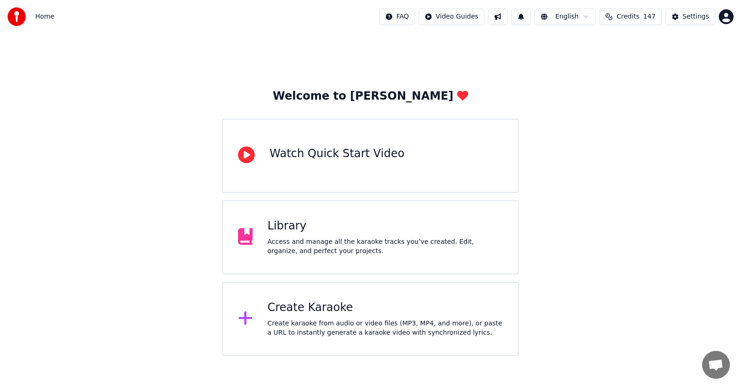
drag, startPoint x: 633, startPoint y: 105, endPoint x: 579, endPoint y: 112, distance: 54.1
click at [633, 105] on div "Welcome to Youka Watch Quick Start Video Library Access and manage all the kara…" at bounding box center [370, 194] width 741 height 322
click at [289, 313] on div "Create Karaoke" at bounding box center [386, 307] width 236 height 15
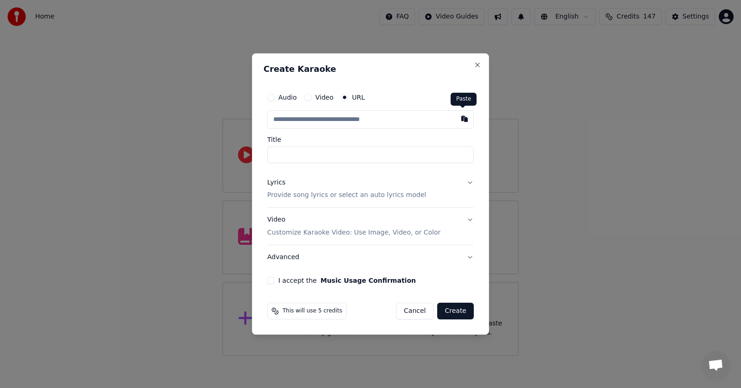
click at [460, 122] on button "button" at bounding box center [464, 118] width 19 height 17
type input "**********"
click at [470, 183] on button "Lyrics Provide song lyrics or select an auto lyrics model" at bounding box center [370, 188] width 207 height 37
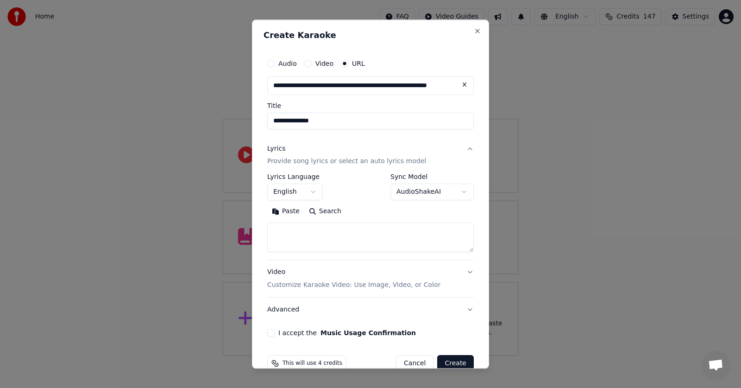
click at [286, 213] on button "Paste" at bounding box center [285, 211] width 37 height 15
click at [270, 331] on button "I accept the Music Usage Confirmation" at bounding box center [270, 332] width 7 height 7
click at [444, 361] on button "Create" at bounding box center [455, 363] width 37 height 17
type textarea "**********"
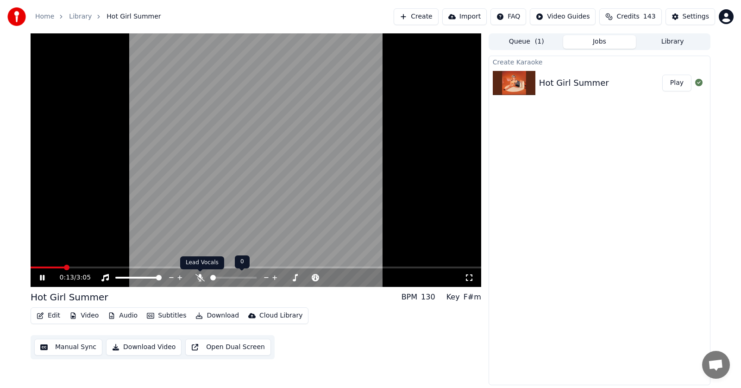
click at [200, 277] on icon at bounding box center [200, 277] width 9 height 7
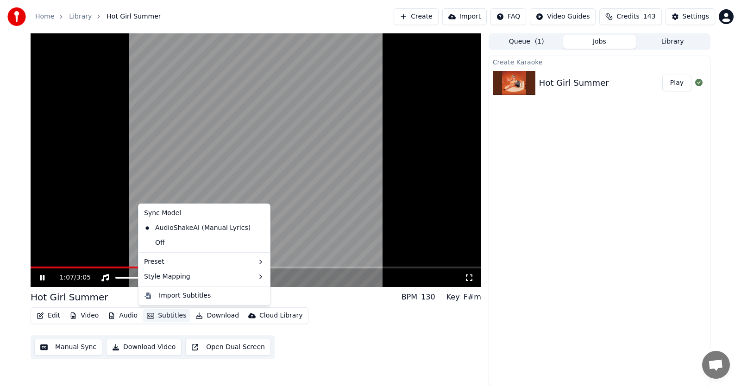
click at [168, 314] on button "Subtitles" at bounding box center [166, 315] width 47 height 13
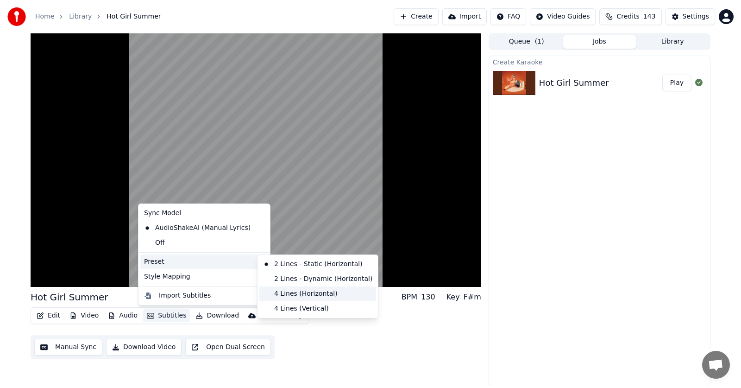
click at [290, 291] on div "4 Lines (Horizontal)" at bounding box center [317, 293] width 117 height 15
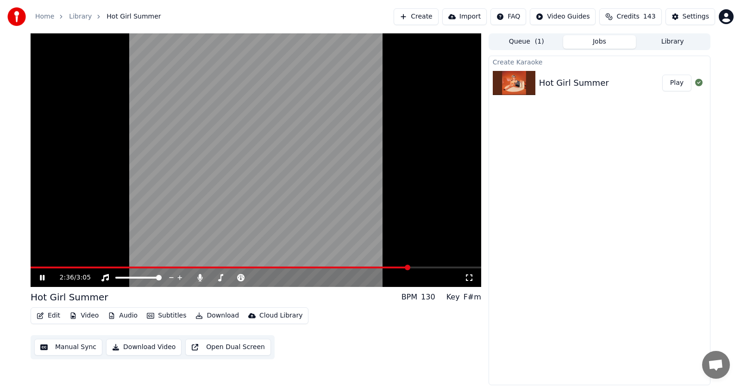
click at [43, 277] on icon at bounding box center [42, 278] width 5 height 6
click at [50, 318] on button "Edit" at bounding box center [48, 315] width 31 height 13
click at [48, 314] on button "Edit" at bounding box center [48, 315] width 31 height 13
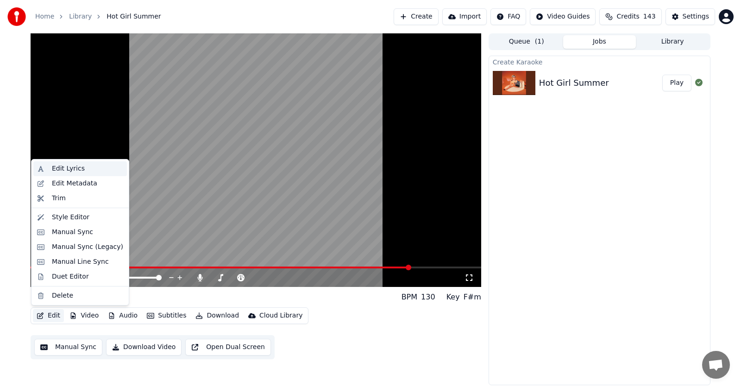
click at [61, 167] on div "Edit Lyrics" at bounding box center [68, 168] width 33 height 9
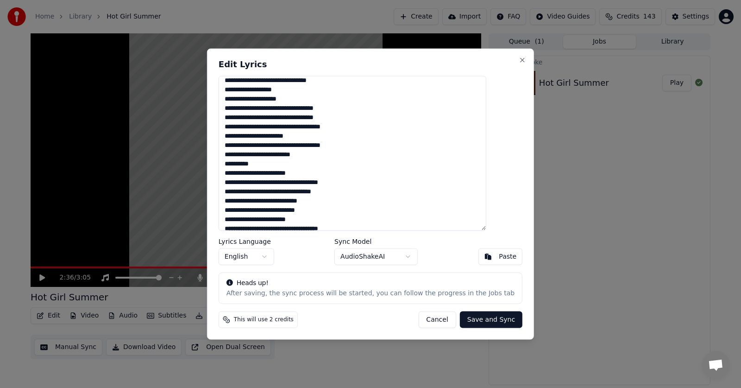
scroll to position [93, 0]
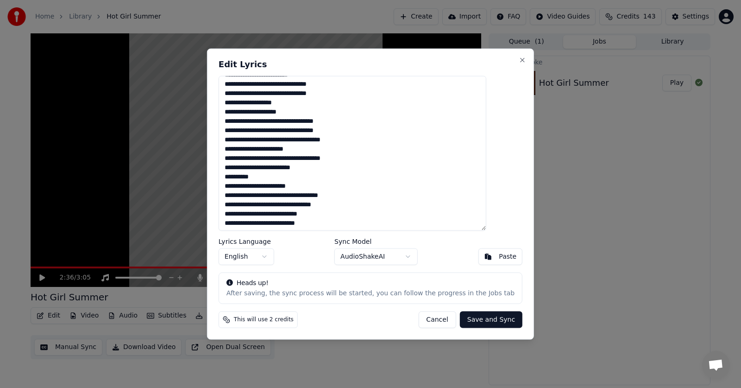
drag, startPoint x: 353, startPoint y: 132, endPoint x: 346, endPoint y: 132, distance: 6.5
click at [346, 132] on textarea at bounding box center [353, 153] width 268 height 155
click at [354, 130] on textarea at bounding box center [353, 153] width 268 height 155
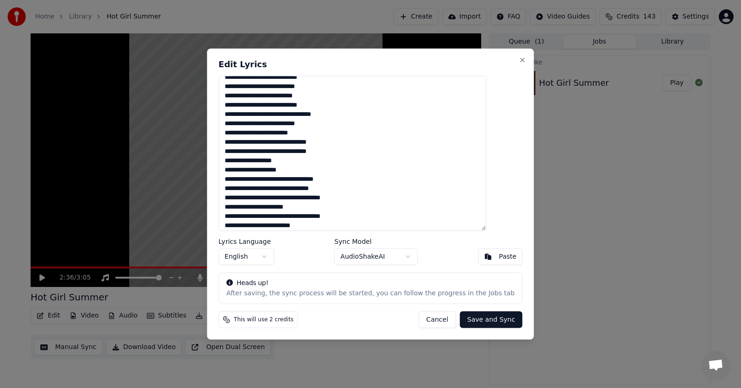
scroll to position [46, 0]
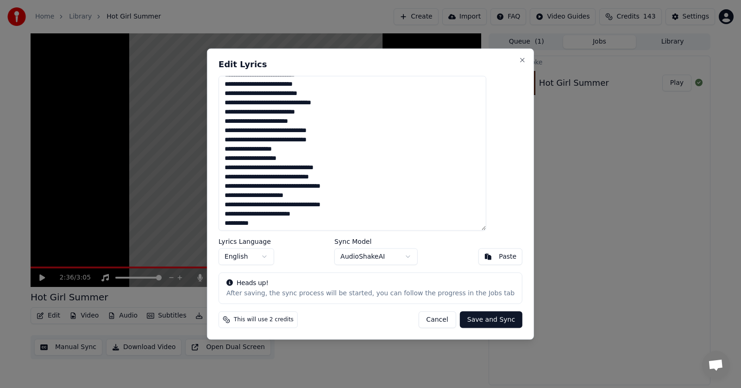
click at [329, 186] on textarea at bounding box center [353, 153] width 268 height 155
click at [259, 224] on textarea at bounding box center [353, 153] width 268 height 155
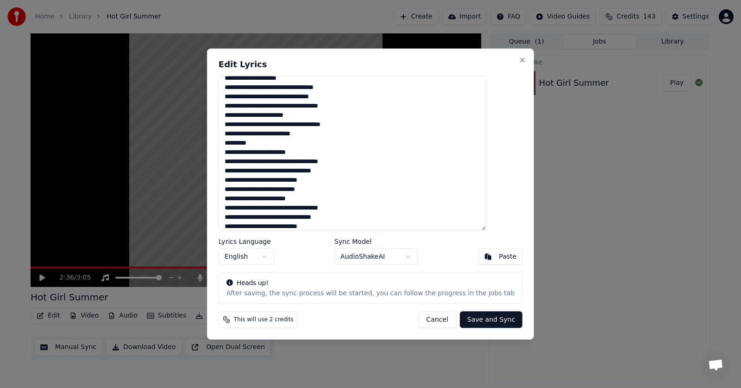
scroll to position [139, 0]
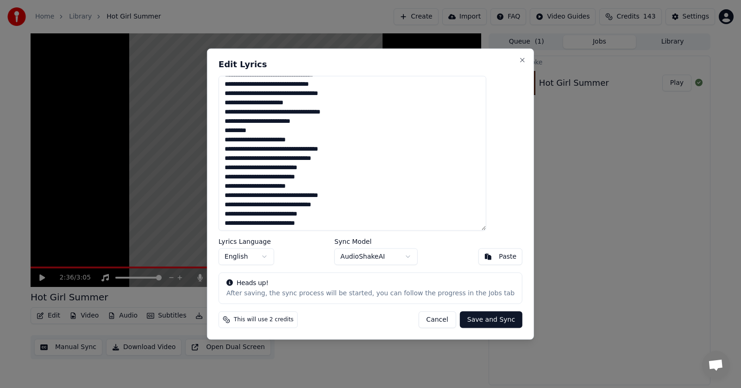
click at [272, 132] on textarea at bounding box center [353, 153] width 268 height 155
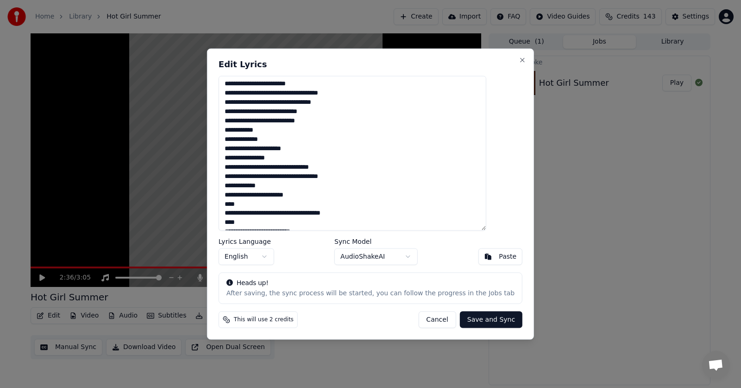
scroll to position [476, 0]
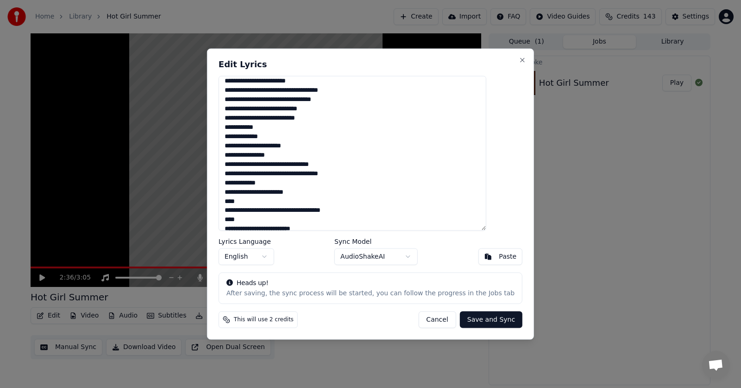
drag, startPoint x: 288, startPoint y: 137, endPoint x: 234, endPoint y: 138, distance: 53.7
click at [234, 138] on div "Edit Lyrics Lyrics Language English Sync Model AudioShakeAI Paste Heads up! Aft…" at bounding box center [370, 193] width 327 height 291
drag, startPoint x: 295, startPoint y: 154, endPoint x: 239, endPoint y: 157, distance: 56.6
click at [239, 157] on textarea at bounding box center [353, 153] width 268 height 155
drag, startPoint x: 288, startPoint y: 184, endPoint x: 231, endPoint y: 181, distance: 56.6
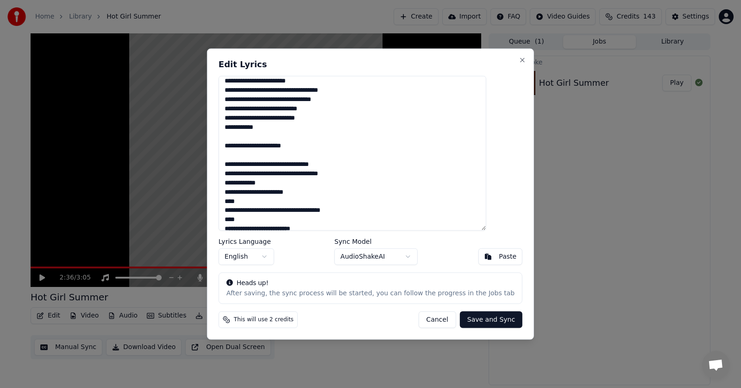
click at [231, 183] on div "Edit Lyrics Lyrics Language English Sync Model AudioShakeAI Paste Heads up! Aft…" at bounding box center [370, 193] width 327 height 291
drag, startPoint x: 261, startPoint y: 202, endPoint x: 239, endPoint y: 203, distance: 22.3
click at [239, 203] on textarea at bounding box center [353, 153] width 268 height 155
drag, startPoint x: 265, startPoint y: 221, endPoint x: 240, endPoint y: 221, distance: 25.5
click at [240, 221] on textarea at bounding box center [353, 153] width 268 height 155
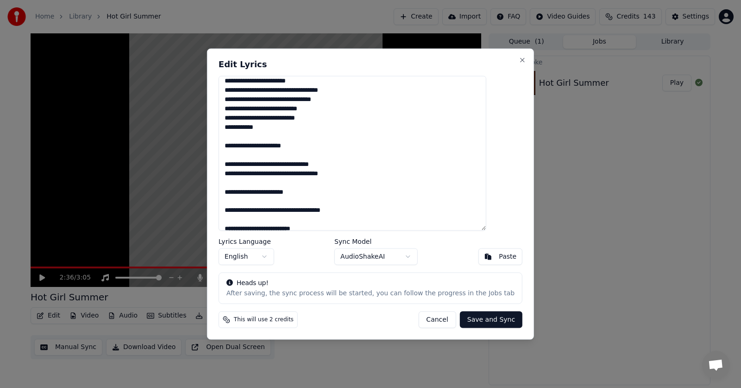
click at [247, 183] on textarea at bounding box center [353, 153] width 268 height 155
click at [245, 153] on textarea at bounding box center [353, 153] width 268 height 155
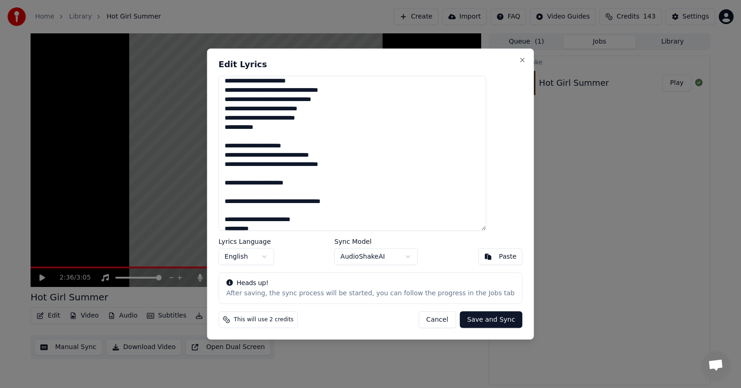
click at [244, 172] on textarea at bounding box center [353, 153] width 268 height 155
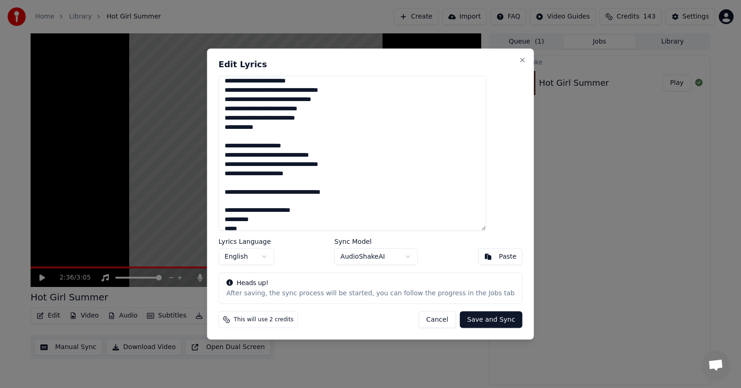
click at [244, 183] on textarea at bounding box center [353, 153] width 268 height 155
click at [245, 194] on textarea at bounding box center [353, 153] width 268 height 155
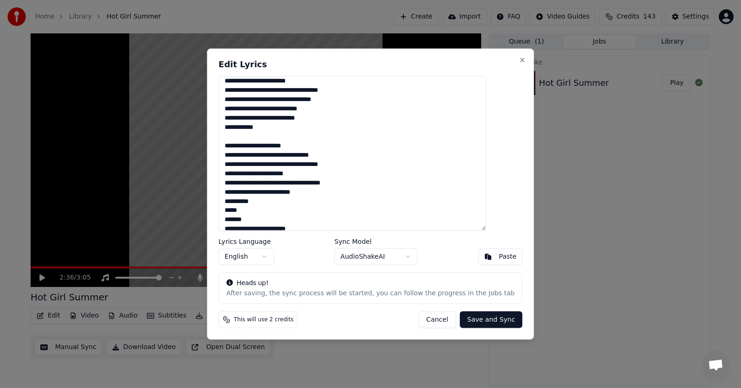
drag, startPoint x: 261, startPoint y: 213, endPoint x: 236, endPoint y: 214, distance: 25.5
click at [235, 214] on div "Edit Lyrics Lyrics Language English Sync Model AudioShakeAI Paste Heads up! Aft…" at bounding box center [370, 193] width 327 height 291
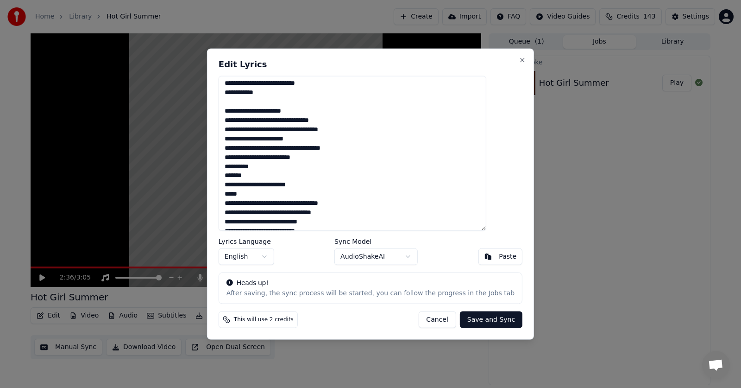
scroll to position [522, 0]
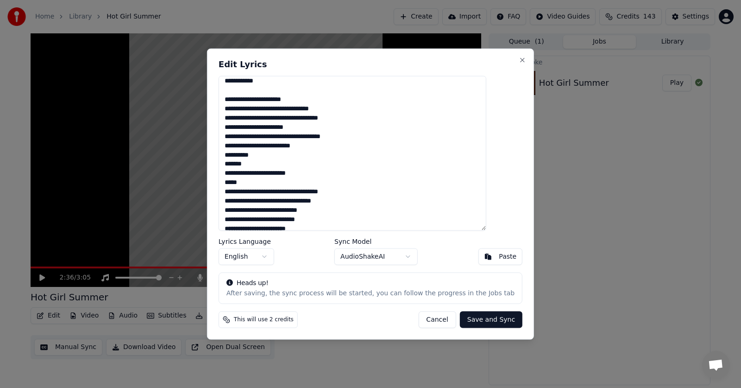
drag, startPoint x: 265, startPoint y: 183, endPoint x: 240, endPoint y: 184, distance: 25.0
click at [240, 184] on textarea at bounding box center [353, 153] width 268 height 155
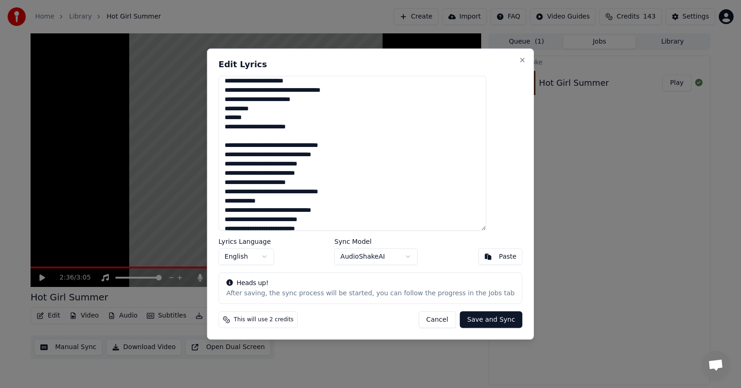
scroll to position [575, 0]
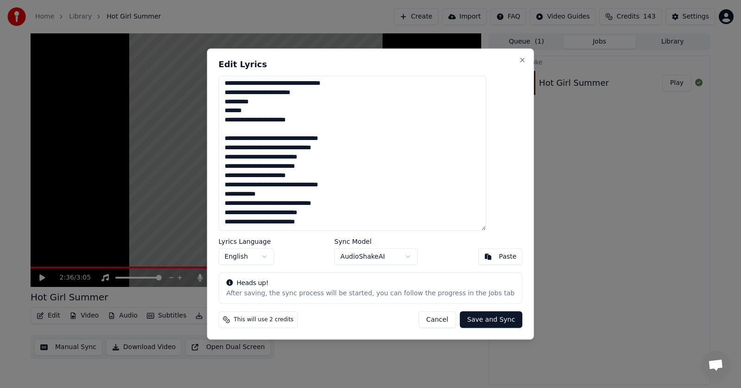
drag, startPoint x: 285, startPoint y: 193, endPoint x: 232, endPoint y: 192, distance: 53.3
click at [232, 192] on div "Edit Lyrics Lyrics Language English Sync Model AudioShakeAI Paste Heads up! Aft…" at bounding box center [370, 193] width 327 height 291
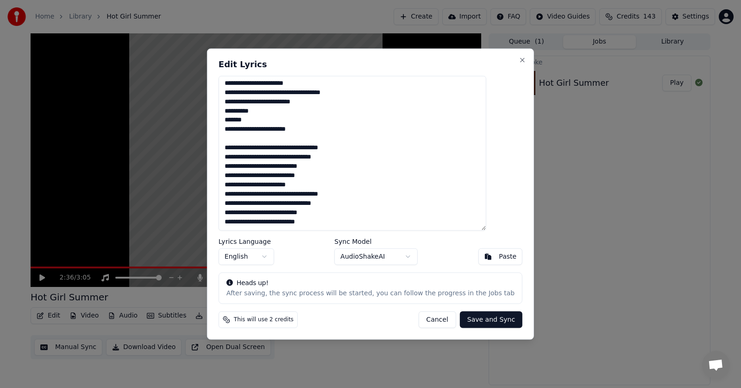
scroll to position [566, 0]
type textarea "**********"
click at [473, 319] on button "Save and Sync" at bounding box center [491, 319] width 63 height 17
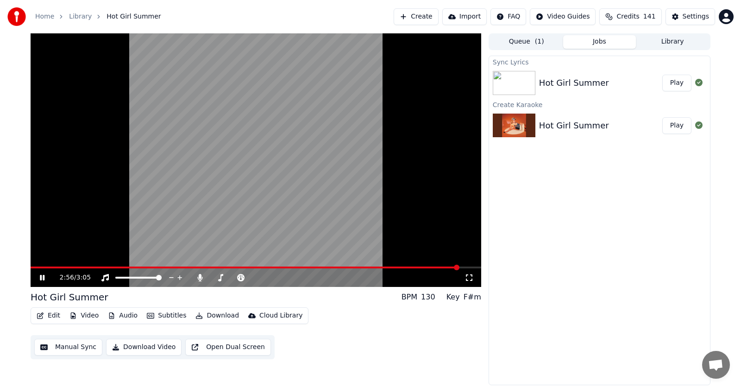
click at [44, 277] on icon at bounding box center [42, 278] width 5 height 6
click at [41, 277] on icon at bounding box center [42, 277] width 6 height 6
click at [350, 265] on span at bounding box center [353, 268] width 6 height 6
click at [285, 265] on span at bounding box center [288, 268] width 6 height 6
click at [294, 267] on span at bounding box center [256, 267] width 451 height 2
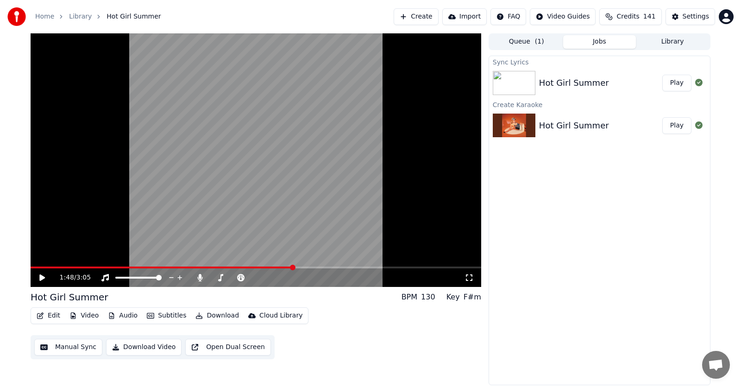
click at [41, 278] on icon at bounding box center [42, 277] width 6 height 6
click at [38, 278] on icon at bounding box center [49, 277] width 22 height 7
click at [48, 315] on button "Edit" at bounding box center [48, 315] width 31 height 13
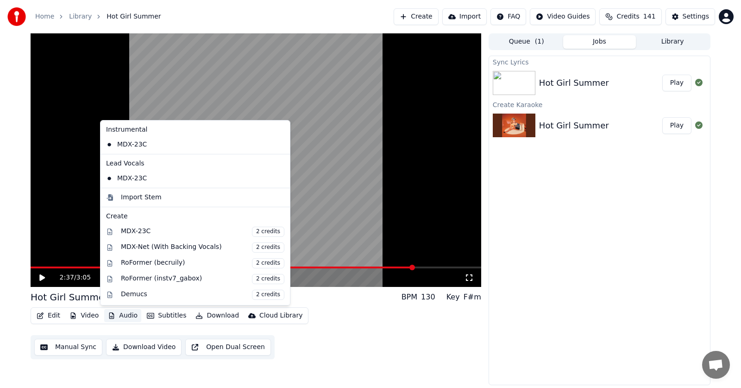
click at [120, 315] on button "Audio" at bounding box center [122, 315] width 37 height 13
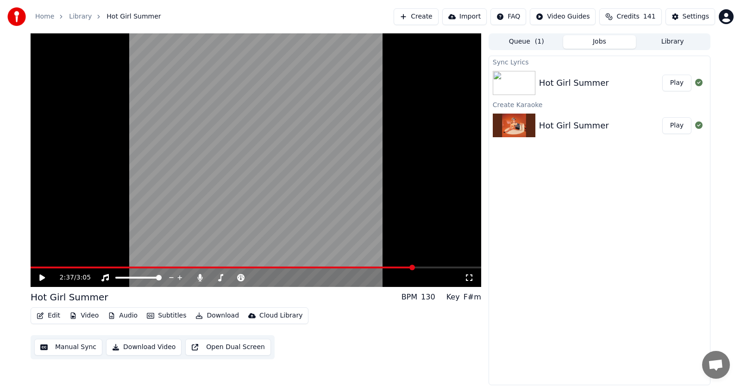
click at [124, 314] on button "Audio" at bounding box center [122, 315] width 37 height 13
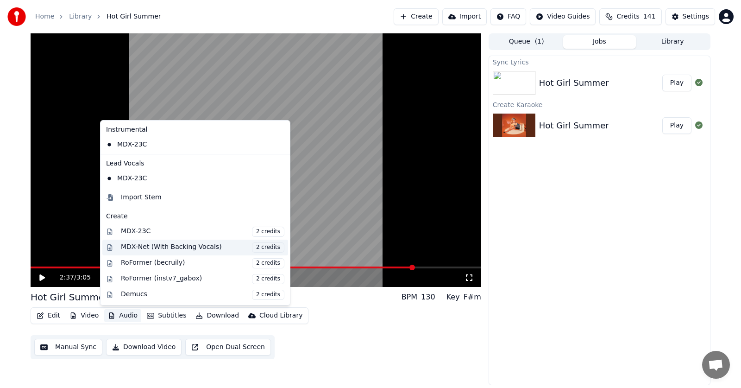
click at [137, 246] on div "MDX-Net (With Backing Vocals) 2 credits" at bounding box center [203, 247] width 164 height 10
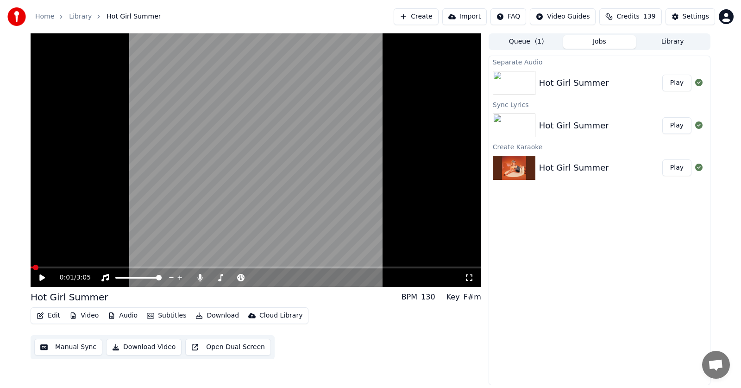
click at [33, 267] on span at bounding box center [36, 268] width 6 height 6
click at [49, 317] on button "Edit" at bounding box center [48, 315] width 31 height 13
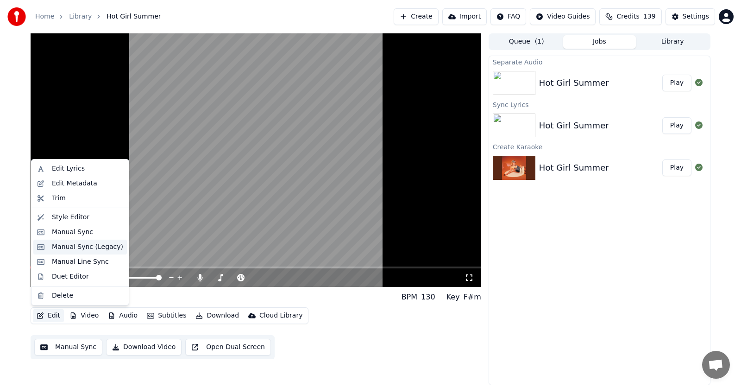
click at [61, 248] on div "Manual Sync (Legacy)" at bounding box center [87, 246] width 71 height 9
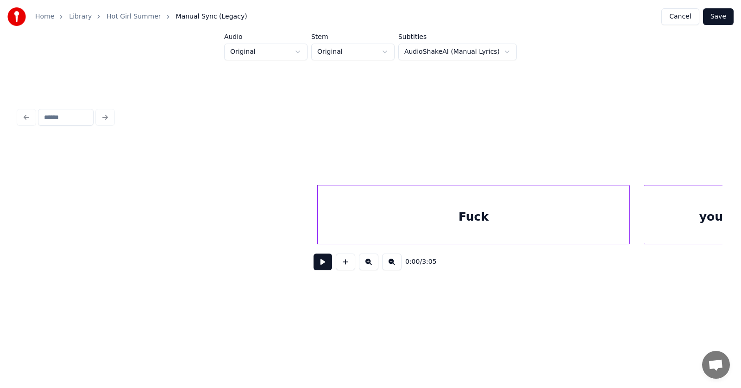
click at [316, 268] on button at bounding box center [323, 261] width 19 height 17
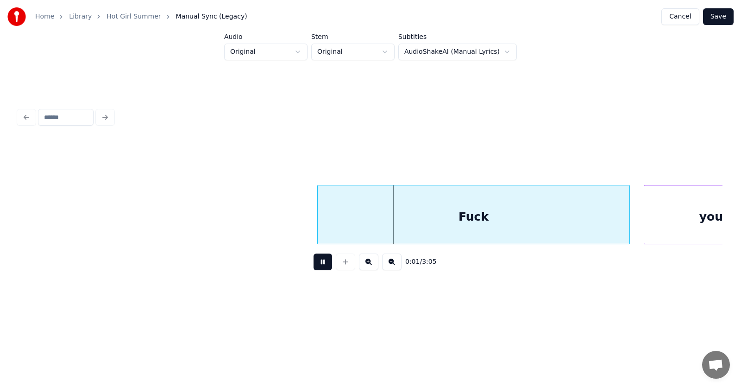
click at [316, 268] on button at bounding box center [323, 261] width 19 height 17
click at [278, 221] on div at bounding box center [276, 214] width 3 height 58
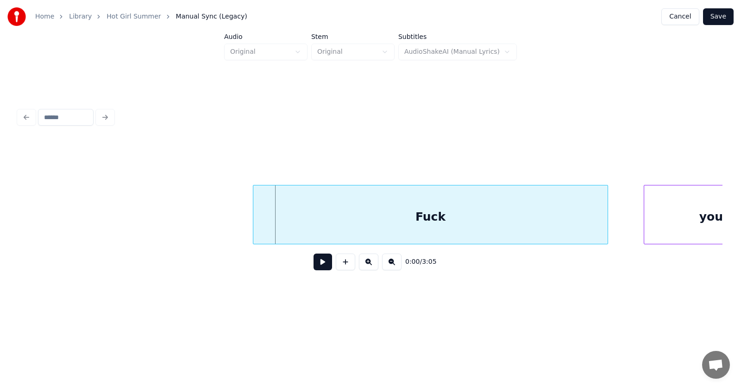
click at [340, 219] on div "Fuck" at bounding box center [430, 216] width 354 height 63
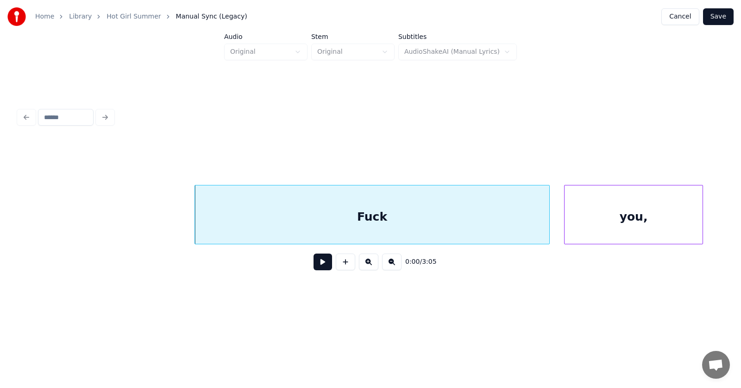
click at [646, 216] on div "you," at bounding box center [634, 216] width 138 height 63
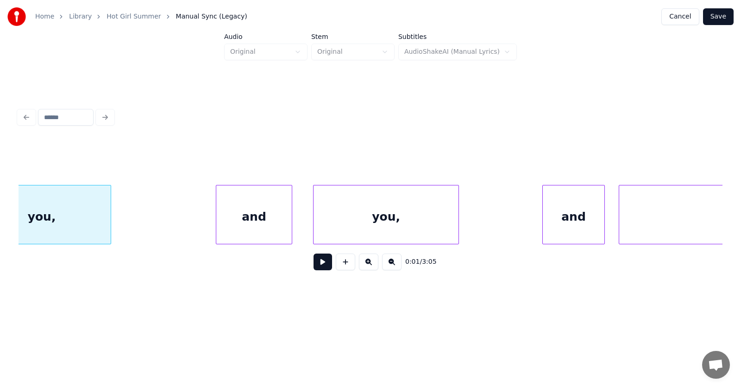
scroll to position [0, 564]
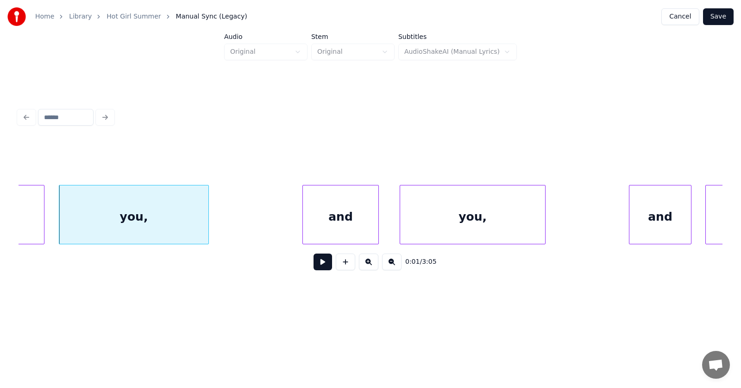
click at [208, 217] on div at bounding box center [207, 214] width 3 height 58
click at [177, 214] on div "you," at bounding box center [135, 216] width 153 height 63
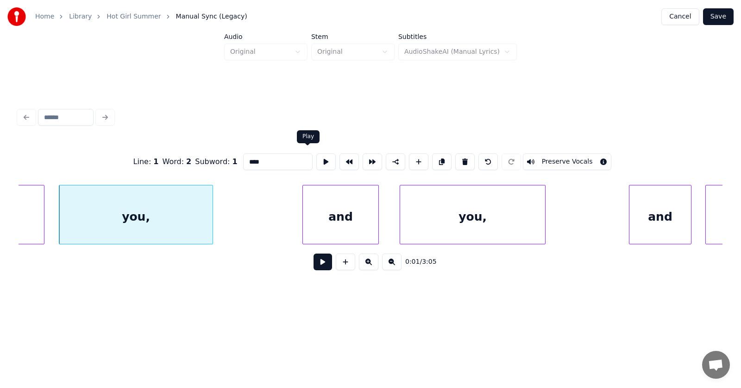
click at [316, 160] on button at bounding box center [325, 161] width 19 height 17
click at [318, 265] on button at bounding box center [323, 261] width 19 height 17
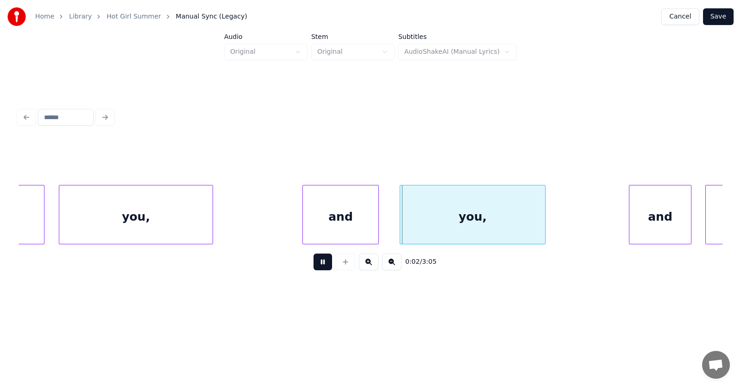
click at [318, 265] on button at bounding box center [323, 261] width 19 height 17
click at [325, 221] on div "and" at bounding box center [341, 216] width 76 height 63
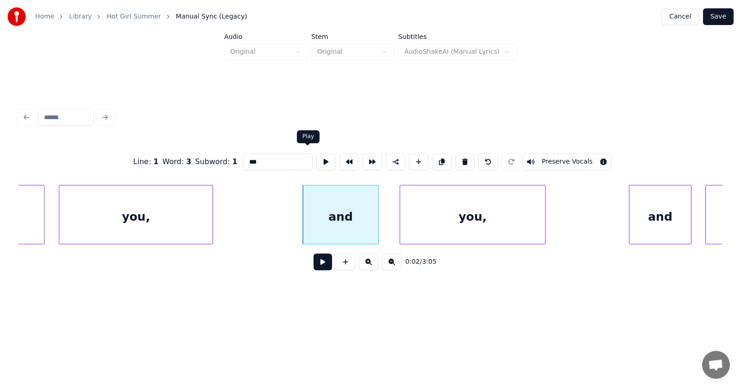
click at [316, 157] on button at bounding box center [325, 161] width 19 height 17
click at [292, 220] on div at bounding box center [292, 214] width 3 height 58
click at [208, 212] on div "you," at bounding box center [135, 216] width 153 height 63
type input "****"
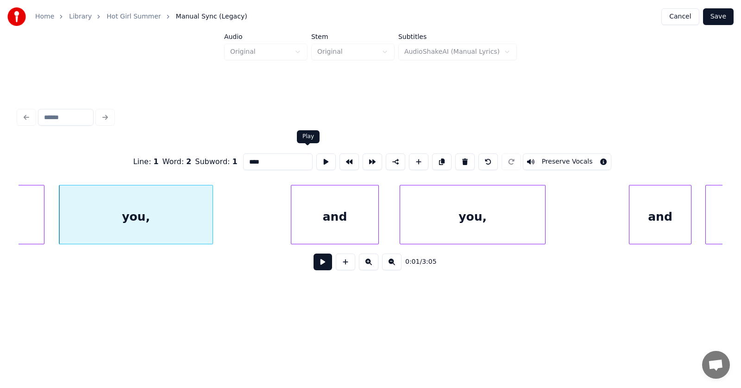
click at [316, 162] on button at bounding box center [325, 161] width 19 height 17
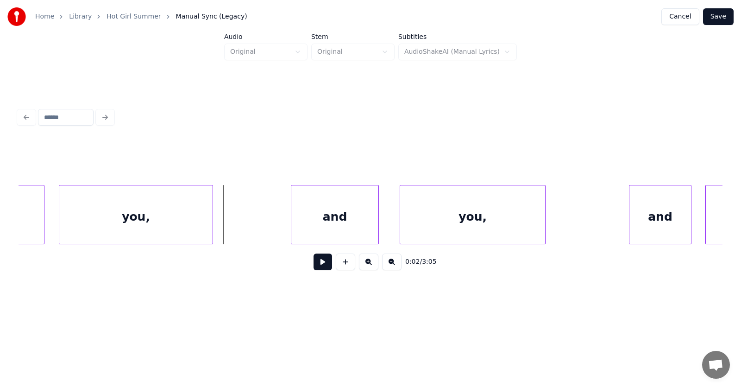
click at [314, 263] on button at bounding box center [323, 261] width 19 height 17
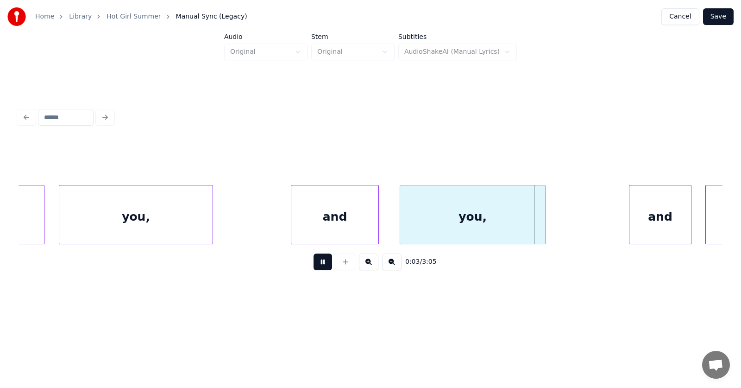
click at [314, 263] on button at bounding box center [323, 261] width 19 height 17
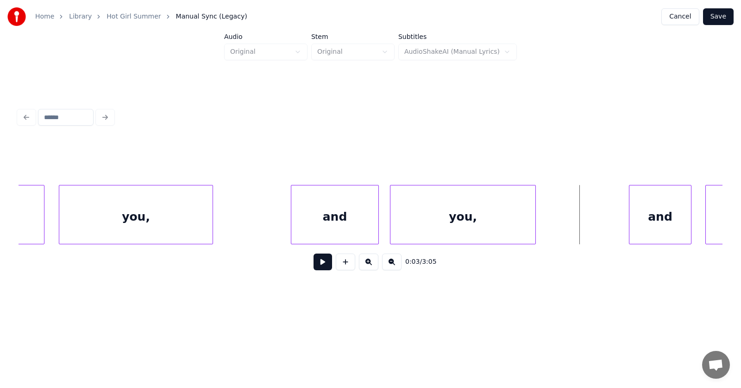
click at [456, 226] on div "you," at bounding box center [463, 216] width 145 height 63
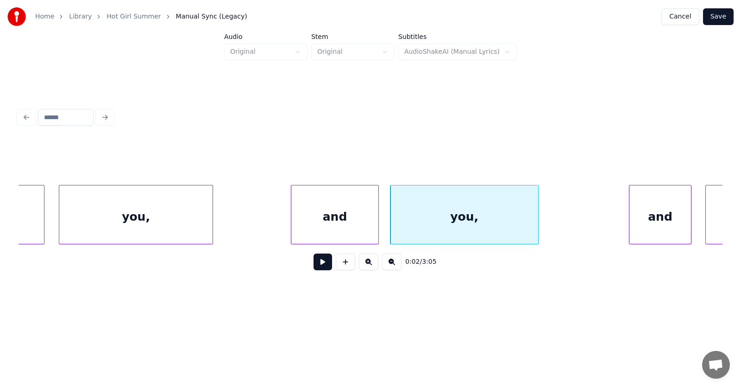
click at [538, 220] on div at bounding box center [537, 214] width 3 height 58
click at [650, 218] on div "and" at bounding box center [653, 216] width 62 height 63
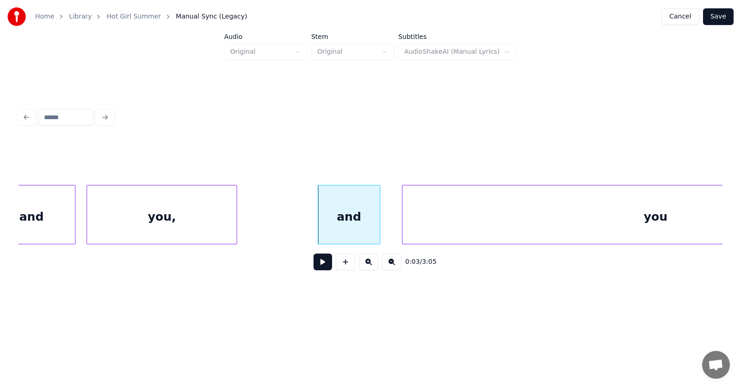
scroll to position [0, 781]
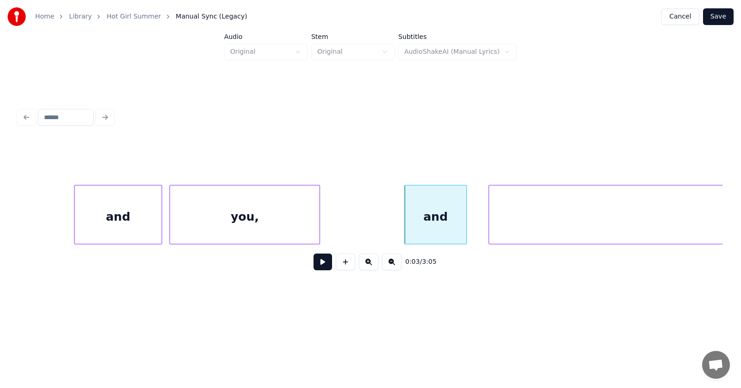
click at [246, 218] on div "you," at bounding box center [245, 216] width 150 height 63
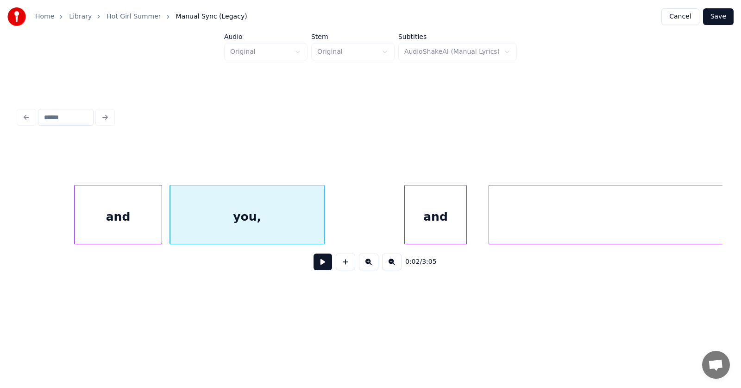
click at [323, 219] on div at bounding box center [323, 214] width 3 height 58
click at [442, 214] on div "and" at bounding box center [433, 216] width 62 height 63
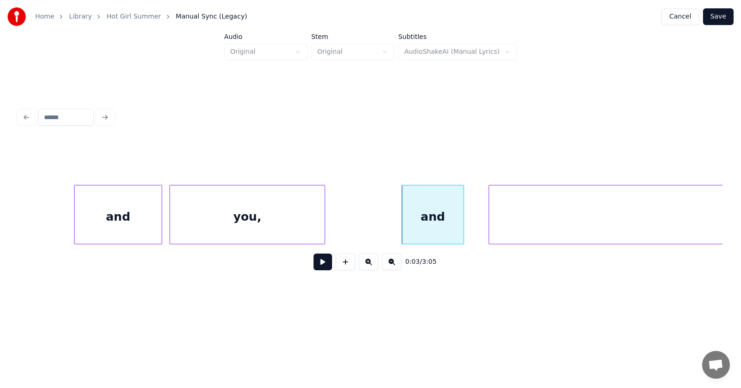
scroll to position [0, 1052]
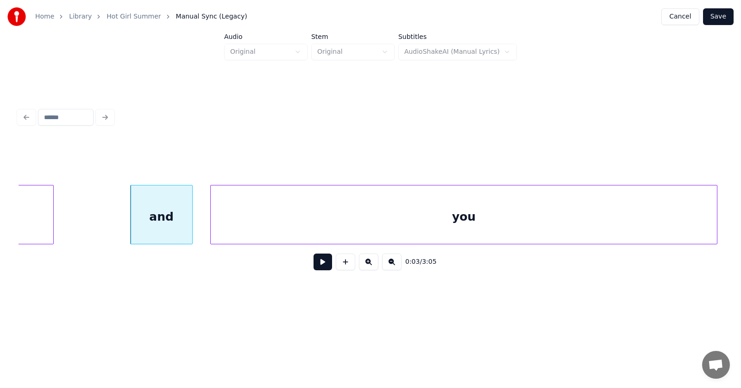
click at [523, 217] on div "you" at bounding box center [464, 216] width 506 height 63
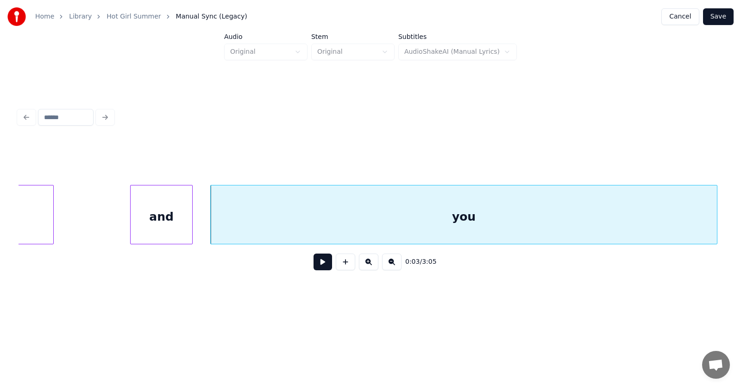
click at [169, 215] on div "and" at bounding box center [162, 216] width 62 height 63
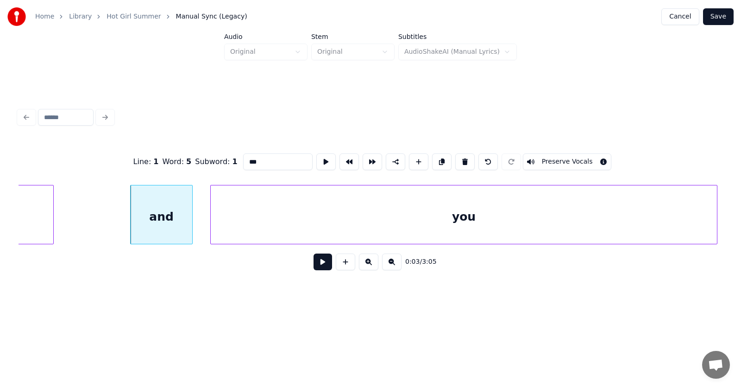
click at [322, 265] on button at bounding box center [323, 261] width 19 height 17
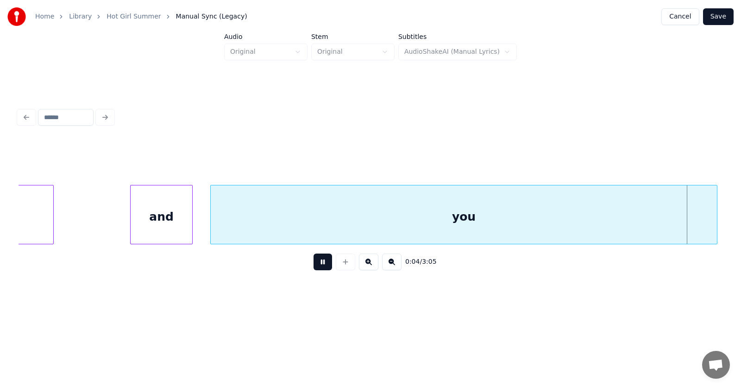
scroll to position [0, 1760]
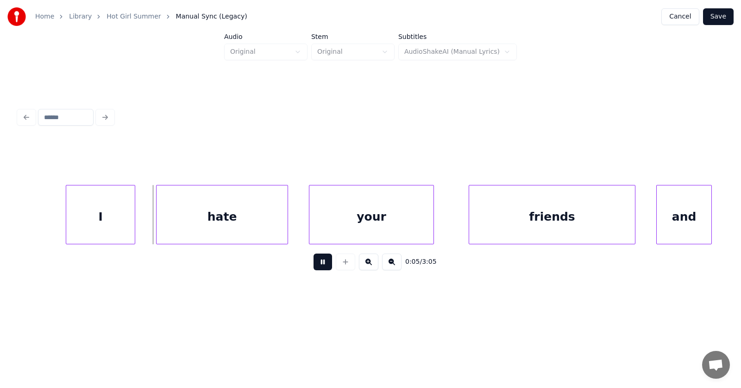
click at [322, 265] on button at bounding box center [323, 261] width 19 height 17
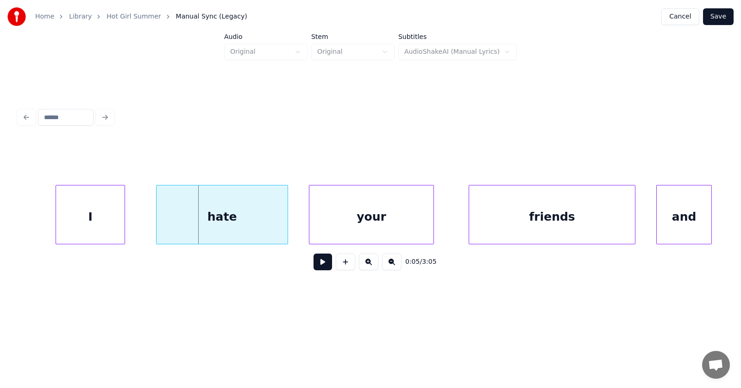
click at [81, 222] on div "I" at bounding box center [90, 216] width 69 height 63
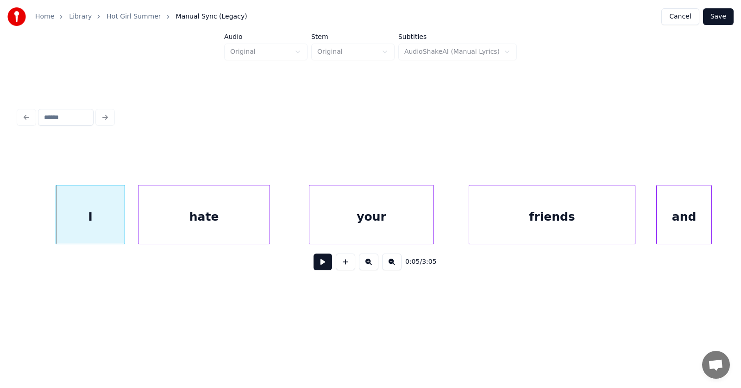
click at [172, 226] on div "hate" at bounding box center [204, 216] width 131 height 63
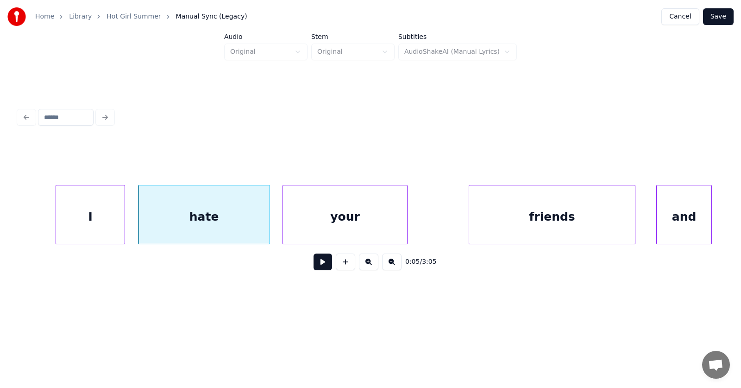
click at [294, 225] on div "your" at bounding box center [345, 216] width 124 height 63
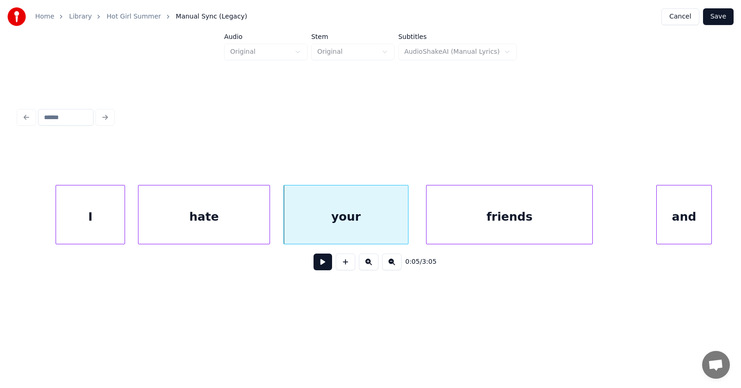
click at [478, 223] on div "friends" at bounding box center [510, 216] width 166 height 63
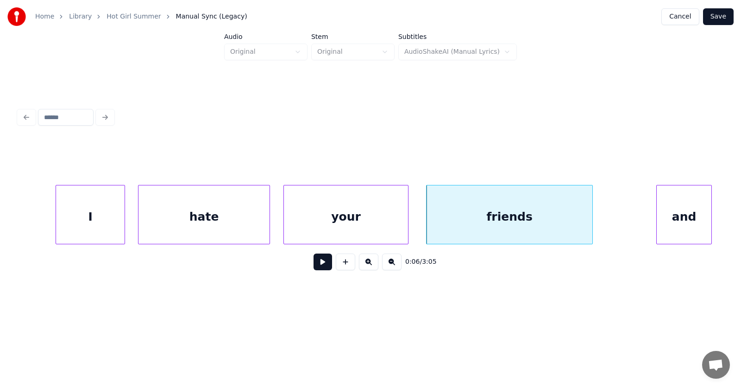
click at [494, 222] on div "friends" at bounding box center [510, 216] width 166 height 63
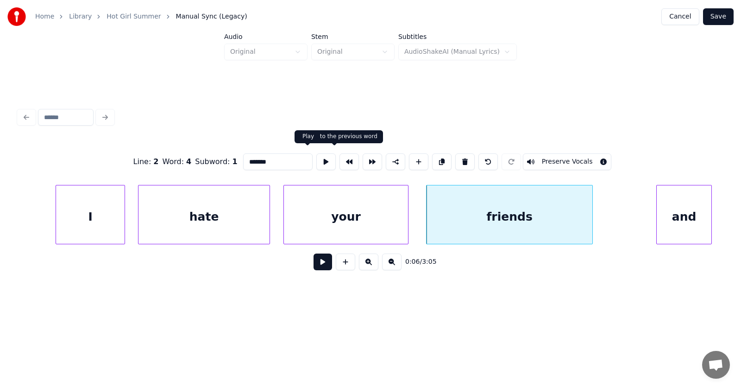
click at [316, 157] on button at bounding box center [325, 161] width 19 height 17
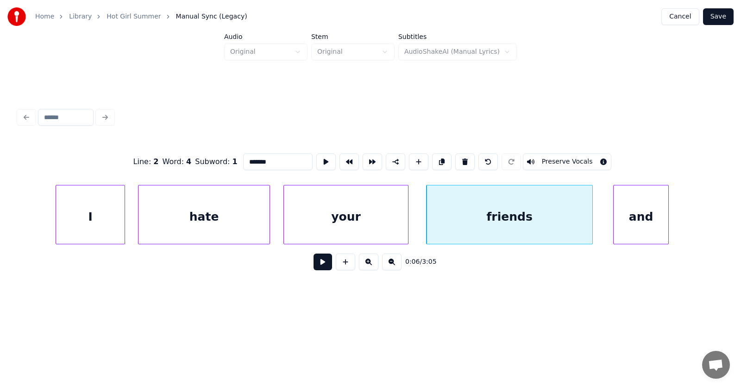
click at [646, 221] on div "and" at bounding box center [641, 216] width 55 height 63
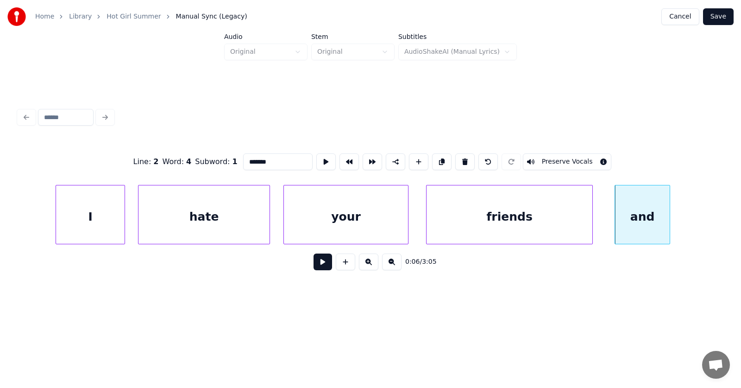
click at [641, 219] on div "and" at bounding box center [642, 216] width 55 height 63
click at [316, 159] on button at bounding box center [325, 161] width 19 height 17
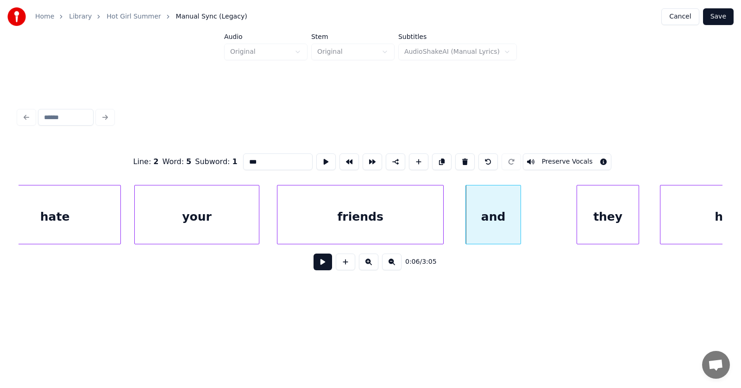
scroll to position [0, 1952]
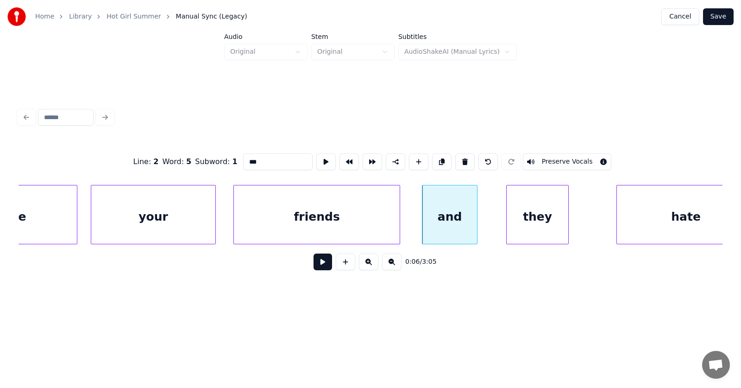
click at [522, 228] on div "they" at bounding box center [538, 216] width 62 height 63
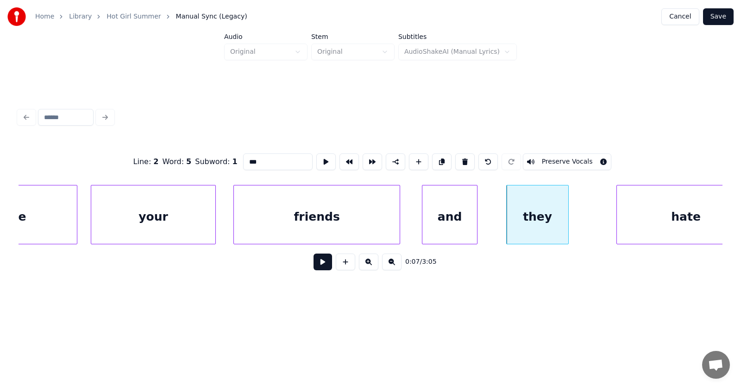
scroll to position [0, 1982]
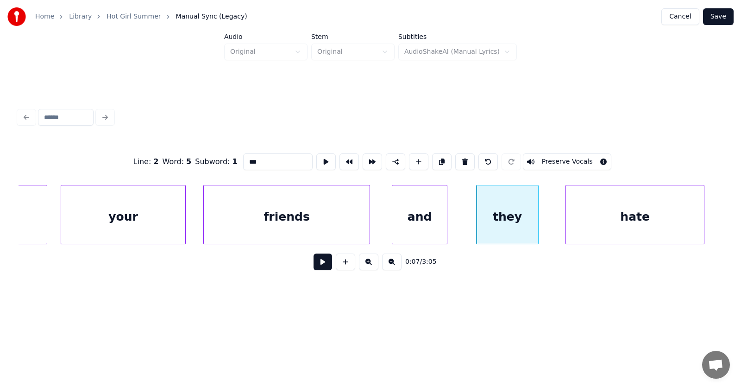
click at [627, 220] on div "hate" at bounding box center [635, 216] width 138 height 63
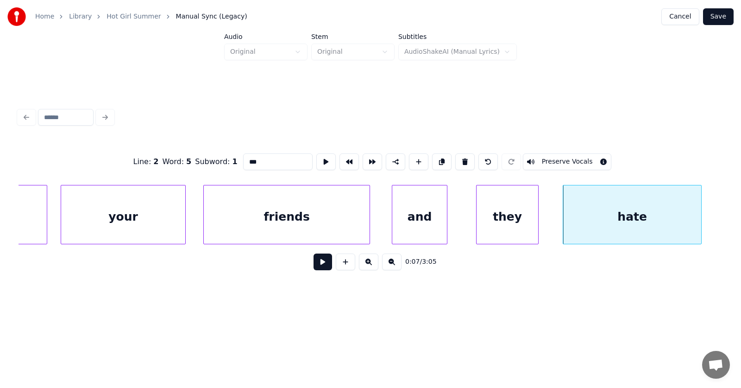
click at [510, 216] on div "they" at bounding box center [508, 216] width 62 height 63
type input "****"
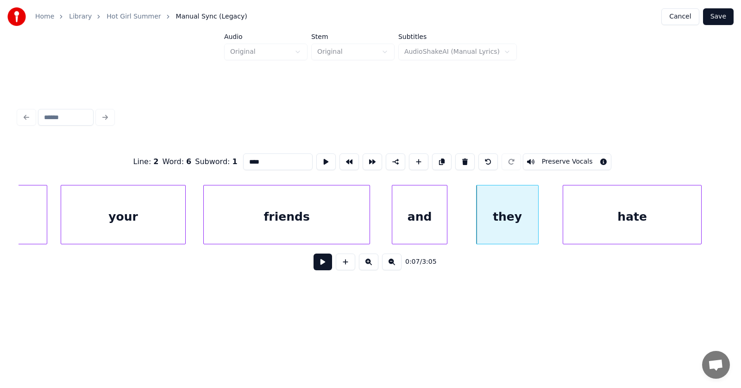
click at [319, 264] on button at bounding box center [323, 261] width 19 height 17
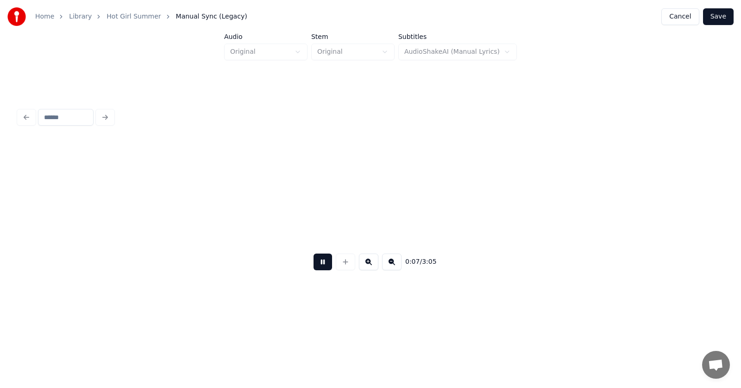
scroll to position [0, 2691]
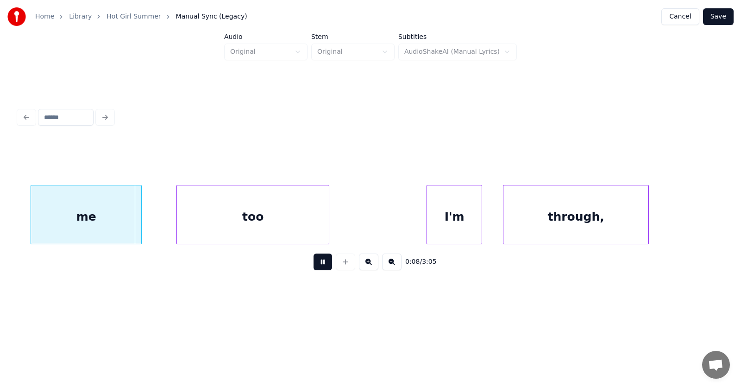
click at [319, 264] on button at bounding box center [323, 261] width 19 height 17
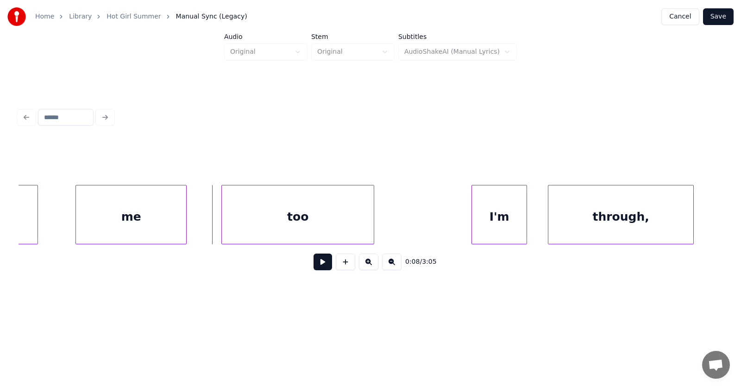
scroll to position [0, 2560]
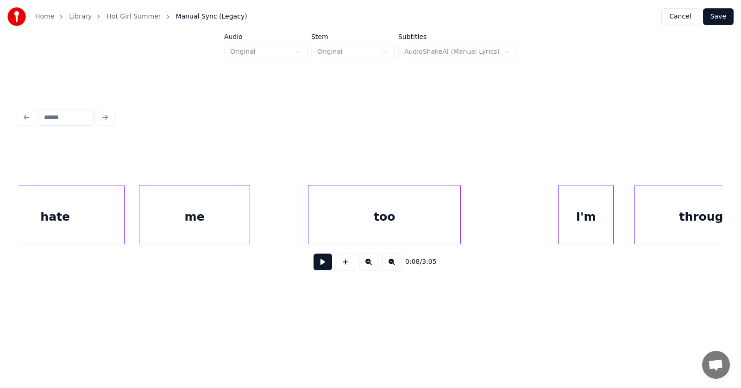
click at [170, 222] on div "me" at bounding box center [194, 216] width 110 height 63
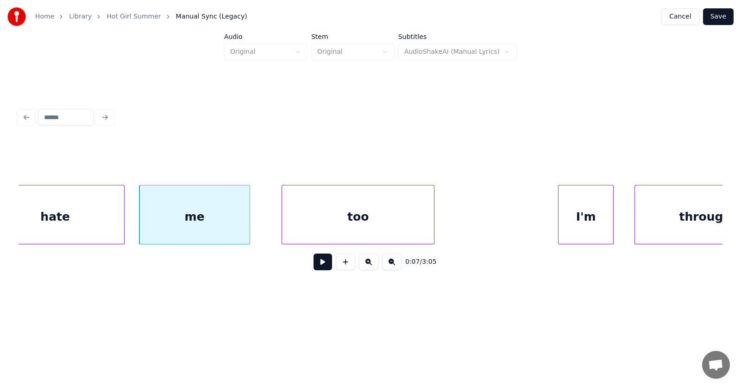
click at [323, 222] on div "too" at bounding box center [358, 216] width 152 height 63
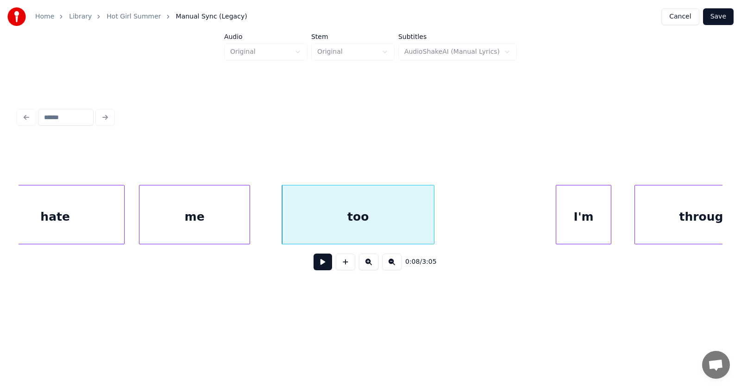
click at [575, 222] on div "I'm" at bounding box center [583, 216] width 55 height 63
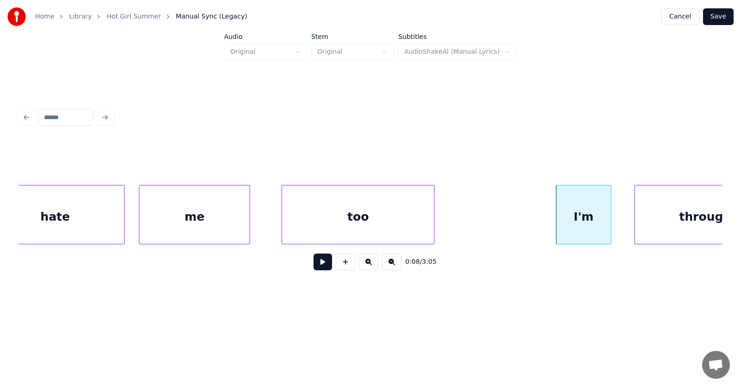
click at [314, 264] on button at bounding box center [323, 261] width 19 height 17
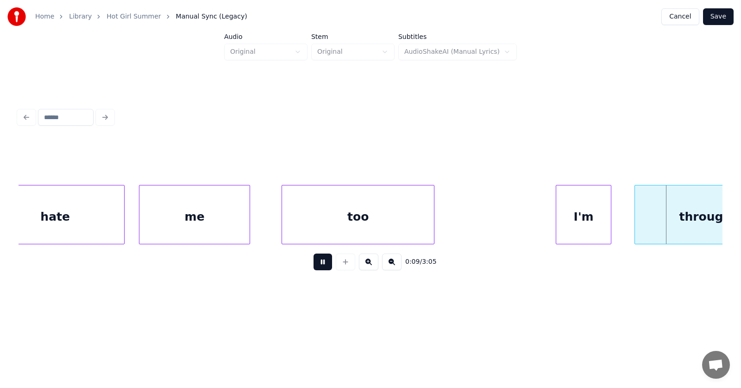
click at [314, 264] on button at bounding box center [323, 261] width 19 height 17
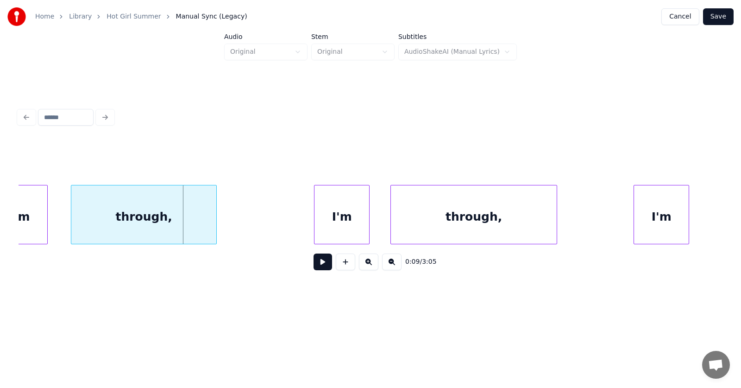
scroll to position [0, 3037]
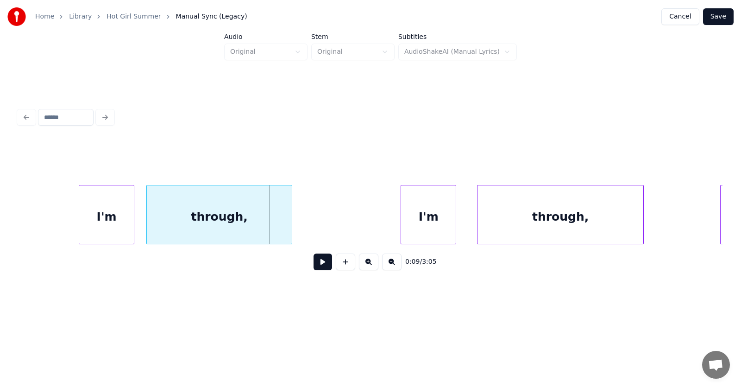
click at [198, 218] on div "through," at bounding box center [219, 216] width 145 height 63
click at [92, 213] on div "I'm" at bounding box center [103, 216] width 55 height 63
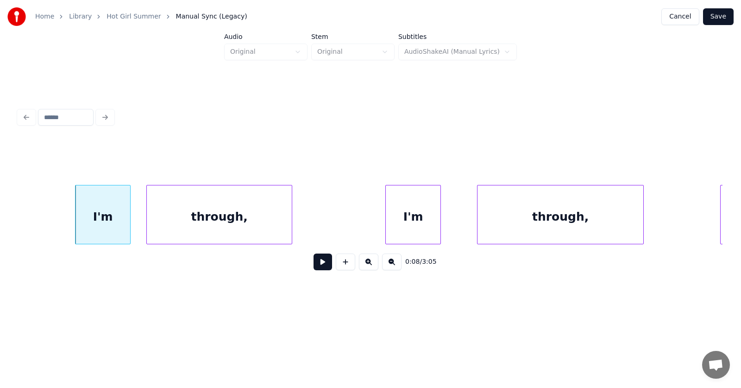
click at [416, 220] on div "I'm" at bounding box center [413, 216] width 55 height 63
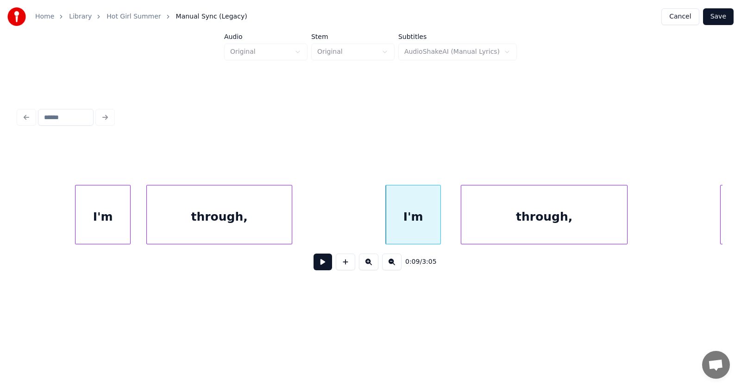
click at [502, 222] on div "through," at bounding box center [544, 216] width 166 height 63
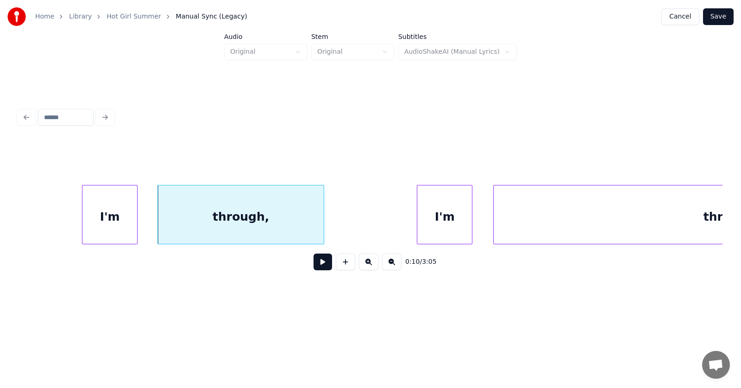
scroll to position [0, 3470]
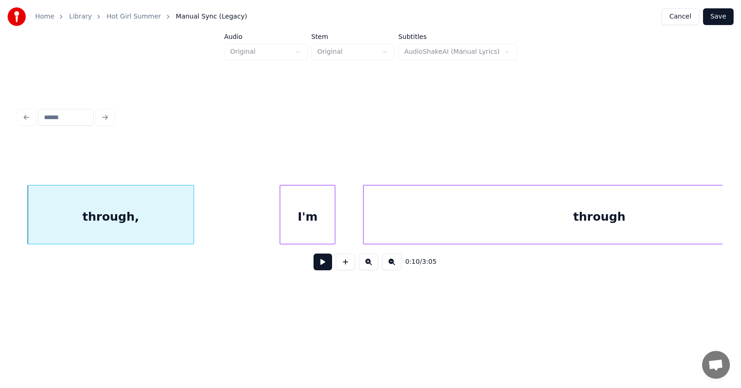
click at [302, 222] on div "I'm" at bounding box center [307, 216] width 55 height 63
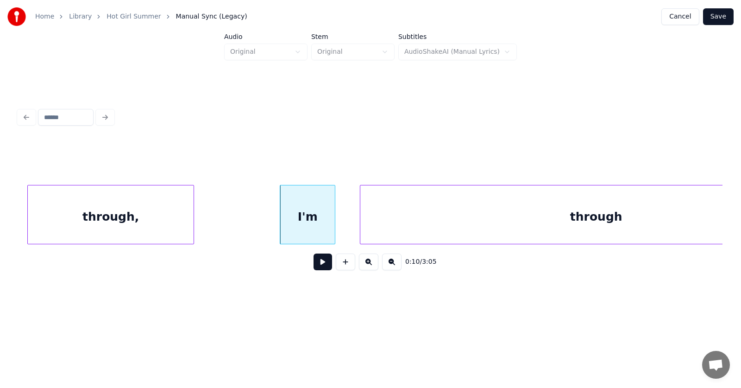
scroll to position [0, 3582]
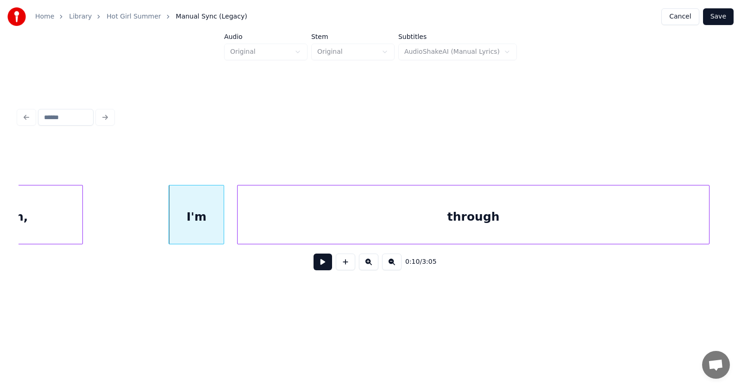
click at [400, 221] on div "through" at bounding box center [474, 216] width 472 height 63
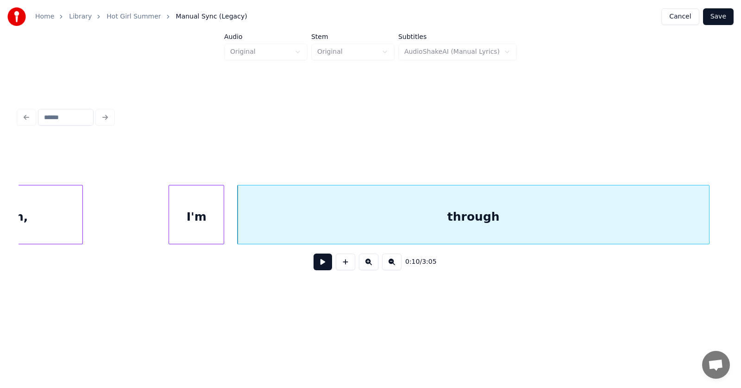
click at [314, 262] on button at bounding box center [323, 261] width 19 height 17
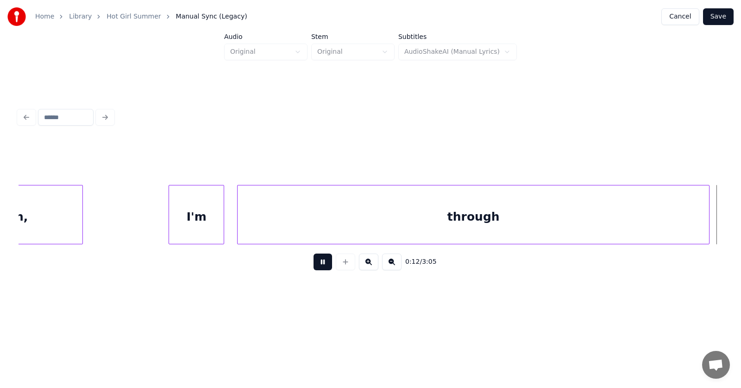
scroll to position [0, 4287]
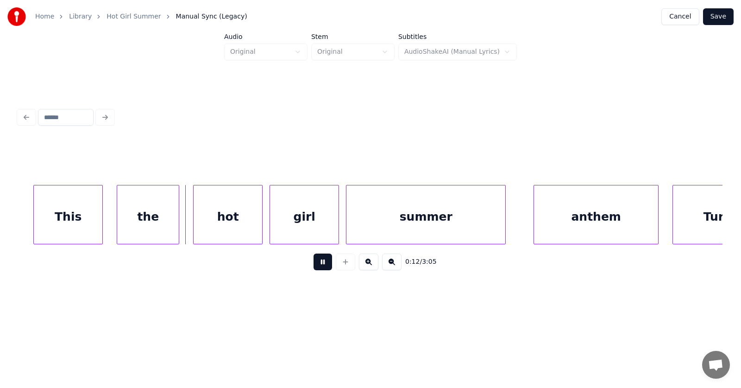
click at [314, 263] on button at bounding box center [323, 261] width 19 height 17
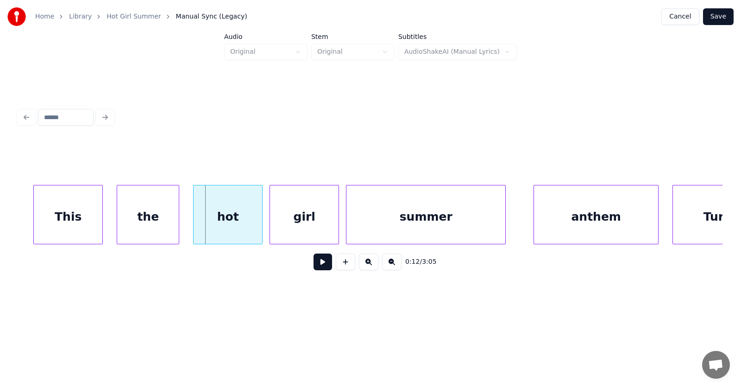
scroll to position [0, 4208]
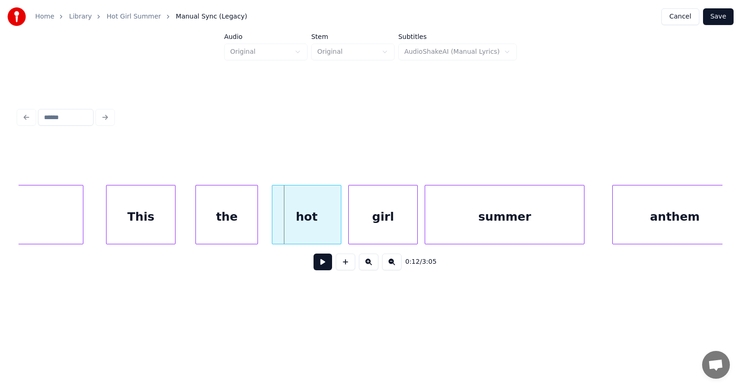
click at [134, 221] on div "This" at bounding box center [141, 216] width 69 height 63
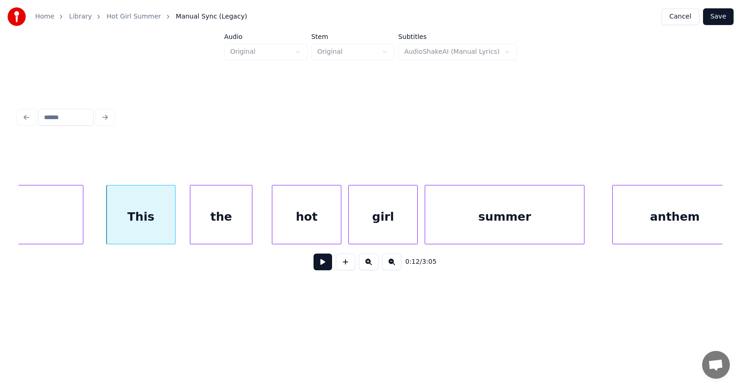
click at [218, 224] on div "the" at bounding box center [221, 216] width 62 height 63
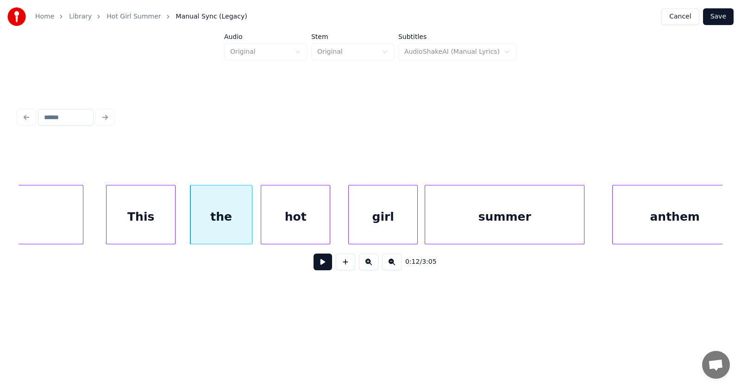
click at [288, 222] on div "hot" at bounding box center [295, 216] width 69 height 63
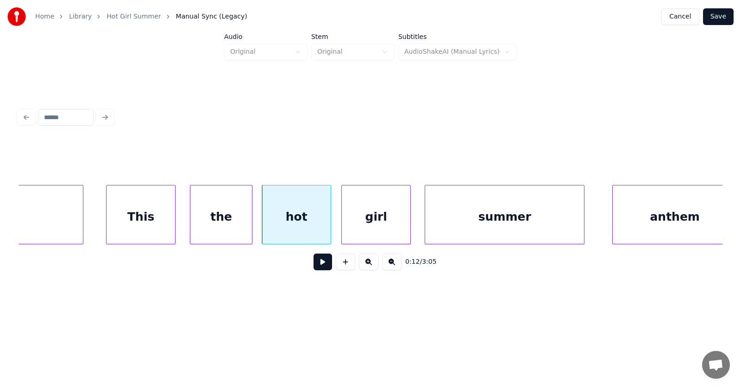
click at [367, 225] on div "girl" at bounding box center [376, 216] width 69 height 63
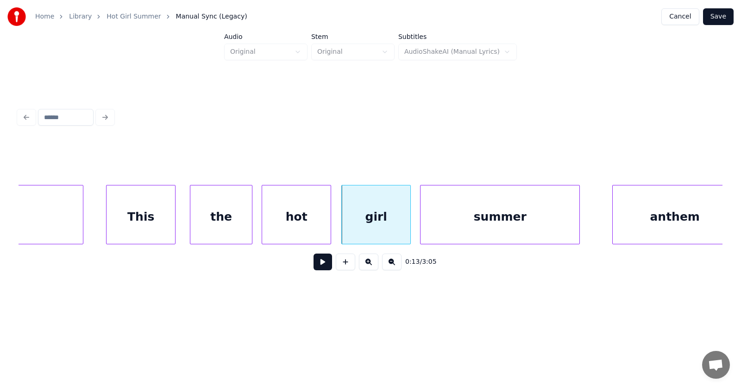
click at [459, 227] on div "summer" at bounding box center [500, 216] width 159 height 63
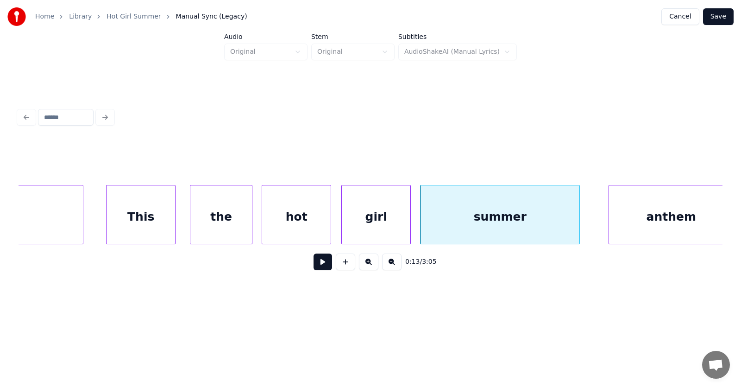
scroll to position [0, 4220]
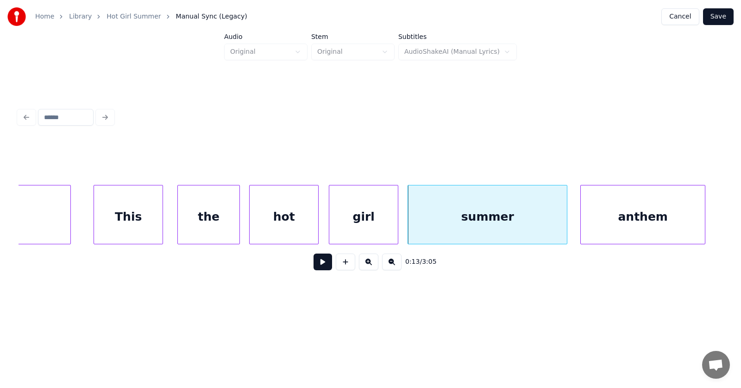
click at [617, 227] on div "anthem" at bounding box center [643, 216] width 124 height 63
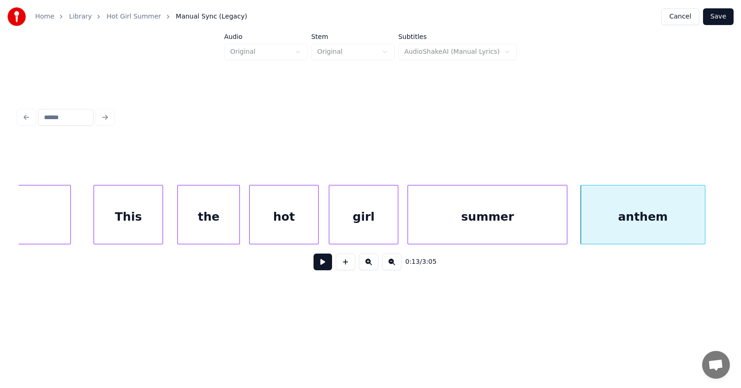
click at [316, 268] on button at bounding box center [323, 261] width 19 height 17
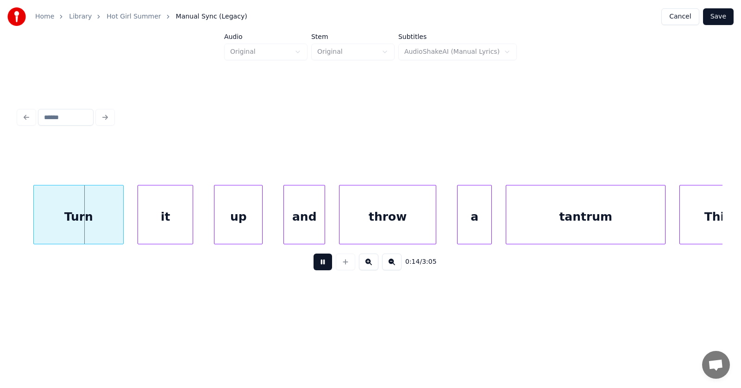
click at [316, 268] on button at bounding box center [323, 261] width 19 height 17
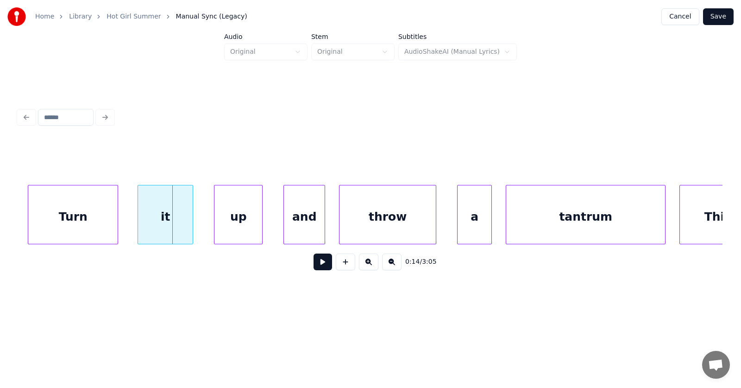
click at [75, 224] on div "Turn" at bounding box center [72, 216] width 89 height 63
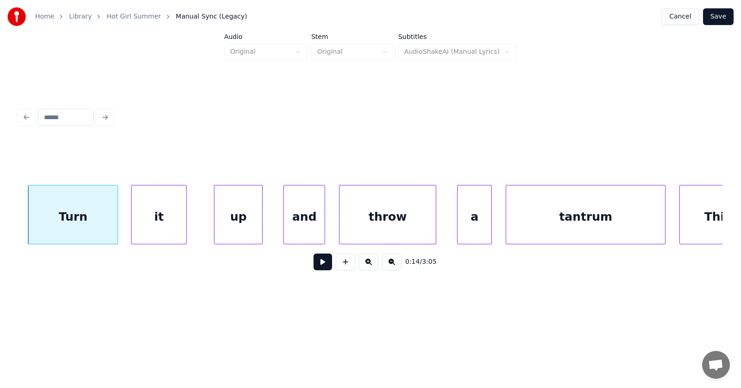
click at [145, 224] on div "it" at bounding box center [159, 216] width 55 height 63
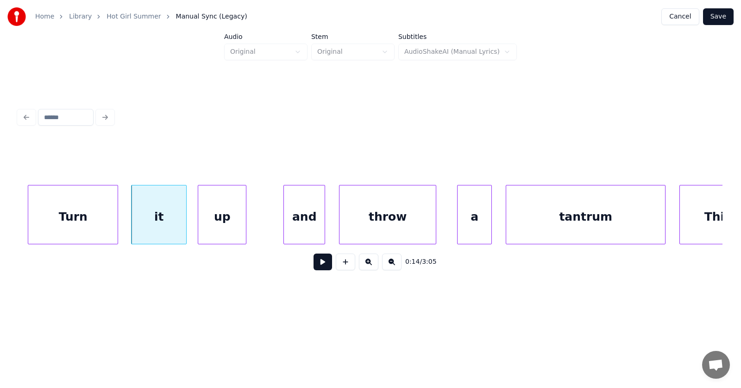
click at [217, 224] on div "up" at bounding box center [222, 216] width 48 height 63
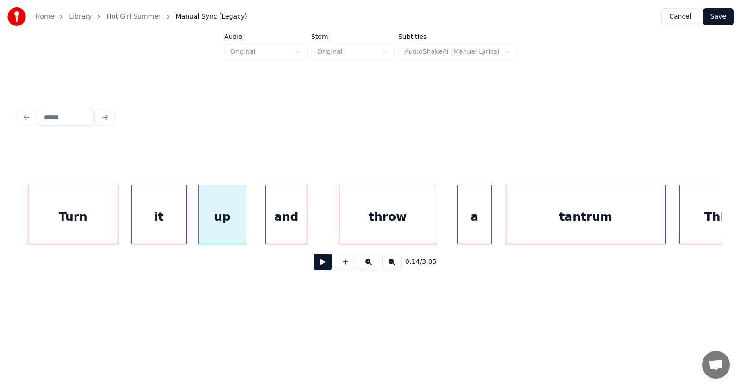
click at [281, 229] on div "and" at bounding box center [286, 216] width 41 height 63
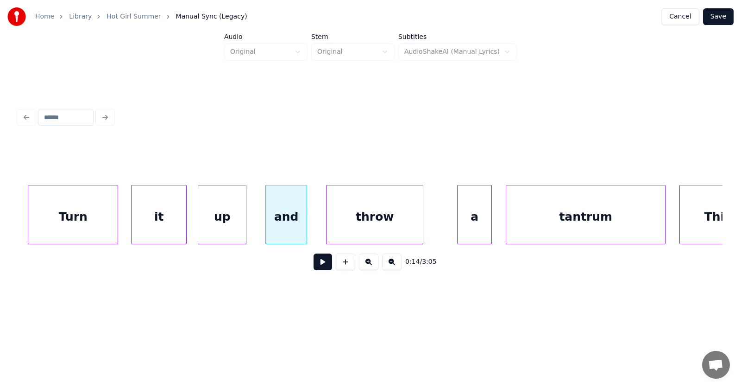
click at [356, 231] on div "throw" at bounding box center [375, 216] width 96 height 63
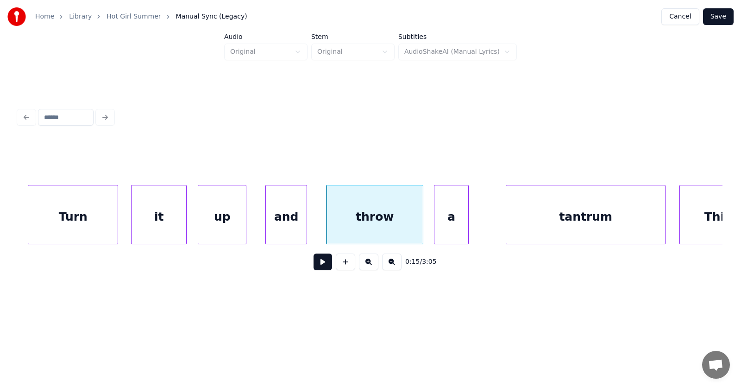
click at [442, 226] on div "a" at bounding box center [452, 216] width 34 height 63
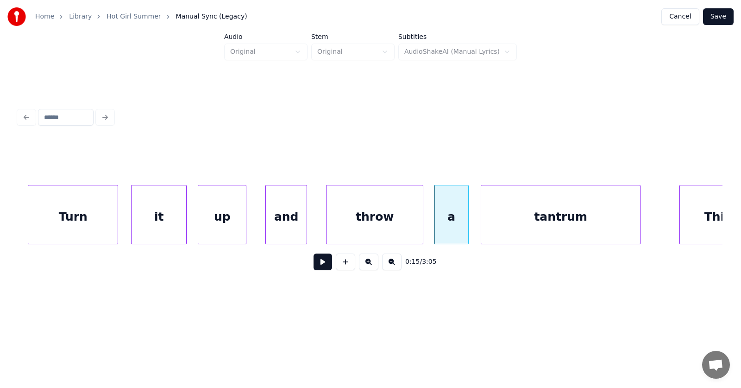
click at [502, 227] on div "tantrum" at bounding box center [560, 216] width 159 height 63
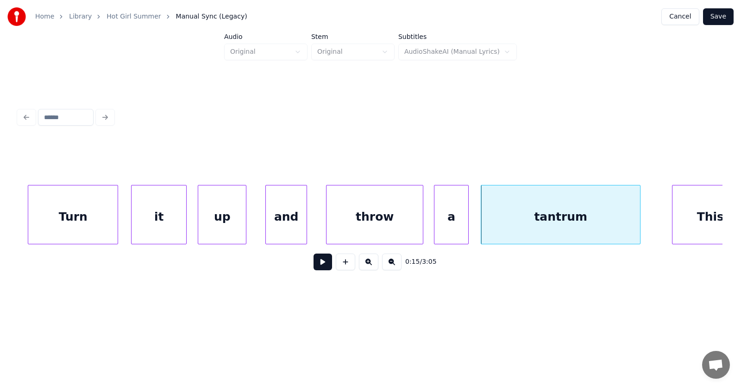
scroll to position [0, 4954]
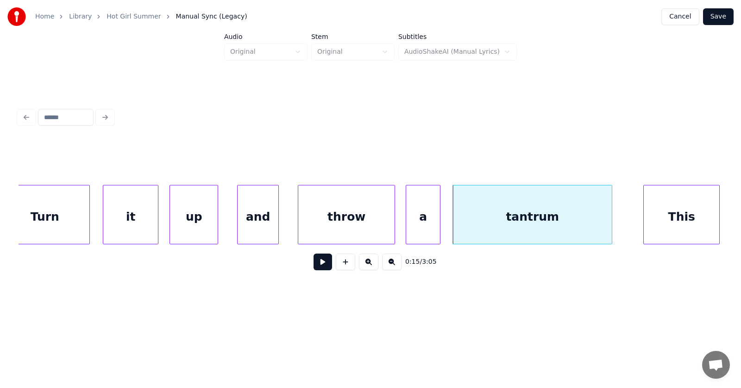
click at [699, 218] on div "This" at bounding box center [682, 216] width 76 height 63
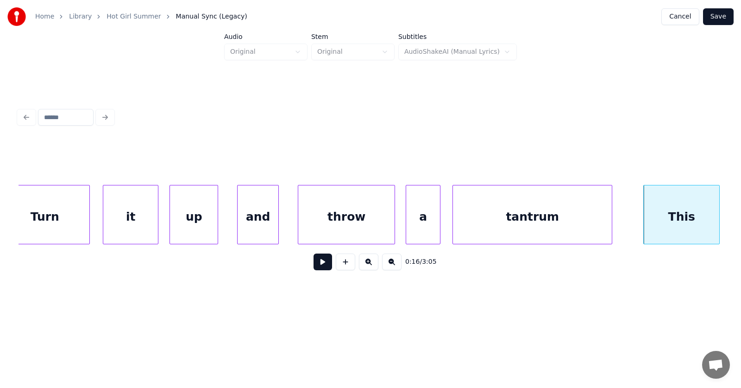
click at [319, 265] on button at bounding box center [323, 261] width 19 height 17
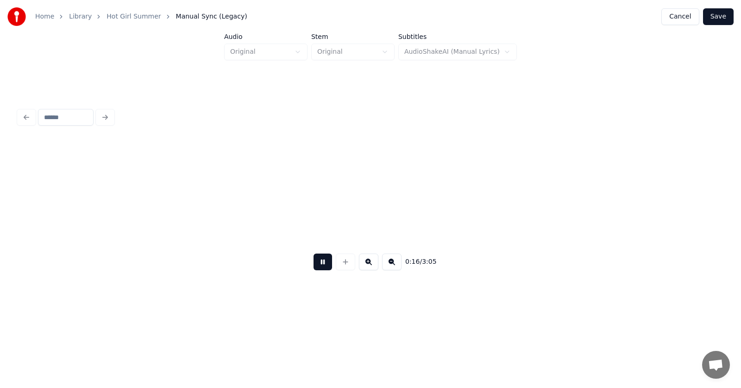
scroll to position [0, 5660]
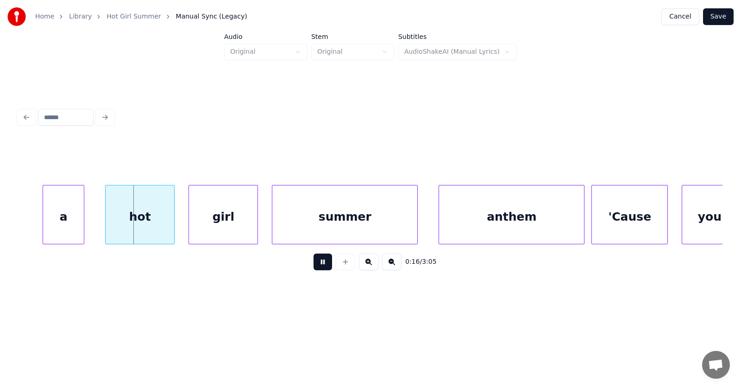
click at [320, 265] on button at bounding box center [323, 261] width 19 height 17
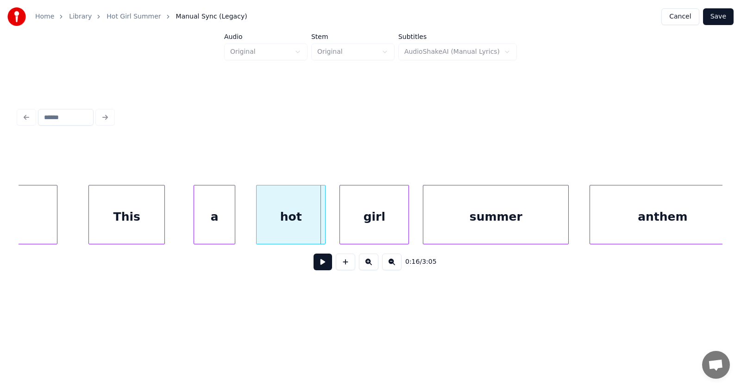
scroll to position [0, 5423]
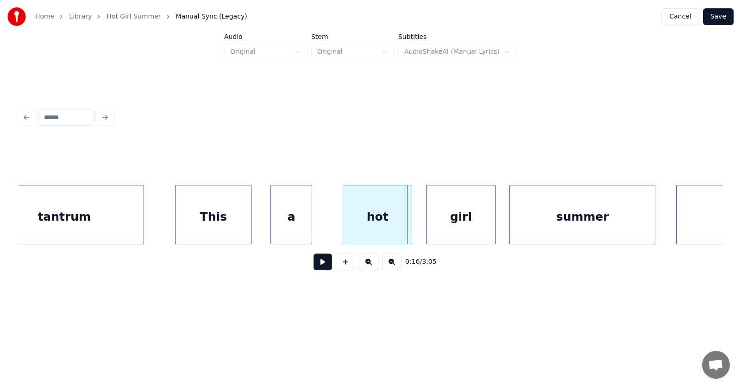
click at [287, 230] on div "a" at bounding box center [291, 216] width 41 height 63
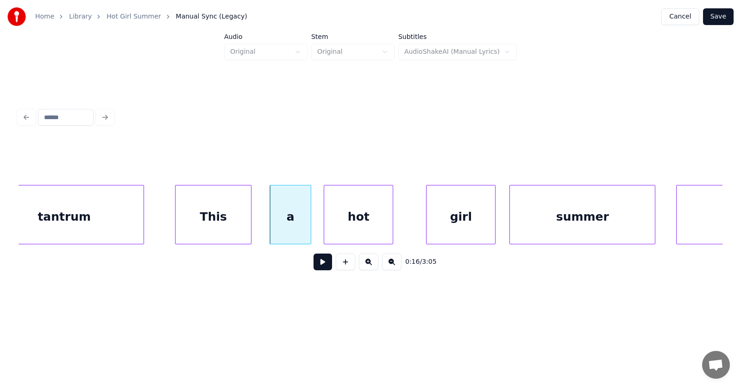
click at [338, 227] on div "hot" at bounding box center [358, 216] width 69 height 63
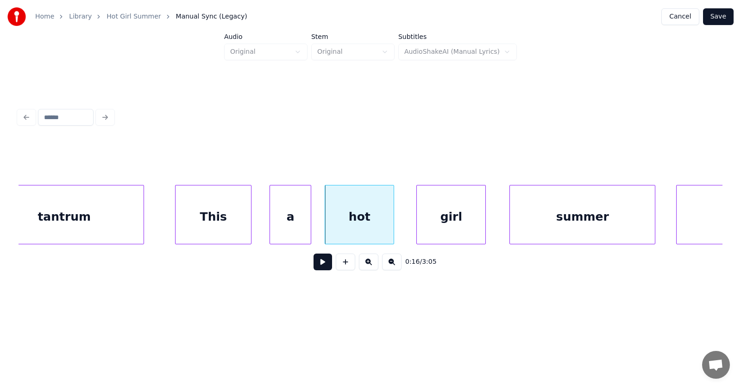
click at [448, 228] on div "girl" at bounding box center [451, 216] width 69 height 63
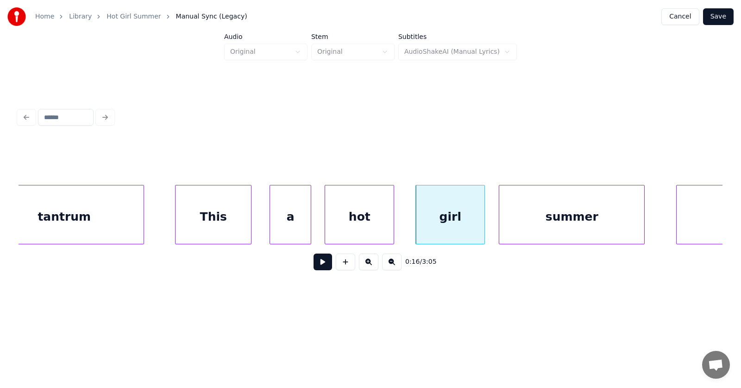
click at [525, 227] on div "summer" at bounding box center [571, 216] width 145 height 63
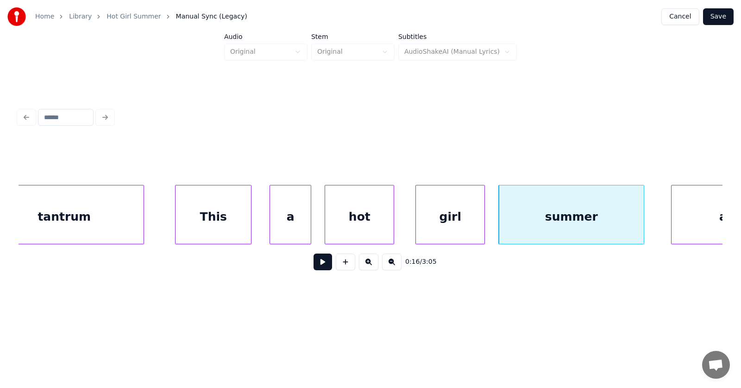
scroll to position [0, 5520]
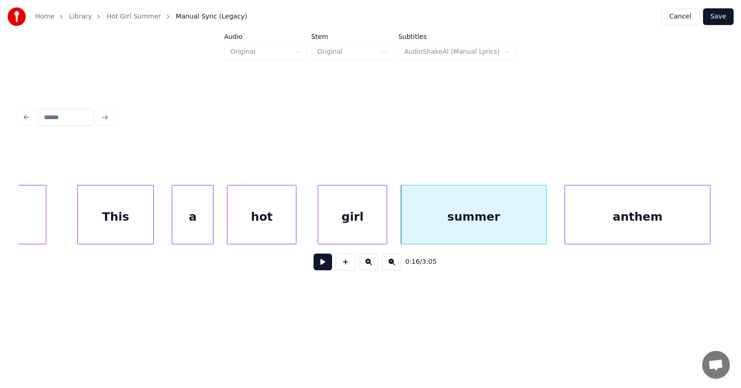
click at [674, 227] on div "anthem" at bounding box center [637, 216] width 145 height 63
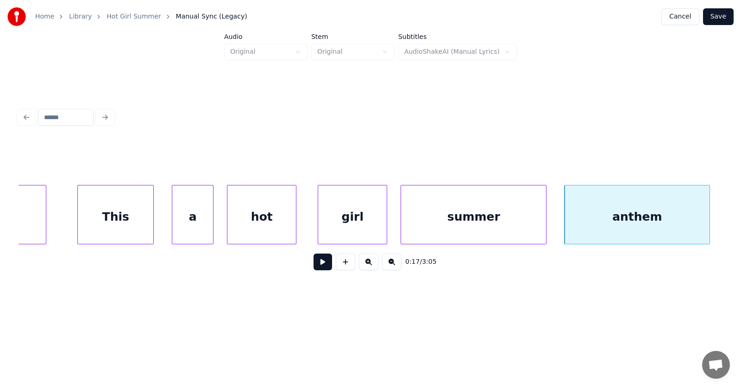
click at [318, 262] on button at bounding box center [323, 261] width 19 height 17
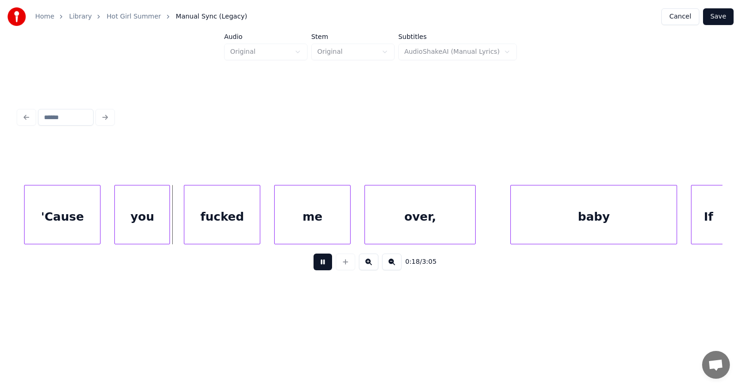
click at [318, 262] on button at bounding box center [323, 261] width 19 height 17
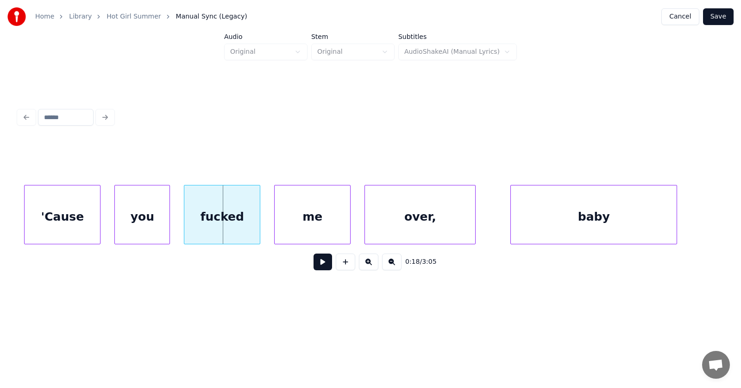
scroll to position [0, 6074]
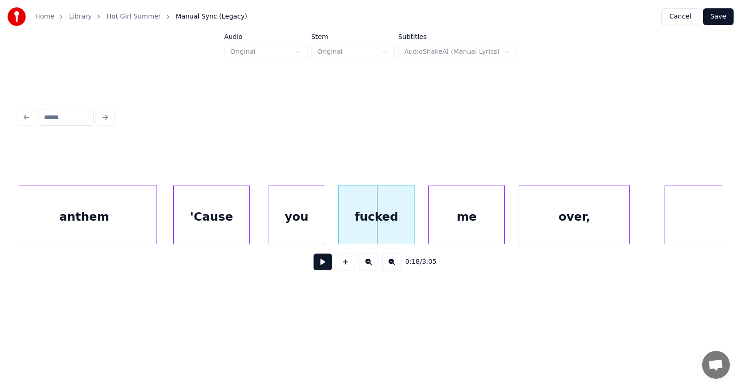
click at [197, 226] on div "'Cause" at bounding box center [212, 216] width 76 height 63
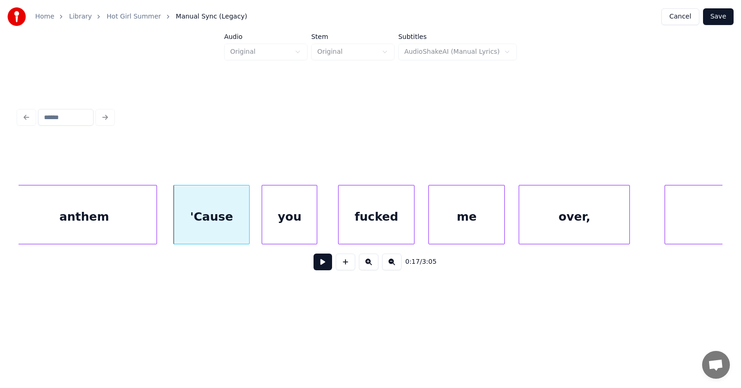
click at [278, 226] on div "you" at bounding box center [289, 216] width 55 height 63
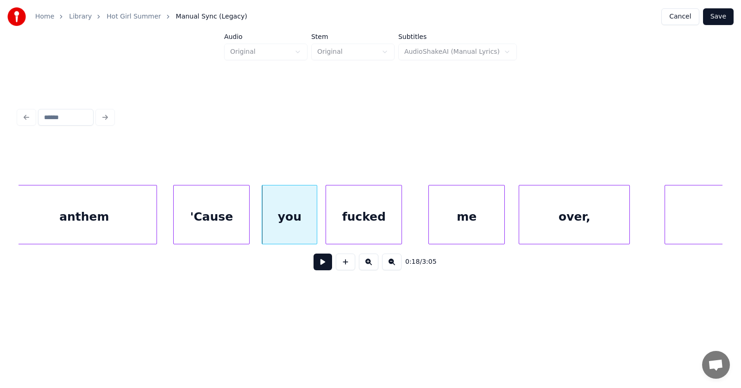
click at [349, 218] on div "fucked" at bounding box center [364, 216] width 76 height 63
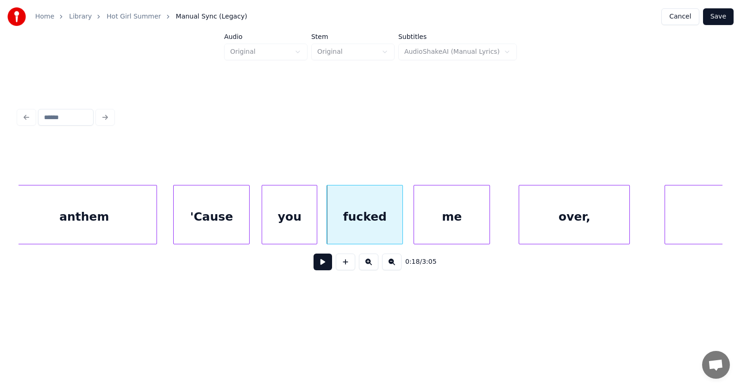
click at [428, 223] on div "me" at bounding box center [452, 216] width 76 height 63
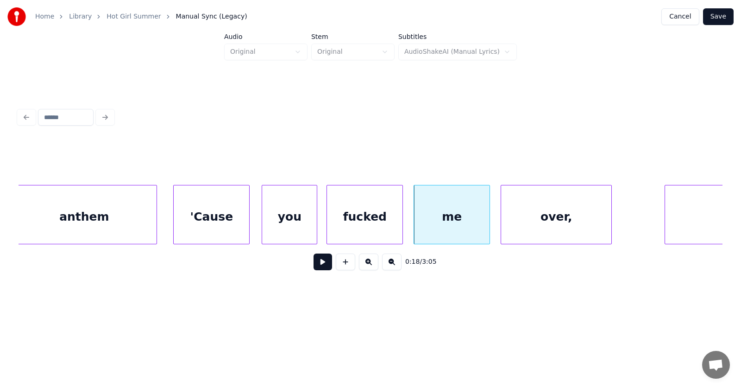
click at [515, 224] on div "over," at bounding box center [556, 216] width 110 height 63
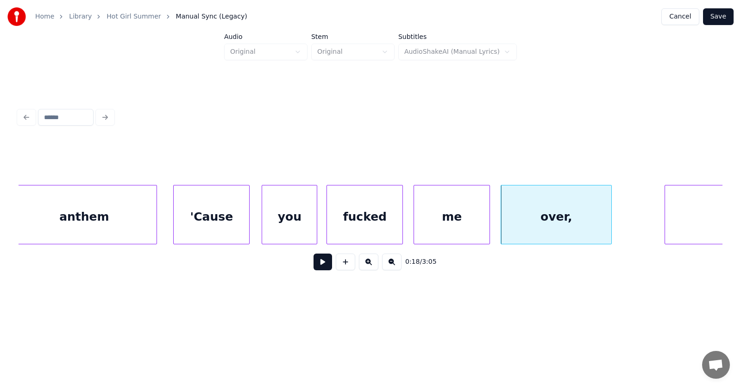
click at [315, 267] on button at bounding box center [323, 261] width 19 height 17
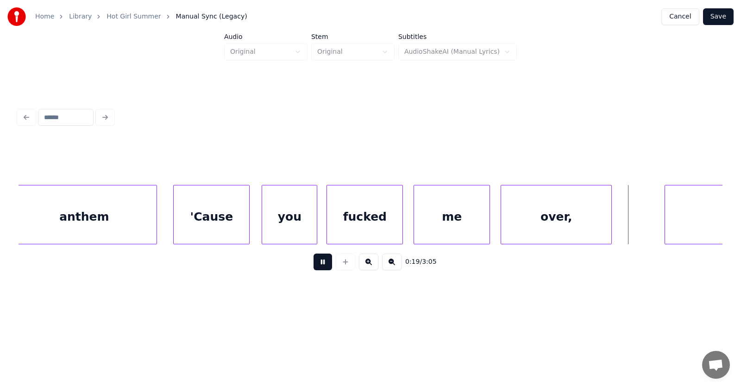
click at [318, 267] on button at bounding box center [323, 261] width 19 height 17
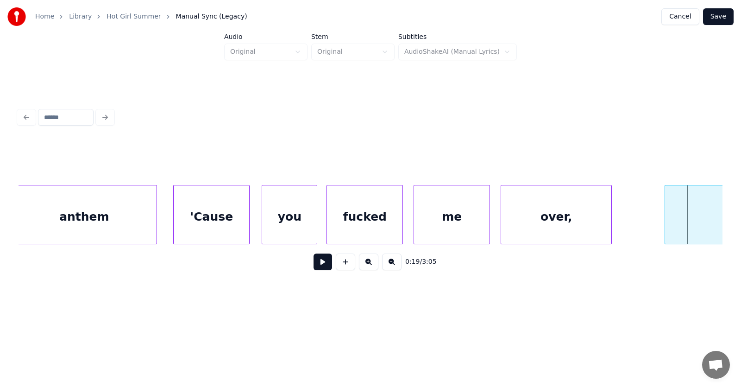
scroll to position [0, 6181]
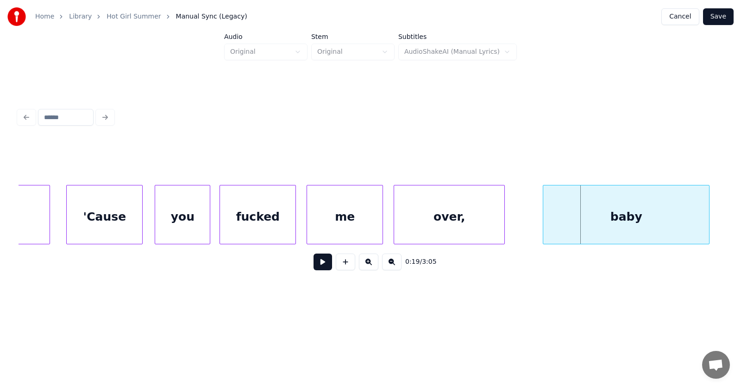
click at [662, 220] on div "baby" at bounding box center [626, 216] width 166 height 63
click at [314, 267] on button at bounding box center [323, 261] width 19 height 17
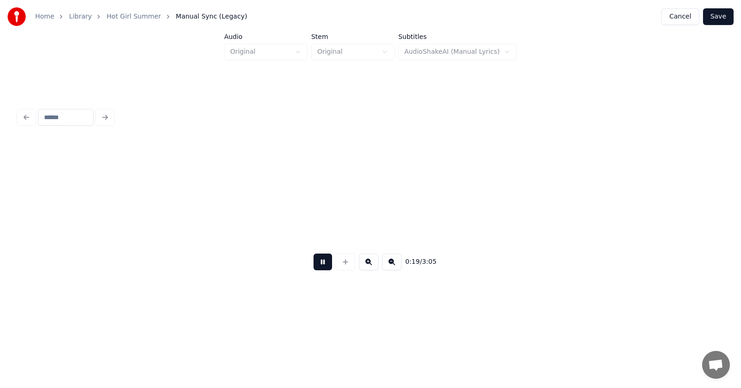
scroll to position [0, 6889]
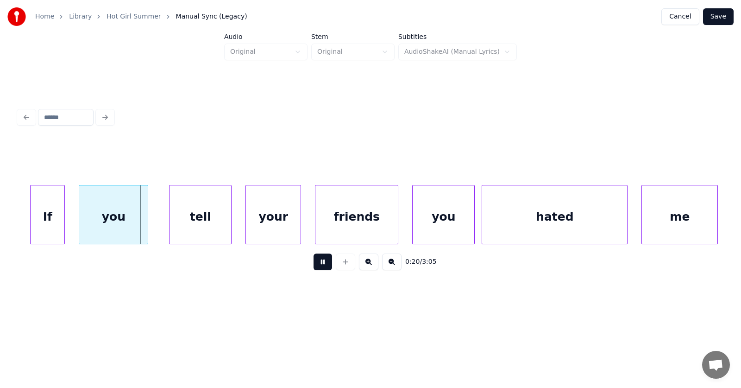
click at [315, 266] on button at bounding box center [323, 261] width 19 height 17
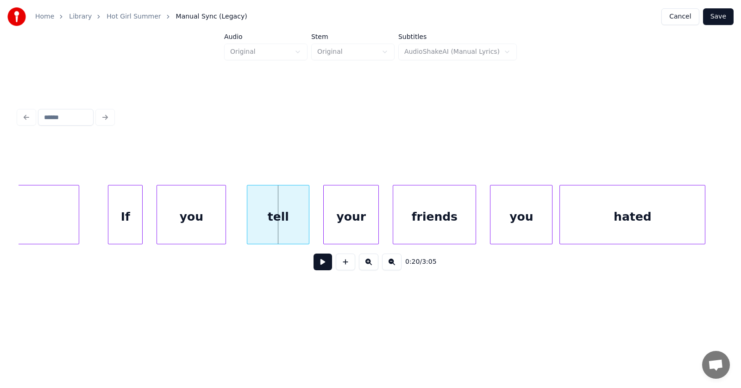
scroll to position [0, 6724]
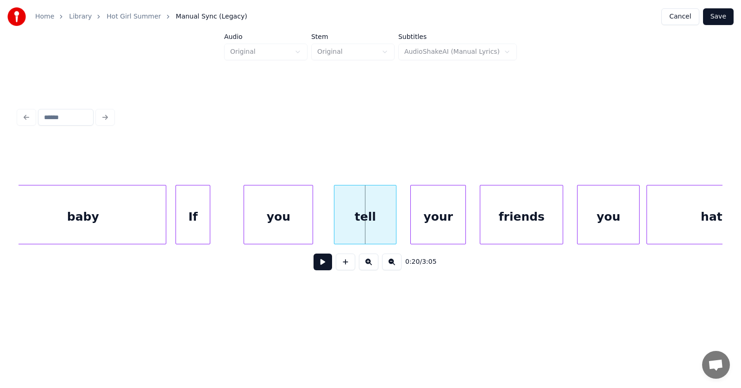
click at [198, 226] on div "If" at bounding box center [193, 216] width 34 height 63
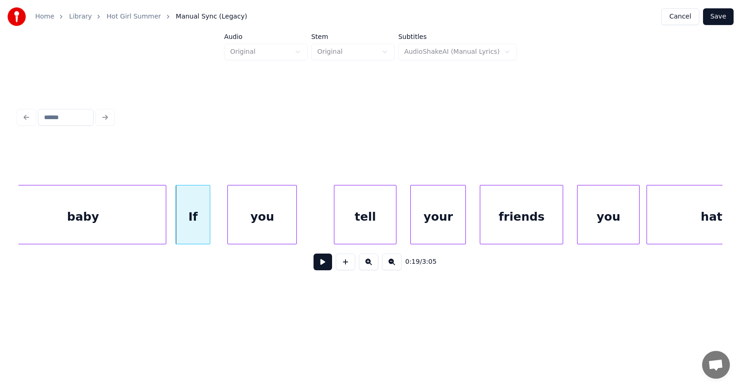
click at [249, 226] on div "you" at bounding box center [262, 216] width 69 height 63
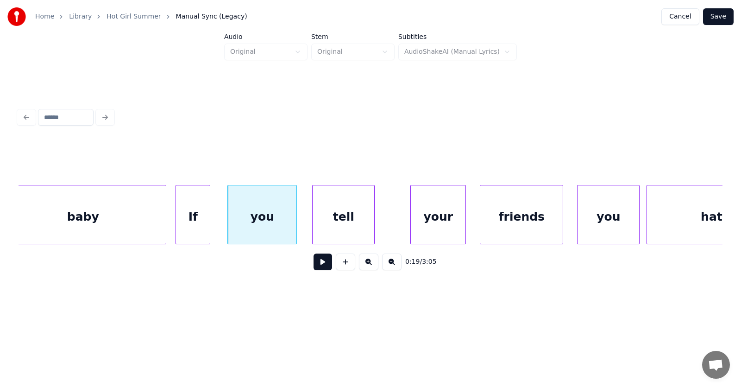
click at [322, 223] on div "tell" at bounding box center [344, 216] width 62 height 63
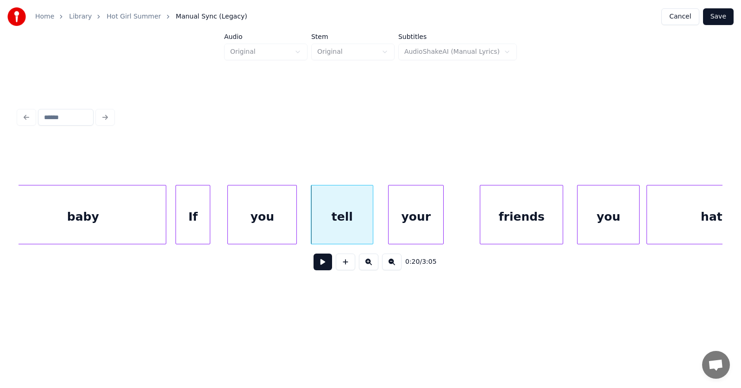
click at [411, 232] on div "your" at bounding box center [416, 216] width 55 height 63
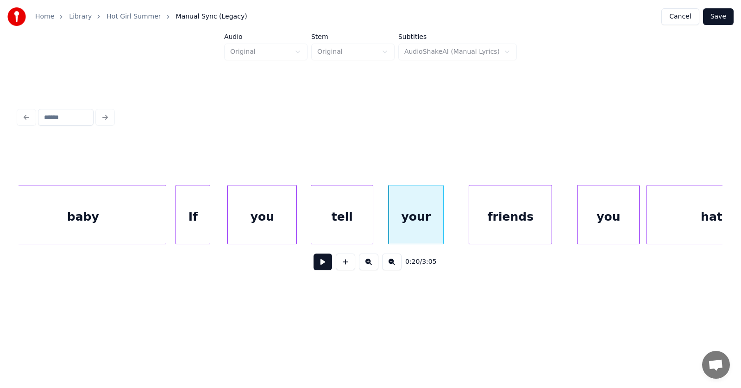
click at [486, 230] on div "friends" at bounding box center [510, 216] width 82 height 63
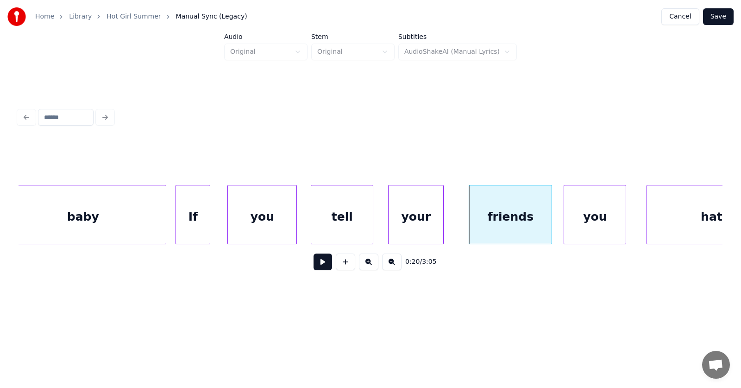
click at [593, 221] on div "you" at bounding box center [595, 216] width 62 height 63
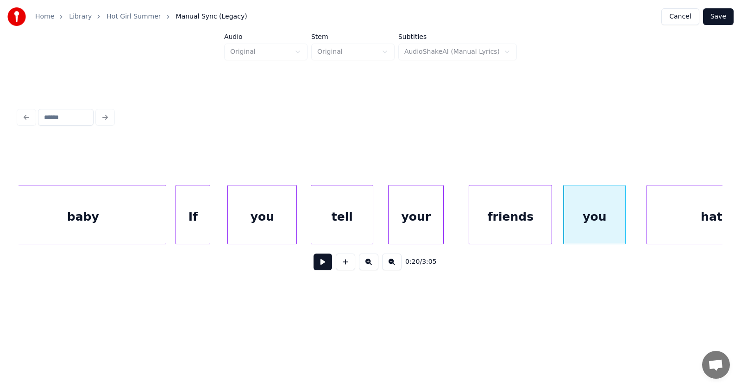
scroll to position [0, 6792]
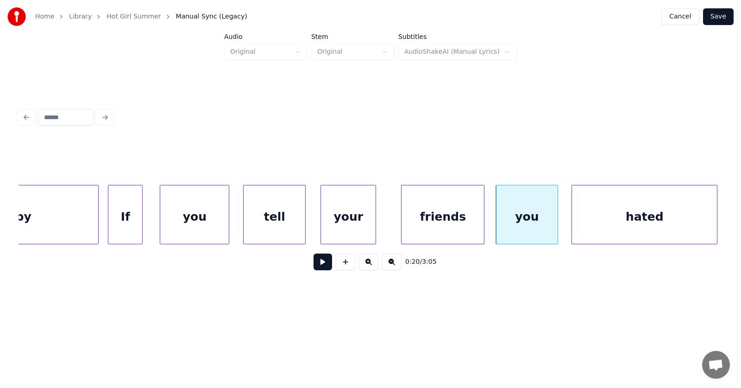
click at [677, 215] on div "hated" at bounding box center [644, 216] width 145 height 63
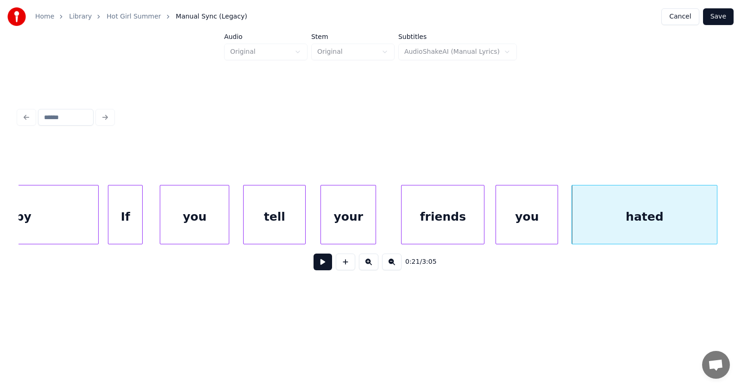
click at [324, 259] on button at bounding box center [323, 261] width 19 height 17
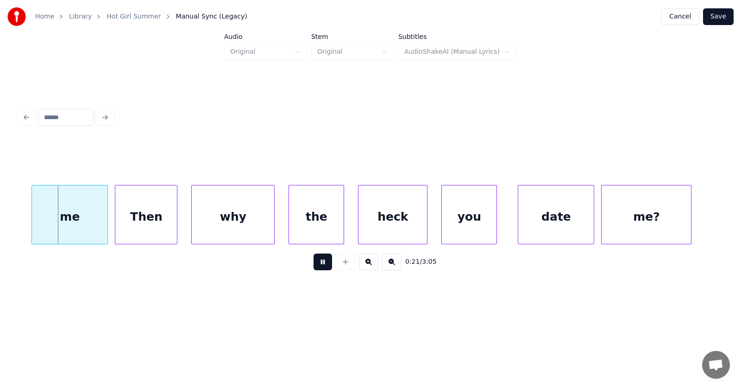
click at [317, 265] on button at bounding box center [323, 261] width 19 height 17
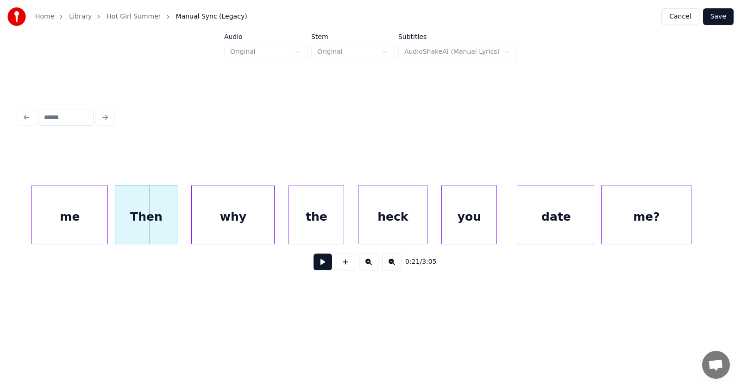
scroll to position [0, 7418]
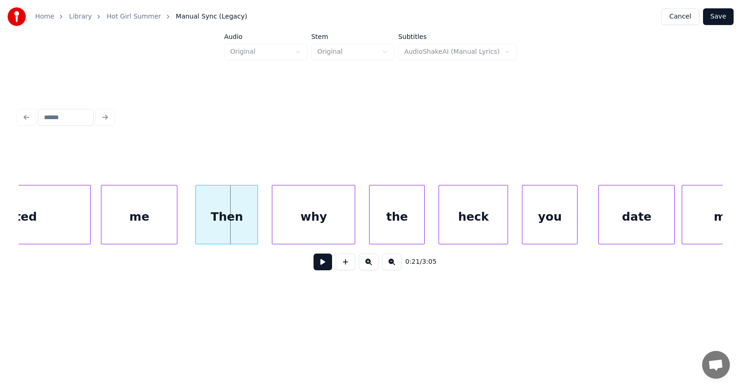
click at [141, 224] on div "me" at bounding box center [139, 216] width 76 height 63
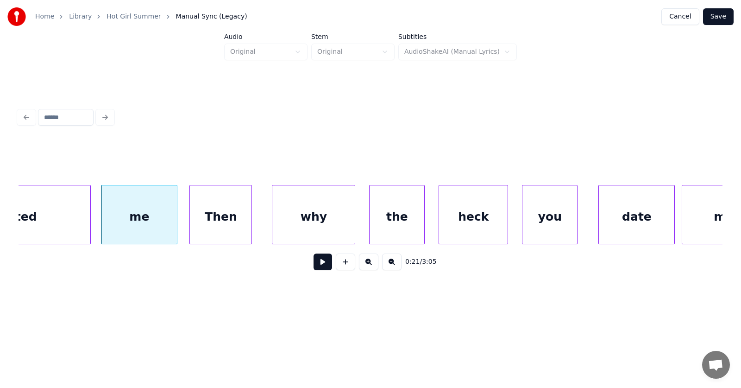
click at [216, 218] on div "Then" at bounding box center [221, 216] width 62 height 63
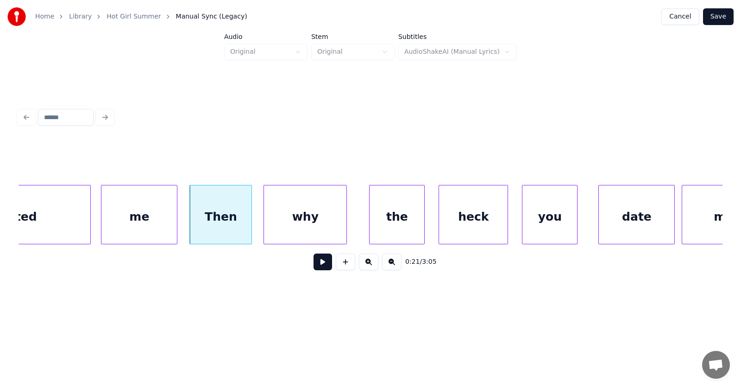
click at [308, 221] on div "why" at bounding box center [305, 216] width 82 height 63
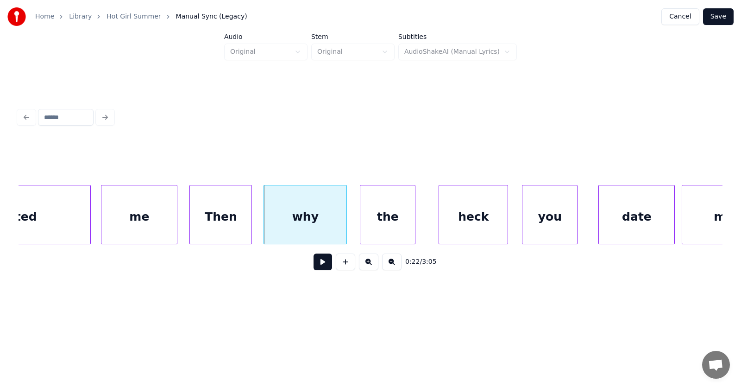
click at [376, 227] on div "the" at bounding box center [387, 216] width 55 height 63
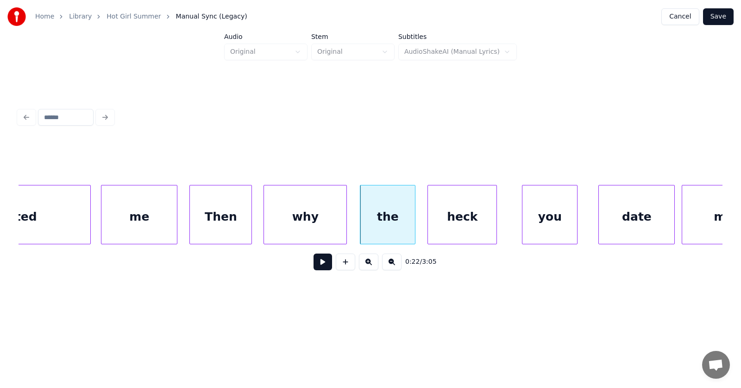
click at [451, 227] on div "heck" at bounding box center [462, 216] width 69 height 63
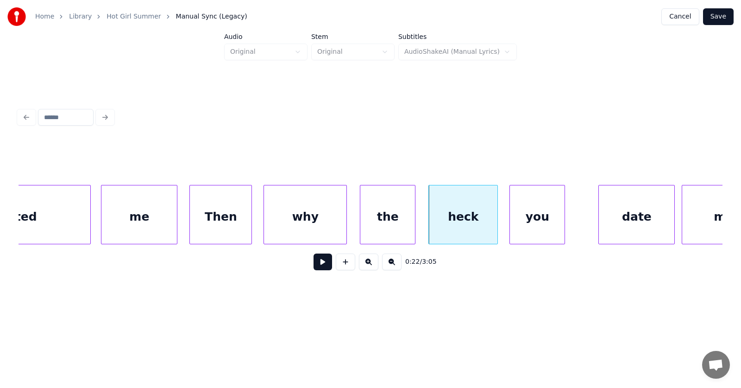
click at [528, 224] on div "you" at bounding box center [537, 216] width 55 height 63
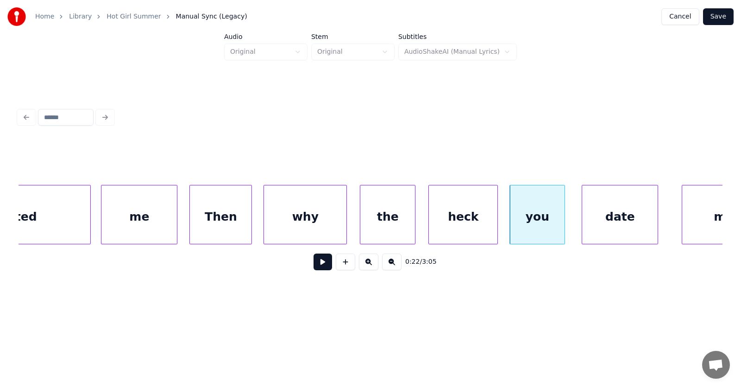
click at [605, 219] on div "date" at bounding box center [620, 216] width 76 height 63
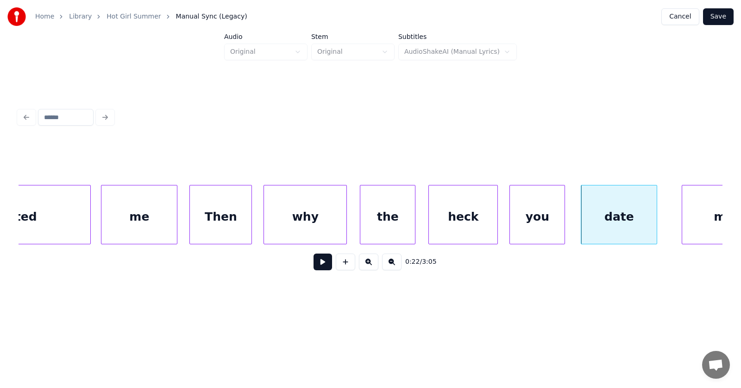
click at [393, 217] on div "the" at bounding box center [387, 216] width 55 height 63
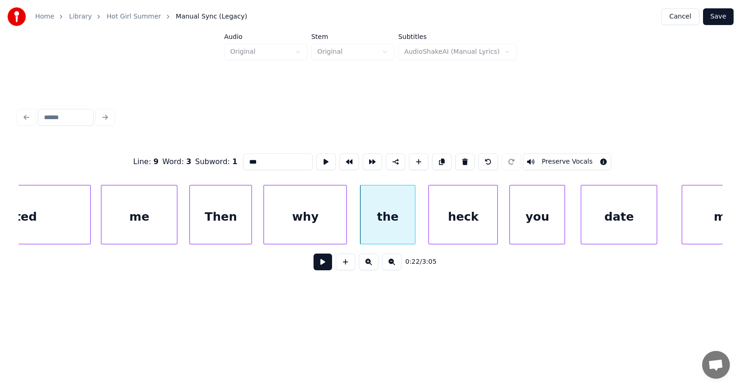
click at [317, 262] on button at bounding box center [323, 261] width 19 height 17
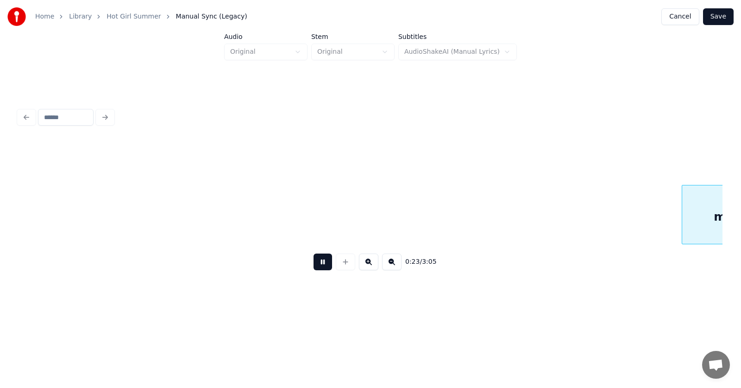
scroll to position [0, 8127]
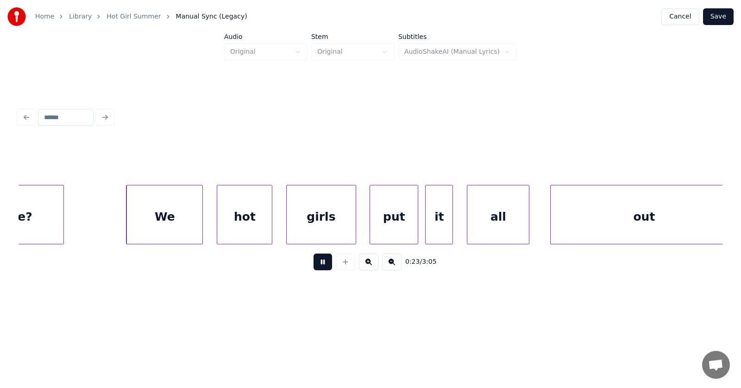
click at [317, 262] on button at bounding box center [323, 261] width 19 height 17
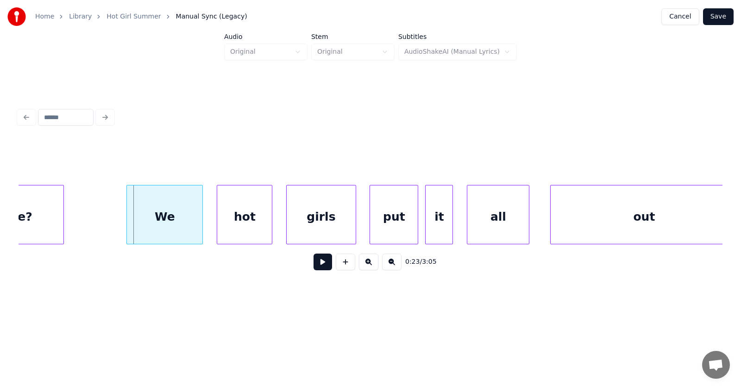
scroll to position [0, 8069]
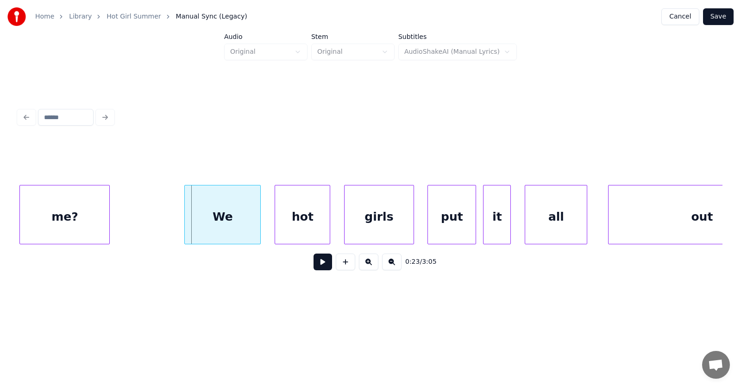
click at [76, 223] on div "me?" at bounding box center [64, 216] width 89 height 63
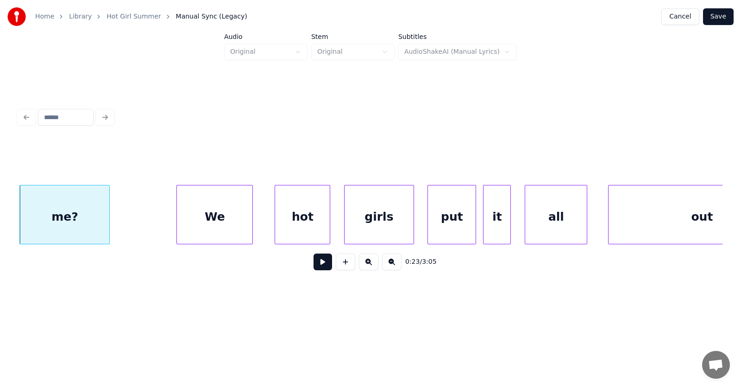
click at [197, 223] on div "We" at bounding box center [215, 216] width 76 height 63
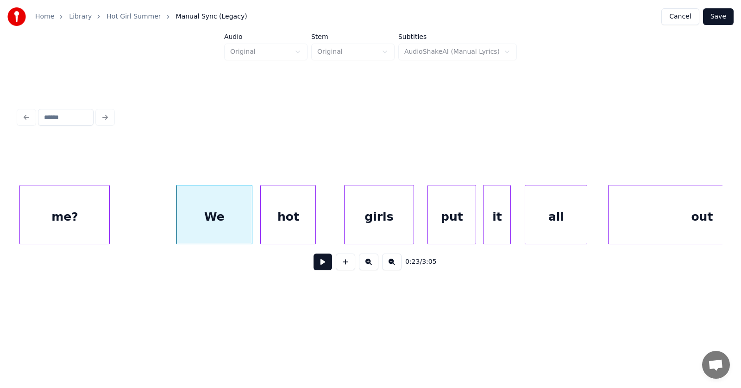
click at [282, 225] on div "hot" at bounding box center [288, 216] width 55 height 63
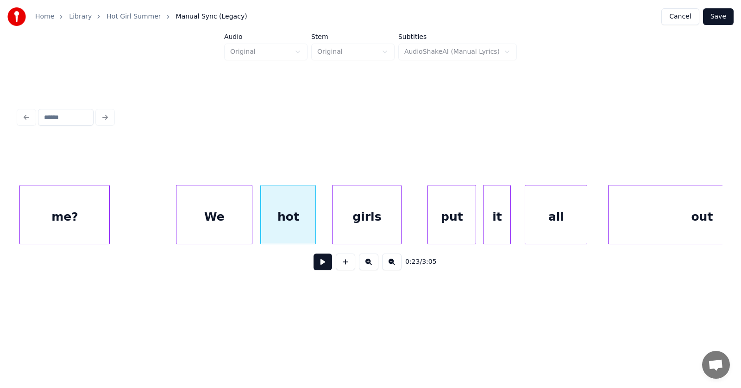
click at [355, 229] on div "girls" at bounding box center [367, 216] width 69 height 63
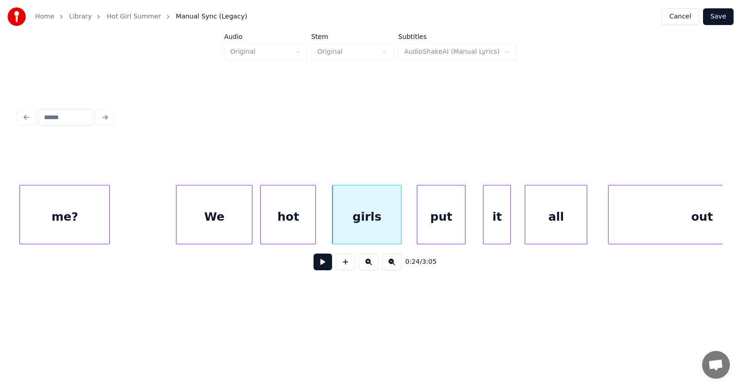
click at [436, 223] on div "put" at bounding box center [441, 216] width 48 height 63
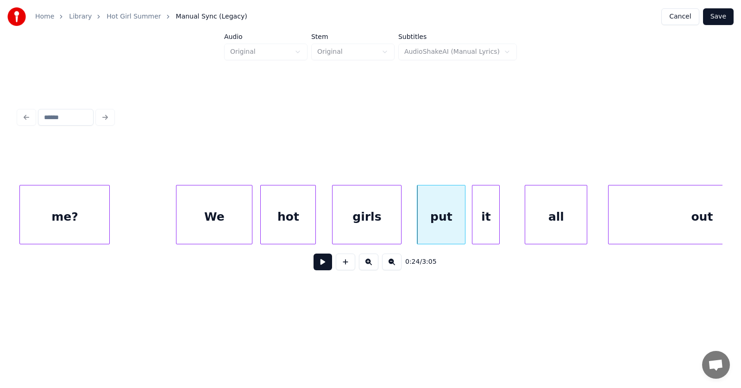
click at [483, 228] on div "it" at bounding box center [486, 216] width 27 height 63
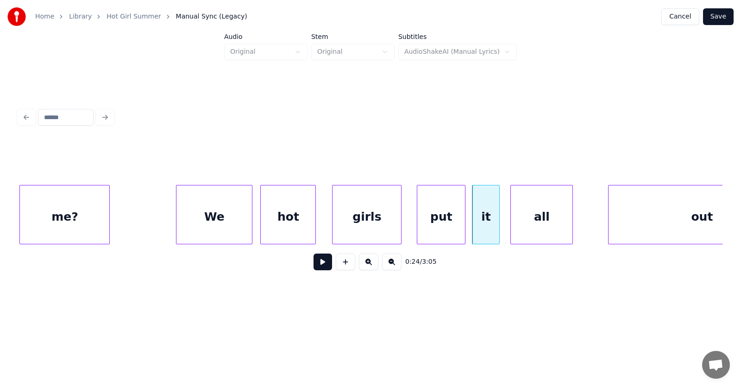
click at [521, 227] on div "all" at bounding box center [542, 216] width 62 height 63
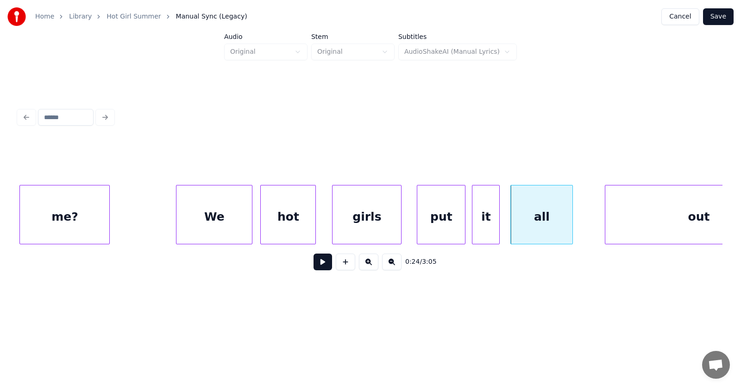
scroll to position [0, 8140]
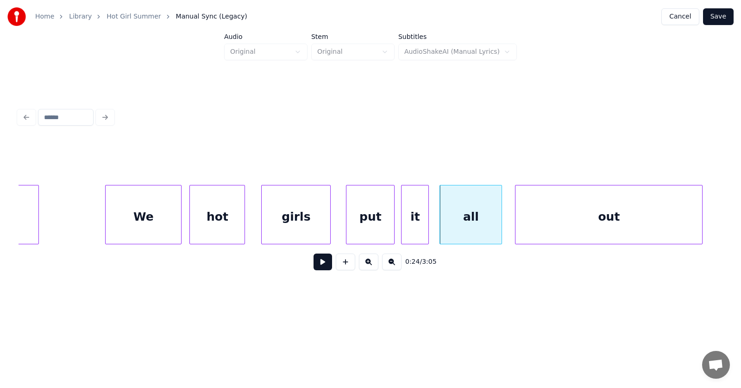
click at [597, 225] on div "out" at bounding box center [609, 216] width 187 height 63
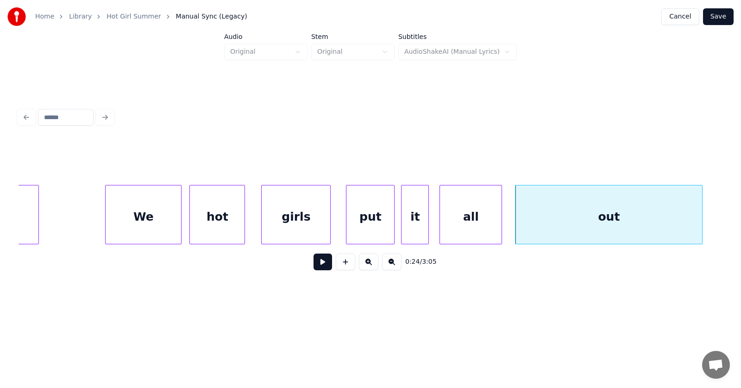
click at [596, 225] on div "out" at bounding box center [609, 216] width 187 height 63
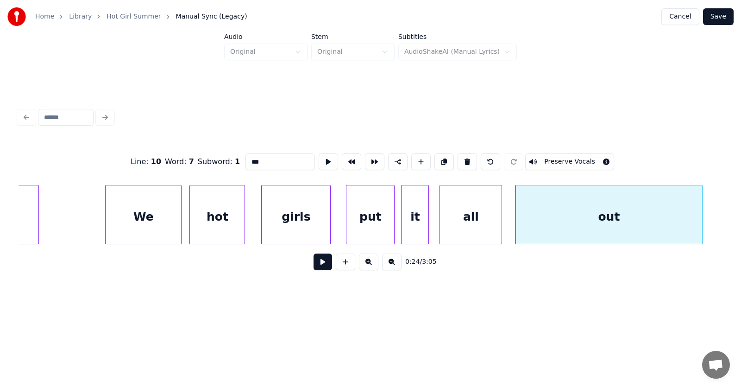
click at [317, 262] on button at bounding box center [323, 261] width 19 height 17
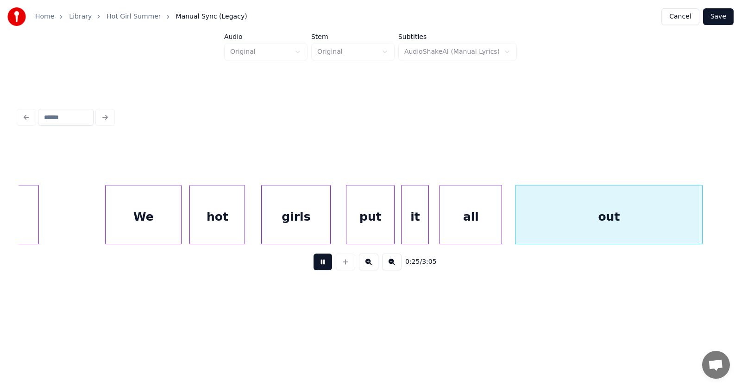
scroll to position [0, 8844]
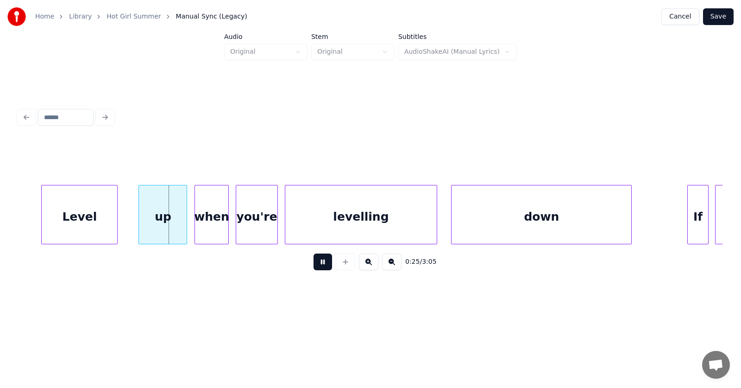
click at [317, 262] on button at bounding box center [323, 261] width 19 height 17
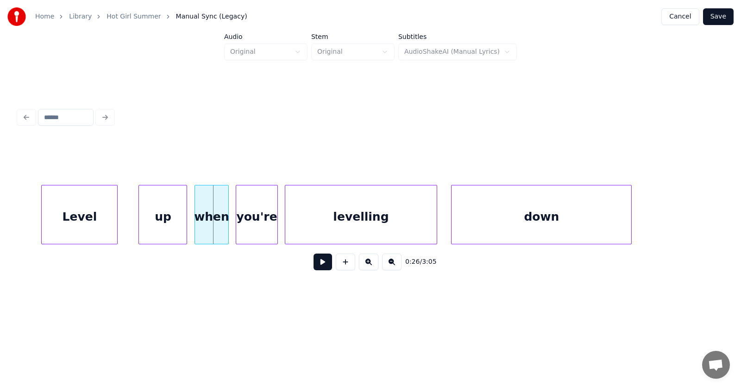
scroll to position [0, 8763]
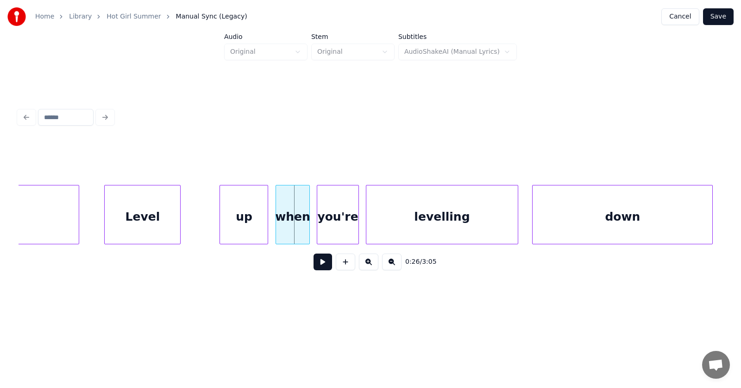
click at [130, 222] on div "Level" at bounding box center [143, 216] width 76 height 63
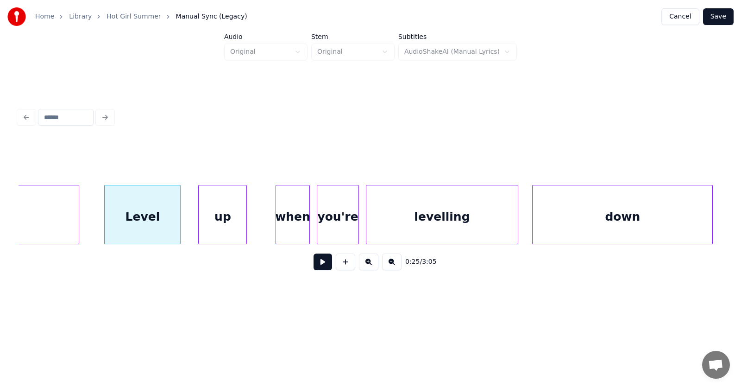
click at [208, 225] on div "up" at bounding box center [223, 216] width 48 height 63
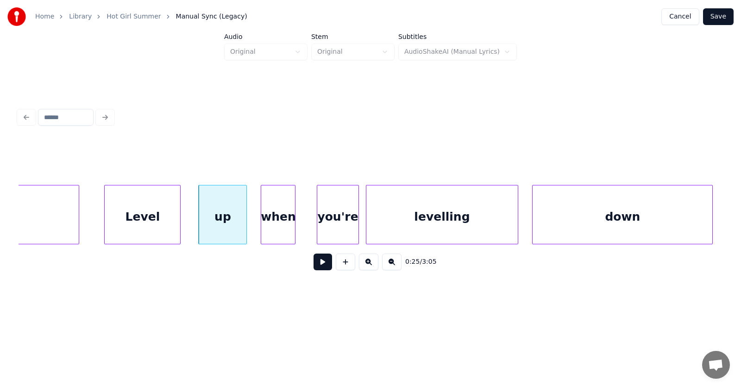
click at [272, 225] on div "when" at bounding box center [278, 216] width 34 height 63
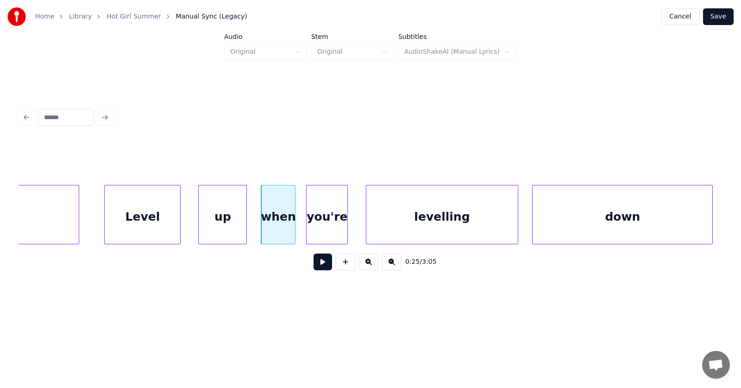
click at [322, 225] on div "you're" at bounding box center [327, 216] width 41 height 63
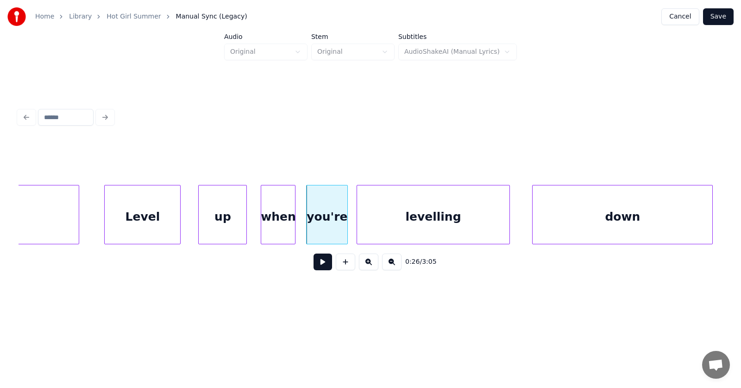
click at [391, 226] on div "levelling" at bounding box center [433, 216] width 152 height 63
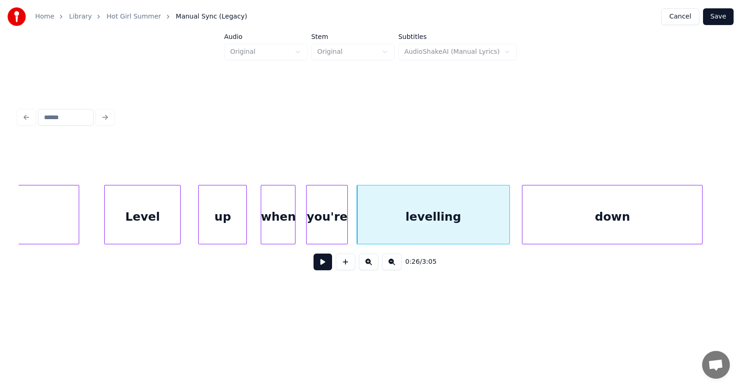
click at [536, 222] on div "down" at bounding box center [613, 216] width 180 height 63
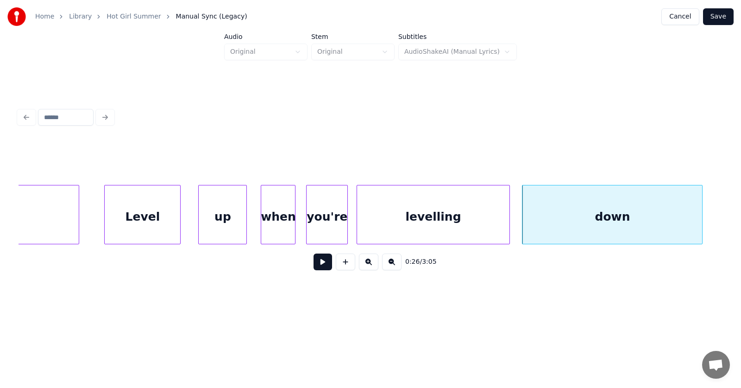
click at [211, 216] on div "up" at bounding box center [223, 216] width 48 height 63
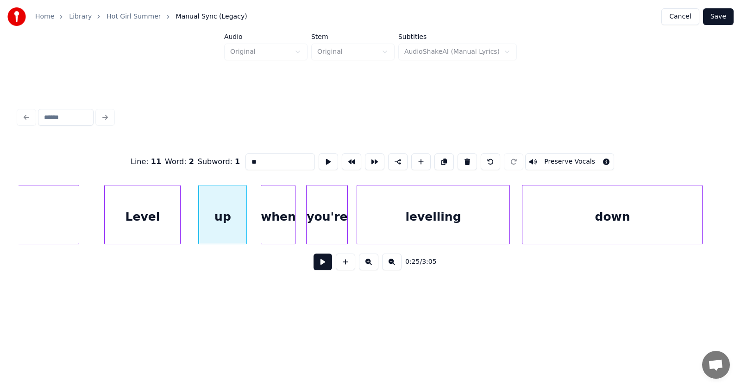
click at [314, 263] on button at bounding box center [323, 261] width 19 height 17
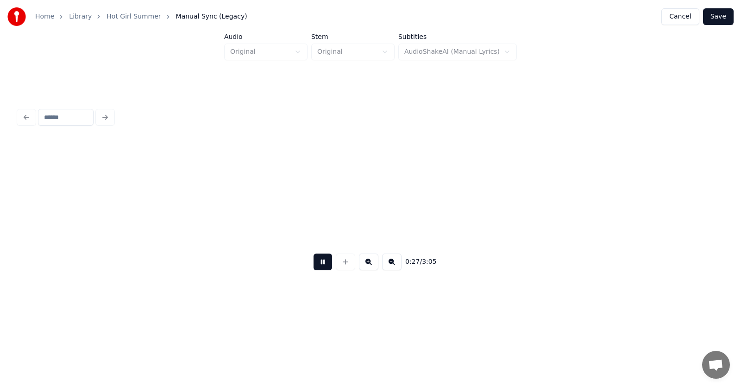
scroll to position [0, 9474]
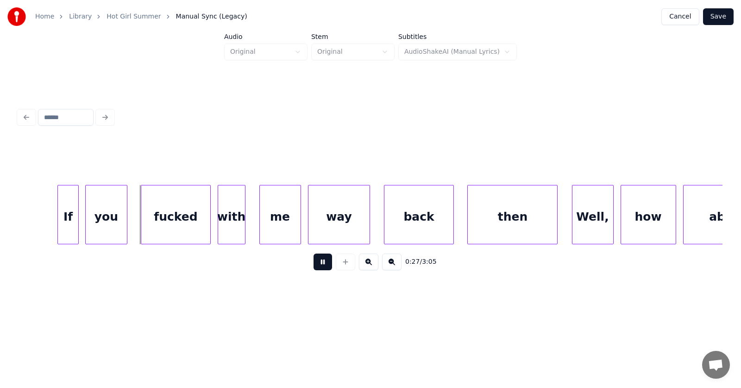
click at [314, 263] on button at bounding box center [323, 261] width 19 height 17
click at [53, 222] on div "If" at bounding box center [58, 216] width 20 height 63
click at [90, 226] on div "you" at bounding box center [96, 216] width 41 height 63
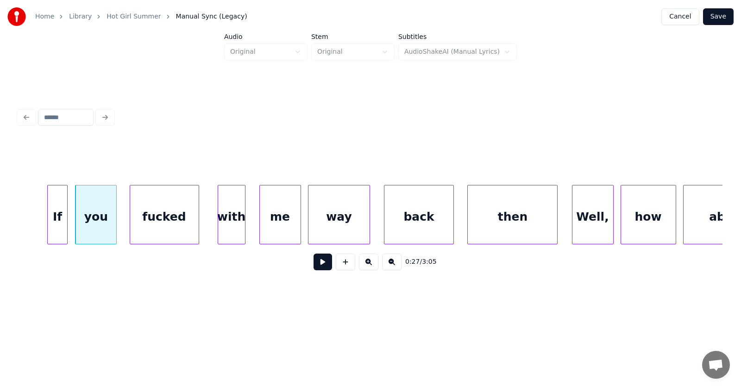
click at [162, 228] on div "fucked" at bounding box center [164, 216] width 69 height 63
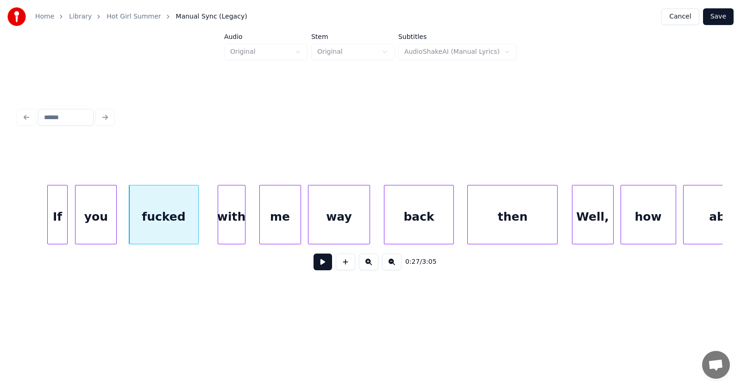
click at [59, 217] on div "If" at bounding box center [58, 216] width 20 height 63
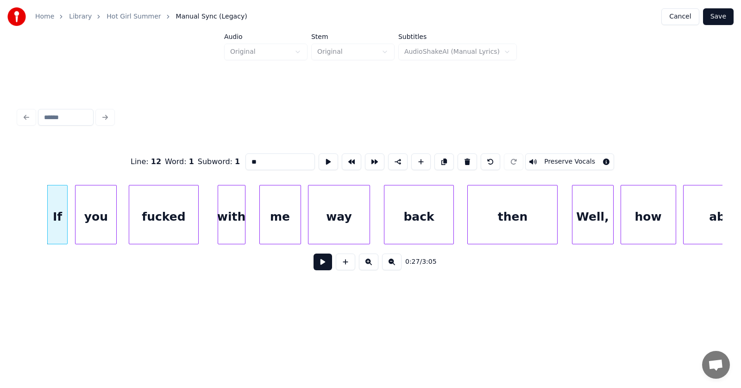
click at [314, 263] on button at bounding box center [323, 261] width 19 height 17
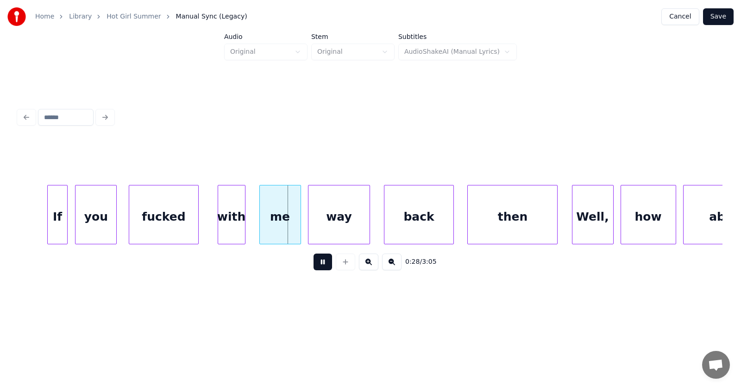
click at [314, 263] on button at bounding box center [323, 261] width 19 height 17
click at [172, 221] on div "fucked" at bounding box center [159, 216] width 69 height 63
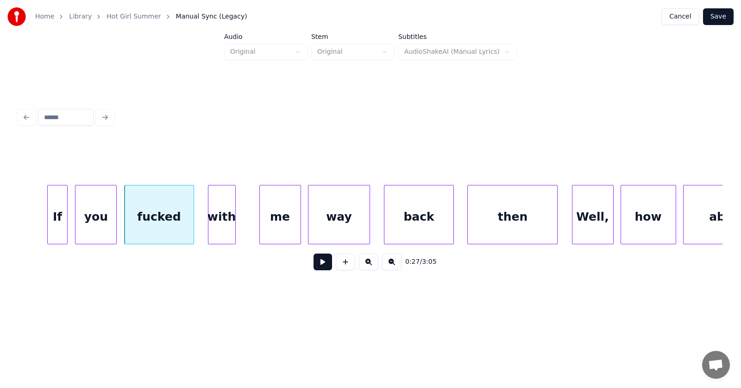
click at [214, 221] on div "with" at bounding box center [221, 216] width 27 height 63
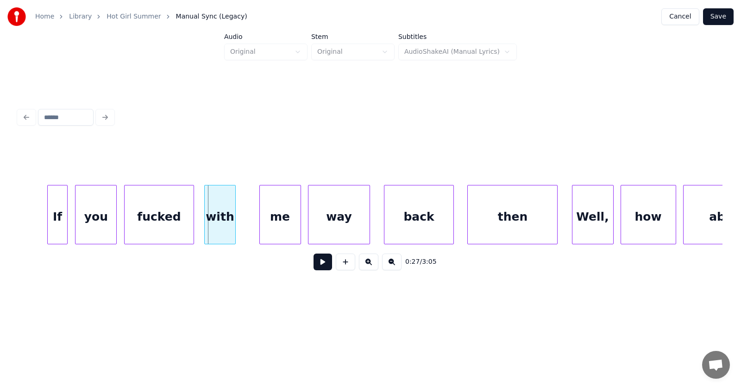
click at [206, 221] on div at bounding box center [206, 214] width 3 height 58
click at [266, 225] on div "me" at bounding box center [268, 216] width 41 height 63
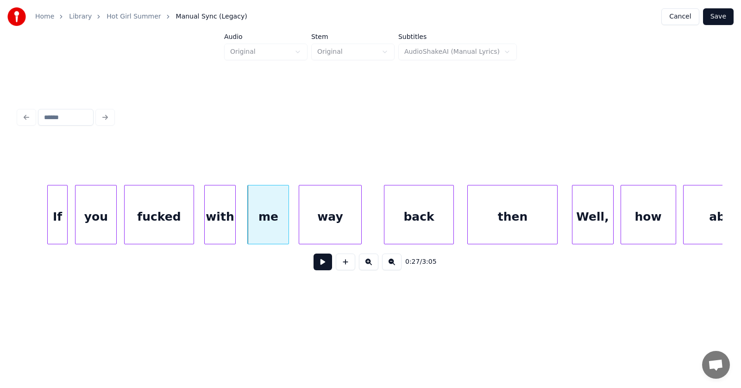
click at [313, 228] on div "way" at bounding box center [330, 216] width 62 height 63
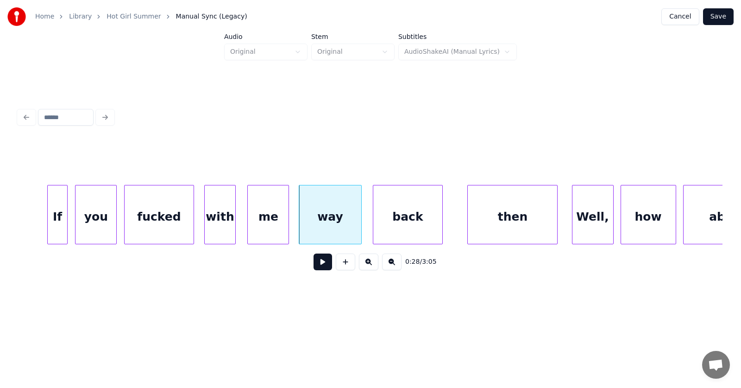
click at [388, 226] on div "back" at bounding box center [407, 216] width 69 height 63
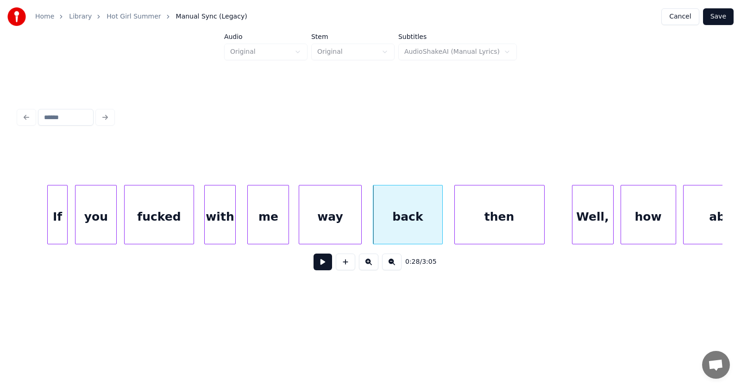
click at [467, 223] on div "then" at bounding box center [499, 216] width 89 height 63
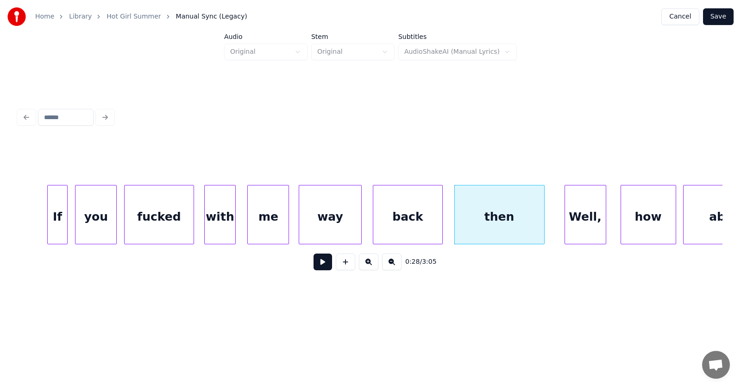
click at [585, 227] on div "Well," at bounding box center [585, 216] width 41 height 63
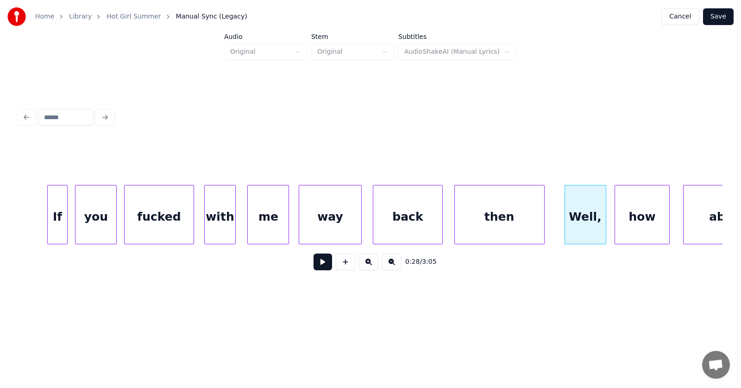
click at [633, 225] on div "how" at bounding box center [642, 216] width 55 height 63
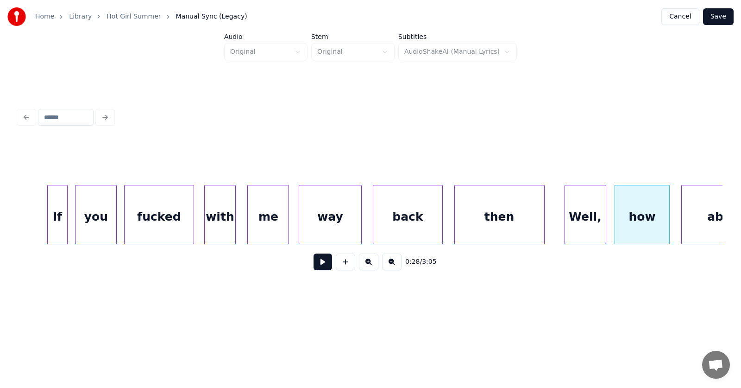
scroll to position [0, 9523]
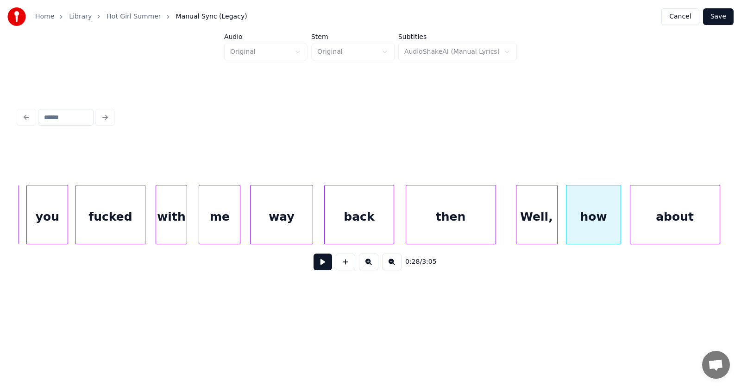
click at [692, 217] on div "about" at bounding box center [675, 216] width 89 height 63
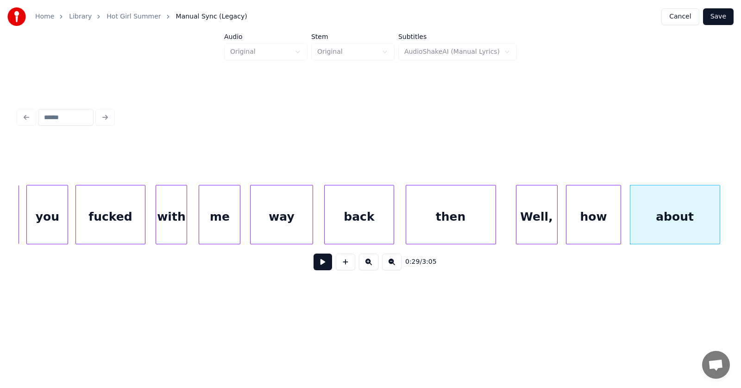
click at [322, 261] on button at bounding box center [323, 261] width 19 height 17
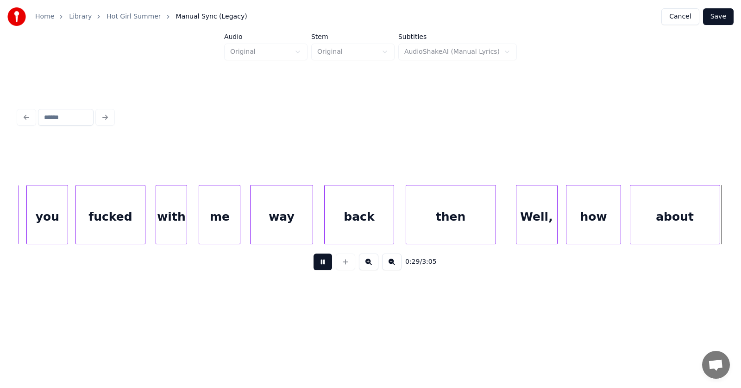
scroll to position [0, 10232]
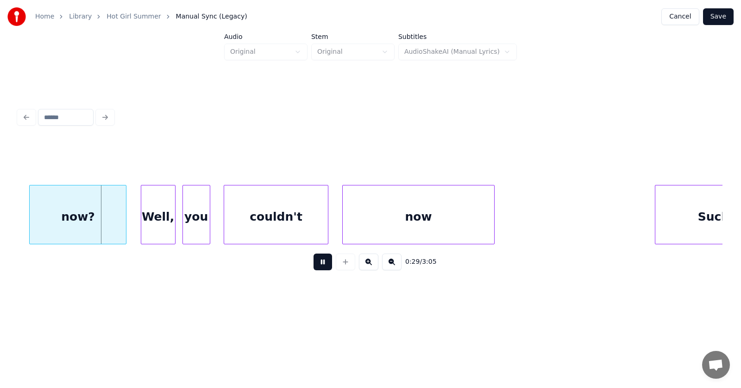
click at [322, 261] on button at bounding box center [323, 261] width 19 height 17
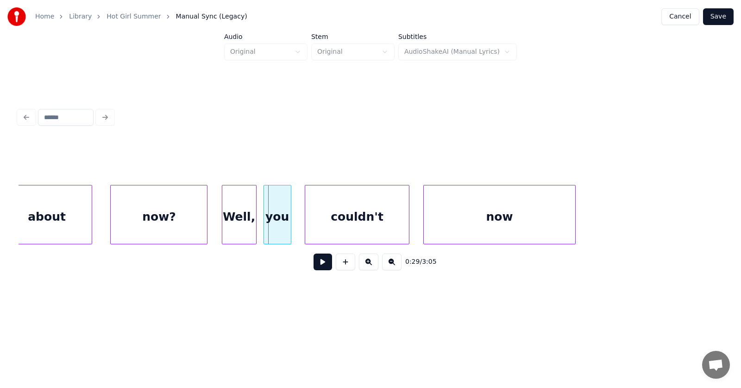
scroll to position [0, 9978]
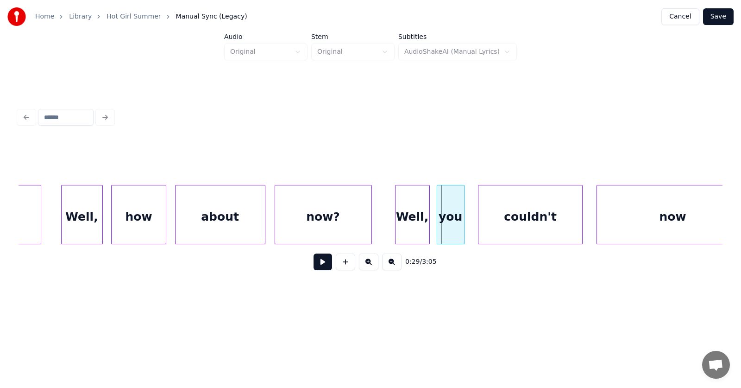
click at [312, 230] on div "now?" at bounding box center [323, 216] width 96 height 63
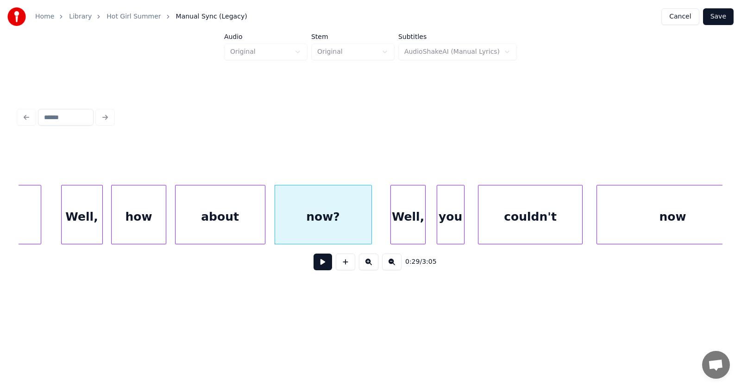
click at [401, 226] on div "Well," at bounding box center [408, 216] width 34 height 63
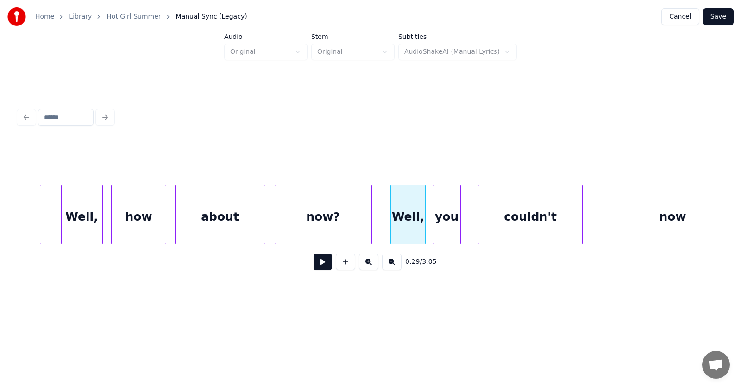
click at [445, 228] on div "you" at bounding box center [447, 216] width 27 height 63
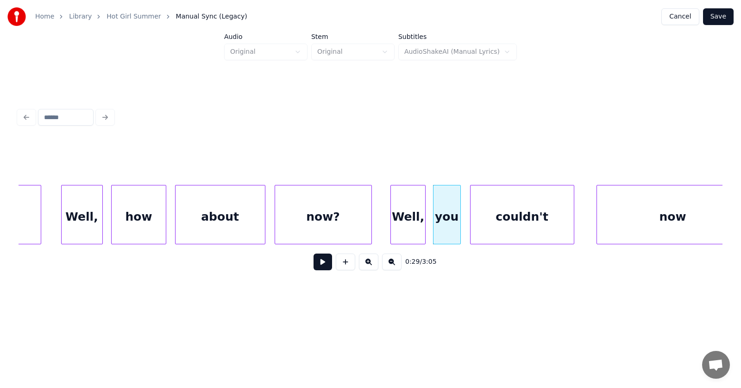
click at [494, 227] on div "couldn't" at bounding box center [522, 216] width 103 height 63
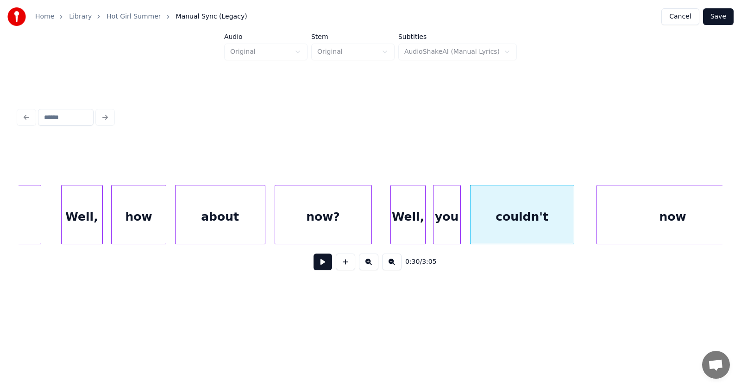
scroll to position [0, 10003]
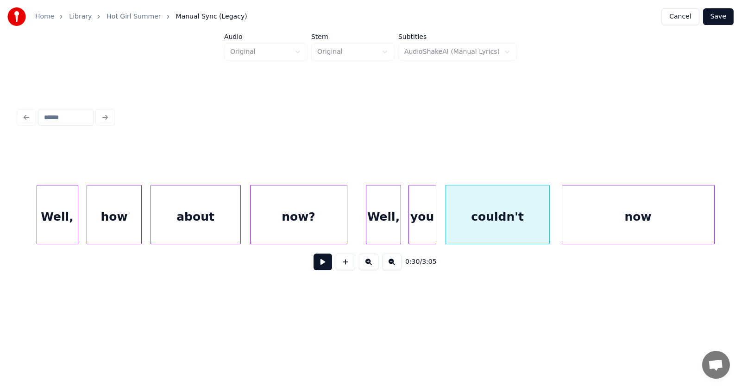
click at [605, 222] on div "now" at bounding box center [638, 216] width 152 height 63
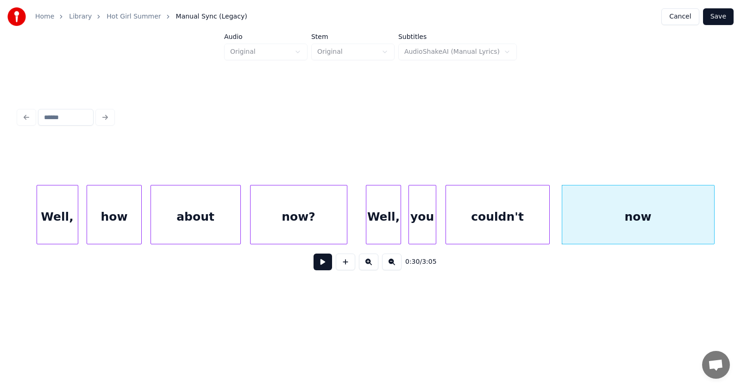
click at [386, 221] on div "Well," at bounding box center [383, 216] width 34 height 63
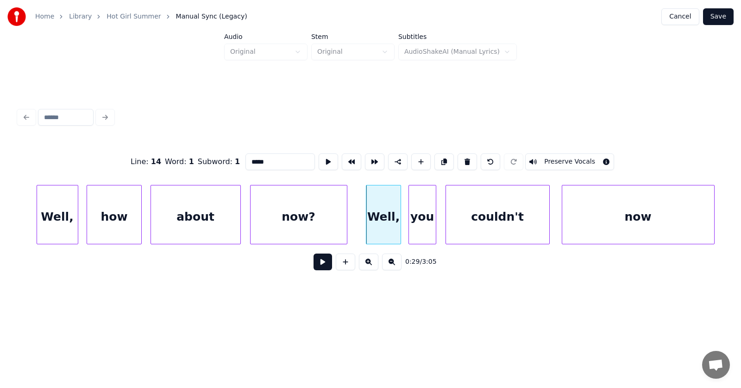
click at [317, 262] on button at bounding box center [323, 261] width 19 height 17
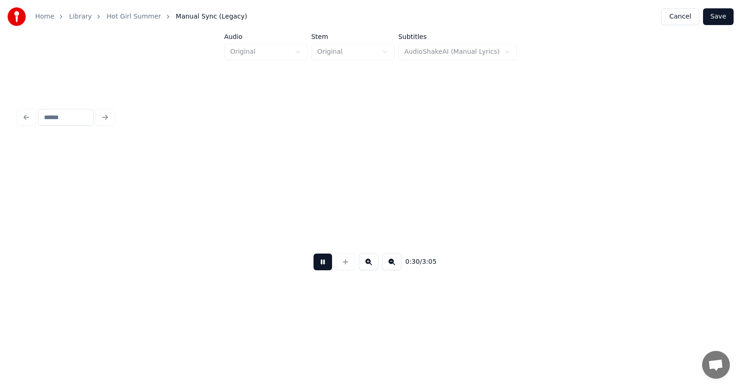
scroll to position [0, 10708]
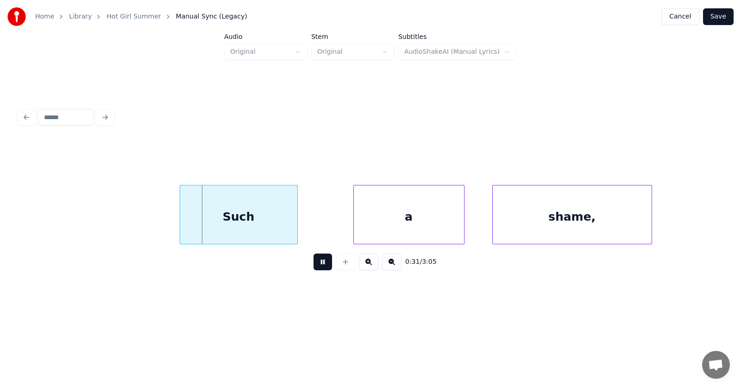
click at [317, 262] on button at bounding box center [323, 261] width 19 height 17
click at [201, 218] on div "Such" at bounding box center [235, 216] width 117 height 63
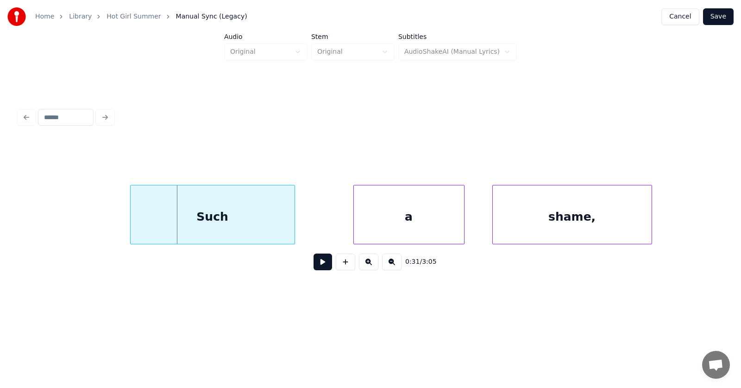
click at [131, 218] on div at bounding box center [132, 214] width 3 height 58
click at [378, 227] on div "a" at bounding box center [393, 216] width 110 height 63
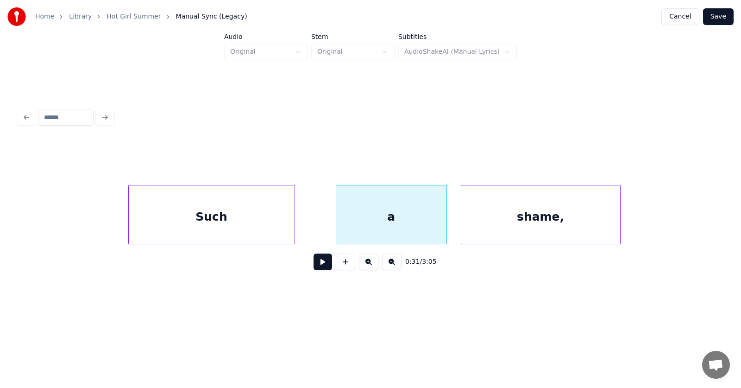
click at [525, 227] on div "shame," at bounding box center [540, 216] width 159 height 63
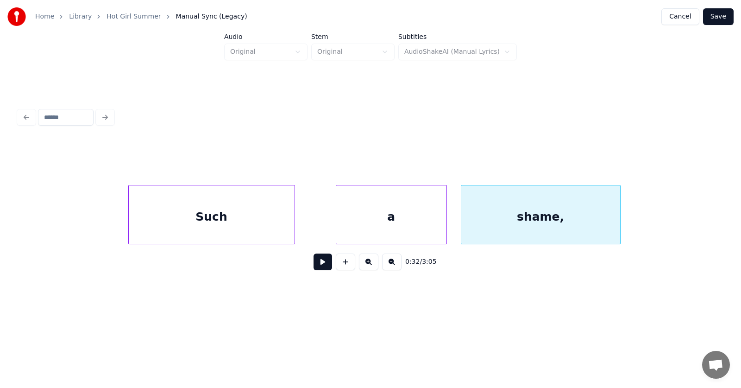
click at [522, 226] on div "shame," at bounding box center [540, 216] width 159 height 63
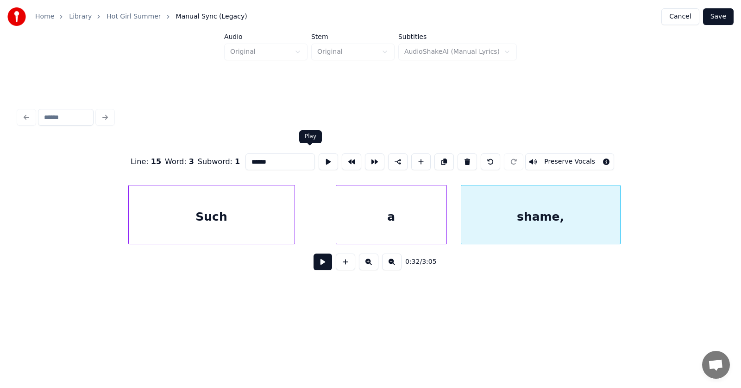
click at [319, 153] on button at bounding box center [328, 161] width 19 height 17
click at [319, 259] on button at bounding box center [323, 261] width 19 height 17
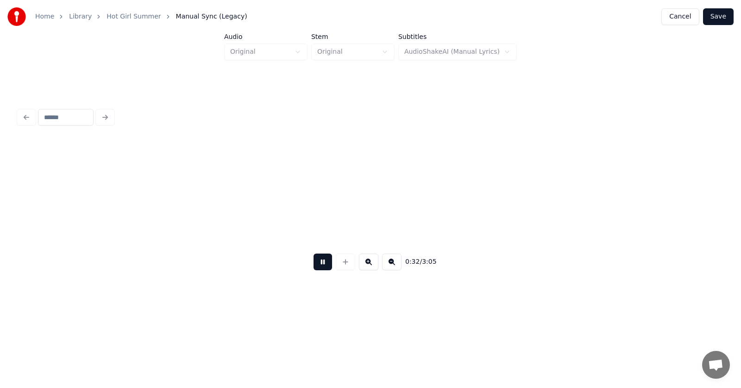
scroll to position [0, 11413]
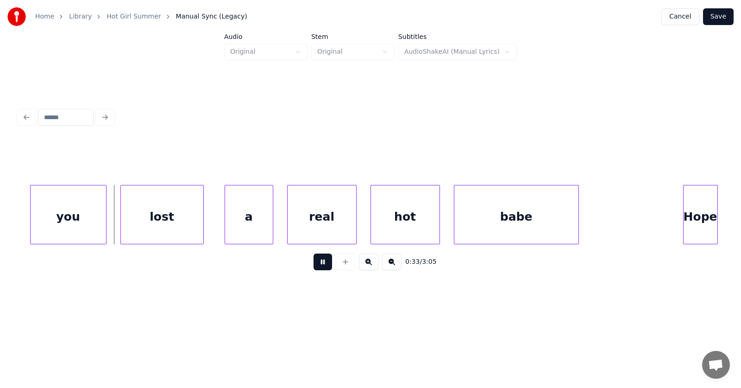
click at [319, 259] on button at bounding box center [323, 261] width 19 height 17
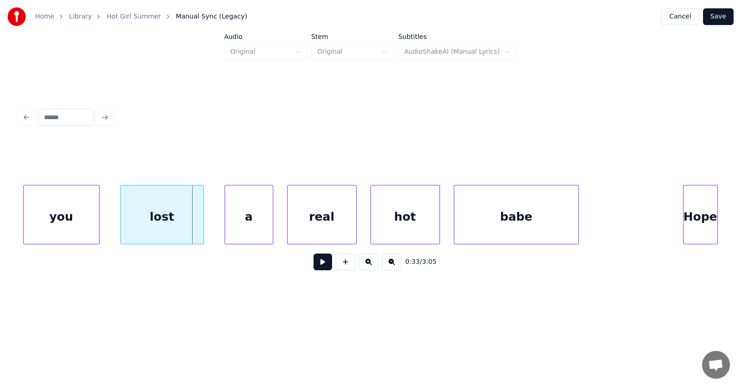
click at [79, 219] on div "you" at bounding box center [62, 216] width 76 height 63
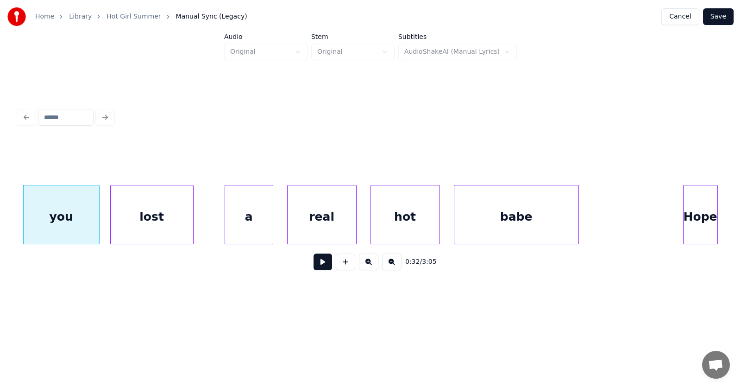
click at [133, 219] on div "lost" at bounding box center [152, 216] width 82 height 63
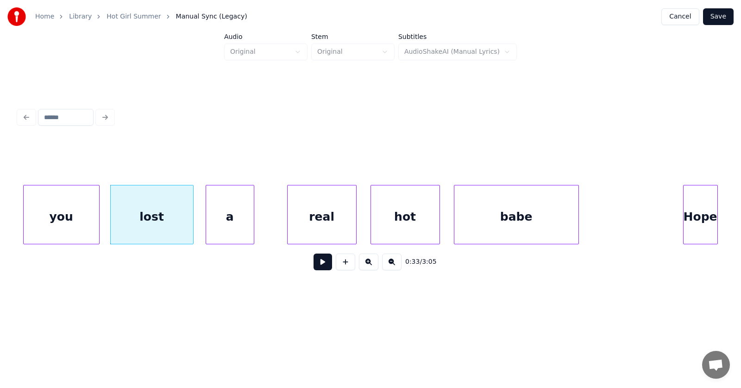
click at [228, 221] on div "a" at bounding box center [230, 216] width 48 height 63
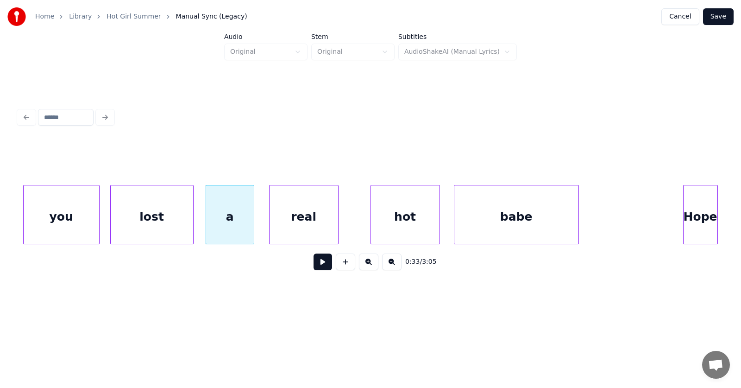
click at [303, 225] on div "real" at bounding box center [304, 216] width 69 height 63
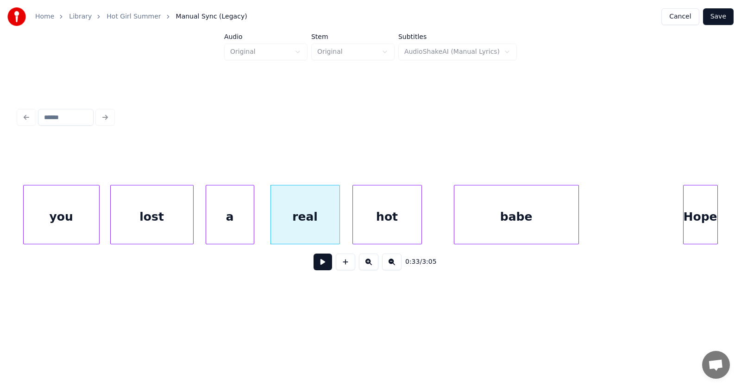
click at [395, 227] on div "hot" at bounding box center [387, 216] width 69 height 63
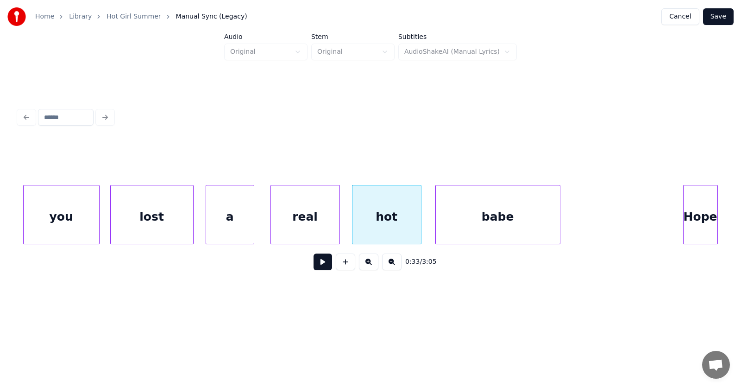
click at [454, 224] on div "babe" at bounding box center [498, 216] width 124 height 63
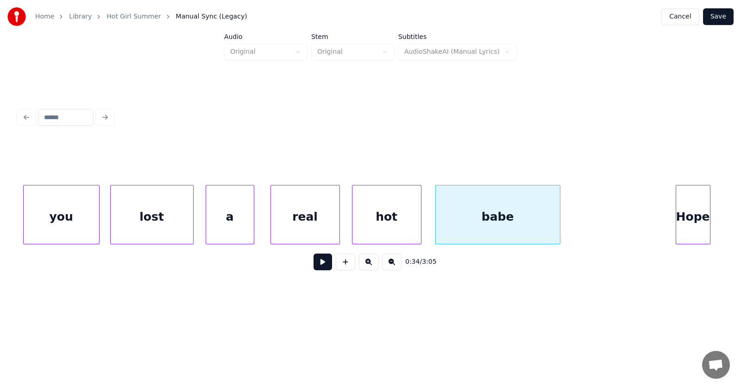
click at [682, 223] on div "Hope" at bounding box center [693, 216] width 34 height 63
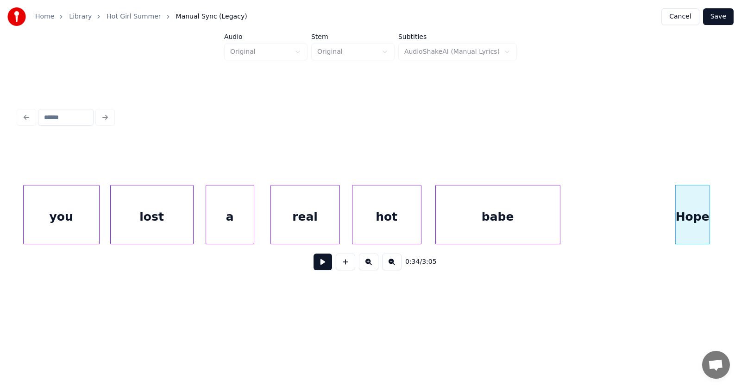
click at [316, 262] on button at bounding box center [323, 261] width 19 height 17
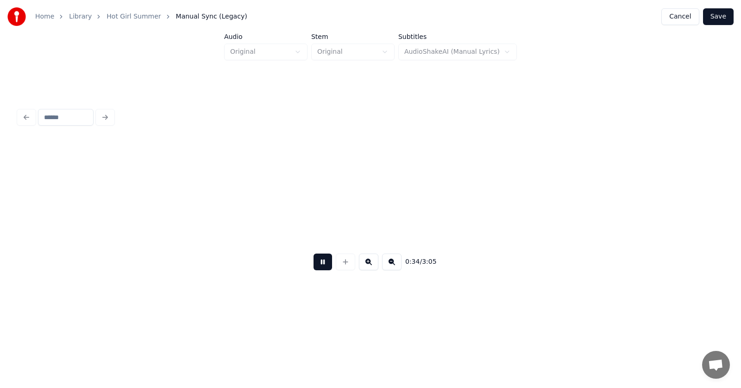
scroll to position [0, 12121]
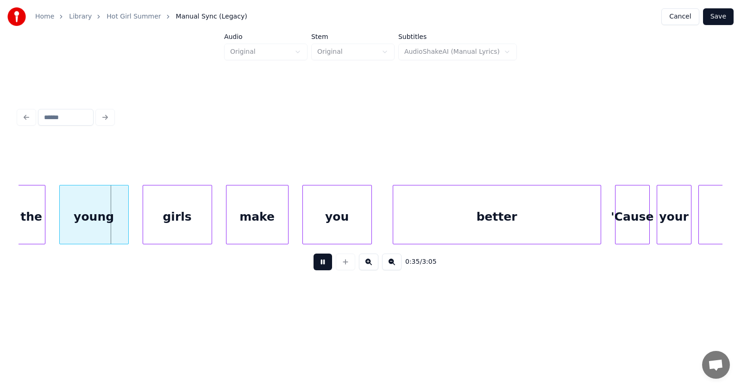
click at [316, 262] on button at bounding box center [323, 261] width 19 height 17
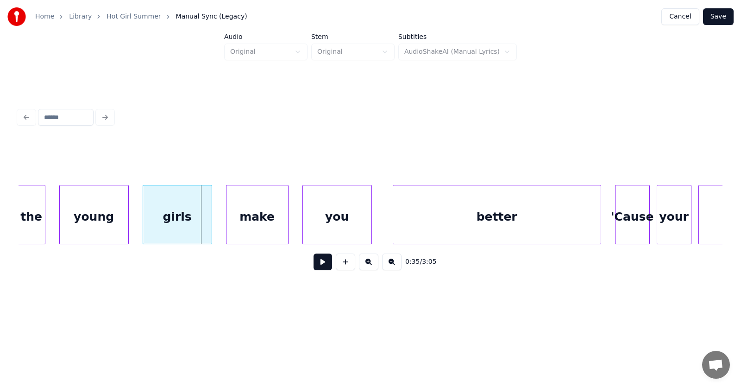
scroll to position [0, 11973]
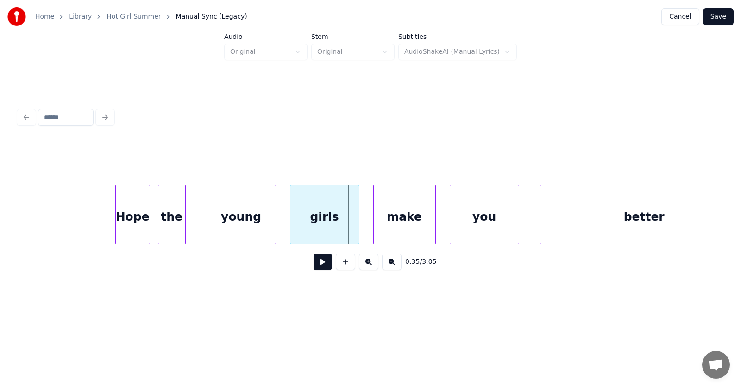
click at [172, 222] on div "the" at bounding box center [171, 216] width 27 height 63
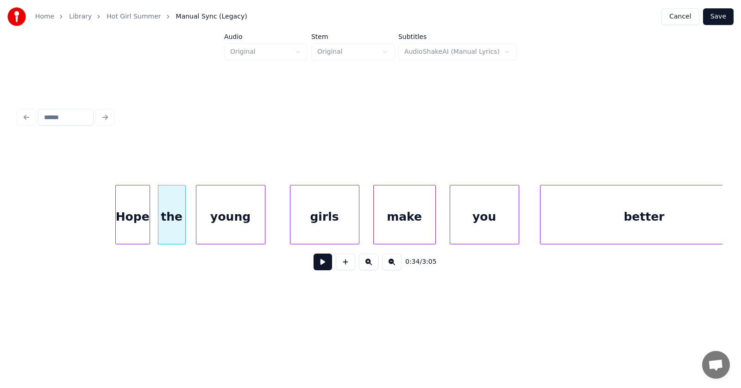
click at [216, 223] on div "young" at bounding box center [230, 216] width 69 height 63
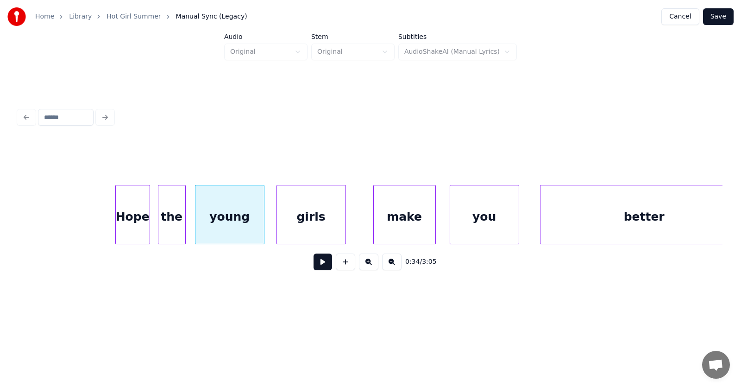
click at [304, 227] on div "girls" at bounding box center [311, 216] width 69 height 63
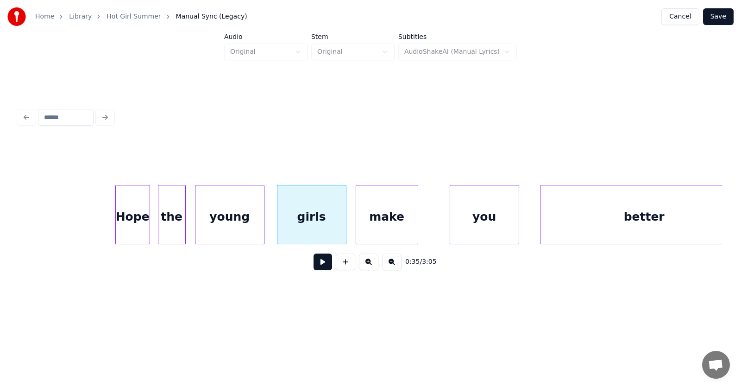
click at [374, 225] on div "make" at bounding box center [387, 216] width 62 height 63
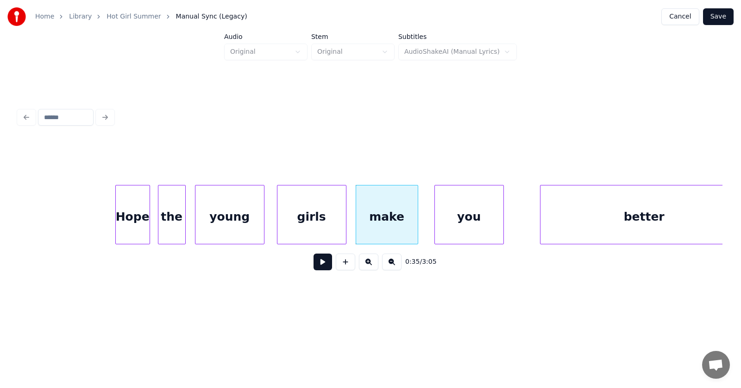
click at [453, 225] on div "you" at bounding box center [469, 216] width 69 height 63
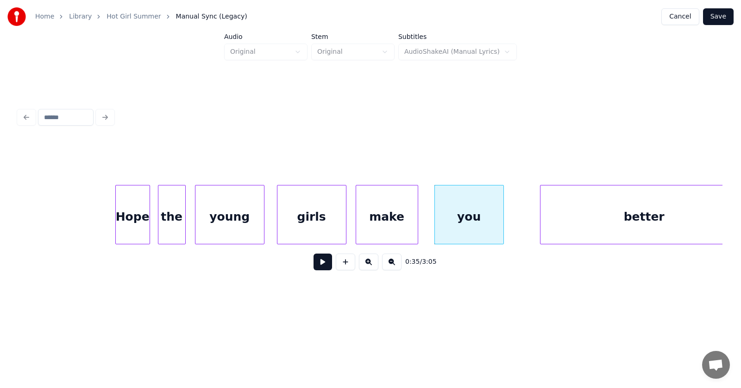
scroll to position [0, 11997]
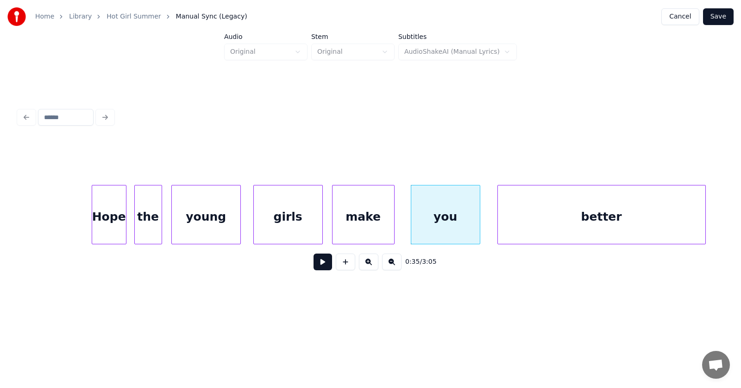
click at [551, 225] on div "better" at bounding box center [602, 216] width 208 height 63
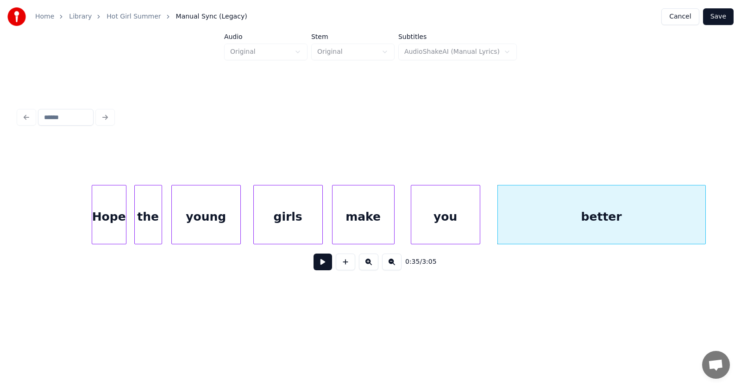
click at [315, 267] on button at bounding box center [323, 261] width 19 height 17
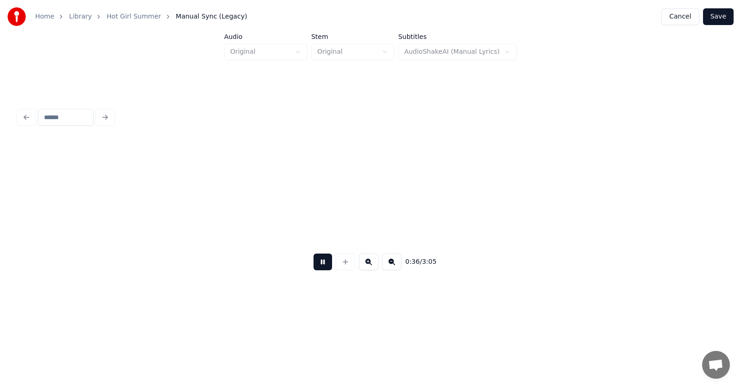
scroll to position [0, 12704]
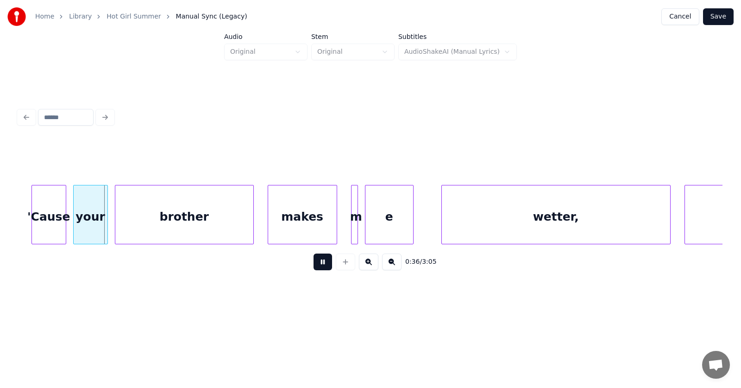
click at [315, 267] on button at bounding box center [323, 261] width 19 height 17
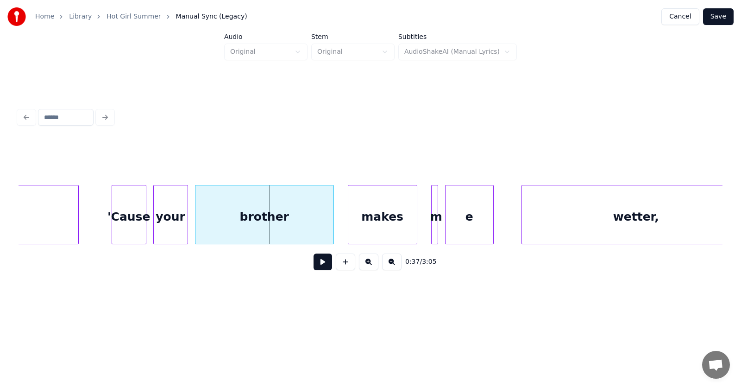
scroll to position [0, 12538]
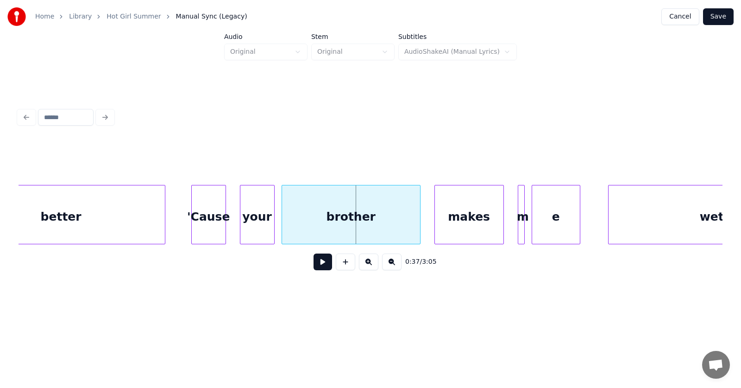
click at [205, 220] on div "'Cause" at bounding box center [209, 216] width 34 height 63
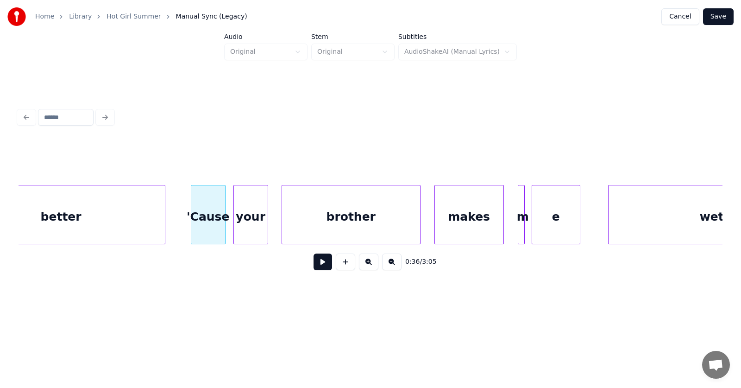
click at [243, 225] on div "your" at bounding box center [251, 216] width 34 height 63
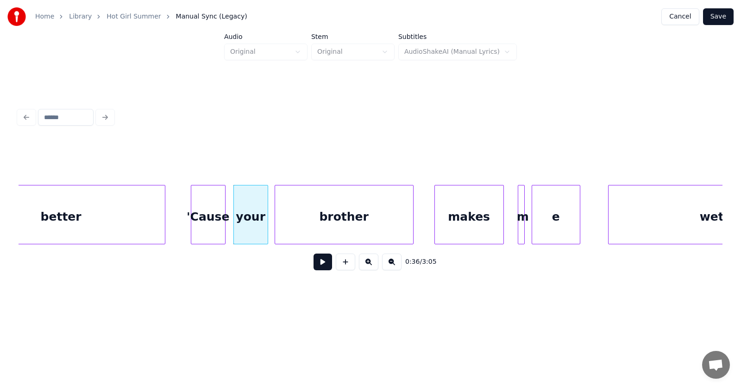
click at [285, 227] on div "brother" at bounding box center [344, 216] width 138 height 63
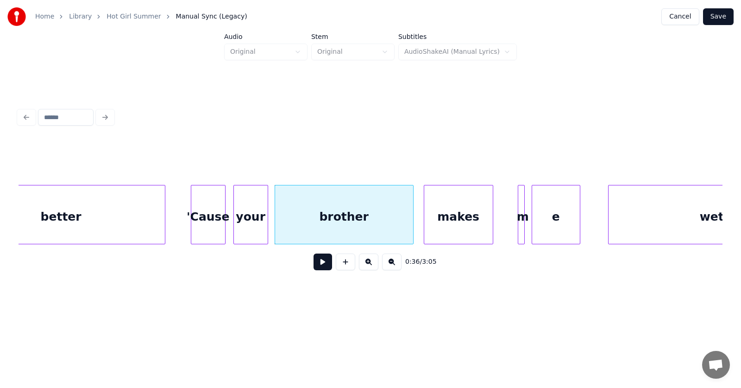
click at [439, 228] on div "makes" at bounding box center [458, 216] width 69 height 63
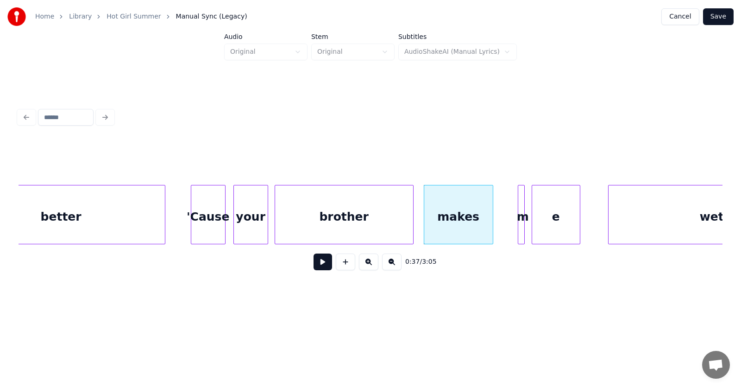
click at [522, 224] on div at bounding box center [523, 214] width 3 height 58
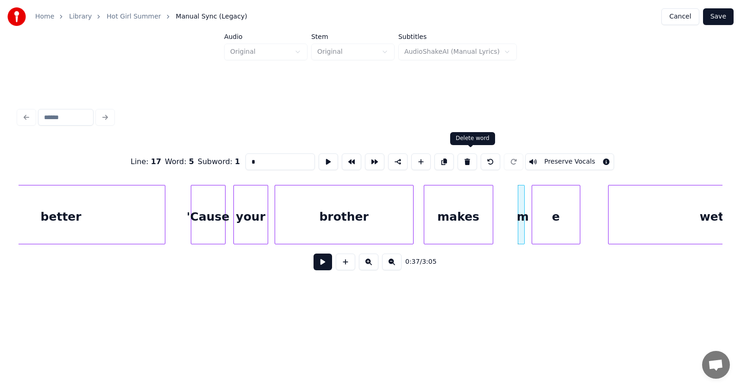
click at [465, 157] on button at bounding box center [467, 161] width 19 height 17
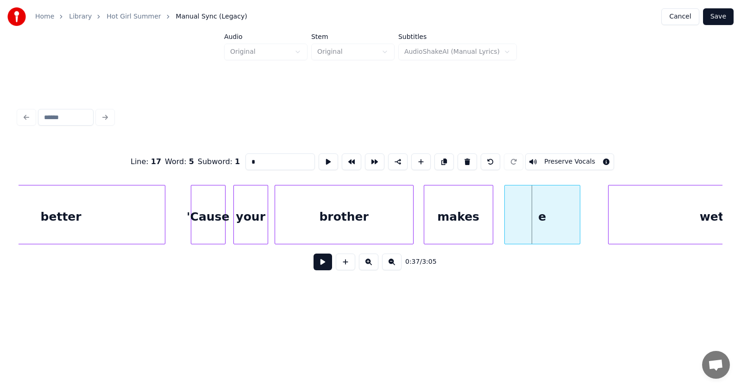
click at [505, 218] on div at bounding box center [506, 214] width 3 height 58
click at [540, 219] on div "е" at bounding box center [540, 216] width 75 height 63
click at [529, 214] on div "е" at bounding box center [539, 216] width 75 height 63
click at [246, 160] on input "*" at bounding box center [280, 161] width 69 height 17
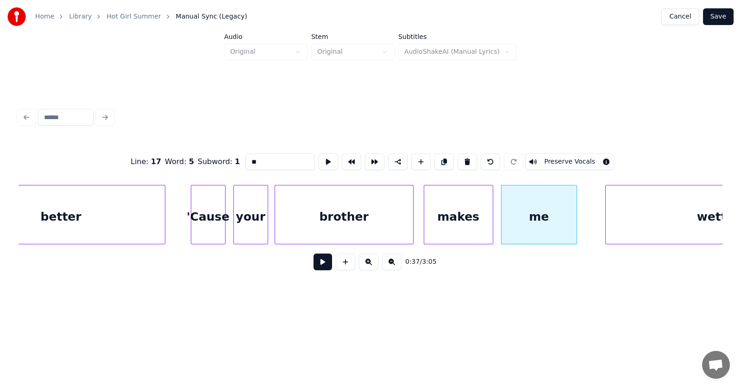
scroll to position [0, 12650]
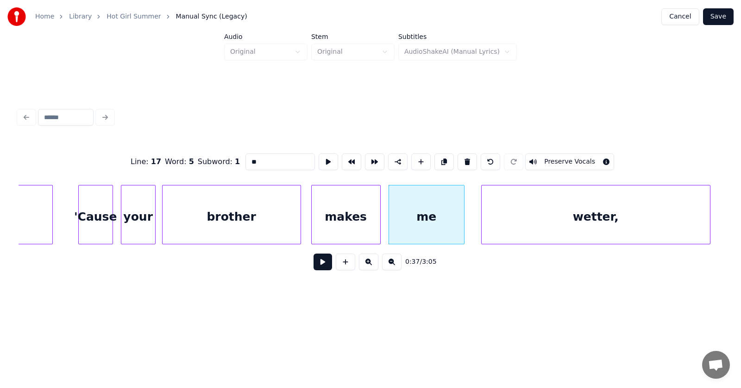
click at [626, 214] on div "wetter," at bounding box center [596, 216] width 228 height 63
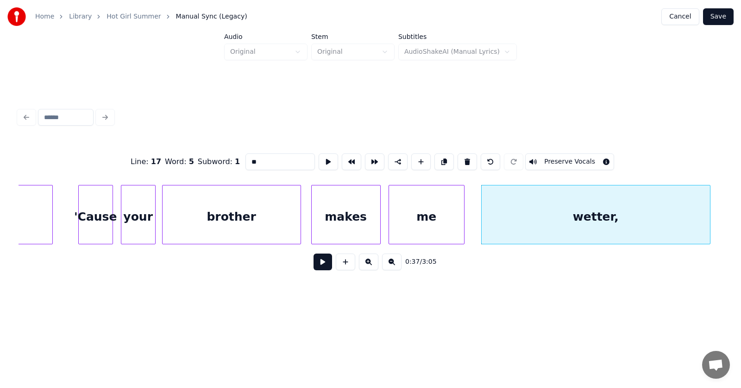
type input "**"
click at [317, 263] on button at bounding box center [323, 261] width 19 height 17
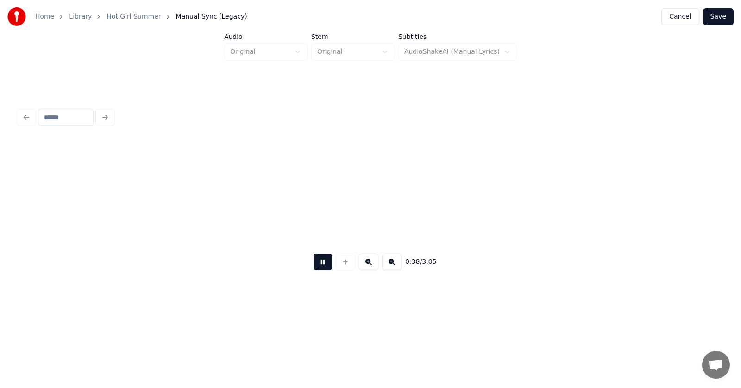
scroll to position [0, 13356]
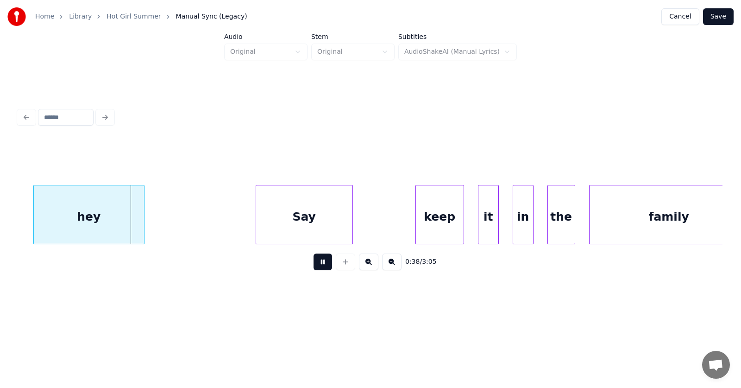
click at [317, 263] on button at bounding box center [323, 261] width 19 height 17
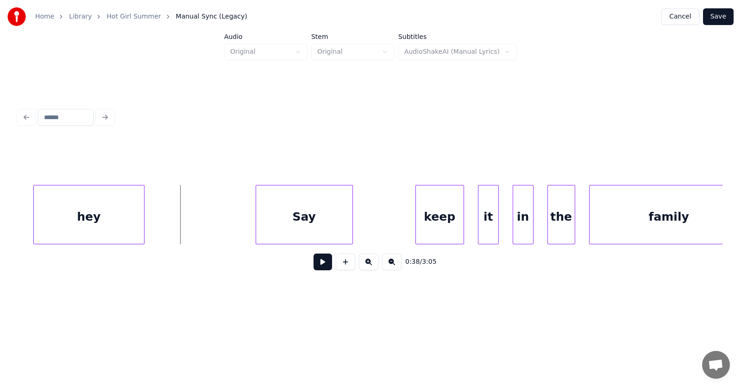
scroll to position [0, 13188]
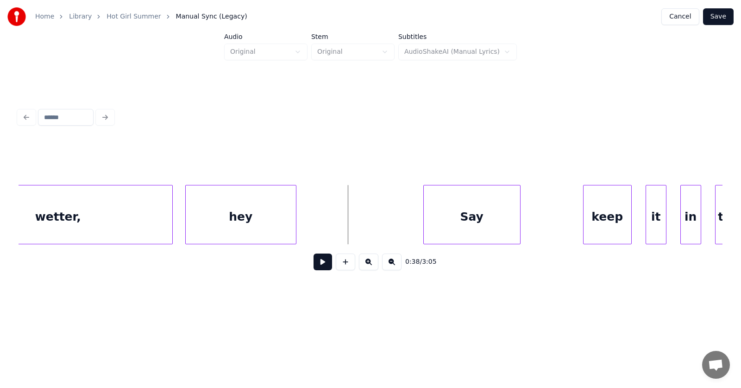
click at [217, 225] on div "hey" at bounding box center [241, 216] width 110 height 63
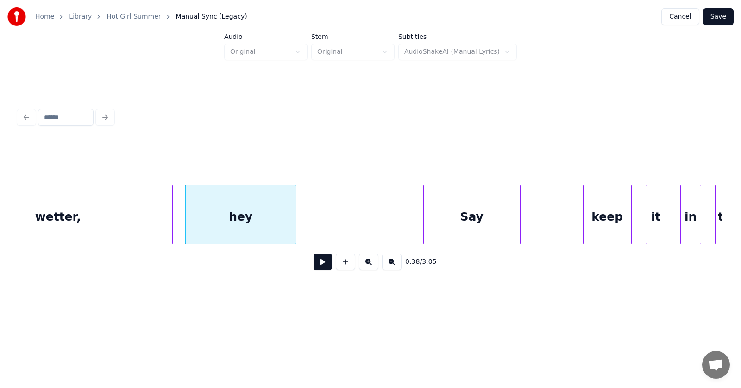
click at [450, 220] on div "Say" at bounding box center [472, 216] width 96 height 63
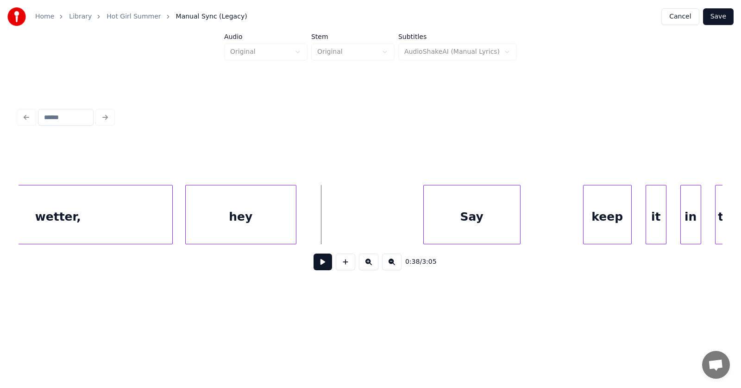
click at [318, 261] on button at bounding box center [323, 261] width 19 height 17
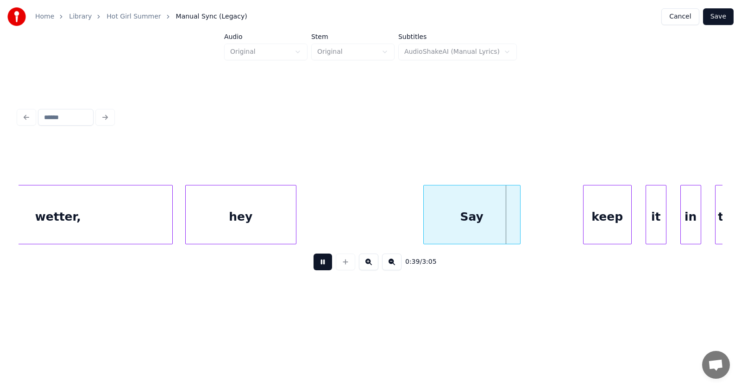
click at [318, 261] on button at bounding box center [323, 261] width 19 height 17
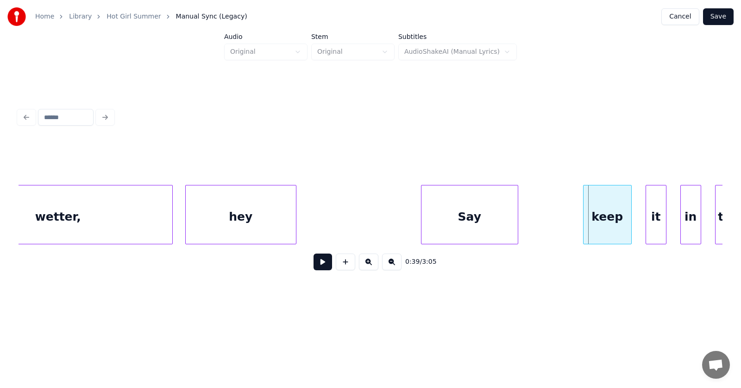
click at [421, 219] on div "Say" at bounding box center [469, 214] width 97 height 59
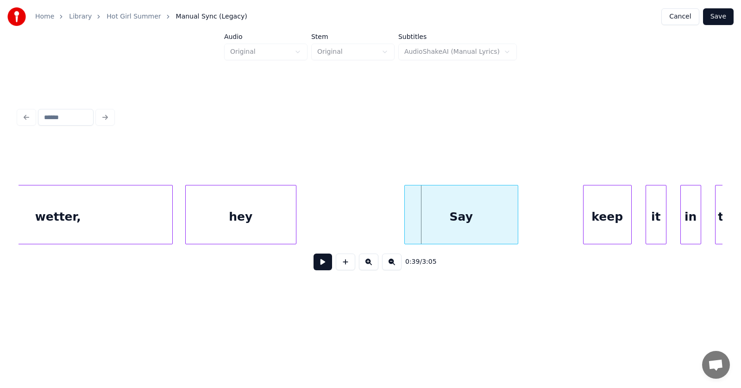
click at [405, 221] on div at bounding box center [406, 214] width 3 height 58
click at [421, 223] on div "Say" at bounding box center [440, 216] width 115 height 63
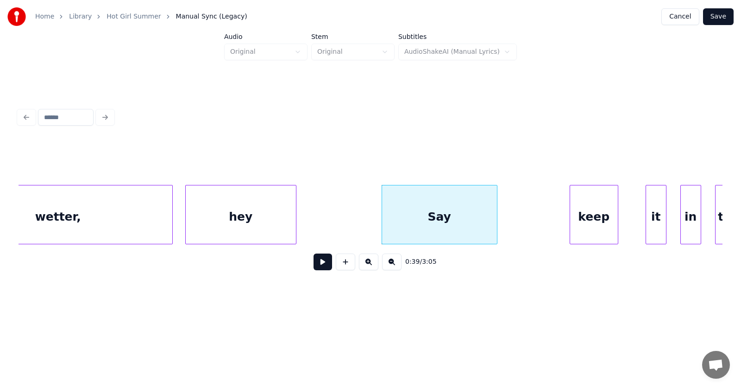
click at [586, 223] on div "keep" at bounding box center [594, 216] width 48 height 63
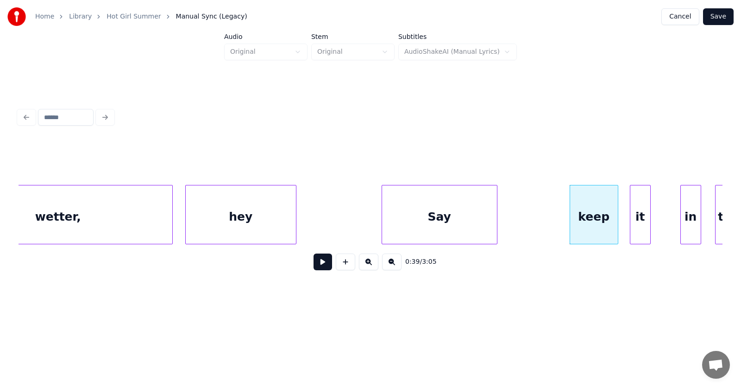
click at [639, 227] on div "it" at bounding box center [641, 216] width 20 height 63
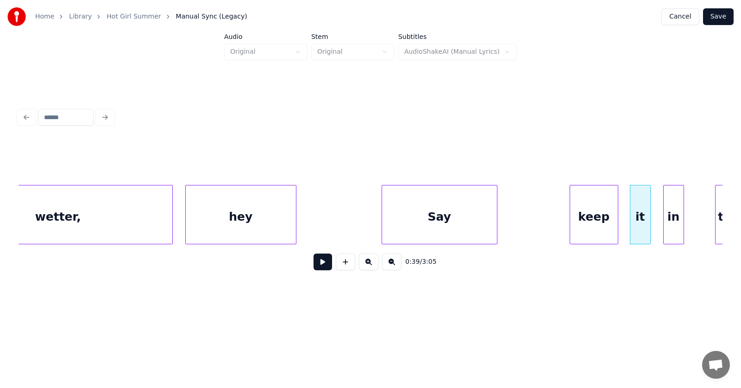
click at [667, 227] on div "in" at bounding box center [674, 216] width 20 height 63
click at [652, 224] on div "it" at bounding box center [642, 214] width 21 height 59
click at [629, 225] on div at bounding box center [630, 214] width 3 height 58
click at [662, 227] on div at bounding box center [662, 214] width 3 height 58
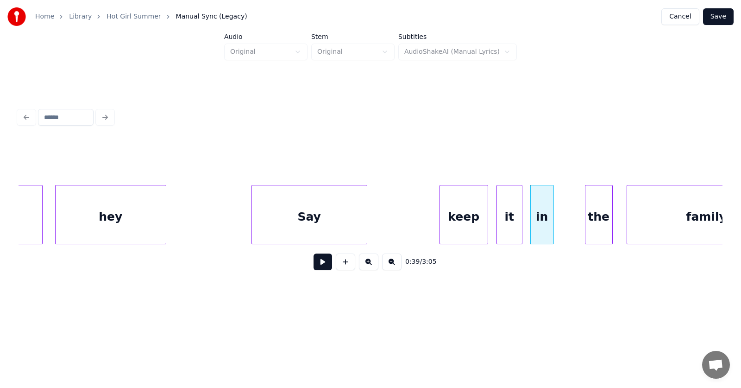
scroll to position [0, 13405]
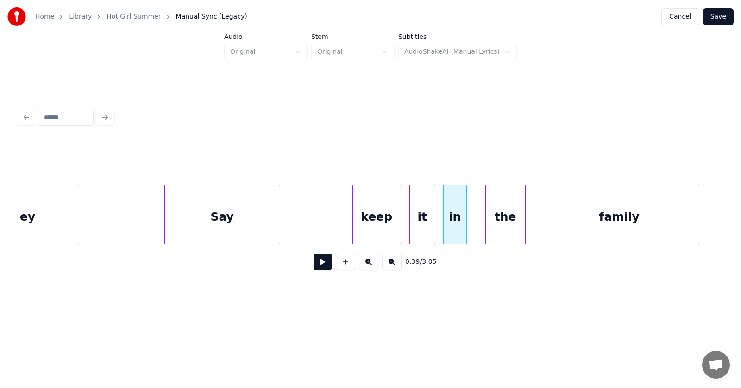
click at [489, 224] on div at bounding box center [487, 214] width 3 height 58
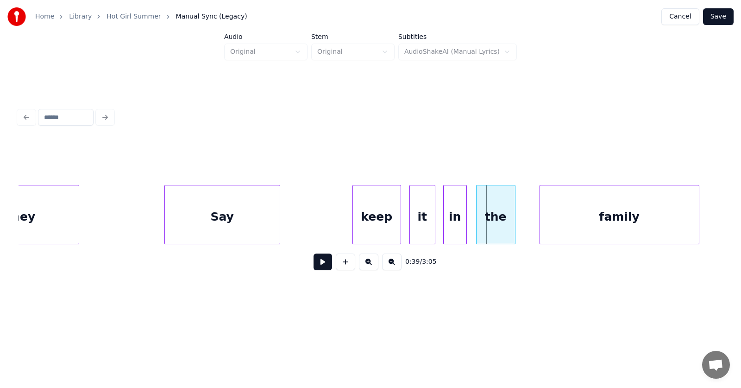
click at [491, 222] on div "the" at bounding box center [496, 216] width 38 height 63
click at [553, 222] on div "family" at bounding box center [607, 216] width 159 height 63
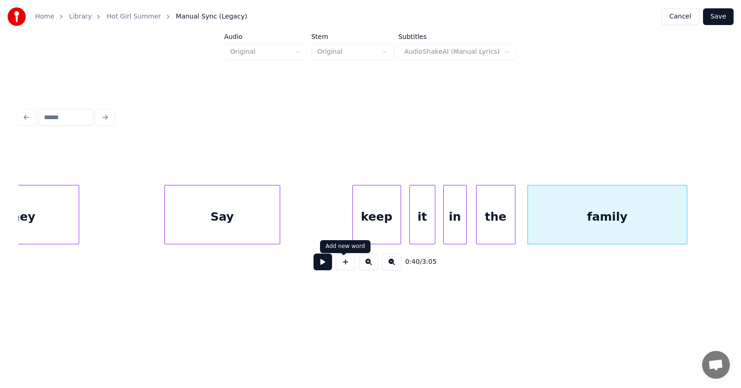
click at [318, 265] on button at bounding box center [323, 261] width 19 height 17
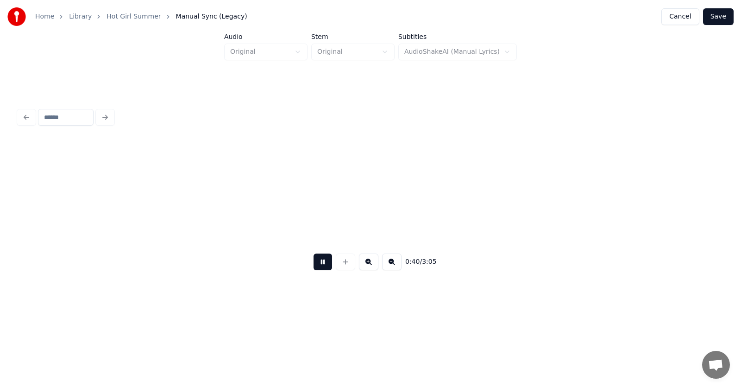
scroll to position [0, 14116]
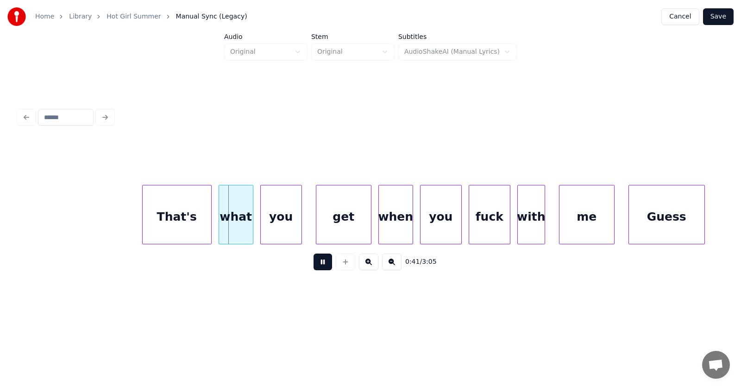
click at [318, 265] on button at bounding box center [323, 261] width 19 height 17
click at [178, 227] on div "That's" at bounding box center [165, 216] width 69 height 63
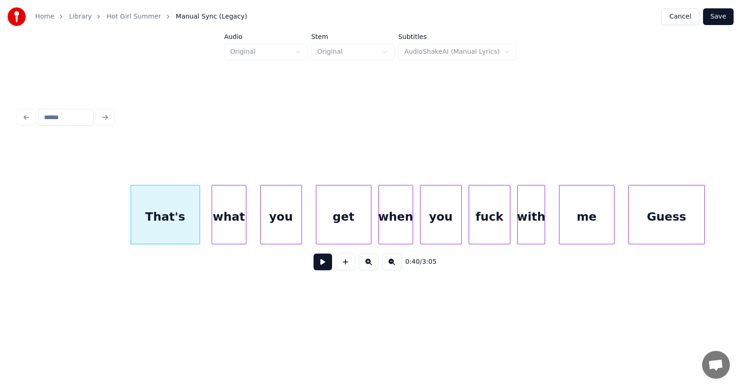
click at [226, 227] on div "what" at bounding box center [229, 216] width 34 height 63
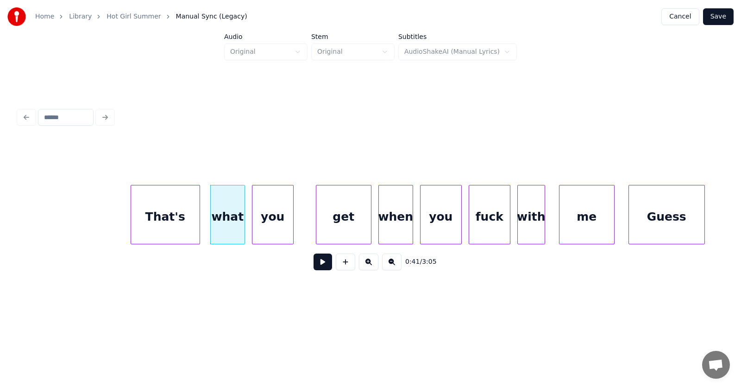
click at [273, 229] on div "you" at bounding box center [272, 216] width 41 height 63
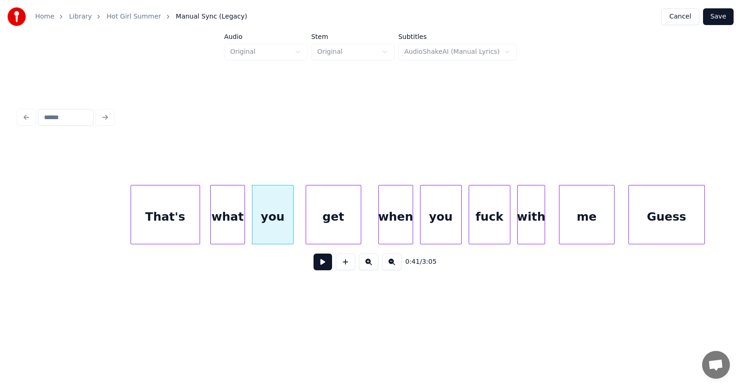
click at [322, 225] on div "get" at bounding box center [333, 216] width 55 height 63
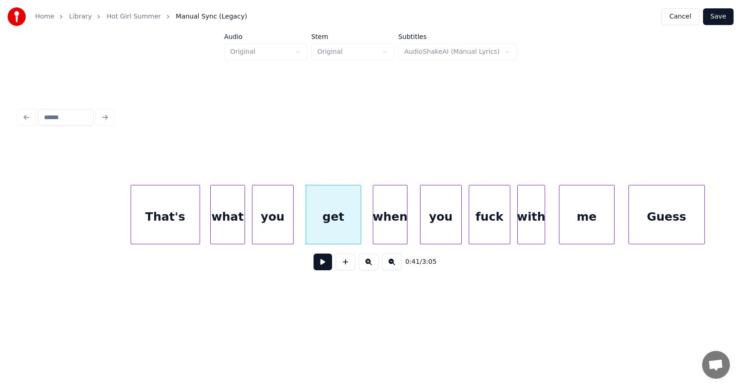
click at [385, 227] on div "when" at bounding box center [390, 216] width 34 height 63
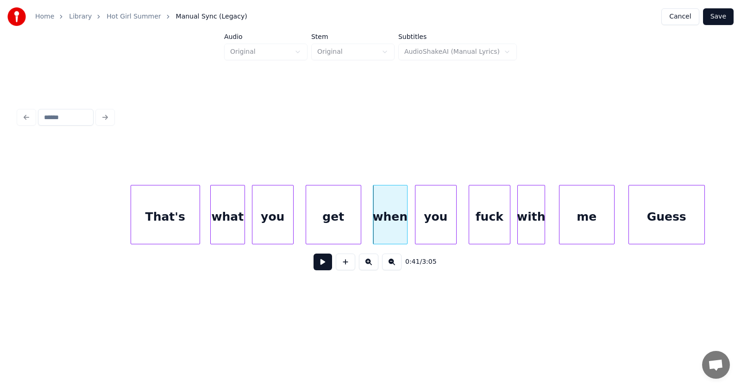
click at [428, 229] on div "you" at bounding box center [436, 216] width 41 height 63
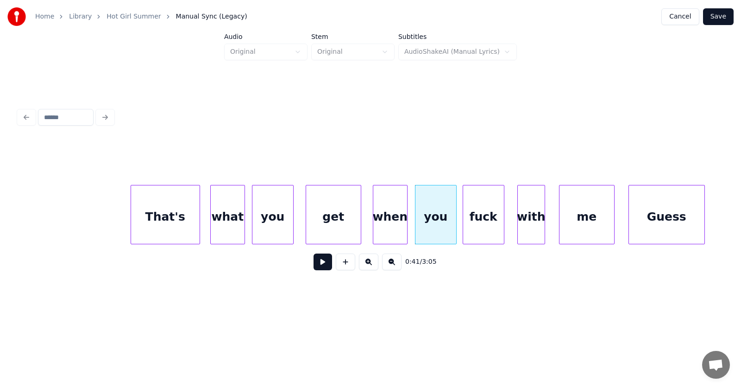
click at [483, 233] on div "fuck" at bounding box center [483, 216] width 41 height 63
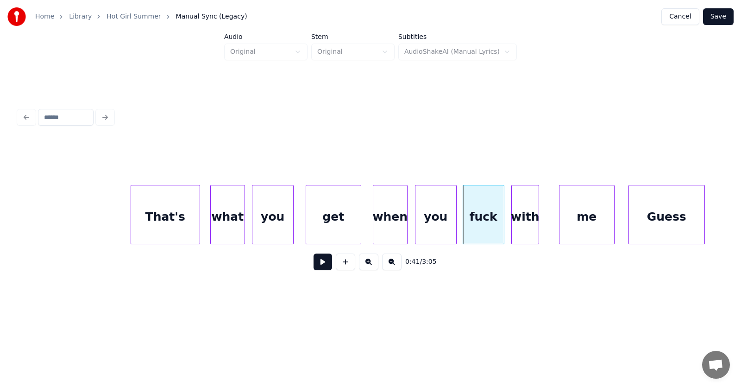
click at [520, 227] on div "with" at bounding box center [525, 216] width 27 height 63
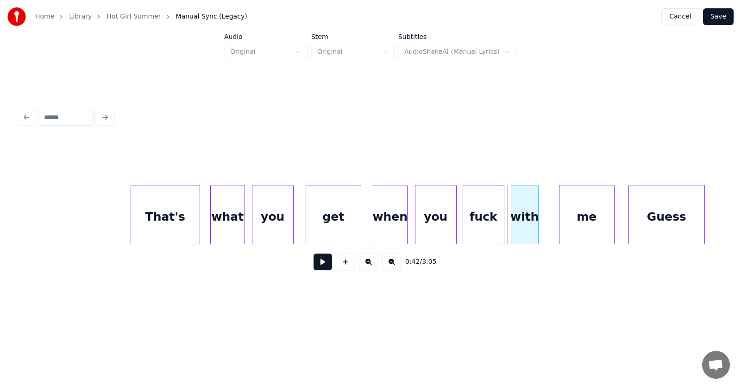
click at [519, 225] on div "with" at bounding box center [524, 216] width 27 height 63
click at [562, 225] on div "me" at bounding box center [576, 216] width 55 height 63
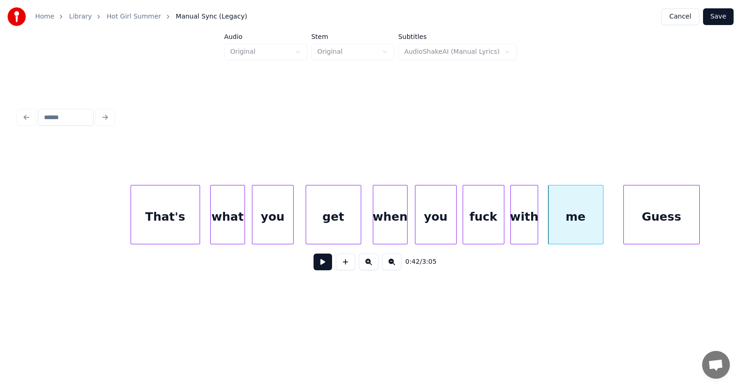
click at [629, 222] on div "Guess" at bounding box center [662, 216] width 76 height 63
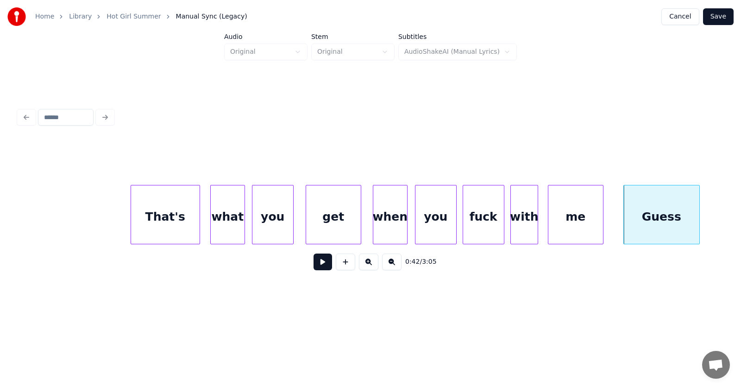
click at [324, 266] on button at bounding box center [323, 261] width 19 height 17
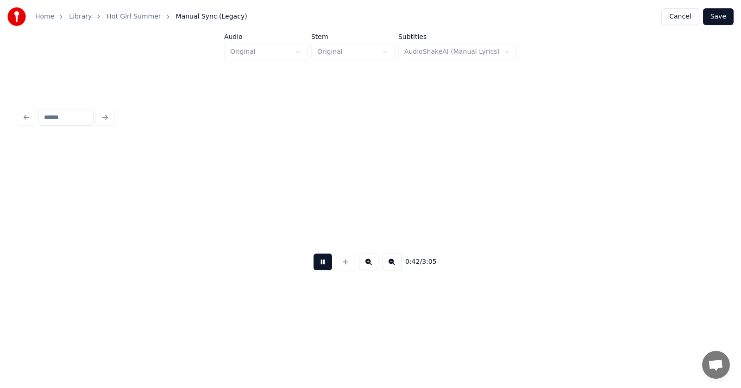
scroll to position [0, 14826]
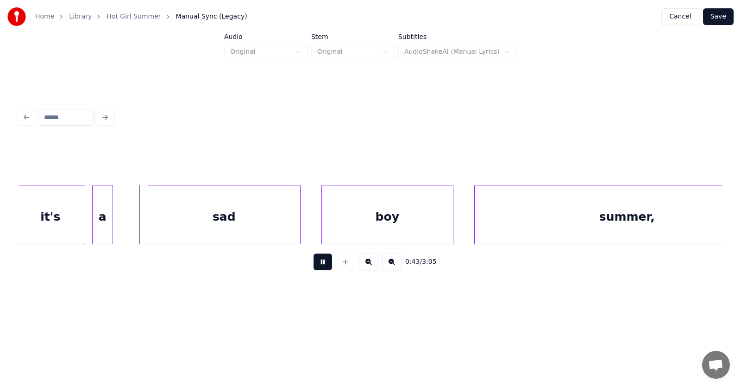
click at [324, 266] on button at bounding box center [323, 261] width 19 height 17
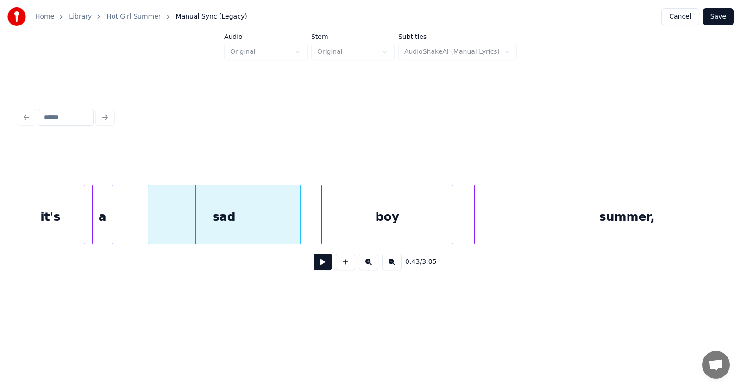
scroll to position [0, 14577]
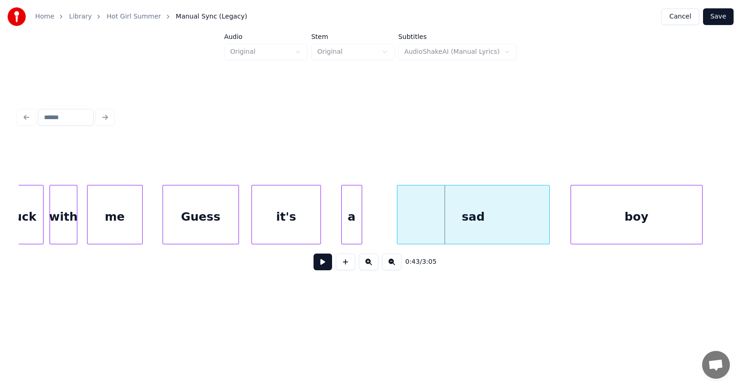
click at [280, 223] on div "it's" at bounding box center [286, 216] width 69 height 63
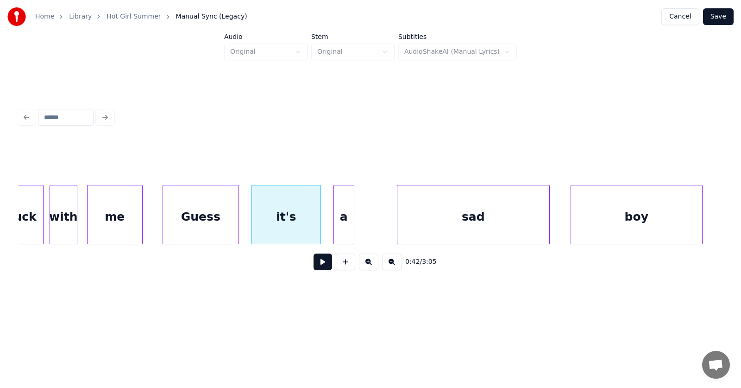
click at [343, 226] on div "a" at bounding box center [344, 216] width 20 height 63
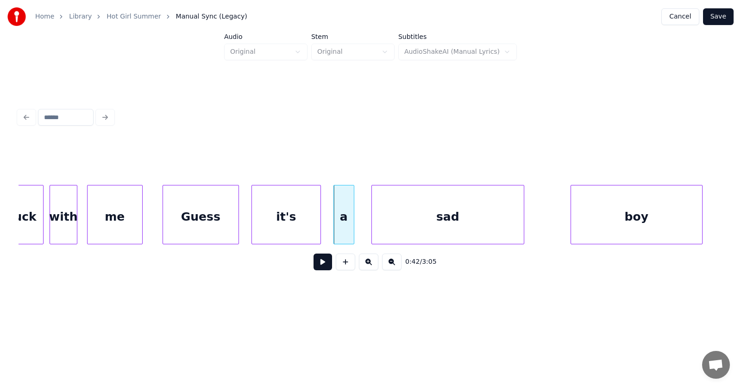
click at [397, 227] on div "sad" at bounding box center [448, 216] width 152 height 63
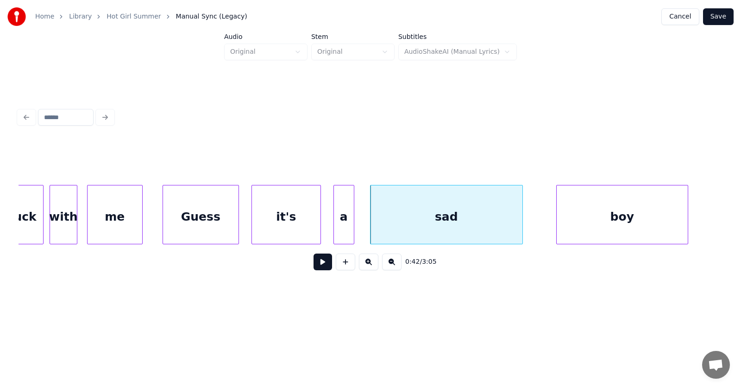
click at [574, 221] on div "boy" at bounding box center [622, 216] width 131 height 63
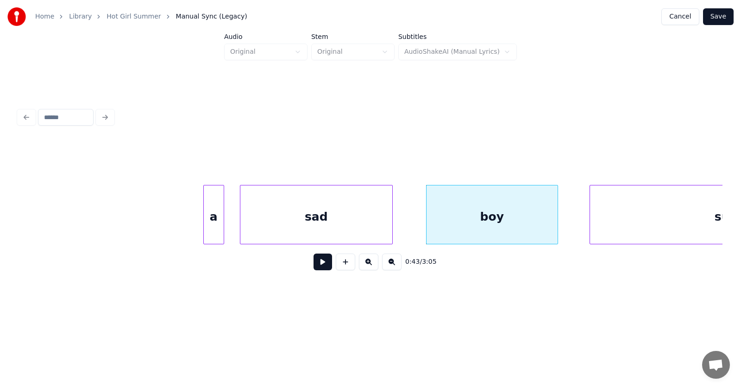
scroll to position [0, 14881]
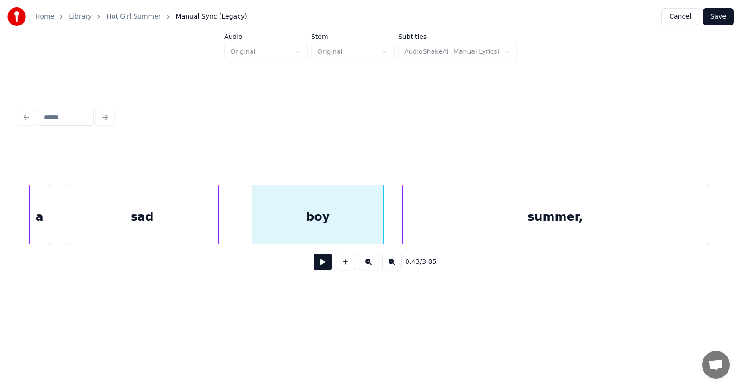
click at [591, 227] on div "summer," at bounding box center [555, 216] width 305 height 63
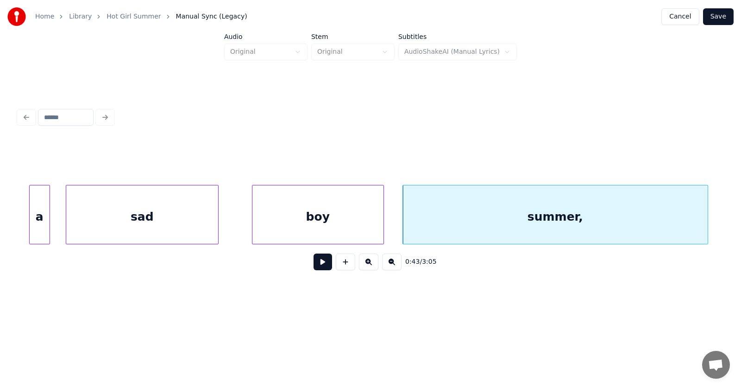
click at [322, 263] on button at bounding box center [323, 261] width 19 height 17
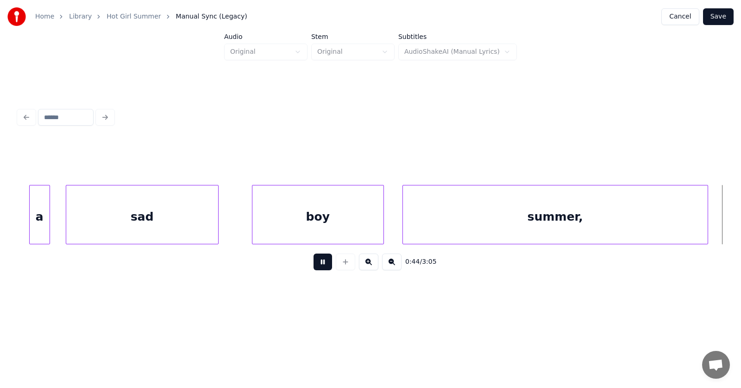
scroll to position [0, 15592]
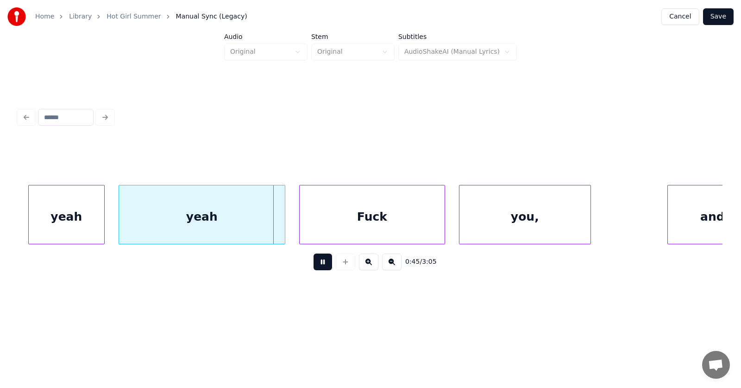
click at [323, 263] on button at bounding box center [323, 261] width 19 height 17
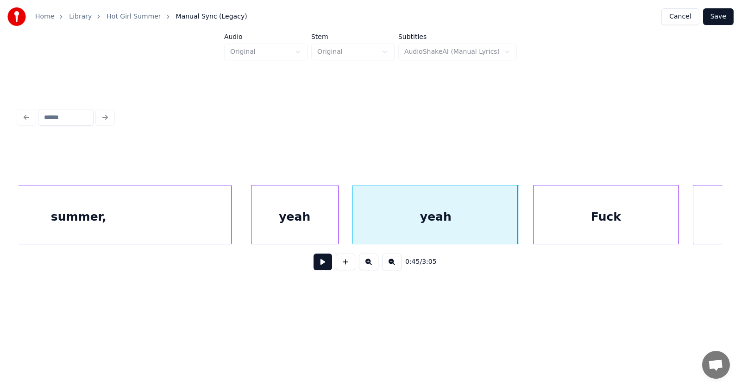
click at [252, 223] on div at bounding box center [253, 214] width 3 height 58
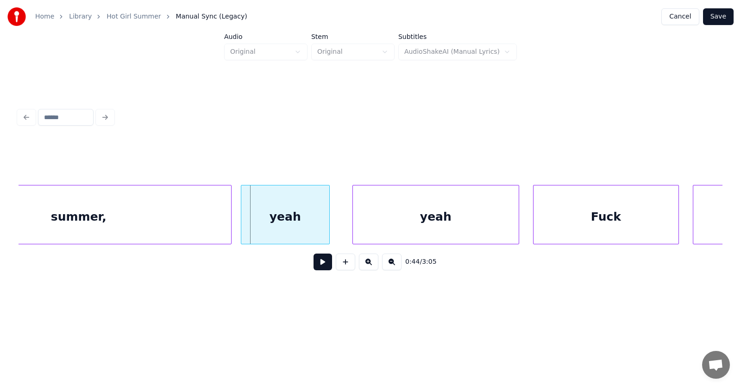
click at [293, 227] on div "yeah" at bounding box center [285, 216] width 88 height 63
click at [372, 227] on div "yeah" at bounding box center [425, 216] width 166 height 63
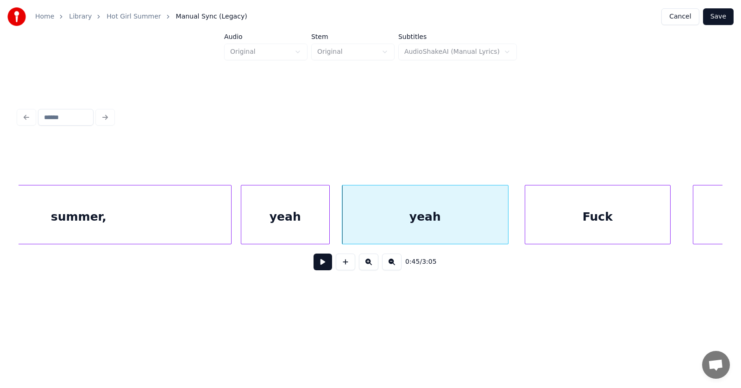
click at [561, 221] on div "Fuck" at bounding box center [597, 216] width 145 height 63
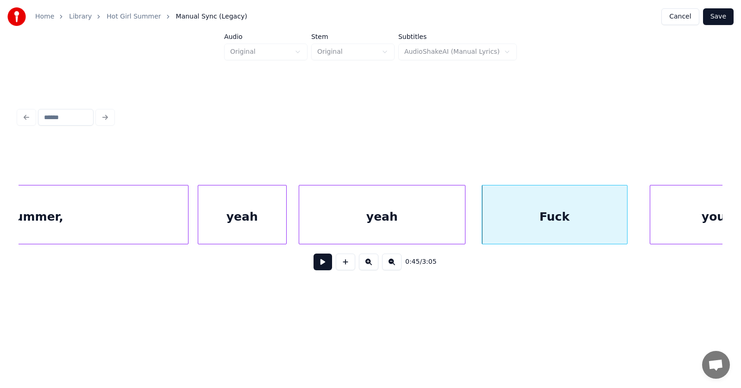
scroll to position [0, 15488]
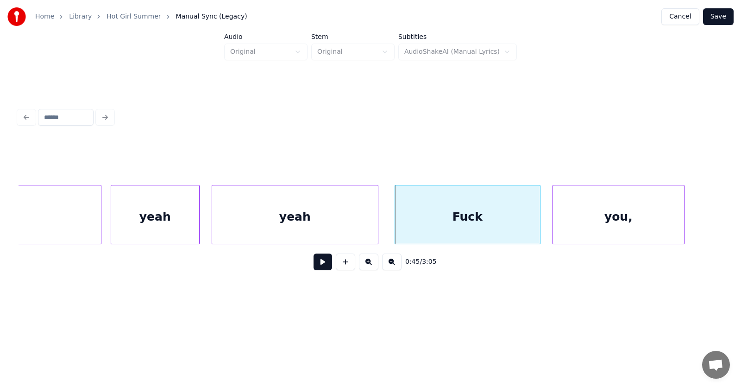
click at [604, 220] on div "you," at bounding box center [618, 216] width 131 height 63
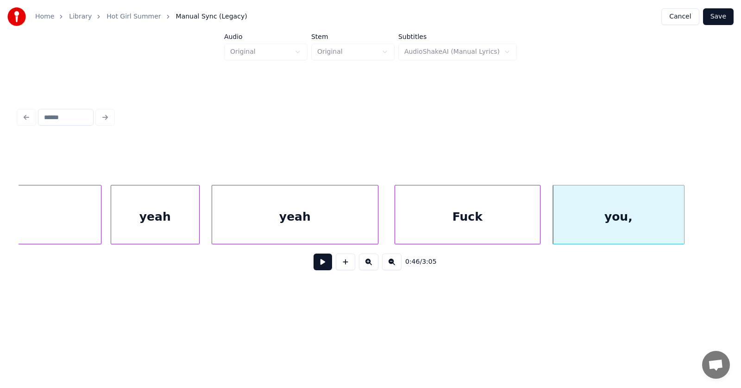
click at [477, 221] on div "Fuck" at bounding box center [467, 216] width 145 height 63
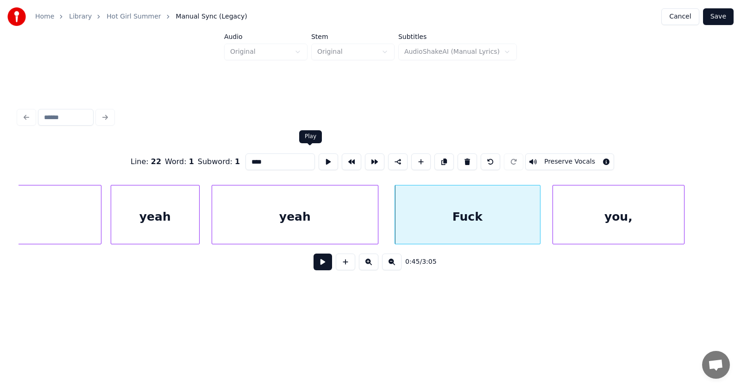
click at [319, 160] on button at bounding box center [328, 161] width 19 height 17
click at [530, 225] on div at bounding box center [529, 214] width 3 height 58
click at [555, 226] on div "you," at bounding box center [607, 216] width 131 height 63
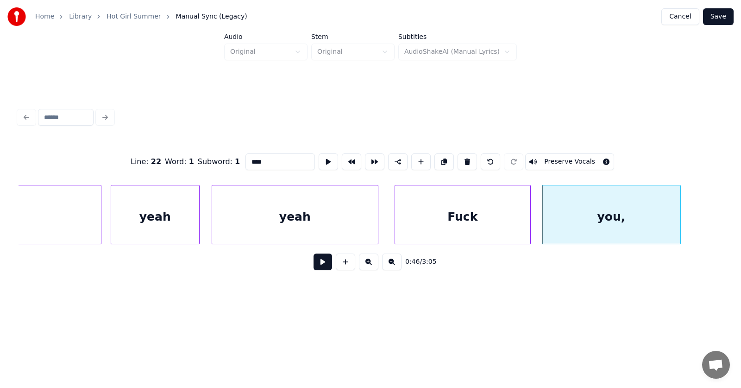
click at [679, 216] on div at bounding box center [679, 214] width 3 height 58
click at [320, 265] on button at bounding box center [323, 261] width 19 height 17
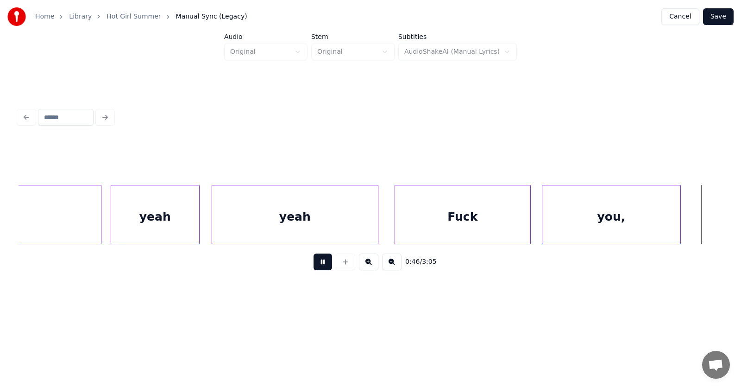
scroll to position [0, 16193]
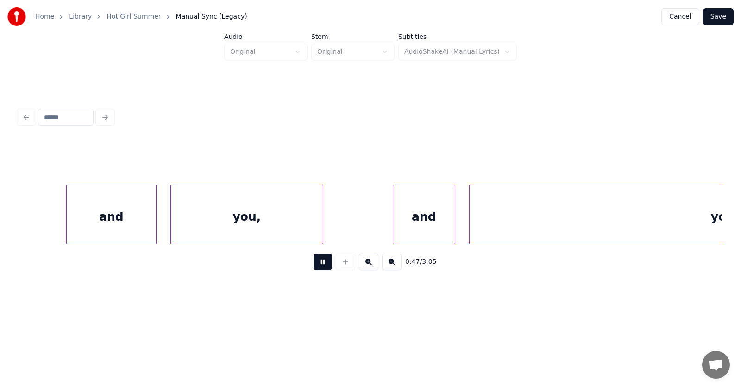
click at [320, 265] on button at bounding box center [323, 261] width 19 height 17
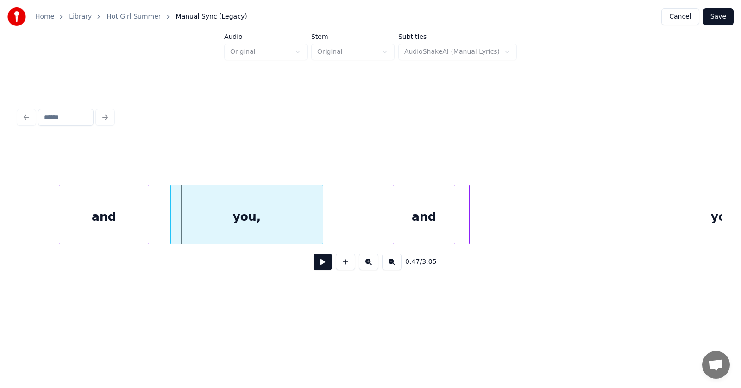
click at [102, 219] on div "and" at bounding box center [103, 216] width 89 height 63
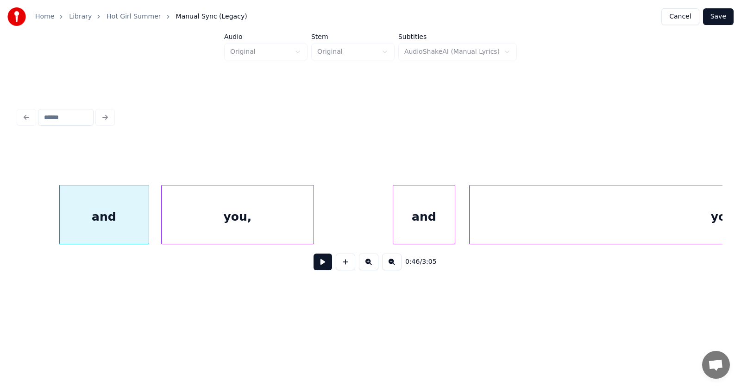
click at [182, 220] on div "you," at bounding box center [238, 216] width 152 height 63
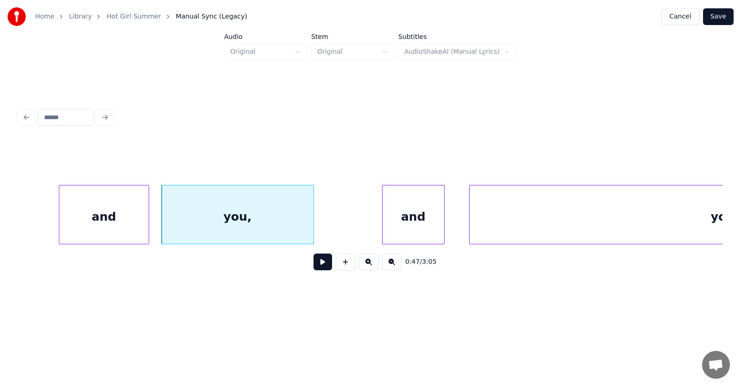
click at [395, 223] on div "and" at bounding box center [414, 216] width 62 height 63
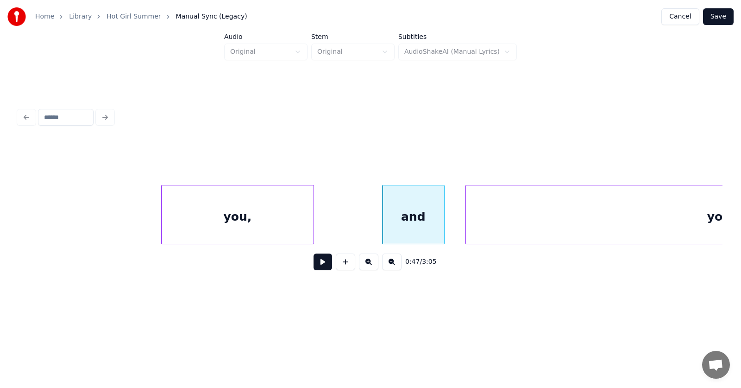
scroll to position [0, 16444]
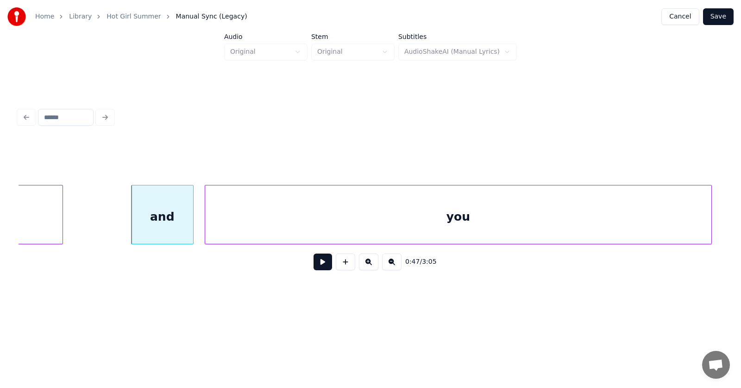
click at [481, 225] on div "you" at bounding box center [458, 216] width 506 height 63
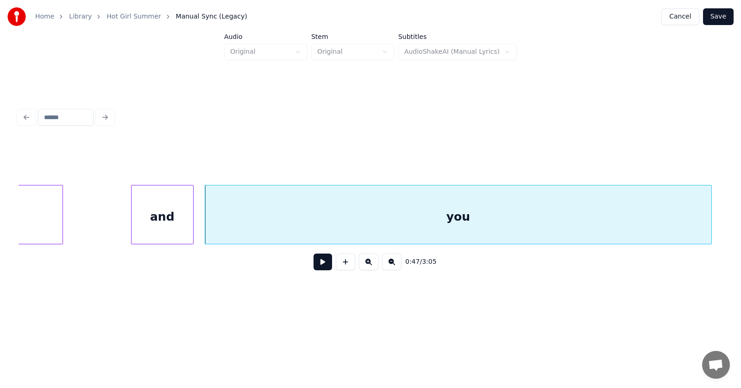
click at [322, 263] on button at bounding box center [323, 261] width 19 height 17
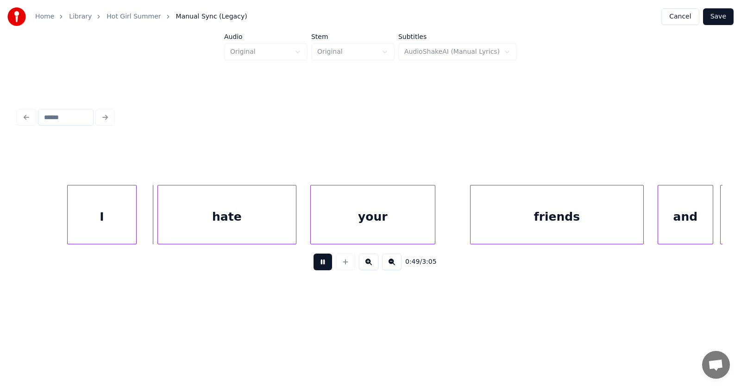
click at [322, 263] on button at bounding box center [323, 261] width 19 height 17
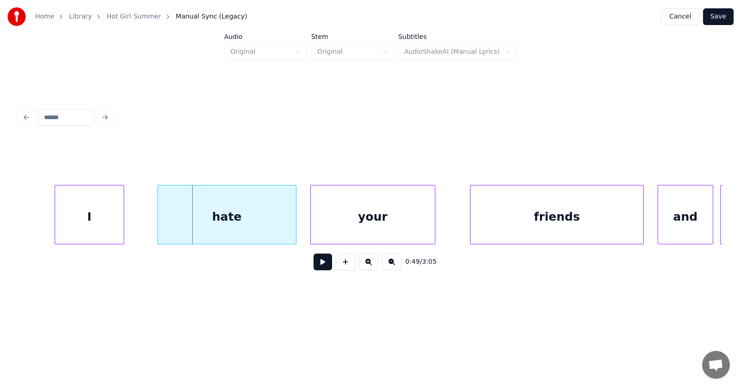
click at [92, 221] on div "I" at bounding box center [89, 216] width 69 height 63
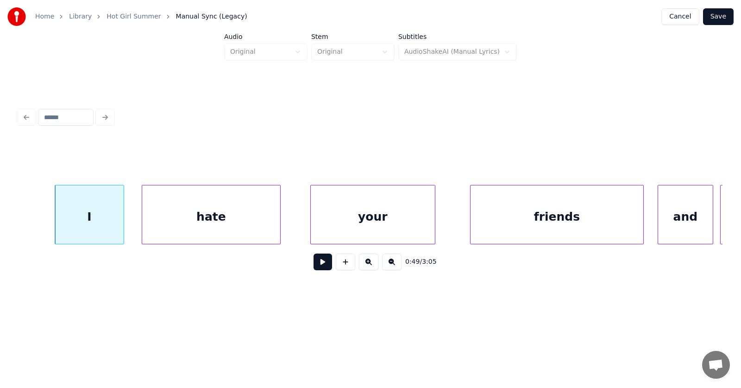
click at [177, 218] on div "hate" at bounding box center [211, 216] width 138 height 63
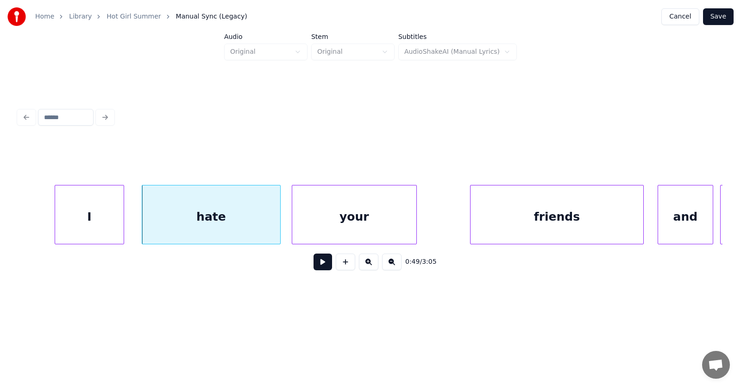
click at [321, 222] on div "your" at bounding box center [354, 216] width 124 height 63
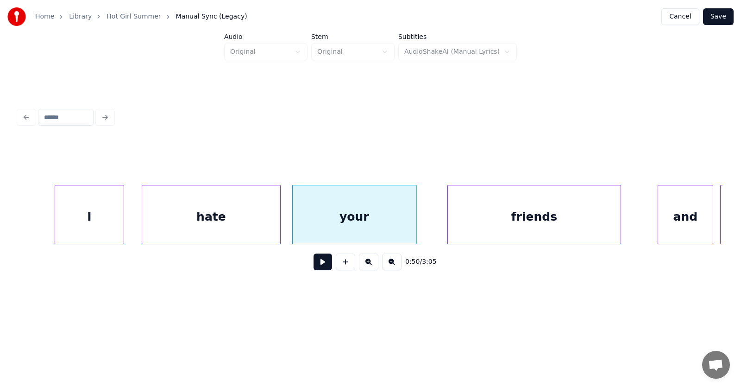
click at [527, 224] on div "friends" at bounding box center [534, 216] width 173 height 63
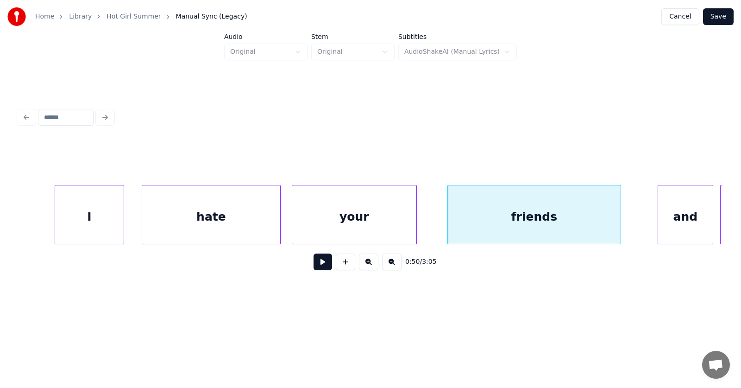
click at [377, 215] on div "your" at bounding box center [354, 216] width 124 height 63
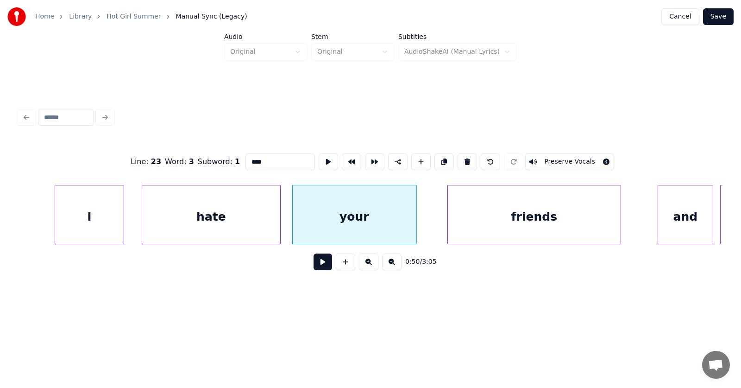
click at [316, 265] on button at bounding box center [323, 261] width 19 height 17
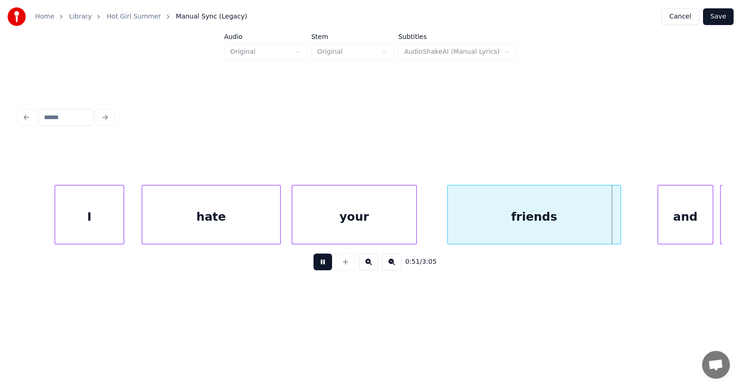
click at [319, 265] on button at bounding box center [323, 261] width 19 height 17
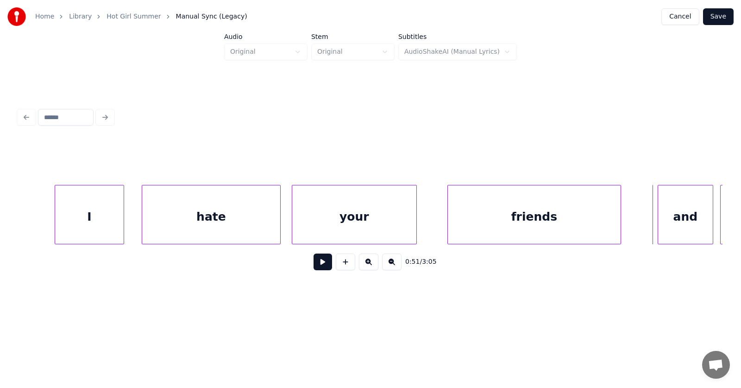
click at [319, 268] on button at bounding box center [323, 261] width 19 height 17
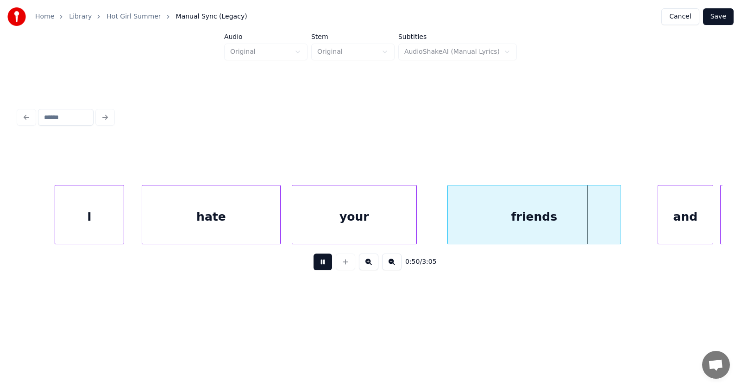
click at [319, 268] on button at bounding box center [323, 261] width 19 height 17
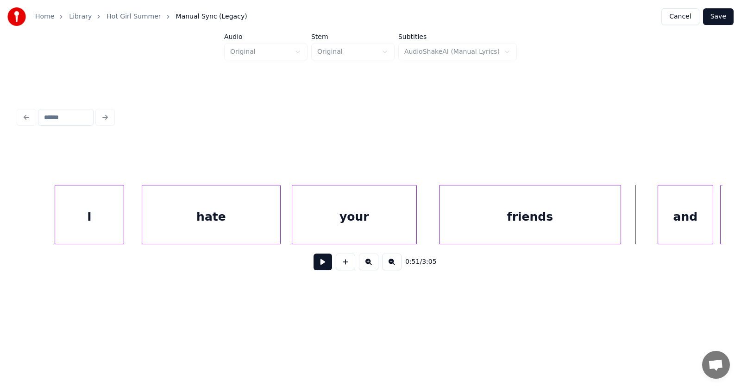
click at [440, 229] on div at bounding box center [441, 214] width 3 height 58
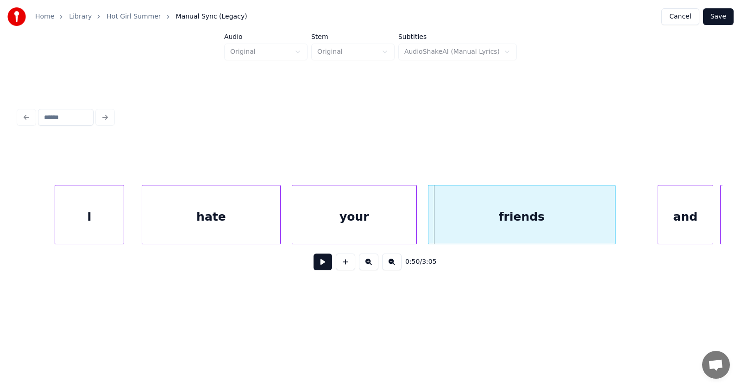
click at [474, 225] on div "friends" at bounding box center [522, 216] width 187 height 63
click at [660, 222] on div "and" at bounding box center [667, 216] width 55 height 63
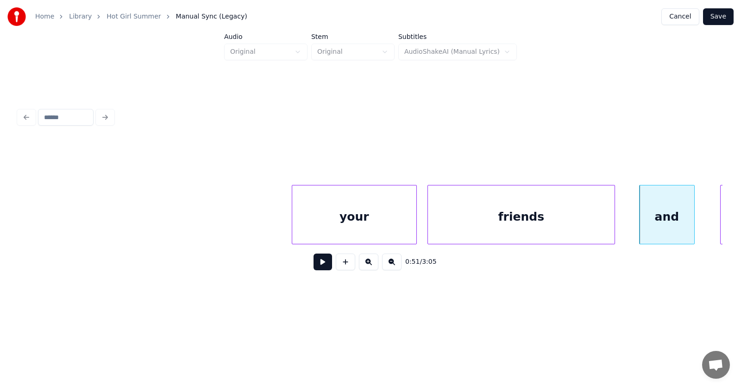
scroll to position [0, 17767]
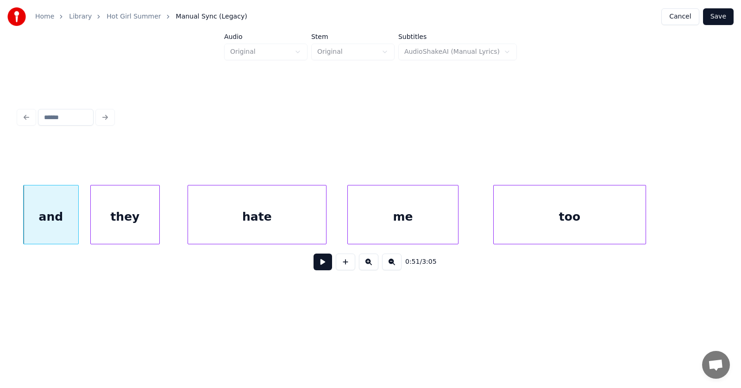
click at [132, 220] on div "they" at bounding box center [125, 216] width 69 height 63
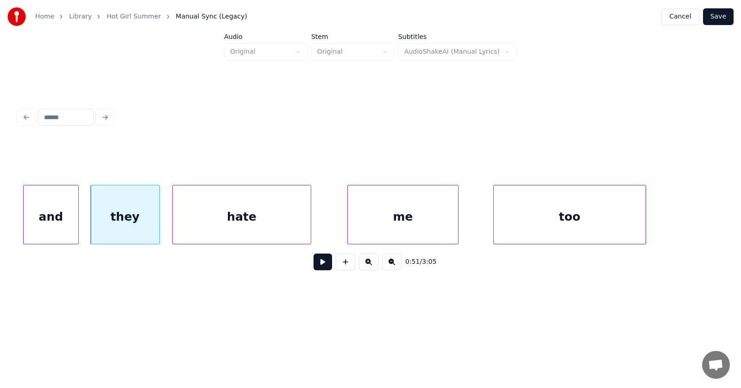
click at [199, 221] on div "hate" at bounding box center [242, 216] width 138 height 63
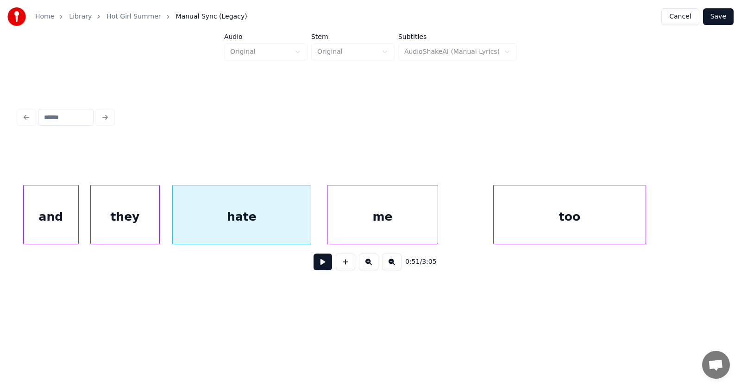
click at [336, 222] on div "me" at bounding box center [383, 216] width 110 height 63
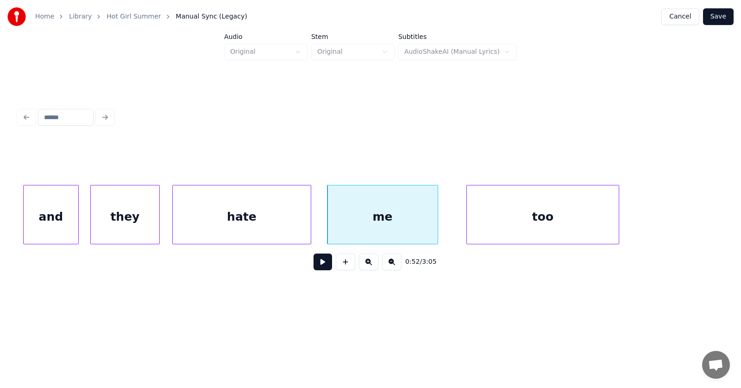
click at [490, 223] on div "too" at bounding box center [543, 216] width 152 height 63
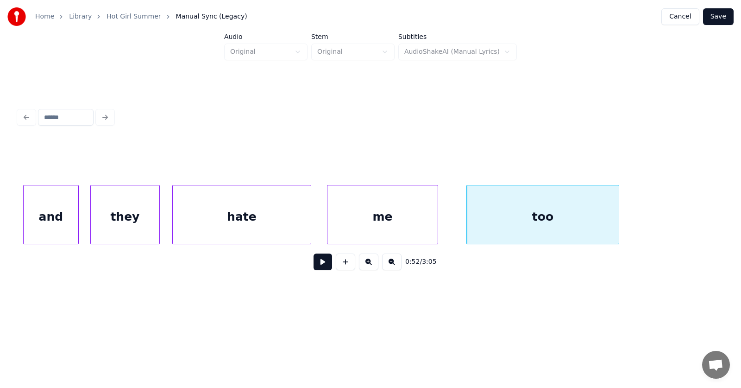
click at [618, 221] on div "too" at bounding box center [543, 214] width 153 height 59
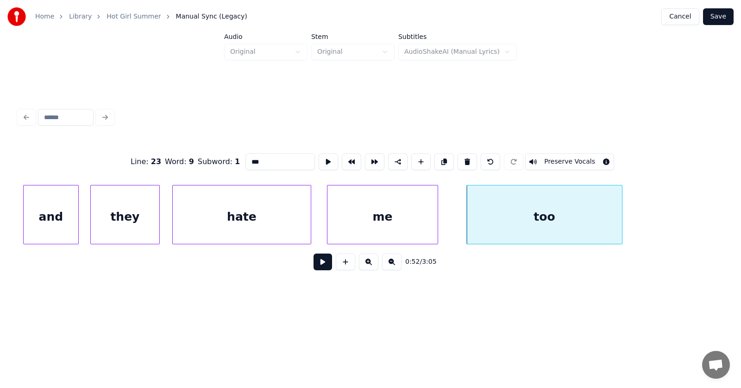
click at [622, 220] on div at bounding box center [620, 214] width 3 height 58
click at [322, 269] on button at bounding box center [323, 261] width 19 height 17
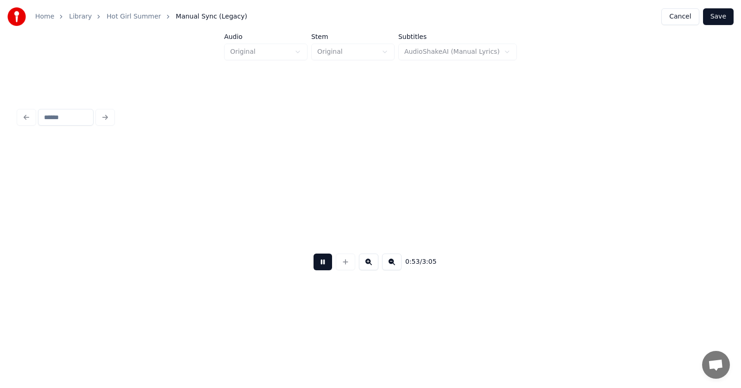
scroll to position [0, 18476]
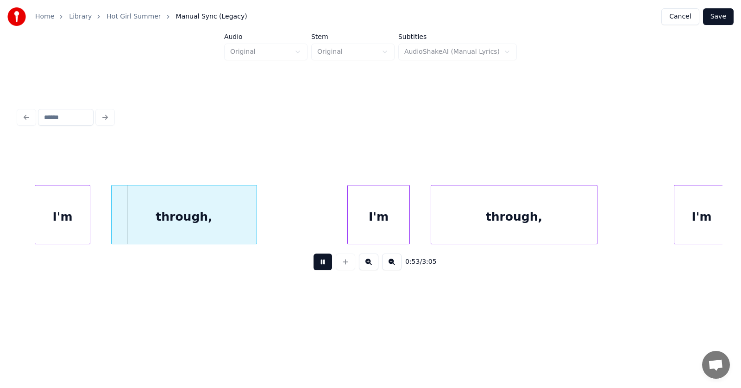
click at [322, 269] on button at bounding box center [323, 261] width 19 height 17
click at [46, 225] on div "I'm" at bounding box center [53, 216] width 55 height 63
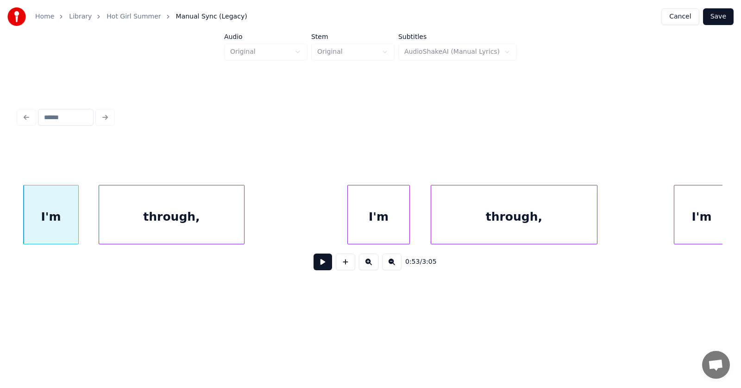
click at [110, 229] on div "through," at bounding box center [171, 216] width 145 height 63
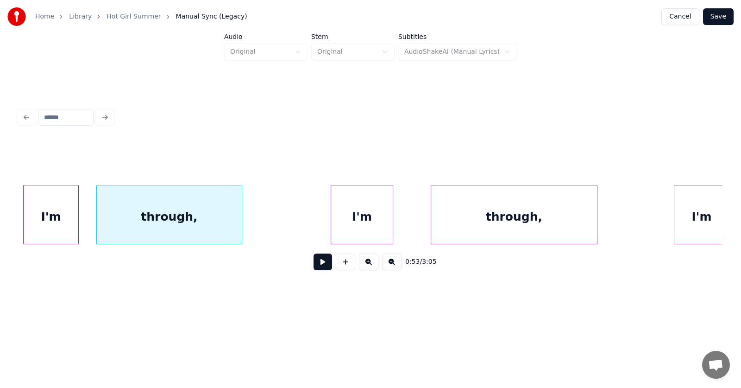
click at [351, 228] on div "I'm" at bounding box center [362, 216] width 62 height 63
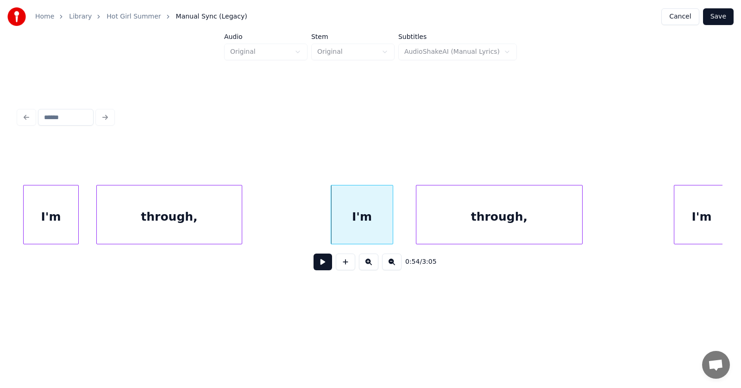
click at [470, 224] on div "through," at bounding box center [499, 216] width 166 height 63
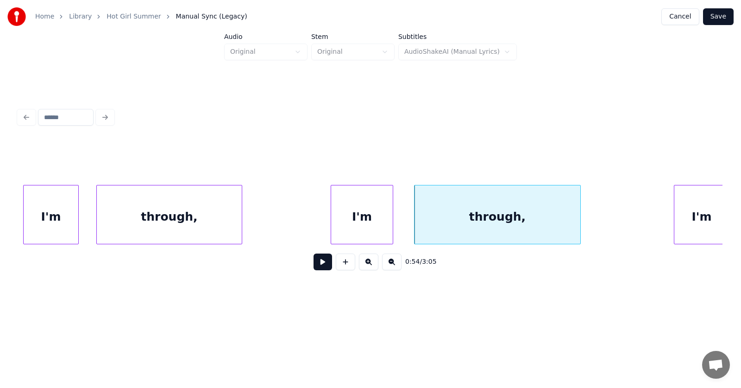
scroll to position [0, 18481]
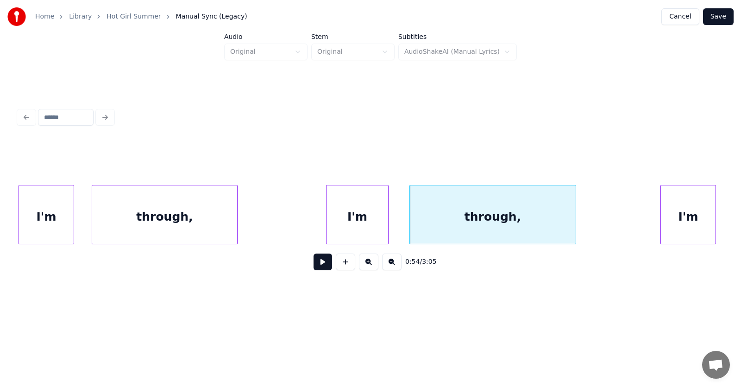
click at [694, 214] on div "I'm" at bounding box center [688, 216] width 55 height 63
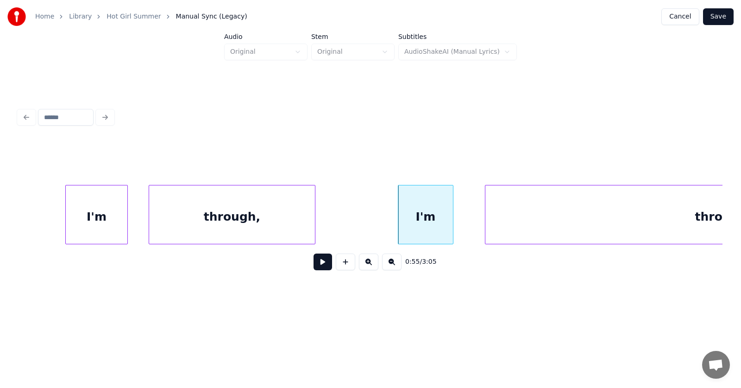
scroll to position [0, 18974]
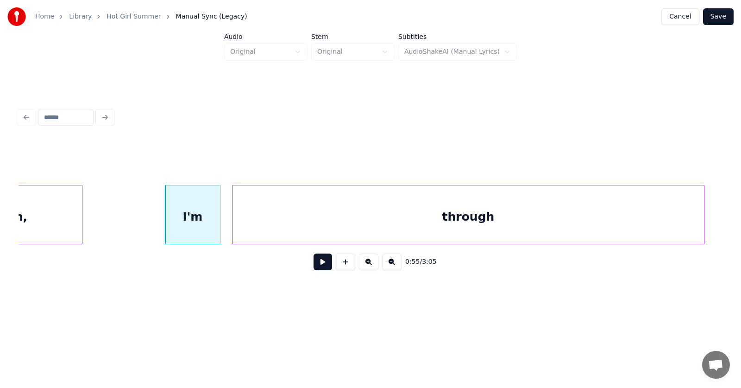
click at [483, 221] on div "through" at bounding box center [469, 216] width 472 height 63
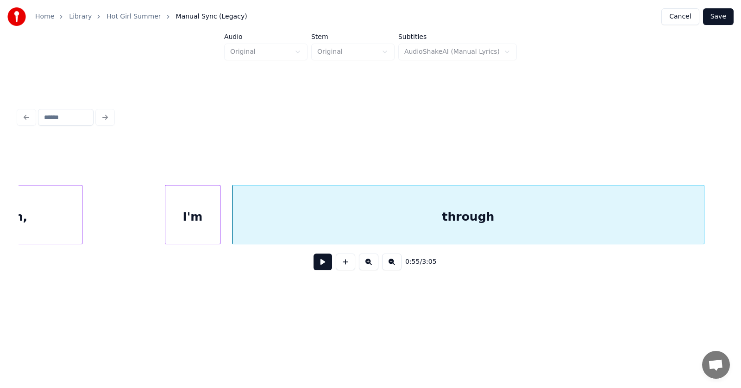
click at [314, 266] on button at bounding box center [323, 261] width 19 height 17
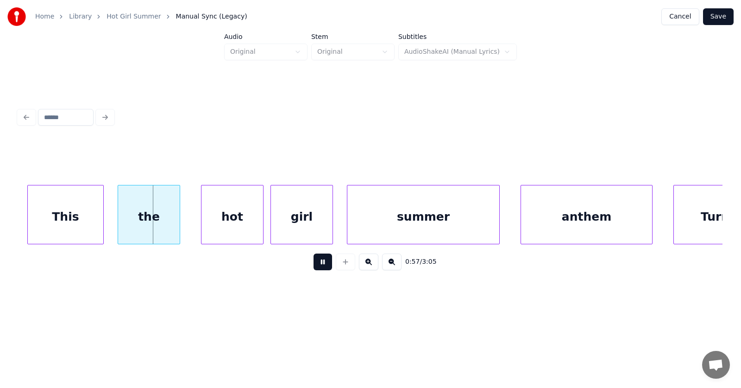
click at [321, 270] on button at bounding box center [323, 261] width 19 height 17
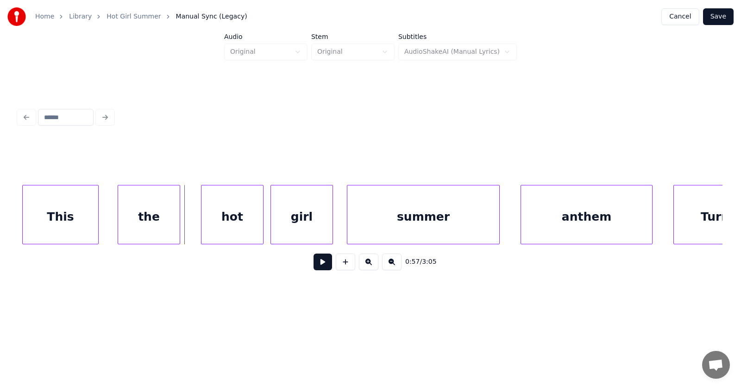
click at [69, 222] on div "This" at bounding box center [61, 216] width 76 height 63
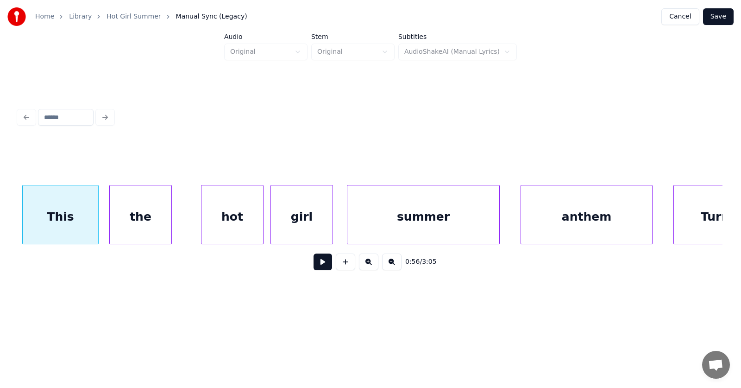
click at [154, 221] on div "the" at bounding box center [141, 216] width 62 height 63
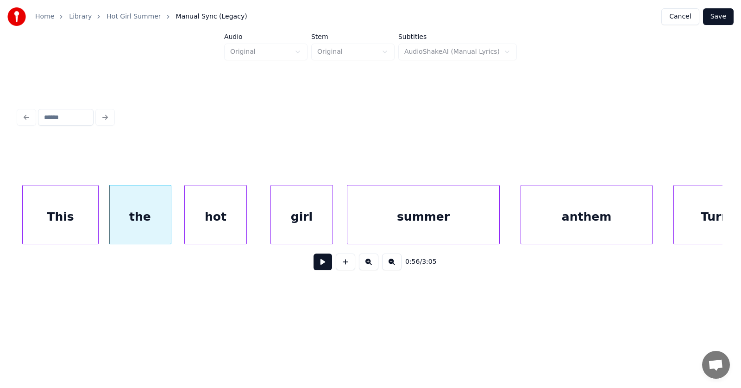
click at [204, 222] on div "hot" at bounding box center [216, 216] width 62 height 63
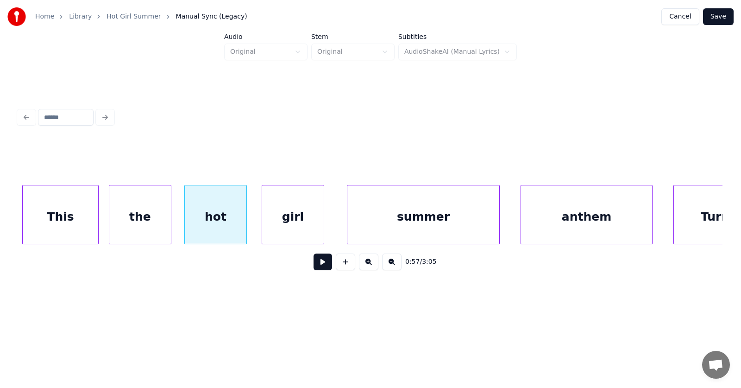
click at [285, 222] on div "girl" at bounding box center [293, 216] width 62 height 63
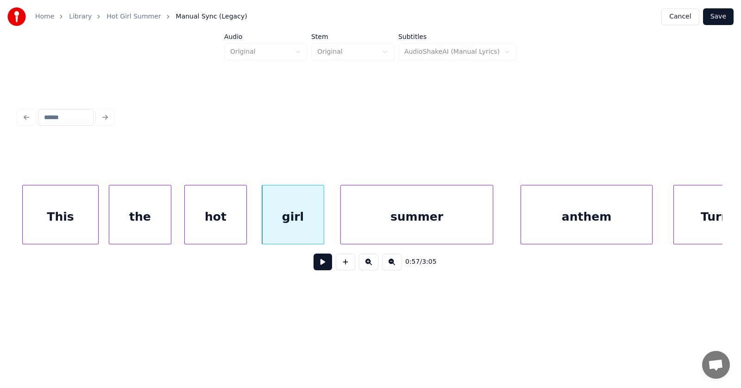
click at [373, 223] on div "summer" at bounding box center [417, 216] width 152 height 63
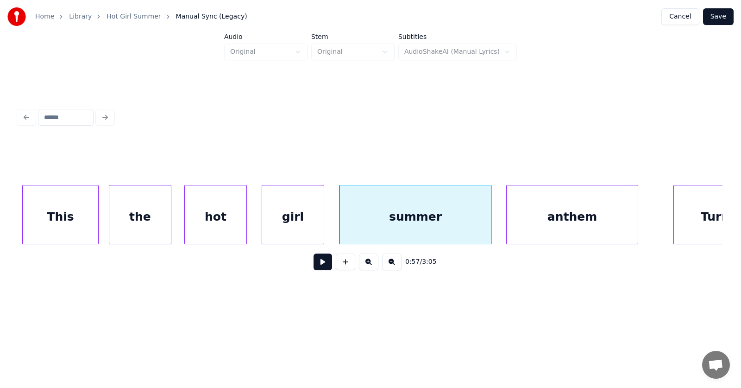
click at [539, 223] on div "anthem" at bounding box center [572, 216] width 131 height 63
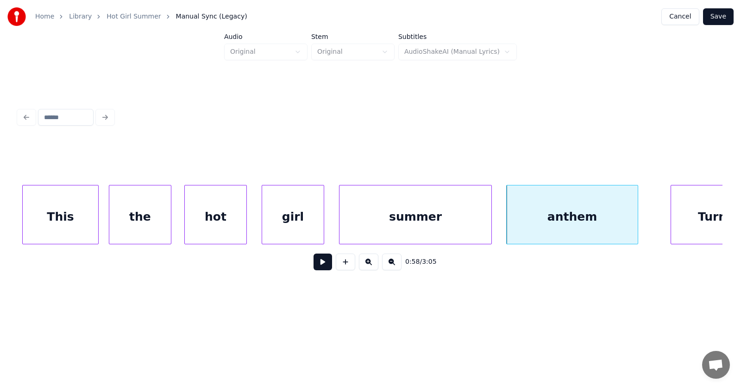
scroll to position [0, 19711]
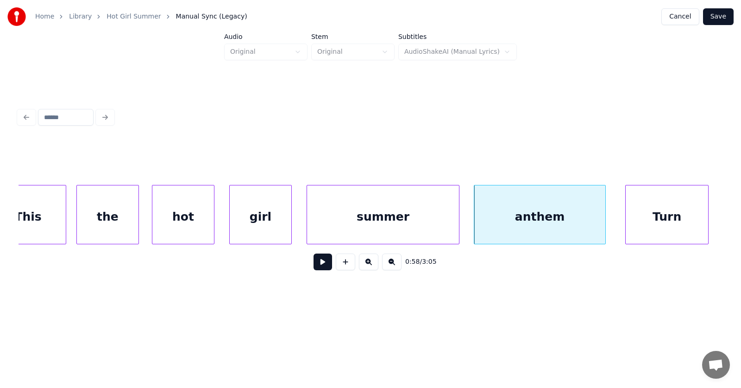
click at [673, 211] on div "Turn" at bounding box center [667, 216] width 82 height 63
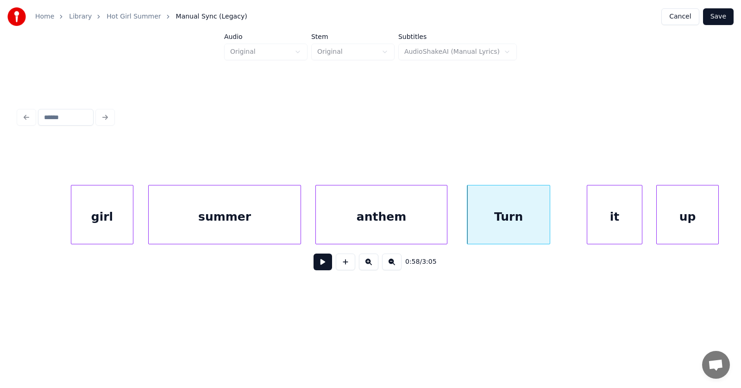
scroll to position [0, 20000]
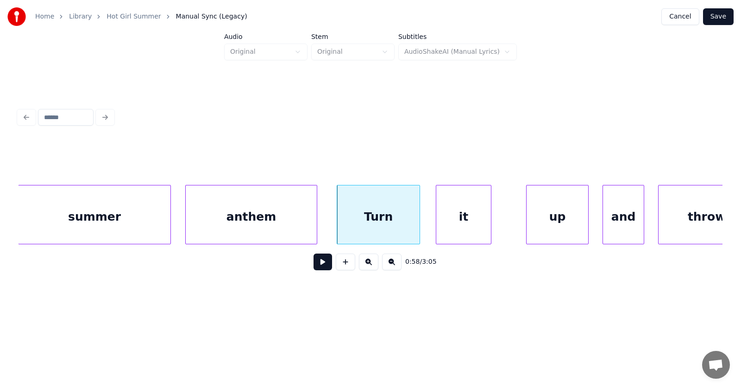
click at [447, 223] on div "it" at bounding box center [463, 216] width 55 height 63
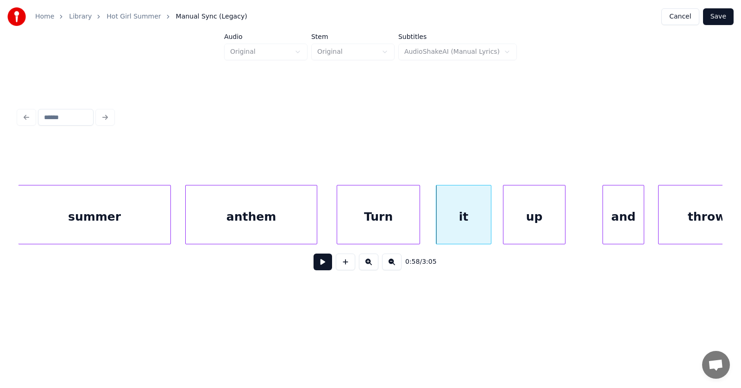
click at [510, 227] on div "up" at bounding box center [535, 216] width 62 height 63
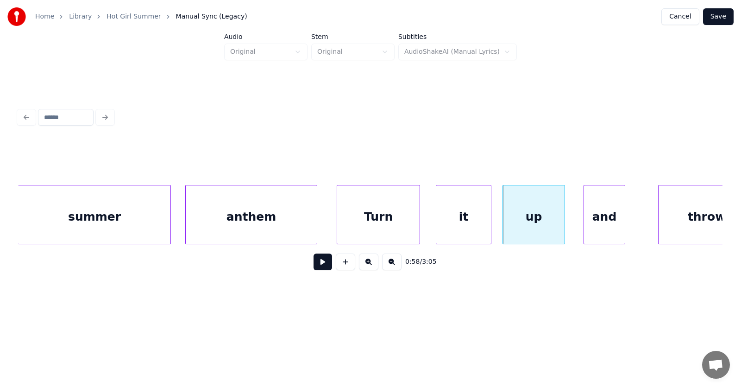
click at [591, 220] on div "and" at bounding box center [604, 216] width 41 height 63
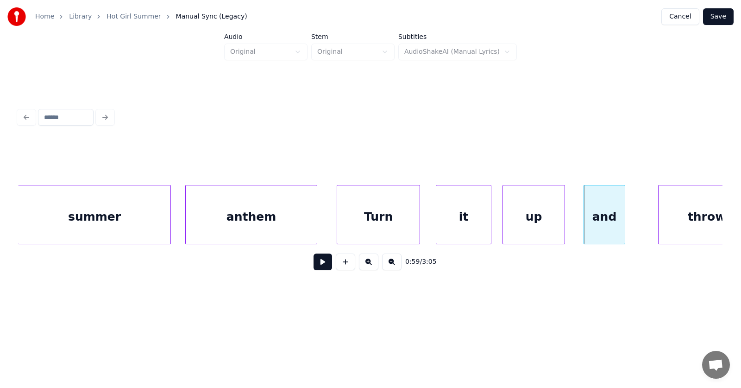
scroll to position [0, 20031]
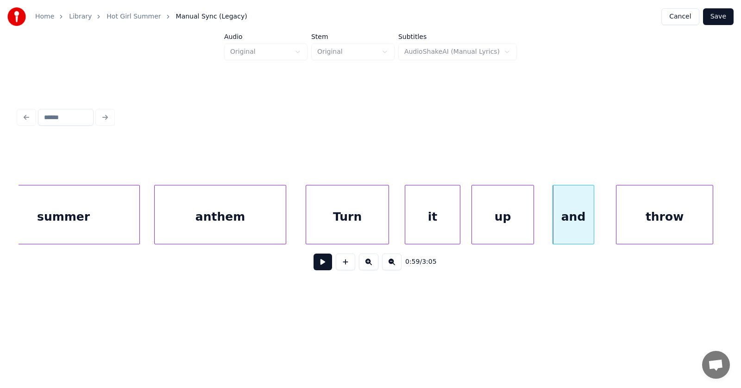
click at [664, 217] on div "throw" at bounding box center [665, 216] width 96 height 63
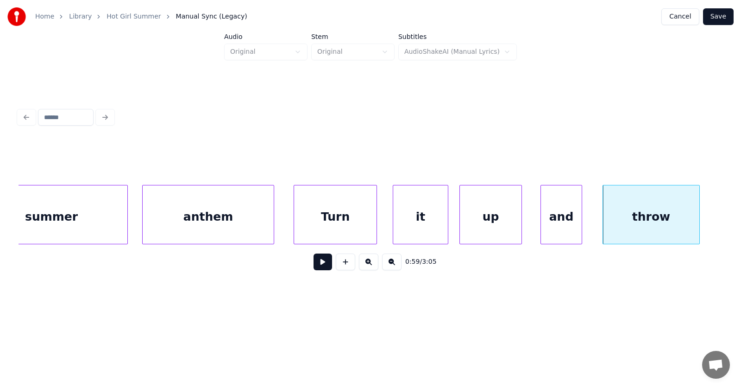
scroll to position [0, 20217]
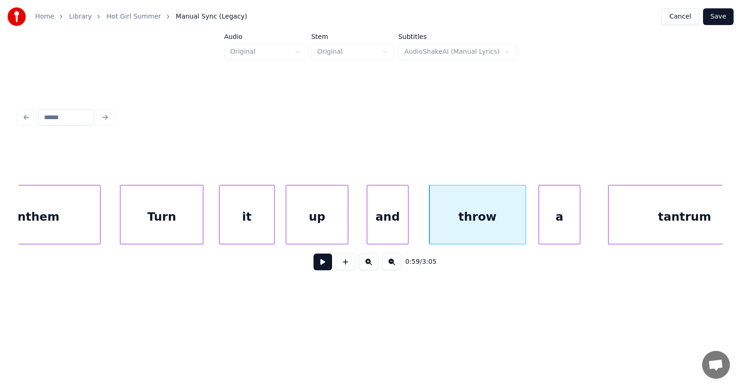
click at [546, 220] on div "a" at bounding box center [559, 216] width 41 height 63
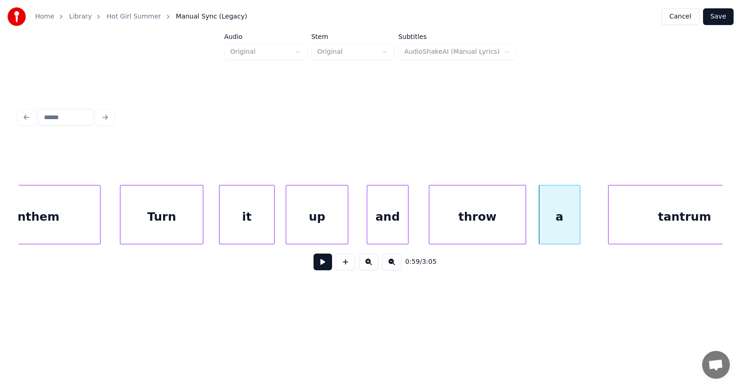
scroll to position [0, 20253]
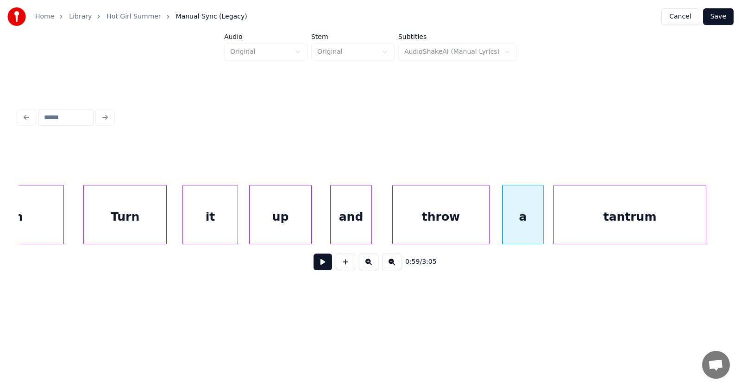
click at [607, 221] on div "tantrum" at bounding box center [630, 216] width 152 height 63
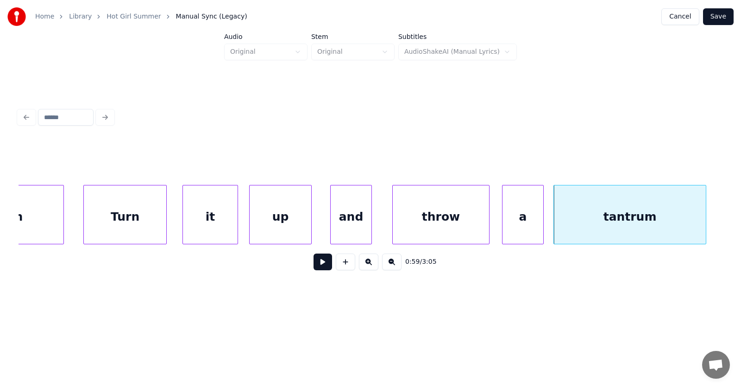
click at [314, 265] on button at bounding box center [323, 261] width 19 height 17
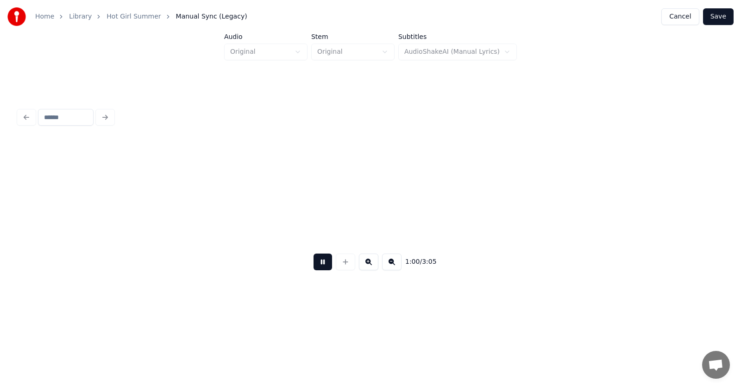
scroll to position [0, 20962]
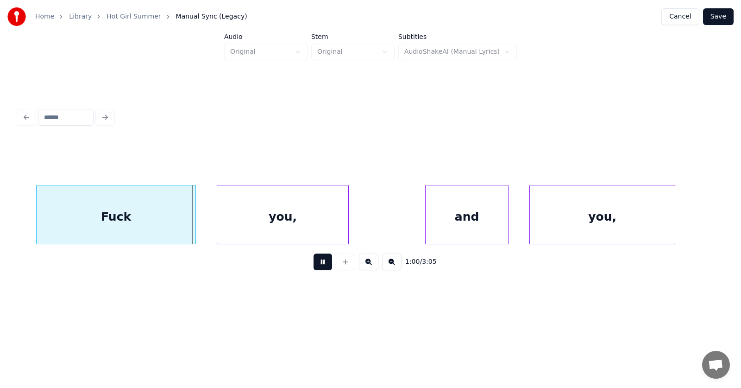
click at [314, 265] on button at bounding box center [323, 261] width 19 height 17
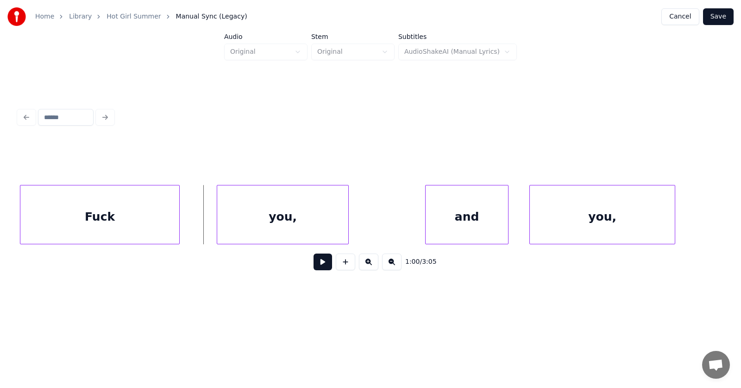
click at [129, 221] on div "Fuck" at bounding box center [99, 216] width 159 height 63
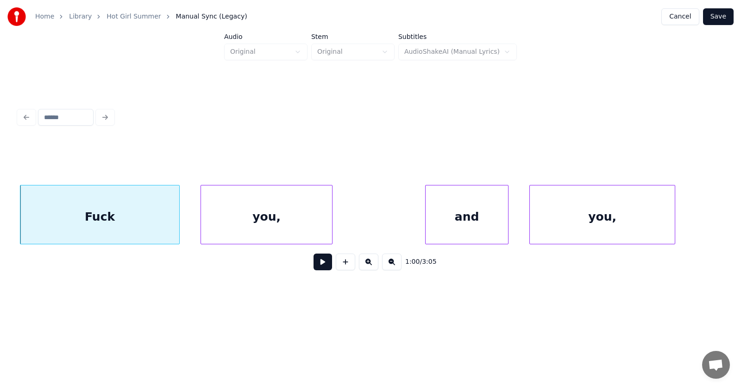
click at [229, 223] on div "you," at bounding box center [266, 216] width 131 height 63
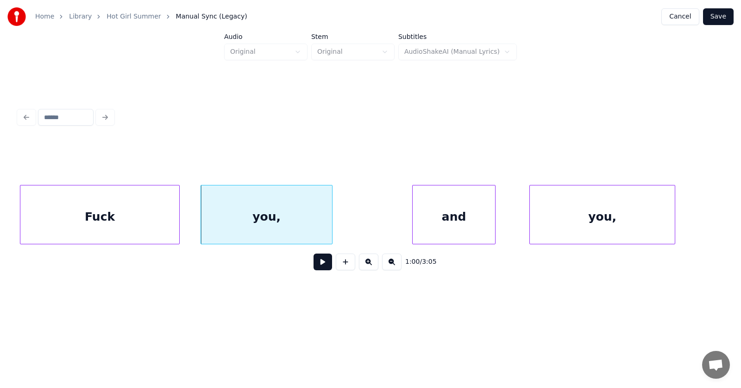
click at [448, 227] on div "and" at bounding box center [454, 216] width 82 height 63
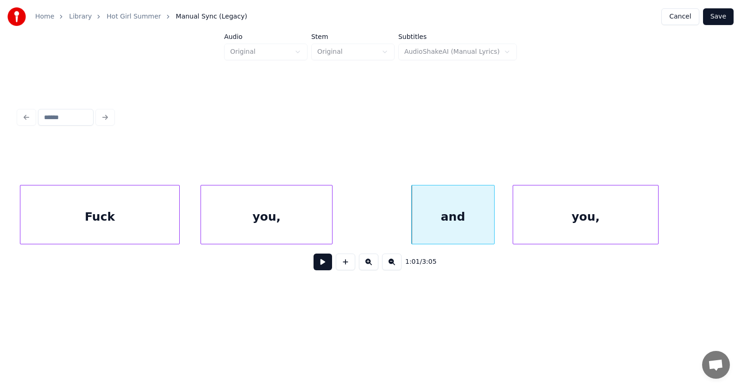
click at [536, 230] on div "you," at bounding box center [585, 216] width 145 height 63
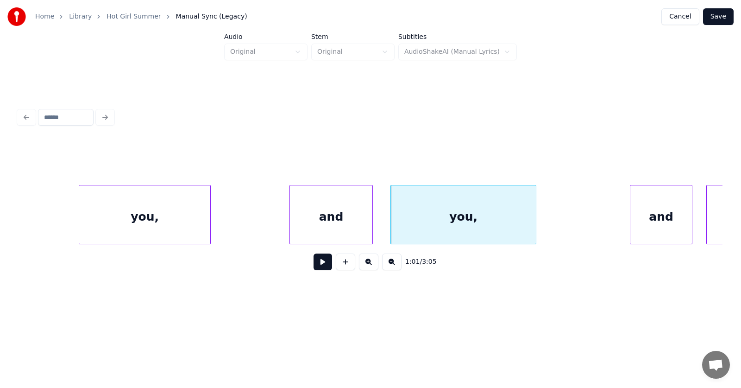
scroll to position [0, 21171]
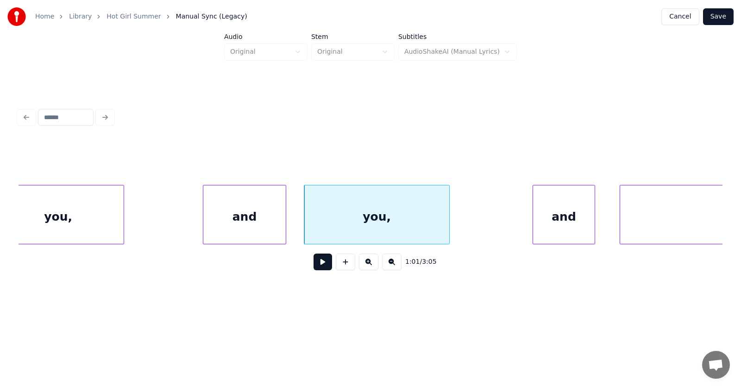
click at [542, 219] on div "and" at bounding box center [564, 216] width 62 height 63
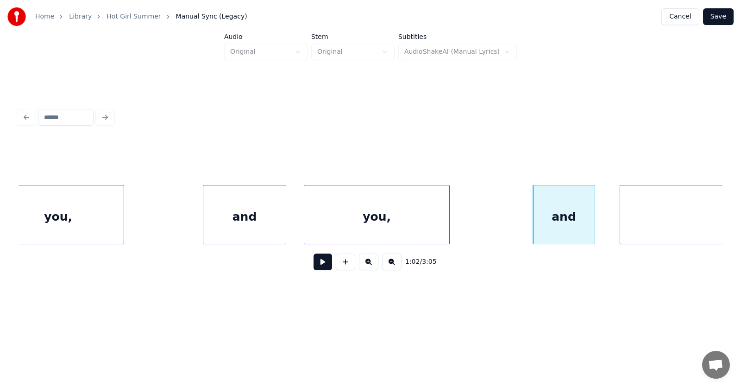
scroll to position [0, 21566]
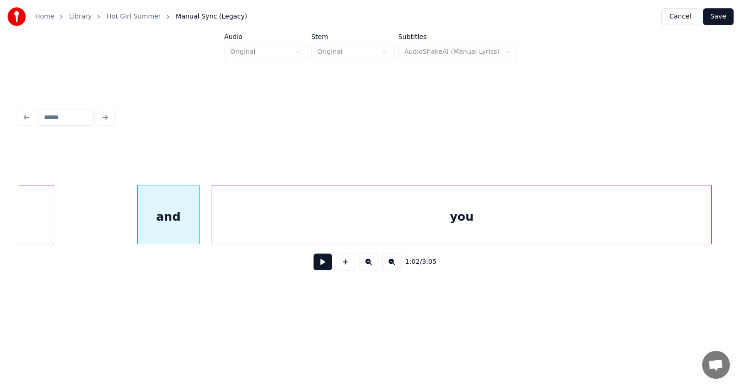
click at [626, 221] on div "you" at bounding box center [461, 216] width 499 height 63
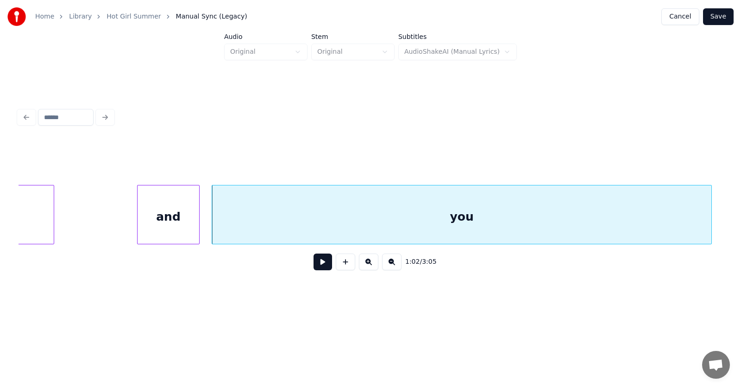
click at [318, 266] on button at bounding box center [323, 261] width 19 height 17
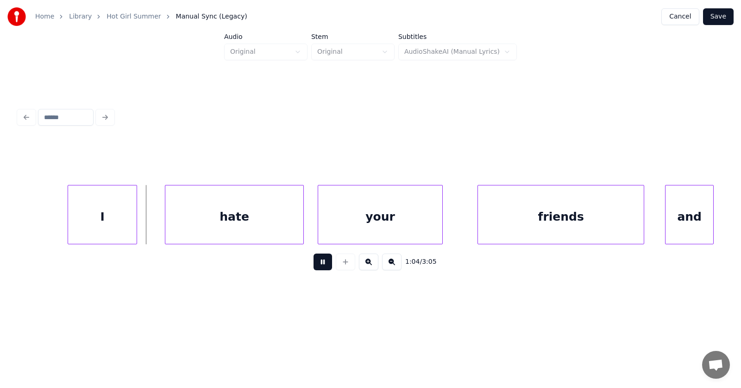
click at [318, 267] on button at bounding box center [323, 261] width 19 height 17
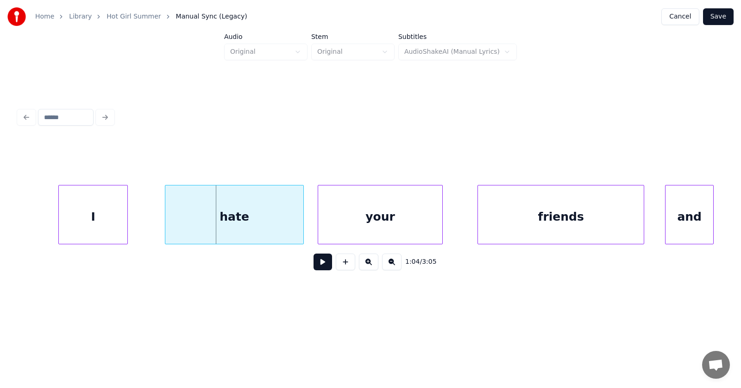
click at [83, 223] on div "I" at bounding box center [93, 216] width 69 height 63
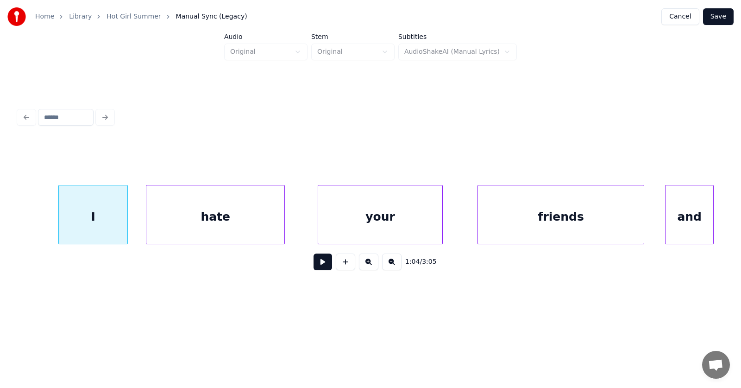
click at [180, 226] on div "hate" at bounding box center [215, 216] width 138 height 63
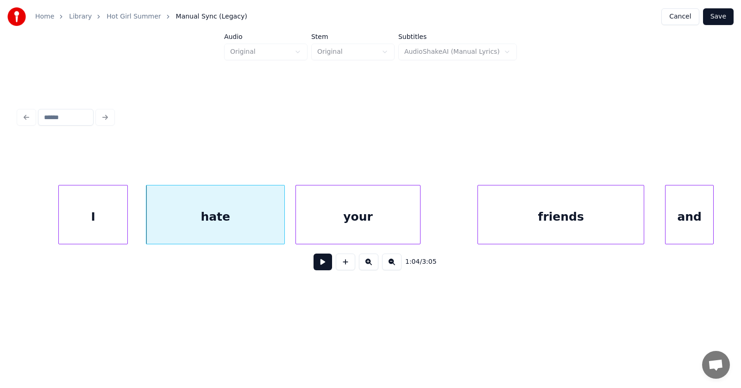
click at [335, 227] on div "your" at bounding box center [358, 216] width 124 height 63
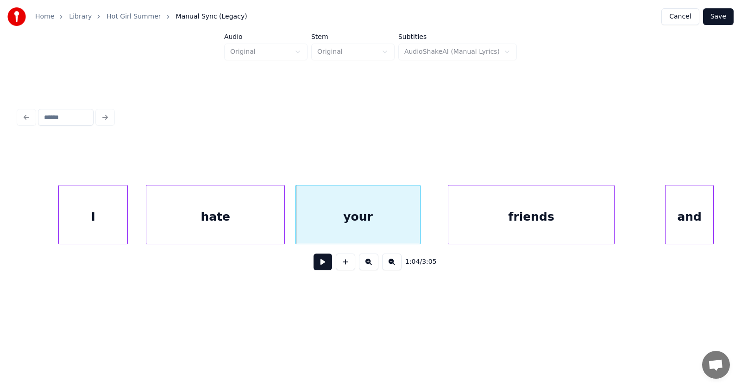
click at [498, 231] on div "friends" at bounding box center [531, 216] width 166 height 63
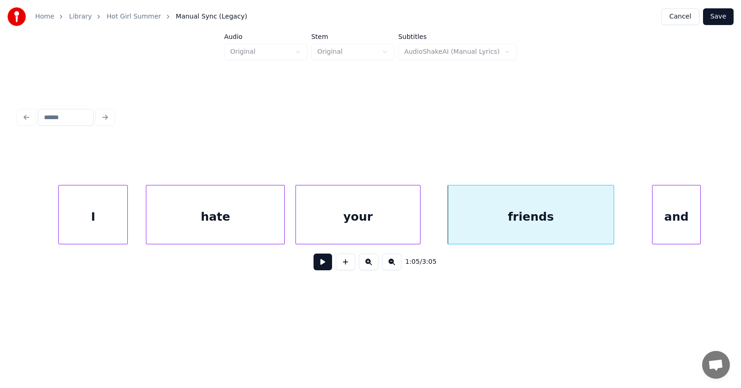
click at [667, 219] on div "and" at bounding box center [677, 216] width 48 height 63
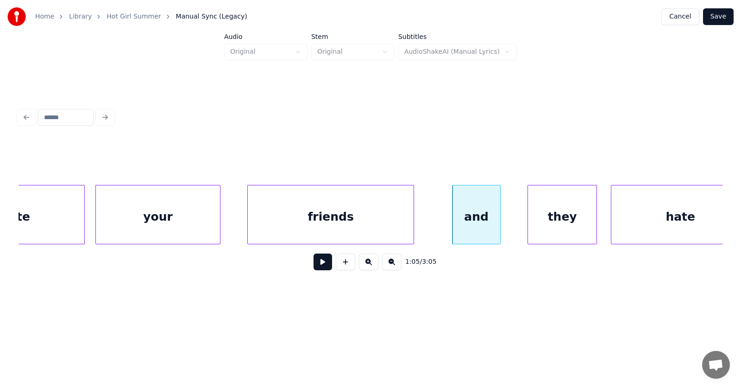
scroll to position [0, 22559]
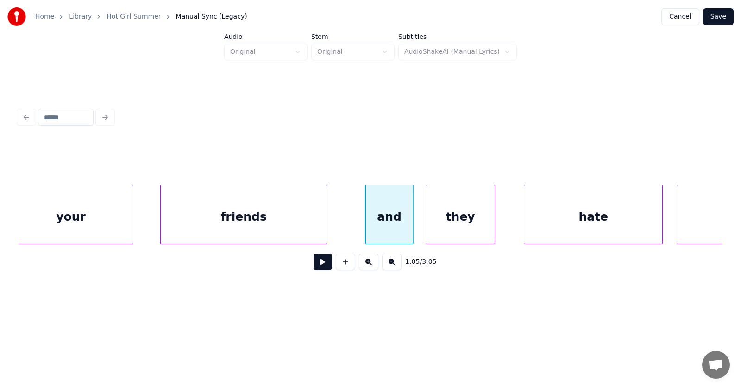
click at [456, 228] on div "they" at bounding box center [460, 216] width 69 height 63
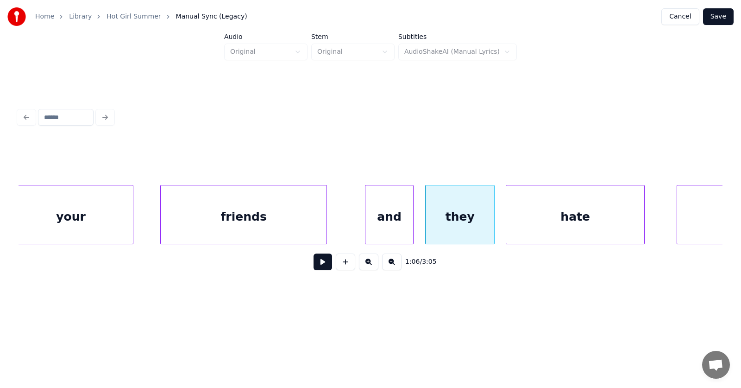
click at [537, 226] on div "hate" at bounding box center [575, 216] width 138 height 63
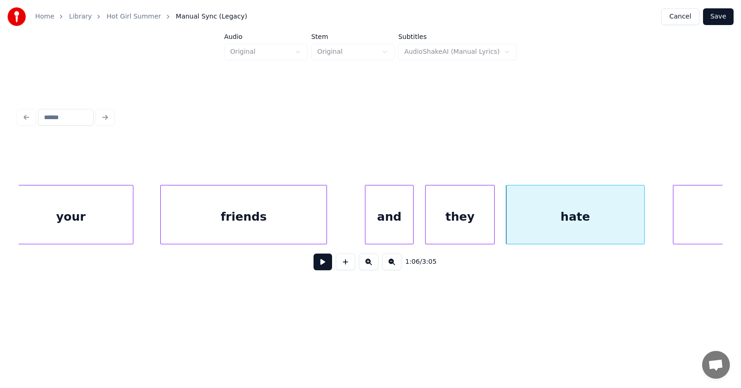
scroll to position [0, 22630]
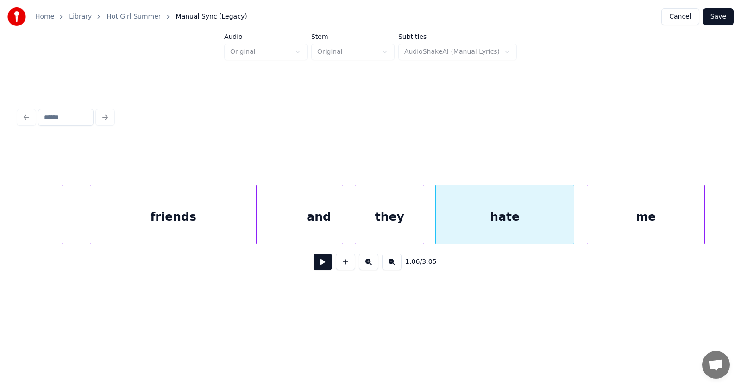
click at [678, 211] on div "me" at bounding box center [645, 216] width 117 height 63
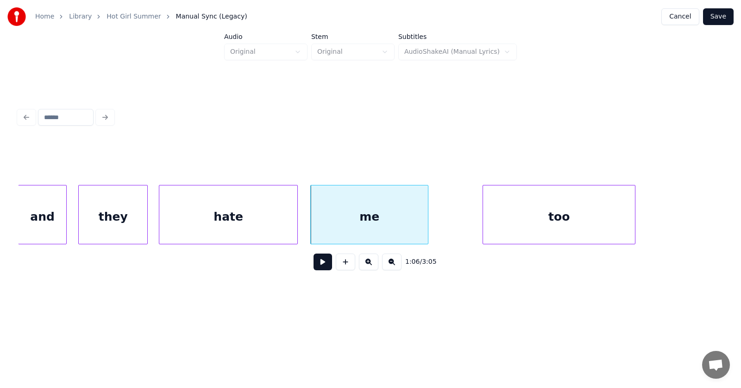
scroll to position [0, 22950]
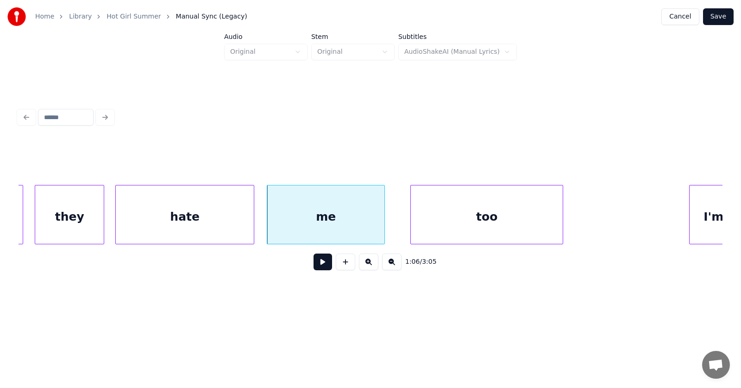
click at [462, 228] on div "too" at bounding box center [487, 216] width 152 height 63
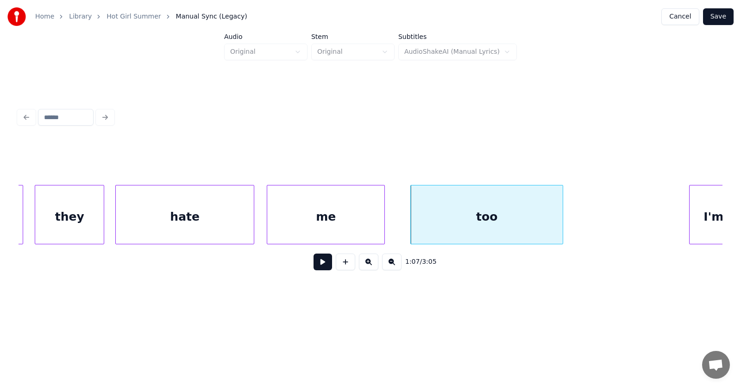
scroll to position [0, 22963]
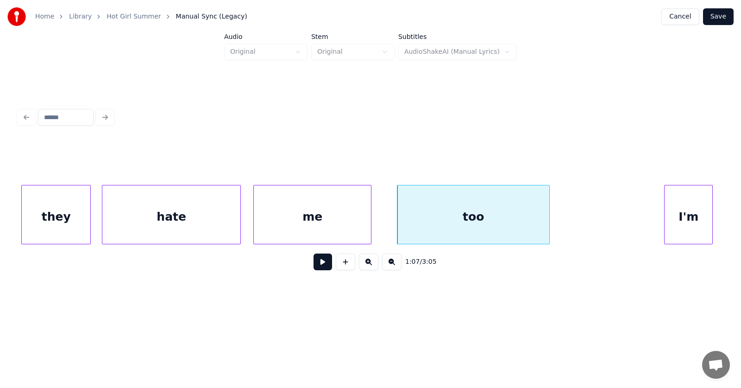
click at [685, 213] on div "I'm" at bounding box center [689, 216] width 48 height 63
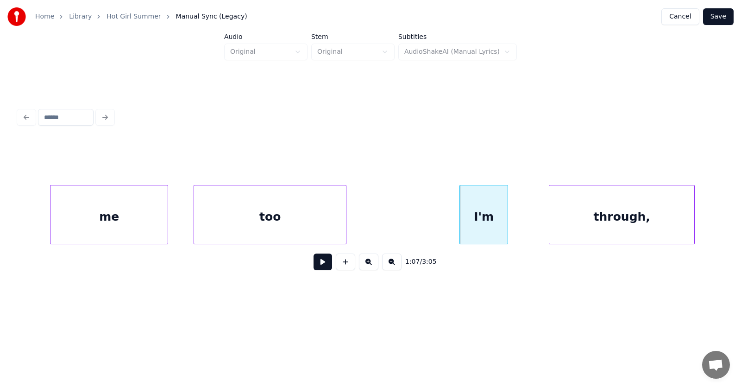
scroll to position [0, 23297]
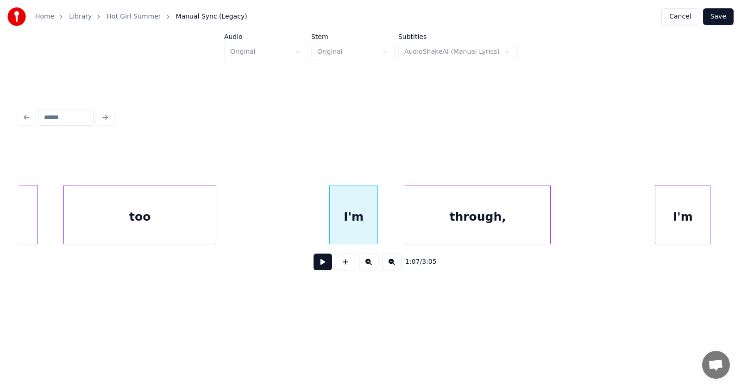
click at [436, 225] on div "through," at bounding box center [477, 216] width 145 height 63
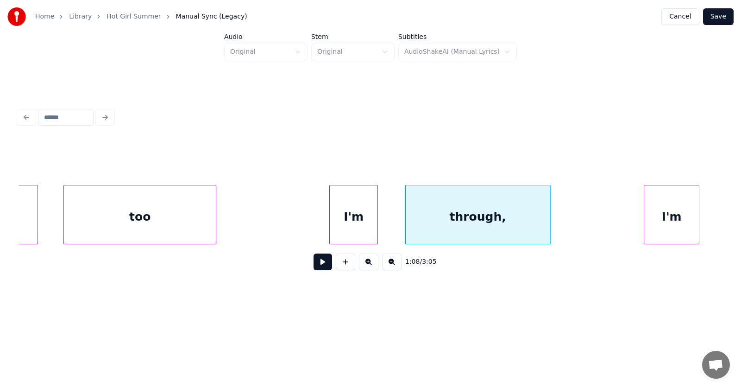
click at [654, 214] on div "I'm" at bounding box center [671, 216] width 55 height 63
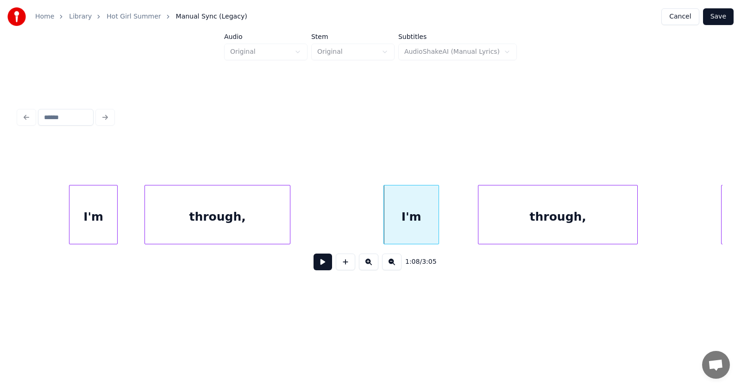
scroll to position [0, 23644]
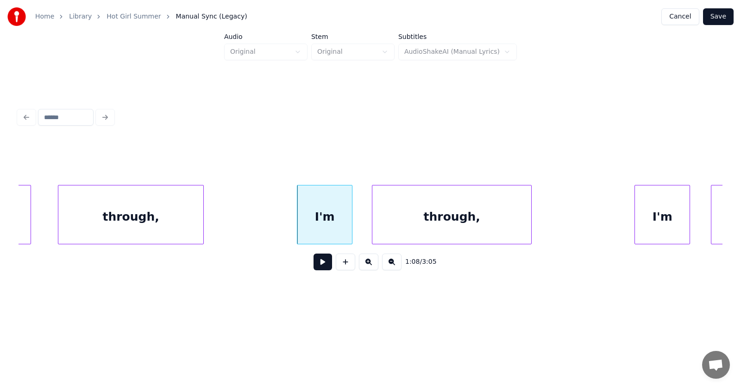
click at [410, 218] on div "through," at bounding box center [451, 216] width 159 height 63
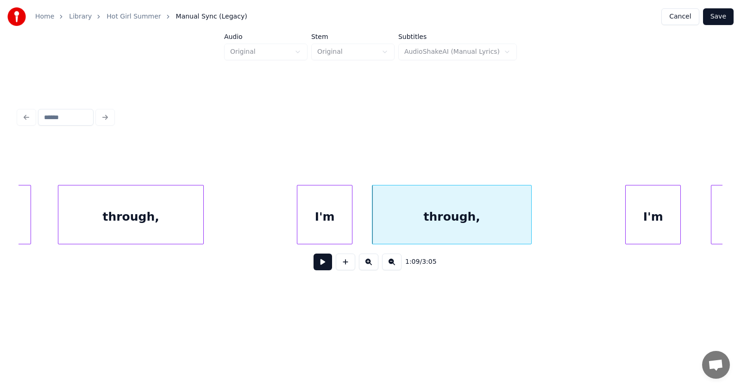
click at [640, 220] on div "I'm" at bounding box center [653, 216] width 55 height 63
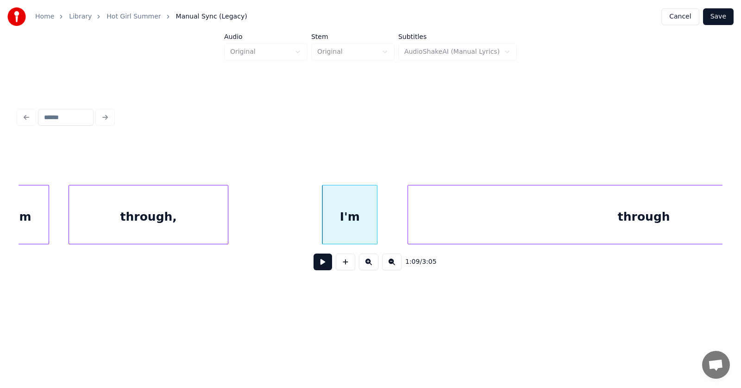
scroll to position [0, 24102]
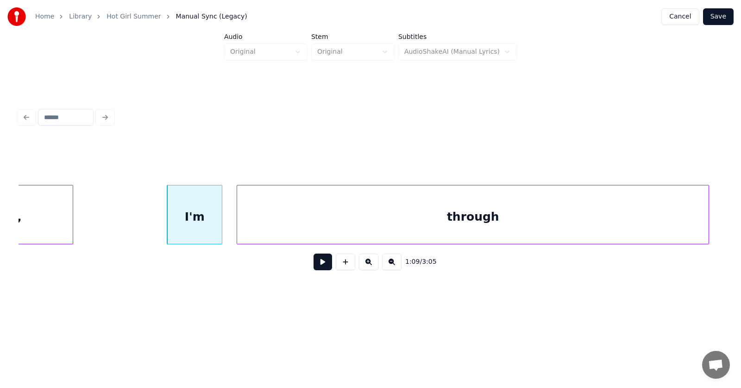
click at [447, 224] on div "through" at bounding box center [473, 216] width 472 height 63
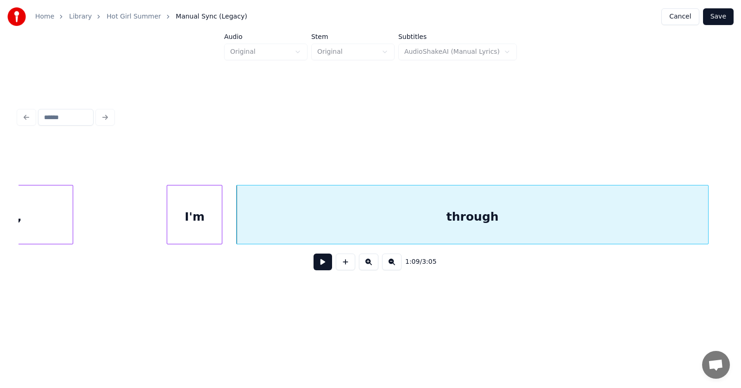
click at [317, 261] on button at bounding box center [323, 261] width 19 height 17
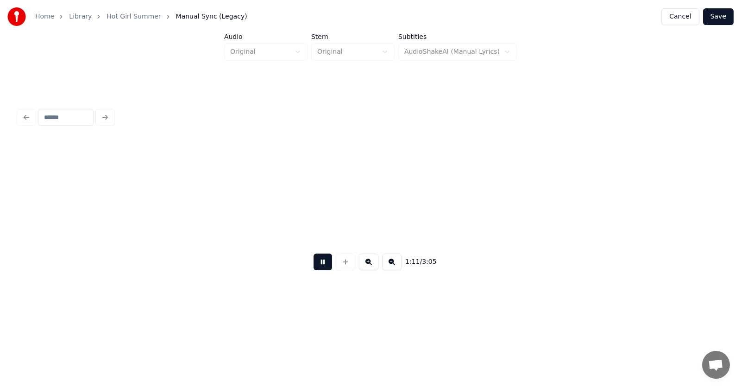
scroll to position [0, 24809]
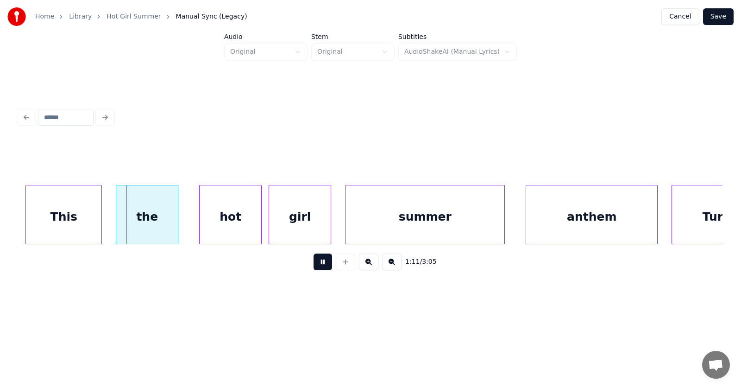
click at [318, 264] on button at bounding box center [323, 261] width 19 height 17
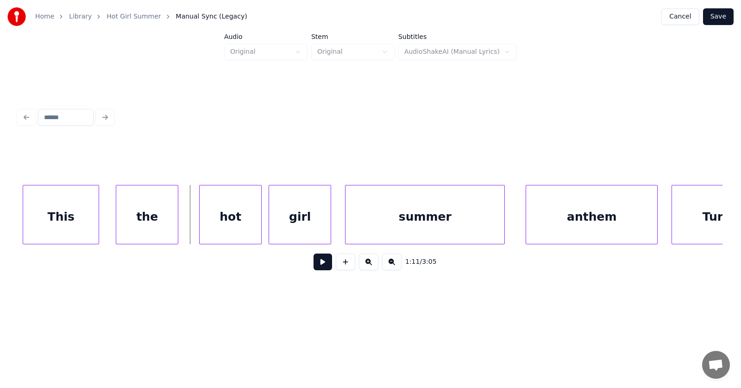
click at [71, 227] on div "This" at bounding box center [61, 216] width 76 height 63
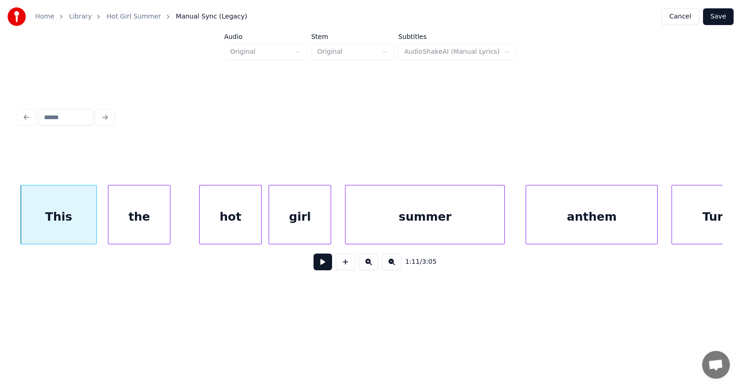
click at [125, 226] on div "the" at bounding box center [139, 216] width 62 height 63
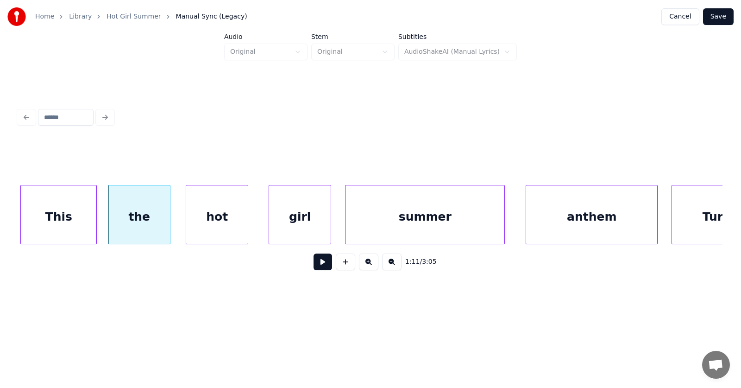
click at [197, 227] on div "hot" at bounding box center [217, 216] width 62 height 63
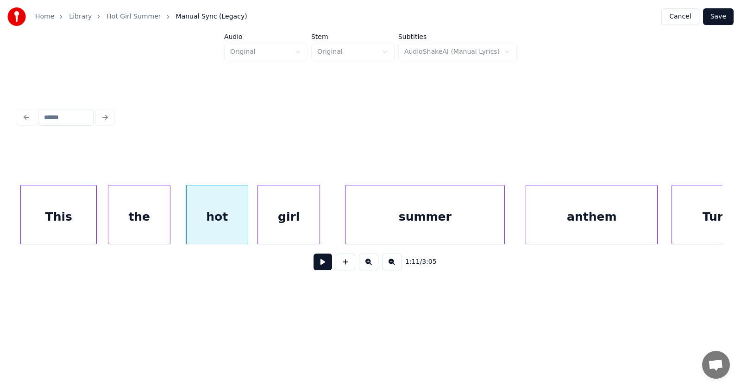
click at [284, 228] on div "girl" at bounding box center [289, 216] width 62 height 63
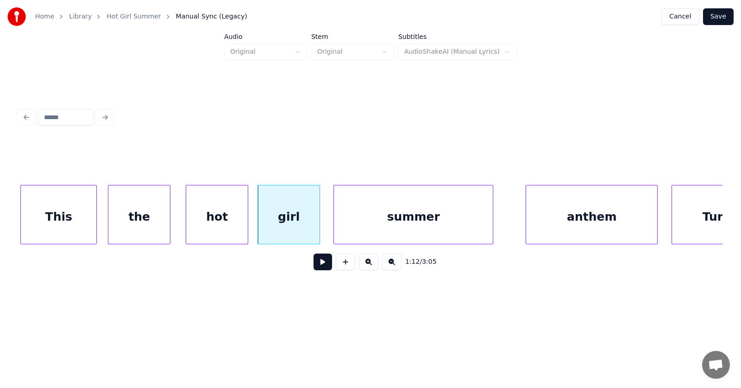
click at [356, 223] on div "summer" at bounding box center [413, 216] width 159 height 63
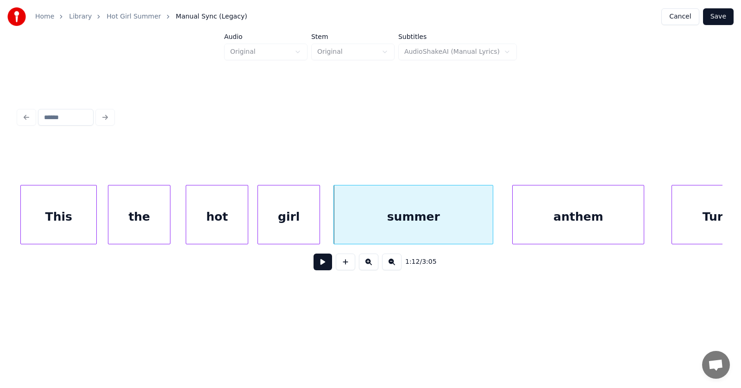
click at [534, 222] on div "anthem" at bounding box center [578, 216] width 131 height 63
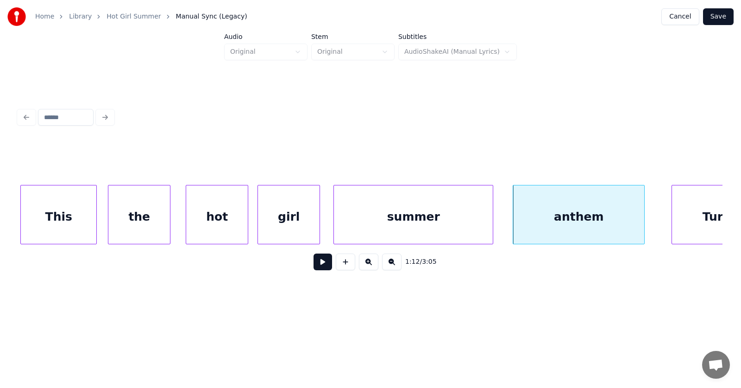
scroll to position [0, 24846]
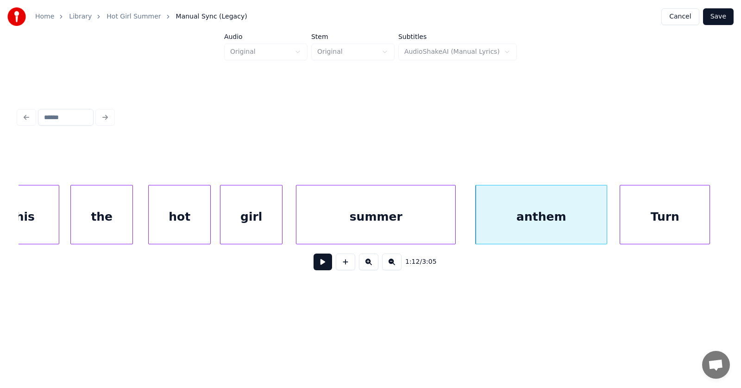
click at [683, 218] on div "Turn" at bounding box center [664, 216] width 89 height 63
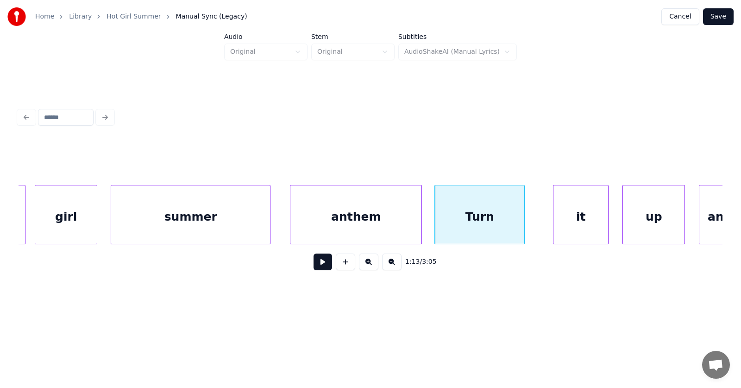
scroll to position [0, 25119]
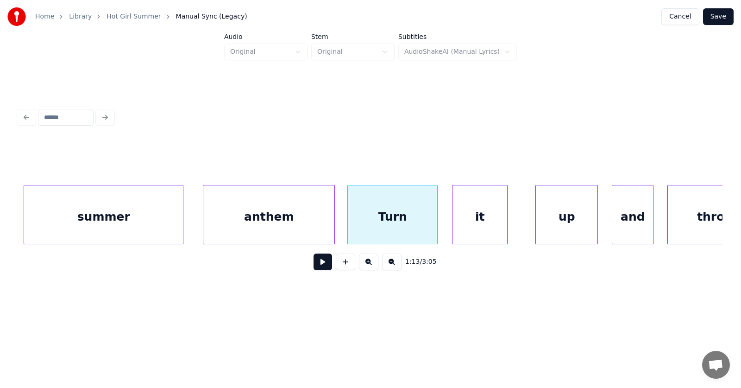
click at [474, 221] on div "it" at bounding box center [480, 216] width 55 height 63
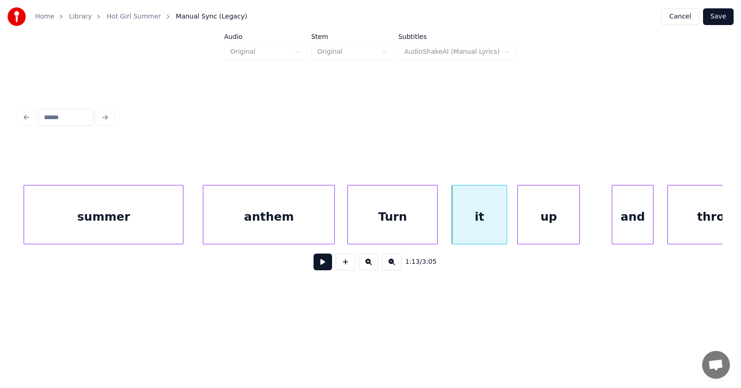
click at [530, 223] on div "up" at bounding box center [549, 216] width 62 height 63
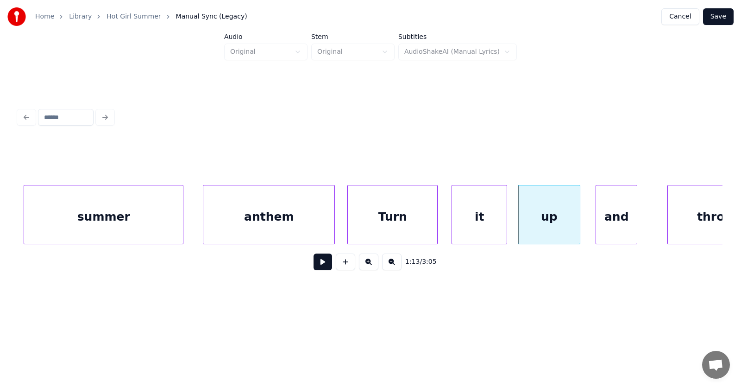
click at [617, 219] on div "and" at bounding box center [616, 216] width 41 height 63
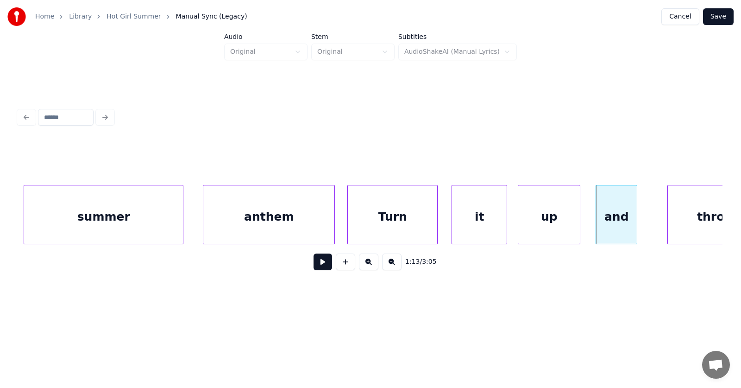
scroll to position [0, 25159]
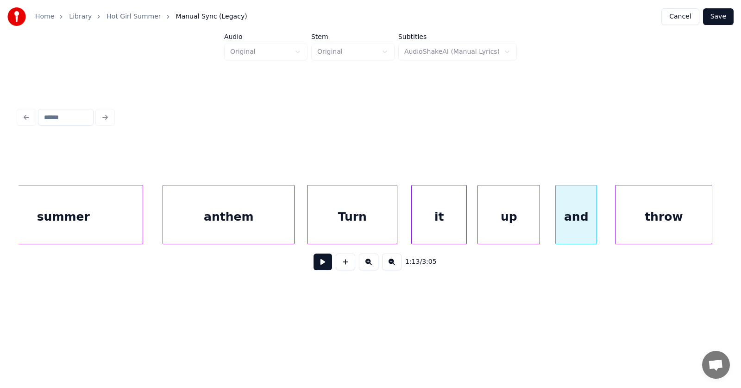
click at [677, 221] on div "throw" at bounding box center [664, 216] width 96 height 63
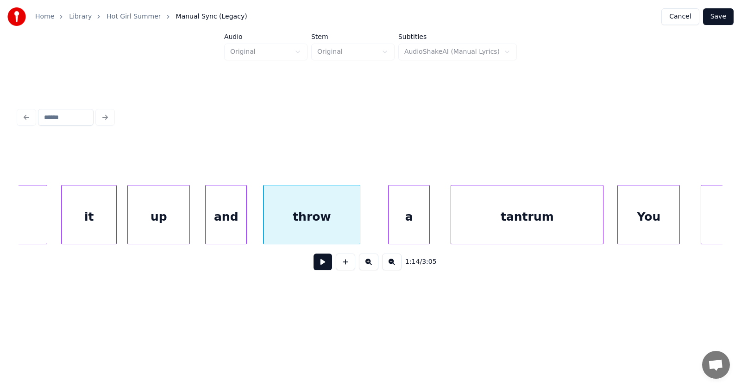
scroll to position [0, 25553]
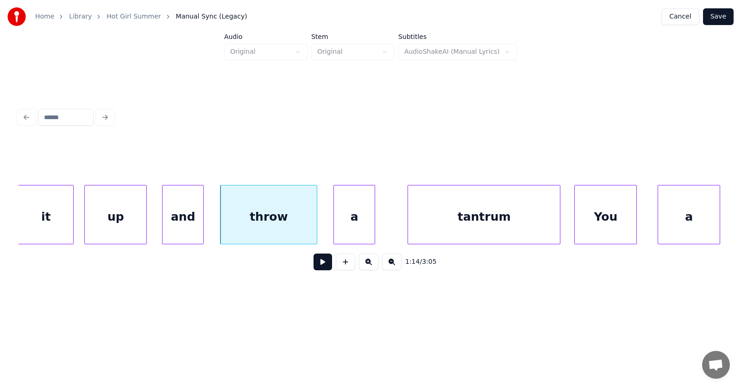
click at [340, 221] on div "a" at bounding box center [354, 216] width 41 height 63
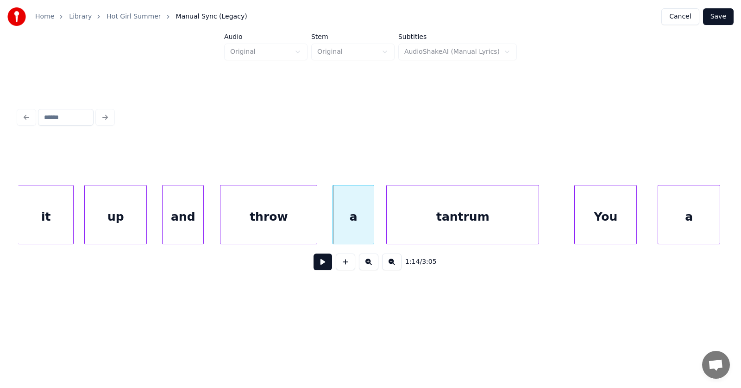
click at [423, 226] on div "tantrum" at bounding box center [463, 216] width 152 height 63
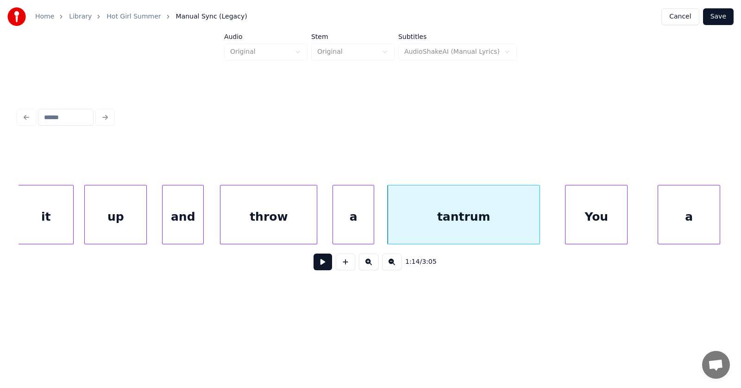
click at [591, 229] on div "You" at bounding box center [597, 216] width 62 height 63
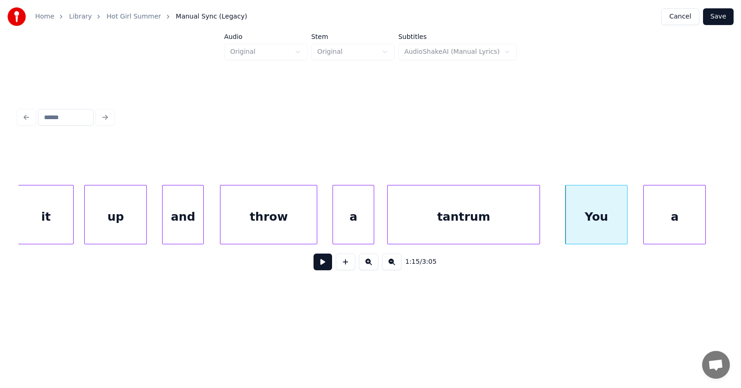
click at [653, 225] on div "a" at bounding box center [675, 216] width 62 height 63
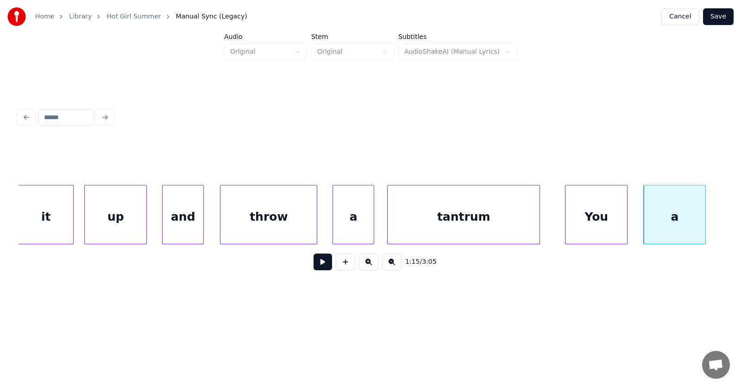
click at [321, 266] on button at bounding box center [323, 261] width 19 height 17
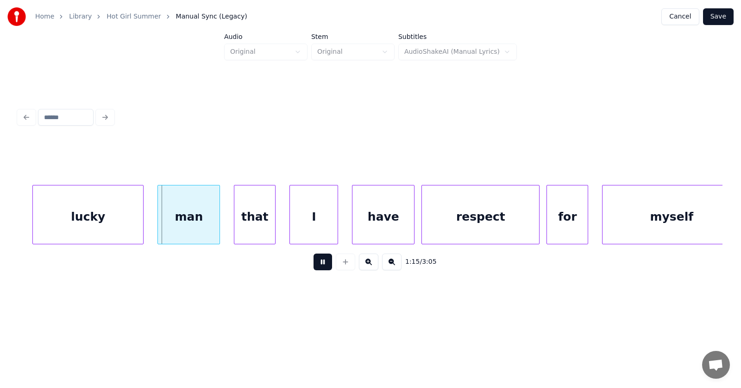
click at [321, 266] on button at bounding box center [323, 261] width 19 height 17
click at [94, 225] on div "lucky" at bounding box center [74, 216] width 110 height 63
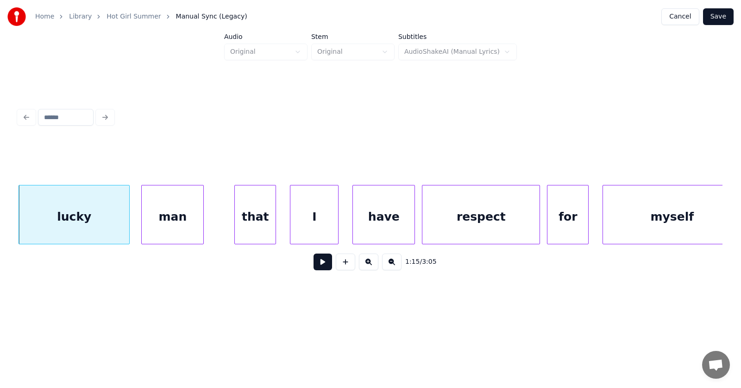
click at [159, 224] on div "man" at bounding box center [173, 216] width 62 height 63
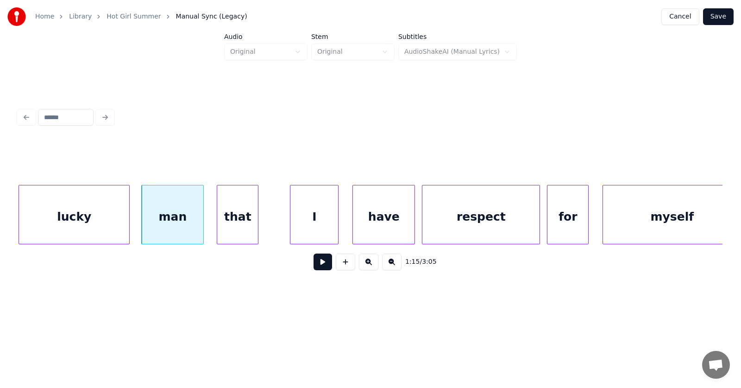
click at [240, 225] on div "that" at bounding box center [237, 216] width 41 height 63
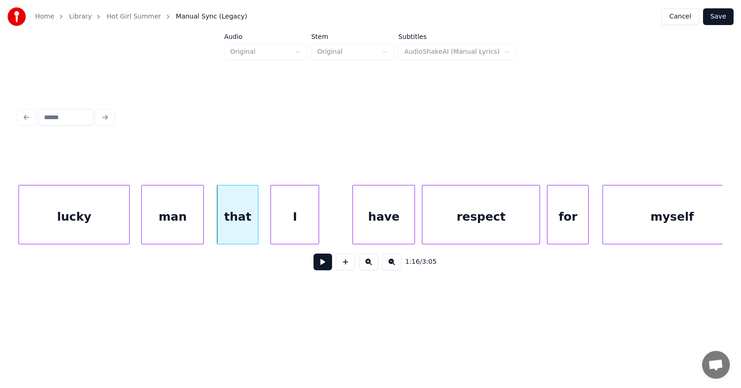
click at [296, 224] on div "I" at bounding box center [295, 216] width 48 height 63
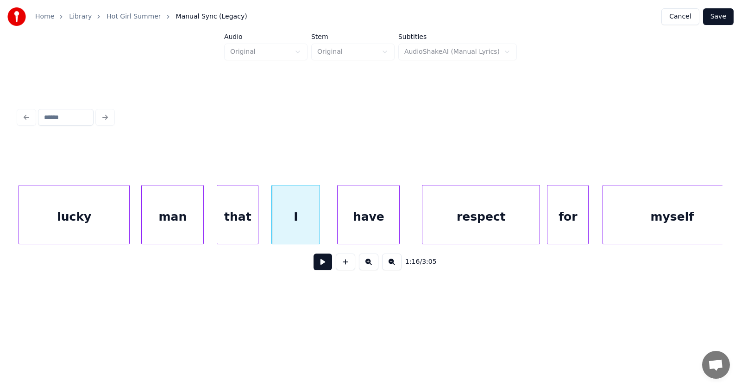
click at [352, 227] on div "have" at bounding box center [369, 216] width 62 height 63
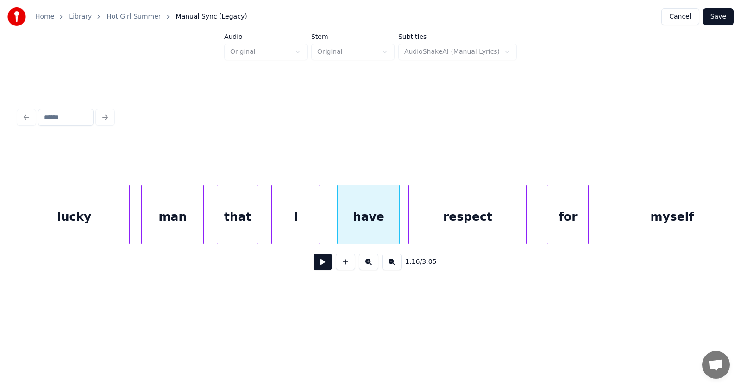
click at [444, 226] on div "respect" at bounding box center [467, 216] width 117 height 63
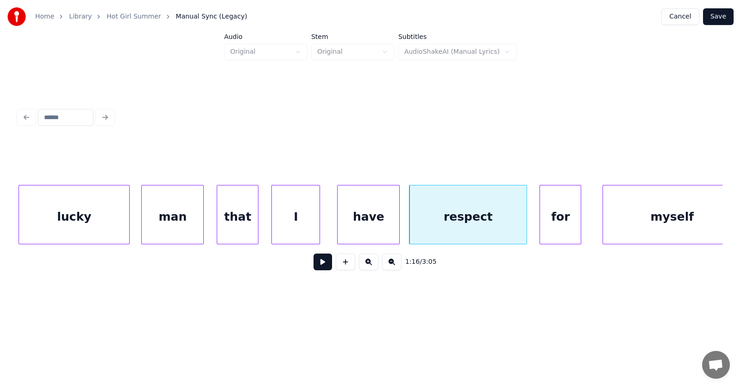
click at [550, 224] on div "for" at bounding box center [560, 216] width 41 height 63
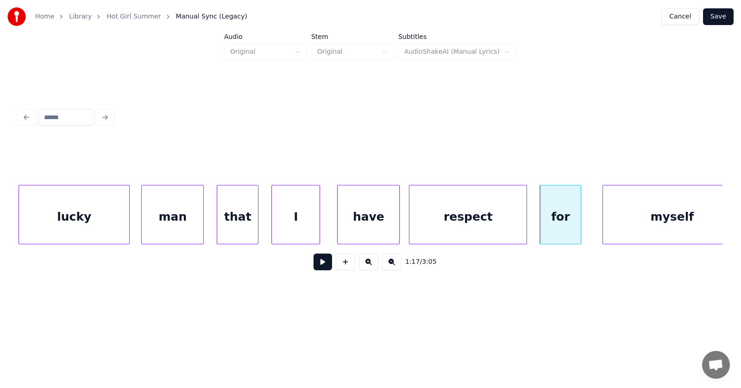
scroll to position [0, 26278]
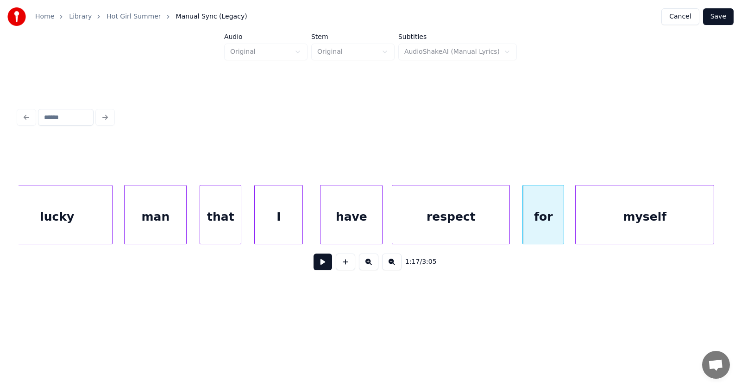
click at [610, 222] on div "myself" at bounding box center [645, 216] width 138 height 63
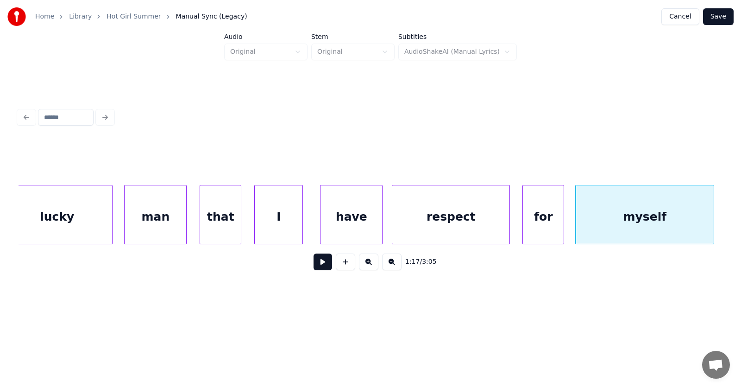
click at [439, 221] on div "respect" at bounding box center [450, 216] width 117 height 63
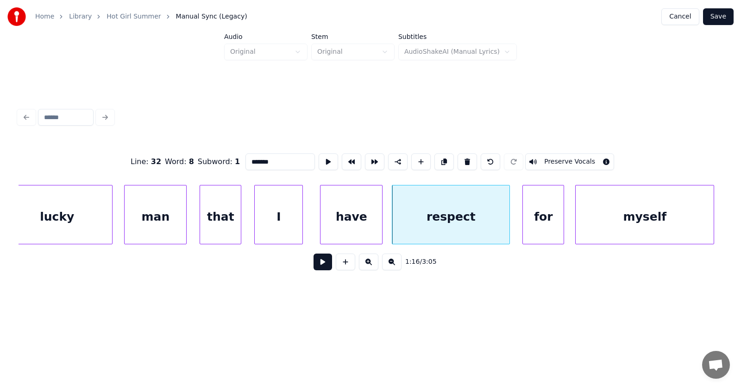
click at [314, 263] on button at bounding box center [323, 261] width 19 height 17
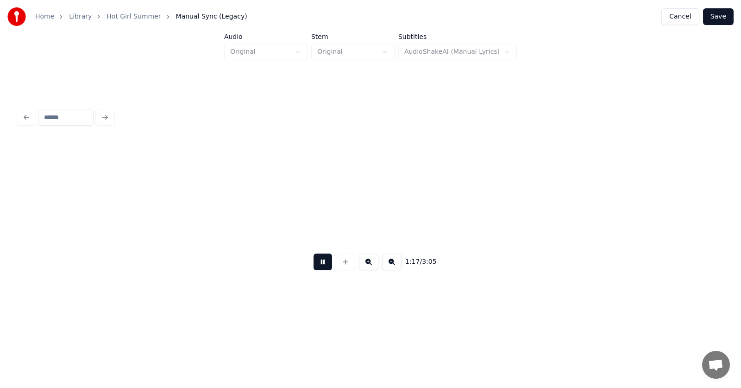
scroll to position [0, 26982]
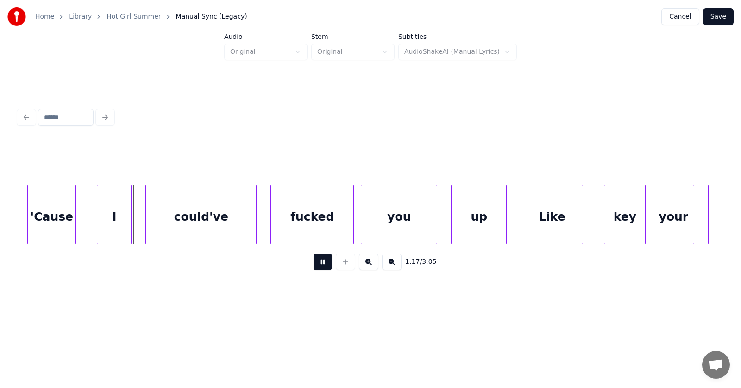
click at [314, 263] on button at bounding box center [323, 261] width 19 height 17
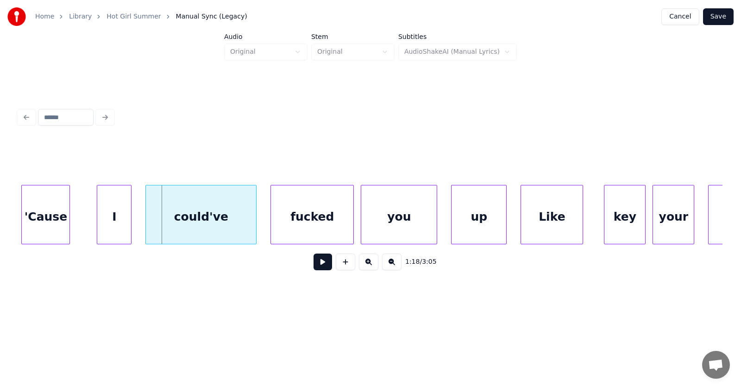
click at [41, 222] on div "'Cause" at bounding box center [46, 216] width 48 height 63
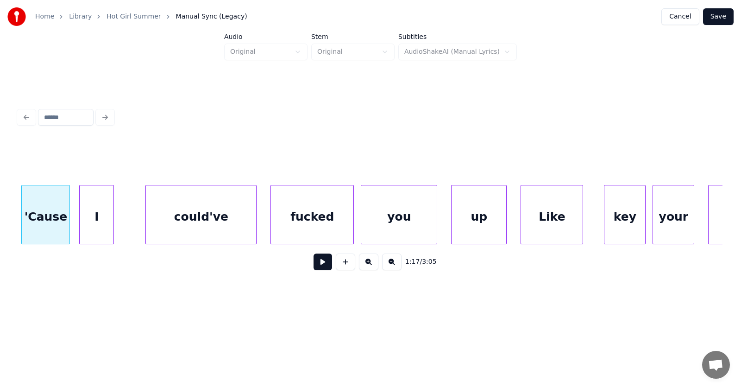
click at [89, 221] on div "I" at bounding box center [97, 216] width 34 height 63
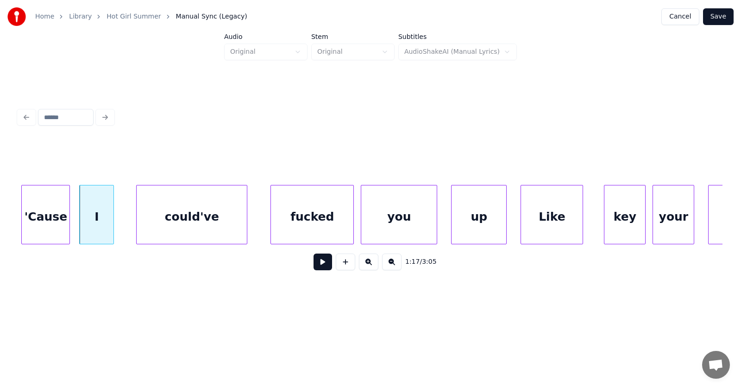
click at [183, 228] on div "could've" at bounding box center [192, 216] width 110 height 63
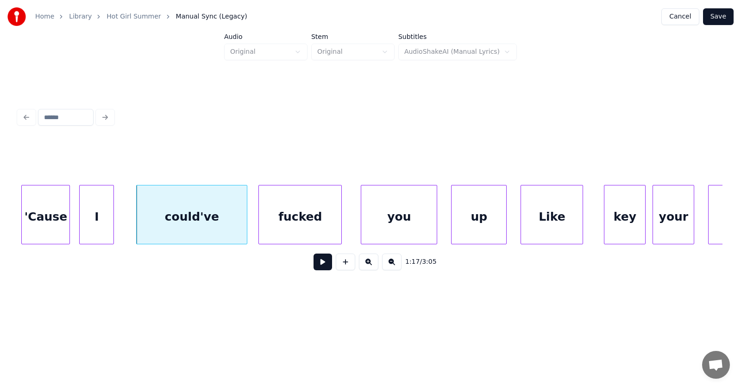
click at [283, 227] on div "fucked" at bounding box center [300, 216] width 82 height 63
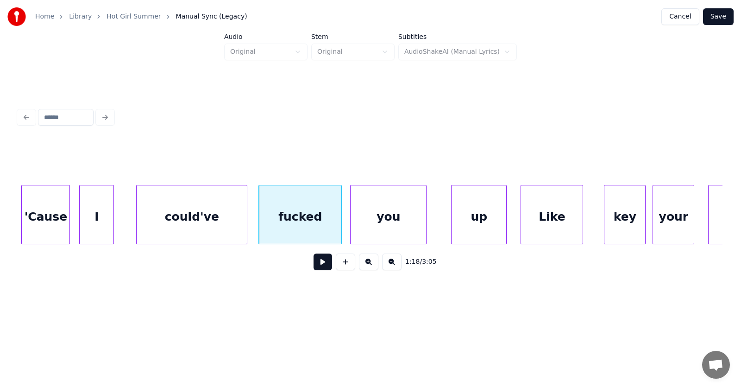
click at [370, 220] on div "you" at bounding box center [389, 216] width 76 height 63
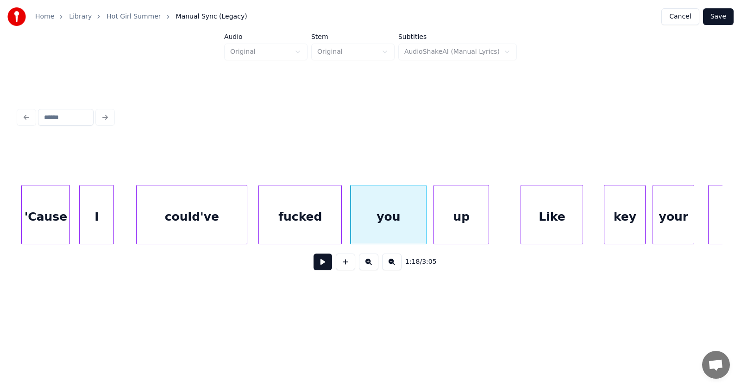
click at [443, 222] on div "up" at bounding box center [461, 216] width 55 height 63
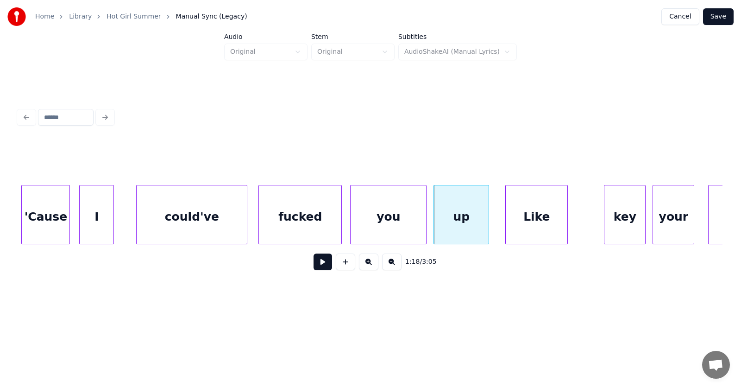
click at [528, 224] on div "Like" at bounding box center [537, 216] width 62 height 63
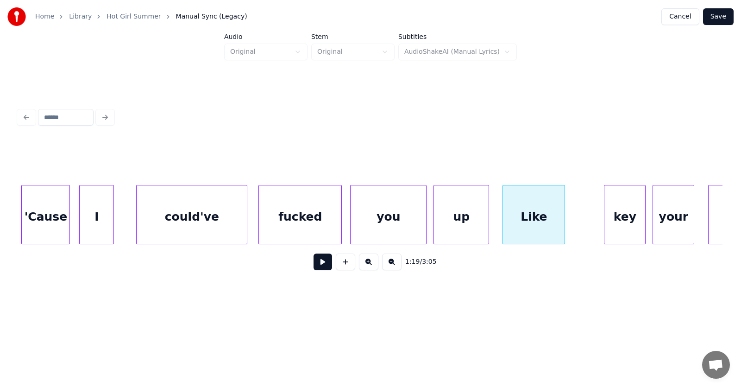
click at [543, 221] on div "Like" at bounding box center [534, 216] width 62 height 63
click at [601, 220] on div "key" at bounding box center [610, 216] width 41 height 63
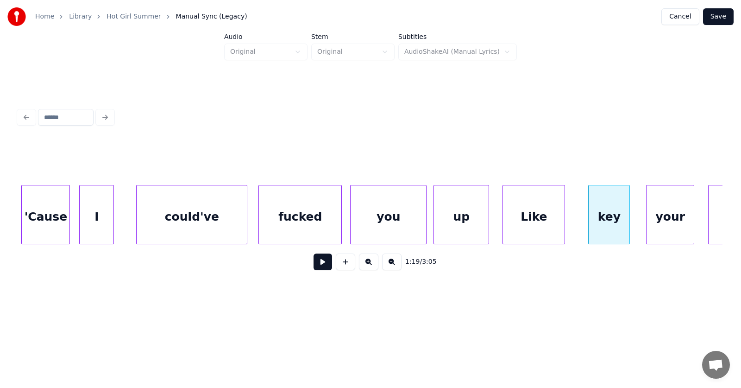
click at [650, 222] on div at bounding box center [648, 214] width 3 height 58
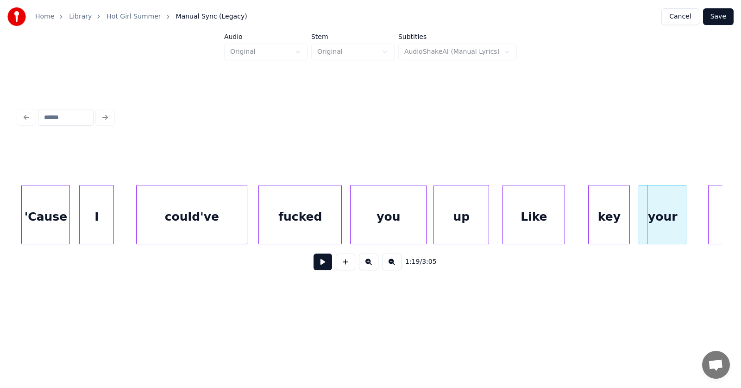
click at [666, 220] on div "your" at bounding box center [662, 216] width 47 height 63
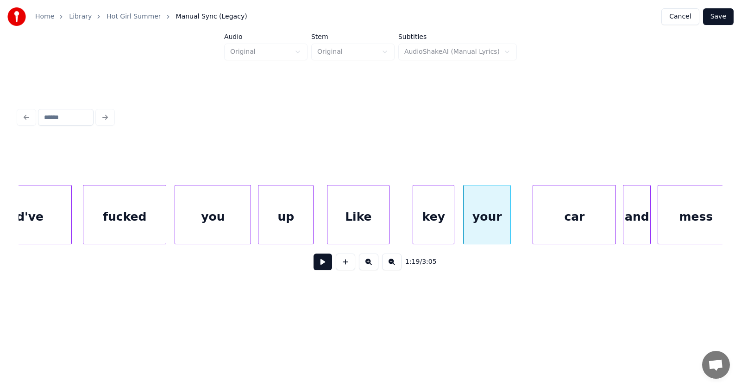
scroll to position [0, 27201]
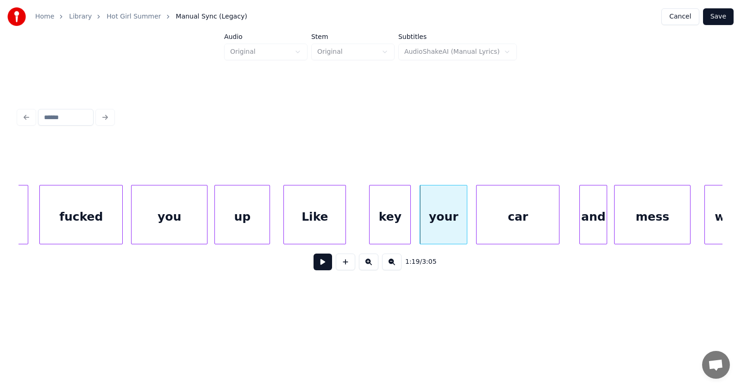
click at [497, 232] on div "car" at bounding box center [518, 216] width 82 height 63
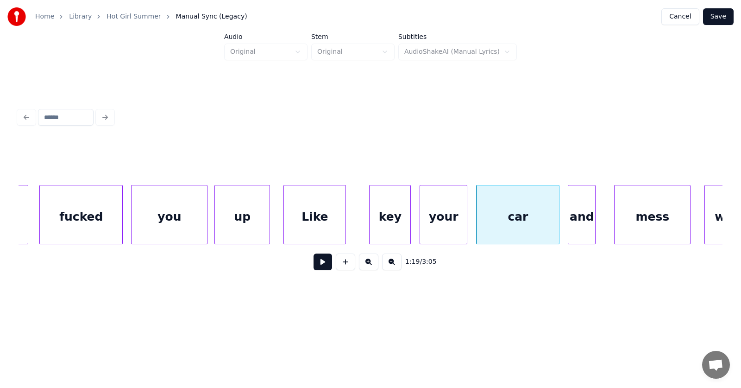
click at [574, 229] on div "and" at bounding box center [581, 216] width 27 height 63
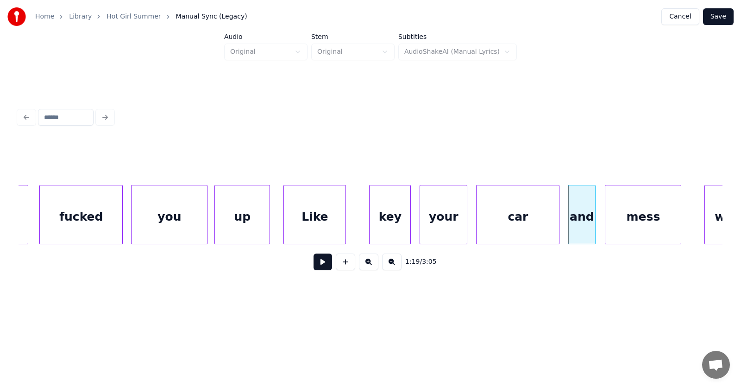
click at [624, 223] on div "mess" at bounding box center [644, 216] width 76 height 63
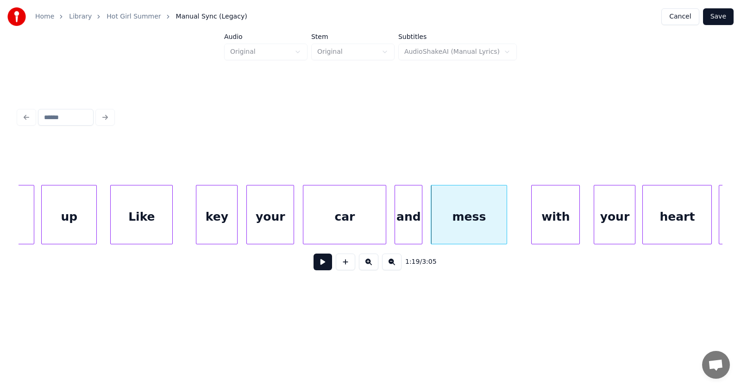
scroll to position [0, 27418]
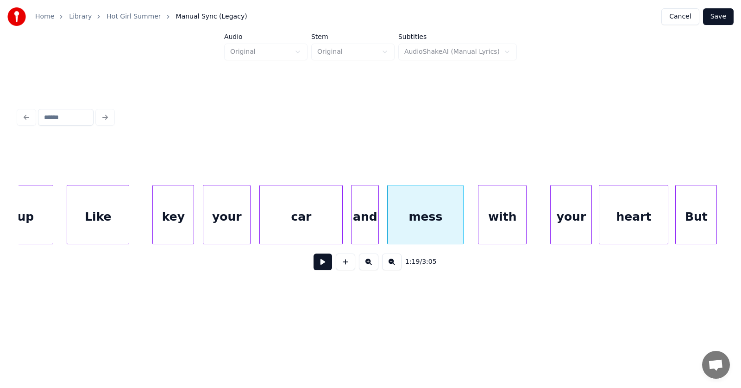
click at [502, 228] on div "with" at bounding box center [503, 216] width 48 height 63
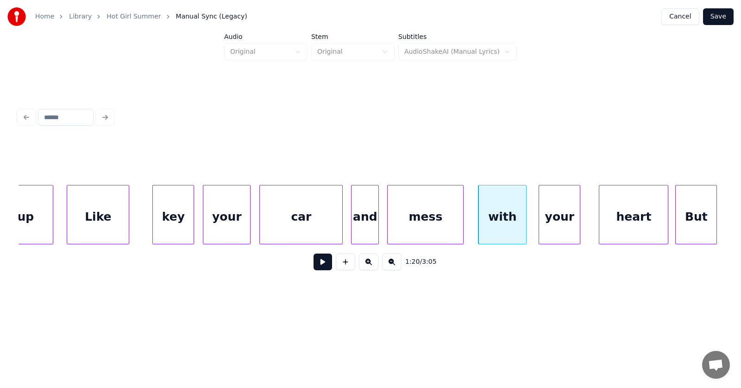
click at [551, 227] on div "your" at bounding box center [559, 216] width 41 height 63
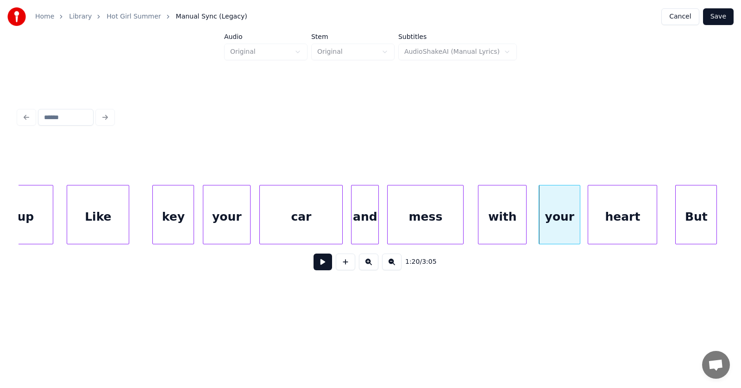
click at [625, 226] on div "heart" at bounding box center [622, 216] width 69 height 63
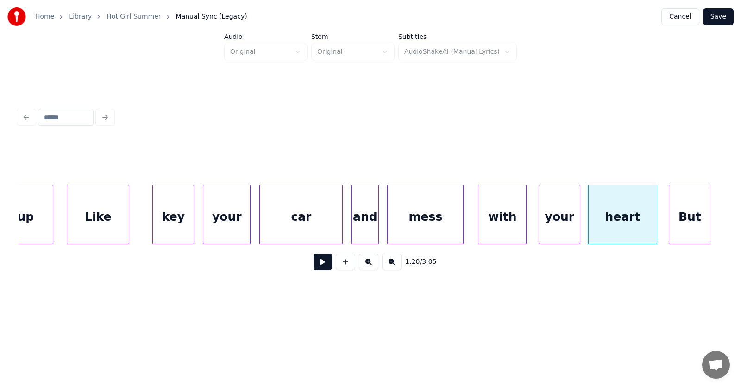
click at [685, 216] on div "But" at bounding box center [689, 216] width 41 height 63
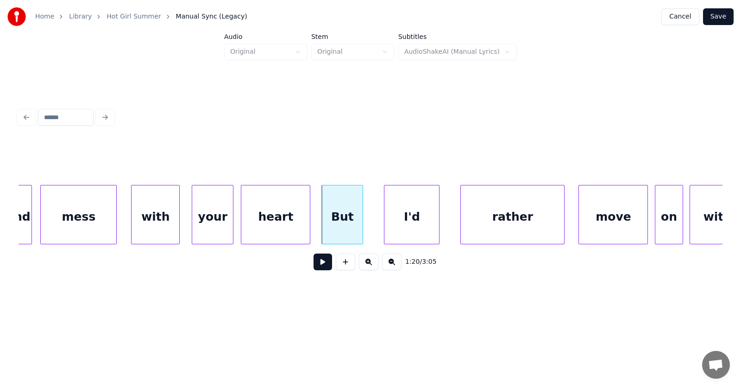
scroll to position [0, 27809]
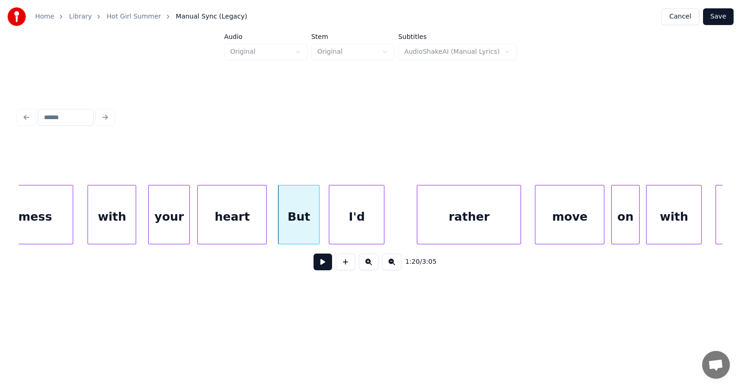
click at [346, 225] on div "I'd" at bounding box center [356, 216] width 55 height 63
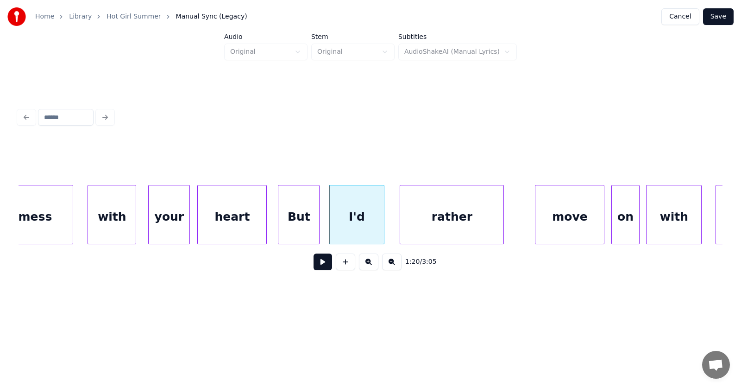
click at [434, 229] on div "rather" at bounding box center [451, 216] width 103 height 63
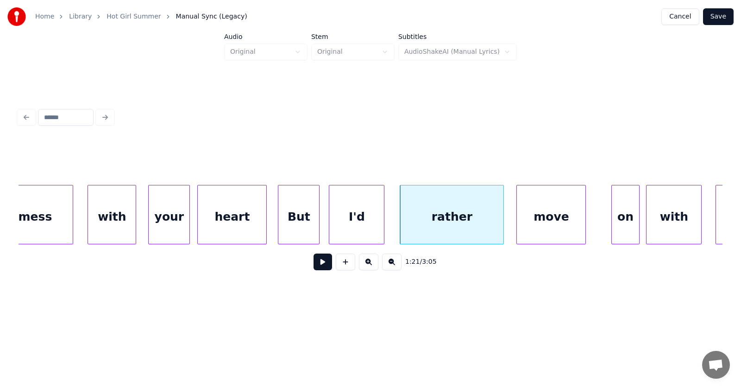
click at [554, 227] on div "move" at bounding box center [551, 216] width 69 height 63
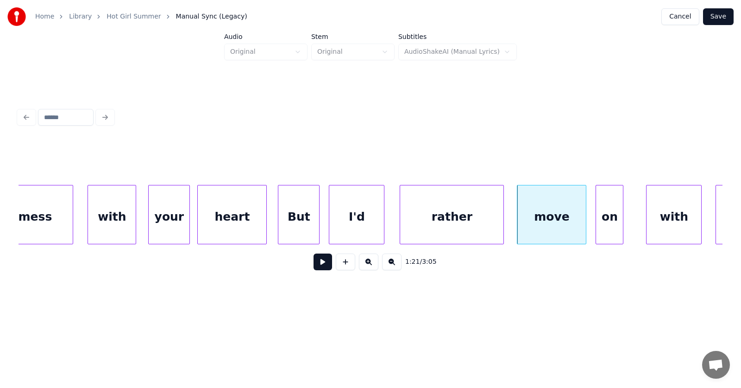
click at [614, 229] on div "on" at bounding box center [609, 216] width 27 height 63
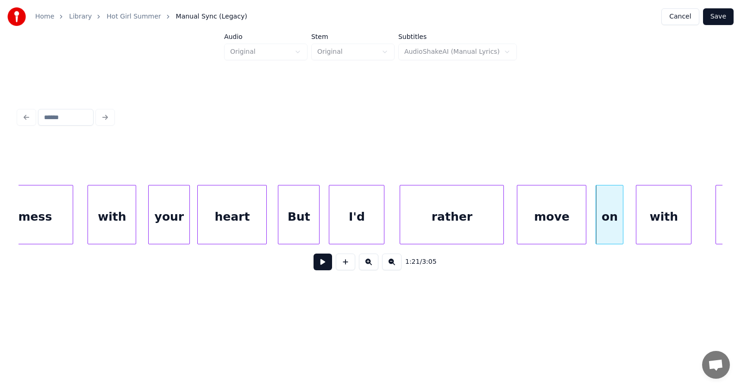
click at [658, 226] on div "with" at bounding box center [664, 216] width 55 height 63
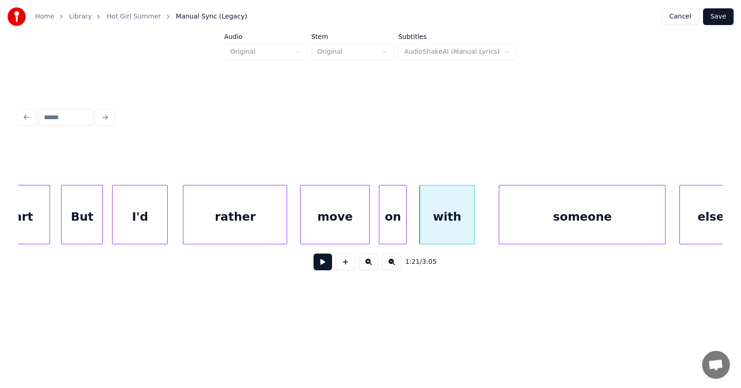
scroll to position [0, 28069]
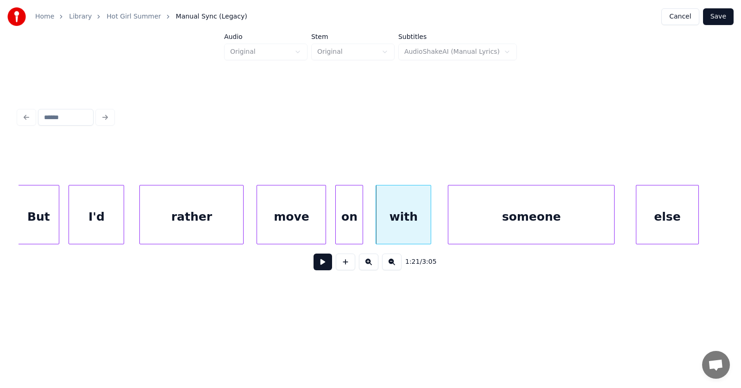
click at [527, 229] on div "someone" at bounding box center [531, 216] width 166 height 63
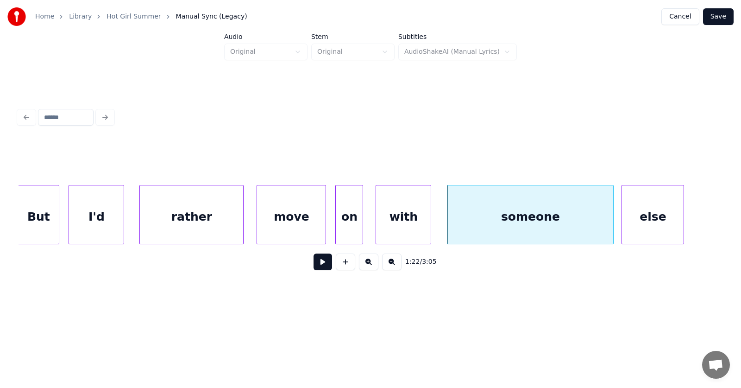
click at [636, 223] on div "else" at bounding box center [653, 216] width 62 height 63
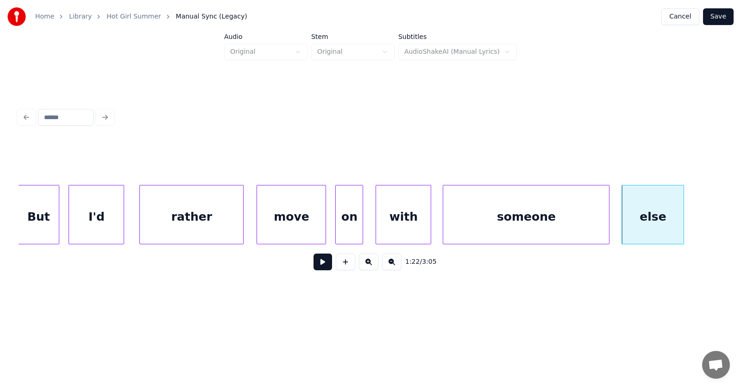
click at [543, 220] on div "someone" at bounding box center [526, 216] width 166 height 63
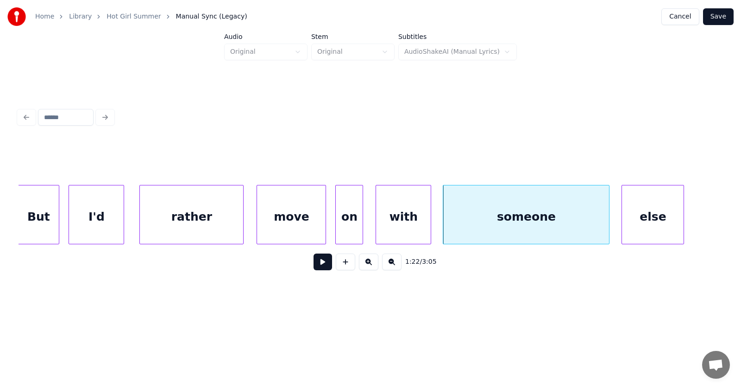
click at [522, 220] on div "someone" at bounding box center [526, 216] width 166 height 63
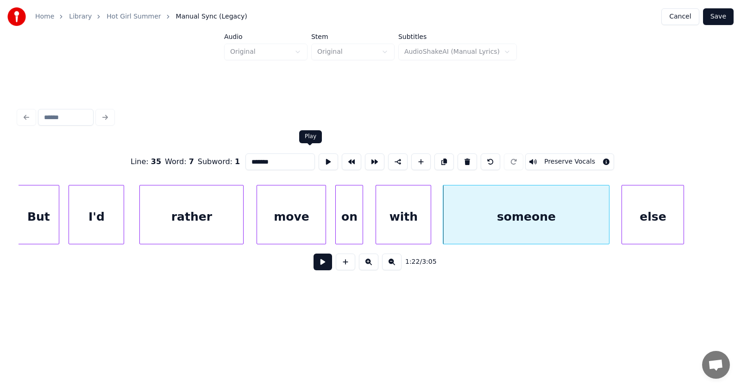
click at [319, 158] on button at bounding box center [328, 161] width 19 height 17
click at [317, 263] on button at bounding box center [323, 261] width 19 height 17
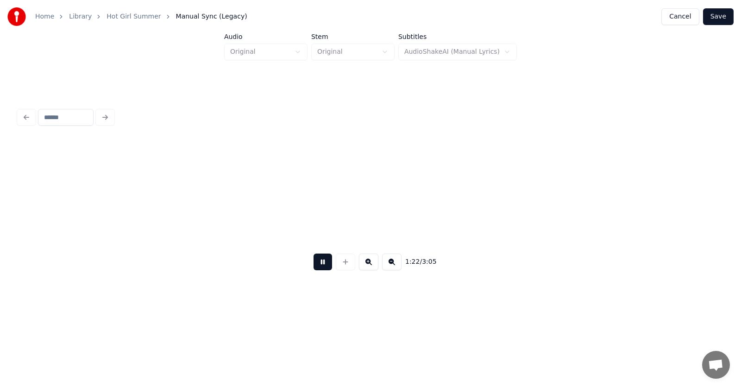
scroll to position [0, 28776]
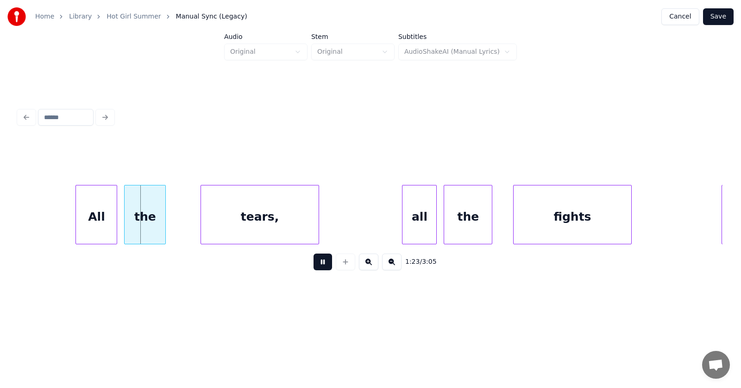
click at [317, 263] on button at bounding box center [323, 261] width 19 height 17
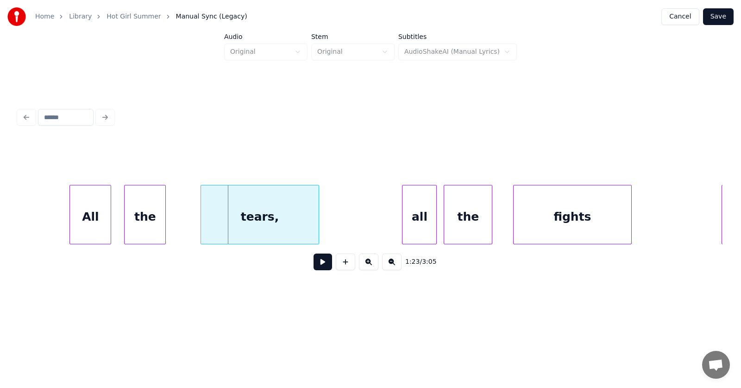
click at [84, 220] on div "All" at bounding box center [90, 216] width 41 height 63
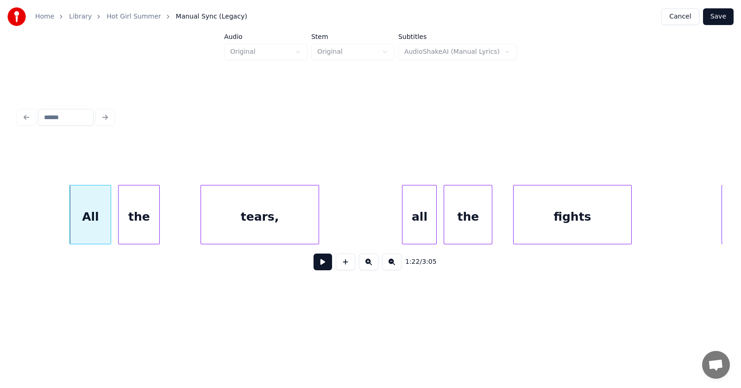
click at [142, 222] on div "the" at bounding box center [139, 216] width 41 height 63
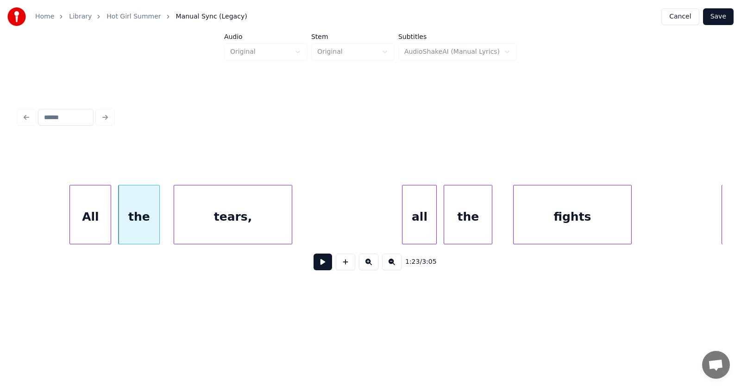
click at [221, 225] on div "tears," at bounding box center [232, 216] width 117 height 63
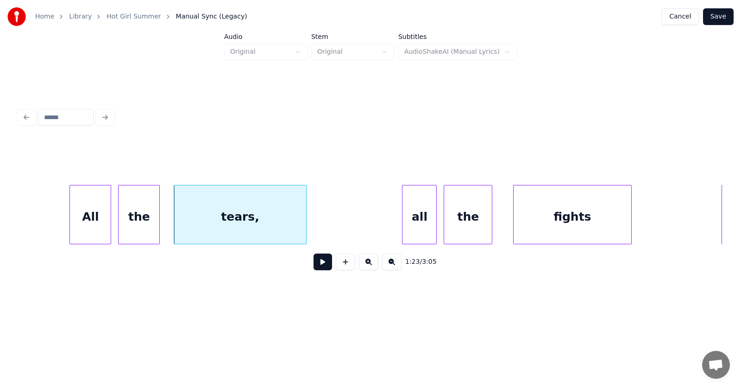
click at [306, 218] on div at bounding box center [304, 214] width 3 height 58
click at [400, 220] on div "all" at bounding box center [408, 216] width 34 height 63
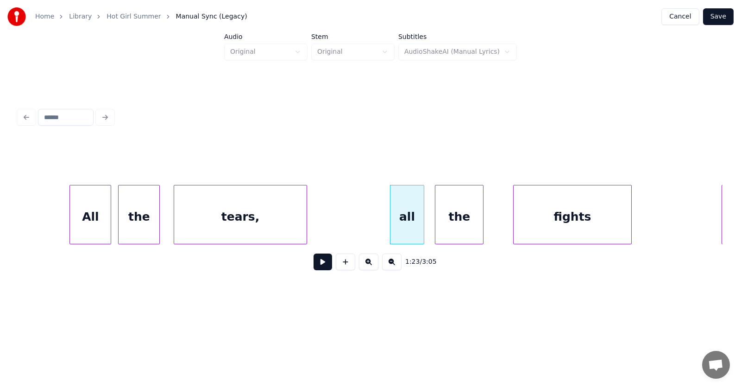
click at [444, 223] on div "the" at bounding box center [459, 216] width 48 height 63
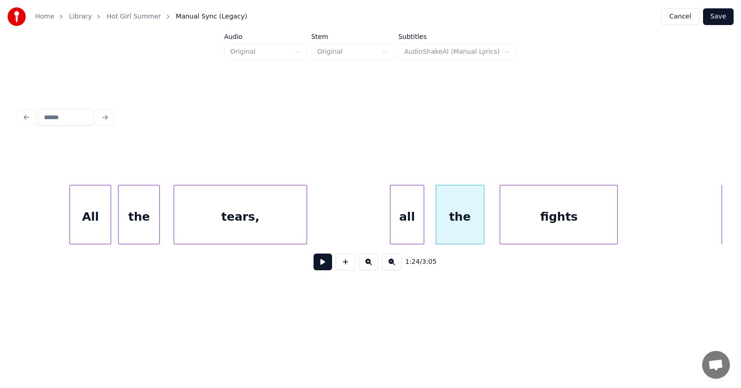
click at [525, 227] on div "fights" at bounding box center [558, 216] width 117 height 63
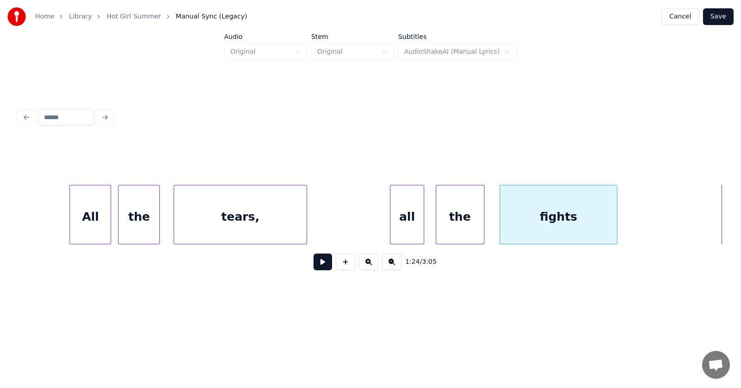
click at [314, 267] on button at bounding box center [323, 261] width 19 height 17
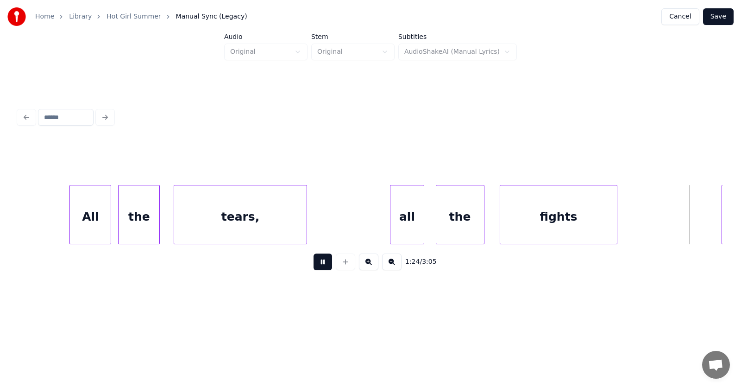
scroll to position [0, 29483]
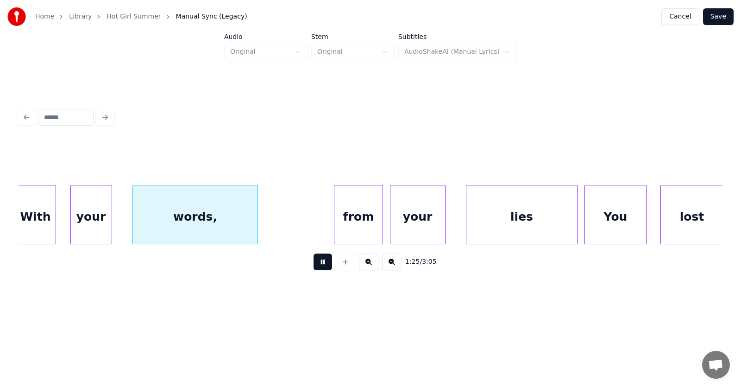
click at [314, 267] on button at bounding box center [323, 261] width 19 height 17
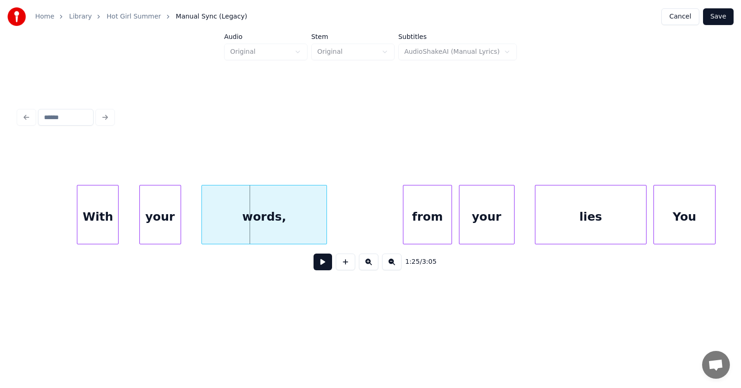
click at [100, 211] on div "With" at bounding box center [97, 216] width 41 height 63
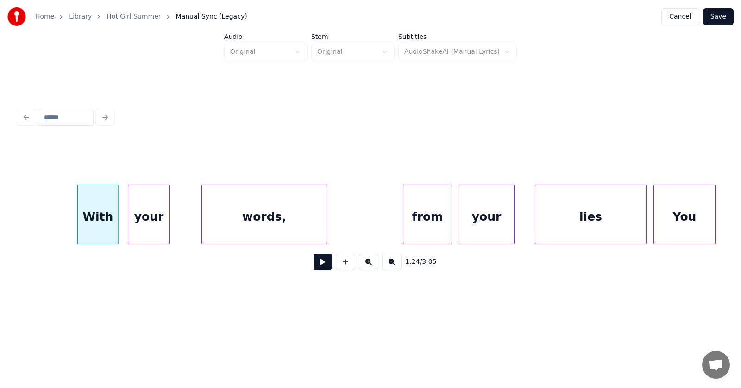
click at [150, 214] on div "your" at bounding box center [148, 216] width 41 height 63
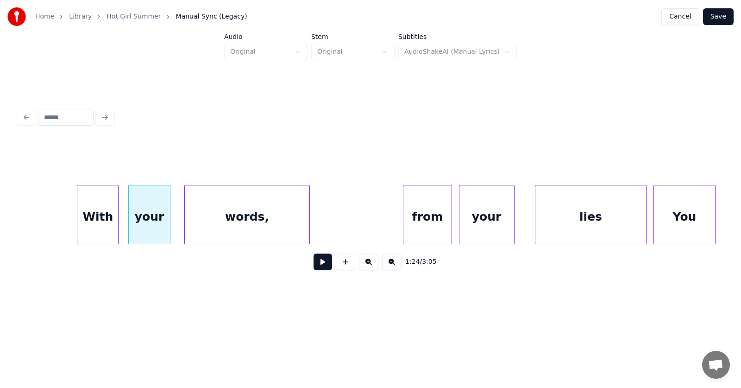
click at [222, 219] on div "words," at bounding box center [247, 216] width 124 height 63
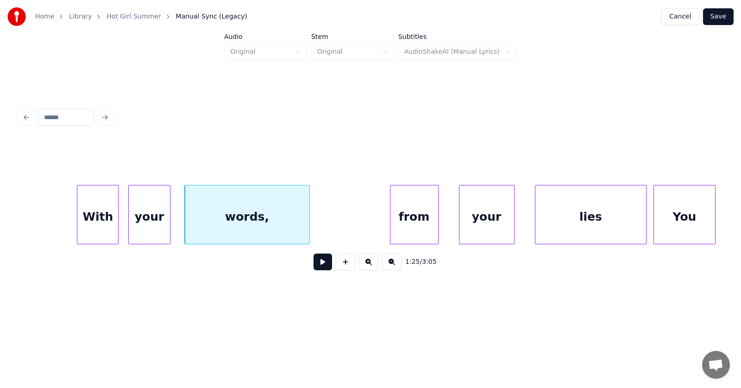
click at [408, 221] on div "from" at bounding box center [415, 216] width 48 height 63
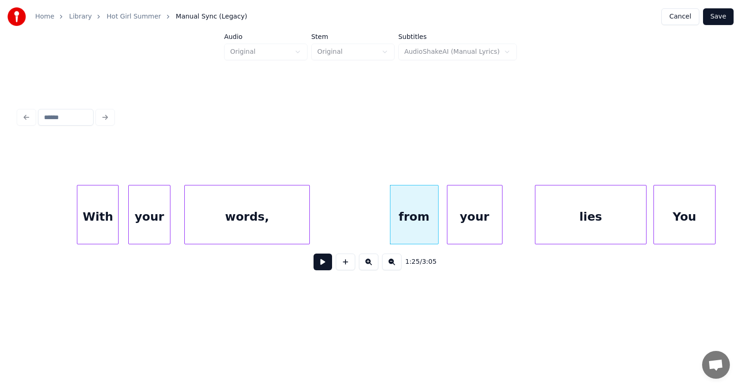
click at [457, 221] on div "your" at bounding box center [475, 216] width 55 height 63
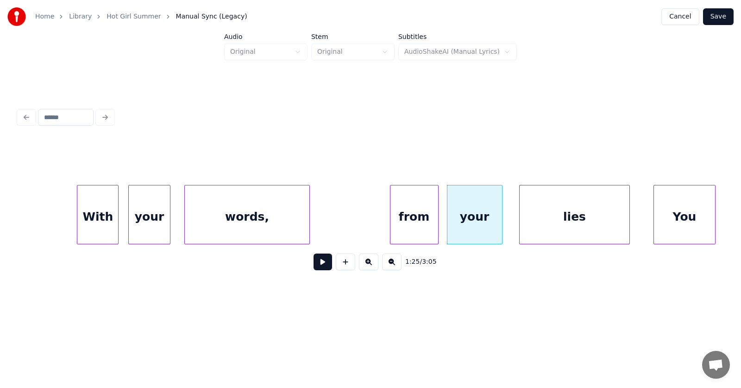
click at [550, 221] on div "lies" at bounding box center [575, 216] width 110 height 63
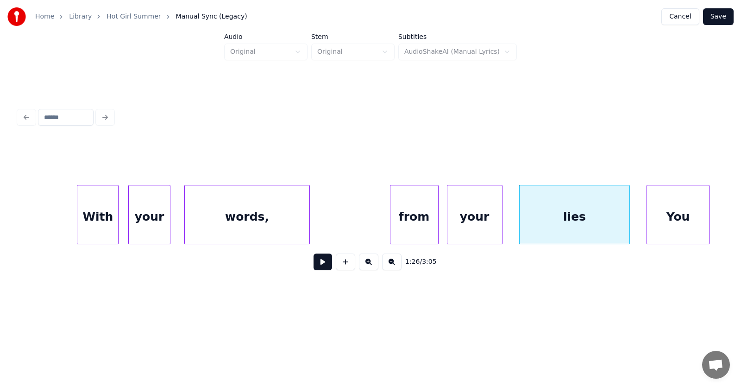
click at [668, 220] on div "You" at bounding box center [678, 216] width 62 height 63
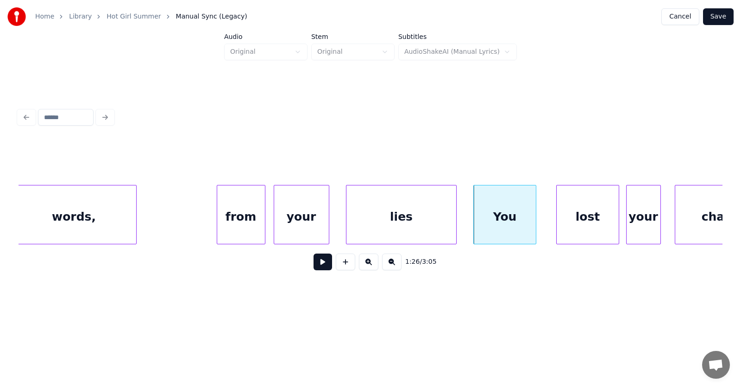
scroll to position [0, 29674]
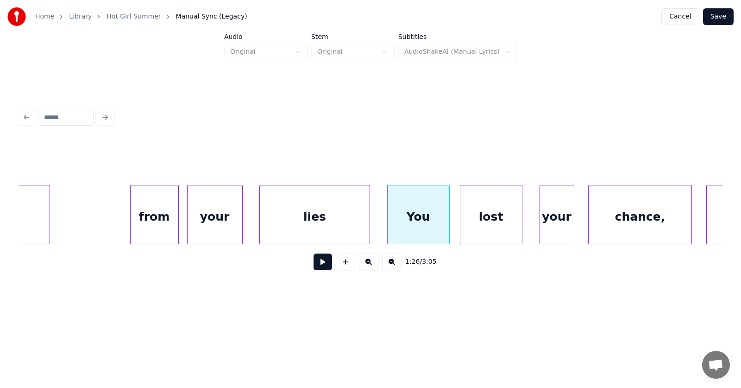
click at [496, 229] on div "lost" at bounding box center [491, 216] width 62 height 63
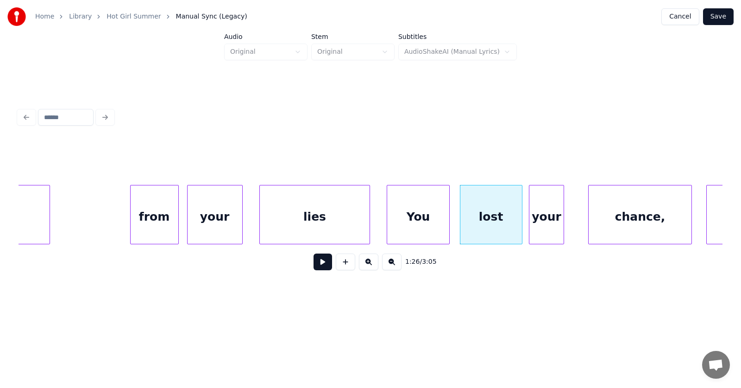
click at [544, 229] on div "your" at bounding box center [547, 216] width 34 height 63
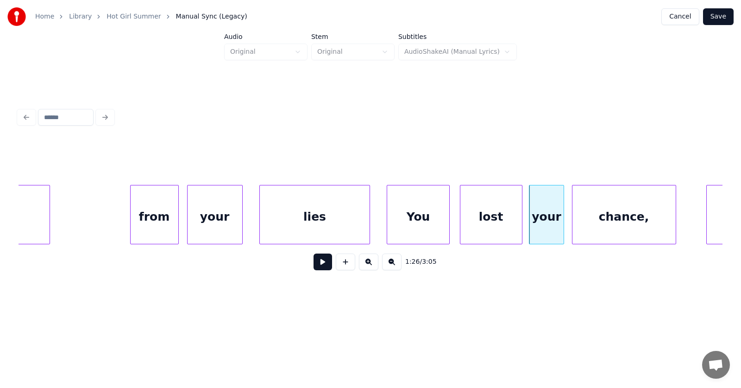
click at [582, 228] on div "chance," at bounding box center [624, 216] width 103 height 63
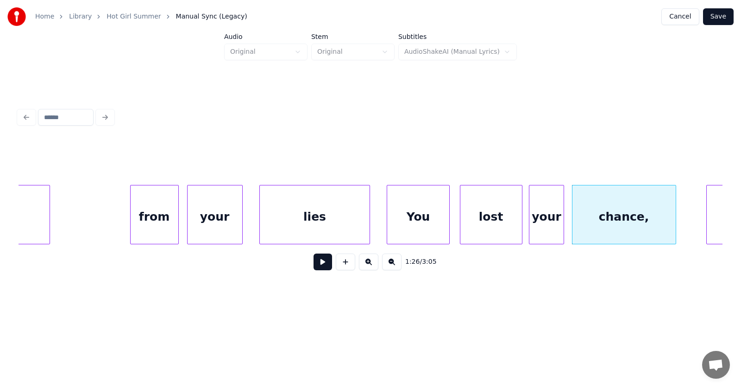
click at [320, 266] on button at bounding box center [323, 261] width 19 height 17
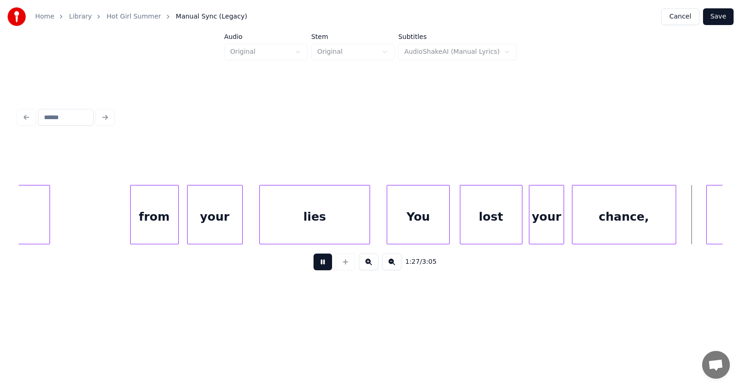
scroll to position [0, 30383]
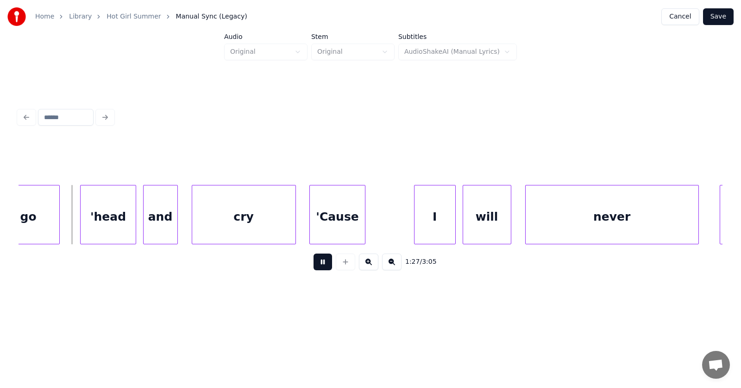
click at [320, 266] on button at bounding box center [323, 261] width 19 height 17
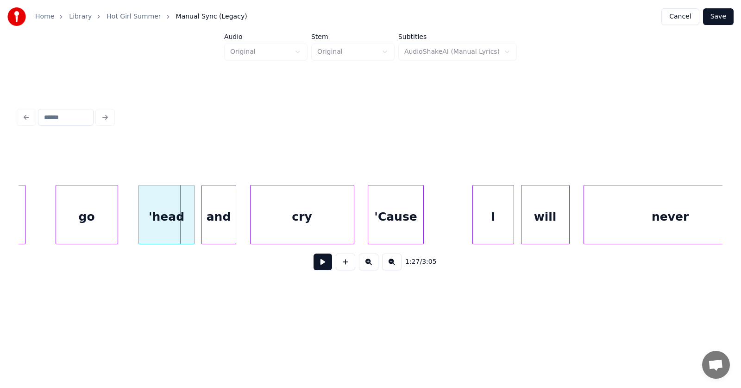
scroll to position [0, 30238]
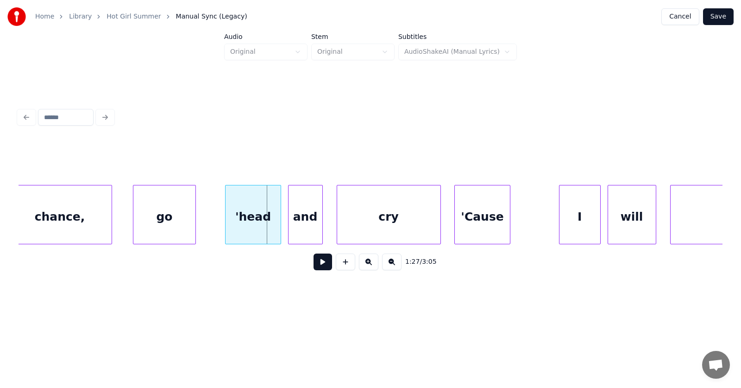
click at [151, 223] on div "go" at bounding box center [164, 216] width 62 height 63
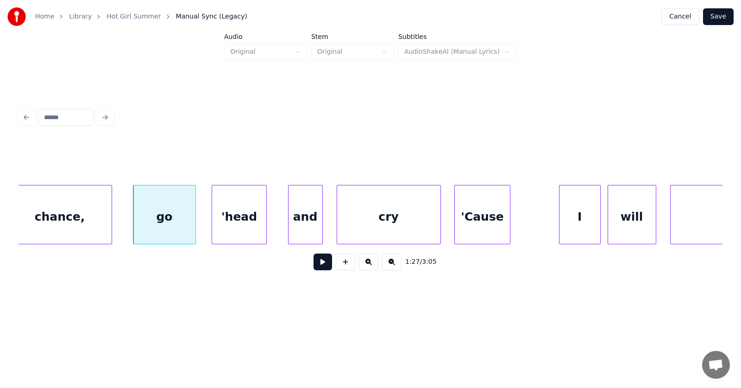
click at [232, 222] on div "'head" at bounding box center [239, 216] width 55 height 63
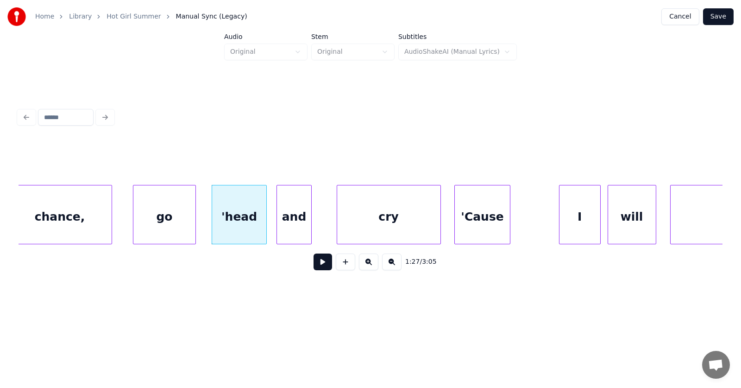
click at [283, 225] on div "and" at bounding box center [294, 216] width 34 height 63
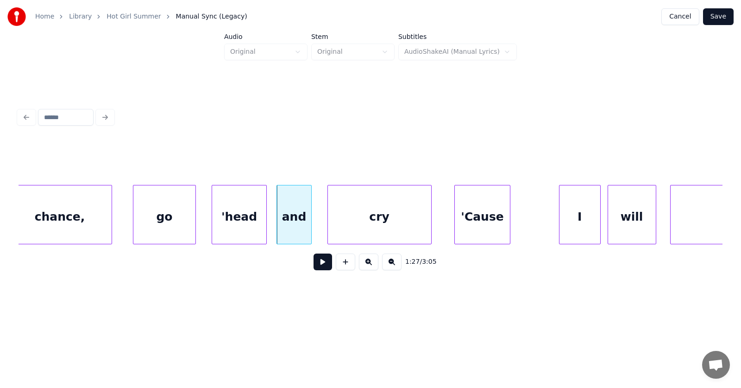
click at [358, 221] on div "cry" at bounding box center [379, 216] width 103 height 63
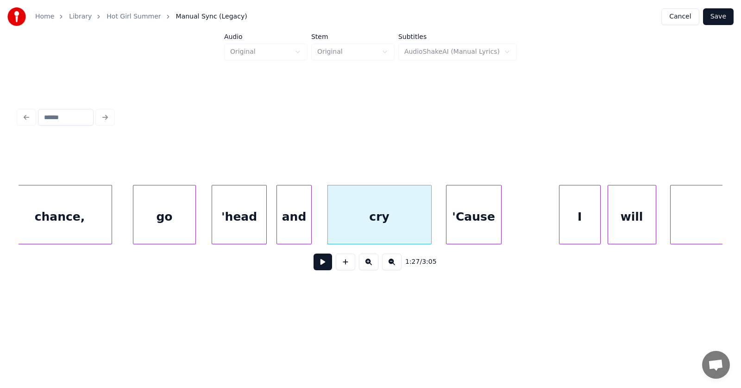
click at [463, 225] on div "'Cause" at bounding box center [474, 216] width 55 height 63
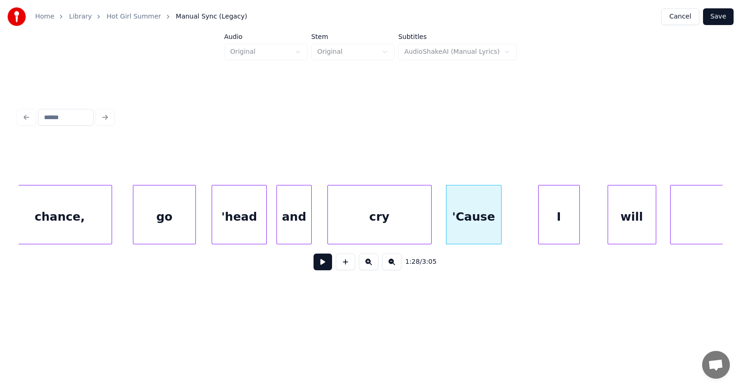
click at [546, 231] on div "I" at bounding box center [559, 216] width 41 height 63
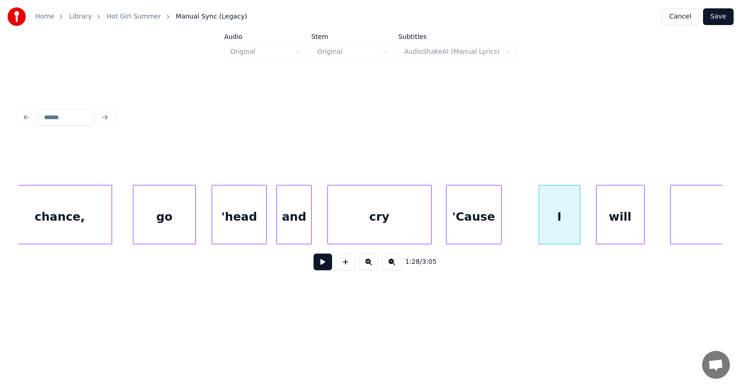
click at [622, 226] on div "will" at bounding box center [621, 216] width 48 height 63
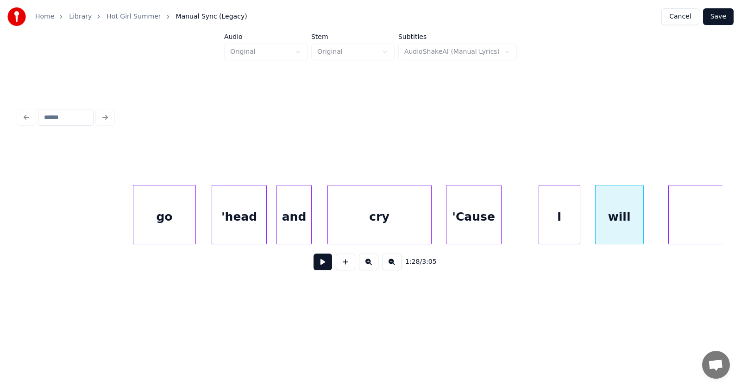
scroll to position [0, 30357]
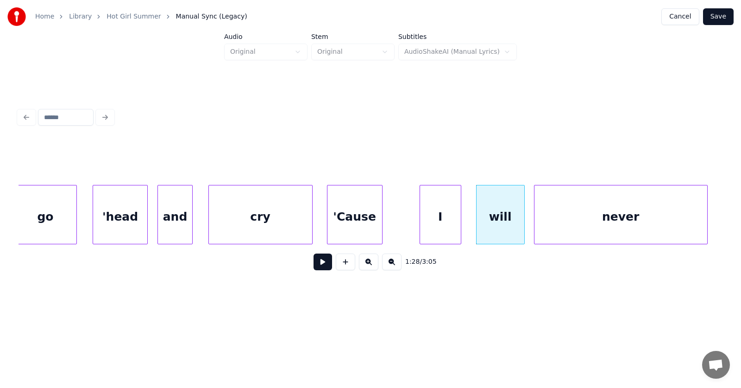
click at [667, 222] on div "never" at bounding box center [621, 216] width 173 height 63
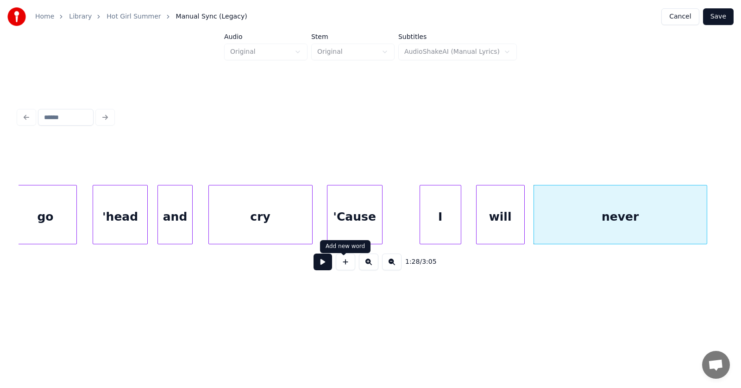
click at [324, 264] on button at bounding box center [323, 261] width 19 height 17
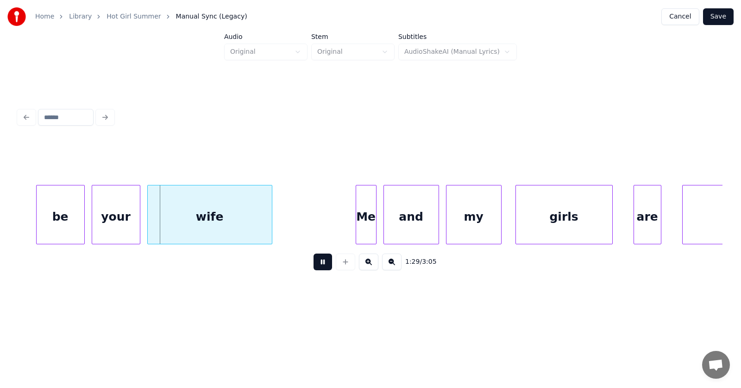
click at [323, 264] on button at bounding box center [323, 261] width 19 height 17
click at [49, 217] on div "be" at bounding box center [50, 216] width 48 height 63
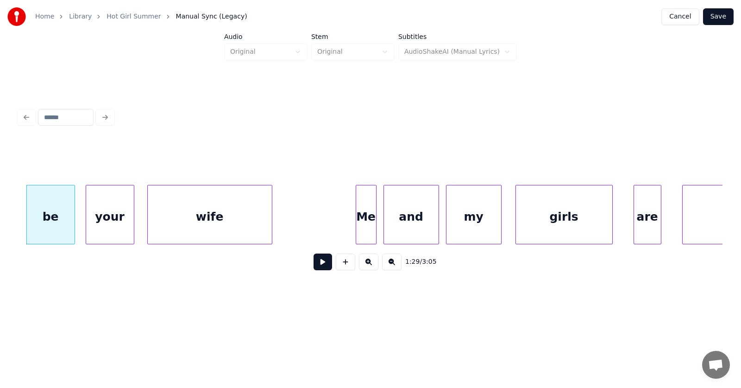
click at [116, 221] on div "your" at bounding box center [110, 216] width 48 height 63
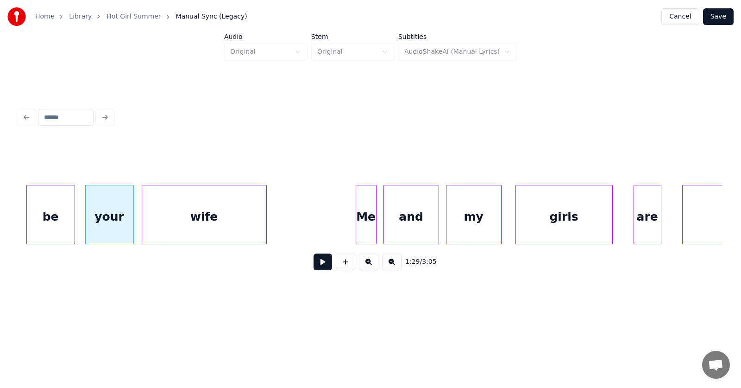
click at [158, 222] on div "wife" at bounding box center [204, 216] width 124 height 63
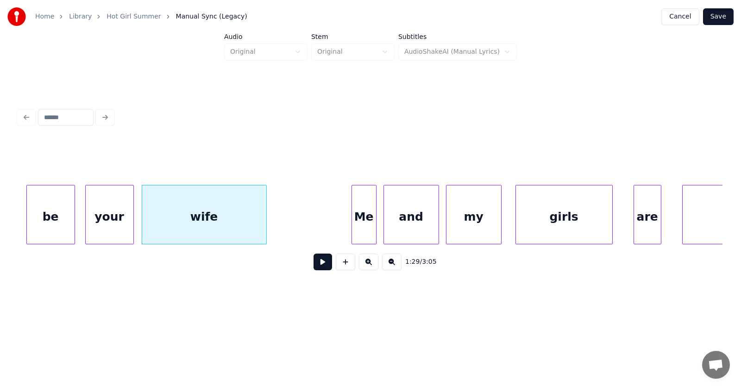
click at [353, 222] on div at bounding box center [353, 214] width 3 height 58
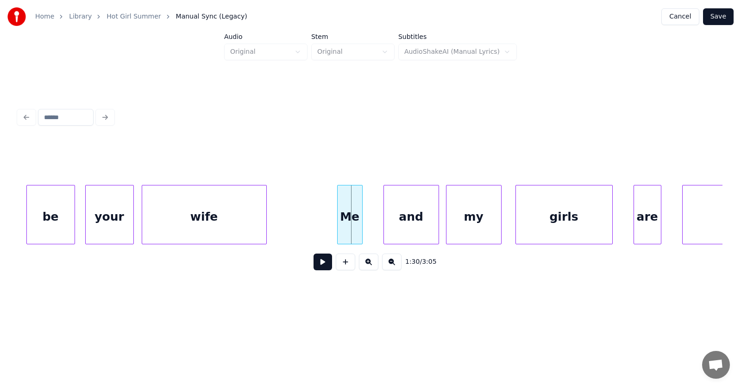
click at [347, 222] on div "Me" at bounding box center [350, 216] width 25 height 63
click at [381, 223] on div "and" at bounding box center [400, 216] width 55 height 63
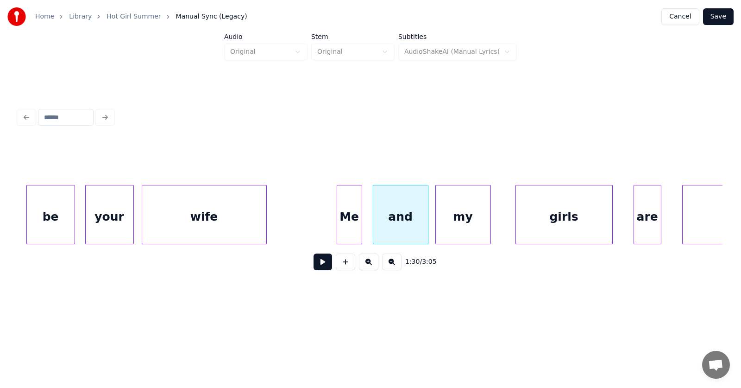
click at [454, 226] on div "my" at bounding box center [463, 216] width 55 height 63
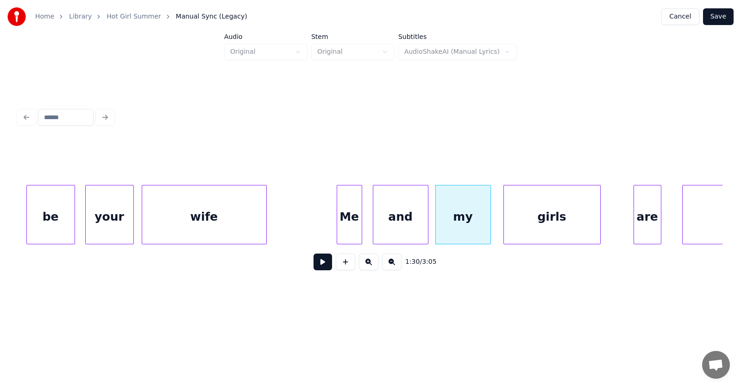
click at [540, 225] on div "girls" at bounding box center [552, 216] width 96 height 63
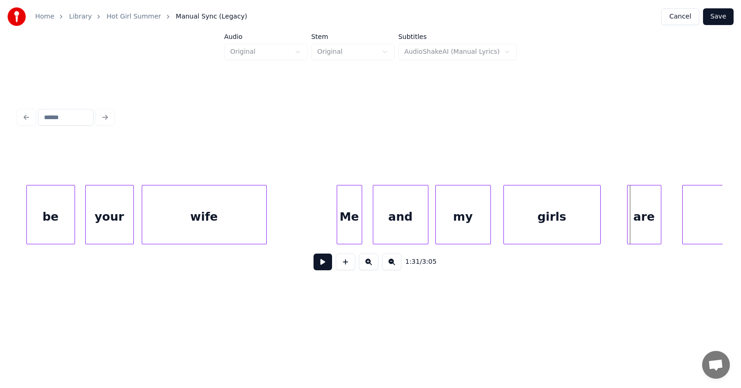
click at [628, 227] on div at bounding box center [629, 214] width 3 height 58
click at [626, 226] on div "are" at bounding box center [633, 216] width 33 height 63
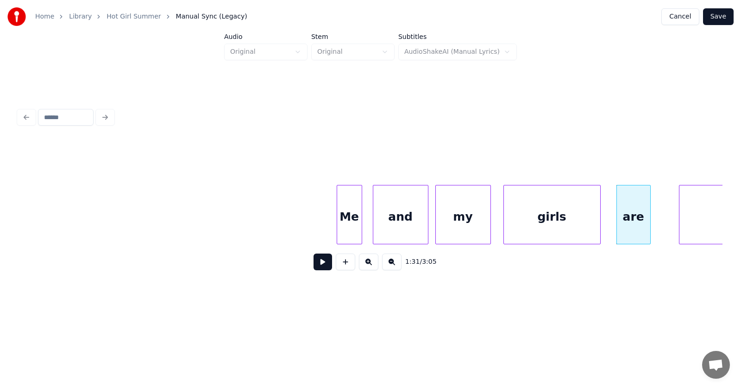
scroll to position [0, 31323]
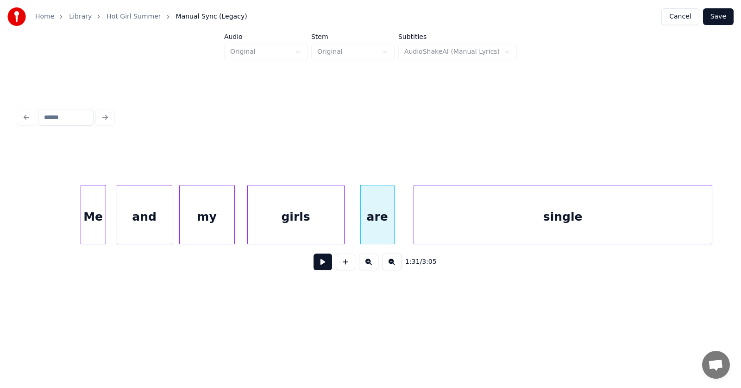
click at [680, 211] on div "single" at bounding box center [563, 216] width 298 height 63
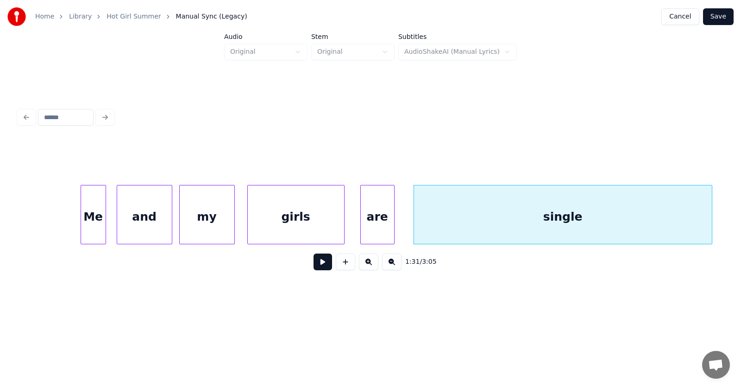
click at [314, 266] on button at bounding box center [323, 261] width 19 height 17
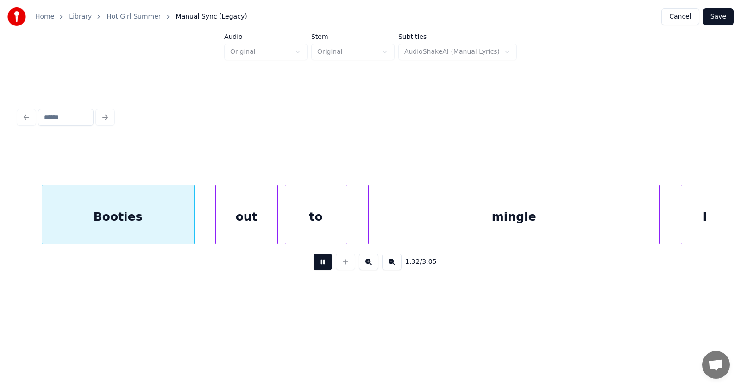
click at [318, 266] on button at bounding box center [323, 261] width 19 height 17
click at [144, 217] on div "Booties" at bounding box center [104, 216] width 152 height 63
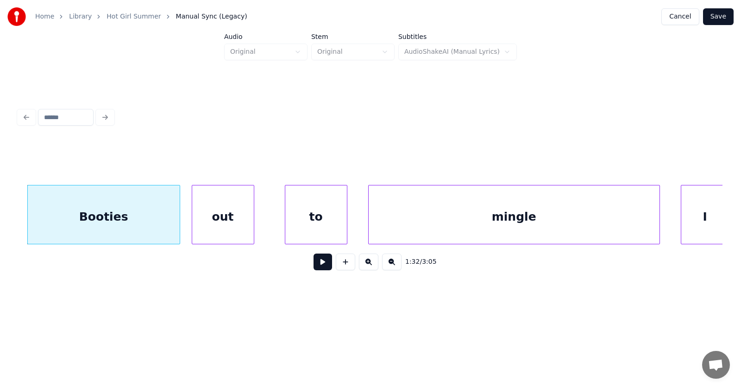
click at [220, 215] on div "out" at bounding box center [223, 216] width 62 height 63
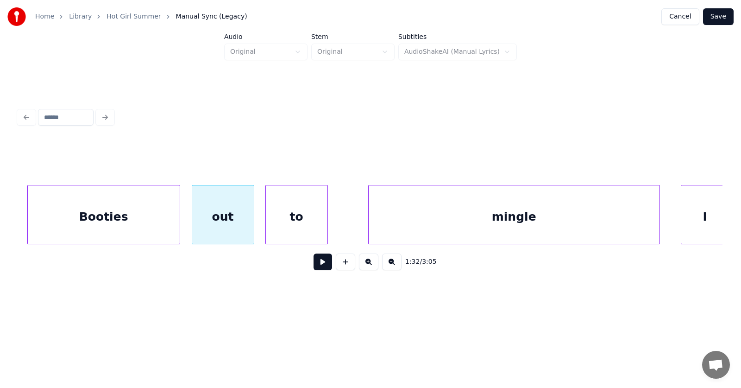
click at [309, 220] on div "to" at bounding box center [297, 216] width 62 height 63
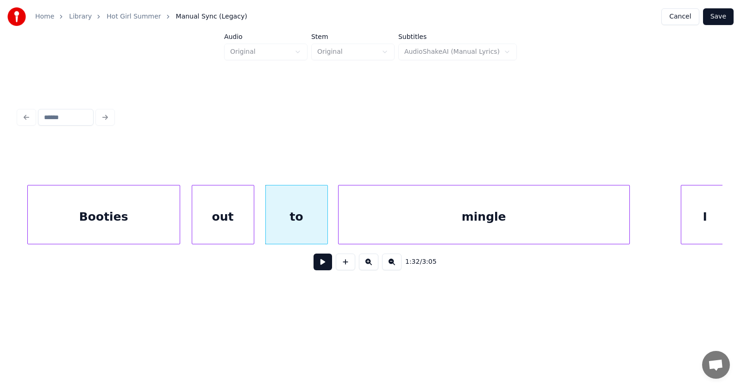
click at [411, 228] on div "mingle" at bounding box center [484, 216] width 291 height 63
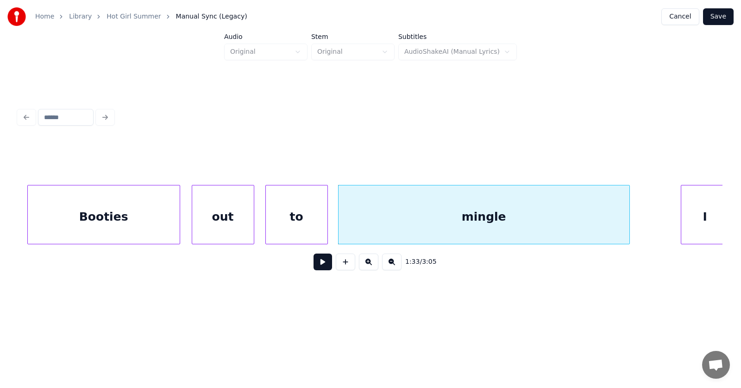
scroll to position [0, 32031]
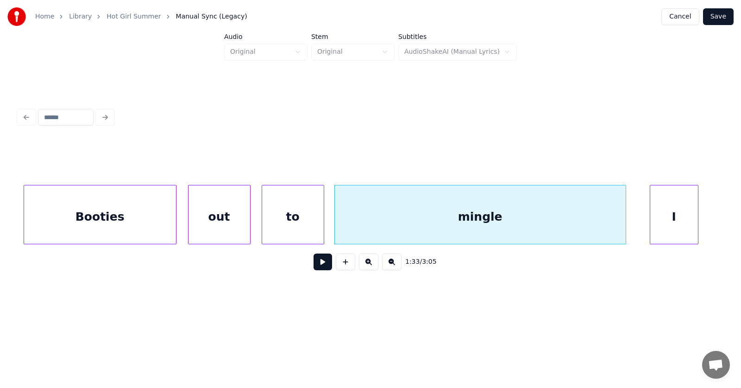
click at [673, 217] on div "I" at bounding box center [674, 216] width 48 height 63
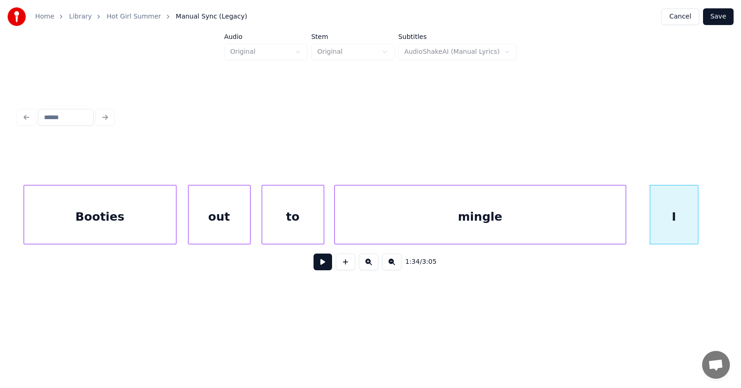
click at [487, 217] on div "mingle" at bounding box center [480, 216] width 291 height 63
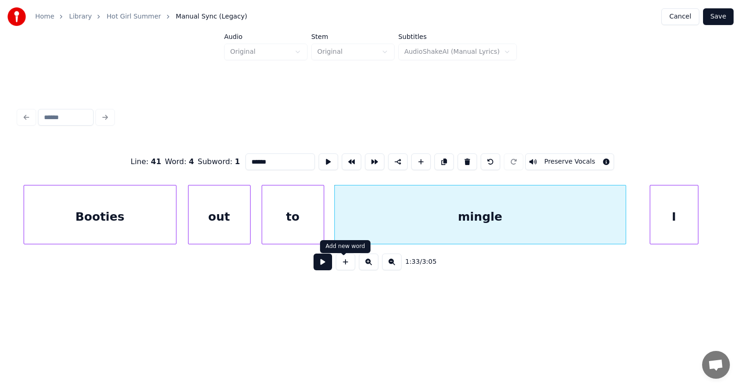
click at [314, 267] on button at bounding box center [323, 261] width 19 height 17
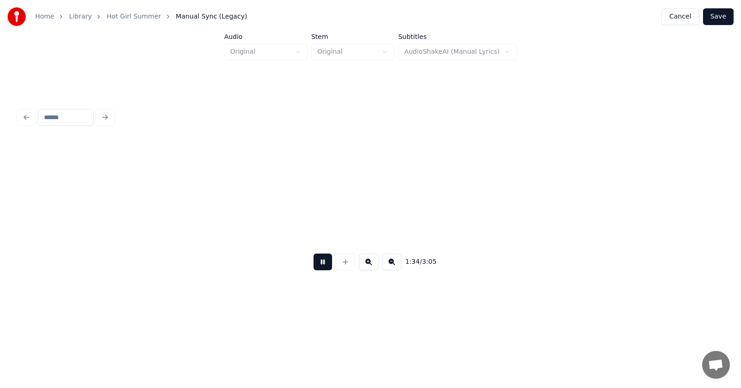
scroll to position [0, 32740]
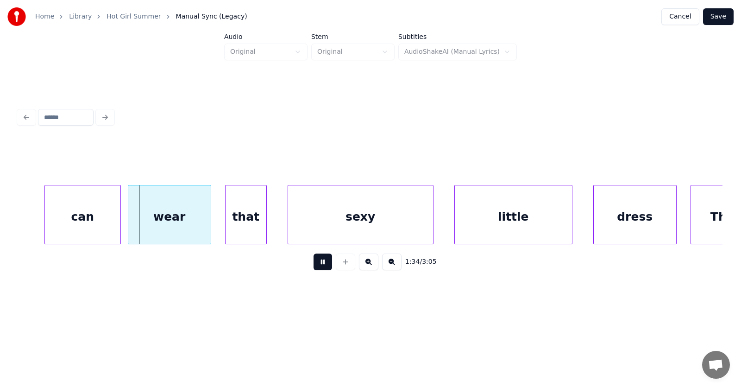
click at [318, 266] on button at bounding box center [323, 261] width 19 height 17
click at [65, 221] on div "can" at bounding box center [64, 216] width 76 height 63
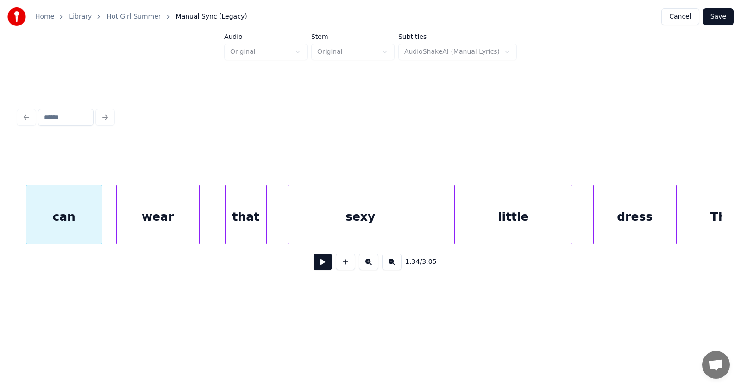
click at [134, 222] on div "wear" at bounding box center [158, 216] width 82 height 63
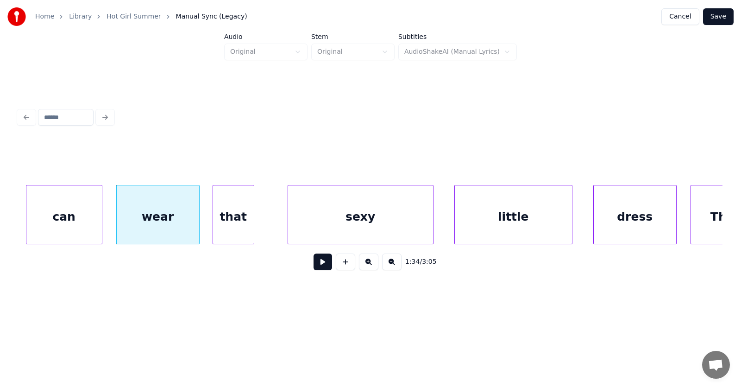
click at [229, 228] on div "that" at bounding box center [233, 216] width 41 height 63
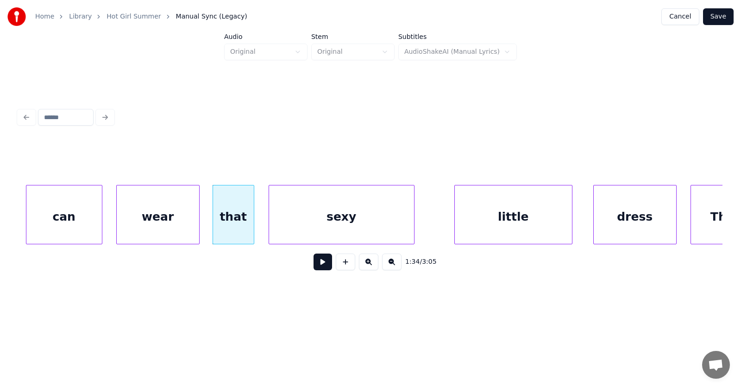
click at [297, 228] on div "sexy" at bounding box center [341, 216] width 145 height 63
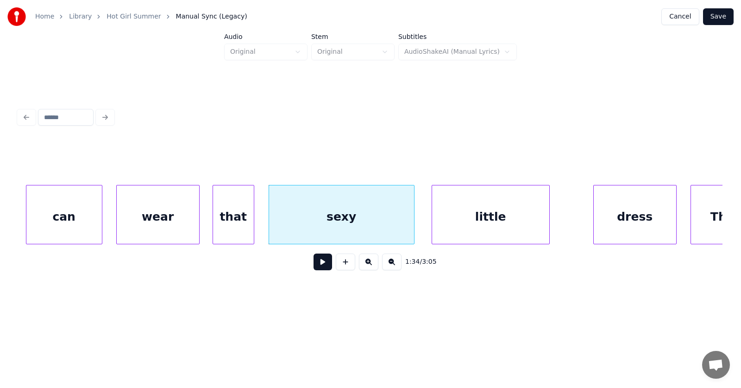
click at [478, 229] on div "little" at bounding box center [490, 216] width 117 height 63
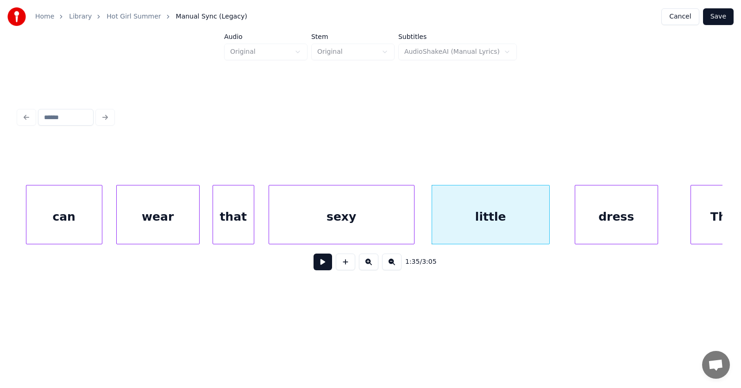
click at [591, 222] on div "dress" at bounding box center [616, 216] width 82 height 63
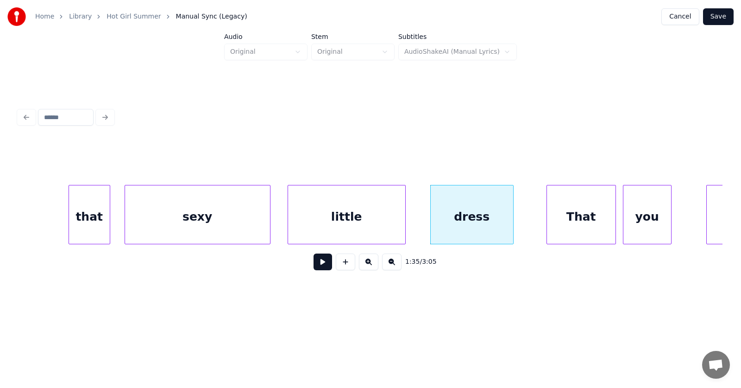
scroll to position [0, 32928]
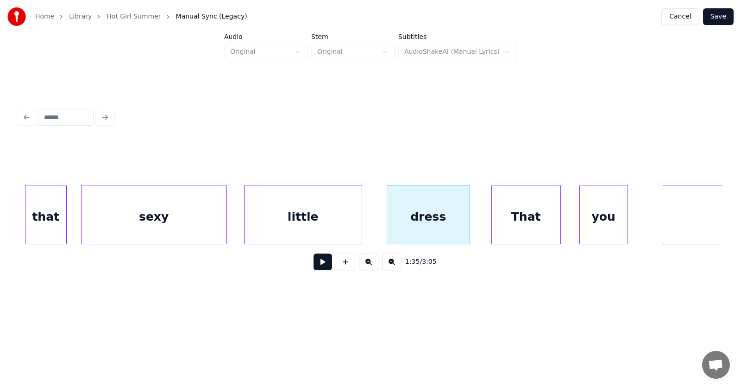
click at [508, 221] on div "That" at bounding box center [526, 216] width 69 height 63
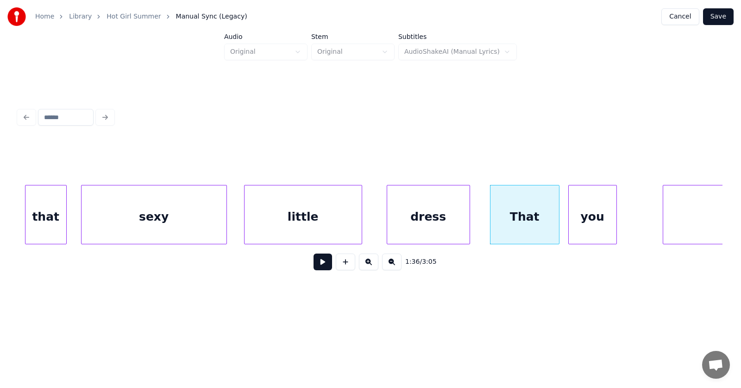
click at [578, 221] on div "you" at bounding box center [593, 216] width 48 height 63
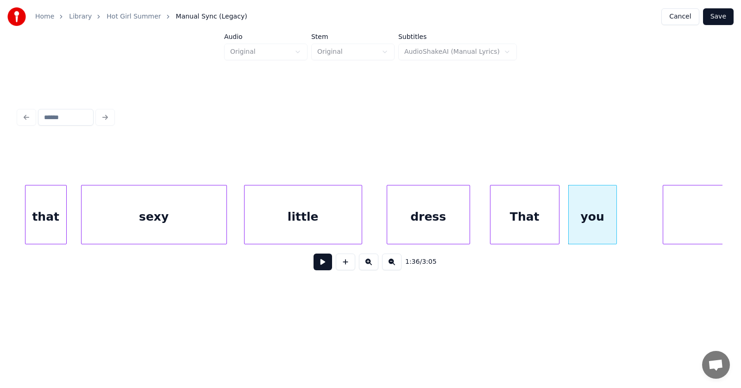
scroll to position [0, 33012]
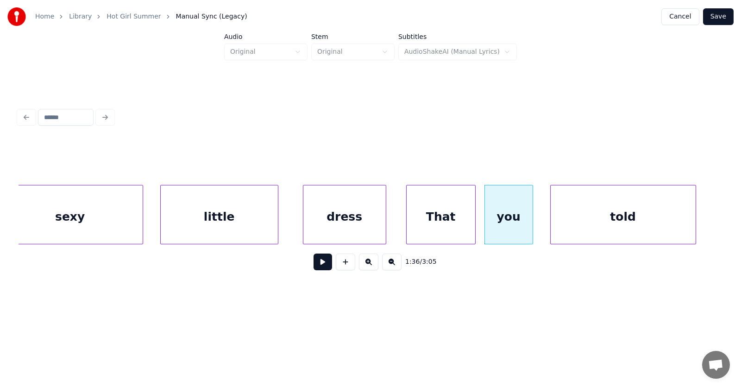
click at [643, 221] on div "told" at bounding box center [623, 216] width 145 height 63
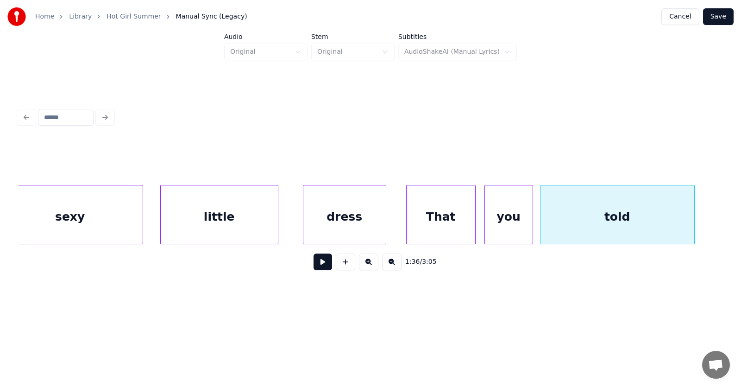
click at [542, 227] on div at bounding box center [542, 214] width 3 height 58
click at [318, 268] on button at bounding box center [323, 261] width 19 height 17
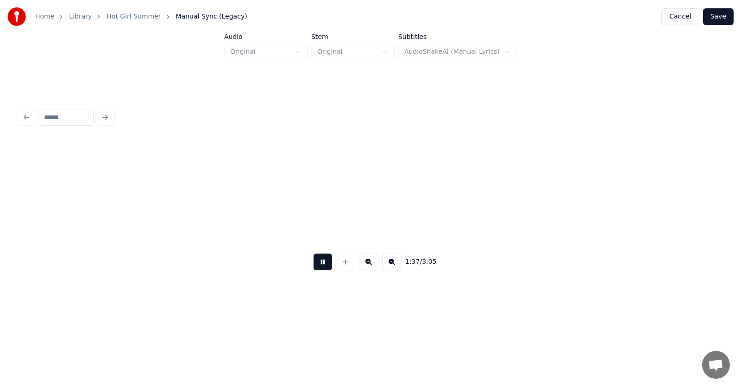
scroll to position [0, 33719]
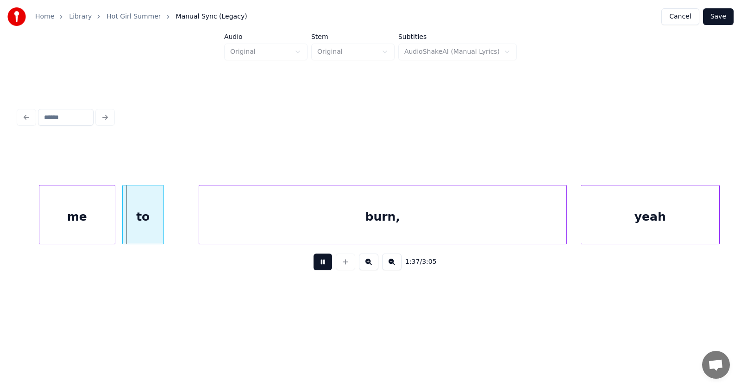
click at [318, 268] on button at bounding box center [323, 261] width 19 height 17
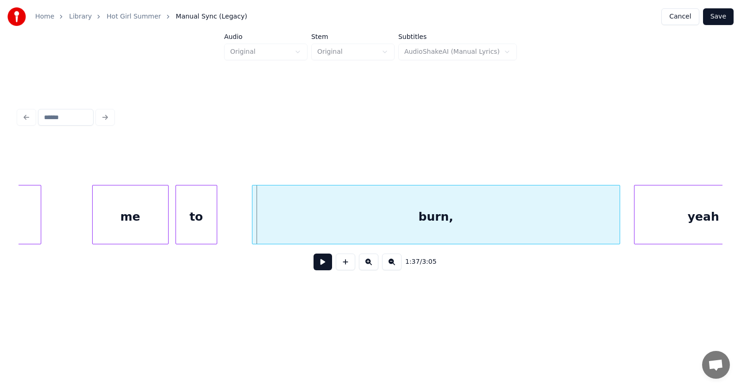
scroll to position [0, 33492]
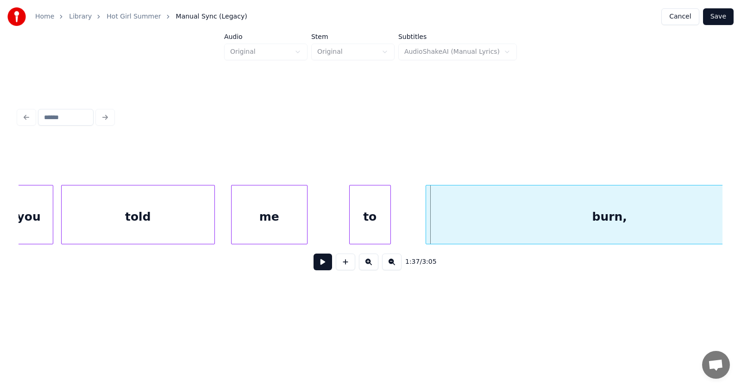
click at [268, 222] on div "me" at bounding box center [270, 216] width 76 height 63
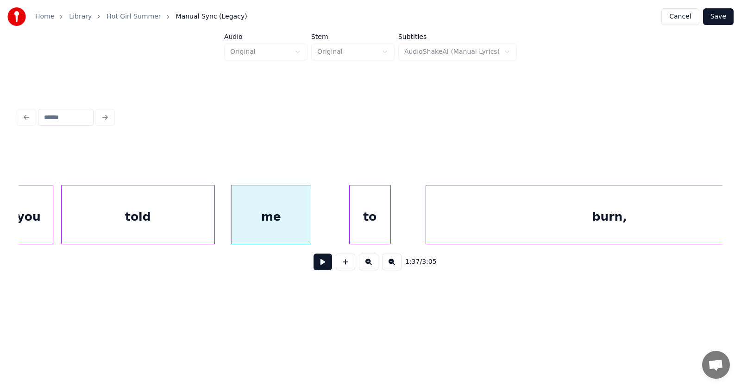
click at [311, 219] on div at bounding box center [309, 214] width 3 height 58
click at [347, 224] on div "to" at bounding box center [350, 216] width 41 height 63
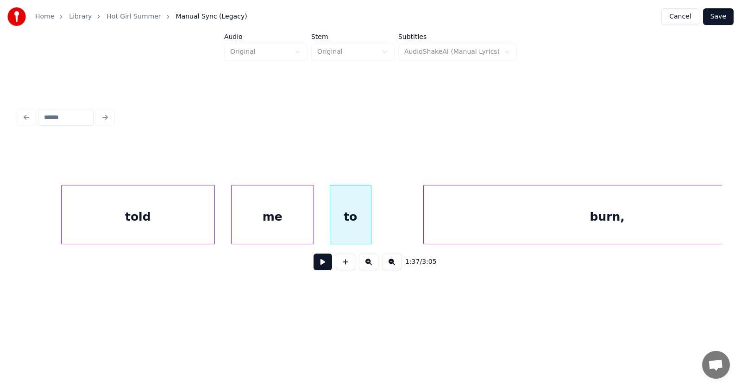
scroll to position [0, 33561]
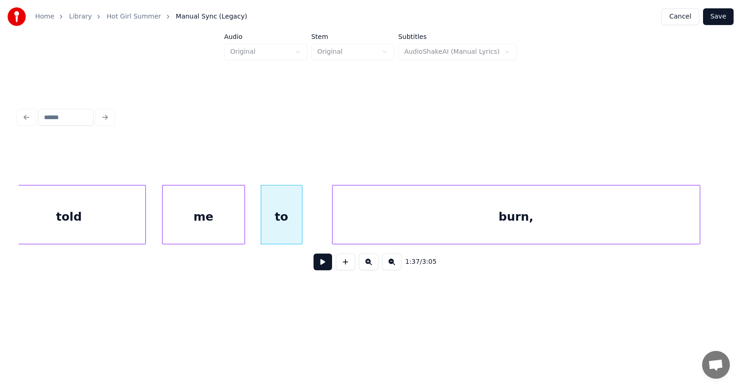
click at [447, 233] on div "burn," at bounding box center [516, 216] width 367 height 63
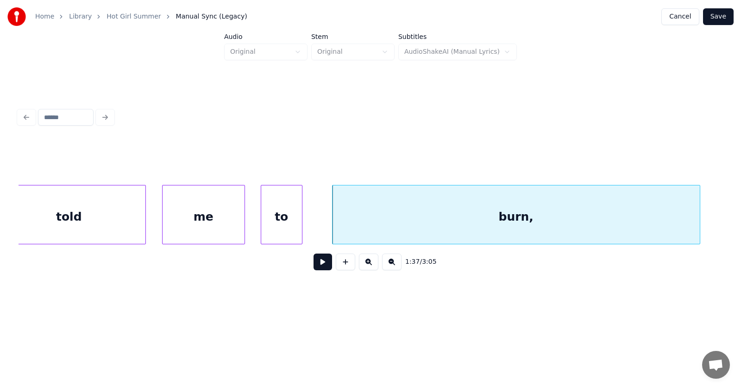
click at [319, 267] on button at bounding box center [323, 261] width 19 height 17
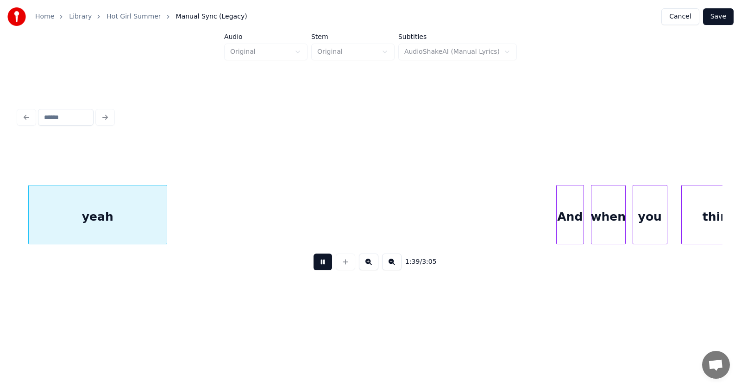
click at [318, 267] on button at bounding box center [323, 261] width 19 height 17
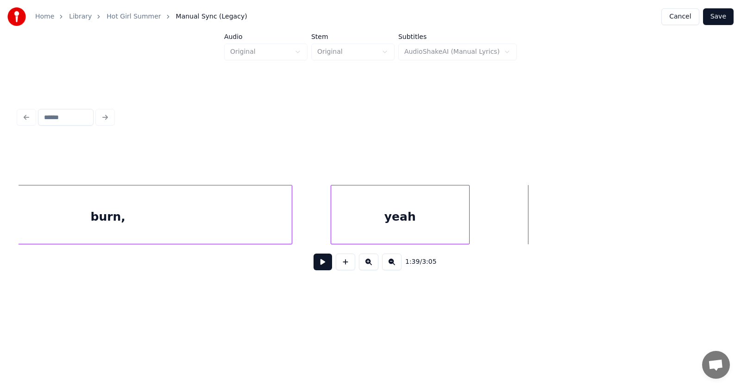
scroll to position [0, 33882]
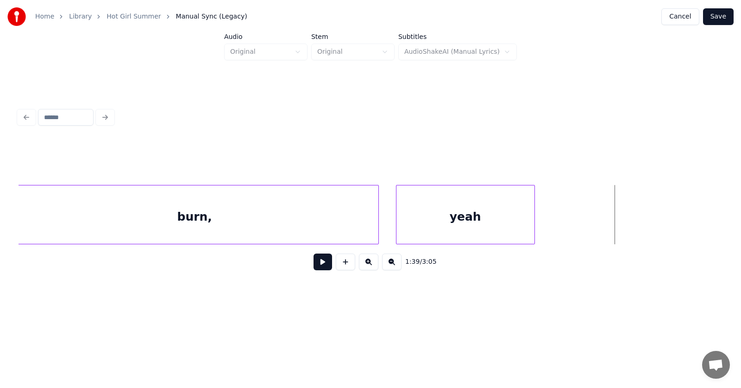
click at [433, 225] on div "yeah" at bounding box center [466, 216] width 138 height 63
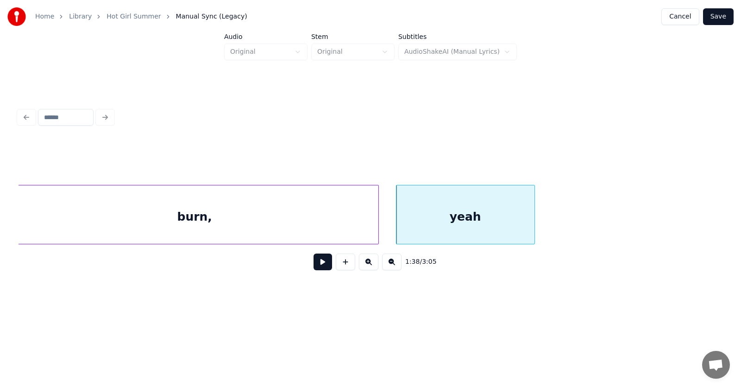
click at [314, 266] on button at bounding box center [323, 261] width 19 height 17
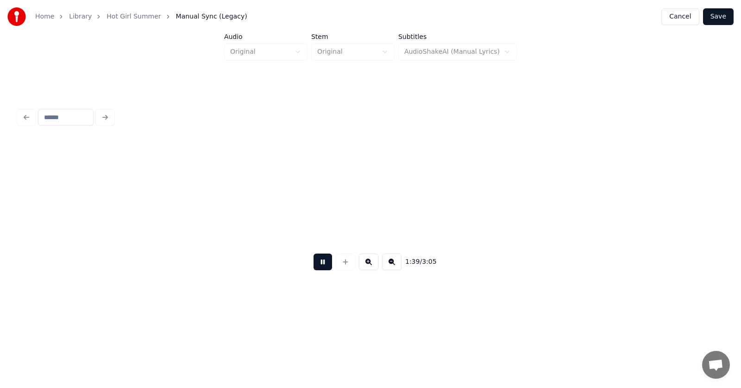
scroll to position [0, 34588]
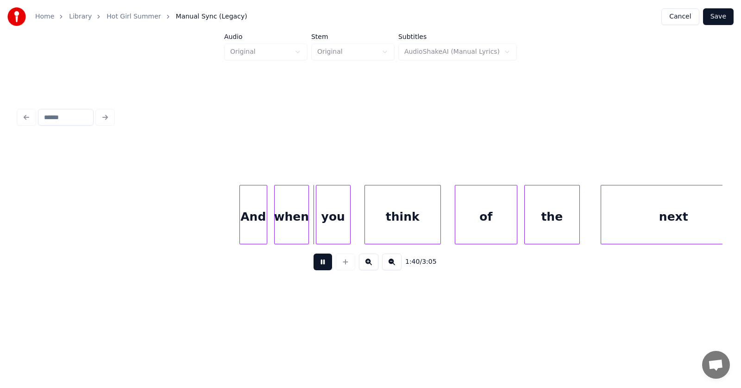
click at [314, 266] on button at bounding box center [323, 261] width 19 height 17
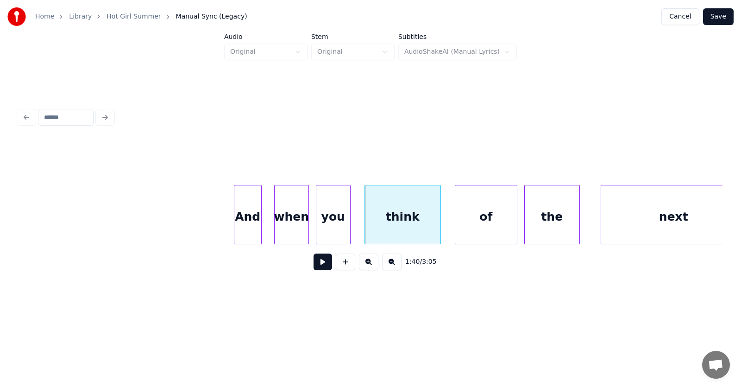
click at [247, 226] on div "And" at bounding box center [247, 216] width 27 height 63
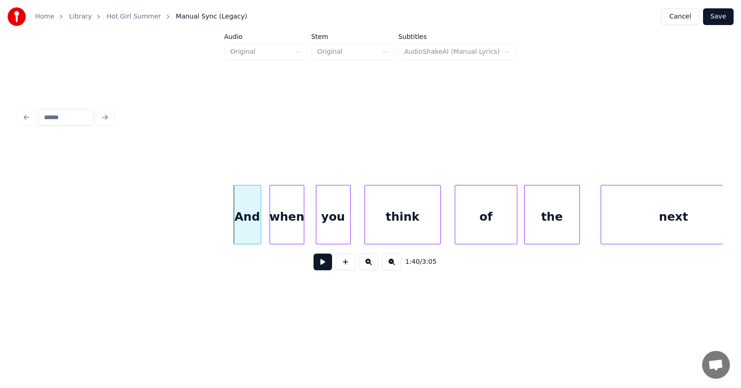
click at [288, 230] on div "when" at bounding box center [287, 216] width 34 height 63
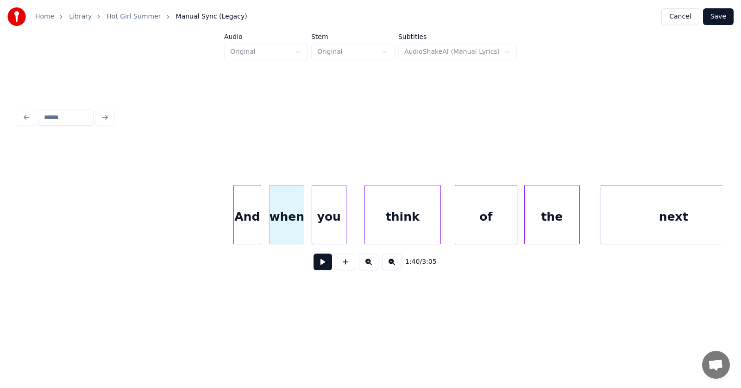
click at [323, 230] on div "you" at bounding box center [329, 216] width 34 height 63
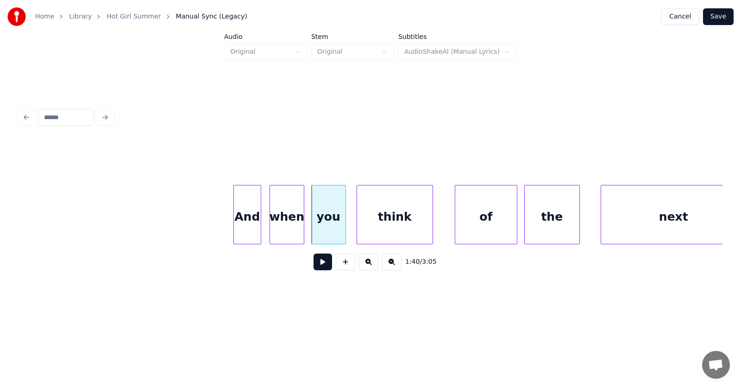
click at [376, 226] on div "think" at bounding box center [395, 216] width 76 height 63
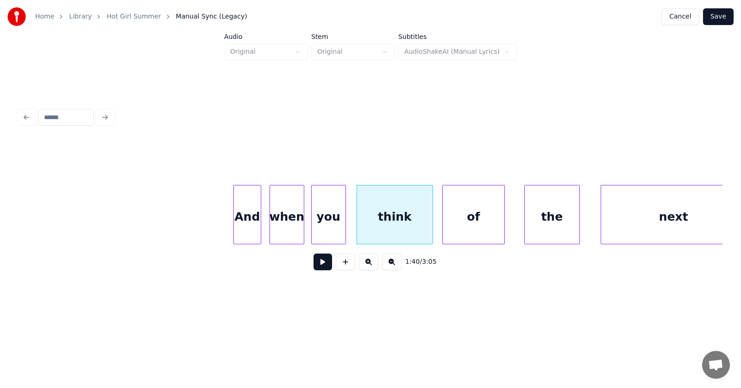
click at [464, 222] on div "of" at bounding box center [474, 216] width 62 height 63
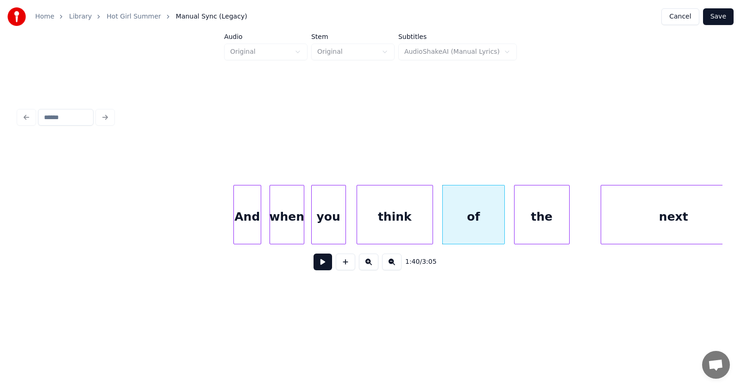
click at [532, 222] on div "the" at bounding box center [542, 216] width 55 height 63
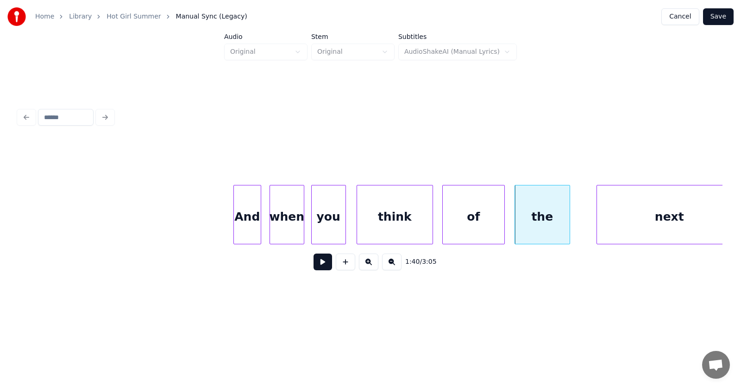
scroll to position [0, 34610]
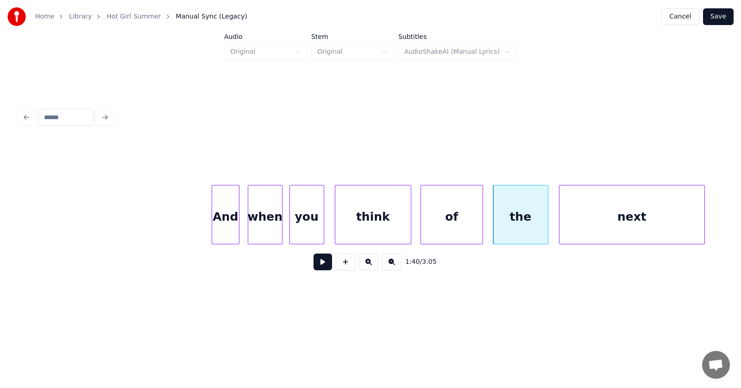
click at [599, 221] on div "next" at bounding box center [632, 216] width 145 height 63
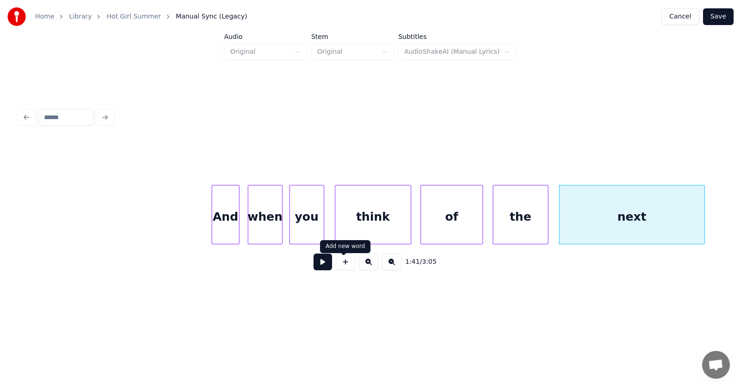
click at [314, 265] on button at bounding box center [323, 261] width 19 height 17
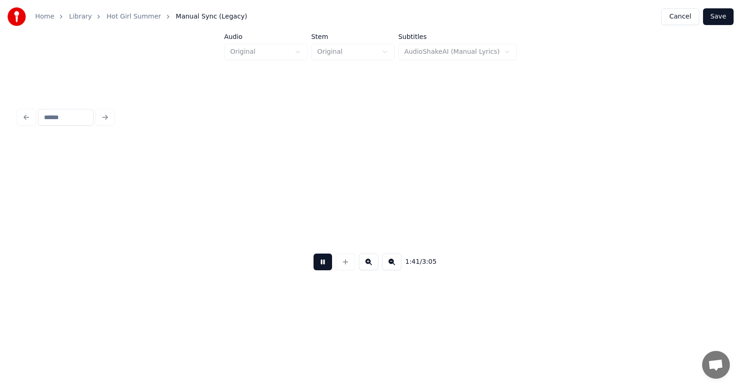
scroll to position [0, 35315]
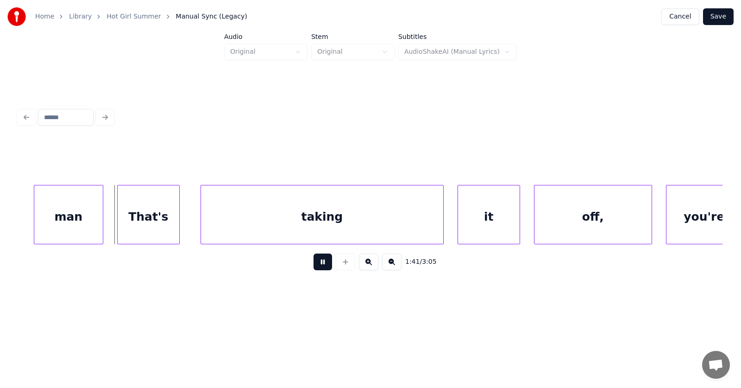
click at [314, 265] on button at bounding box center [323, 261] width 19 height 17
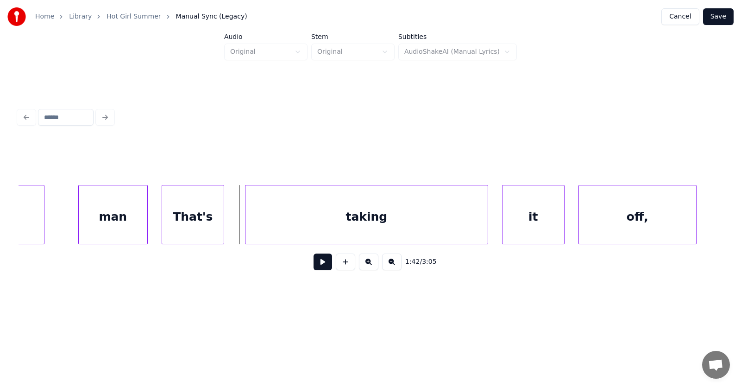
scroll to position [0, 35097]
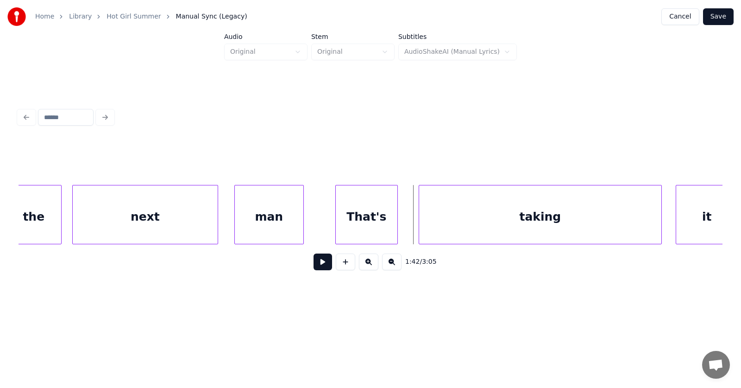
click at [280, 223] on div "man" at bounding box center [269, 216] width 69 height 63
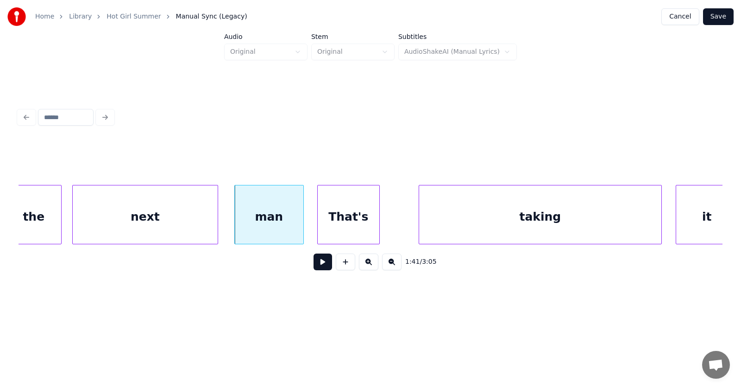
click at [347, 226] on div "That's" at bounding box center [349, 216] width 62 height 63
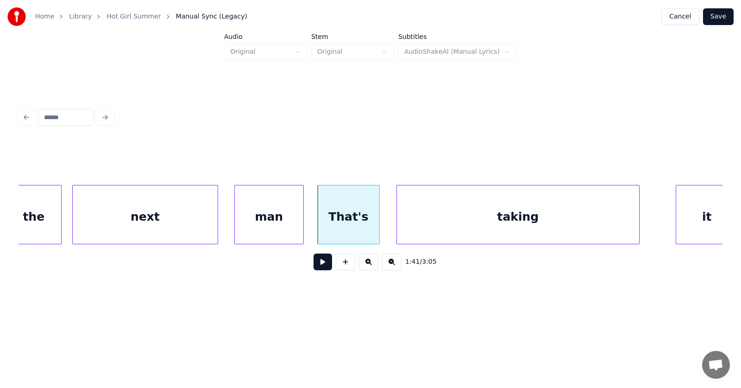
click at [418, 227] on div "taking" at bounding box center [518, 216] width 242 height 63
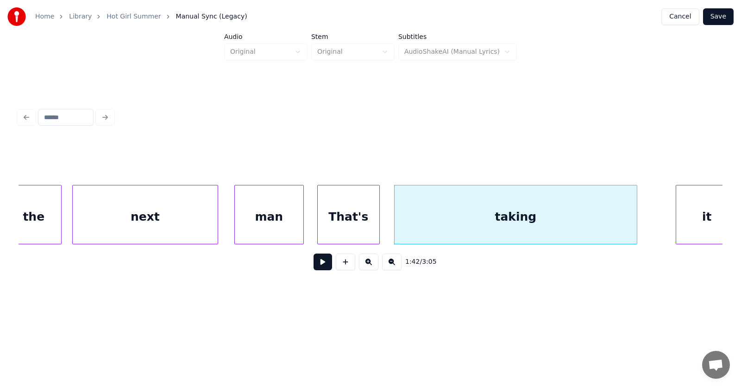
scroll to position [0, 35109]
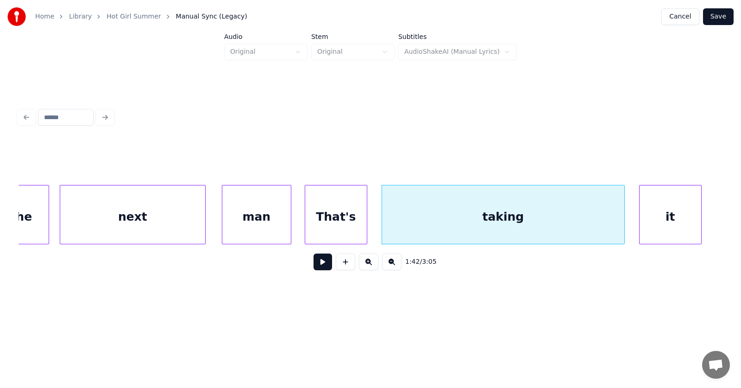
click at [676, 217] on div "it" at bounding box center [671, 216] width 62 height 63
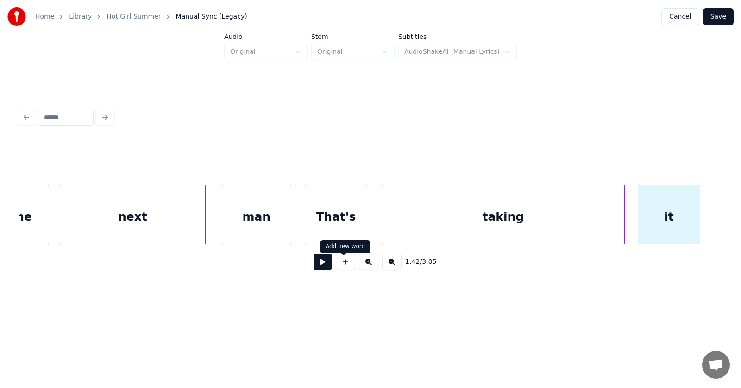
click at [315, 268] on button at bounding box center [323, 261] width 19 height 17
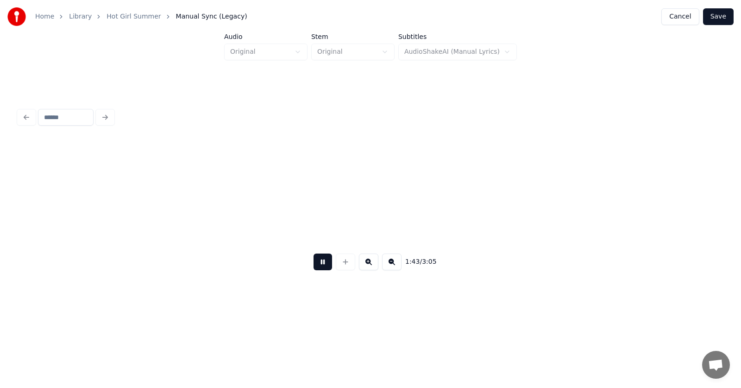
scroll to position [0, 35814]
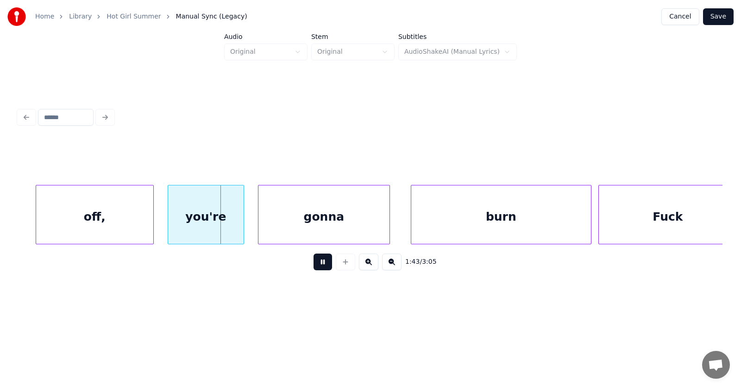
click at [315, 268] on button at bounding box center [323, 261] width 19 height 17
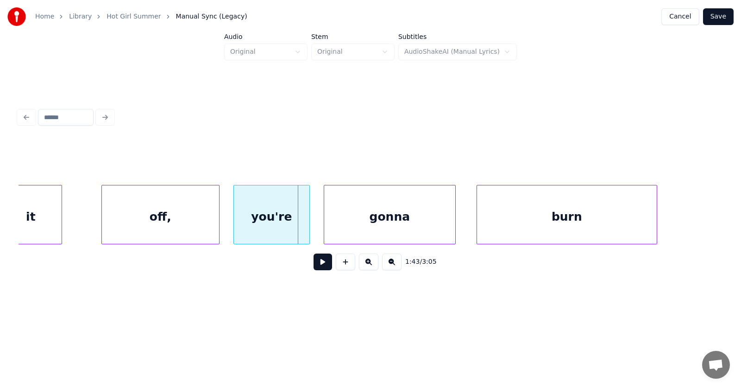
scroll to position [0, 35661]
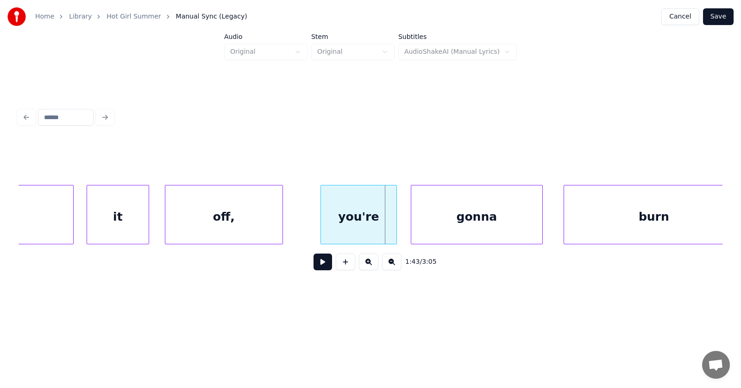
click at [233, 226] on div "off," at bounding box center [223, 216] width 117 height 63
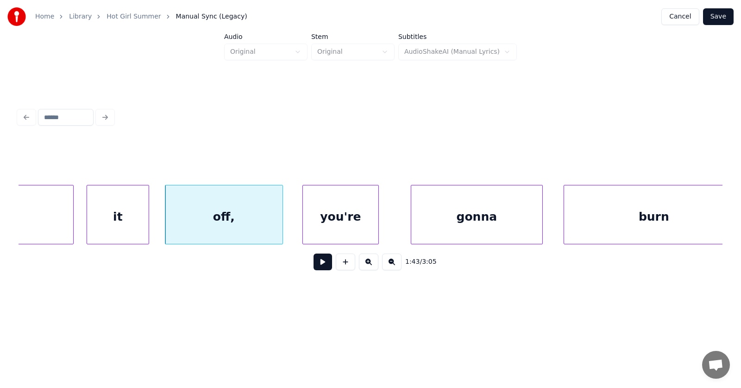
click at [334, 222] on div "you're" at bounding box center [341, 216] width 76 height 63
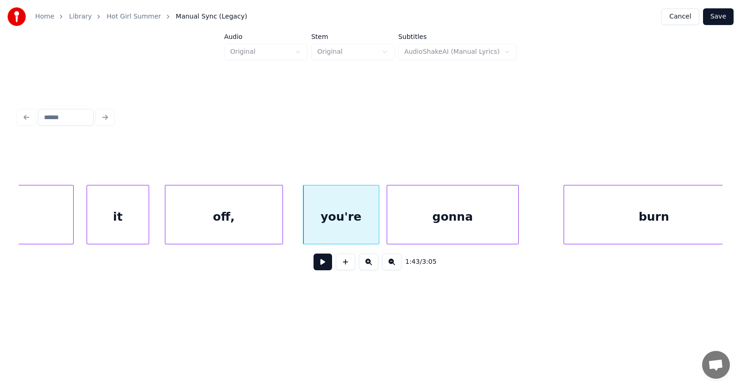
click at [399, 226] on div "gonna" at bounding box center [452, 216] width 131 height 63
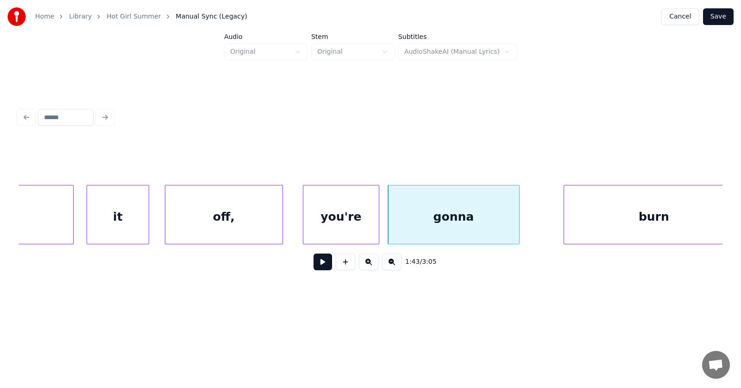
scroll to position [0, 35680]
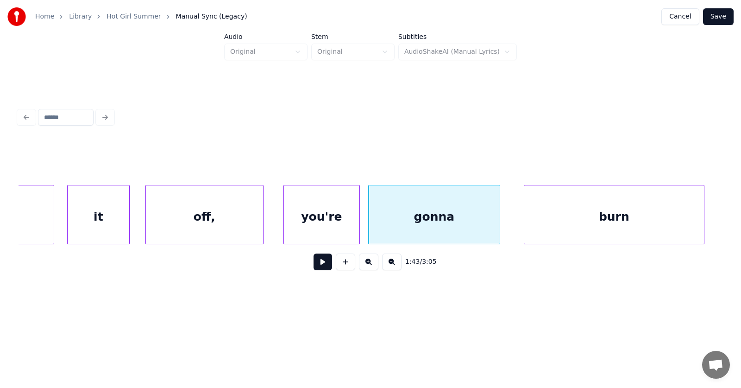
click at [574, 220] on div "burn" at bounding box center [614, 216] width 180 height 63
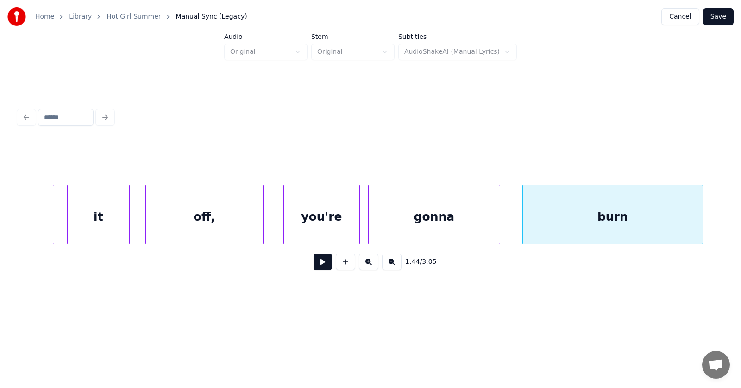
click at [331, 224] on div "you're" at bounding box center [322, 216] width 76 height 63
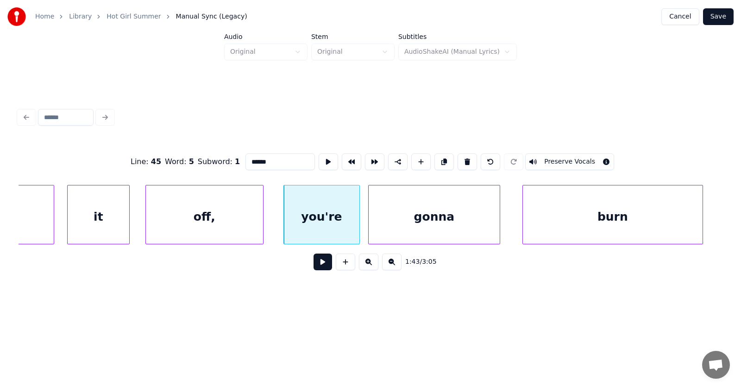
click at [320, 263] on button at bounding box center [323, 261] width 19 height 17
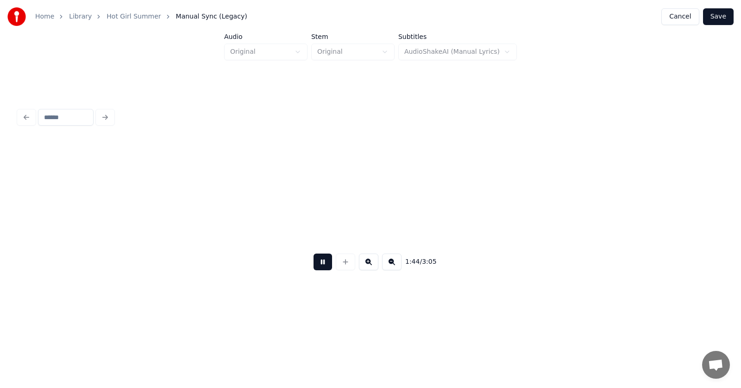
scroll to position [0, 36385]
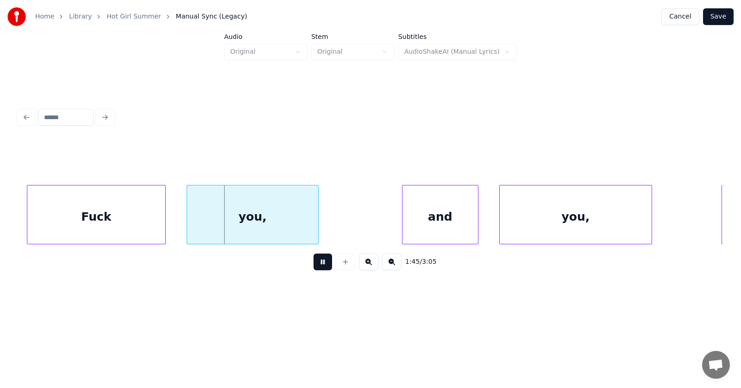
click at [320, 263] on button at bounding box center [323, 261] width 19 height 17
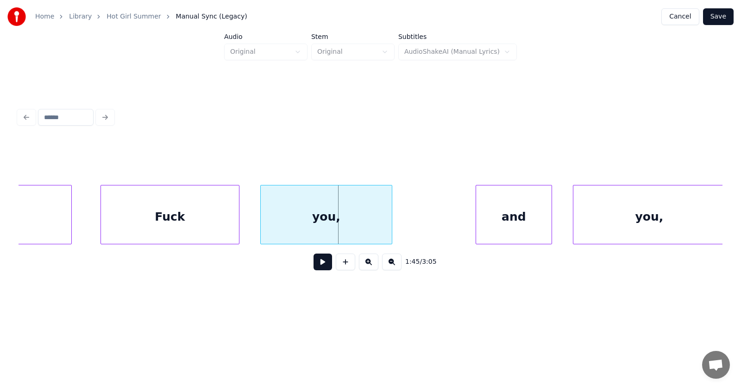
scroll to position [0, 36138]
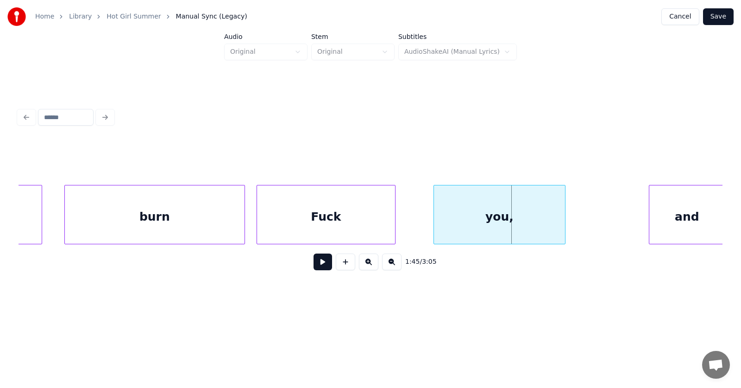
click at [325, 223] on div "Fuck" at bounding box center [326, 216] width 138 height 63
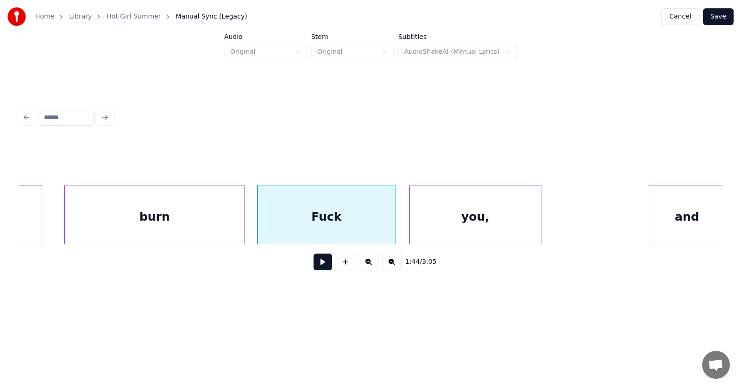
click at [446, 232] on div "you," at bounding box center [475, 216] width 131 height 63
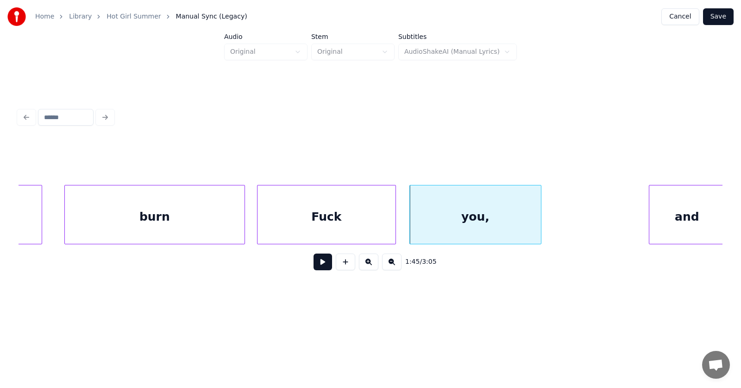
scroll to position [0, 36139]
click at [669, 224] on div "and" at bounding box center [669, 216] width 76 height 63
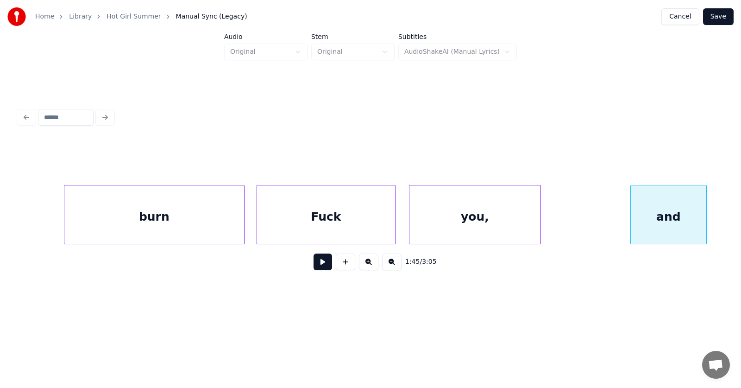
scroll to position [0, 36355]
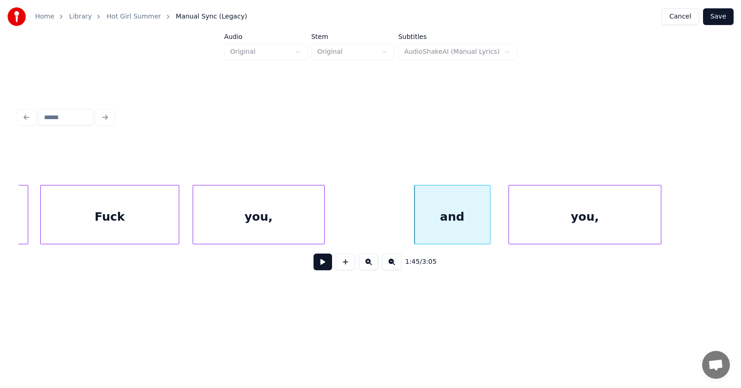
click at [531, 225] on div "you," at bounding box center [585, 216] width 152 height 63
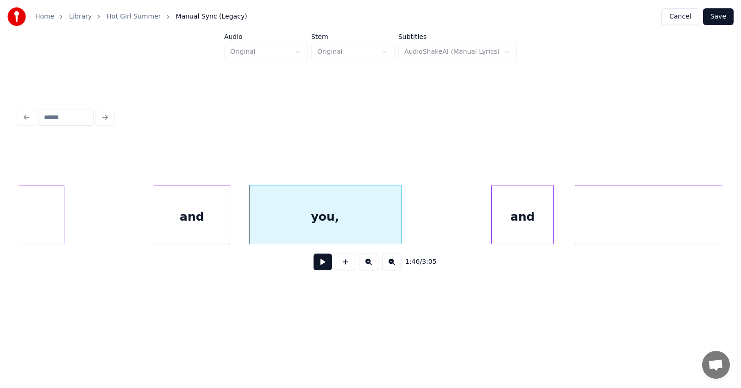
scroll to position [0, 36702]
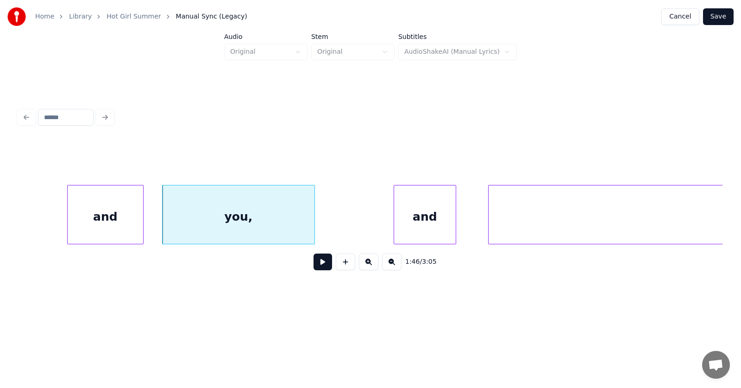
click at [419, 230] on div "and" at bounding box center [425, 216] width 62 height 63
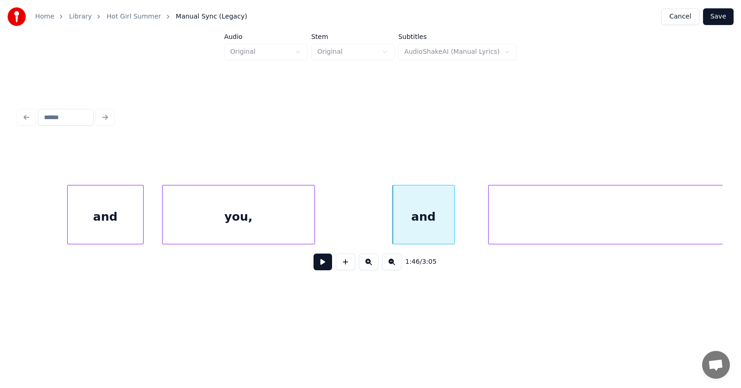
scroll to position [0, 36966]
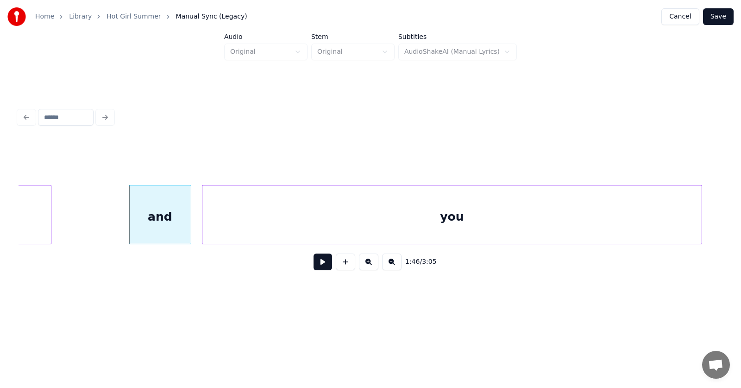
click at [498, 229] on div "you" at bounding box center [451, 216] width 499 height 63
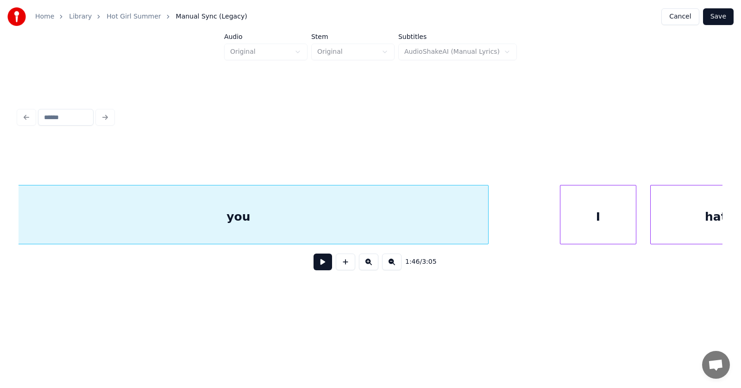
scroll to position [0, 37223]
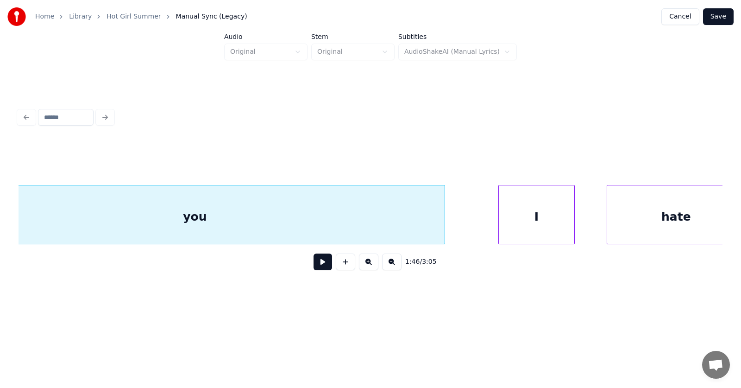
click at [517, 216] on div "I" at bounding box center [537, 216] width 76 height 63
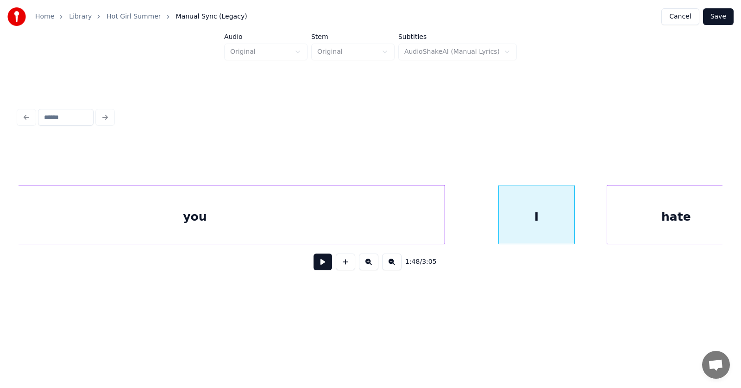
scroll to position [0, 37242]
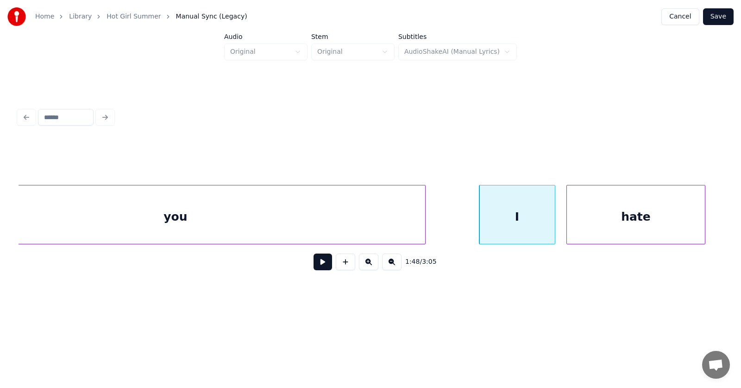
click at [612, 224] on div "hate" at bounding box center [636, 216] width 138 height 63
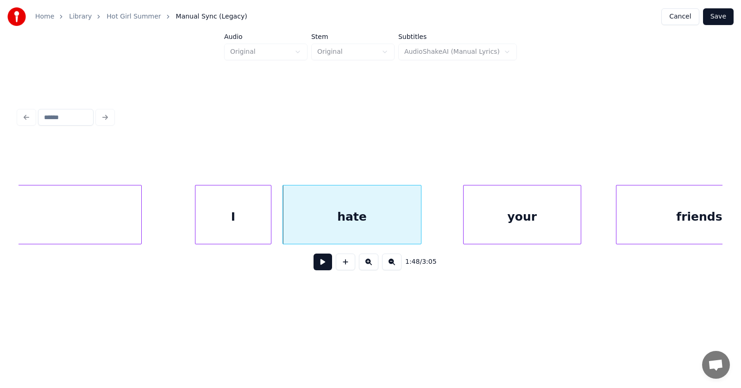
scroll to position [0, 37570]
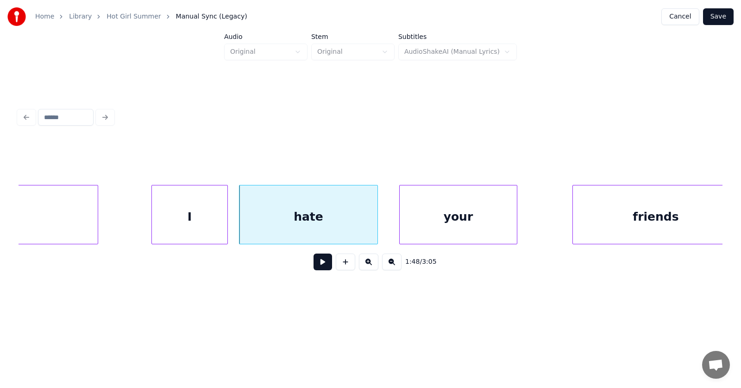
click at [442, 227] on div "your" at bounding box center [458, 216] width 117 height 63
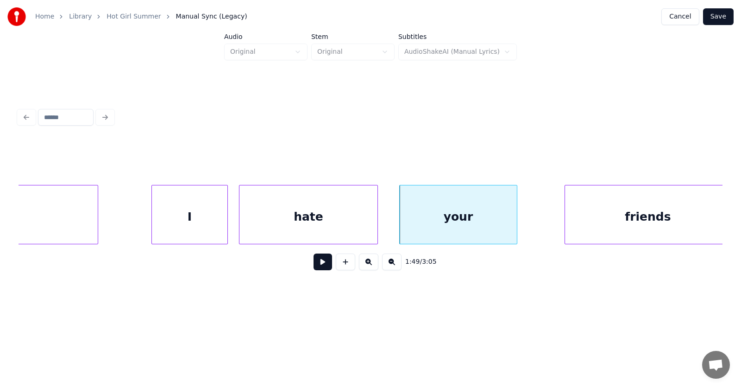
scroll to position [0, 37584]
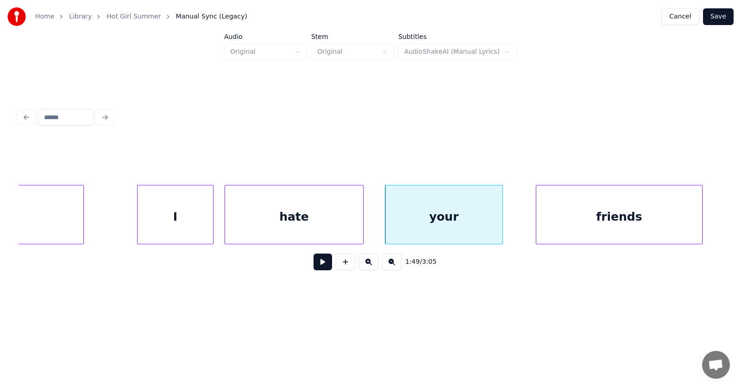
click at [599, 224] on div "friends" at bounding box center [619, 216] width 166 height 63
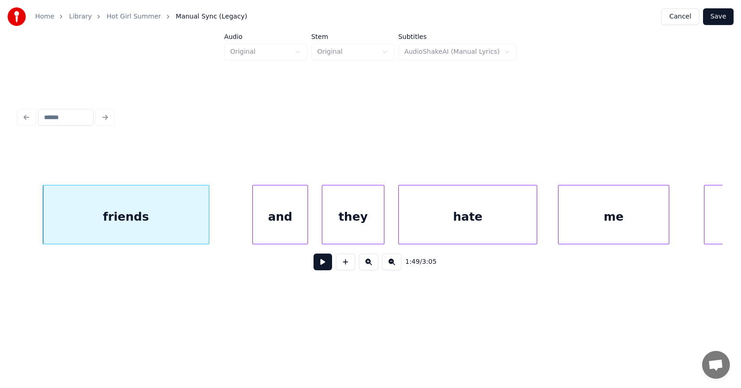
scroll to position [0, 38200]
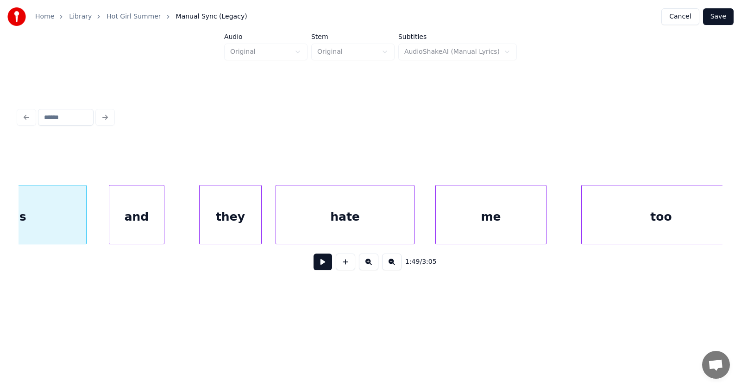
click at [135, 223] on div "and" at bounding box center [136, 216] width 55 height 63
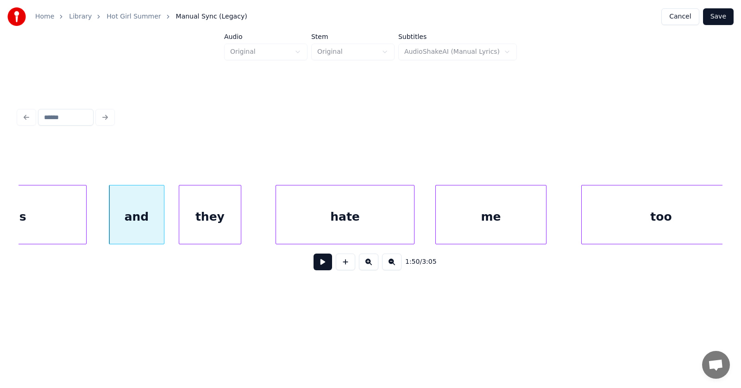
click at [202, 230] on div "they" at bounding box center [210, 216] width 62 height 63
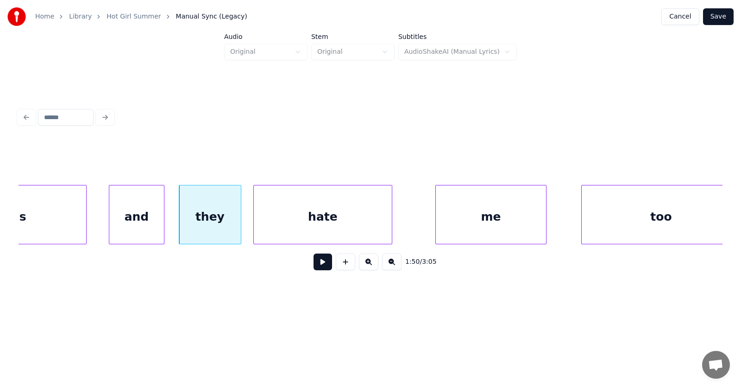
click at [281, 227] on div "hate" at bounding box center [323, 216] width 138 height 63
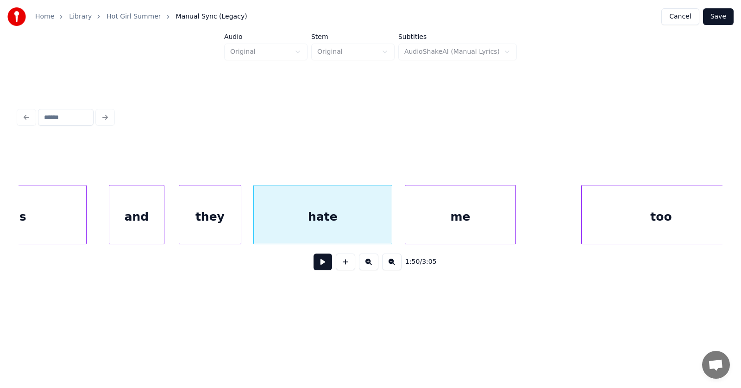
click at [426, 224] on div "me" at bounding box center [460, 216] width 110 height 63
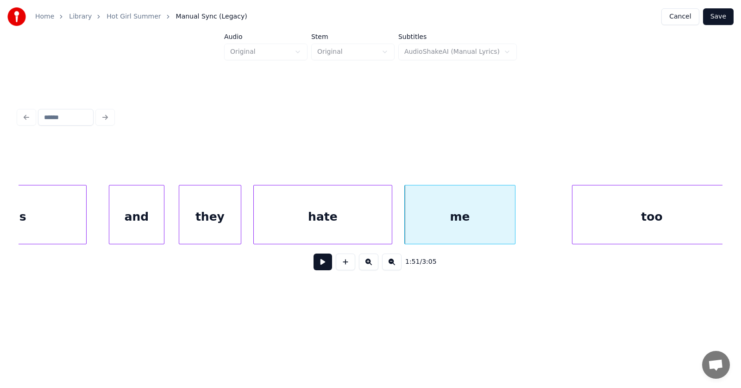
scroll to position [0, 38217]
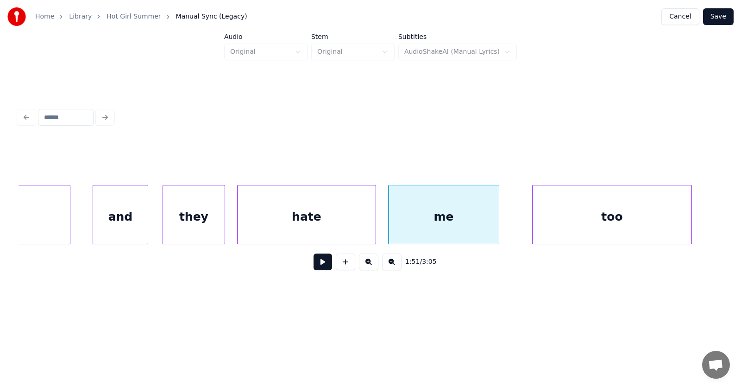
click at [561, 218] on div "too" at bounding box center [612, 216] width 159 height 63
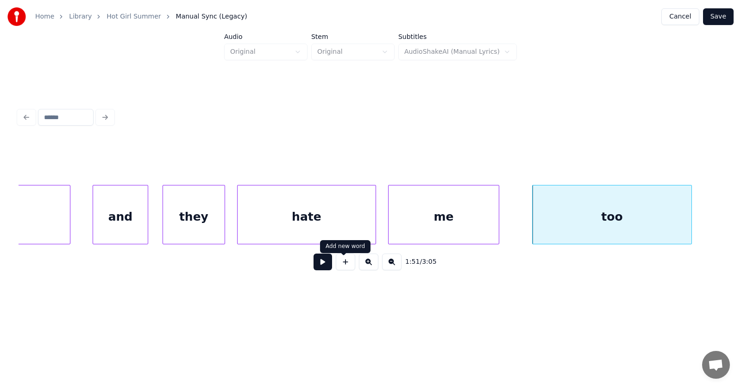
click at [314, 267] on button at bounding box center [323, 261] width 19 height 17
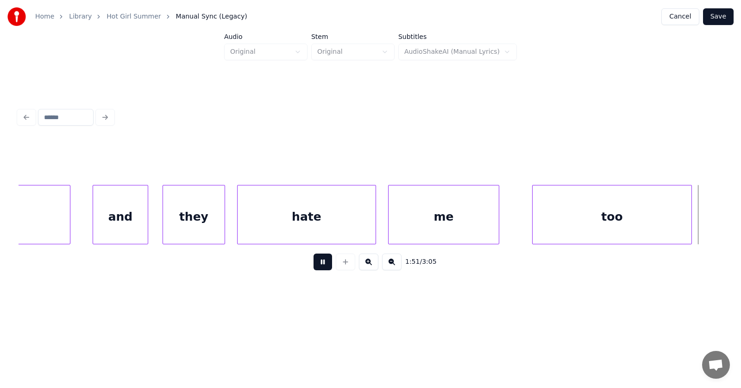
scroll to position [0, 38926]
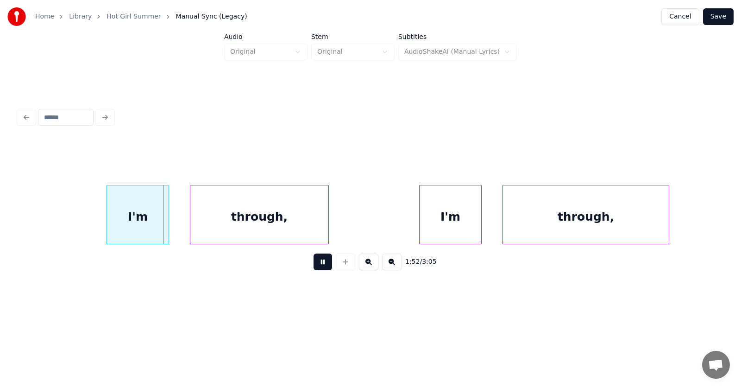
click at [314, 267] on button at bounding box center [323, 261] width 19 height 17
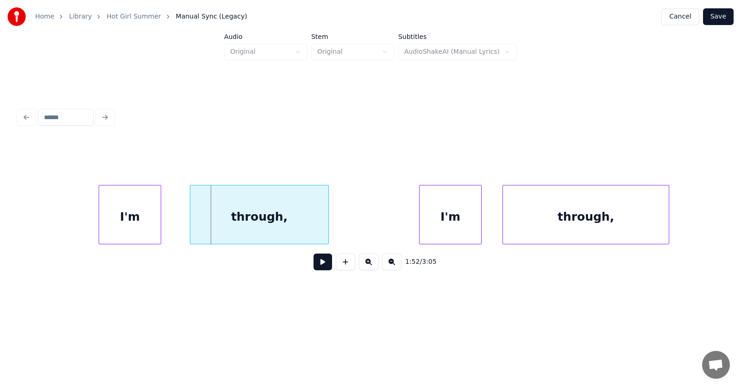
click at [138, 228] on div "I'm" at bounding box center [130, 216] width 62 height 63
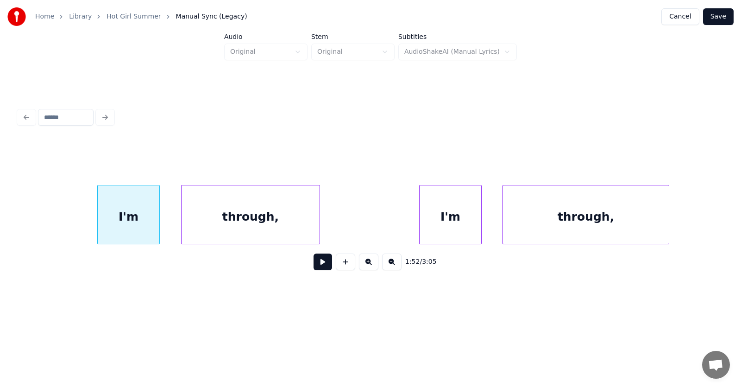
click at [205, 232] on div "through," at bounding box center [251, 216] width 138 height 63
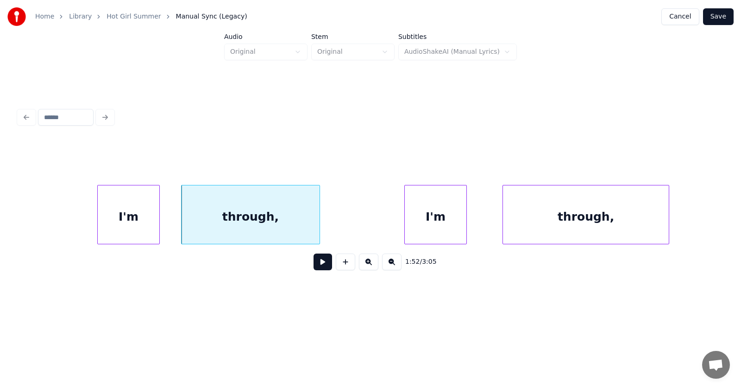
click at [416, 231] on div "I'm" at bounding box center [436, 216] width 62 height 63
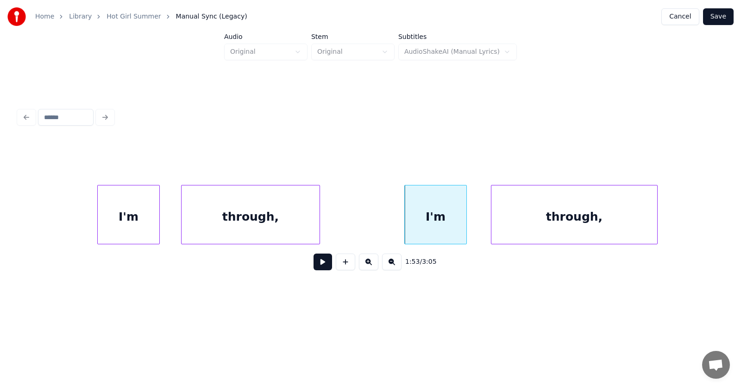
click at [517, 226] on div "through," at bounding box center [575, 216] width 166 height 63
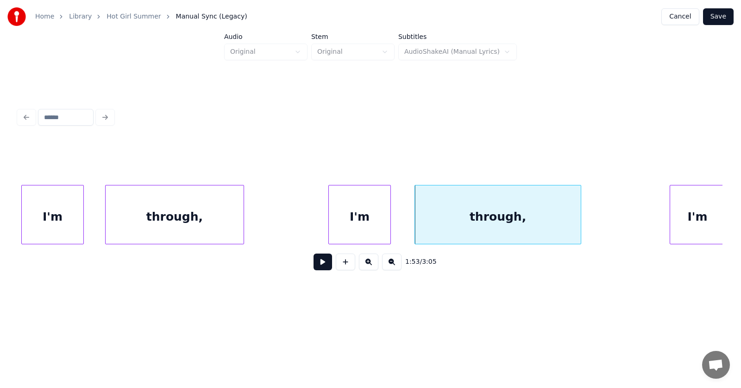
scroll to position [0, 39218]
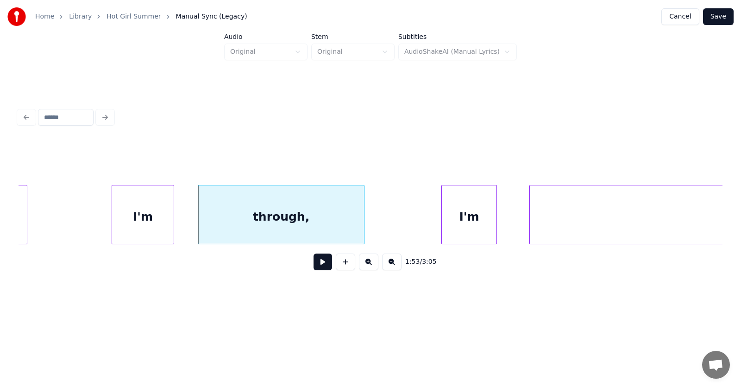
click at [460, 228] on div "I'm" at bounding box center [469, 216] width 55 height 63
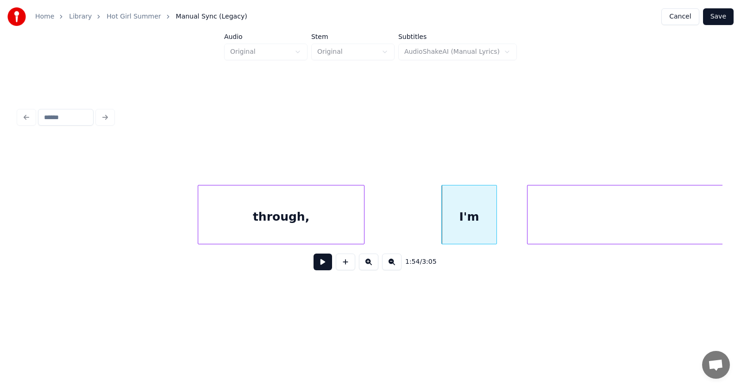
scroll to position [0, 39496]
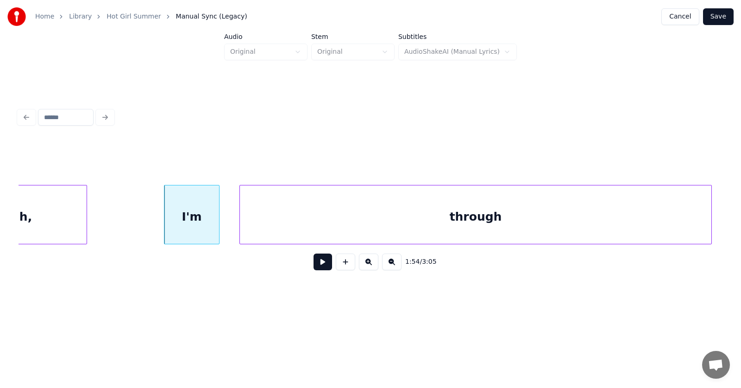
click at [535, 221] on div "through" at bounding box center [476, 216] width 472 height 63
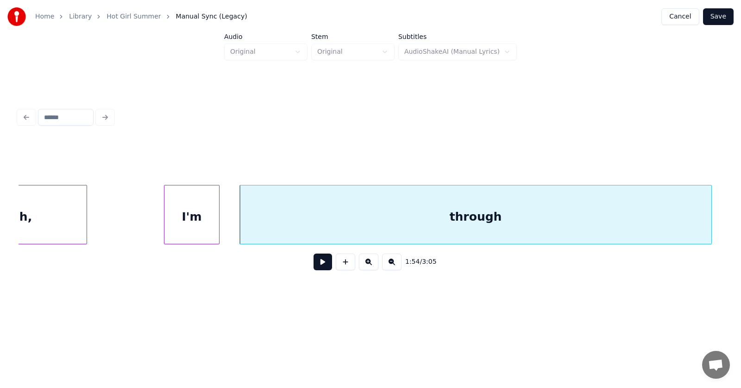
click at [317, 265] on button at bounding box center [323, 261] width 19 height 17
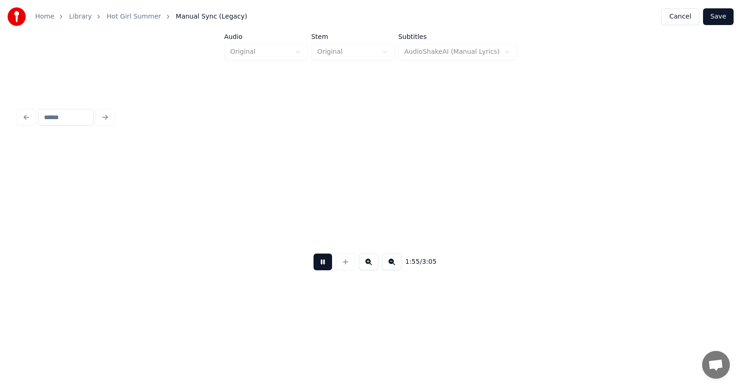
scroll to position [0, 40204]
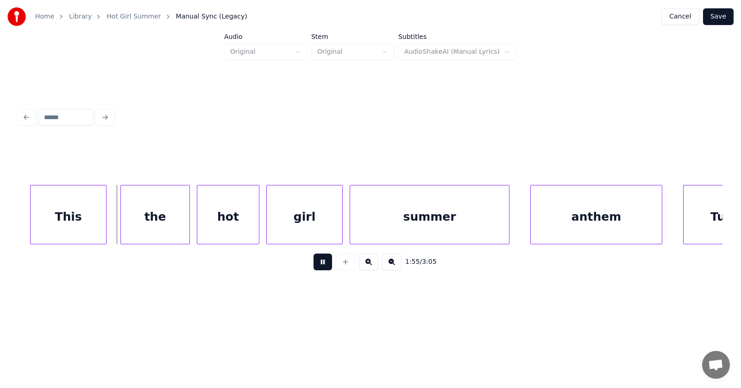
click at [317, 265] on button at bounding box center [323, 261] width 19 height 17
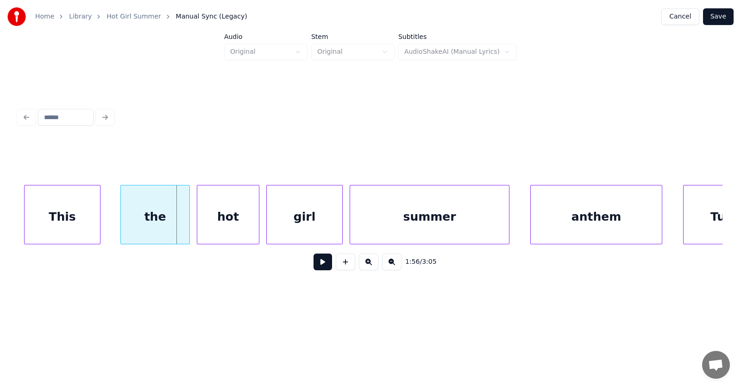
click at [67, 223] on div "This" at bounding box center [63, 216] width 76 height 63
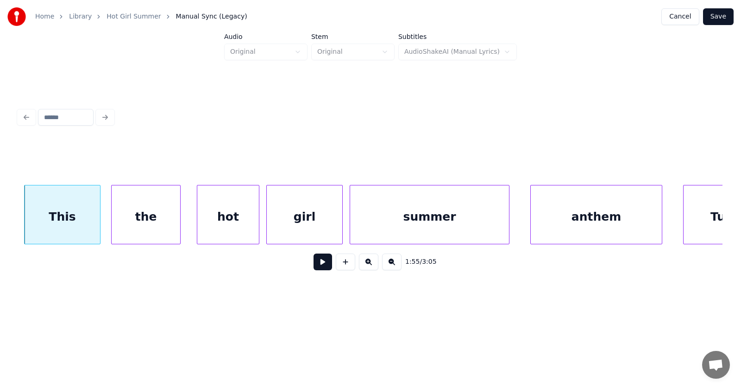
click at [143, 224] on div "the" at bounding box center [146, 216] width 69 height 63
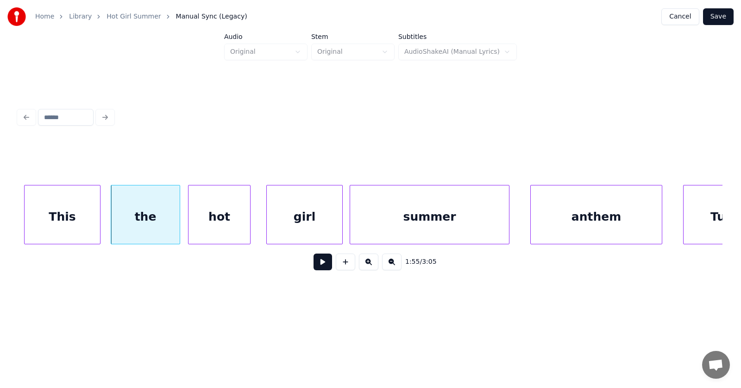
click at [222, 224] on div "hot" at bounding box center [220, 216] width 62 height 63
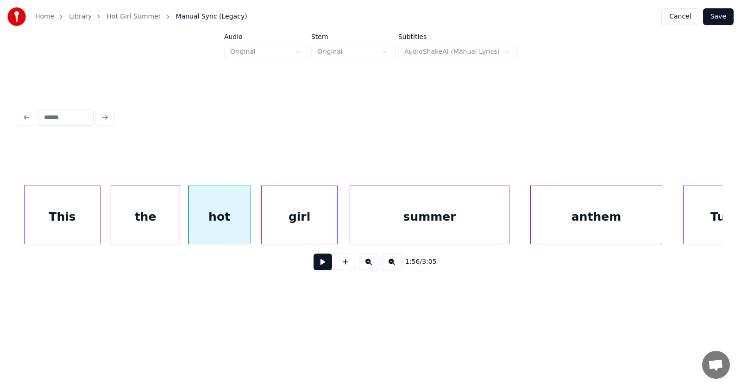
click at [293, 225] on div "girl" at bounding box center [300, 216] width 76 height 63
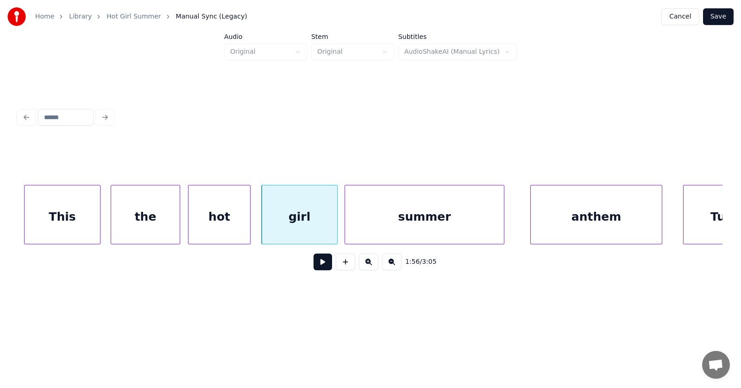
click at [382, 223] on div "summer" at bounding box center [424, 216] width 159 height 63
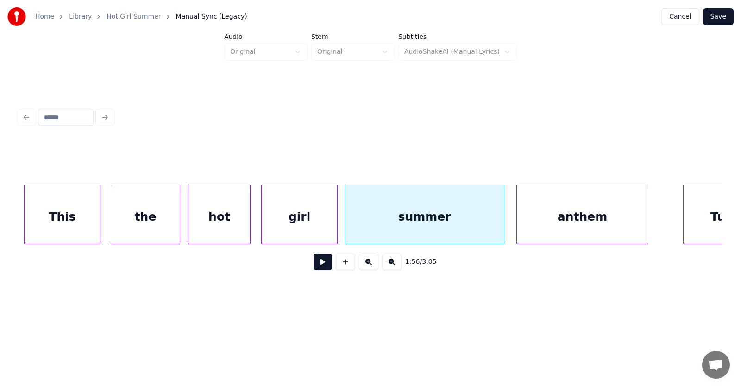
click at [560, 220] on div "anthem" at bounding box center [582, 216] width 131 height 63
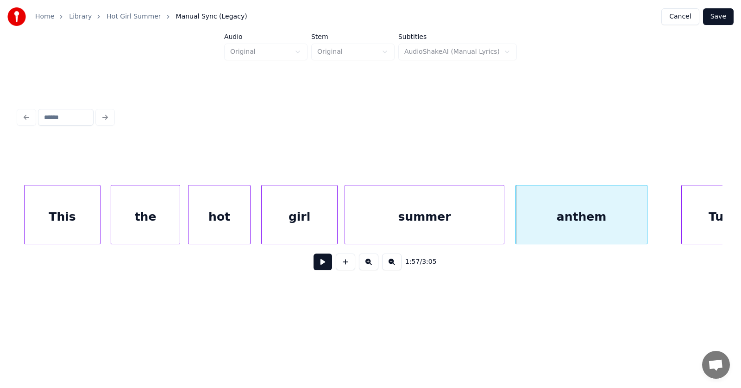
scroll to position [0, 40246]
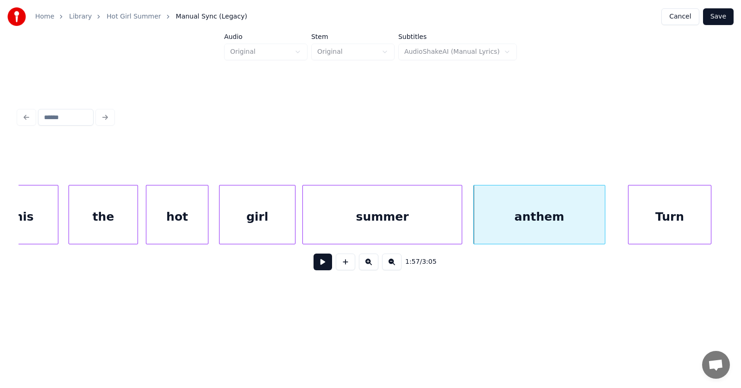
click at [682, 210] on div "Turn" at bounding box center [670, 216] width 82 height 63
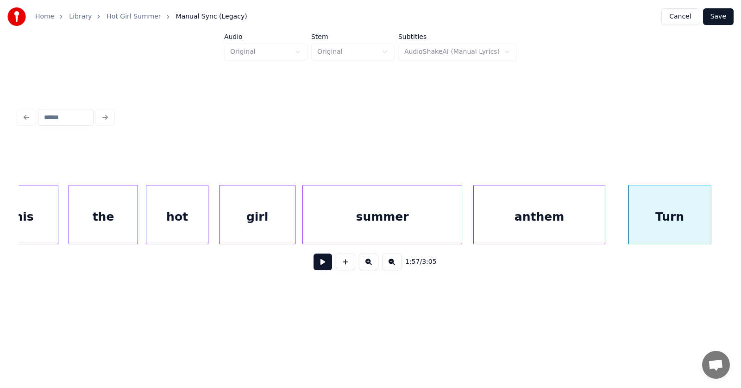
click at [316, 268] on button at bounding box center [323, 261] width 19 height 17
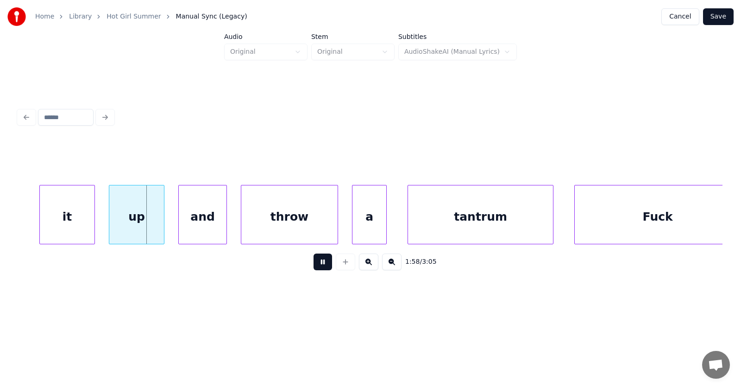
click at [316, 268] on button at bounding box center [323, 261] width 19 height 17
click at [50, 224] on div "it" at bounding box center [51, 216] width 55 height 63
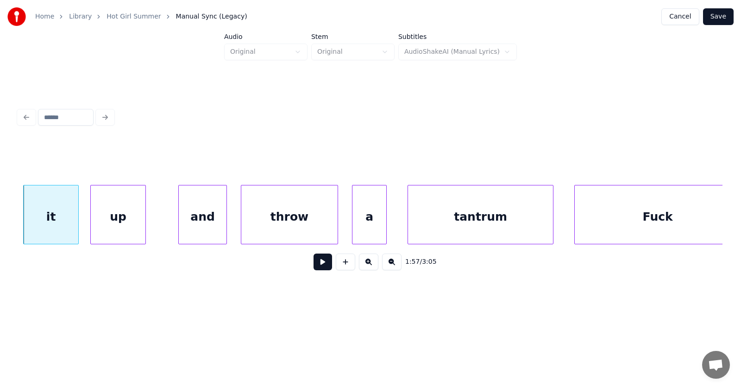
click at [120, 225] on div "up" at bounding box center [118, 216] width 55 height 63
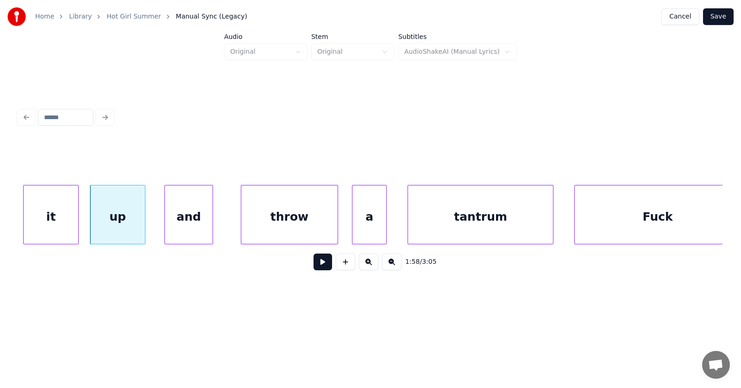
click at [190, 227] on div "and" at bounding box center [189, 216] width 48 height 63
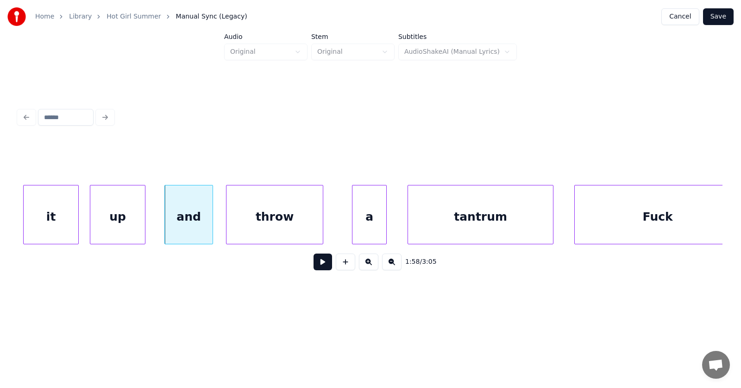
click at [265, 228] on div "throw" at bounding box center [275, 216] width 96 height 63
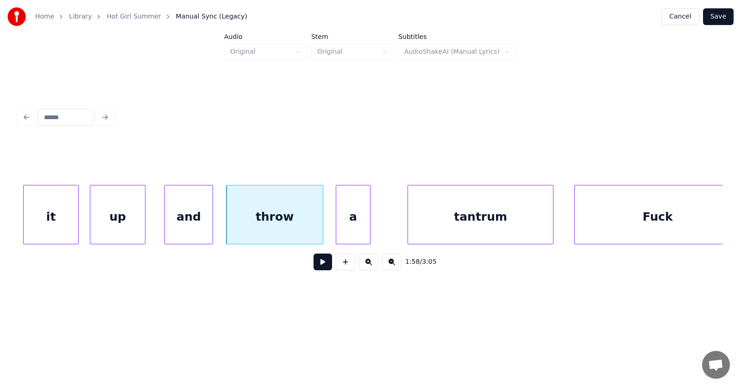
click at [354, 225] on div "a" at bounding box center [353, 216] width 34 height 63
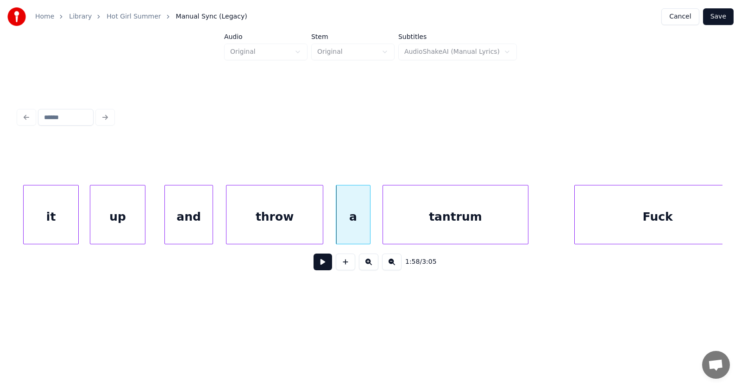
click at [408, 226] on div "tantrum" at bounding box center [455, 216] width 145 height 63
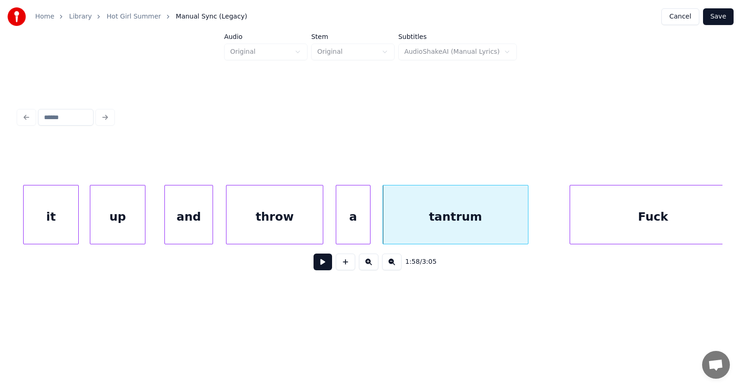
scroll to position [0, 40969]
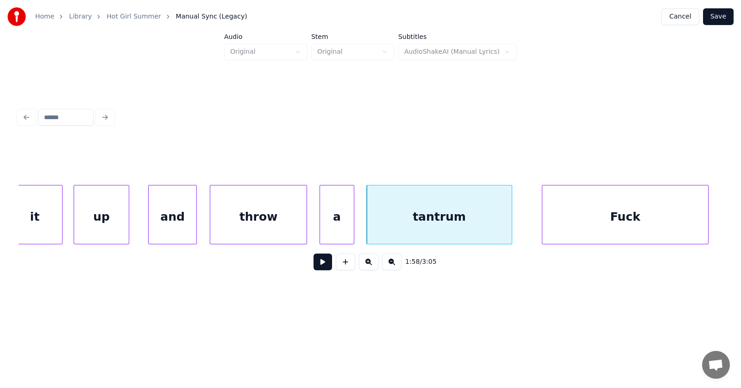
click at [612, 224] on div "Fuck" at bounding box center [625, 216] width 166 height 63
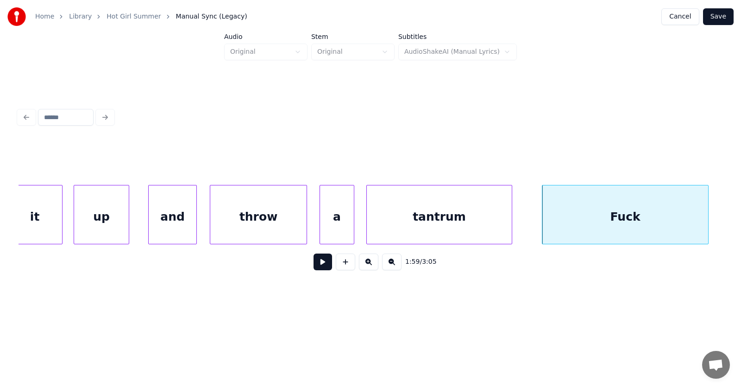
click at [314, 265] on button at bounding box center [323, 261] width 19 height 17
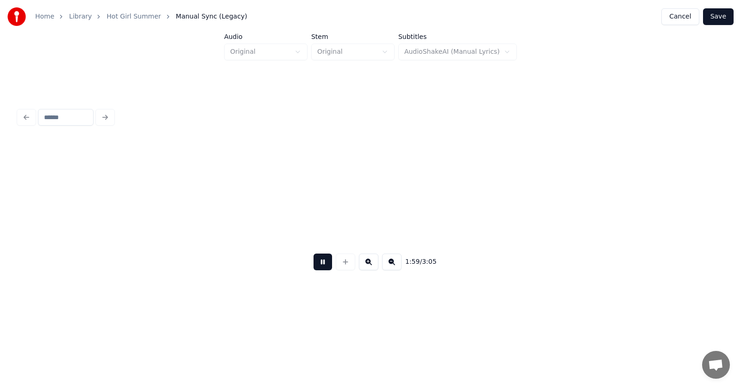
scroll to position [0, 41674]
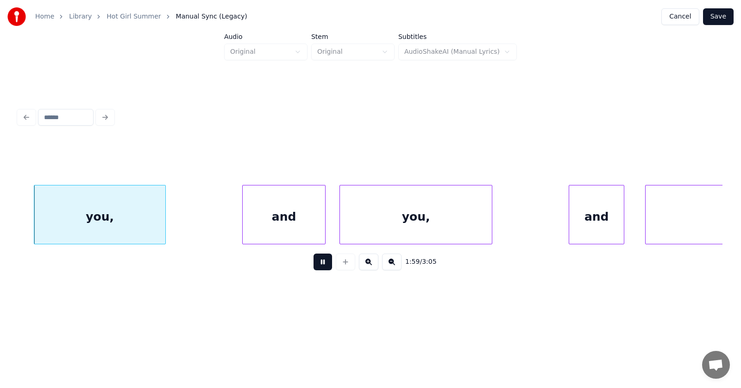
click at [315, 265] on button at bounding box center [323, 261] width 19 height 17
click at [107, 220] on div "you," at bounding box center [84, 216] width 131 height 63
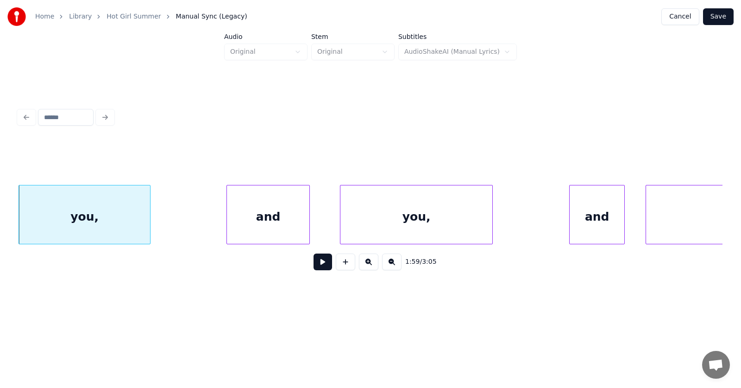
click at [266, 220] on div "and" at bounding box center [268, 216] width 82 height 63
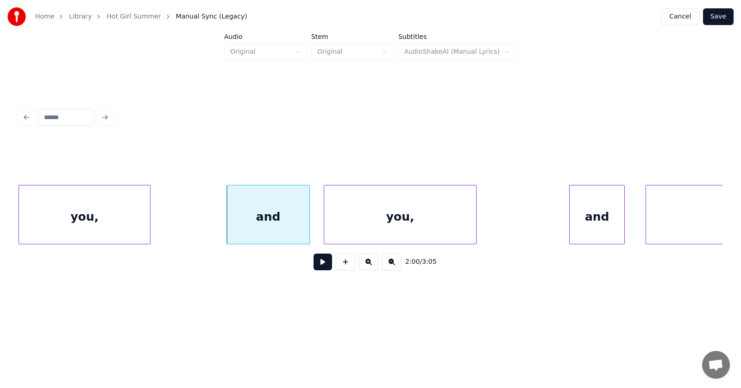
click at [370, 225] on div "you," at bounding box center [400, 216] width 152 height 63
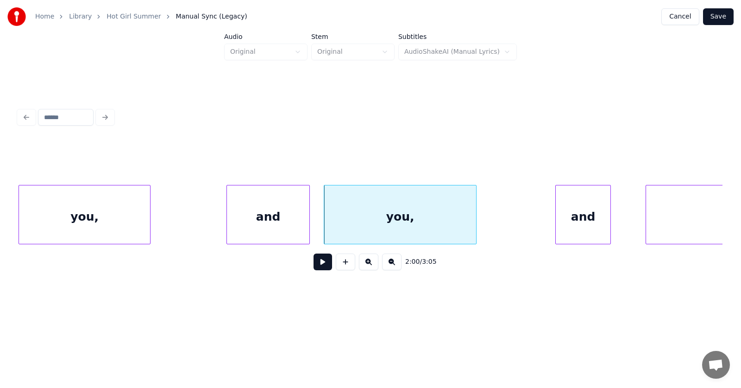
click at [573, 217] on div "and" at bounding box center [583, 216] width 55 height 63
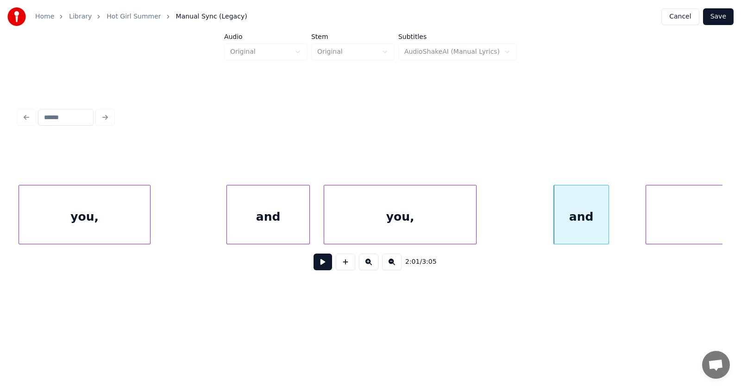
scroll to position [0, 42101]
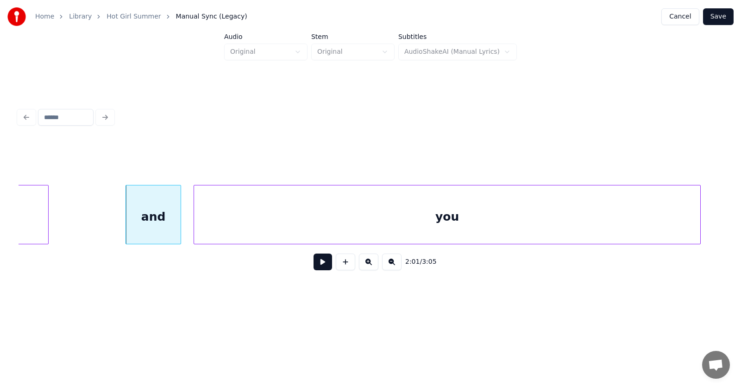
click at [641, 216] on div "you" at bounding box center [447, 216] width 506 height 63
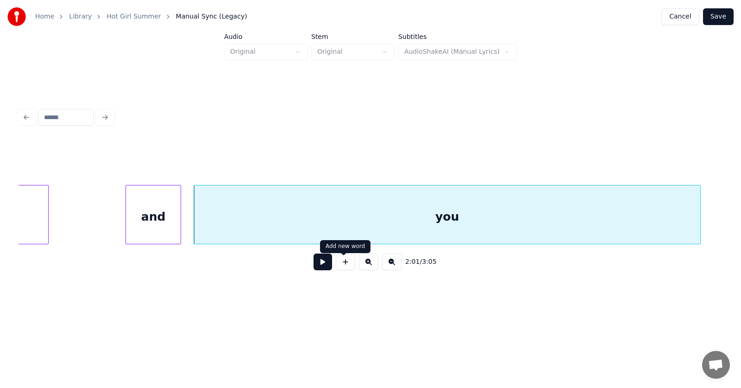
click at [322, 265] on button at bounding box center [323, 261] width 19 height 17
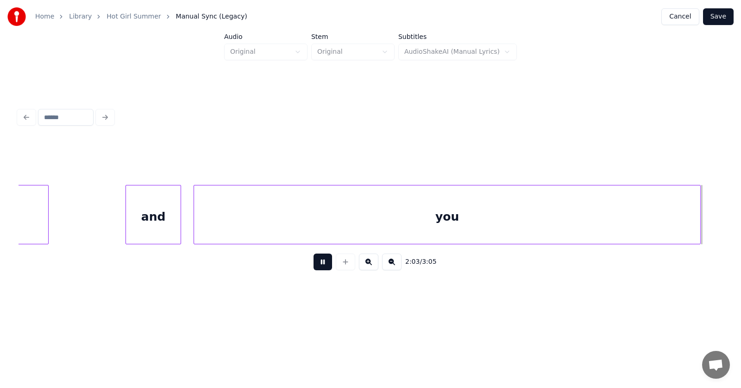
scroll to position [0, 42807]
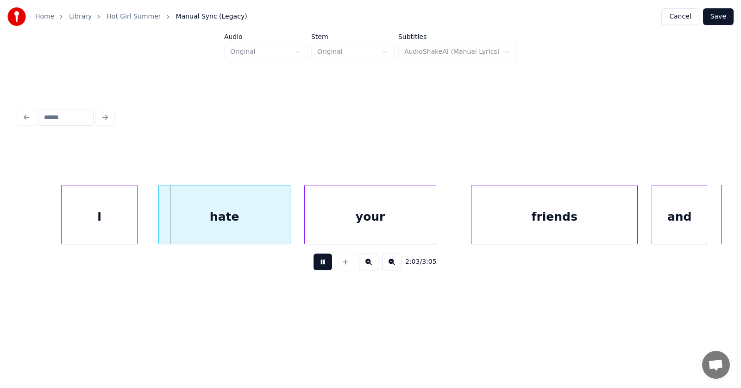
click at [322, 265] on button at bounding box center [323, 261] width 19 height 17
click at [97, 222] on div "I" at bounding box center [88, 216] width 76 height 63
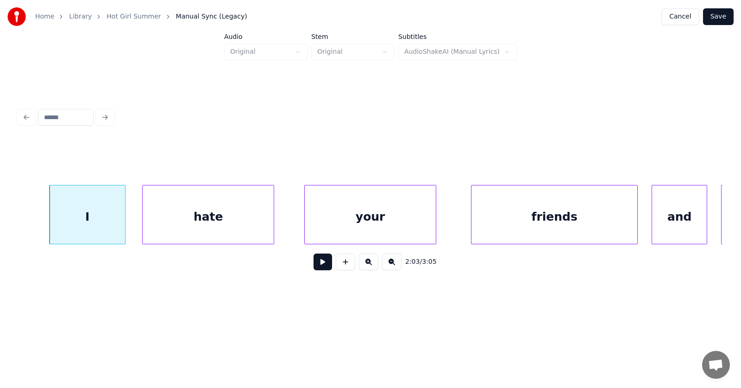
click at [172, 221] on div "hate" at bounding box center [208, 216] width 131 height 63
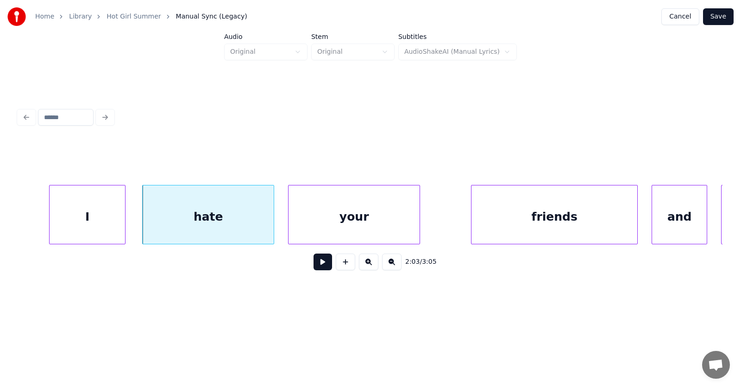
click at [317, 225] on div "your" at bounding box center [354, 216] width 131 height 63
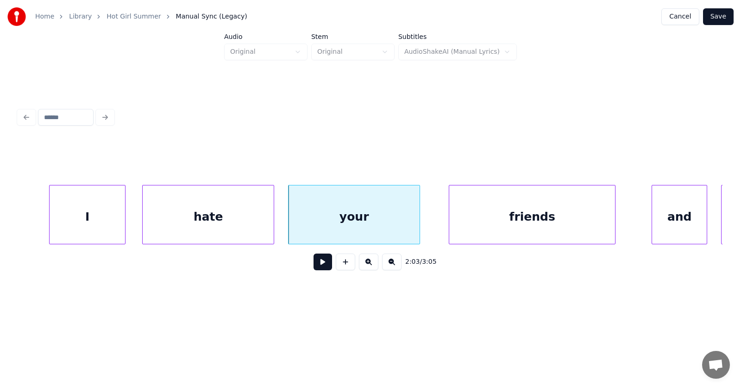
click at [474, 219] on div "friends" at bounding box center [532, 216] width 166 height 63
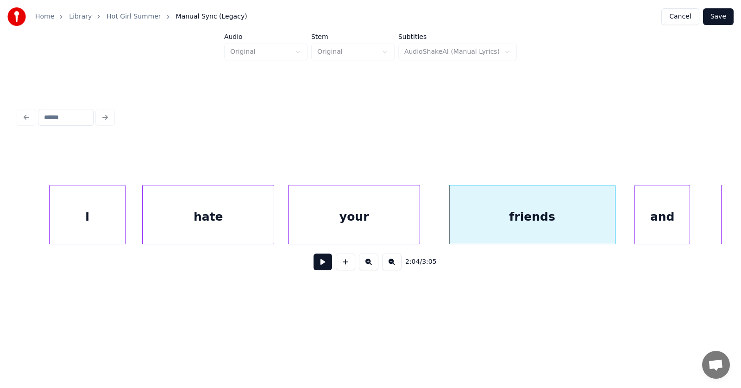
click at [644, 214] on div "and" at bounding box center [662, 216] width 55 height 63
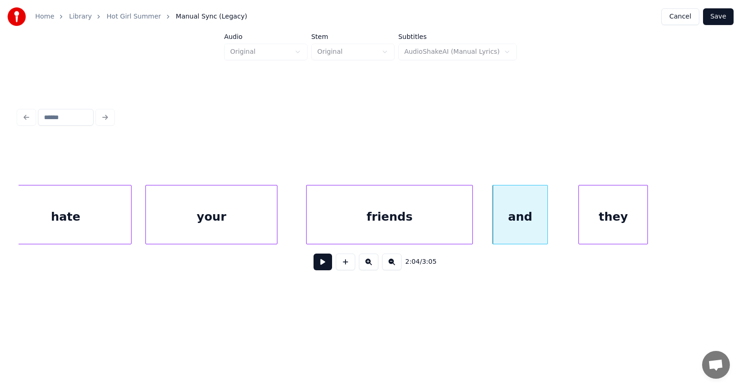
scroll to position [0, 42993]
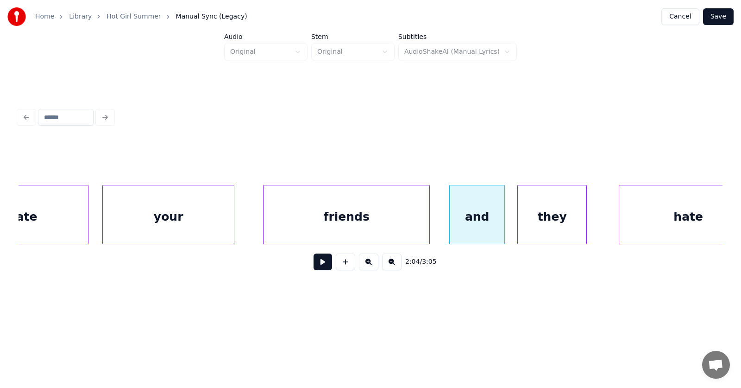
click at [538, 221] on div "they" at bounding box center [552, 216] width 69 height 63
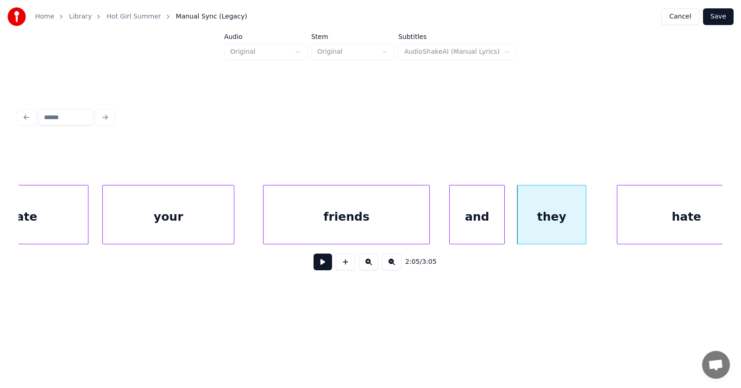
scroll to position [0, 43026]
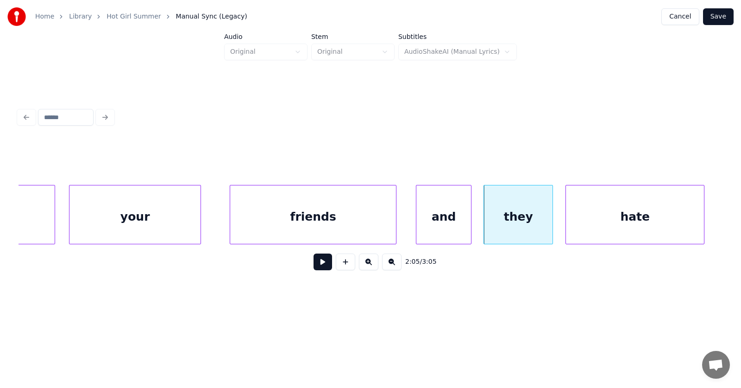
click at [628, 223] on div "hate" at bounding box center [635, 216] width 138 height 63
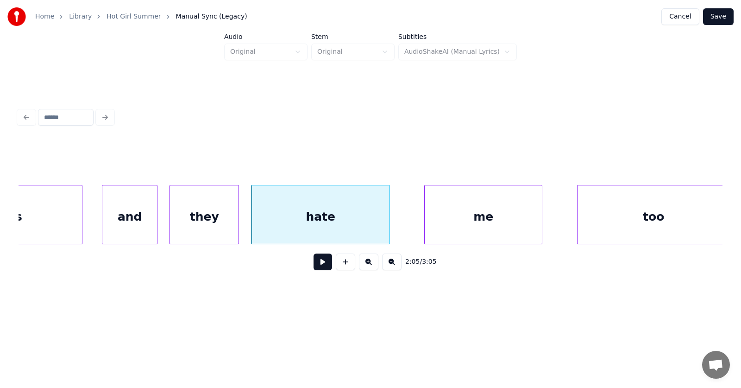
scroll to position [0, 43383]
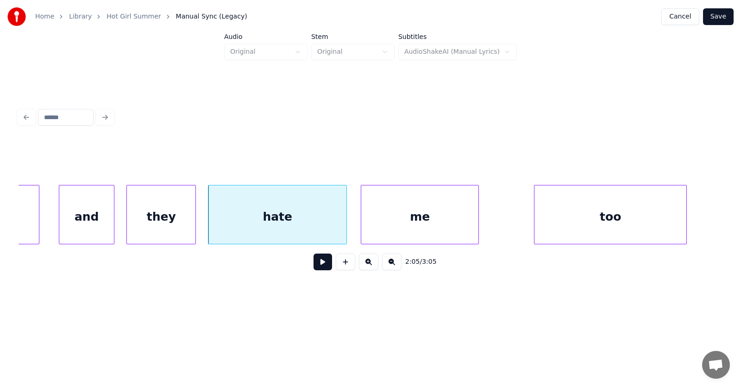
click at [424, 220] on div "me" at bounding box center [419, 216] width 117 height 63
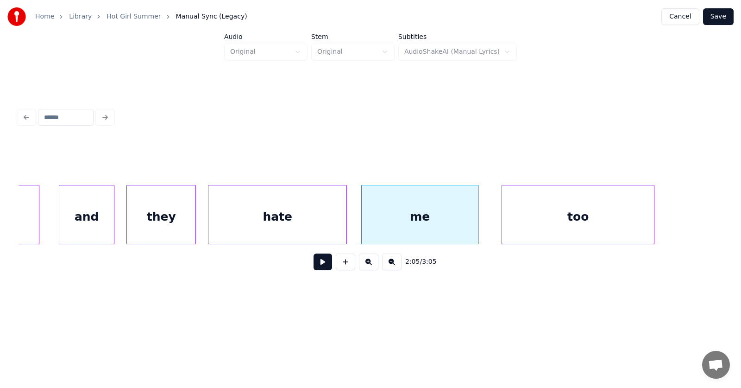
click at [513, 225] on div "too" at bounding box center [578, 216] width 152 height 63
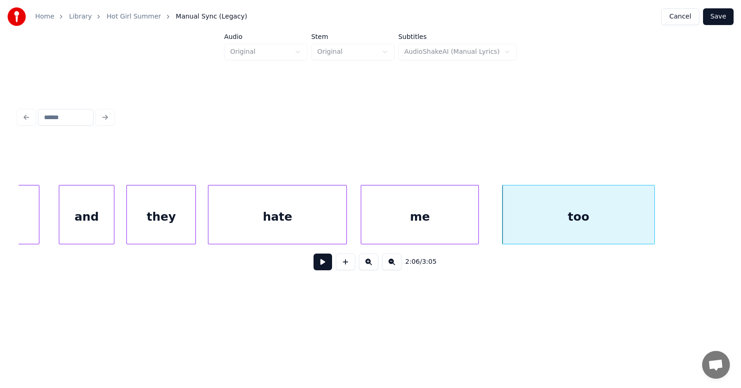
click at [316, 270] on button at bounding box center [323, 261] width 19 height 17
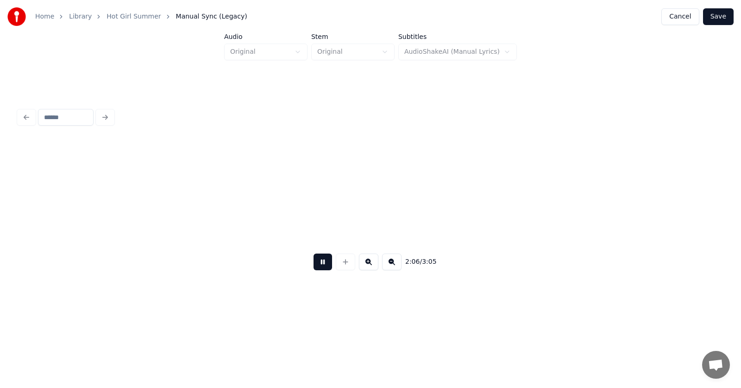
scroll to position [0, 44089]
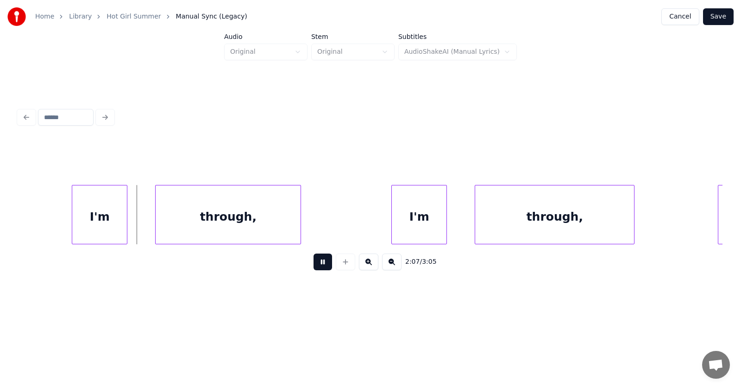
click at [316, 270] on button at bounding box center [323, 261] width 19 height 17
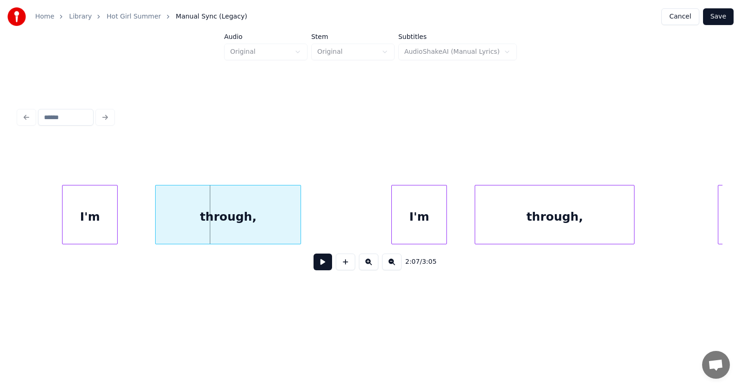
click at [91, 220] on div "I'm" at bounding box center [90, 216] width 55 height 63
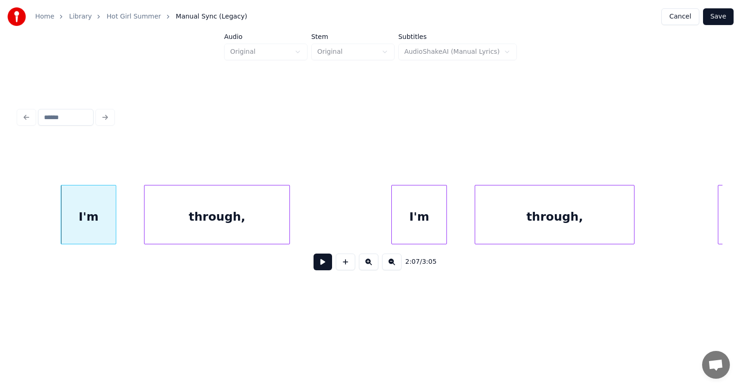
click at [166, 228] on div "through," at bounding box center [217, 216] width 145 height 63
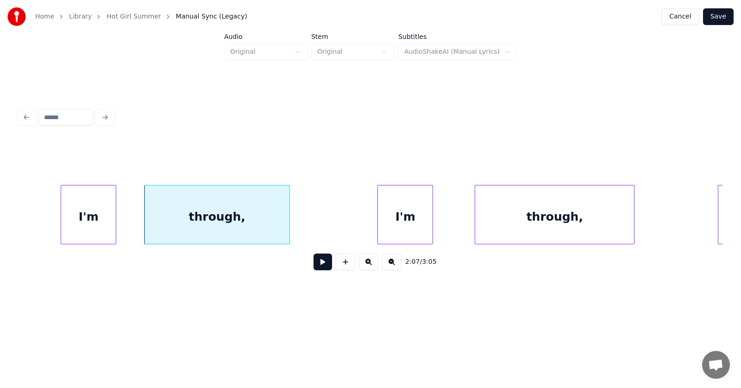
click at [400, 217] on div "I'm" at bounding box center [405, 216] width 55 height 63
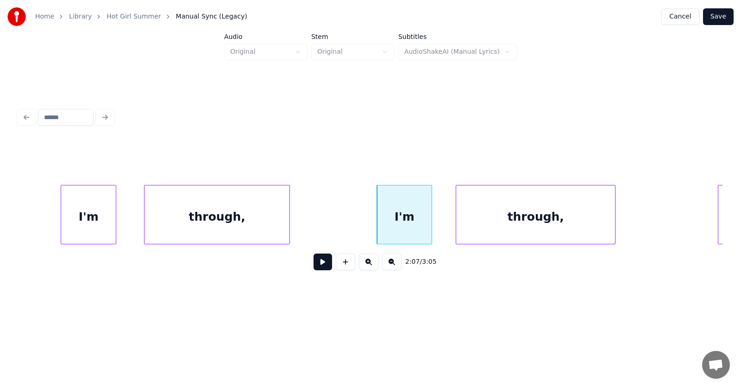
click at [487, 218] on div "through," at bounding box center [535, 216] width 159 height 63
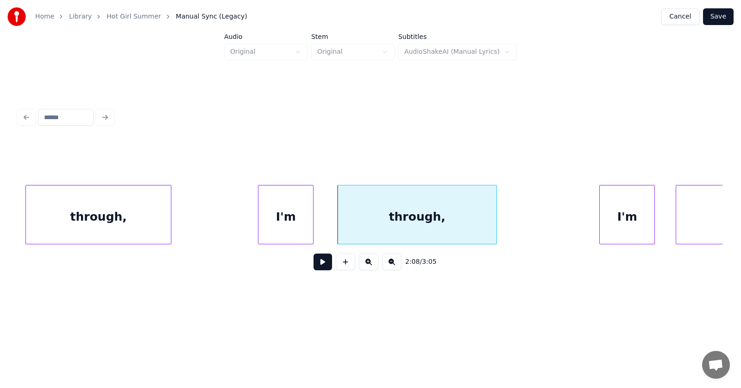
scroll to position [0, 44338]
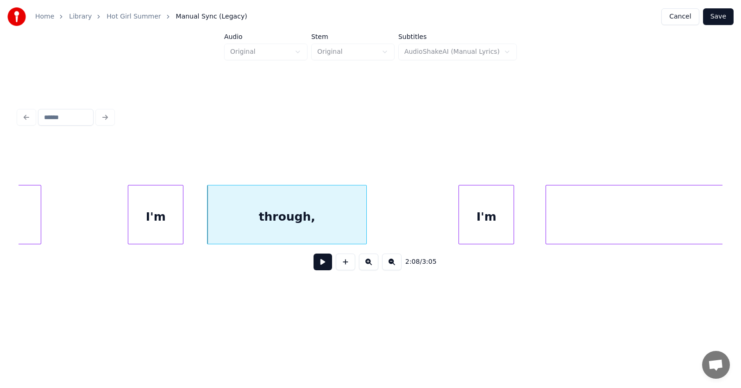
click at [471, 221] on div "I'm" at bounding box center [486, 216] width 55 height 63
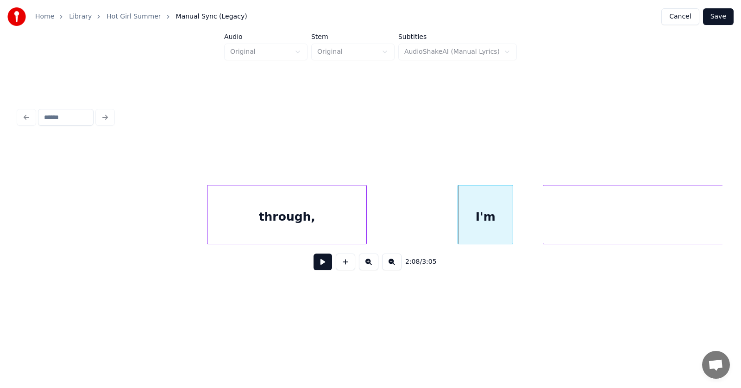
scroll to position [0, 44631]
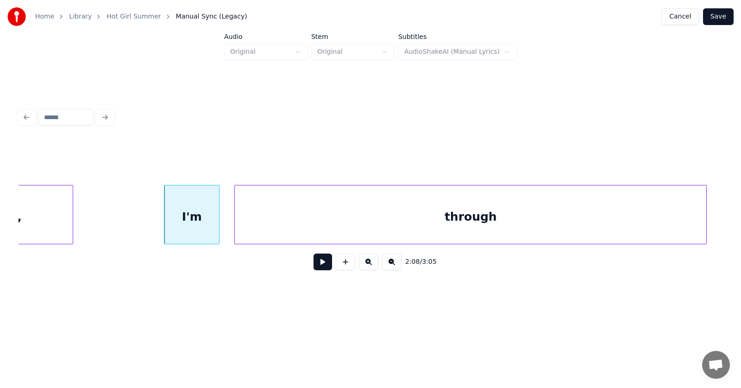
click at [565, 227] on div "through" at bounding box center [471, 216] width 472 height 63
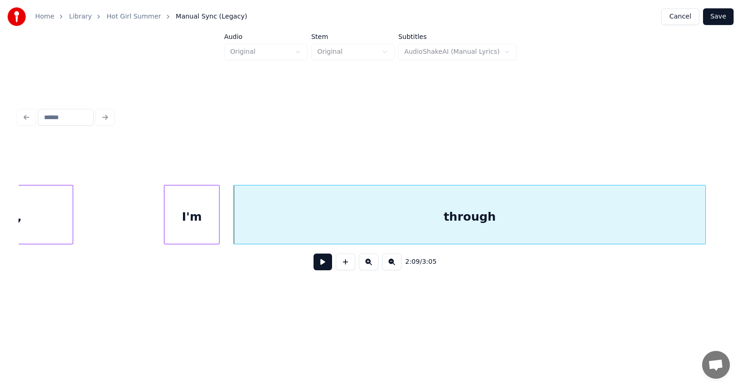
click at [319, 266] on button at bounding box center [323, 261] width 19 height 17
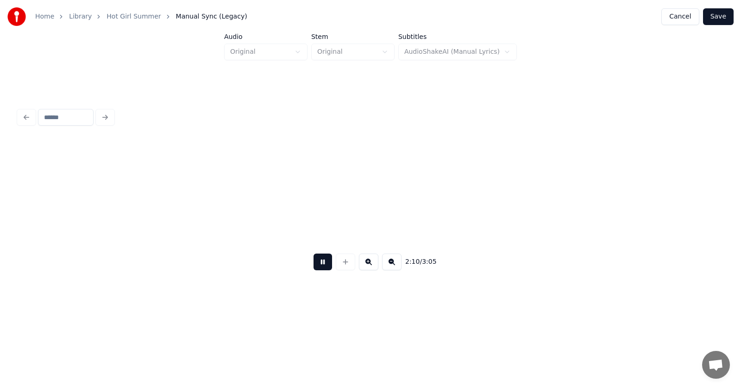
scroll to position [0, 45339]
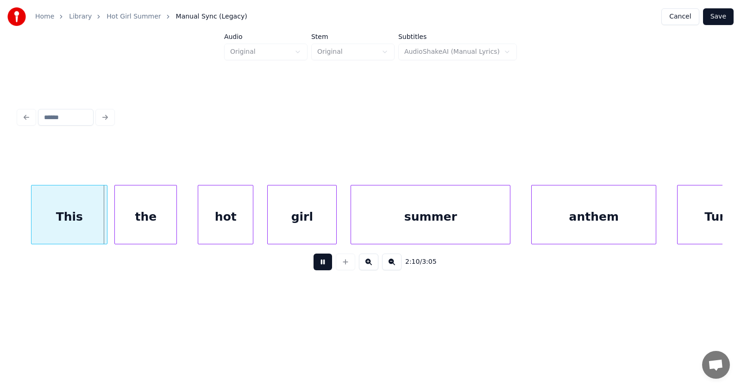
click at [319, 266] on button at bounding box center [323, 261] width 19 height 17
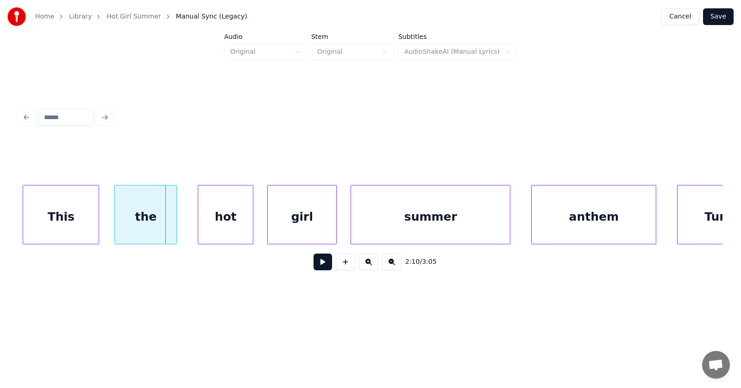
click at [67, 227] on div "This" at bounding box center [61, 216] width 76 height 63
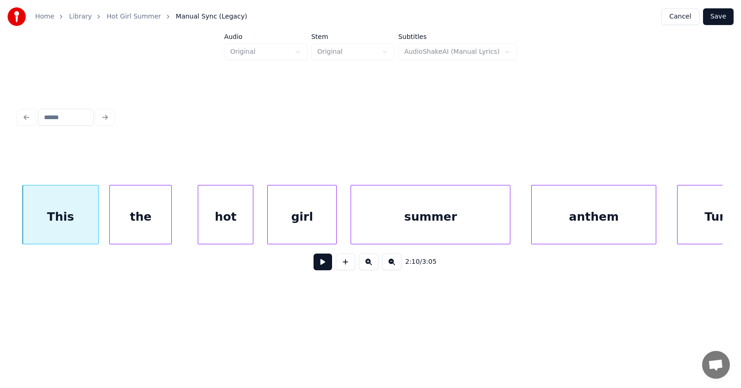
click at [147, 226] on div "the" at bounding box center [141, 216] width 62 height 63
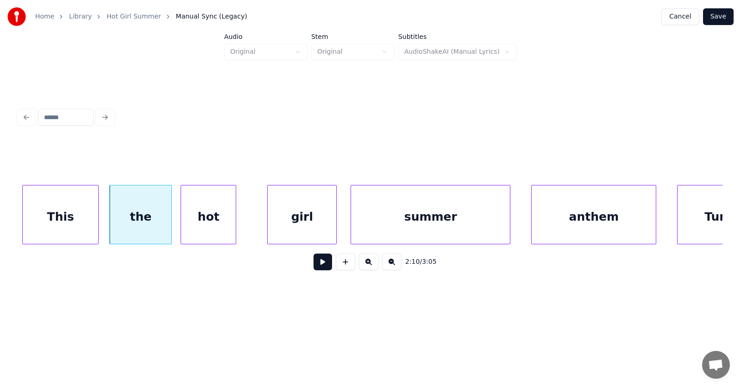
click at [193, 222] on div "hot" at bounding box center [208, 216] width 55 height 63
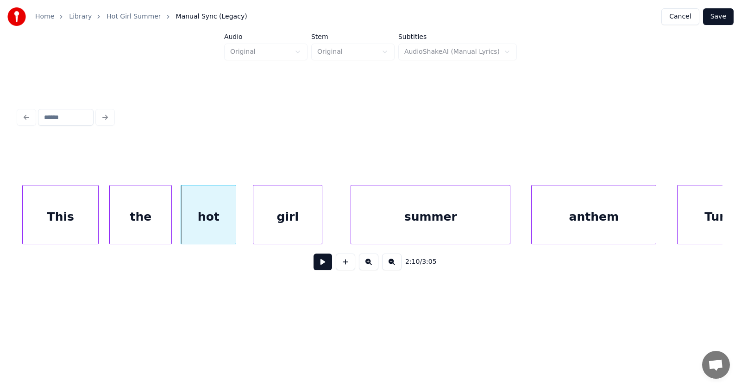
click at [284, 221] on div "girl" at bounding box center [287, 216] width 69 height 63
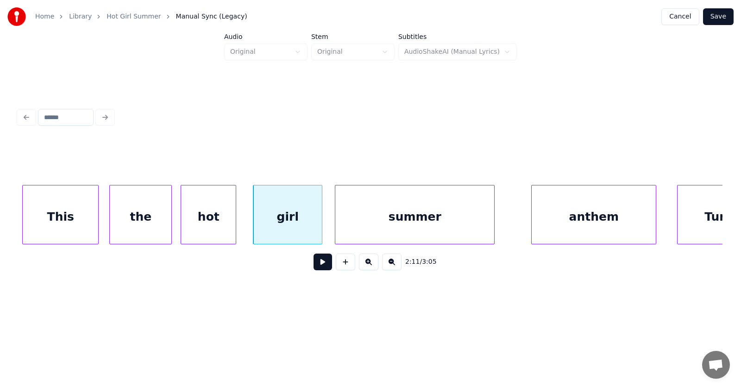
click at [361, 224] on div "summer" at bounding box center [414, 216] width 159 height 63
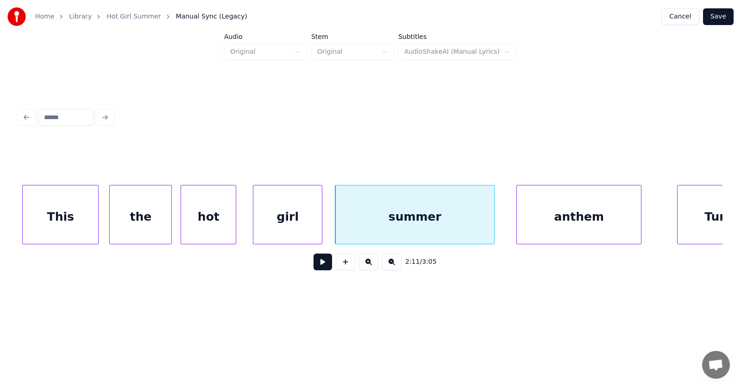
click at [538, 214] on div "anthem" at bounding box center [579, 216] width 124 height 63
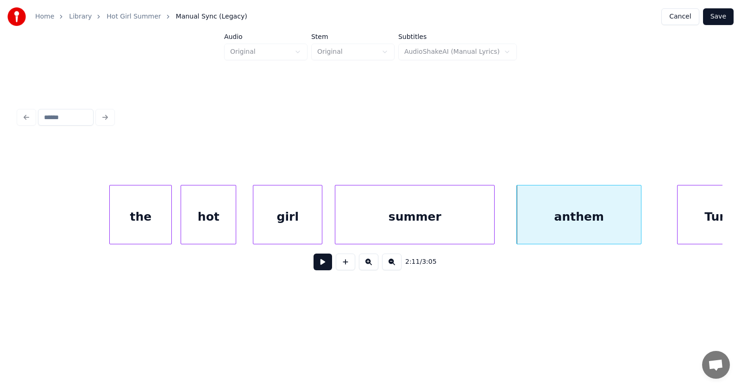
scroll to position [0, 45552]
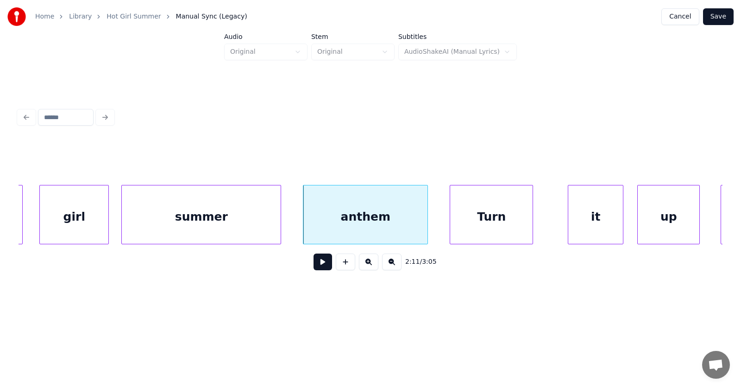
click at [492, 225] on div "Turn" at bounding box center [491, 216] width 82 height 63
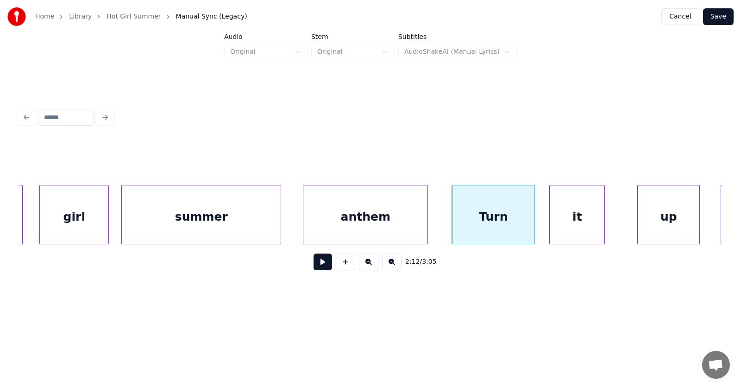
click at [562, 221] on div "it" at bounding box center [577, 216] width 55 height 63
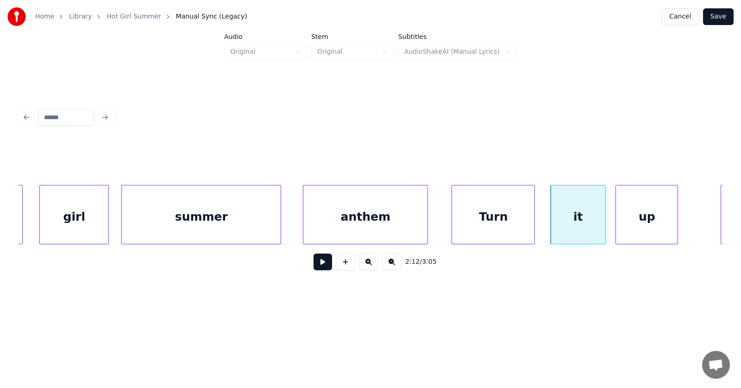
click at [646, 218] on div "up" at bounding box center [647, 216] width 62 height 63
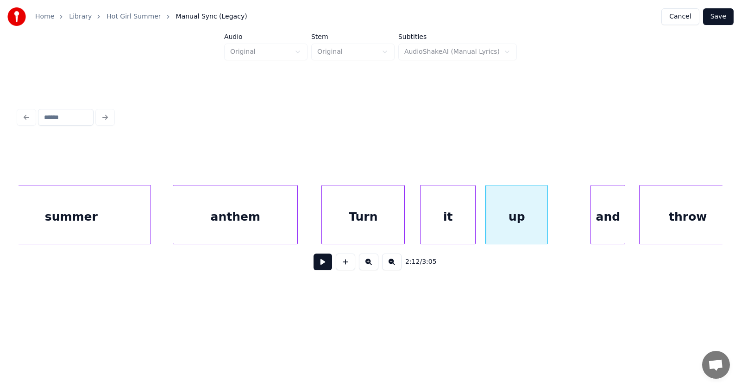
scroll to position [0, 45769]
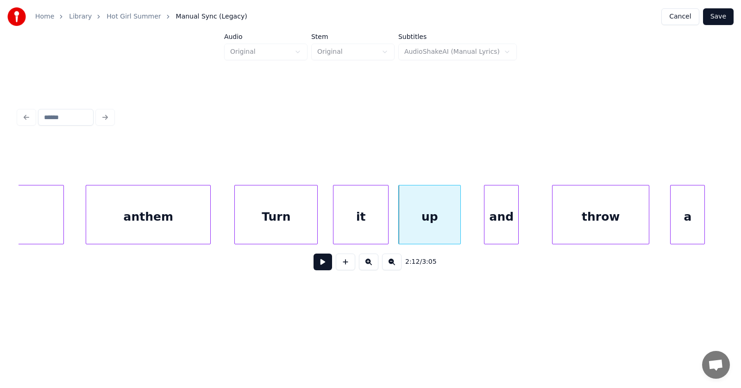
click at [502, 228] on div "and" at bounding box center [502, 216] width 34 height 63
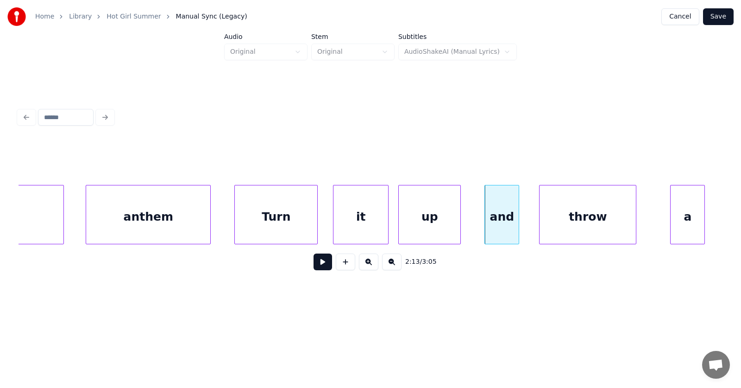
click at [583, 223] on div "throw" at bounding box center [588, 216] width 96 height 63
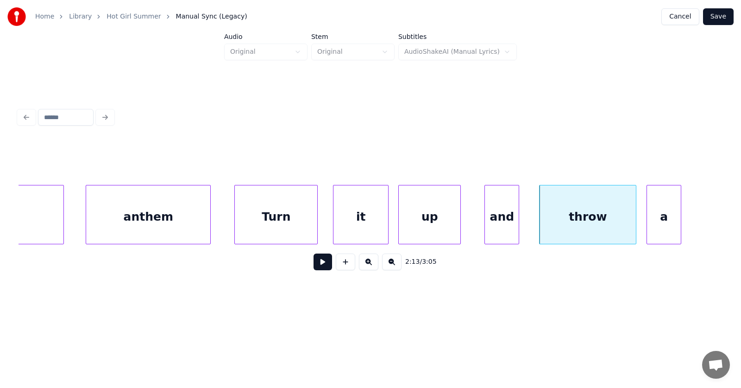
click at [659, 226] on div "a" at bounding box center [664, 216] width 34 height 63
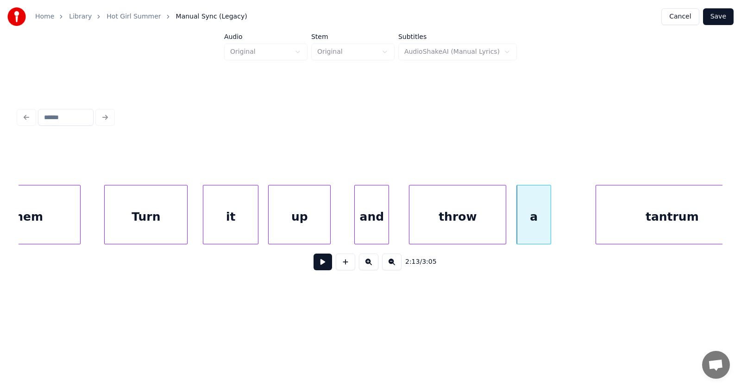
scroll to position [0, 46073]
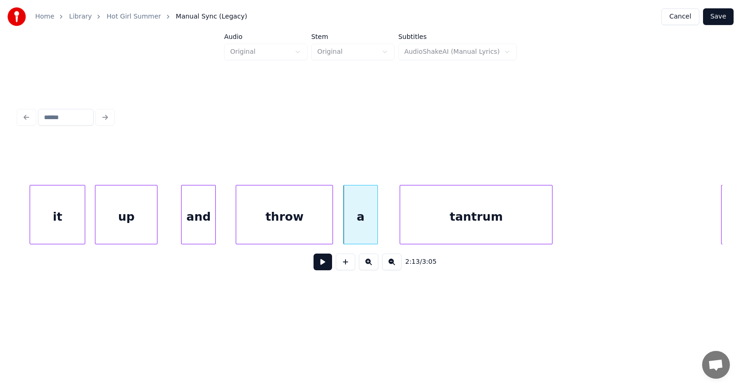
click at [486, 223] on div "tantrum" at bounding box center [476, 216] width 152 height 63
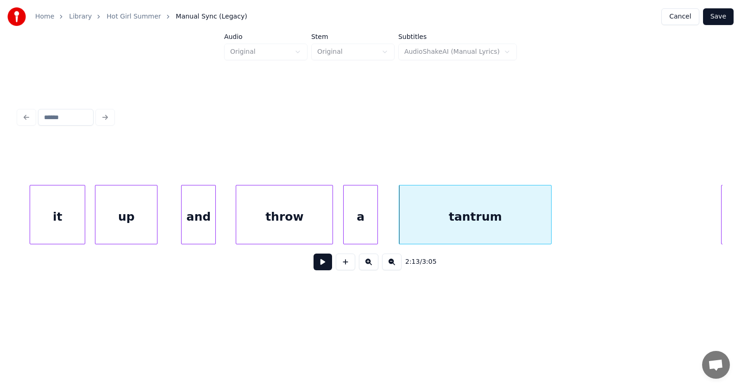
click at [314, 269] on button at bounding box center [323, 261] width 19 height 17
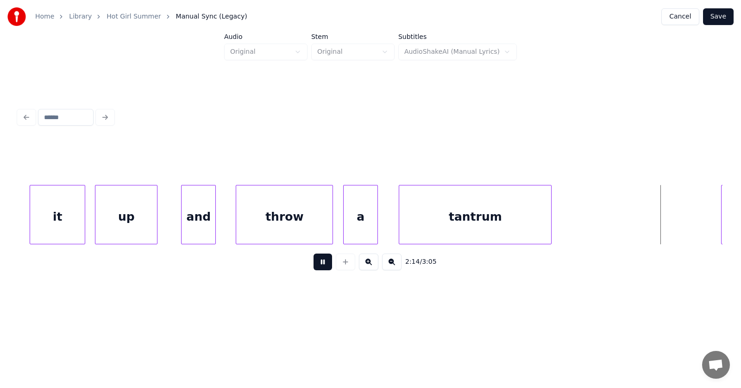
click at [314, 265] on button at bounding box center [323, 261] width 19 height 17
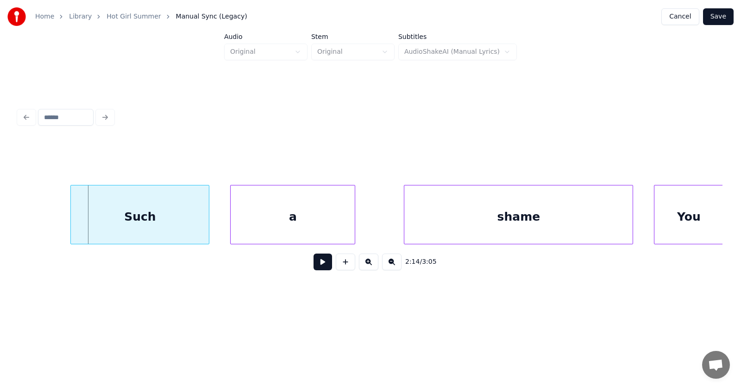
scroll to position [0, 46507]
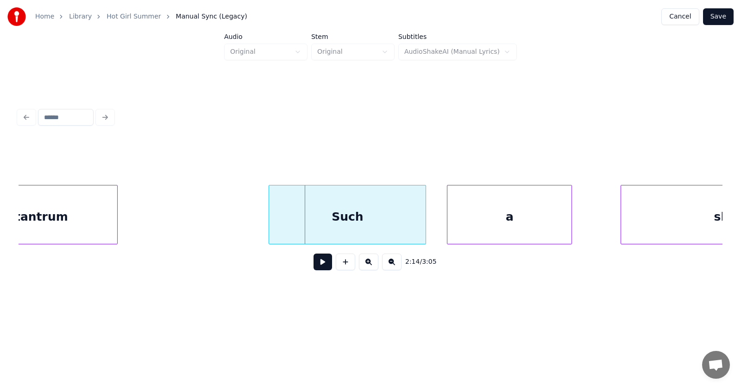
click at [269, 223] on div at bounding box center [270, 214] width 3 height 58
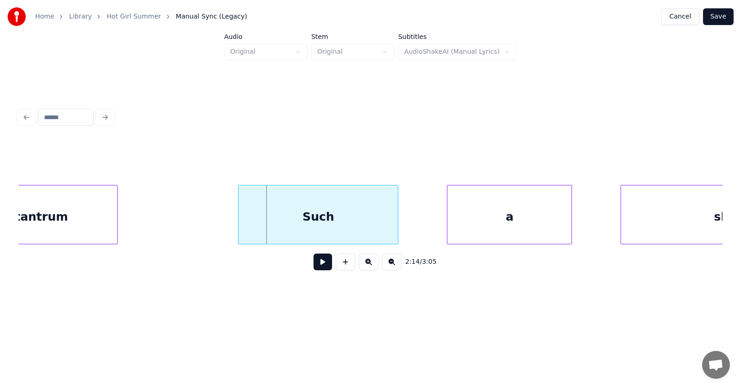
click at [290, 222] on div "Such" at bounding box center [318, 216] width 159 height 63
click at [481, 229] on div "a" at bounding box center [487, 216] width 124 height 63
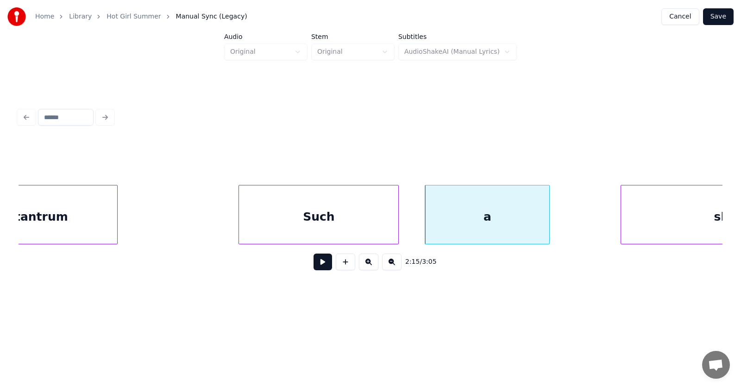
scroll to position [0, 46631]
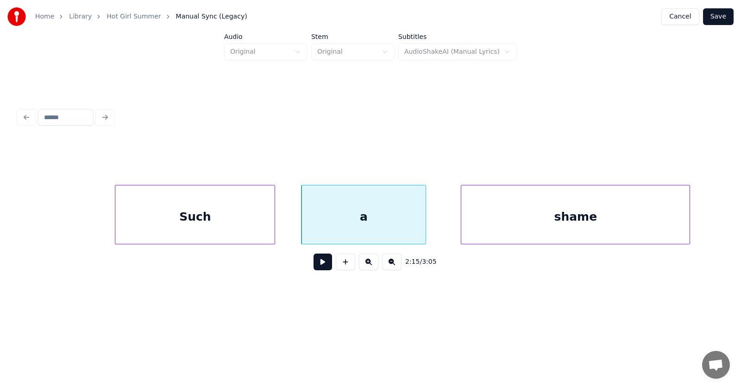
click at [603, 232] on div "shame" at bounding box center [575, 216] width 228 height 63
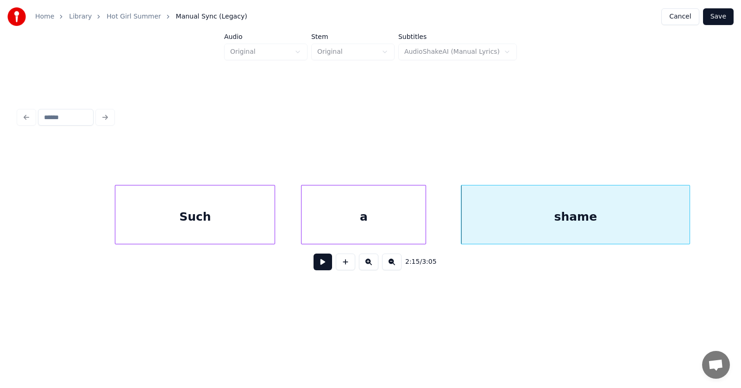
click at [314, 268] on button at bounding box center [323, 261] width 19 height 17
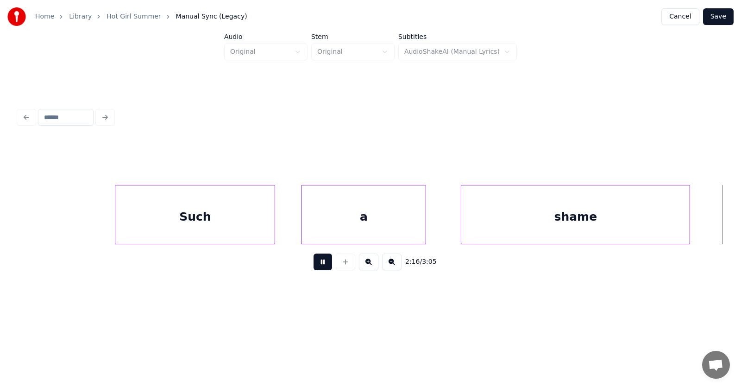
scroll to position [0, 47335]
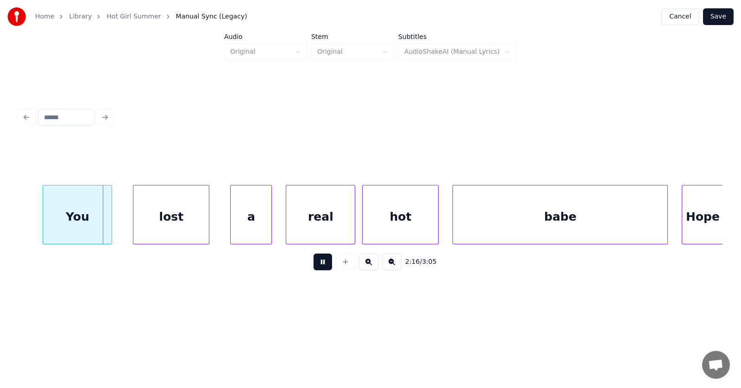
click at [314, 268] on button at bounding box center [323, 261] width 19 height 17
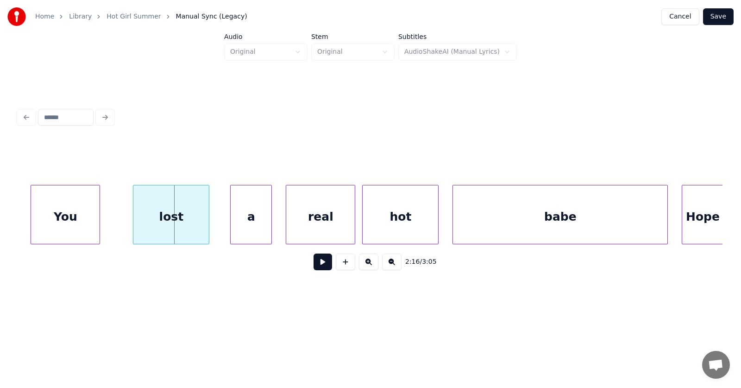
click at [76, 226] on div "You" at bounding box center [65, 216] width 69 height 63
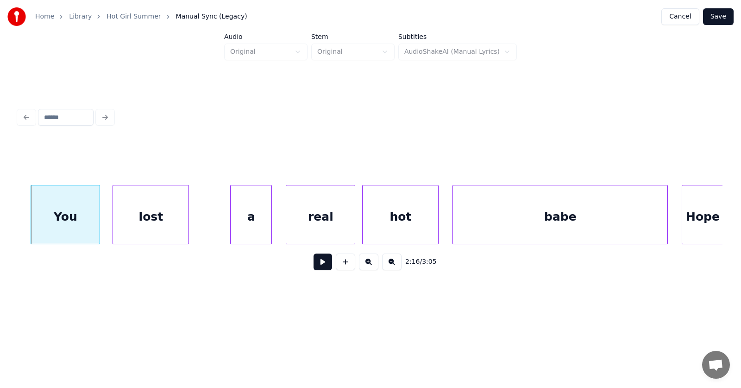
click at [142, 223] on div "lost" at bounding box center [151, 216] width 76 height 63
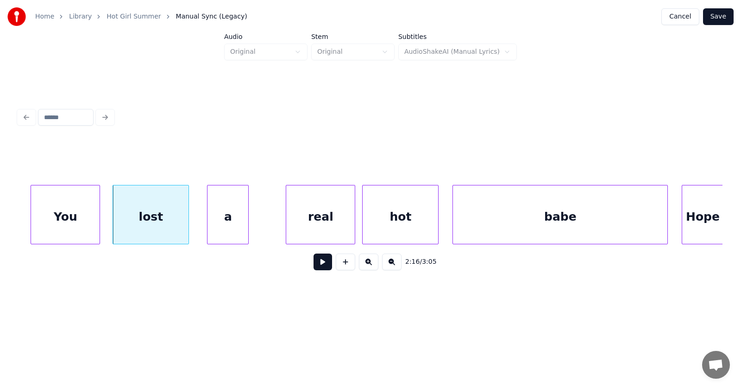
click at [231, 226] on div "a" at bounding box center [228, 216] width 41 height 63
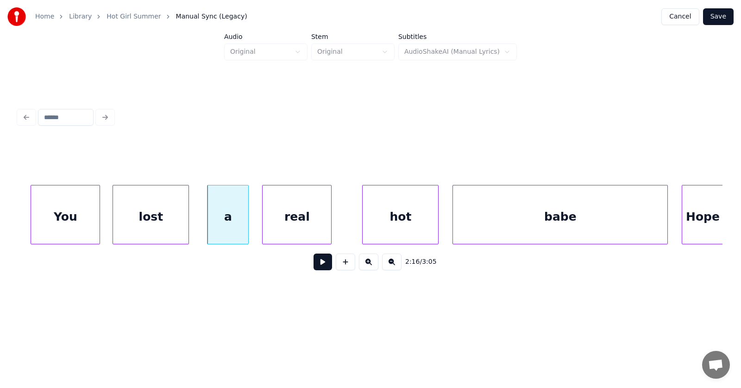
click at [293, 224] on div "real" at bounding box center [297, 216] width 69 height 63
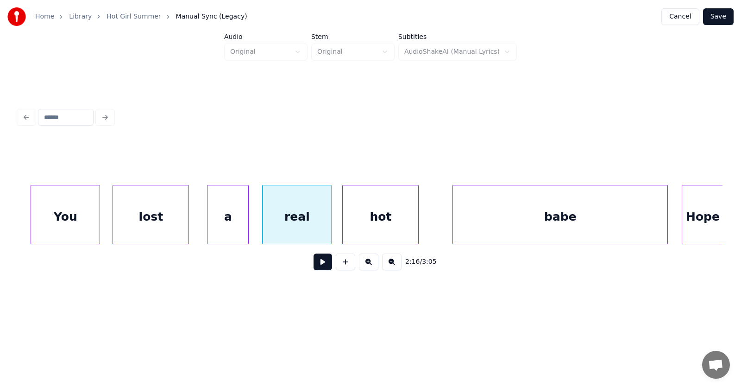
click at [353, 227] on div "hot" at bounding box center [381, 216] width 76 height 63
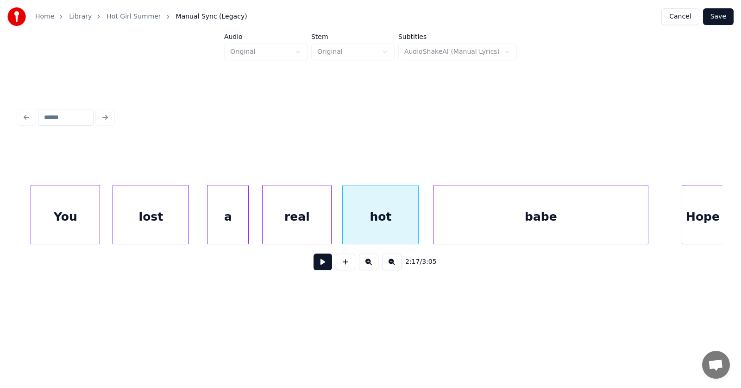
click at [459, 228] on div "babe" at bounding box center [541, 216] width 214 height 63
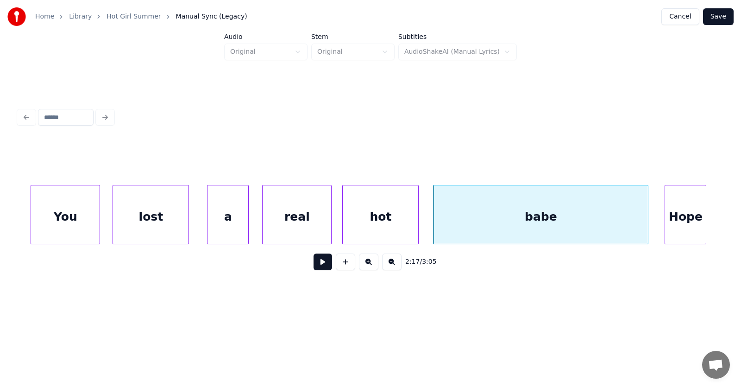
click at [696, 229] on div "Hope" at bounding box center [685, 216] width 41 height 63
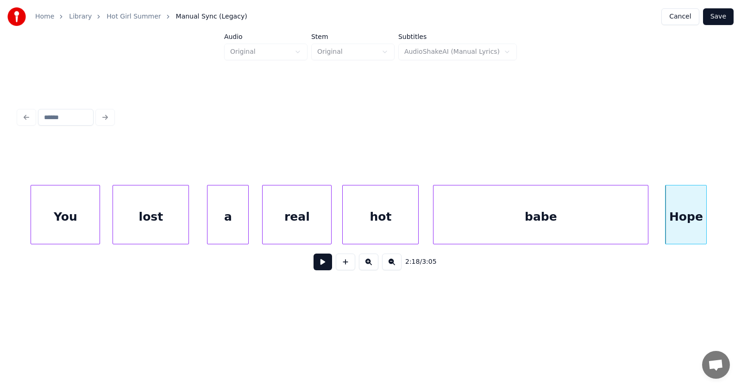
click at [322, 265] on button at bounding box center [323, 261] width 19 height 17
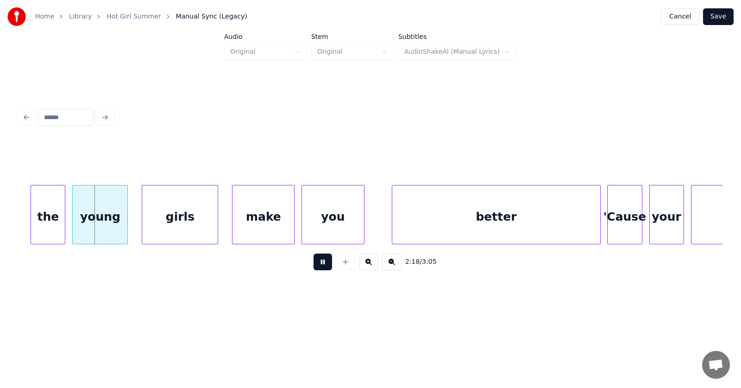
click at [322, 265] on button at bounding box center [323, 261] width 19 height 17
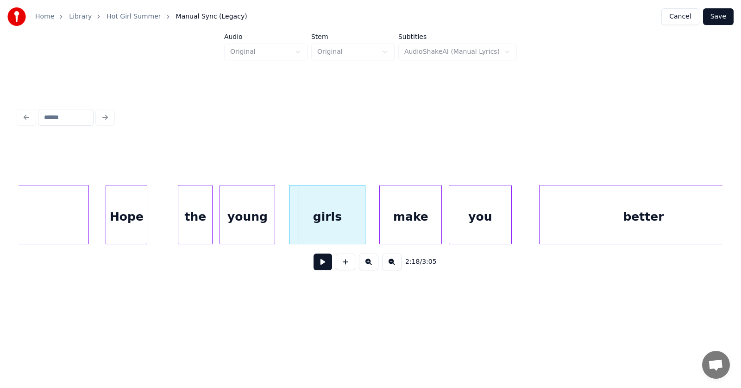
scroll to position [0, 47808]
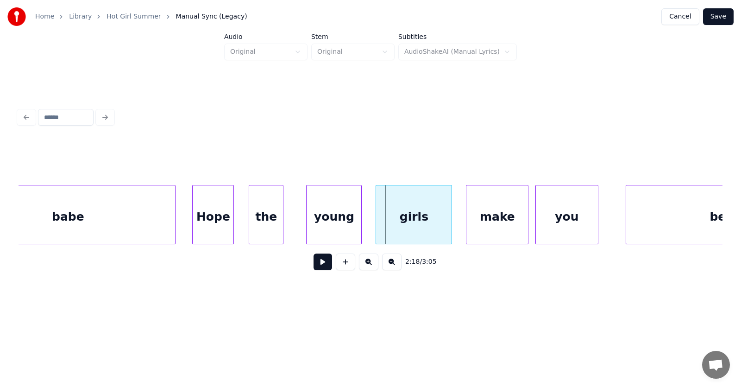
click at [258, 222] on div "the" at bounding box center [266, 216] width 34 height 63
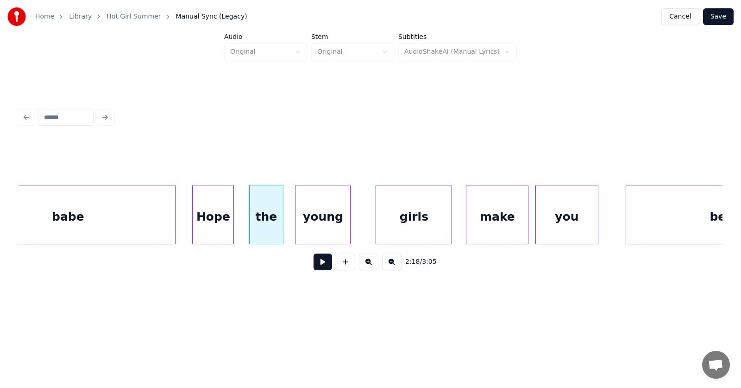
click at [310, 227] on div "young" at bounding box center [323, 216] width 55 height 63
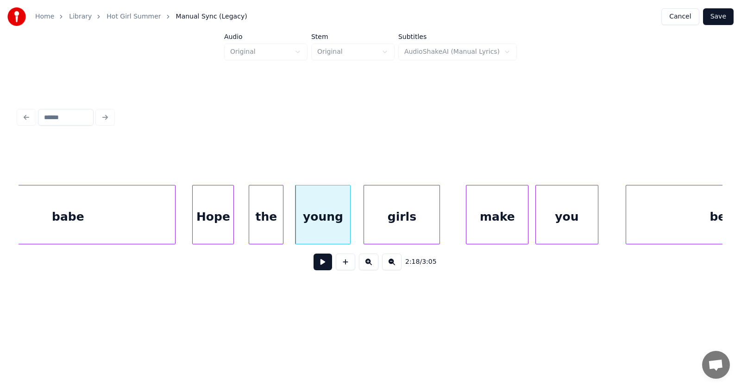
click at [374, 226] on div "girls" at bounding box center [402, 216] width 76 height 63
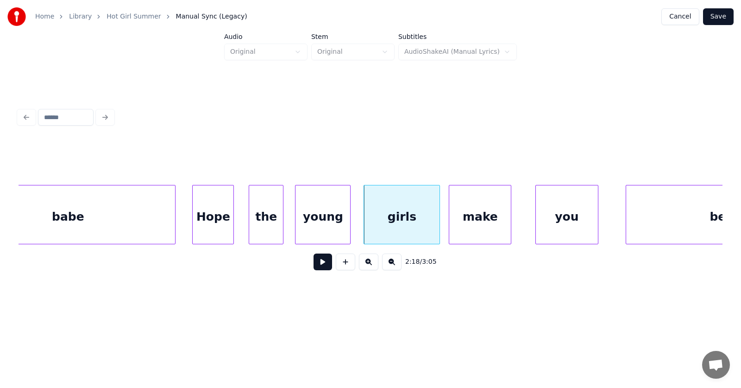
click at [467, 214] on div "make" at bounding box center [480, 216] width 62 height 63
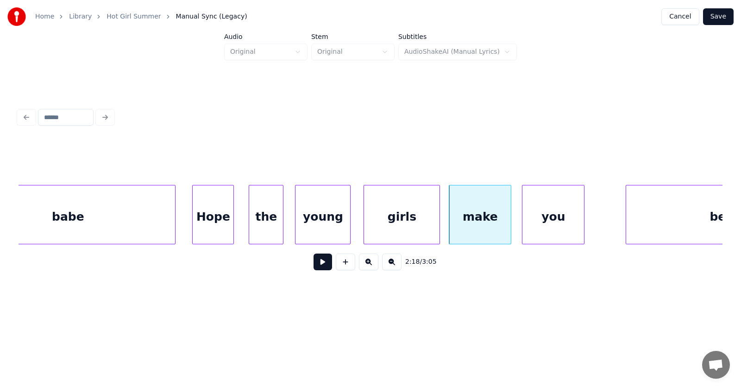
click at [542, 221] on div "you" at bounding box center [554, 216] width 62 height 63
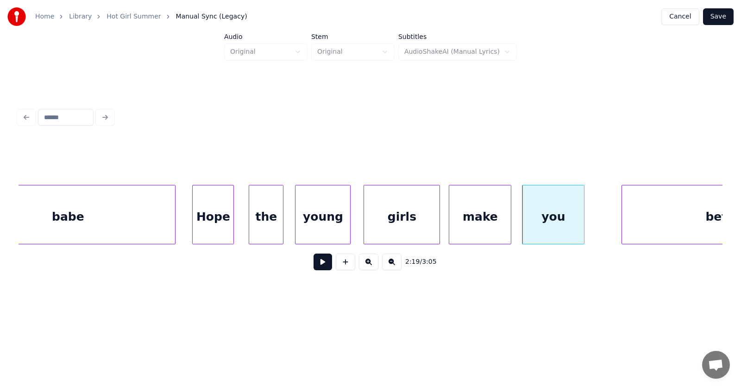
scroll to position [0, 47918]
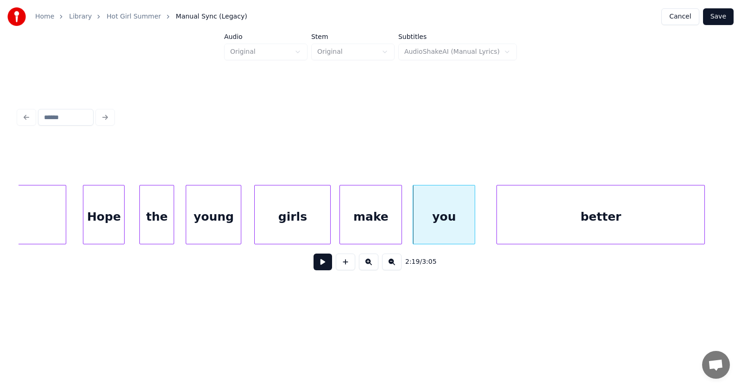
click at [620, 227] on div "better" at bounding box center [601, 216] width 208 height 63
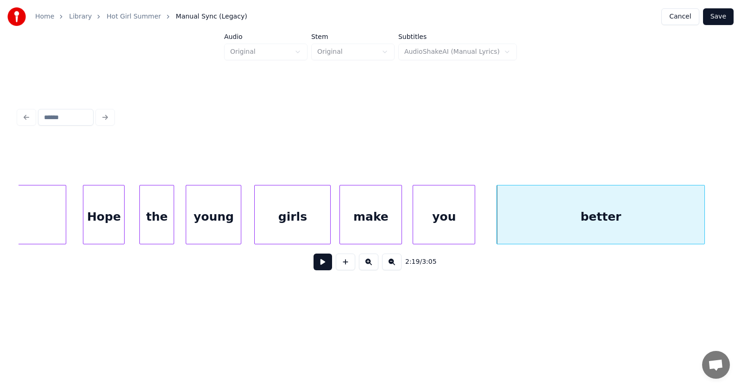
click at [323, 265] on button at bounding box center [323, 261] width 19 height 17
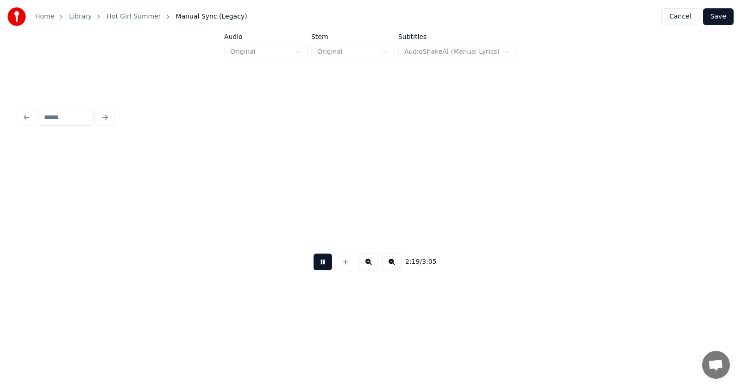
scroll to position [0, 48627]
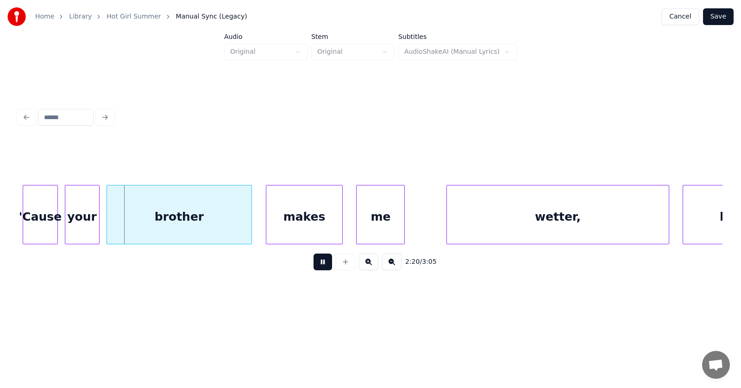
click at [319, 265] on button at bounding box center [323, 261] width 19 height 17
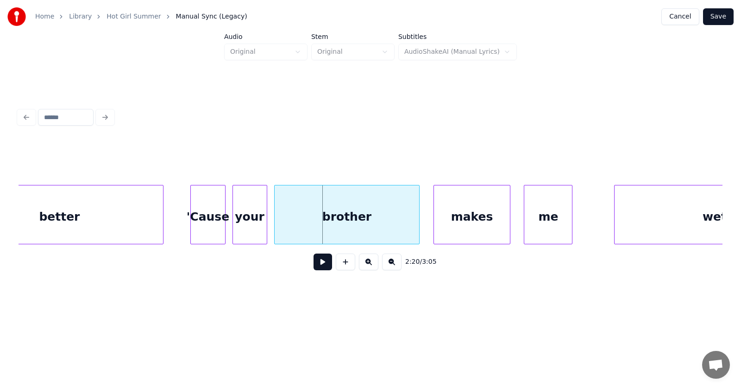
scroll to position [0, 48372]
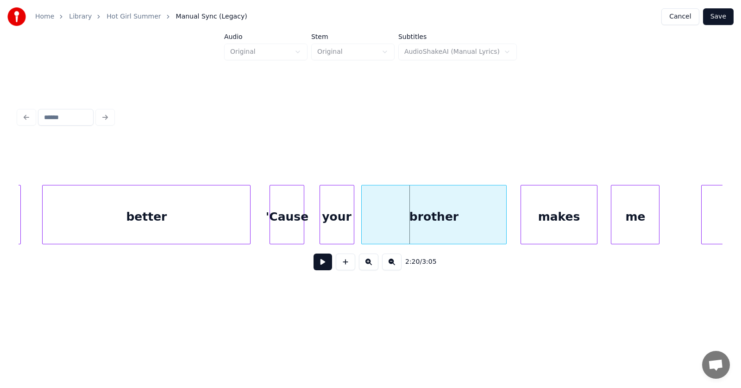
click at [288, 223] on div "'Cause" at bounding box center [287, 216] width 34 height 63
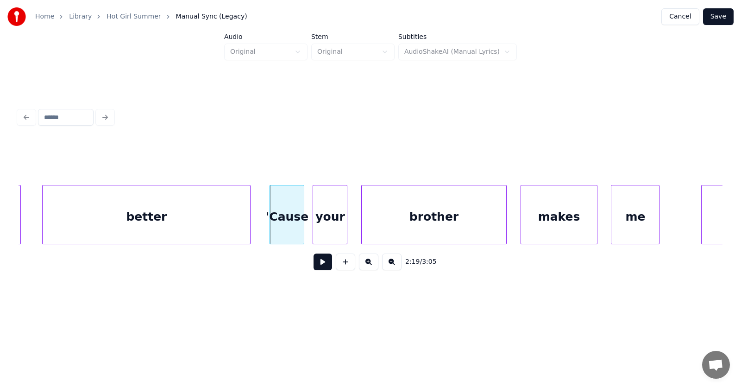
click at [326, 228] on div "your" at bounding box center [330, 216] width 34 height 63
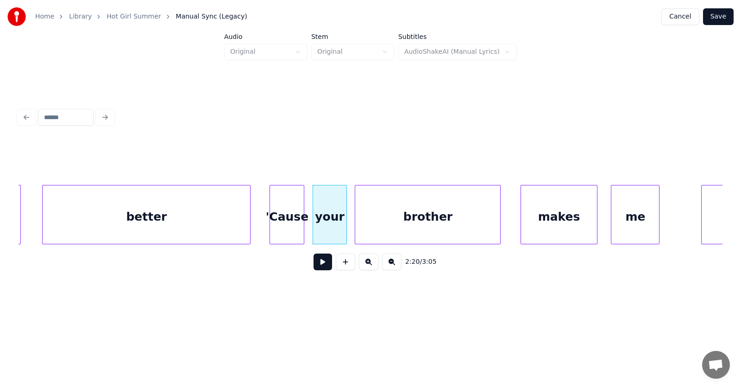
click at [378, 240] on div "brother" at bounding box center [427, 216] width 145 height 63
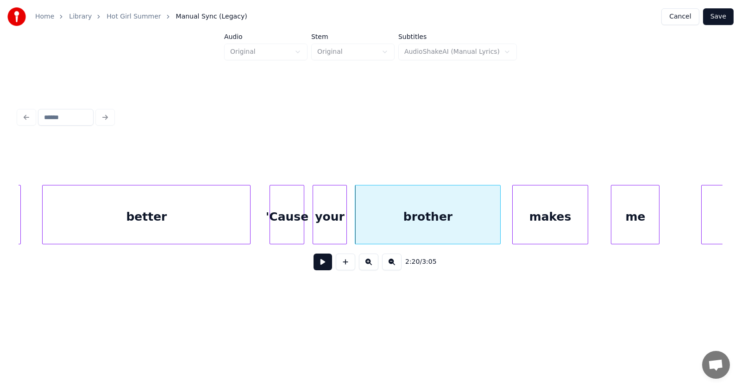
click at [528, 227] on div "makes" at bounding box center [551, 216] width 76 height 63
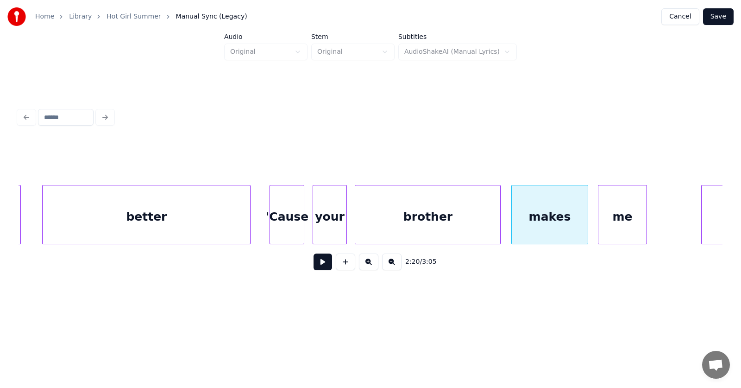
click at [617, 227] on div "me" at bounding box center [623, 216] width 48 height 63
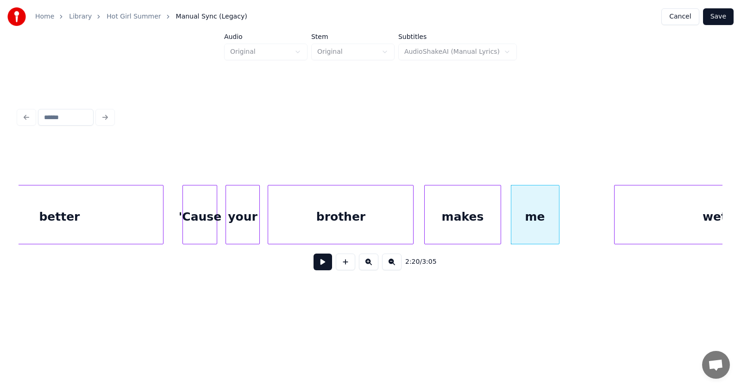
scroll to position [0, 48571]
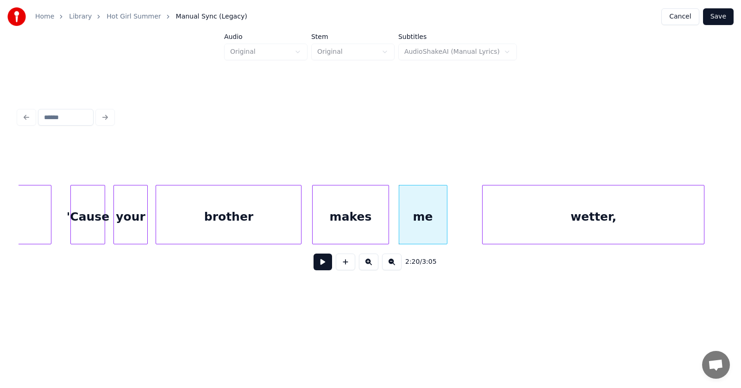
click at [624, 226] on div "wetter," at bounding box center [593, 216] width 221 height 63
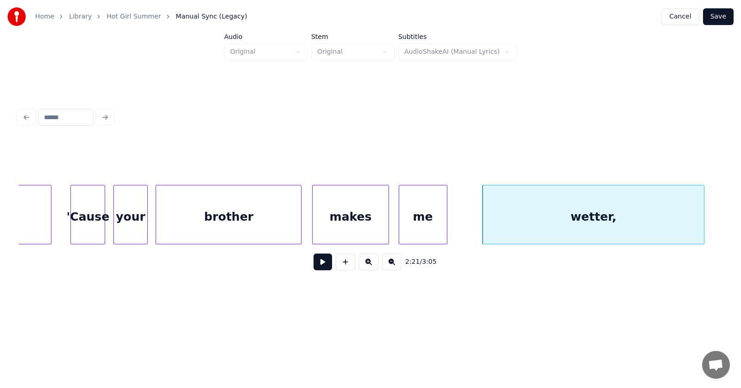
click at [319, 264] on button at bounding box center [323, 261] width 19 height 17
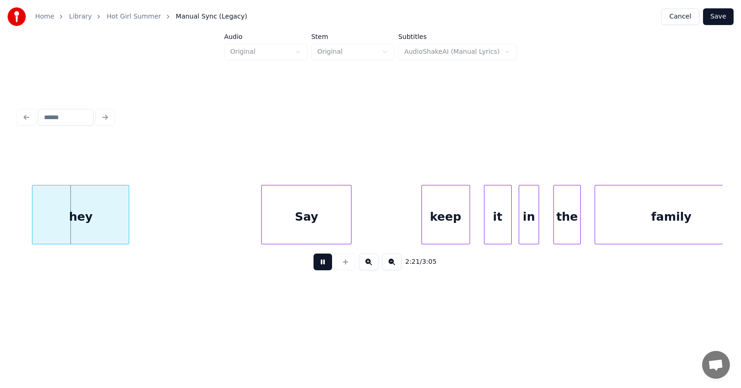
click at [319, 264] on button at bounding box center [323, 261] width 19 height 17
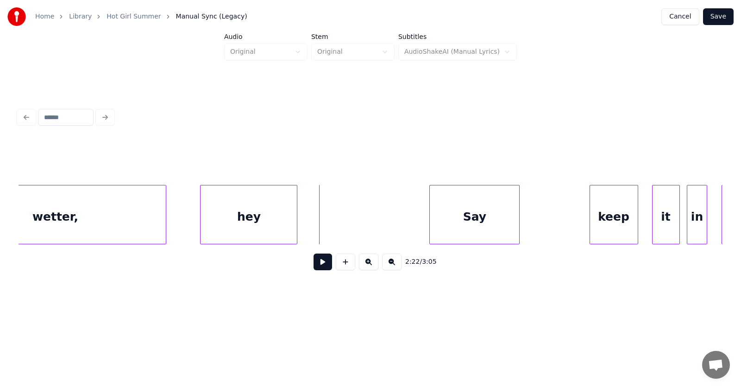
scroll to position [0, 48936]
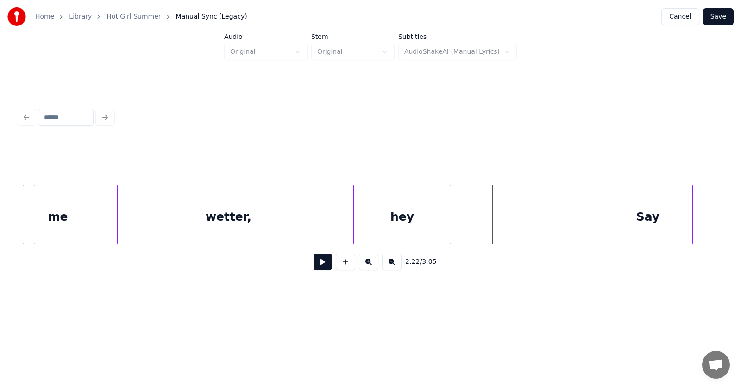
click at [413, 221] on div "hey" at bounding box center [402, 216] width 96 height 63
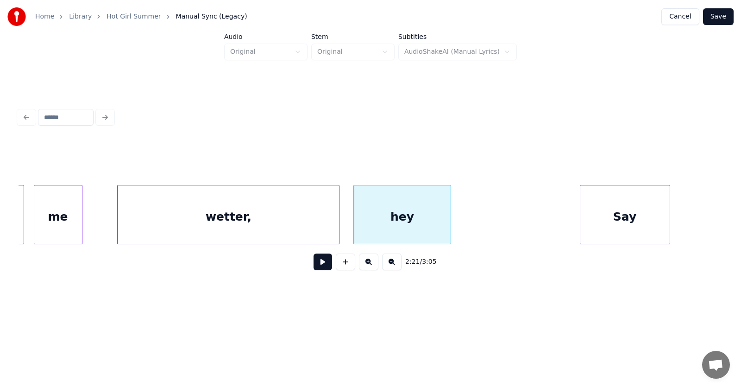
click at [613, 226] on div "Say" at bounding box center [624, 216] width 89 height 63
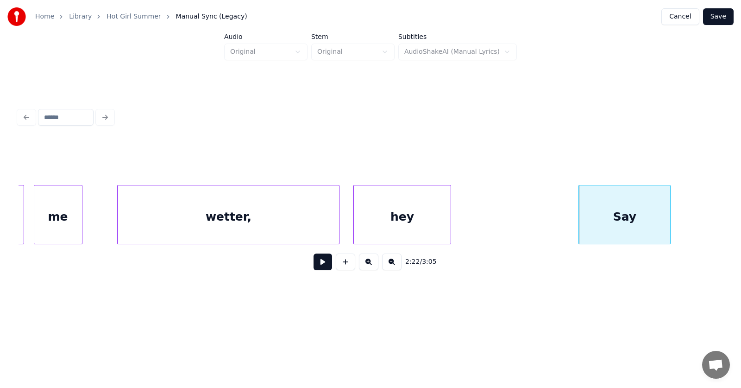
click at [670, 220] on div at bounding box center [669, 214] width 3 height 58
click at [314, 265] on button at bounding box center [323, 261] width 19 height 17
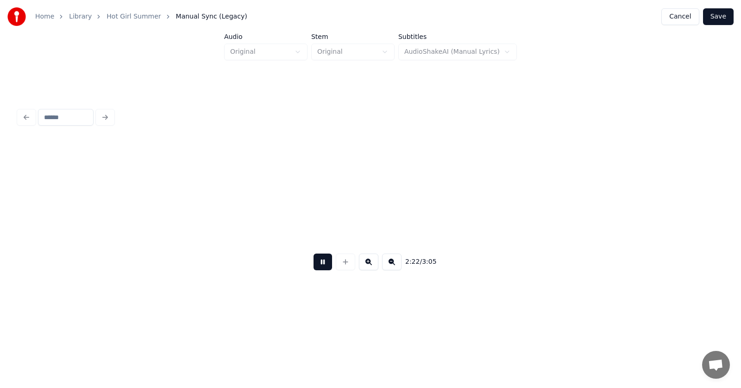
scroll to position [0, 49641]
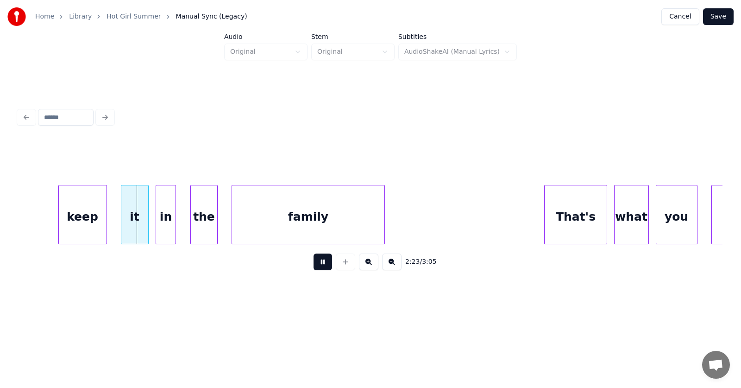
click at [314, 265] on button at bounding box center [323, 261] width 19 height 17
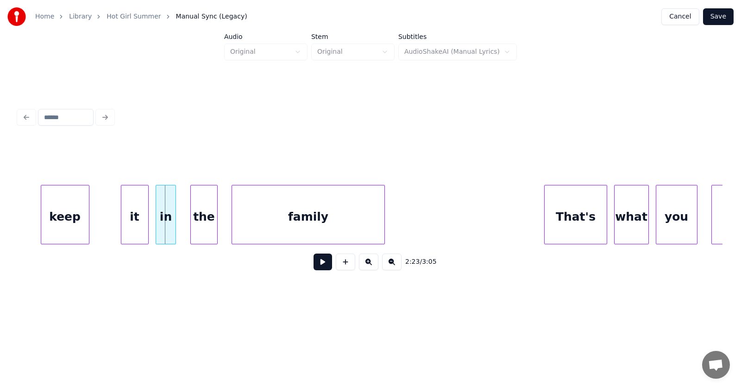
click at [69, 223] on div "keep" at bounding box center [65, 216] width 48 height 63
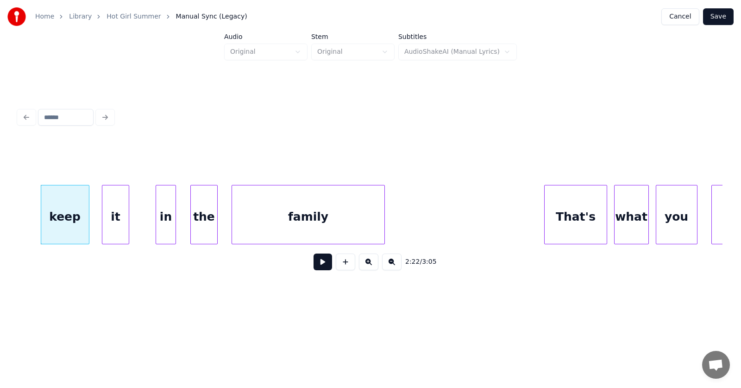
click at [115, 227] on div "it" at bounding box center [115, 216] width 27 height 63
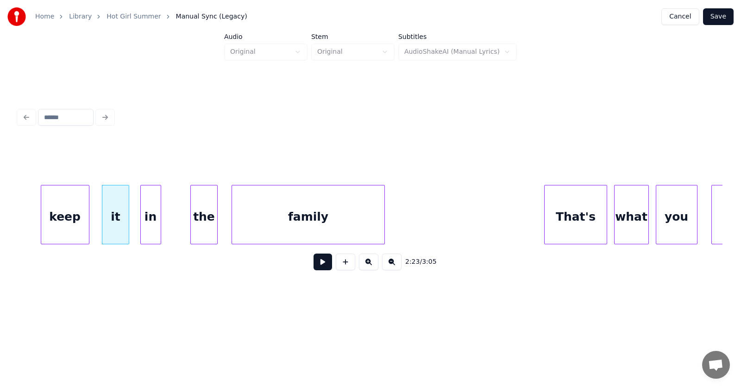
click at [152, 234] on div "in" at bounding box center [151, 216] width 20 height 63
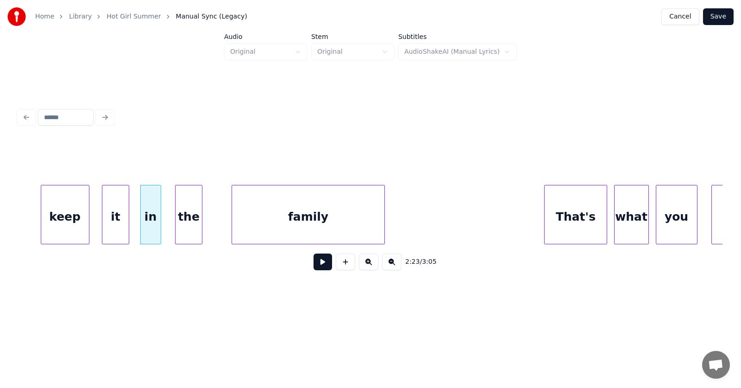
click at [191, 230] on div "the" at bounding box center [189, 216] width 27 height 63
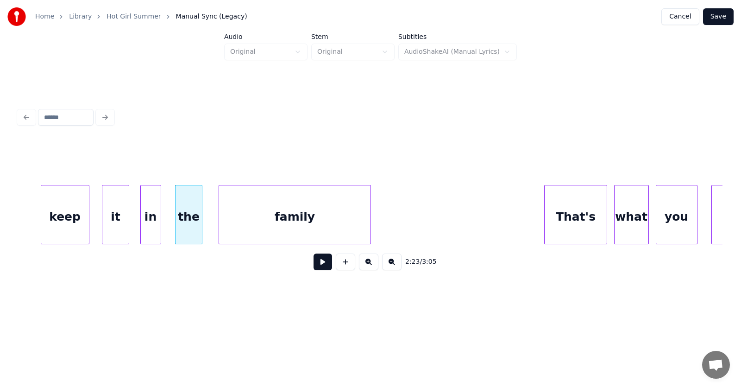
click at [265, 223] on div "family" at bounding box center [295, 216] width 152 height 63
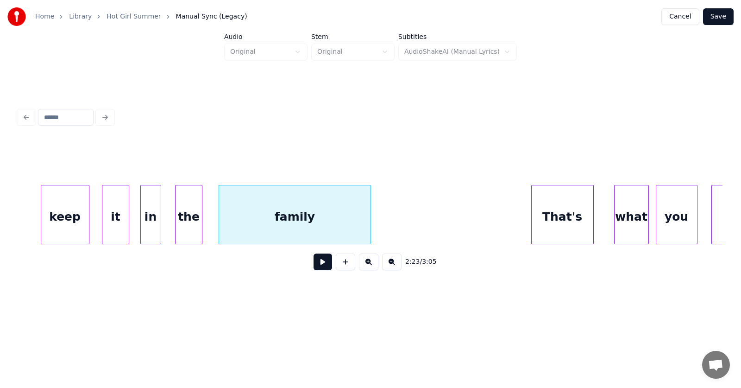
click at [547, 220] on div "That's" at bounding box center [563, 216] width 62 height 63
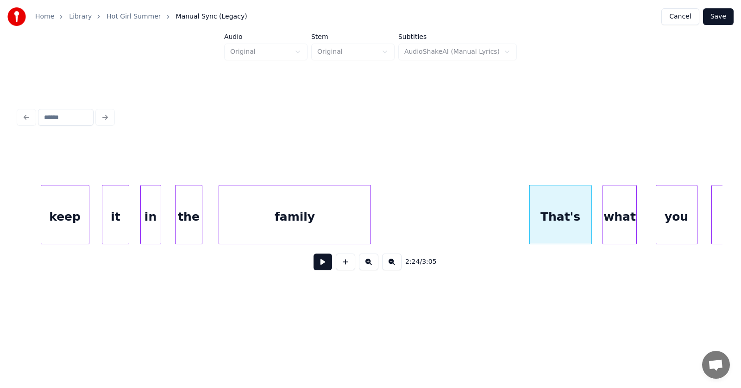
click at [613, 219] on div "what" at bounding box center [620, 216] width 34 height 63
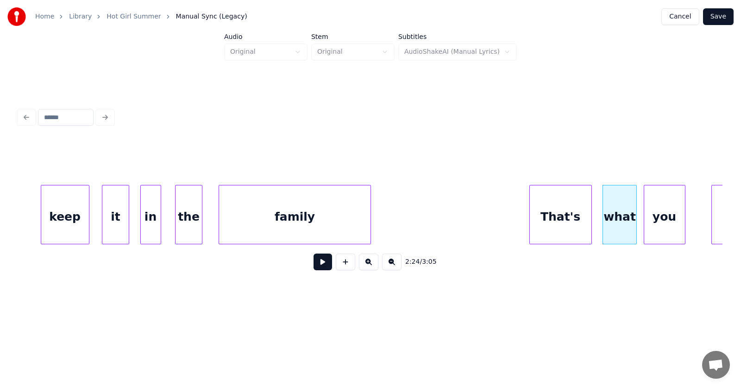
click at [658, 222] on div "you" at bounding box center [664, 216] width 41 height 63
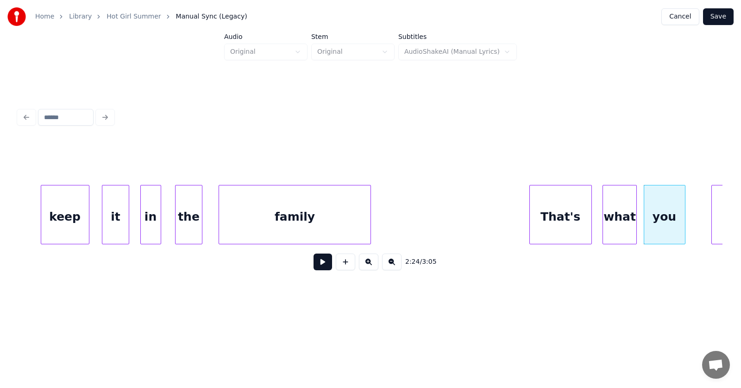
scroll to position [0, 49934]
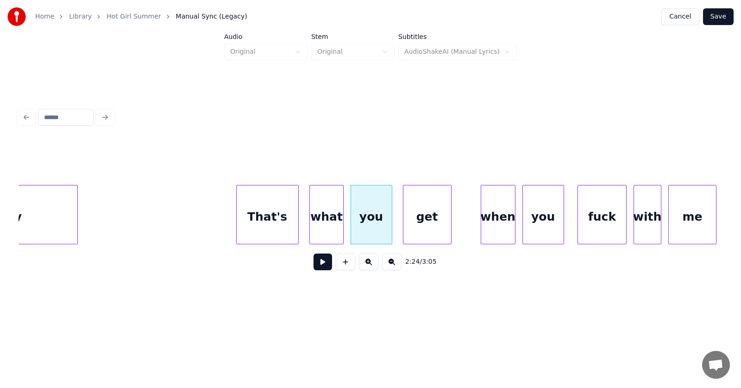
click at [427, 222] on div "get" at bounding box center [428, 216] width 48 height 63
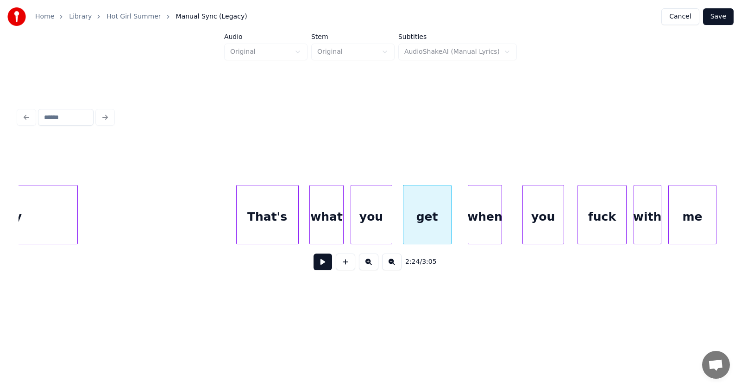
click at [479, 227] on div "when" at bounding box center [485, 216] width 34 height 63
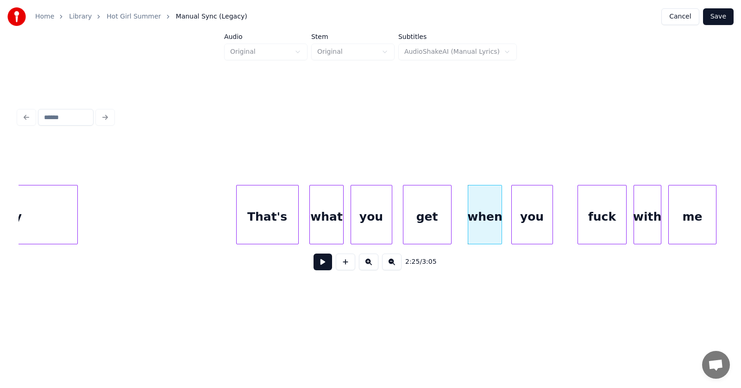
click at [525, 228] on div "you" at bounding box center [532, 216] width 41 height 63
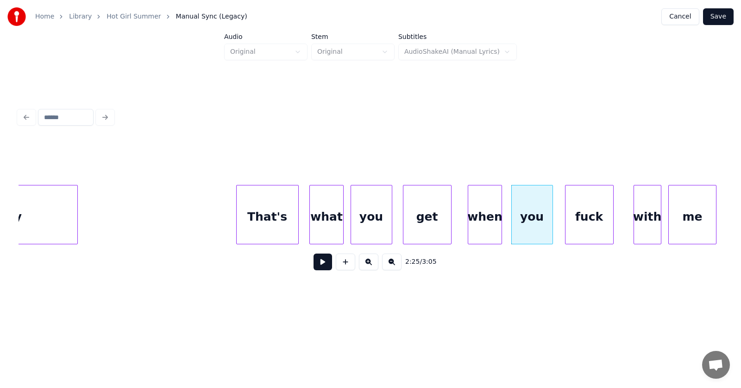
click at [578, 227] on div "fuck" at bounding box center [590, 216] width 48 height 63
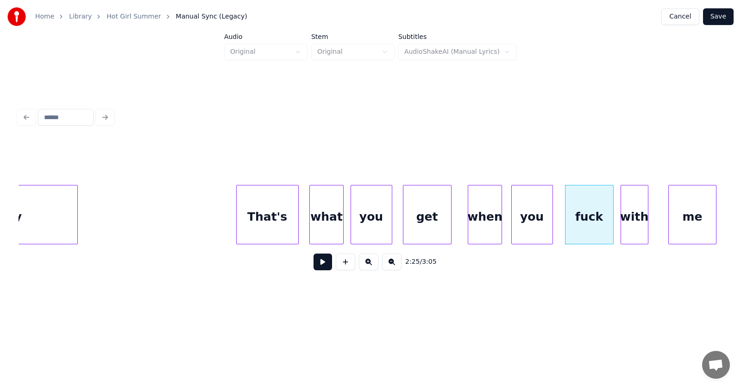
click at [634, 226] on div "with" at bounding box center [634, 216] width 27 height 63
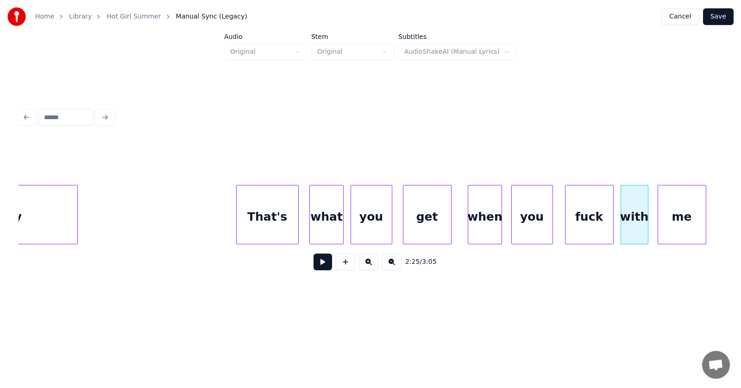
click at [675, 227] on div "me" at bounding box center [682, 216] width 48 height 63
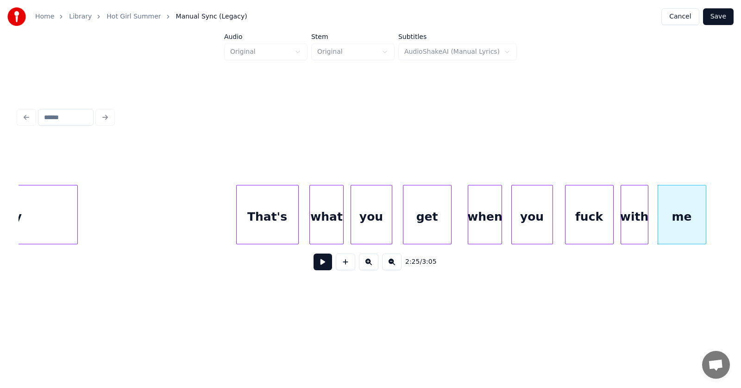
click at [320, 264] on button at bounding box center [323, 261] width 19 height 17
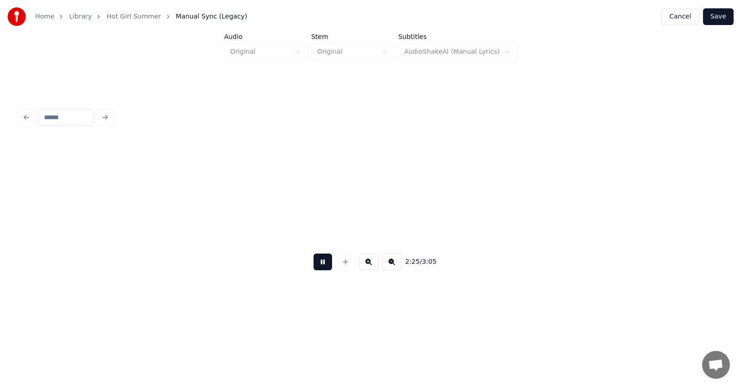
scroll to position [0, 50641]
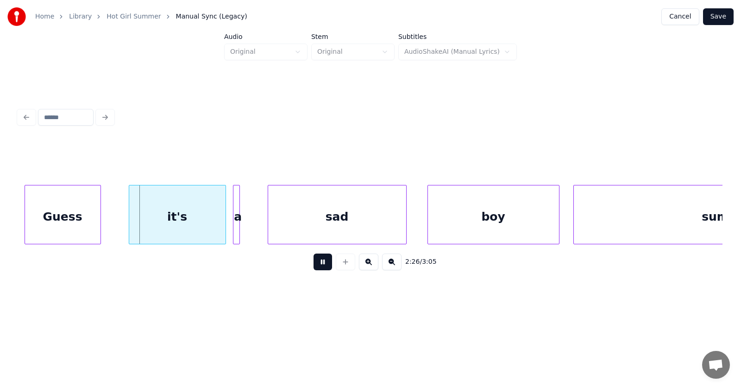
click at [322, 263] on button at bounding box center [323, 261] width 19 height 17
click at [67, 221] on div "Guess" at bounding box center [58, 216] width 76 height 63
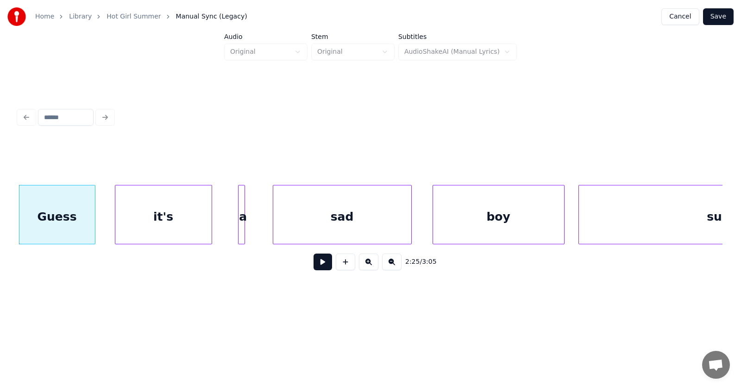
click at [155, 222] on div "it's" at bounding box center [163, 216] width 96 height 63
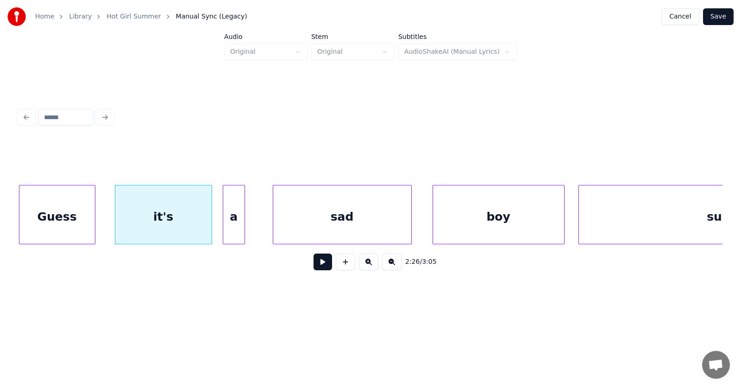
click at [223, 230] on div at bounding box center [224, 214] width 3 height 58
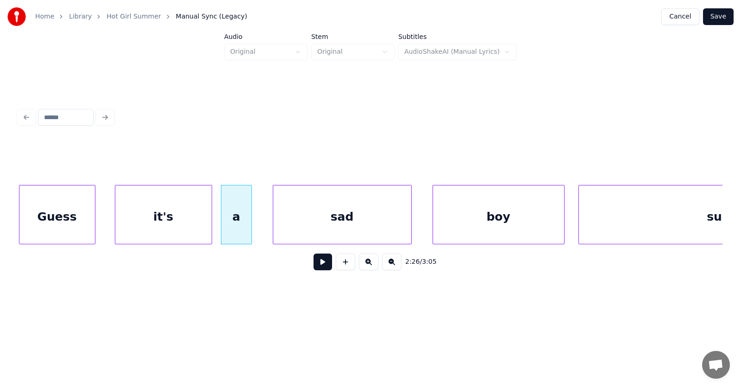
click at [251, 231] on div at bounding box center [250, 214] width 3 height 58
click at [294, 229] on div "sad" at bounding box center [334, 216] width 138 height 63
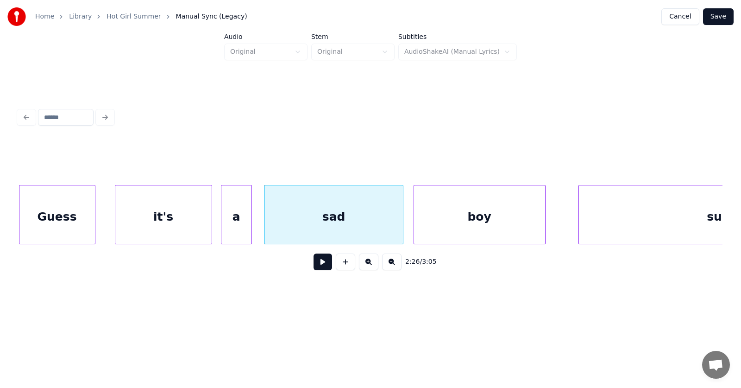
click at [426, 228] on div "boy" at bounding box center [479, 216] width 131 height 63
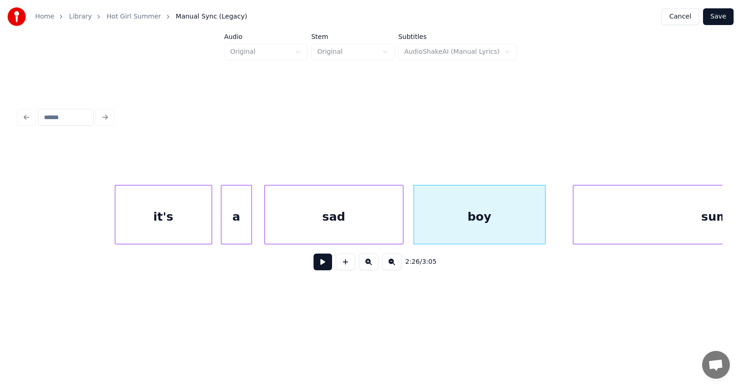
scroll to position [0, 50802]
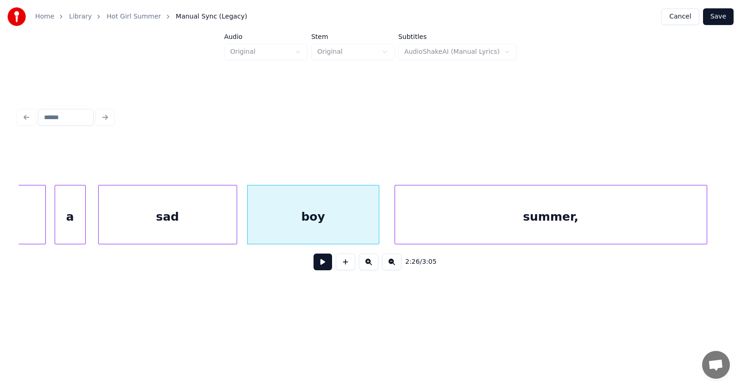
click at [574, 220] on div "summer," at bounding box center [551, 216] width 312 height 63
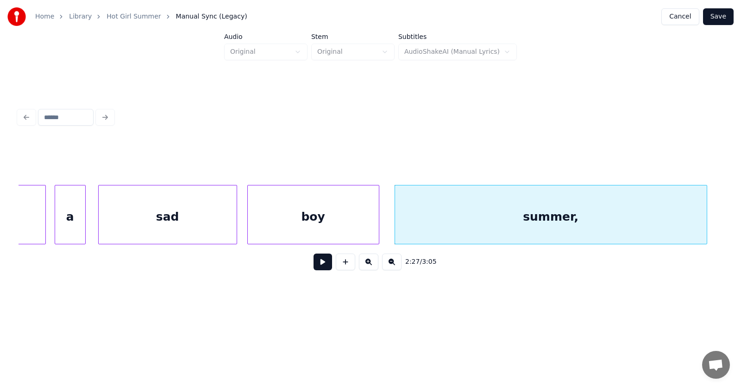
click at [319, 268] on button at bounding box center [323, 261] width 19 height 17
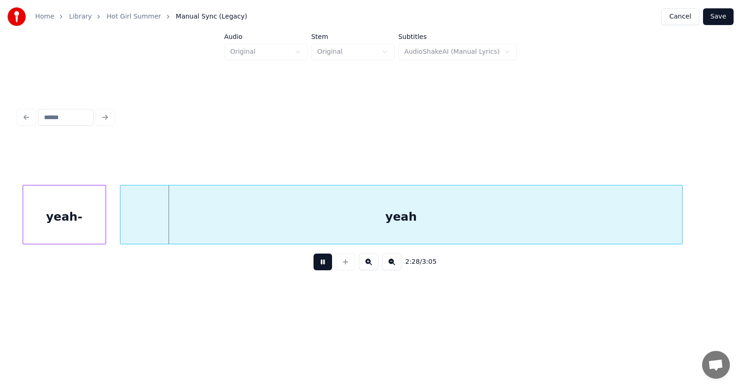
click at [319, 268] on button at bounding box center [323, 261] width 19 height 17
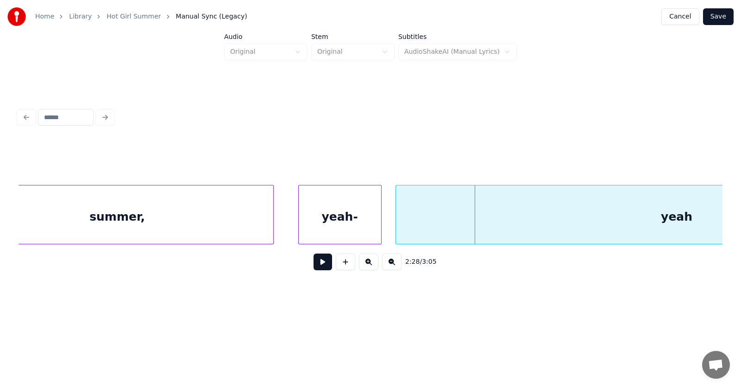
scroll to position [0, 51149]
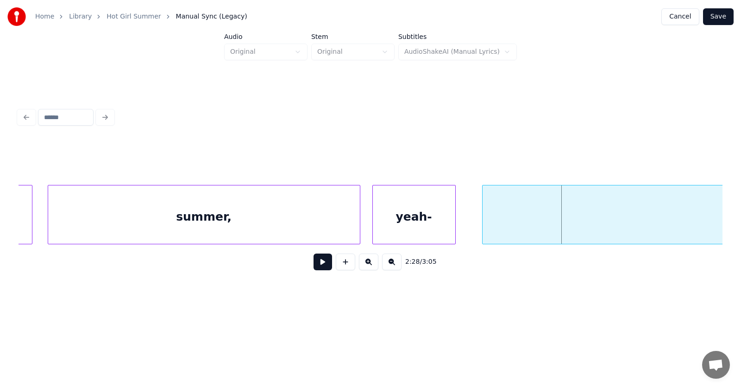
click at [443, 230] on div "yeah-" at bounding box center [414, 216] width 82 height 63
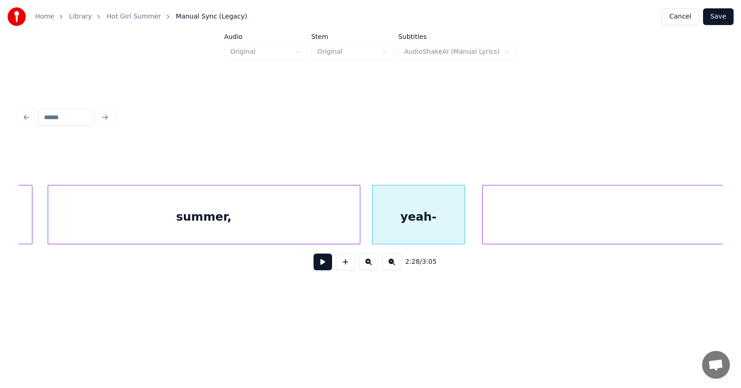
click at [462, 224] on div at bounding box center [463, 214] width 3 height 58
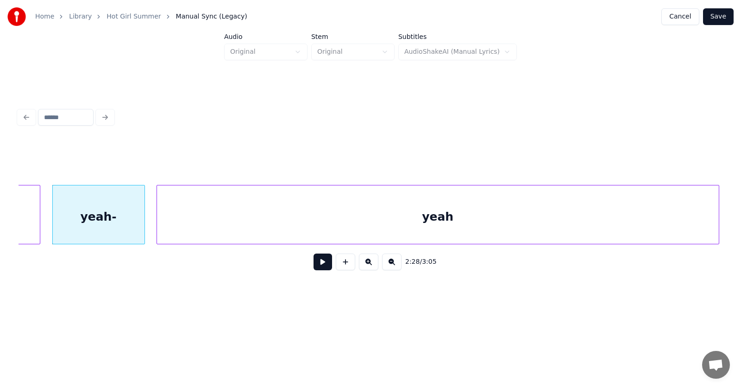
click at [518, 225] on div "yeah" at bounding box center [438, 216] width 562 height 63
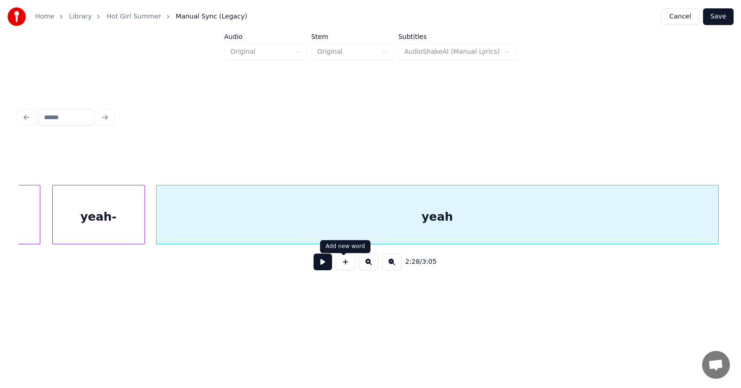
click at [325, 264] on button at bounding box center [323, 261] width 19 height 17
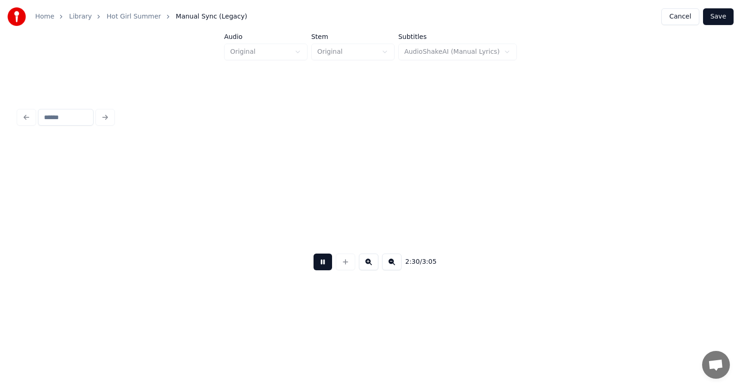
scroll to position [0, 52175]
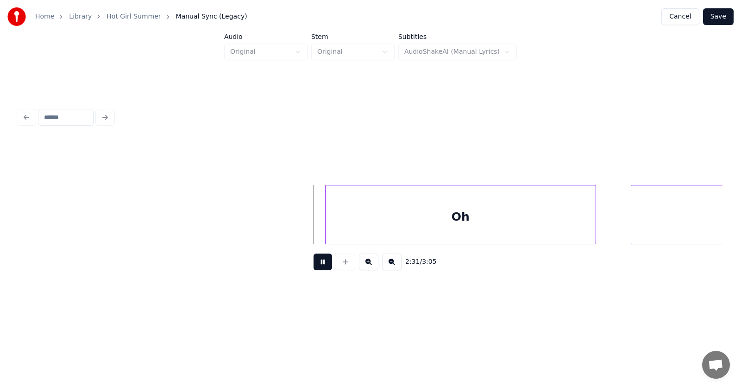
click at [323, 264] on button at bounding box center [323, 261] width 19 height 17
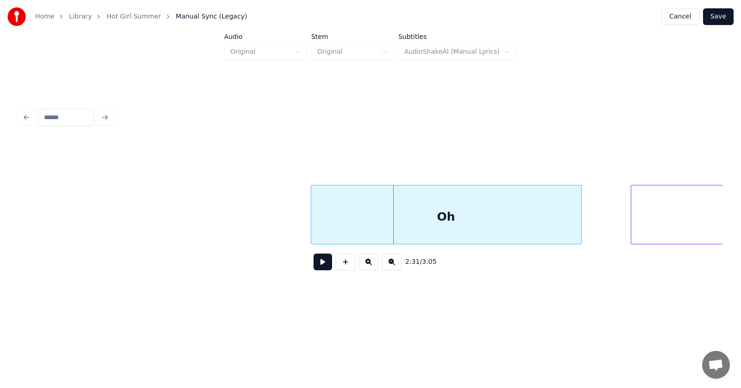
click at [356, 219] on div "Oh" at bounding box center [446, 216] width 270 height 63
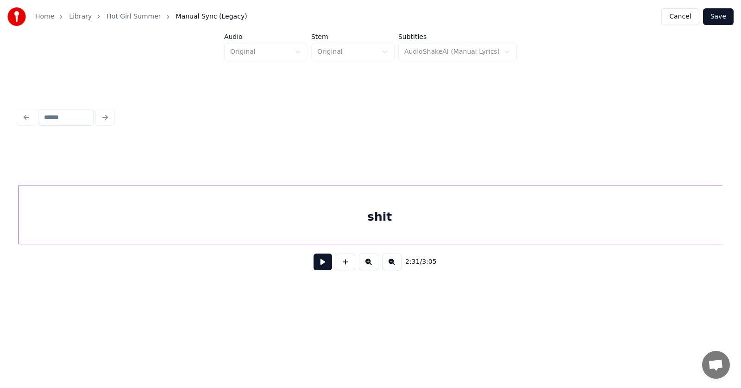
scroll to position [0, 52773]
click at [624, 221] on div "shit" at bounding box center [380, 216] width 722 height 63
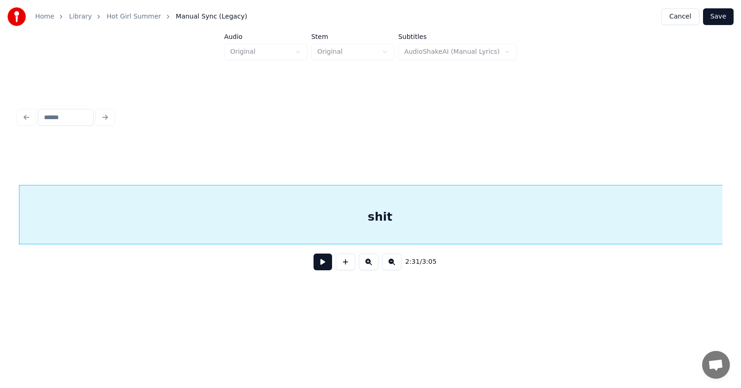
scroll to position [0, 52711]
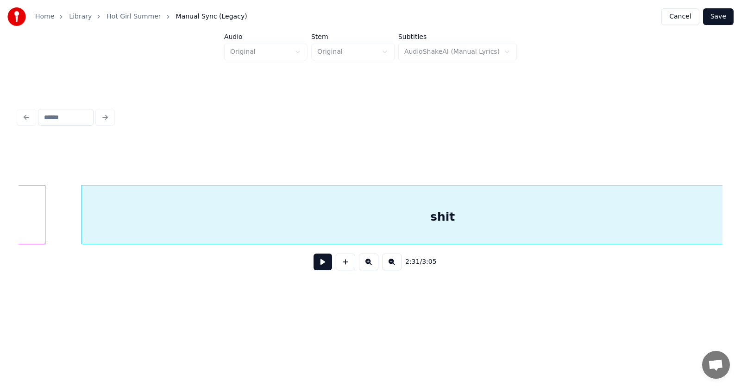
click at [143, 221] on div "shit" at bounding box center [443, 216] width 722 height 63
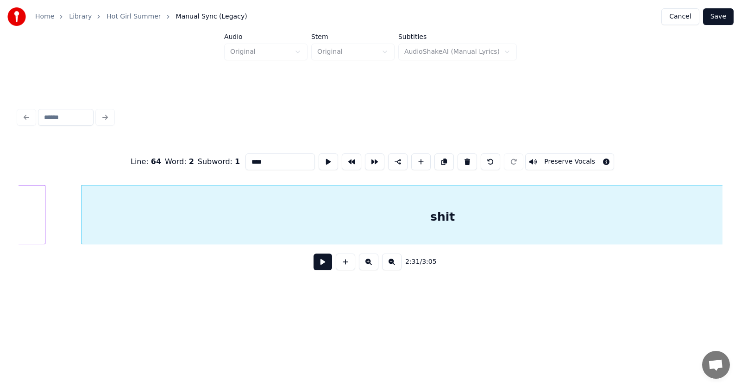
click at [314, 264] on button at bounding box center [323, 261] width 19 height 17
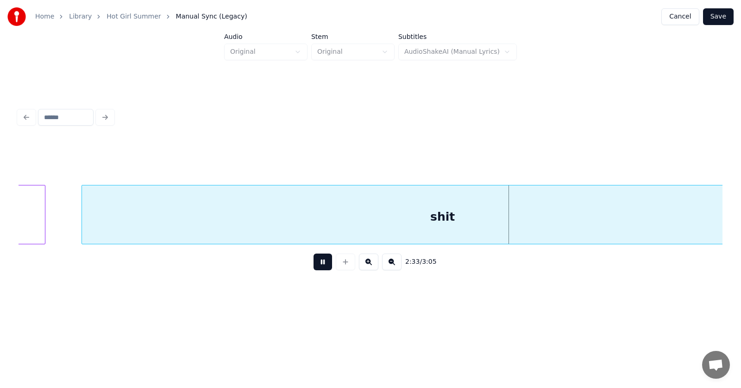
click at [318, 265] on button at bounding box center [323, 261] width 19 height 17
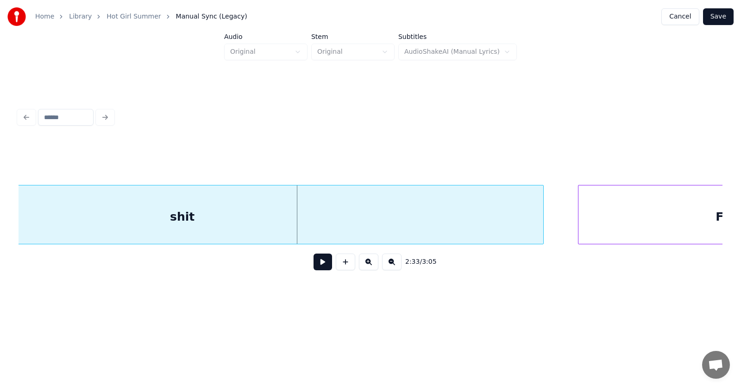
scroll to position [0, 53101]
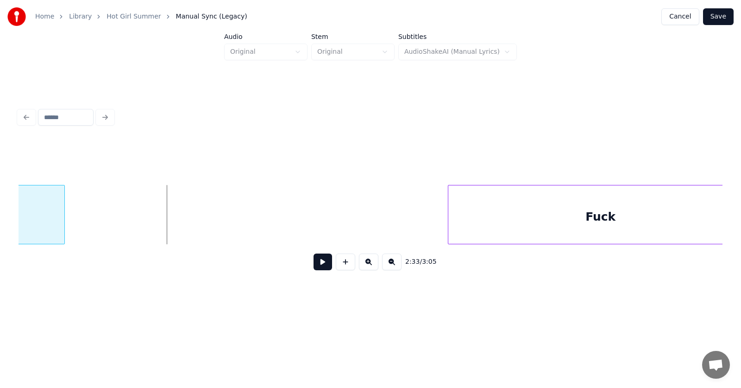
click at [62, 236] on div at bounding box center [63, 214] width 3 height 58
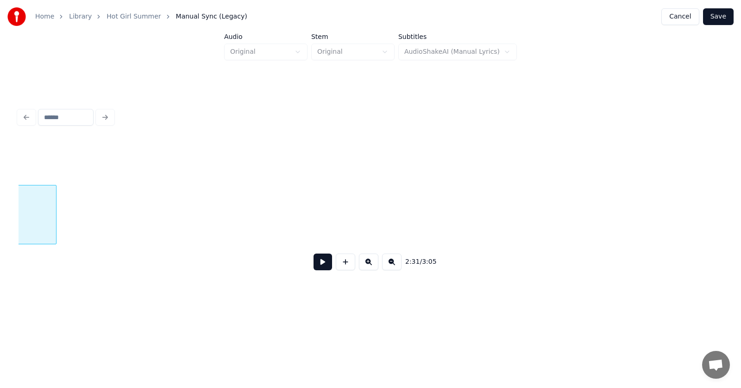
scroll to position [0, 52774]
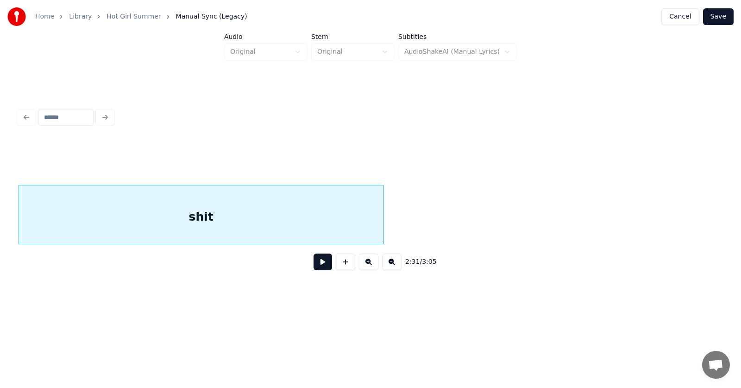
click at [273, 223] on div "shit" at bounding box center [201, 216] width 365 height 63
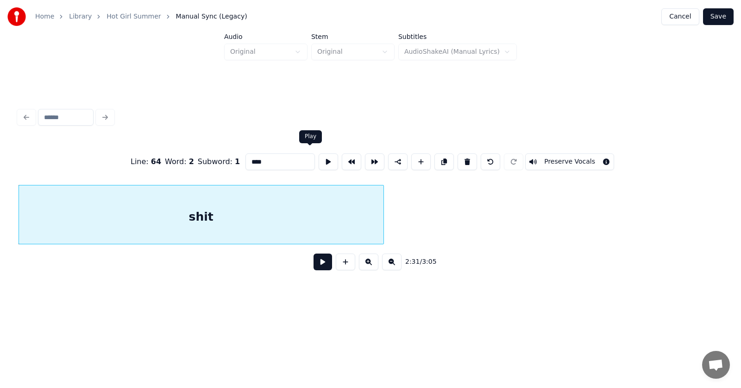
click at [319, 159] on button at bounding box center [328, 161] width 19 height 17
click at [314, 267] on button at bounding box center [323, 261] width 19 height 17
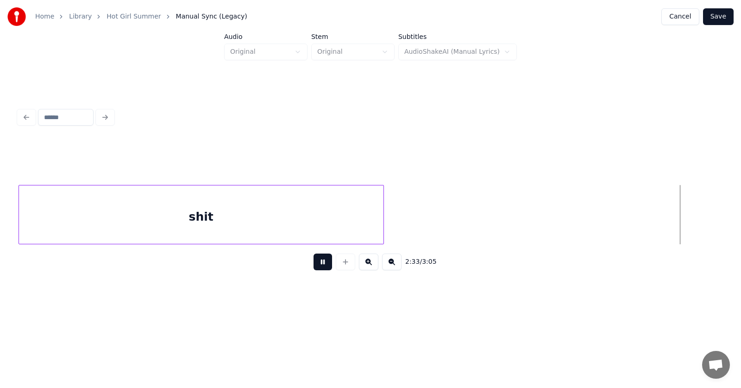
scroll to position [0, 53481]
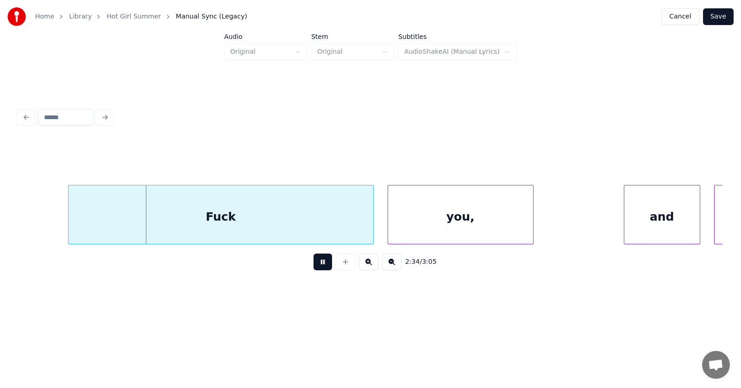
click at [315, 266] on button at bounding box center [323, 261] width 19 height 17
click at [228, 224] on div "Fuck" at bounding box center [206, 216] width 305 height 63
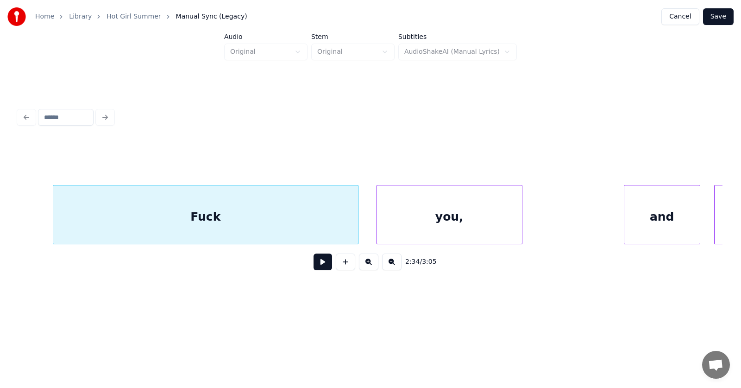
click at [404, 221] on div "you," at bounding box center [449, 216] width 145 height 63
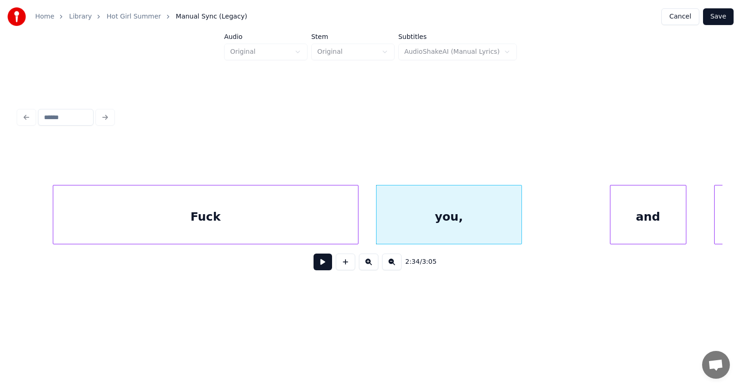
click at [664, 220] on div "and" at bounding box center [649, 216] width 76 height 63
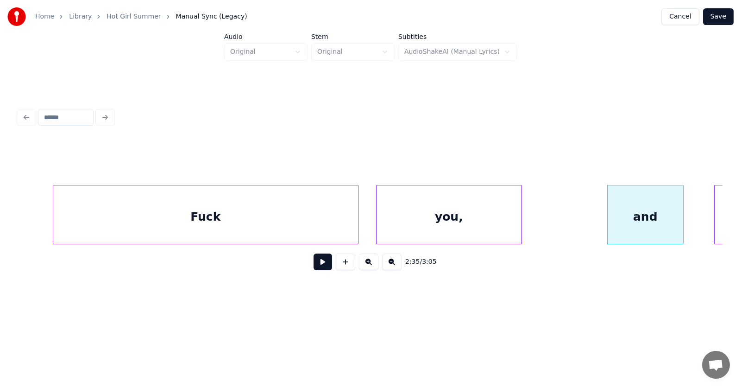
scroll to position [0, 53839]
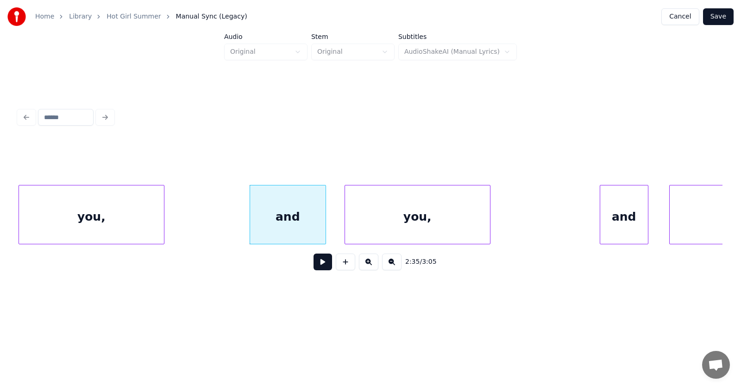
click at [443, 213] on div "you," at bounding box center [417, 216] width 145 height 63
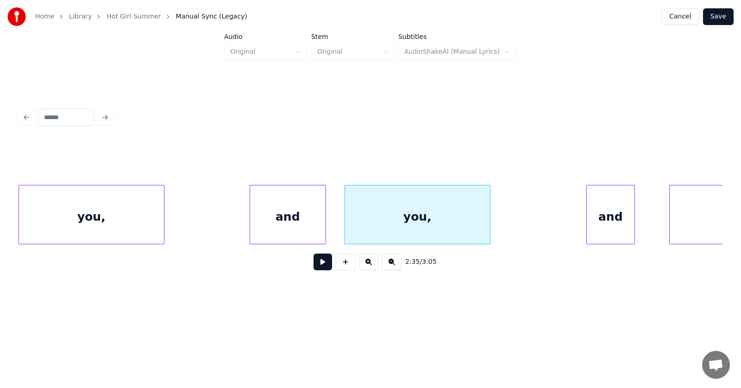
click at [607, 224] on div "and" at bounding box center [611, 216] width 48 height 63
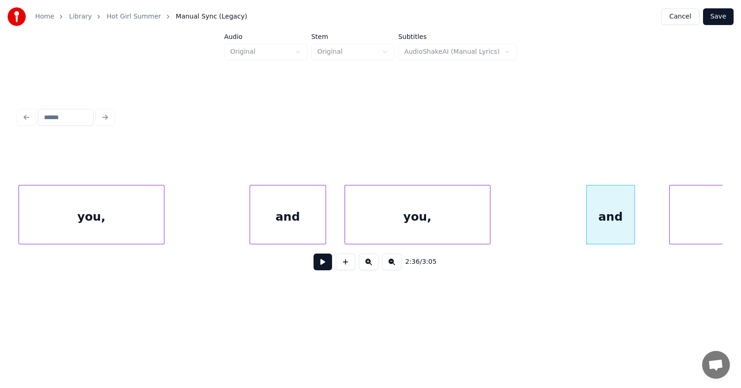
scroll to position [0, 54284]
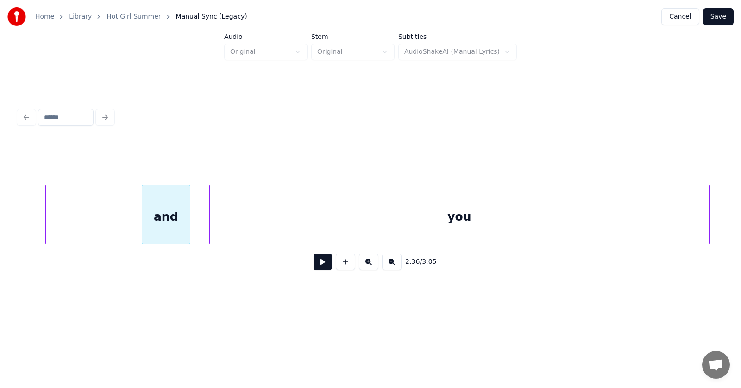
click at [668, 225] on div "you" at bounding box center [459, 216] width 499 height 63
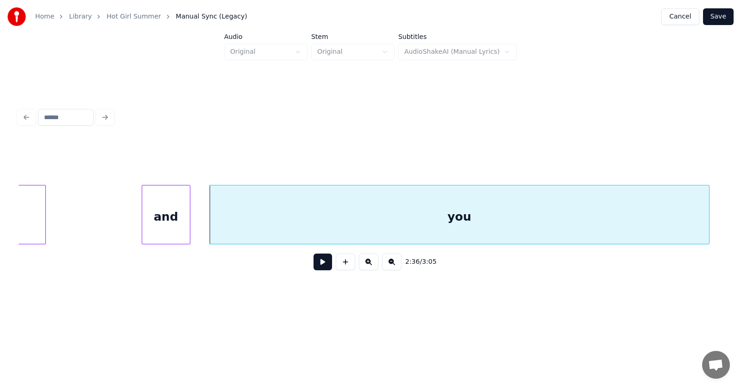
click at [322, 268] on button at bounding box center [323, 261] width 19 height 17
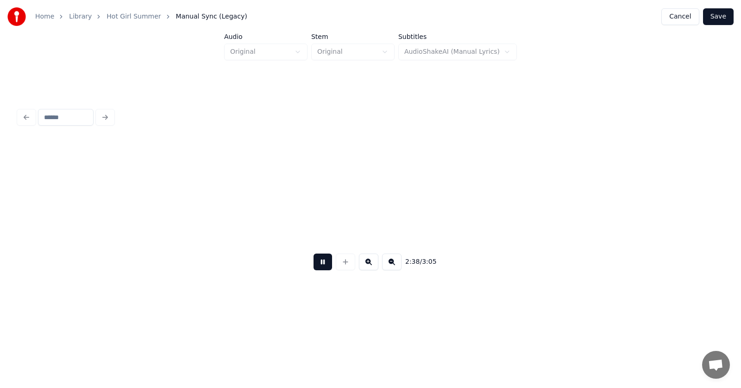
scroll to position [0, 54994]
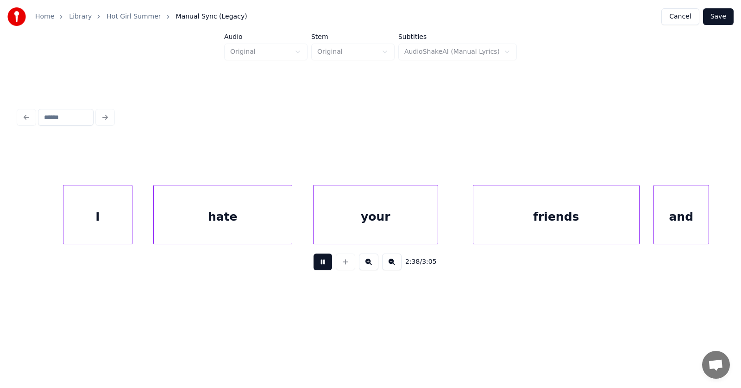
click at [322, 268] on button at bounding box center [323, 261] width 19 height 17
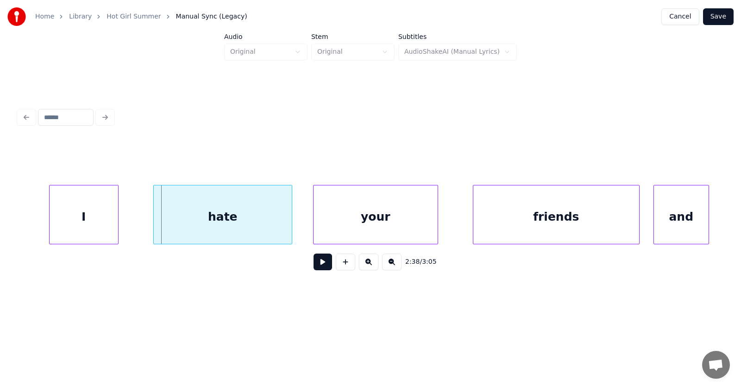
click at [88, 214] on div "I" at bounding box center [84, 216] width 69 height 63
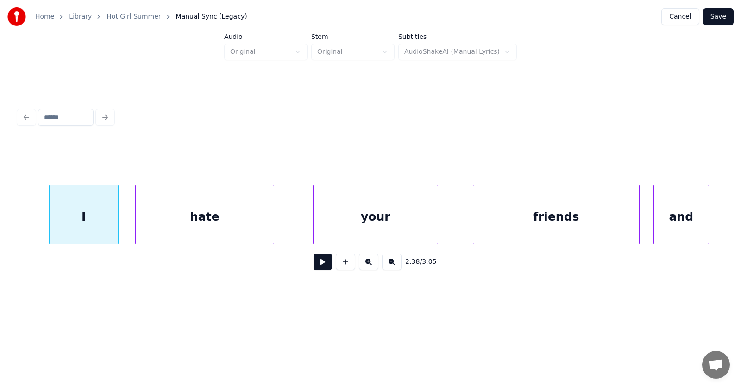
click at [160, 221] on div "hate" at bounding box center [205, 216] width 138 height 63
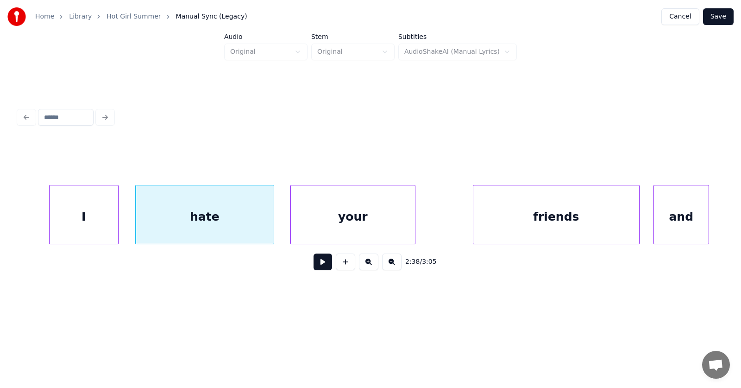
click at [318, 222] on div "your" at bounding box center [353, 216] width 124 height 63
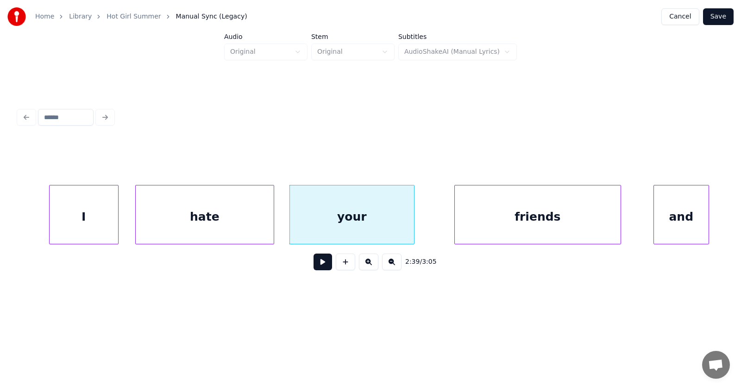
click at [512, 221] on div "friends" at bounding box center [538, 216] width 166 height 63
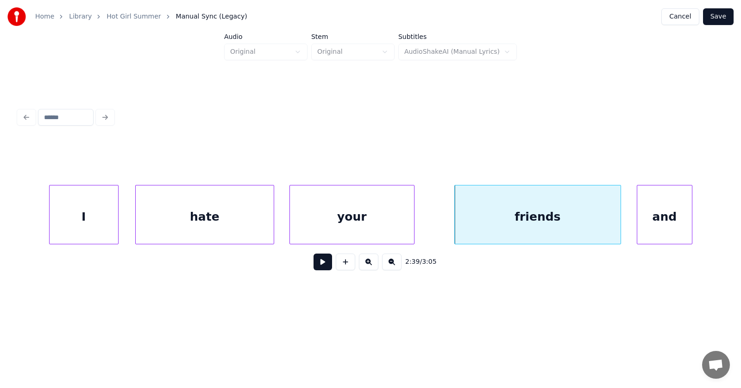
click at [664, 212] on div "and" at bounding box center [664, 216] width 55 height 63
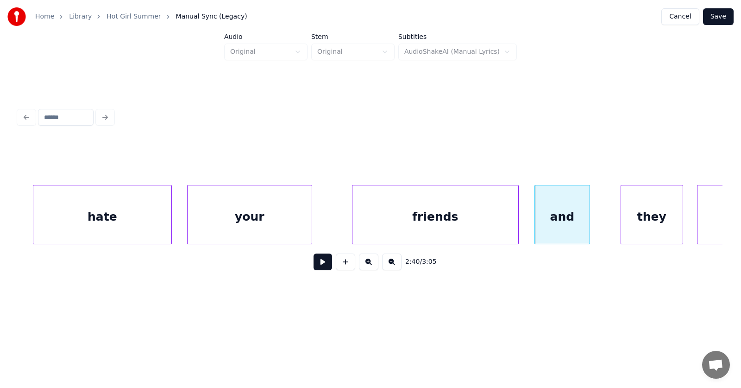
scroll to position [0, 55184]
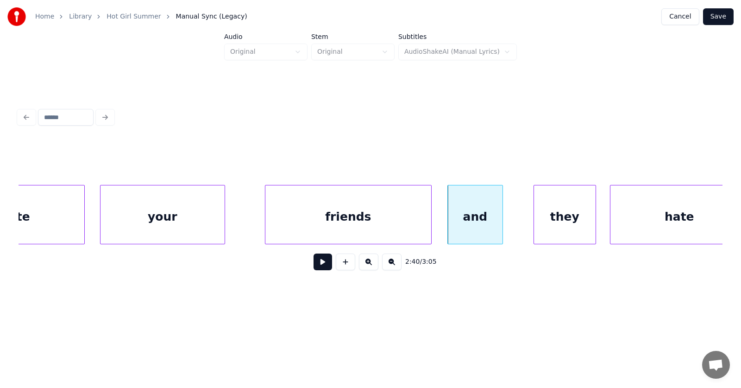
click at [628, 219] on div "hate" at bounding box center [680, 216] width 138 height 63
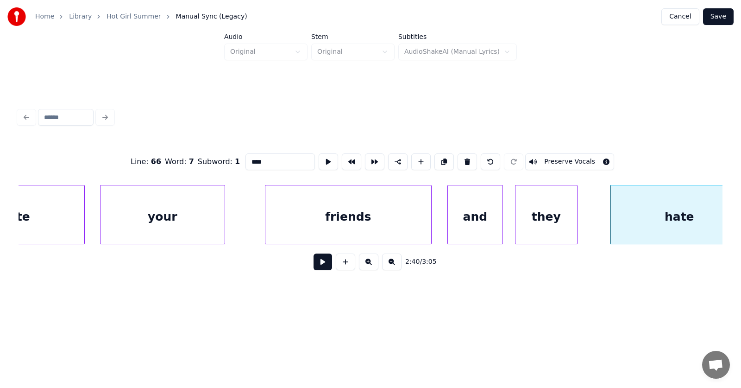
click at [550, 217] on div "they" at bounding box center [547, 216] width 62 height 63
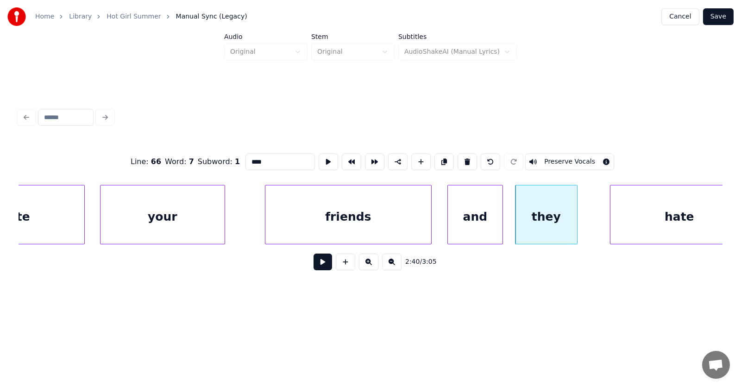
scroll to position [0, 55206]
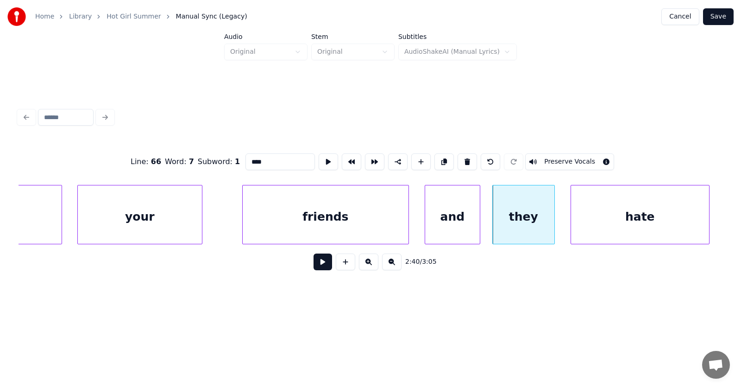
click at [633, 225] on div "hate" at bounding box center [640, 216] width 138 height 63
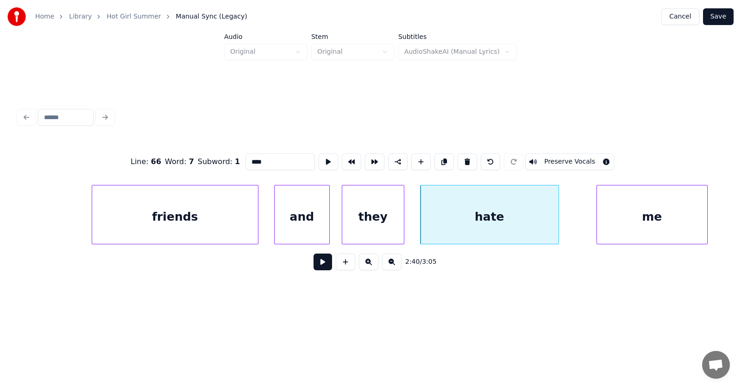
scroll to position [0, 55444]
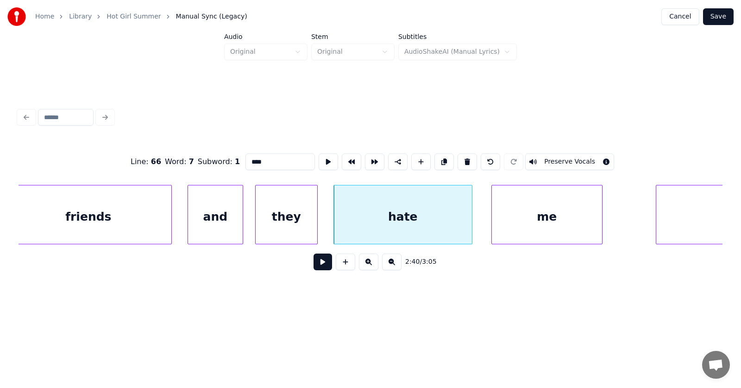
click at [542, 219] on div "me" at bounding box center [547, 216] width 110 height 63
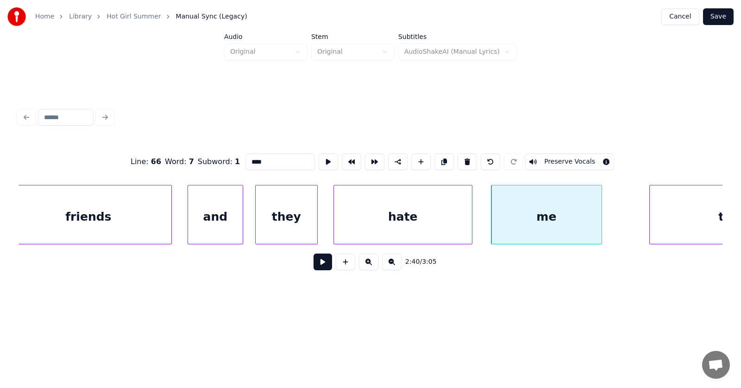
scroll to position [0, 55534]
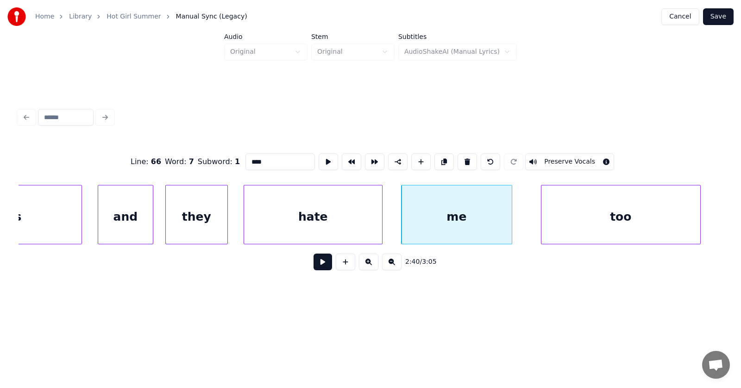
click at [659, 220] on div "too" at bounding box center [621, 216] width 159 height 63
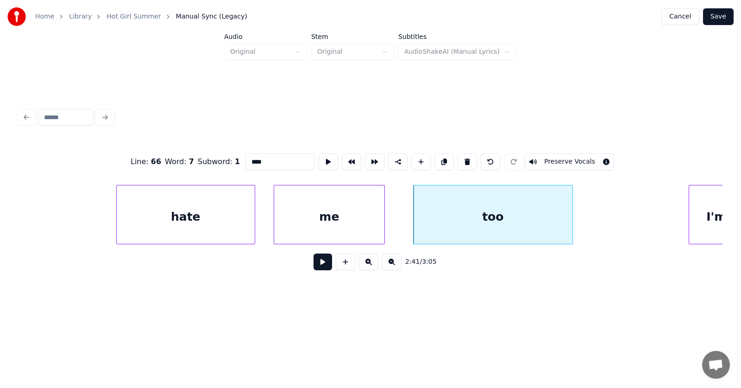
scroll to position [0, 55791]
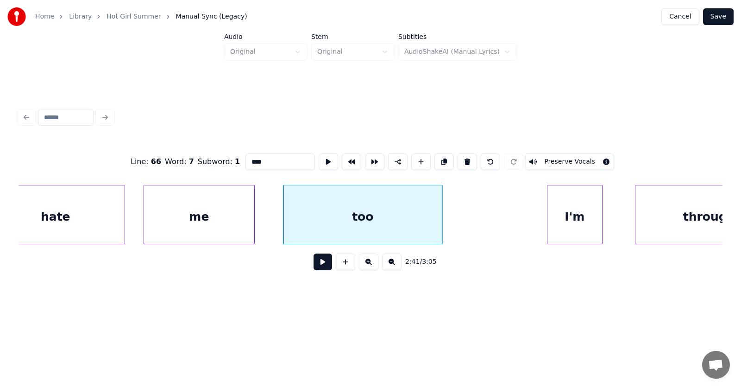
click at [568, 219] on div "I'm" at bounding box center [575, 216] width 55 height 63
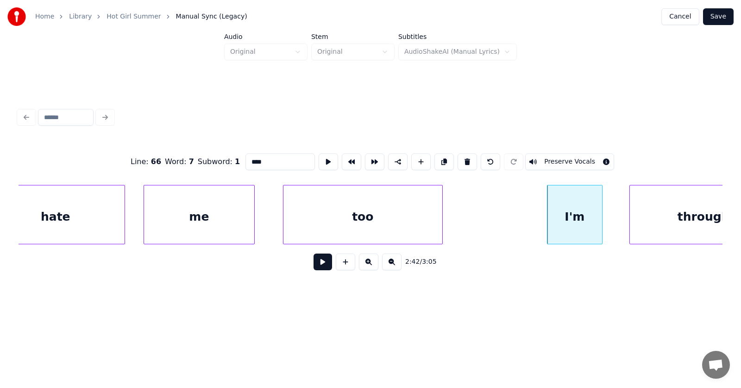
scroll to position [0, 55854]
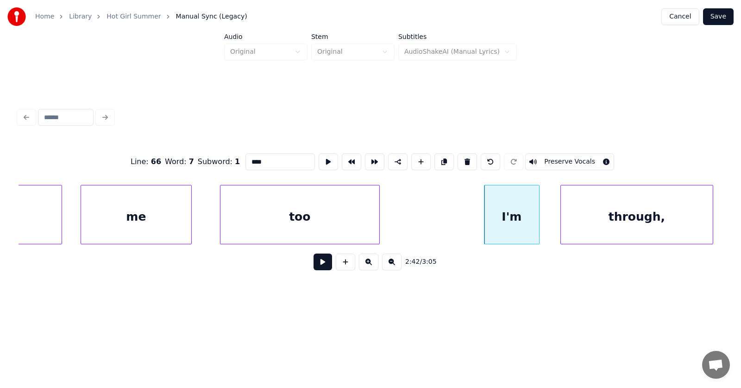
click at [643, 225] on div "through," at bounding box center [637, 216] width 152 height 63
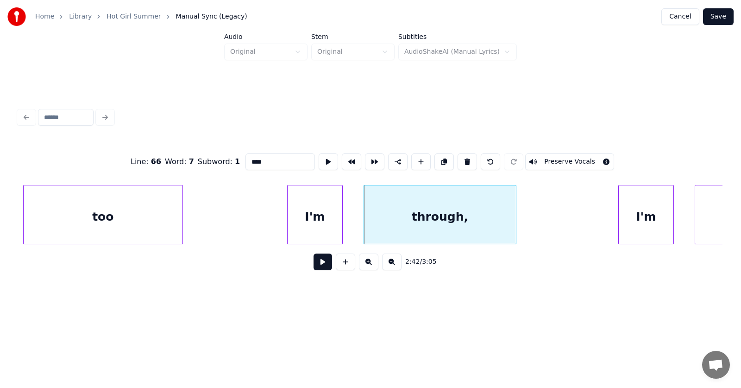
scroll to position [0, 56138]
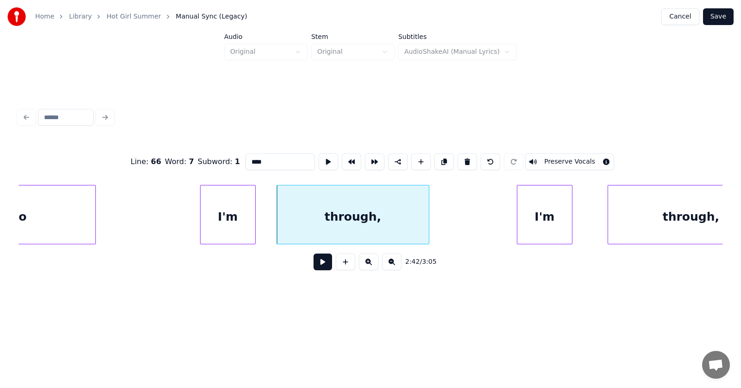
click at [536, 220] on div "I'm" at bounding box center [544, 216] width 55 height 63
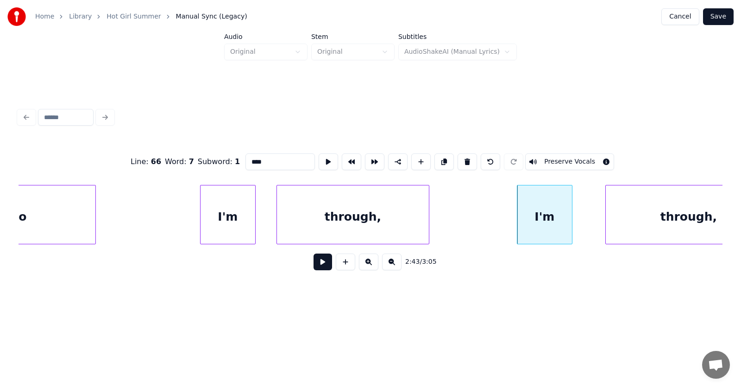
scroll to position [0, 56187]
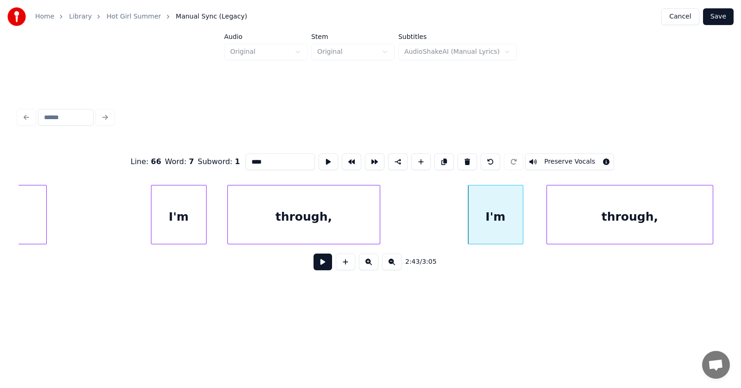
click at [615, 222] on div "through," at bounding box center [630, 216] width 166 height 63
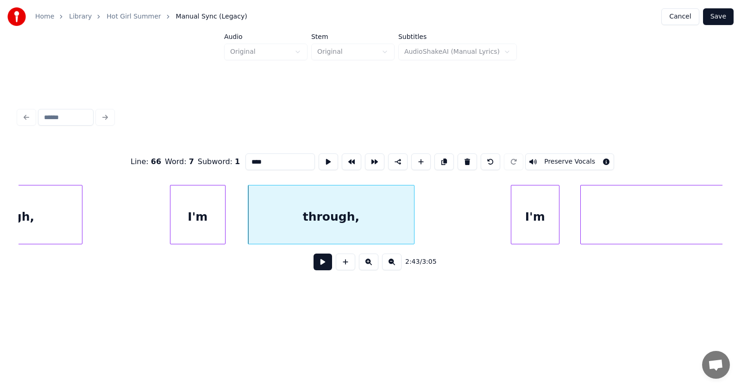
scroll to position [0, 56528]
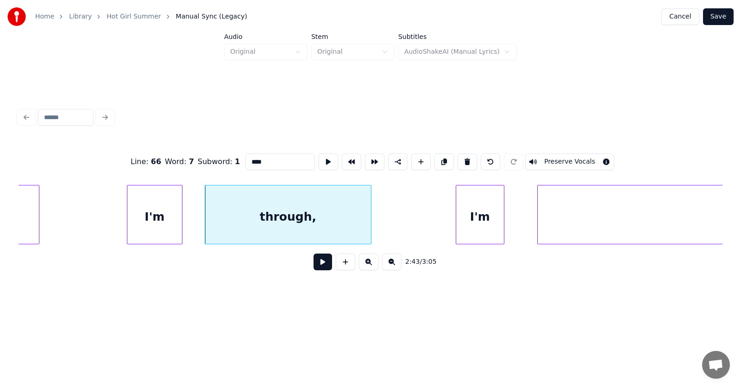
click at [488, 221] on div "I'm" at bounding box center [480, 216] width 48 height 63
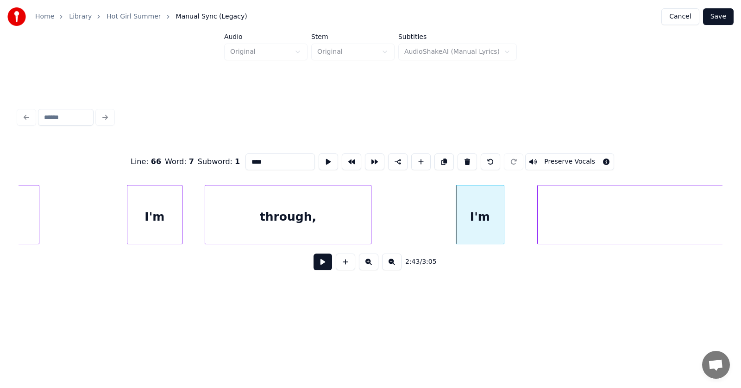
scroll to position [0, 56813]
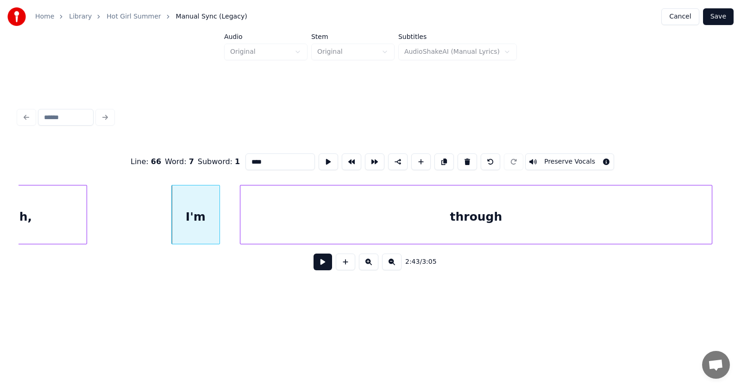
click at [552, 224] on div "through" at bounding box center [476, 216] width 472 height 63
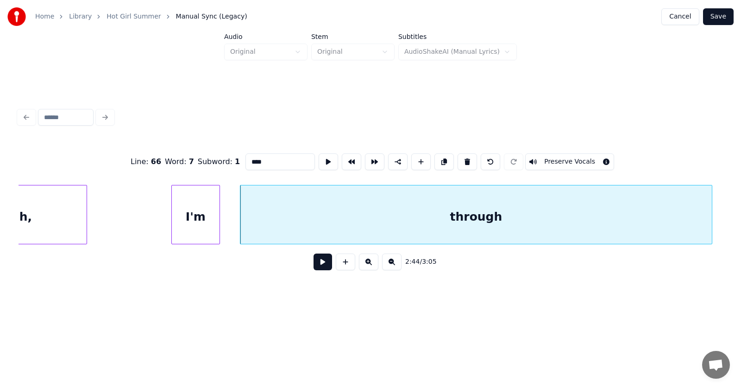
click at [319, 269] on button at bounding box center [323, 261] width 19 height 17
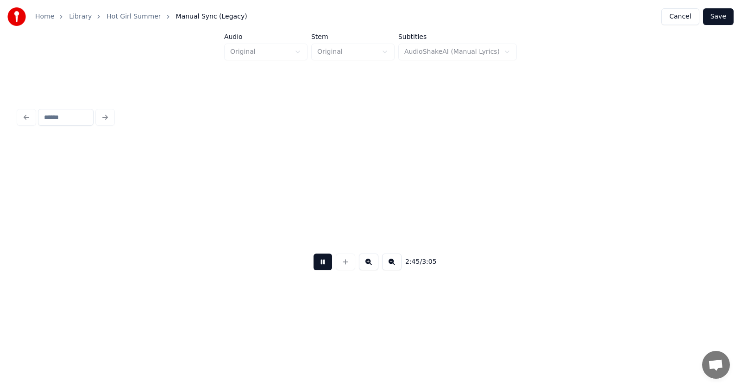
scroll to position [0, 57523]
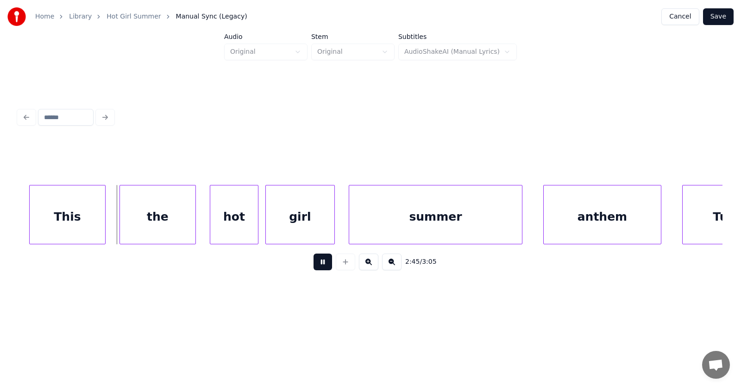
click at [319, 269] on button at bounding box center [323, 261] width 19 height 17
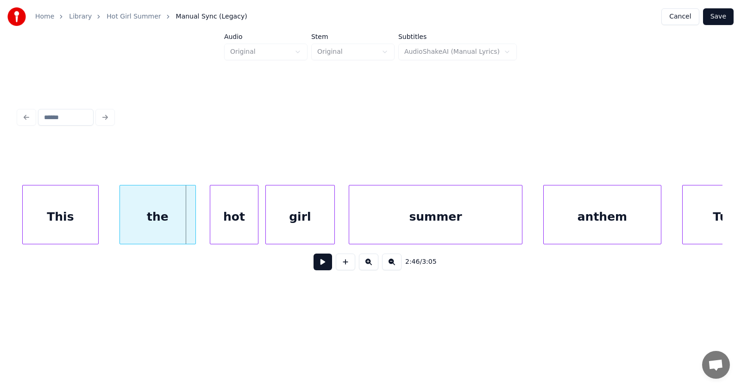
click at [73, 224] on div "This" at bounding box center [61, 216] width 76 height 63
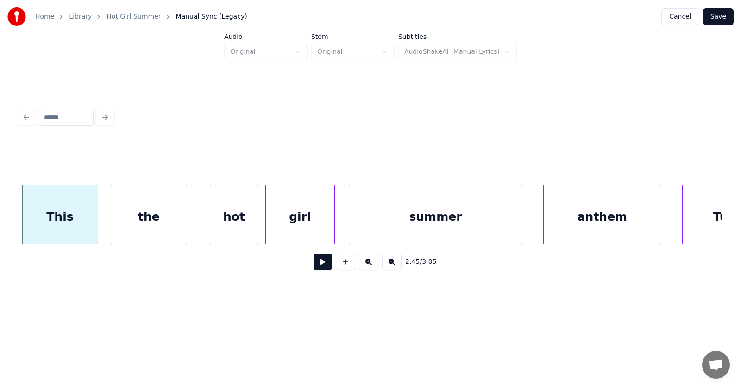
click at [142, 220] on div "the" at bounding box center [149, 216] width 76 height 63
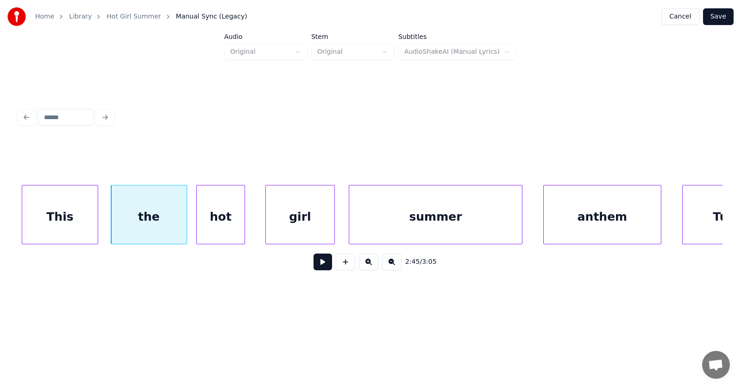
click at [207, 222] on div "hot" at bounding box center [221, 216] width 48 height 63
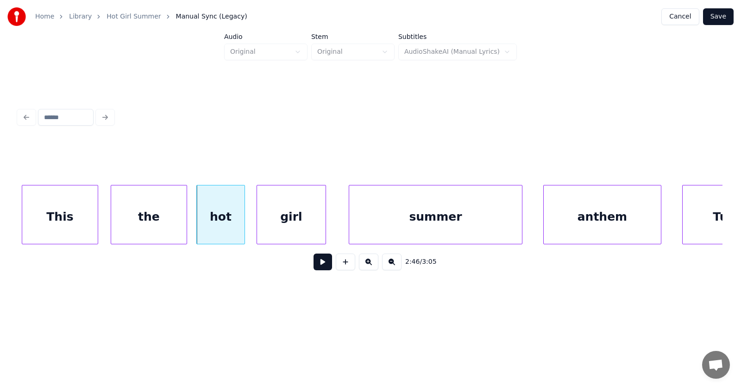
click at [279, 223] on div "girl" at bounding box center [291, 216] width 69 height 63
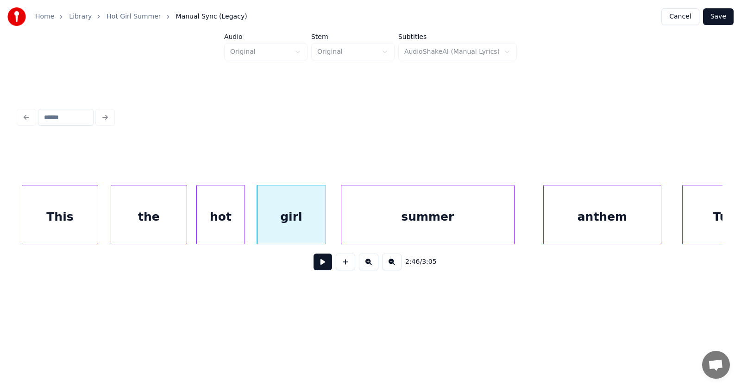
click at [391, 226] on div "summer" at bounding box center [427, 216] width 173 height 63
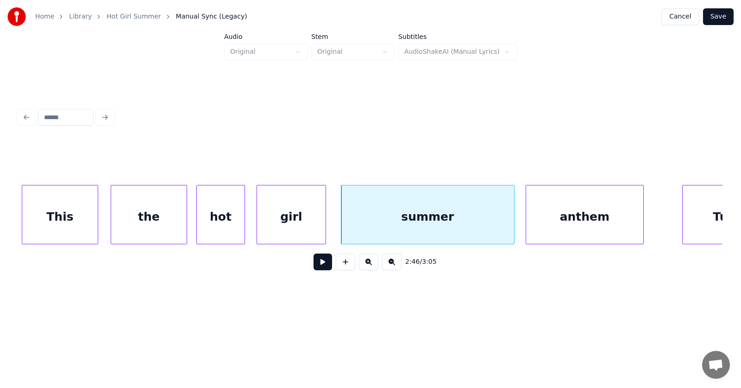
click at [574, 225] on div "anthem" at bounding box center [584, 216] width 117 height 63
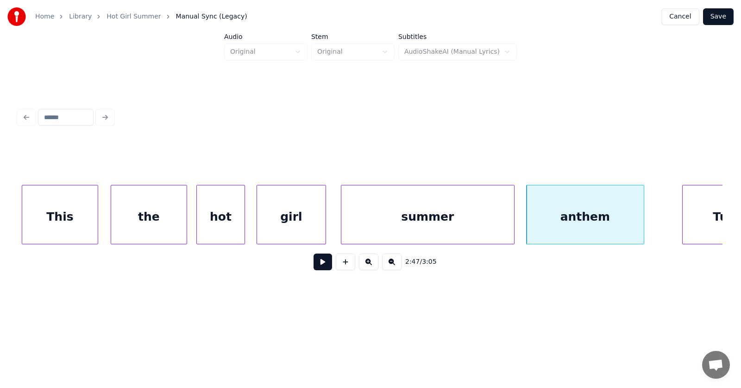
scroll to position [0, 57571]
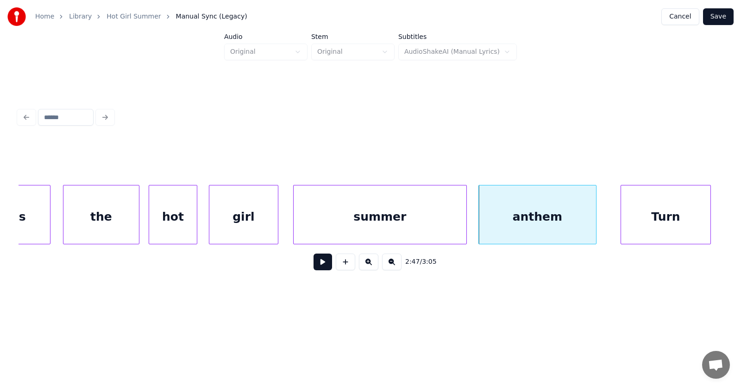
click at [679, 226] on div "Turn" at bounding box center [665, 216] width 89 height 63
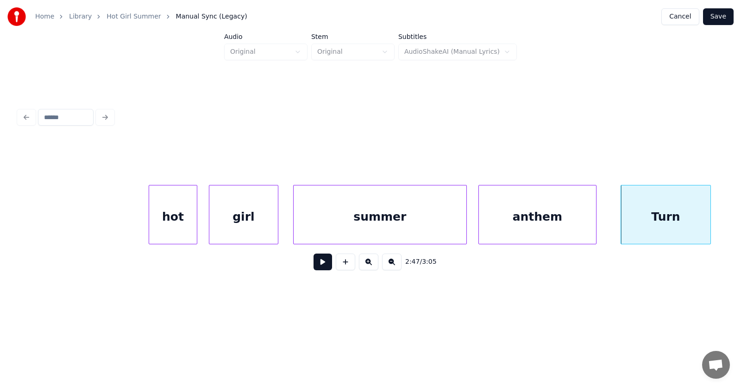
scroll to position [0, 57700]
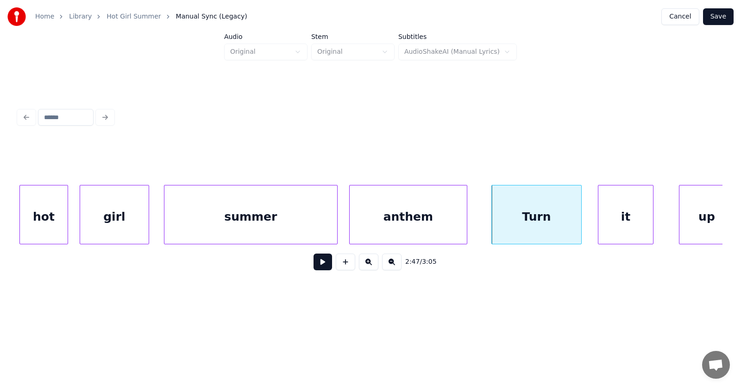
click at [604, 225] on div "it" at bounding box center [626, 216] width 55 height 63
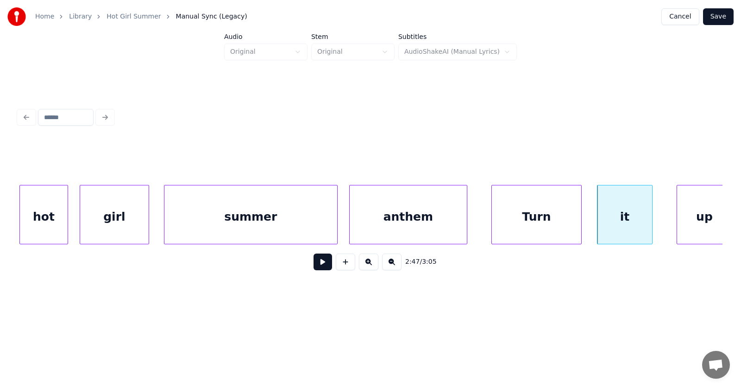
scroll to position [0, 57709]
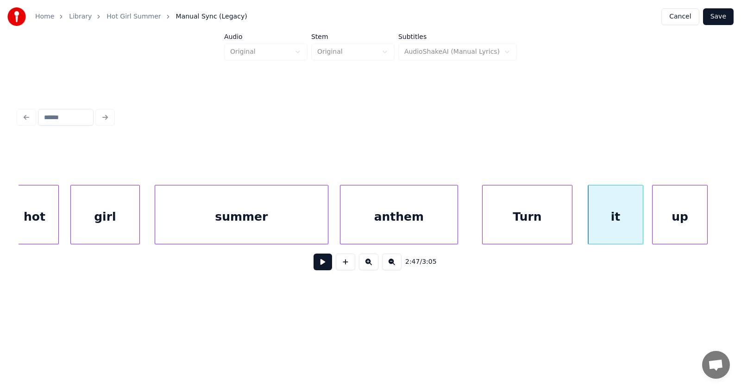
click at [680, 221] on div "up" at bounding box center [680, 216] width 55 height 63
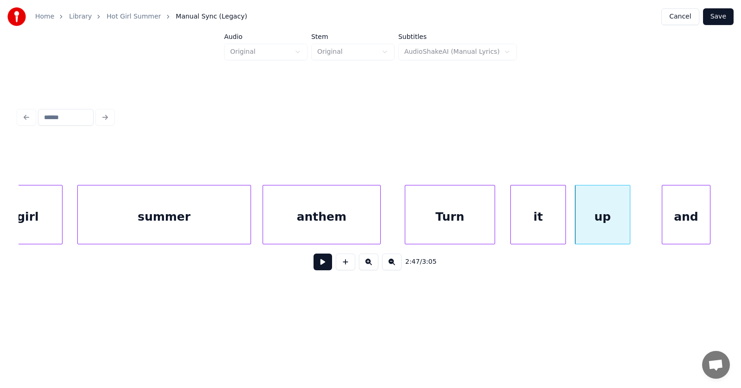
scroll to position [0, 57873]
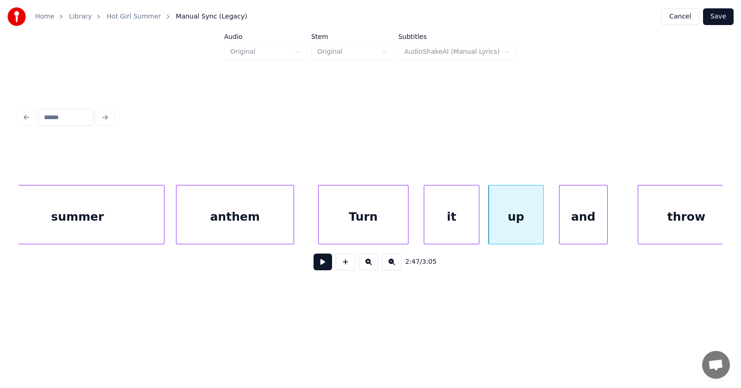
click at [578, 222] on div "and" at bounding box center [584, 216] width 48 height 63
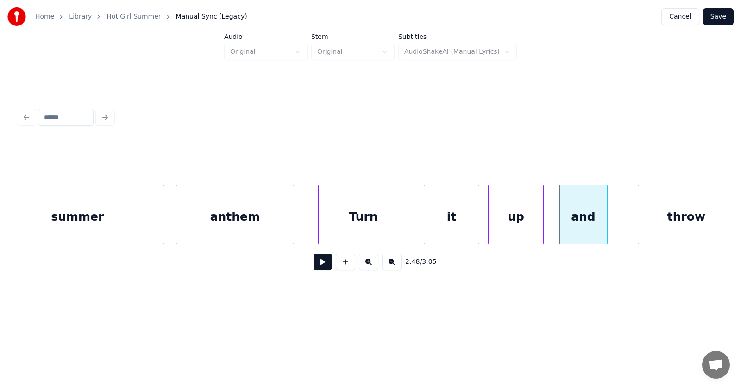
scroll to position [0, 57883]
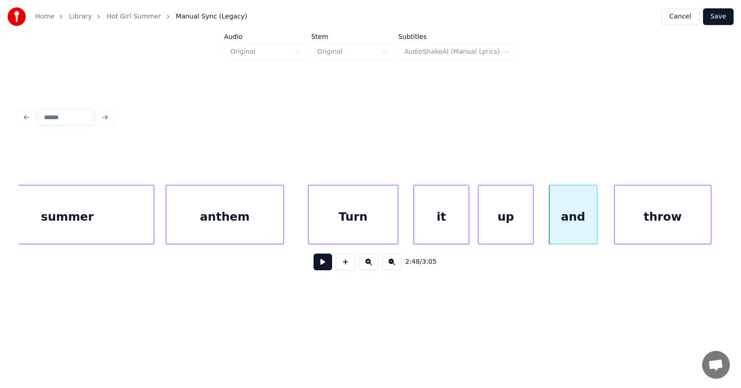
click at [650, 222] on div "throw" at bounding box center [663, 216] width 96 height 63
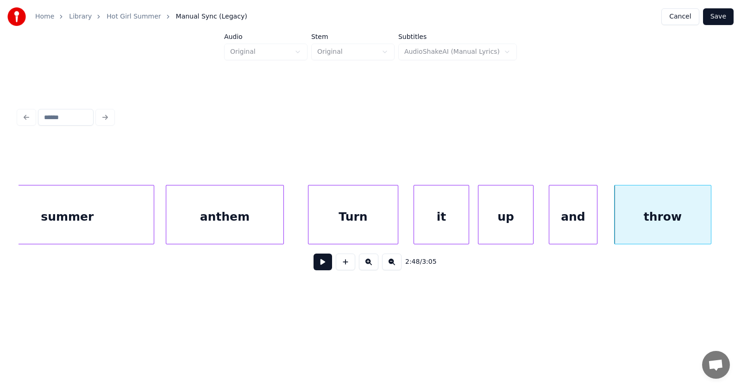
scroll to position [0, 58047]
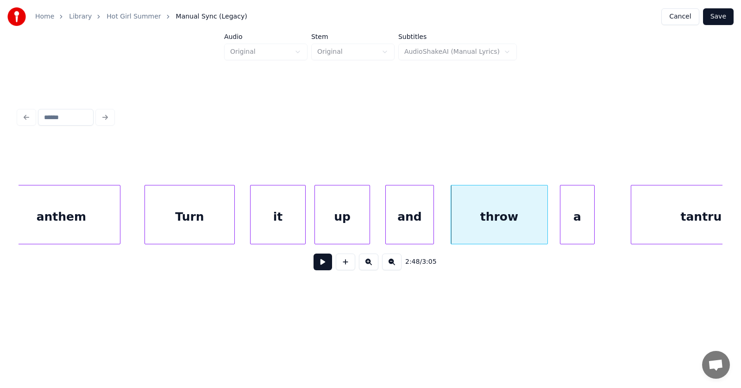
click at [574, 225] on div "a" at bounding box center [578, 216] width 34 height 63
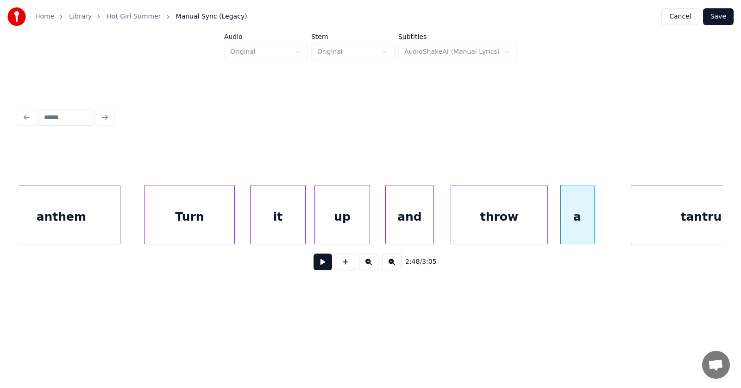
scroll to position [0, 58106]
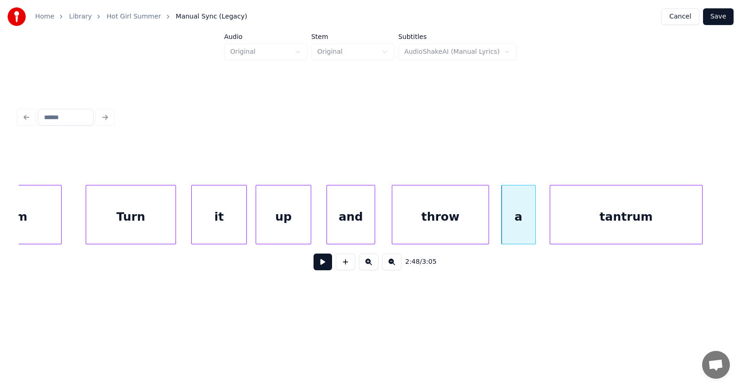
click at [625, 227] on div "tantrum" at bounding box center [626, 216] width 152 height 63
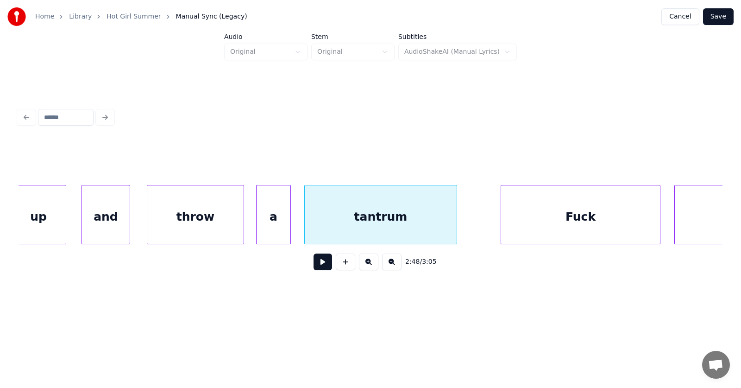
scroll to position [0, 58394]
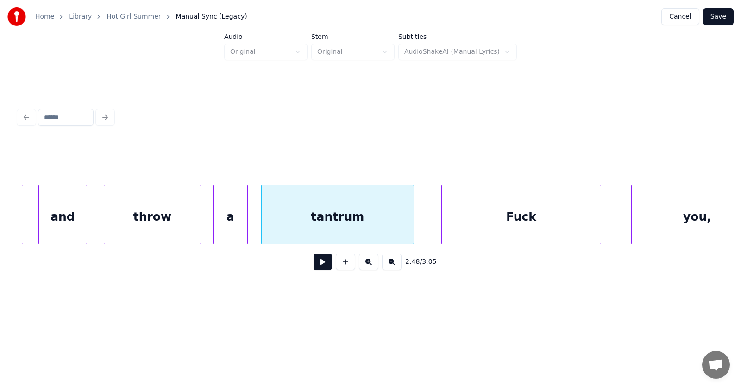
click at [543, 221] on div "Fuck" at bounding box center [521, 216] width 159 height 63
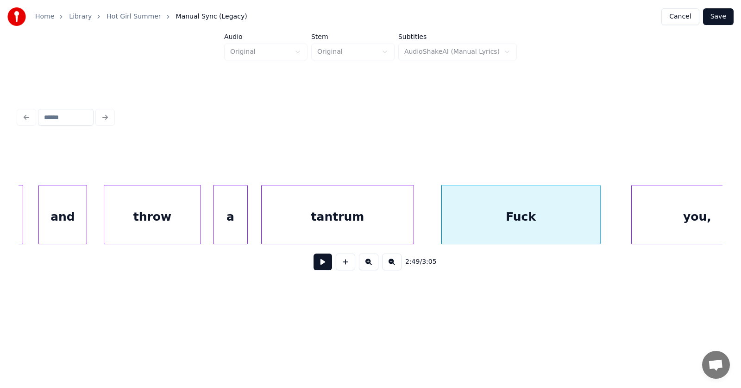
scroll to position [0, 58432]
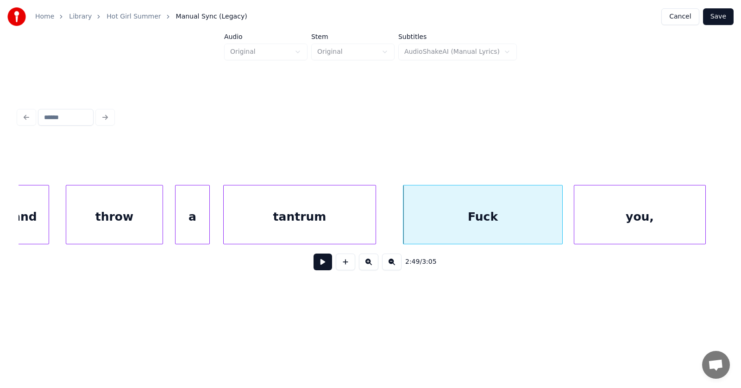
click at [639, 221] on div "you," at bounding box center [639, 216] width 131 height 63
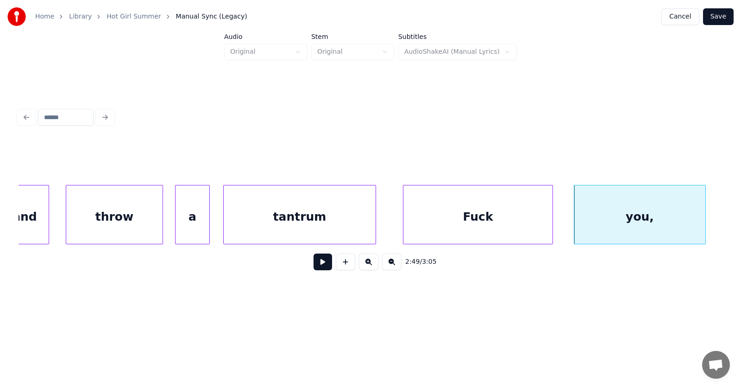
click at [552, 226] on div at bounding box center [551, 214] width 3 height 58
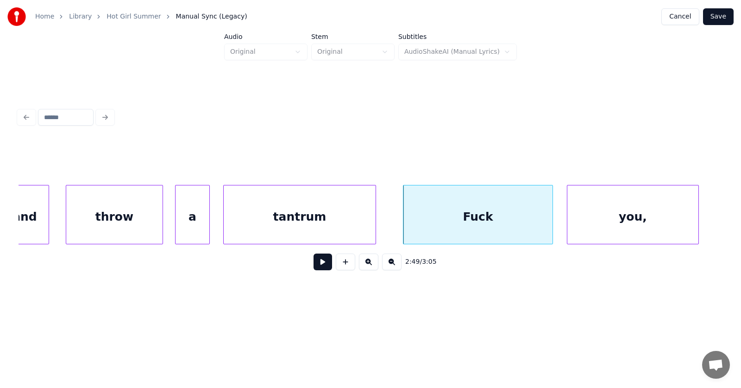
click at [593, 226] on div "you," at bounding box center [633, 216] width 131 height 63
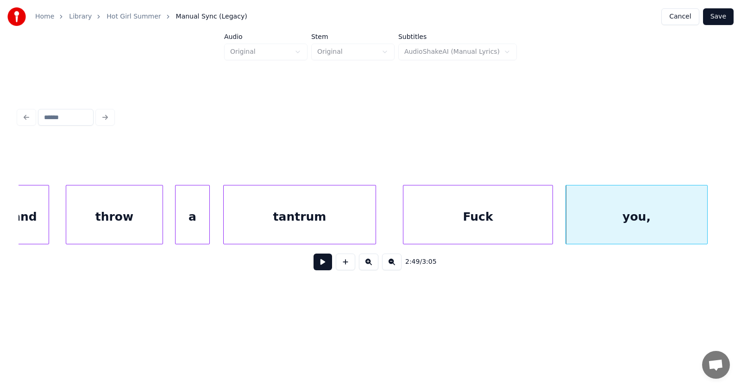
click at [707, 221] on div at bounding box center [706, 214] width 3 height 58
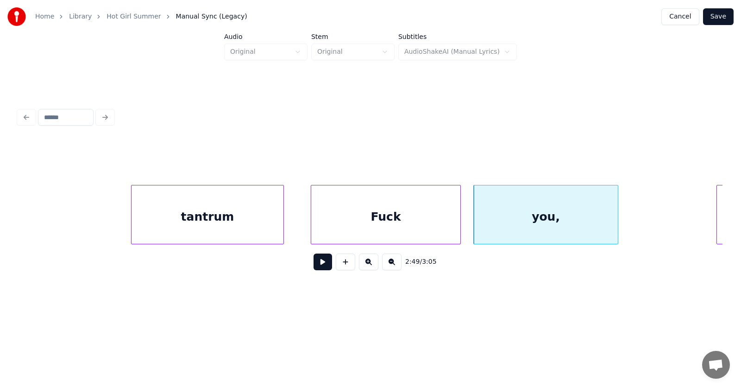
scroll to position [0, 58741]
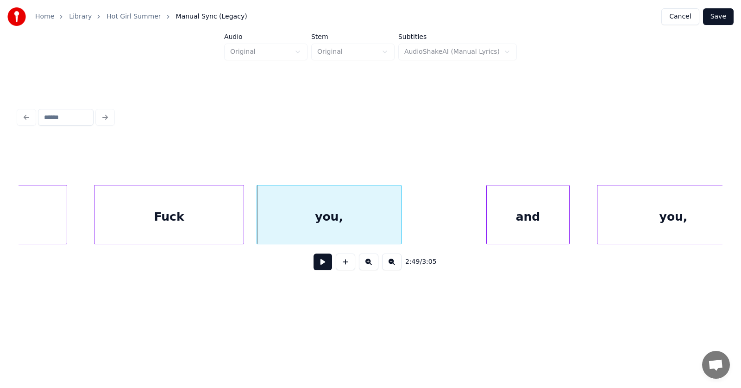
click at [536, 225] on div "and" at bounding box center [528, 216] width 82 height 63
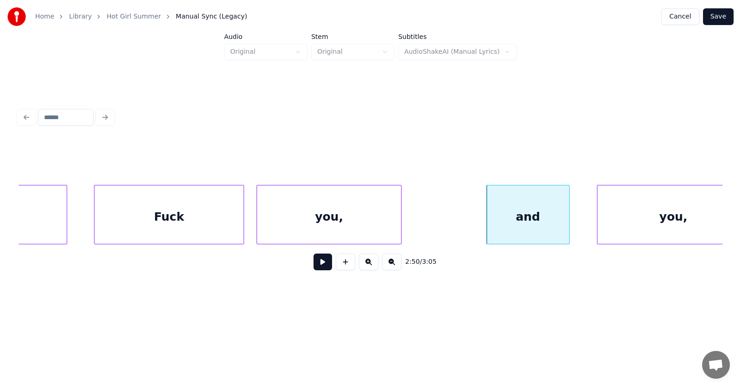
scroll to position [0, 58766]
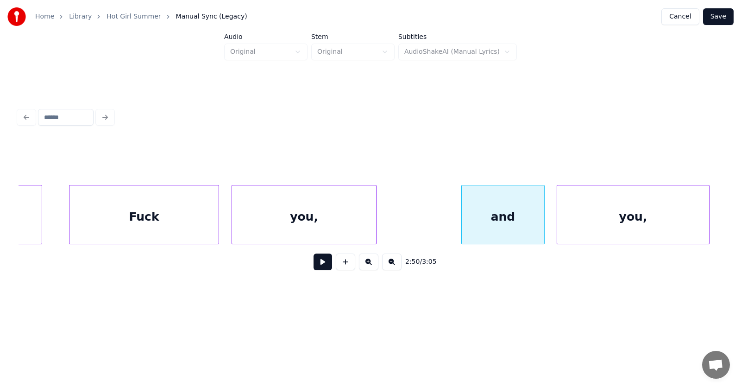
click at [603, 225] on div "you," at bounding box center [633, 216] width 152 height 63
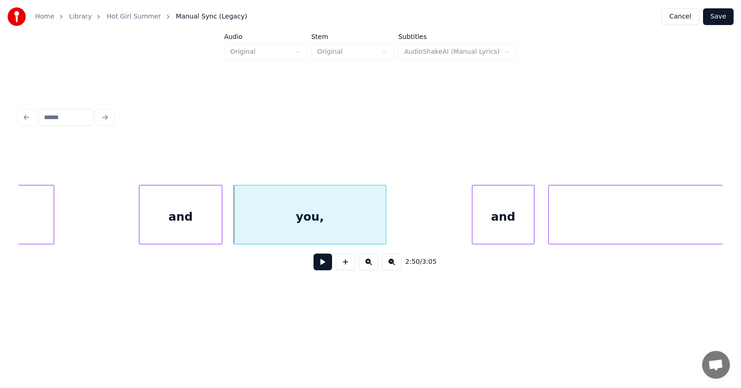
scroll to position [0, 59175]
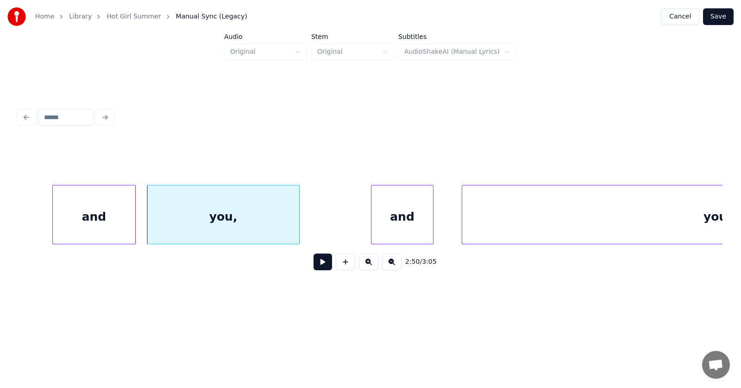
click at [406, 218] on div "and" at bounding box center [403, 216] width 62 height 63
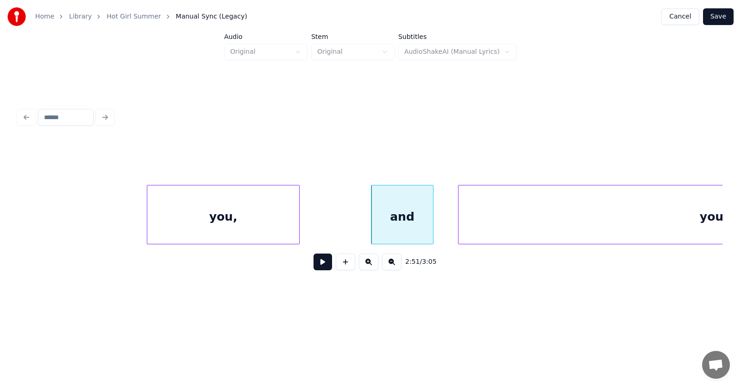
scroll to position [0, 59419]
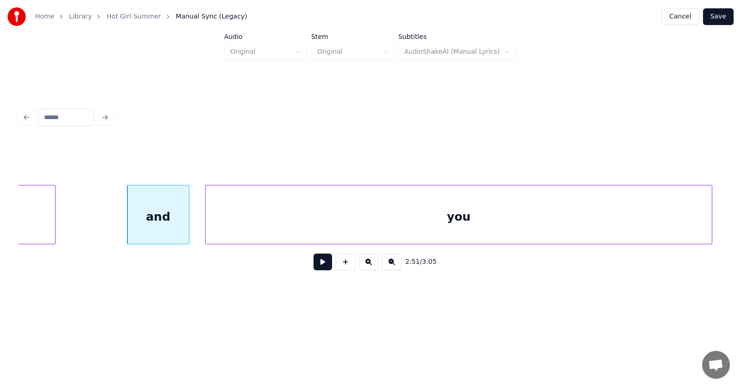
click at [492, 225] on div "you" at bounding box center [459, 216] width 506 height 63
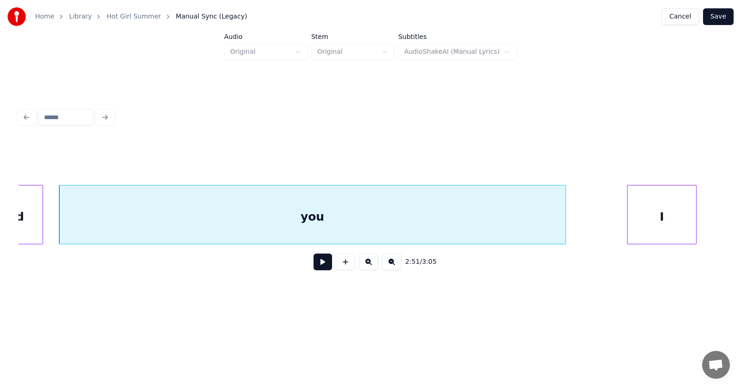
scroll to position [0, 59652]
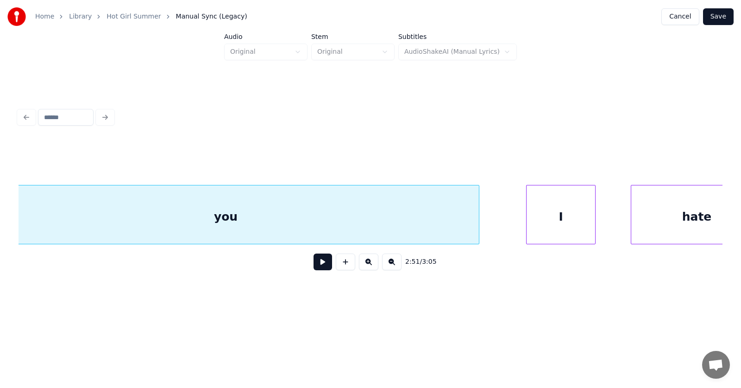
click at [566, 227] on div "I" at bounding box center [561, 216] width 69 height 63
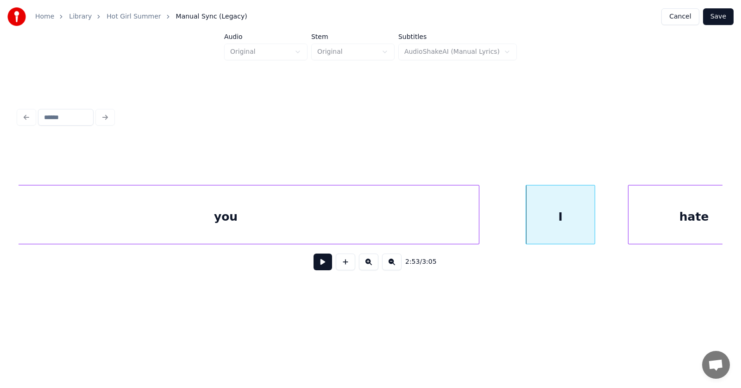
scroll to position [0, 59690]
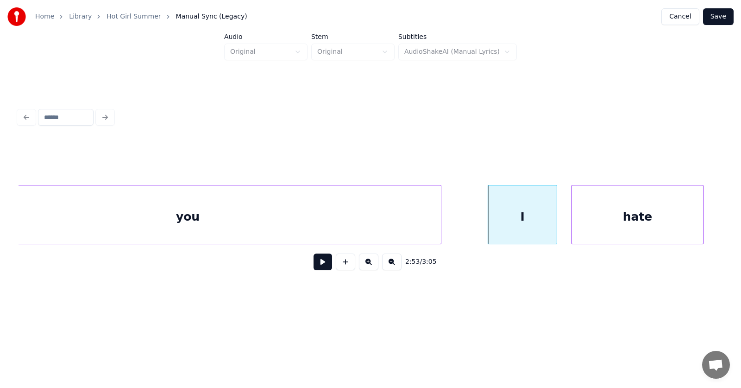
click at [629, 229] on div "hate" at bounding box center [637, 216] width 131 height 63
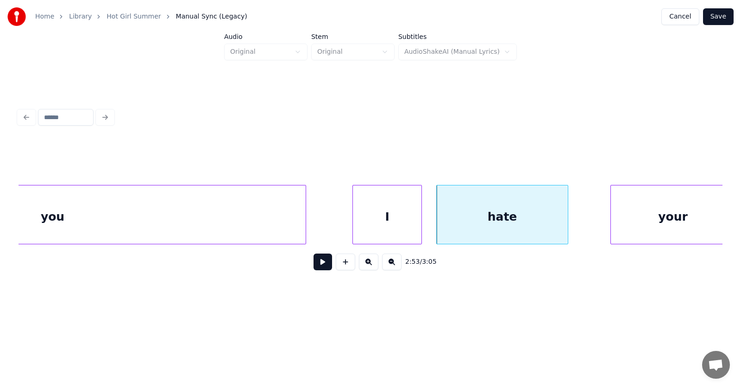
scroll to position [0, 59912]
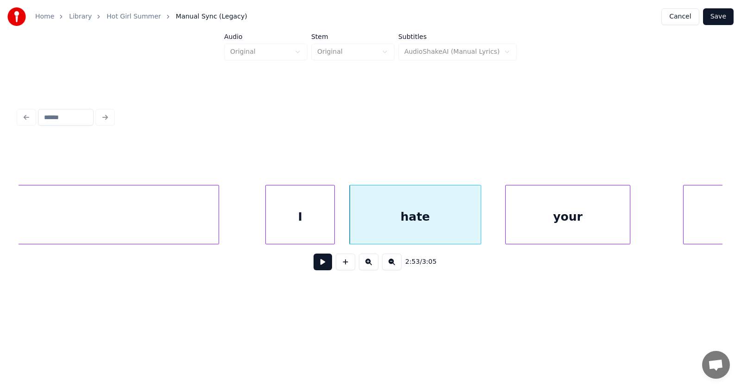
click at [570, 217] on div "your" at bounding box center [568, 216] width 124 height 63
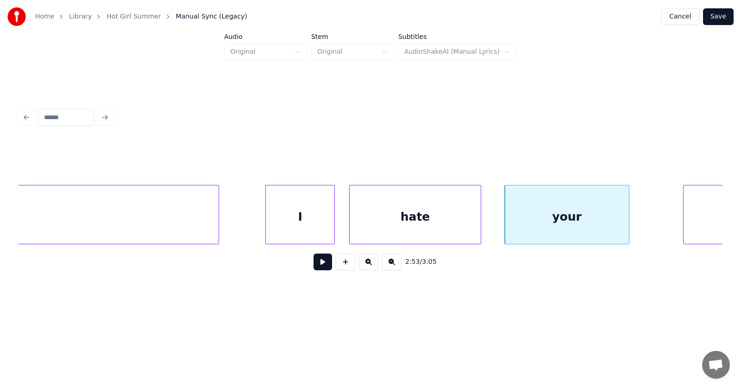
scroll to position [0, 60037]
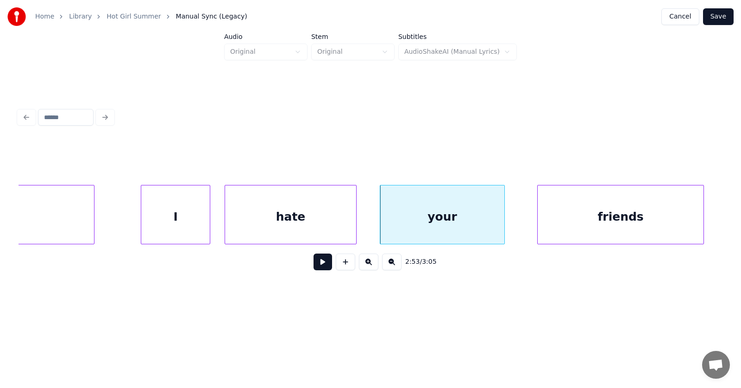
click at [675, 216] on div "friends" at bounding box center [621, 216] width 166 height 63
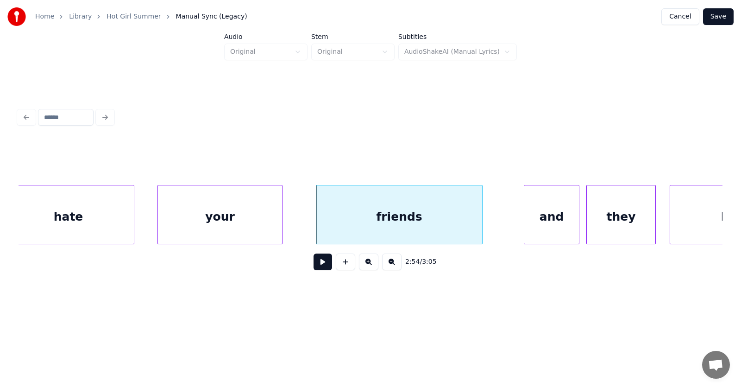
scroll to position [0, 60346]
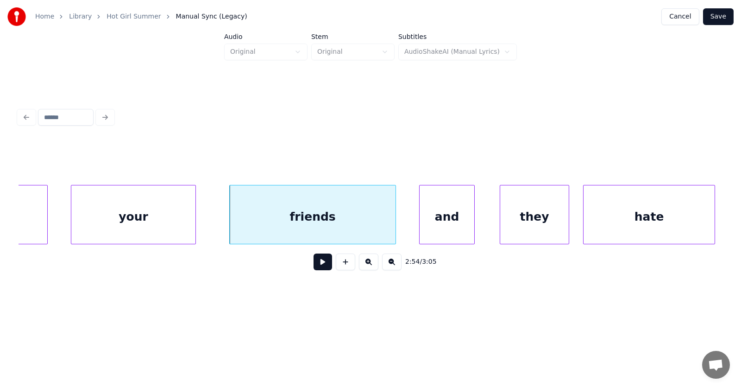
click at [453, 225] on div "and" at bounding box center [447, 216] width 55 height 63
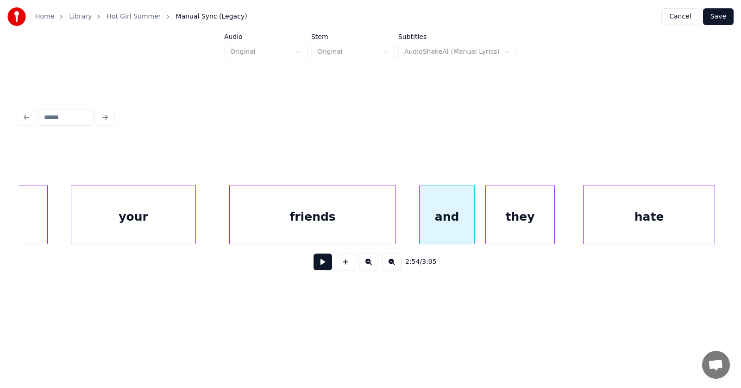
click at [527, 225] on div "they" at bounding box center [520, 216] width 69 height 63
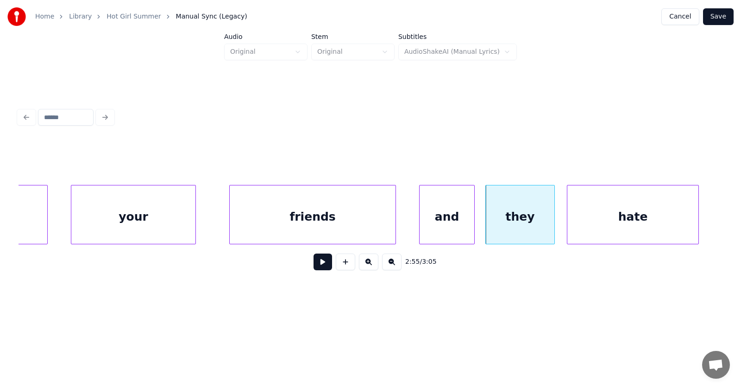
click at [600, 224] on div "hate" at bounding box center [633, 216] width 131 height 63
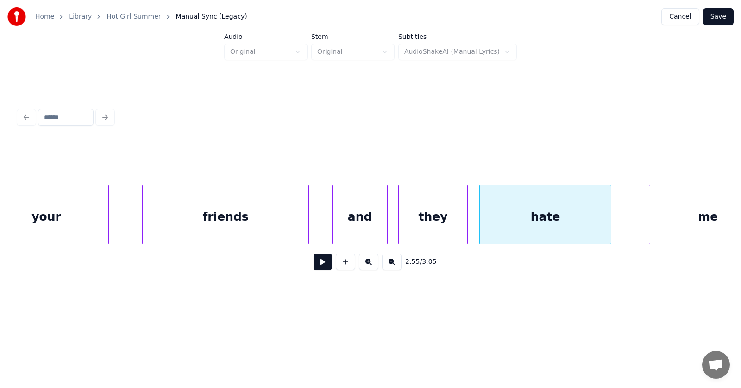
scroll to position [0, 60563]
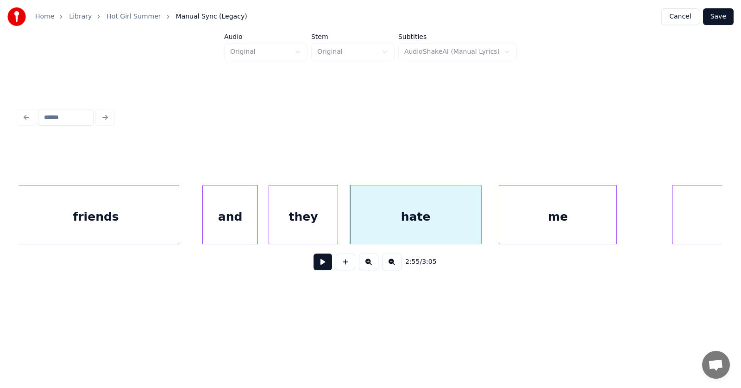
click at [570, 231] on div "me" at bounding box center [557, 216] width 117 height 63
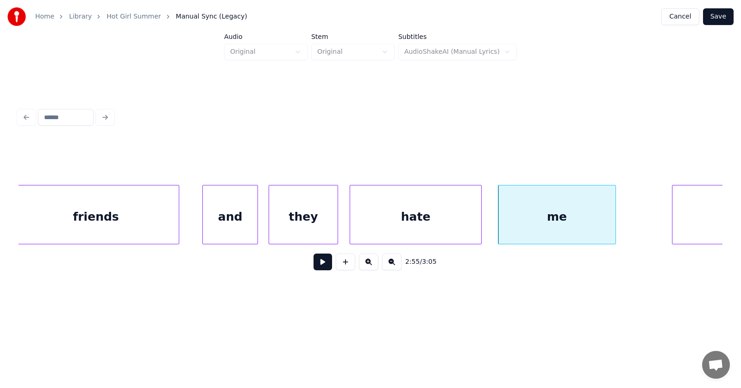
scroll to position [0, 60662]
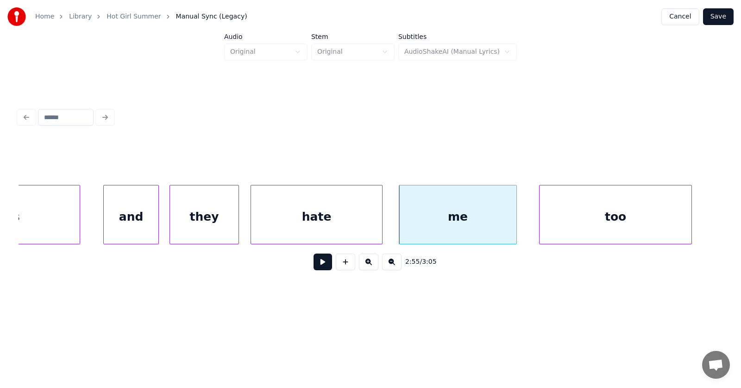
click at [660, 226] on div "too" at bounding box center [616, 216] width 152 height 63
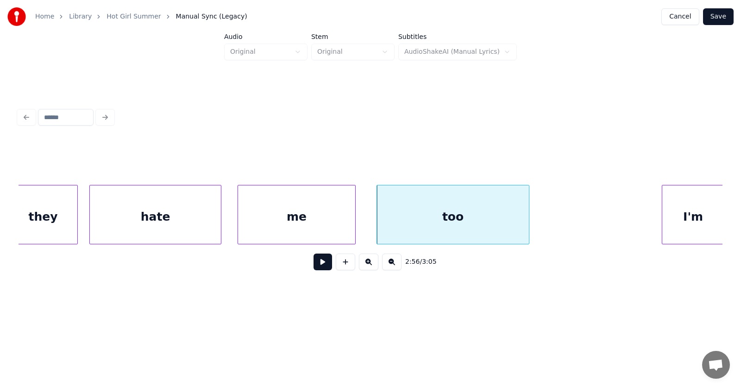
scroll to position [0, 60867]
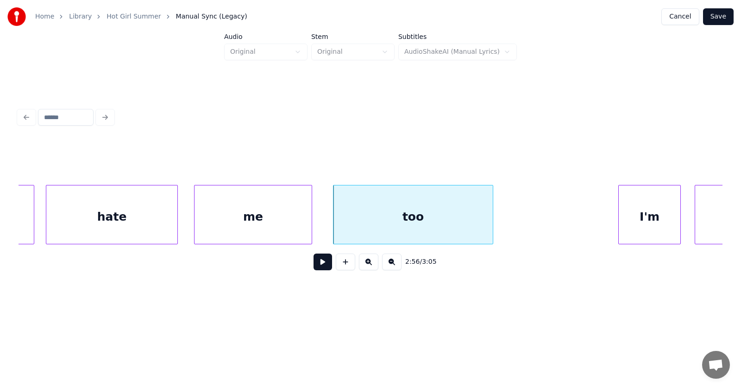
click at [491, 215] on div at bounding box center [491, 214] width 3 height 58
click at [624, 222] on div "I'm" at bounding box center [637, 216] width 62 height 63
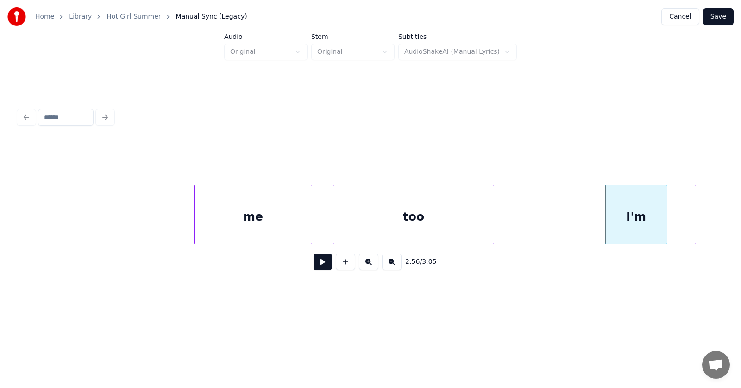
scroll to position [0, 61127]
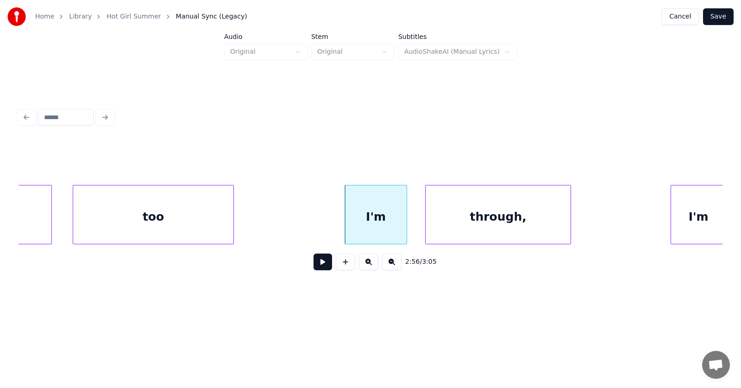
click at [526, 220] on div "through," at bounding box center [498, 216] width 145 height 63
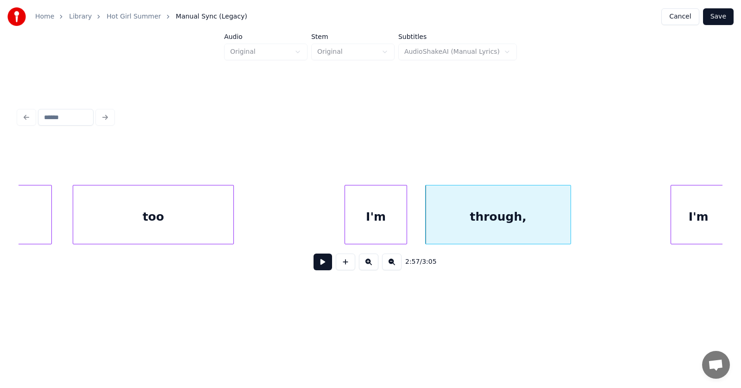
scroll to position [0, 61128]
click at [676, 221] on div "I'm" at bounding box center [681, 216] width 55 height 63
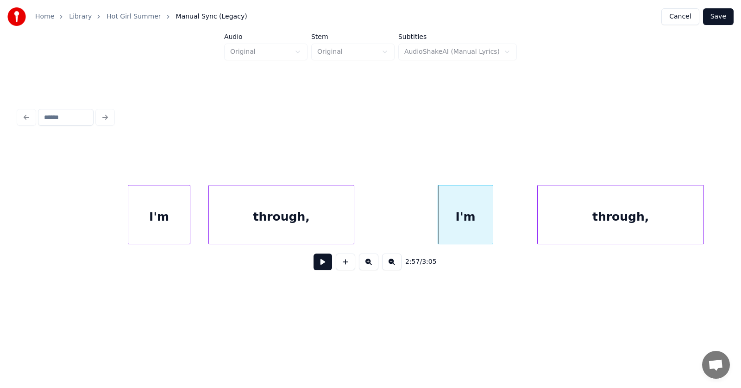
scroll to position [0, 61431]
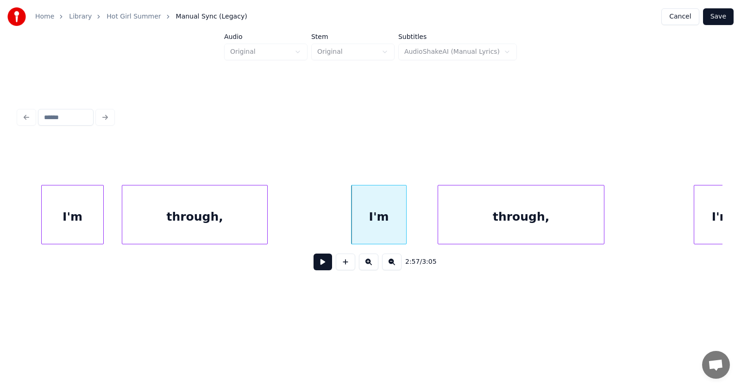
click at [547, 225] on div "through," at bounding box center [521, 216] width 166 height 63
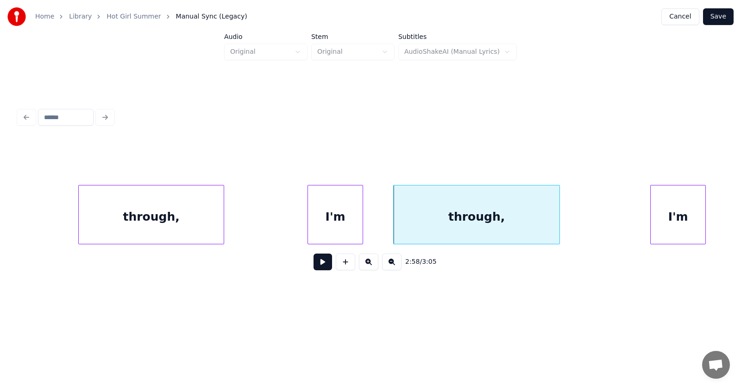
scroll to position [0, 61648]
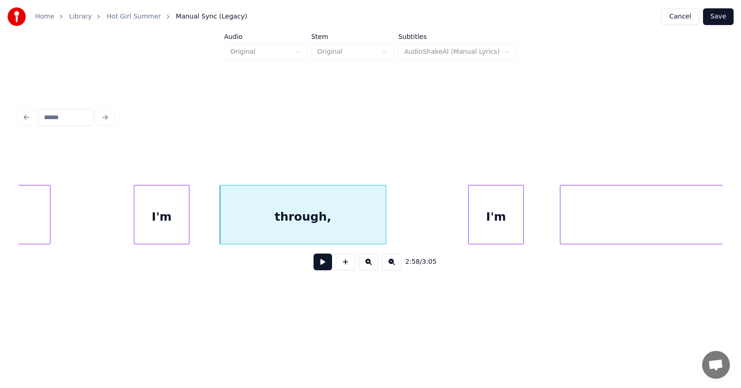
click at [504, 218] on div "I'm" at bounding box center [496, 216] width 55 height 63
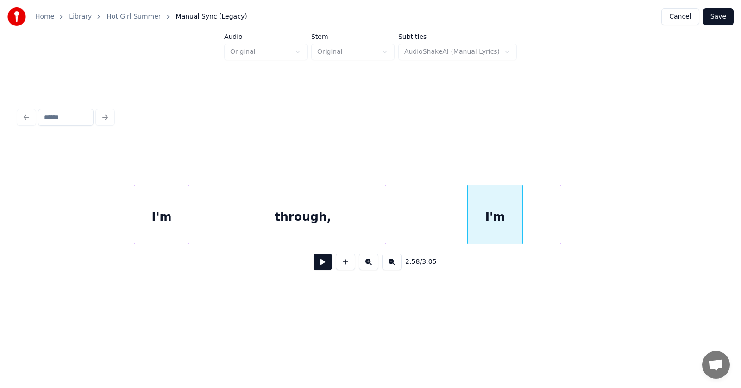
scroll to position [0, 61949]
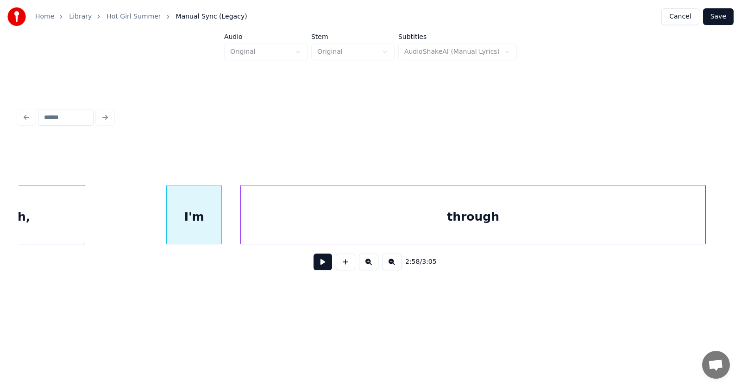
click at [577, 221] on div "through" at bounding box center [473, 216] width 465 height 63
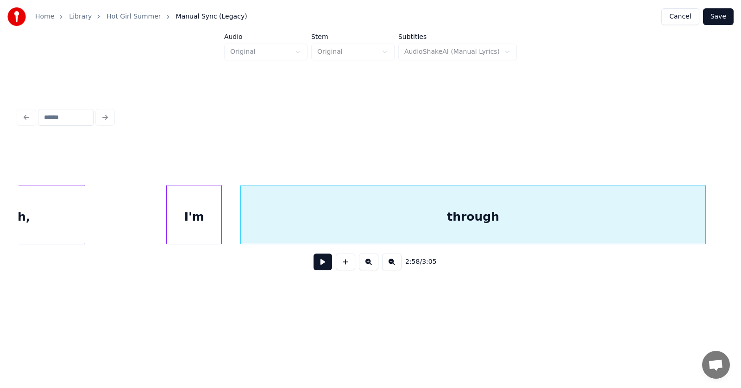
click at [323, 267] on button at bounding box center [323, 261] width 19 height 17
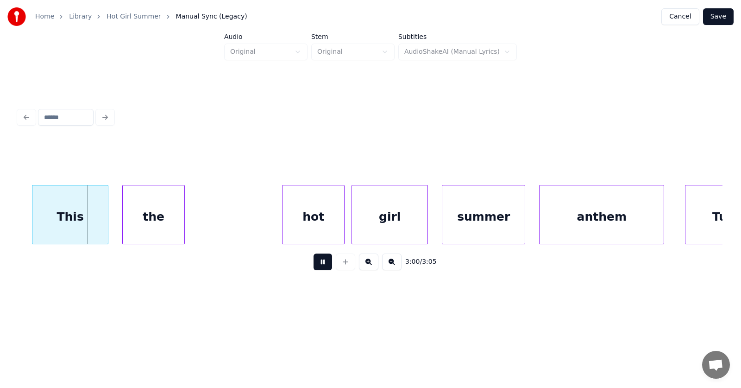
click at [323, 267] on button at bounding box center [323, 261] width 19 height 17
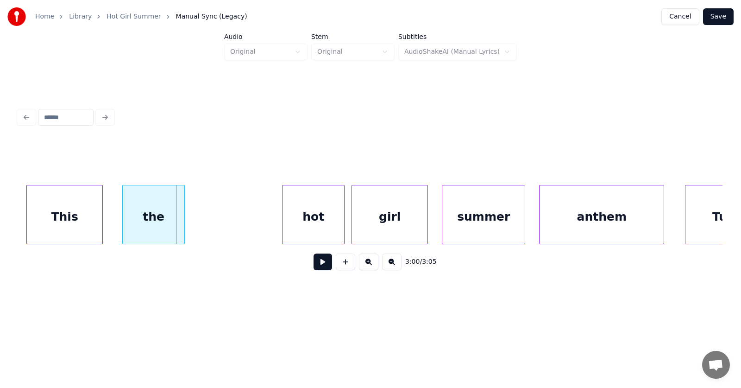
click at [48, 224] on div "This" at bounding box center [65, 216] width 76 height 63
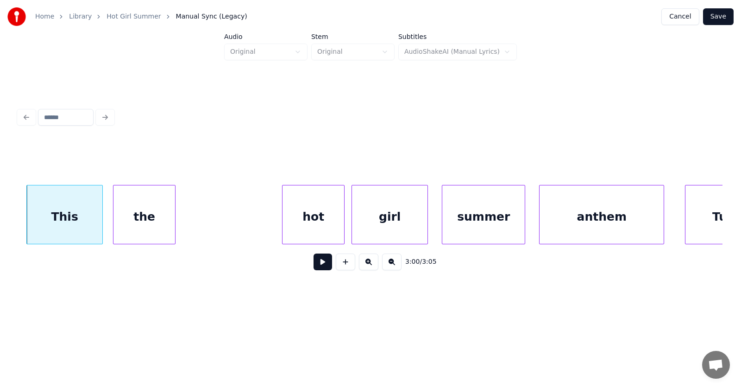
click at [137, 221] on div "the" at bounding box center [145, 216] width 62 height 63
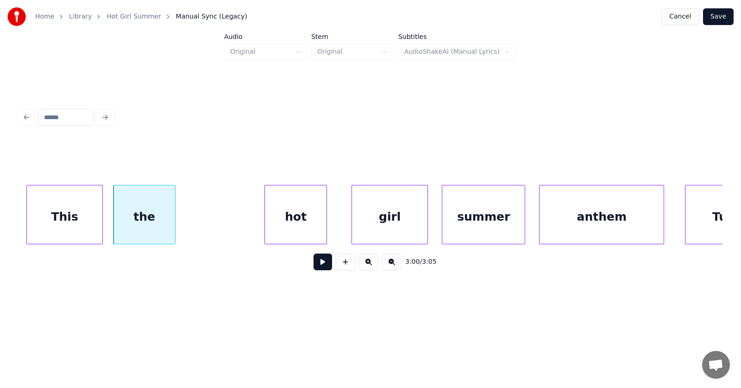
click at [282, 226] on div "hot" at bounding box center [296, 216] width 62 height 63
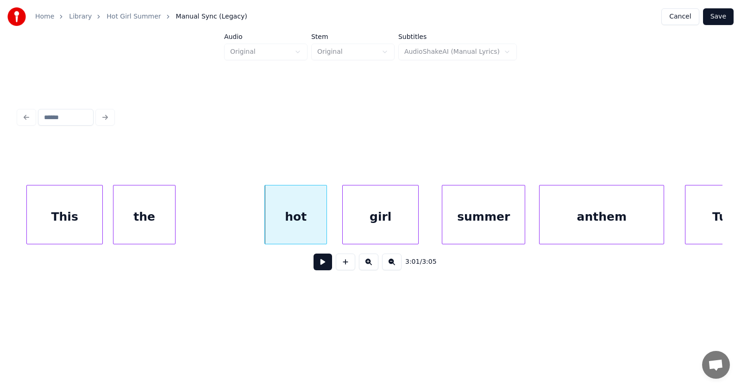
click at [392, 223] on div "girl" at bounding box center [381, 216] width 76 height 63
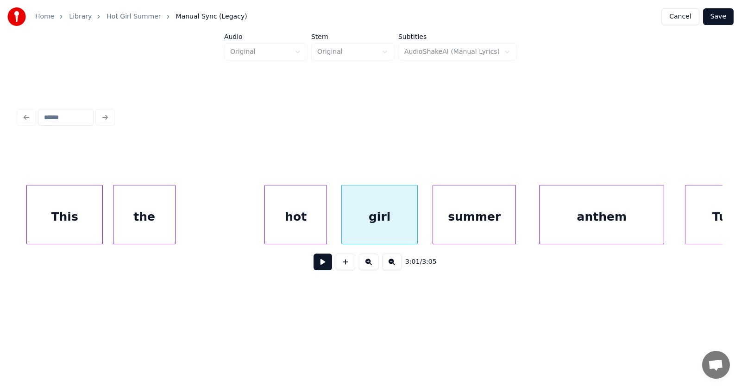
click at [464, 225] on div "summer" at bounding box center [474, 216] width 82 height 63
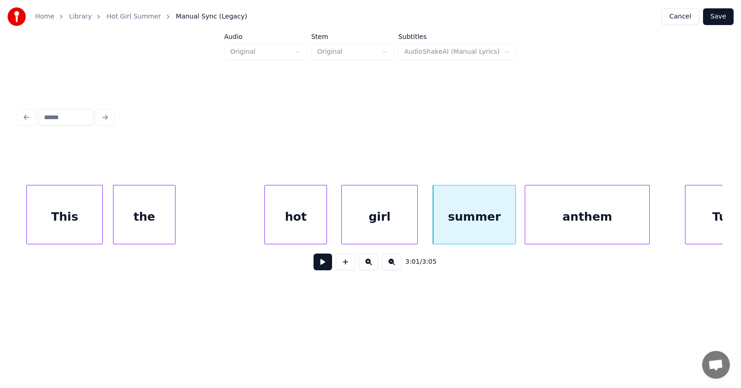
click at [560, 221] on div "anthem" at bounding box center [587, 216] width 124 height 63
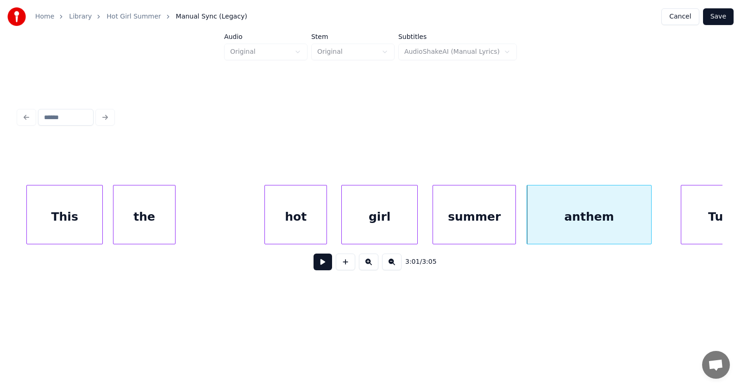
scroll to position [0, 62699]
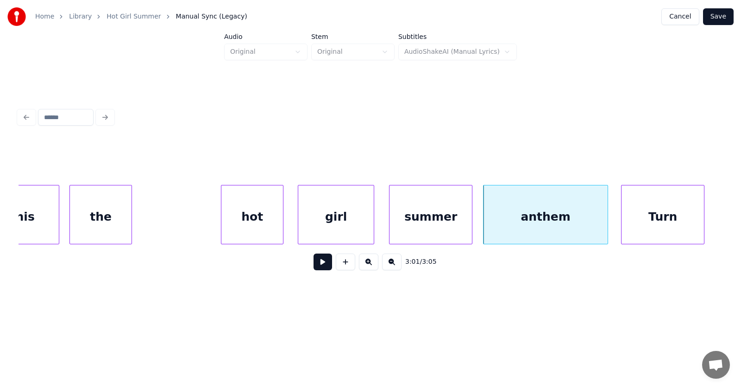
click at [680, 214] on div "Turn" at bounding box center [663, 216] width 82 height 63
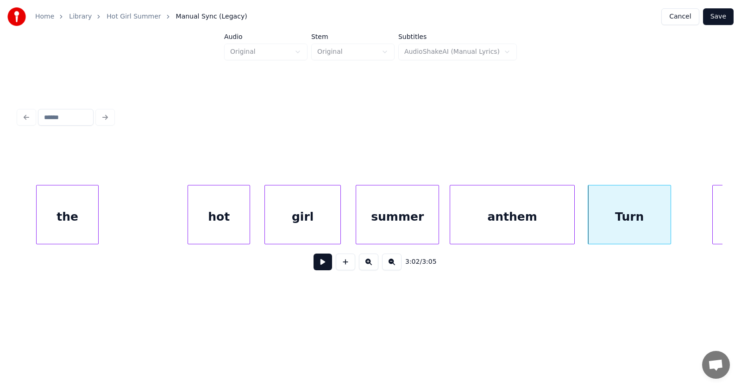
scroll to position [0, 62819]
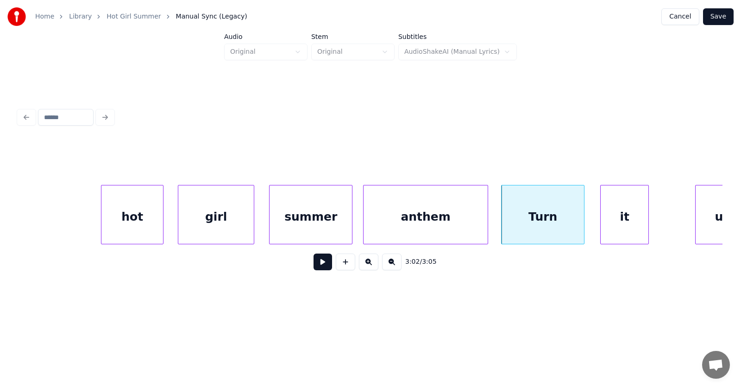
click at [605, 225] on div "it" at bounding box center [625, 216] width 48 height 63
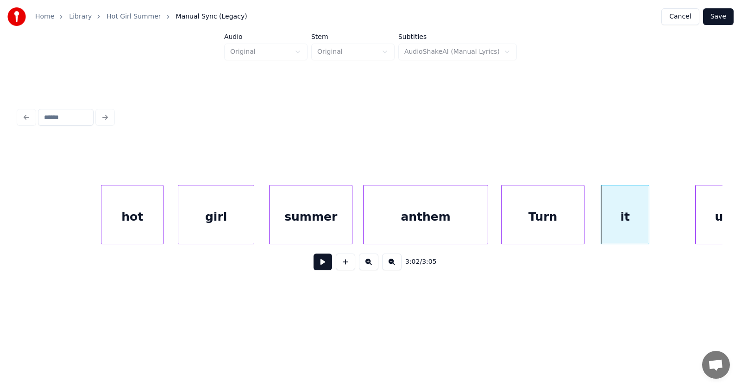
scroll to position [0, 62845]
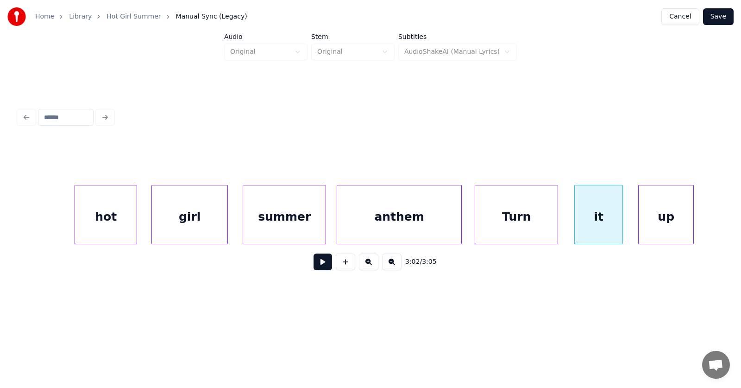
click
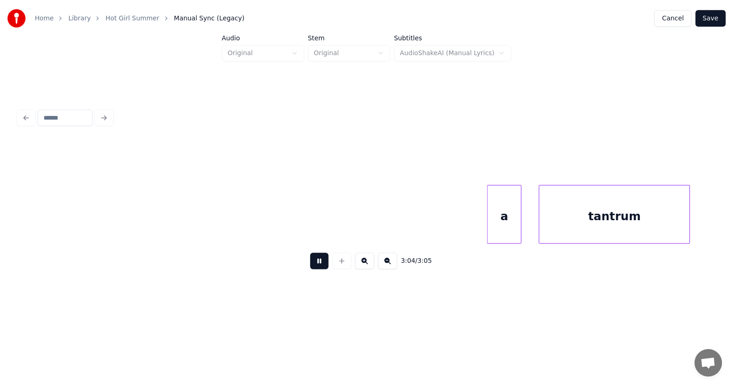
scroll to position [0, 63730]
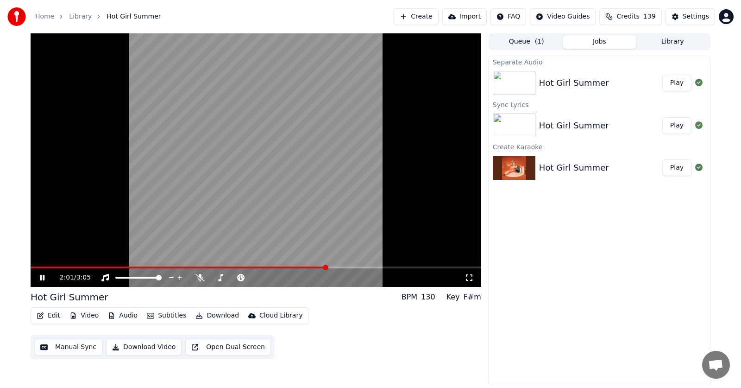
click at [44, 277] on icon at bounding box center [42, 278] width 5 height 6
click at [206, 315] on button "Download" at bounding box center [217, 315] width 51 height 13
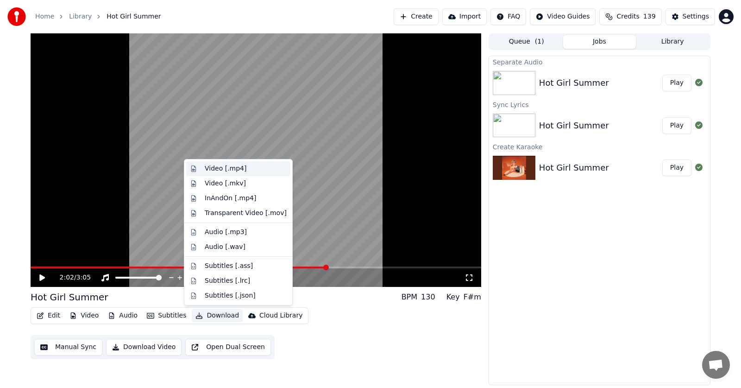
click at [219, 169] on div "Video [.mp4]" at bounding box center [226, 168] width 42 height 9
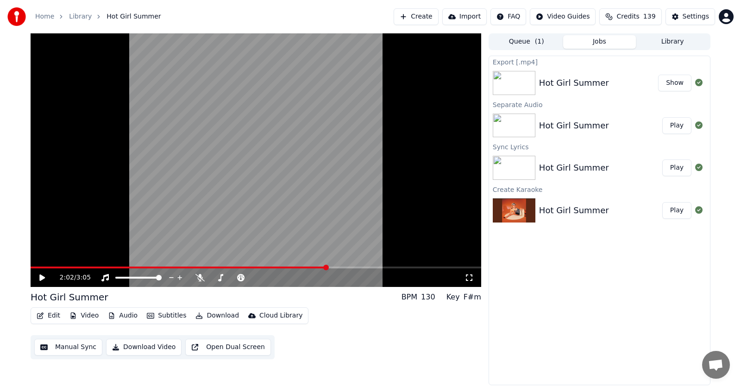
click at [664, 40] on button "Library" at bounding box center [672, 41] width 73 height 13
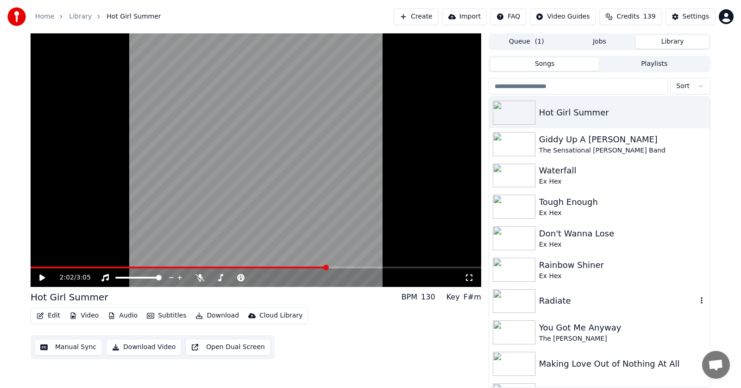
click at [546, 301] on div "Radiate" at bounding box center [618, 300] width 158 height 13
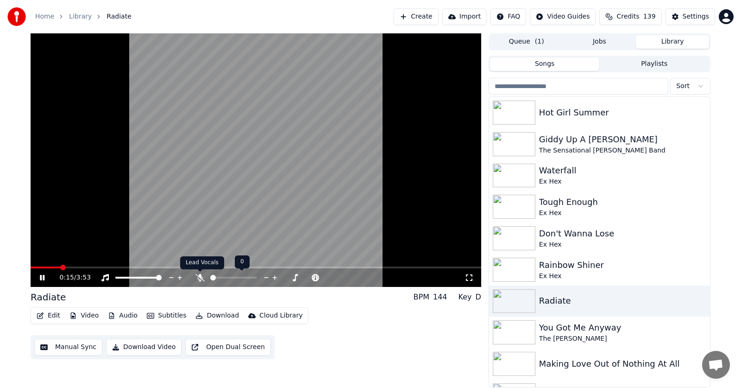
click at [200, 277] on icon at bounding box center [200, 277] width 9 height 7
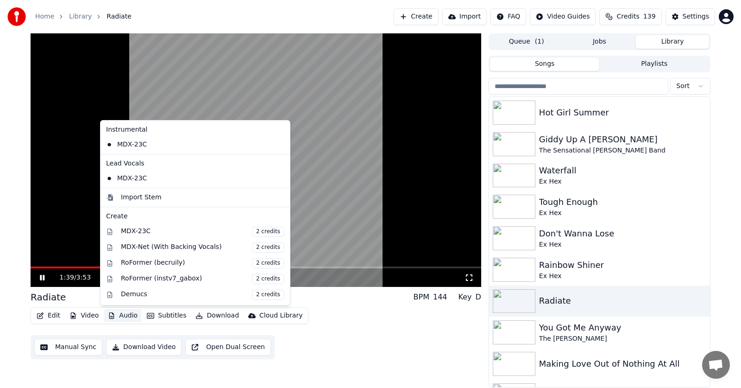
click at [126, 318] on button "Audio" at bounding box center [122, 315] width 37 height 13
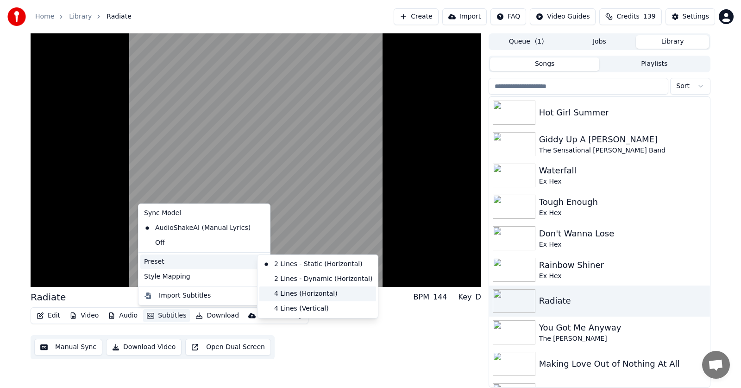
click at [304, 290] on div "4 Lines (Horizontal)" at bounding box center [317, 293] width 117 height 15
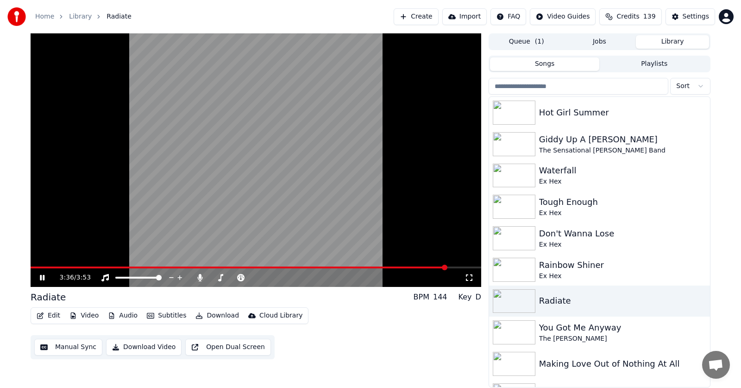
click at [448, 267] on span at bounding box center [445, 268] width 6 height 6
click at [470, 268] on span at bounding box center [468, 268] width 6 height 6
click at [452, 268] on span at bounding box center [451, 268] width 6 height 6
click at [43, 277] on icon at bounding box center [49, 277] width 22 height 7
click at [50, 314] on button "Edit" at bounding box center [48, 315] width 31 height 13
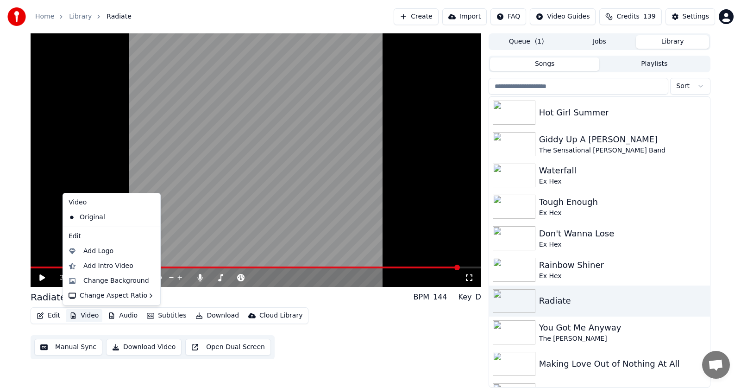
click at [65, 345] on button "Manual Sync" at bounding box center [68, 347] width 68 height 17
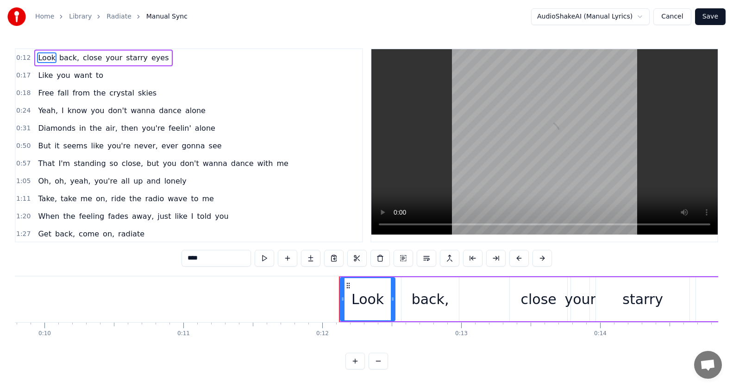
scroll to position [0, 1638]
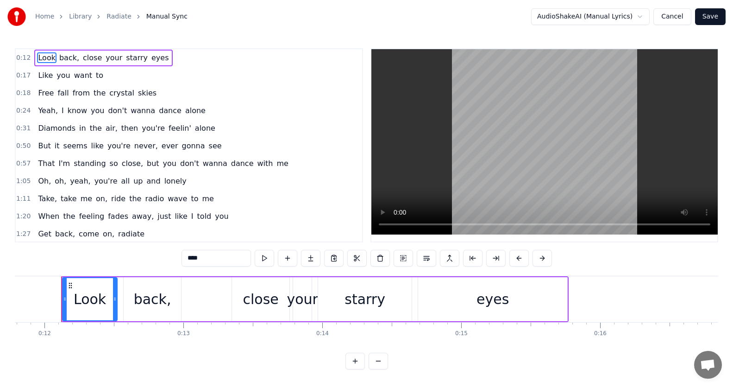
drag, startPoint x: 89, startPoint y: 301, endPoint x: 72, endPoint y: 264, distance: 41.0
click at [70, 299] on div "Look" at bounding box center [90, 299] width 54 height 42
click at [38, 58] on span "Look" at bounding box center [46, 57] width 19 height 11
drag, startPoint x: 264, startPoint y: 304, endPoint x: 239, endPoint y: 303, distance: 25.0
click at [239, 303] on div "close" at bounding box center [260, 299] width 57 height 44
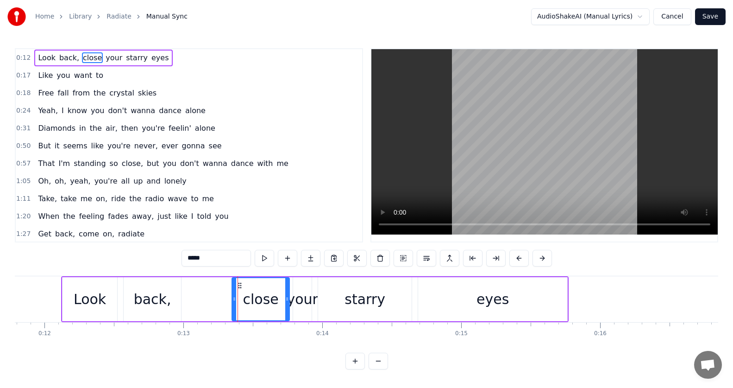
click at [38, 59] on span "Look" at bounding box center [46, 57] width 19 height 11
type input "****"
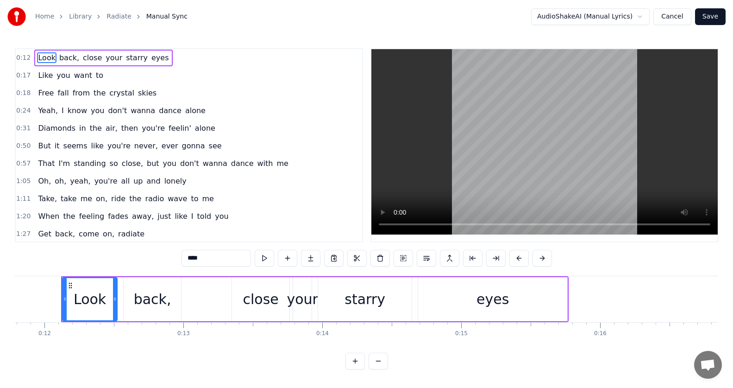
drag, startPoint x: 82, startPoint y: 290, endPoint x: 73, endPoint y: 288, distance: 9.2
click at [73, 288] on div "Look" at bounding box center [90, 299] width 54 height 42
click at [71, 284] on icon at bounding box center [70, 285] width 7 height 7
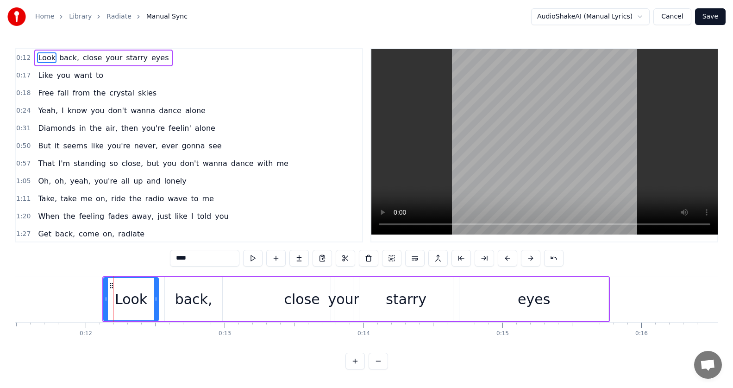
scroll to position [0, 1553]
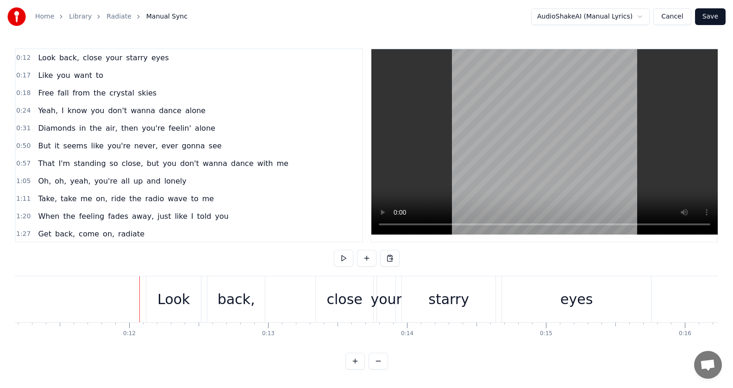
click at [45, 233] on span "Get" at bounding box center [44, 233] width 15 height 11
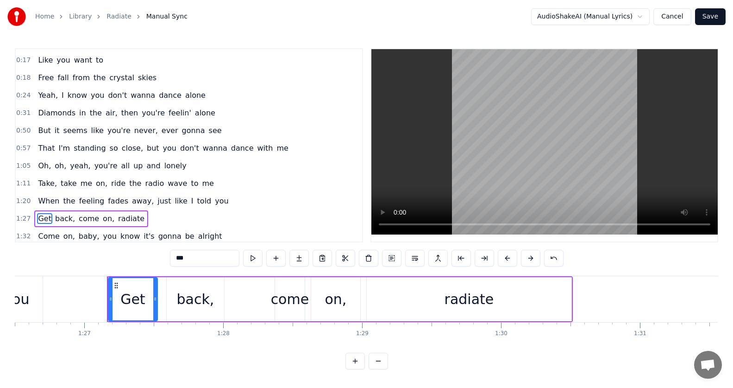
scroll to position [0, 12067]
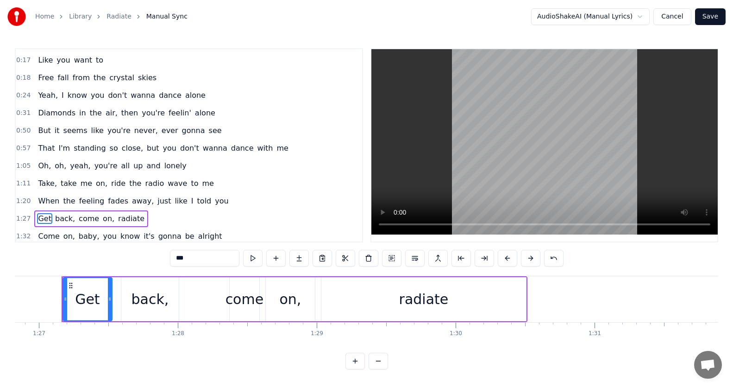
click at [78, 299] on div "Get" at bounding box center [87, 299] width 25 height 21
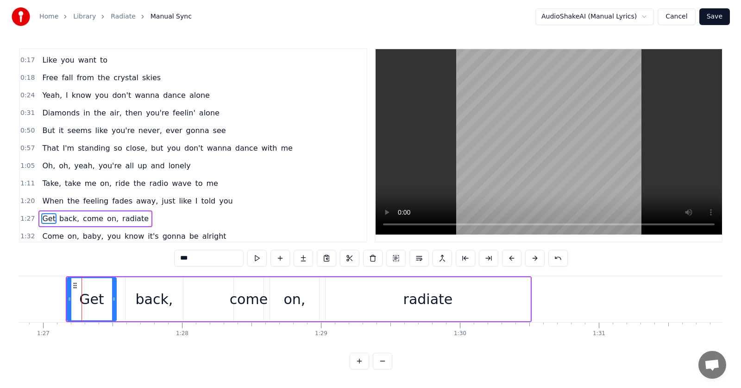
scroll to position [88, 0]
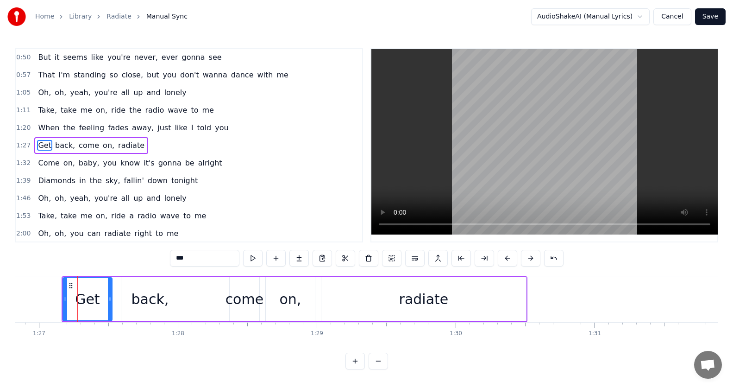
click at [78, 299] on div "Get" at bounding box center [87, 299] width 25 height 21
click at [680, 14] on button "Cancel" at bounding box center [673, 16] width 38 height 17
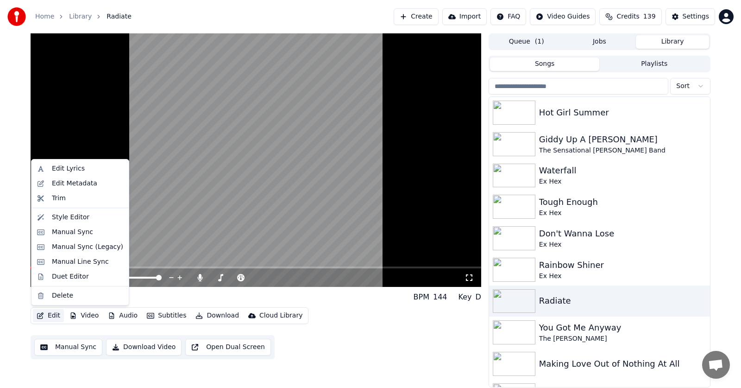
click at [48, 315] on button "Edit" at bounding box center [48, 315] width 31 height 13
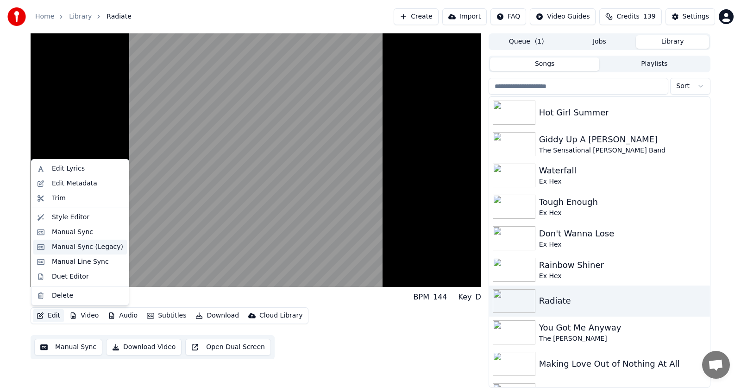
click at [71, 246] on div "Manual Sync (Legacy)" at bounding box center [87, 246] width 71 height 9
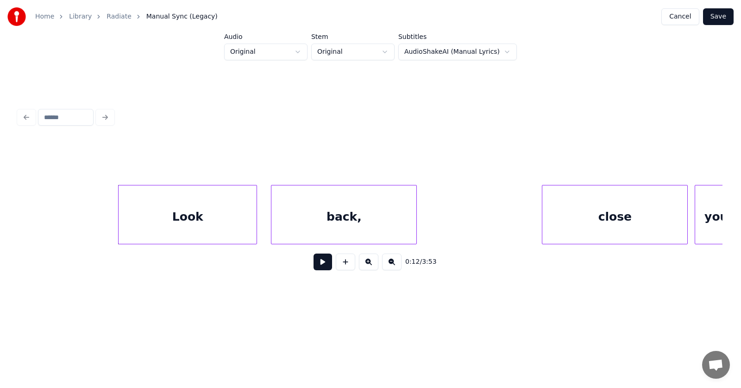
scroll to position [0, 4002]
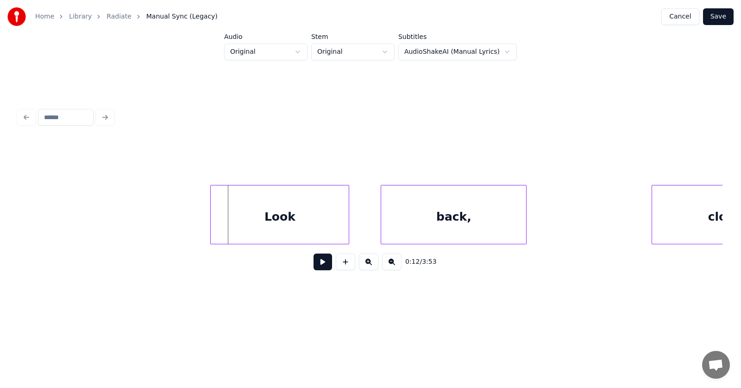
click at [254, 234] on div "Look" at bounding box center [280, 216] width 138 height 63
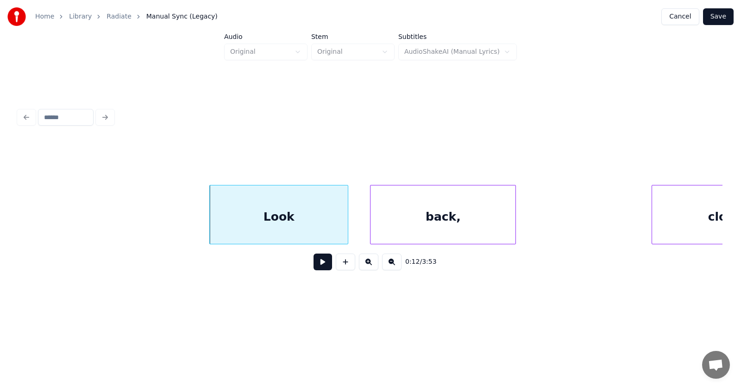
click at [387, 233] on div "back," at bounding box center [443, 216] width 145 height 63
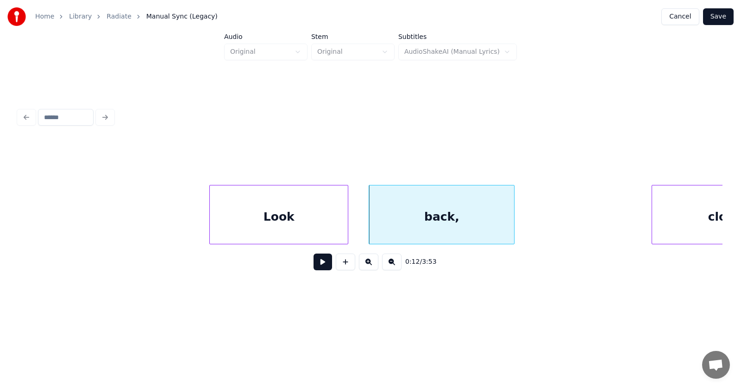
scroll to position [0, 4075]
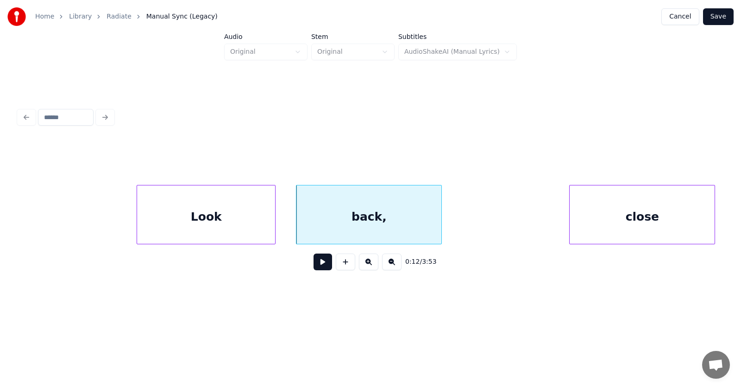
click at [684, 223] on div "close" at bounding box center [642, 216] width 145 height 63
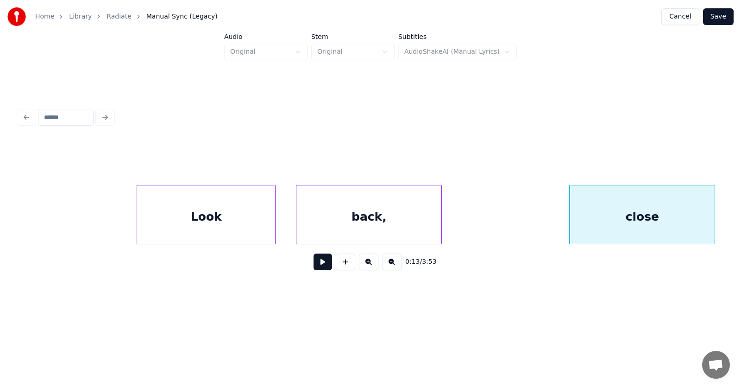
click at [315, 266] on button at bounding box center [323, 261] width 19 height 17
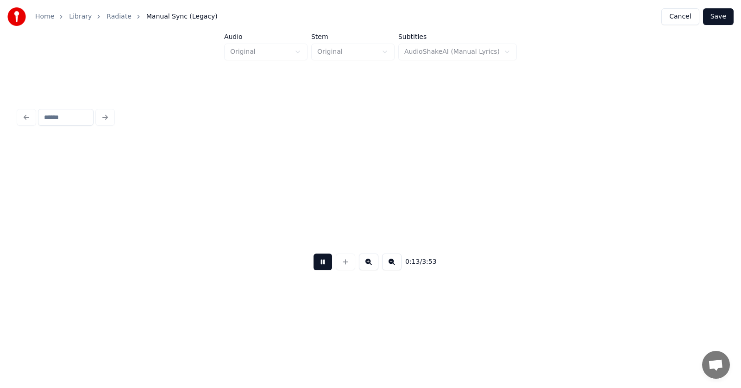
scroll to position [0, 4781]
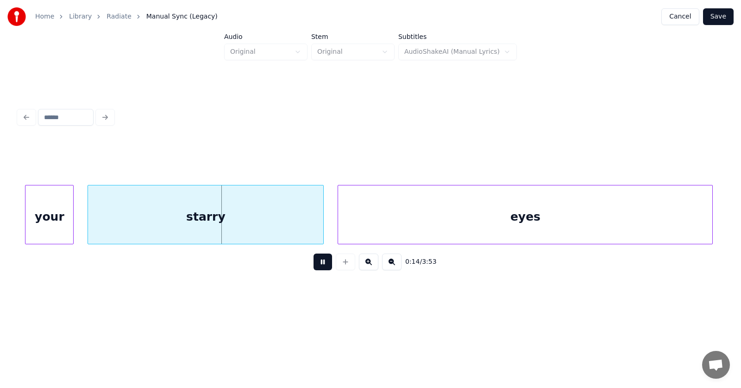
click at [315, 266] on button at bounding box center [323, 261] width 19 height 17
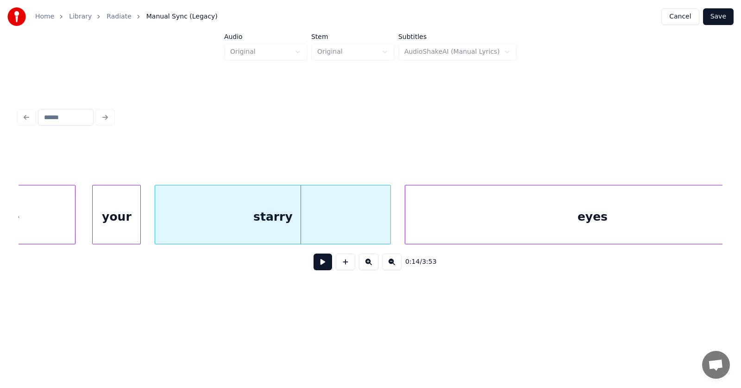
scroll to position [0, 4605]
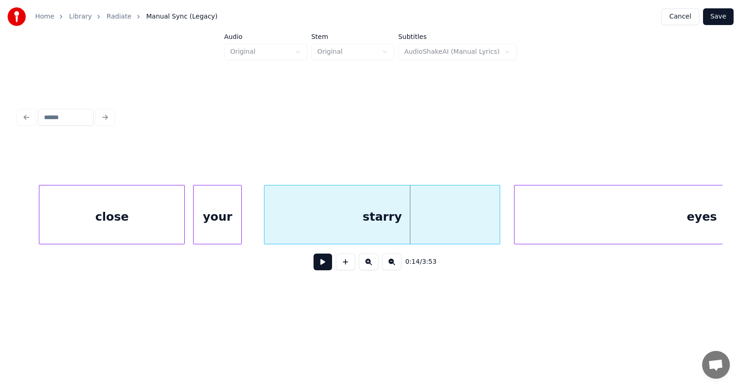
click at [214, 224] on div "your" at bounding box center [218, 216] width 48 height 63
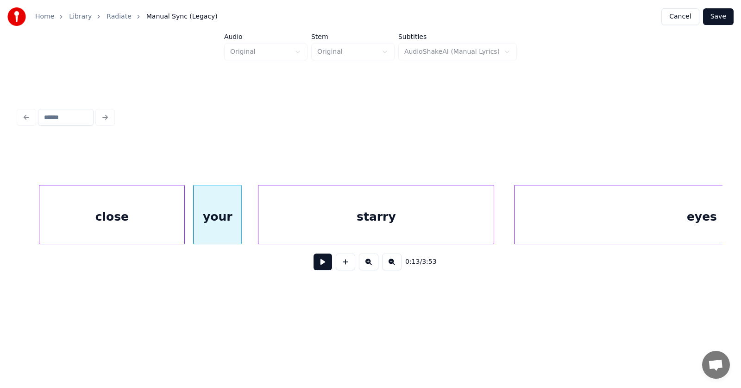
click at [324, 227] on div "starry" at bounding box center [376, 216] width 235 height 63
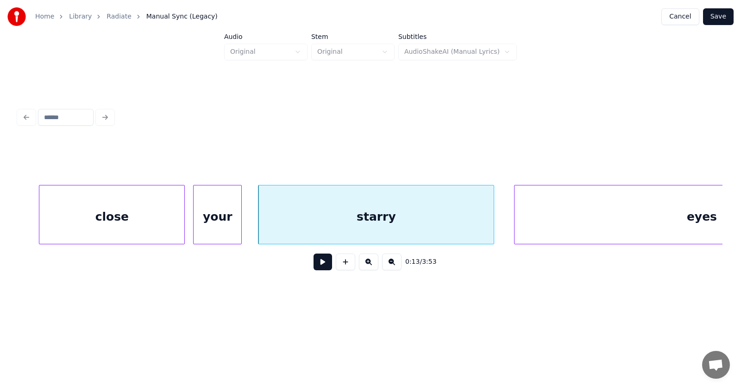
scroll to position [0, 4770]
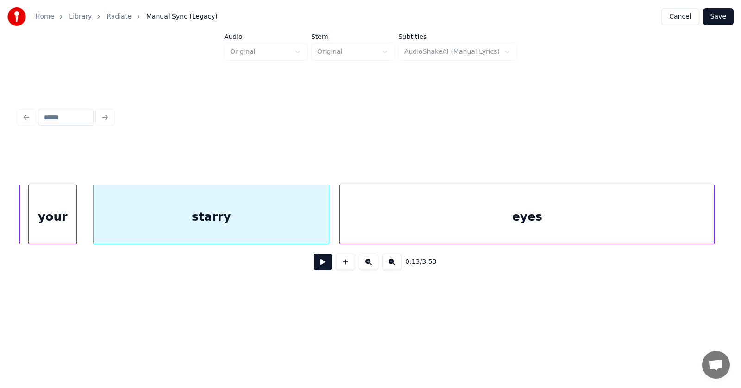
click at [558, 232] on div "eyes" at bounding box center [527, 216] width 374 height 63
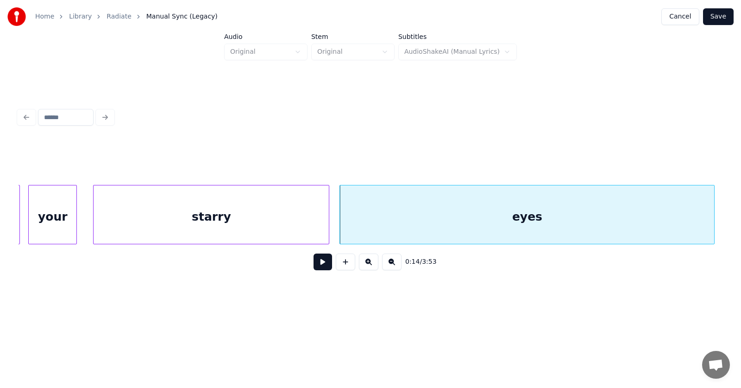
click at [266, 227] on div "starry" at bounding box center [211, 216] width 235 height 63
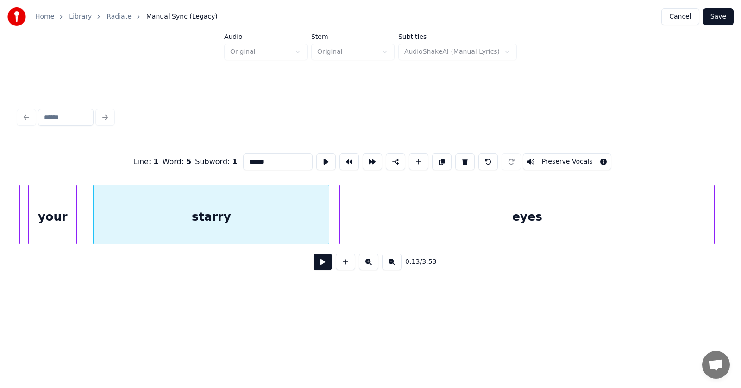
click at [315, 262] on button at bounding box center [323, 261] width 19 height 17
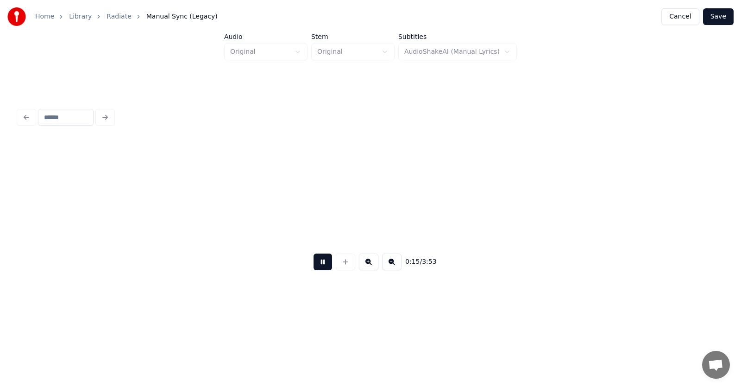
scroll to position [0, 5475]
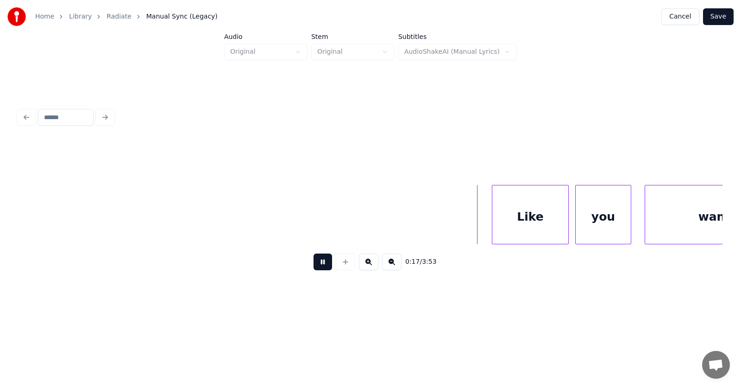
click at [315, 262] on button at bounding box center [323, 261] width 19 height 17
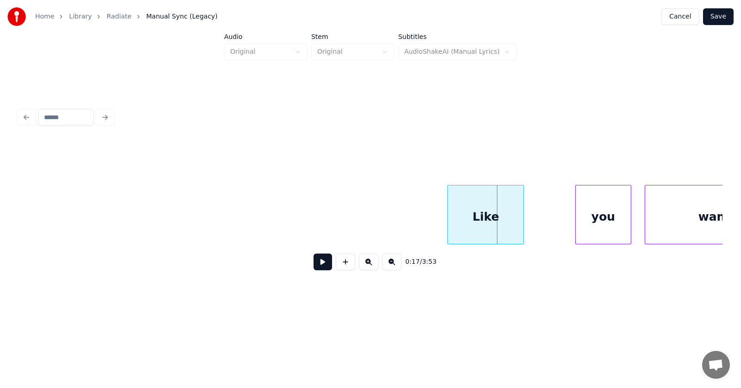
click at [476, 227] on div "Like" at bounding box center [486, 216] width 76 height 63
click at [549, 227] on div "you" at bounding box center [571, 216] width 55 height 63
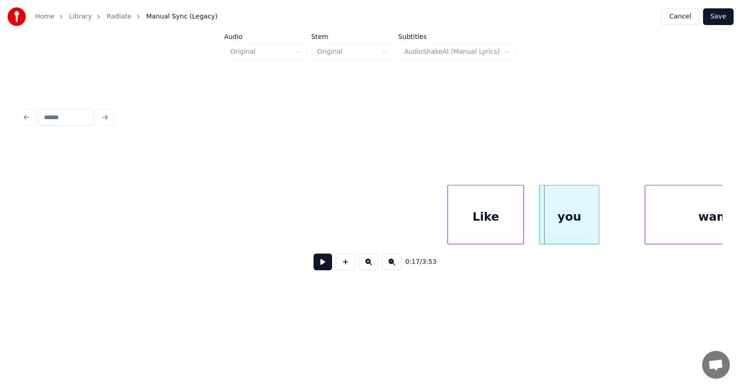
click at [541, 228] on div at bounding box center [541, 214] width 3 height 58
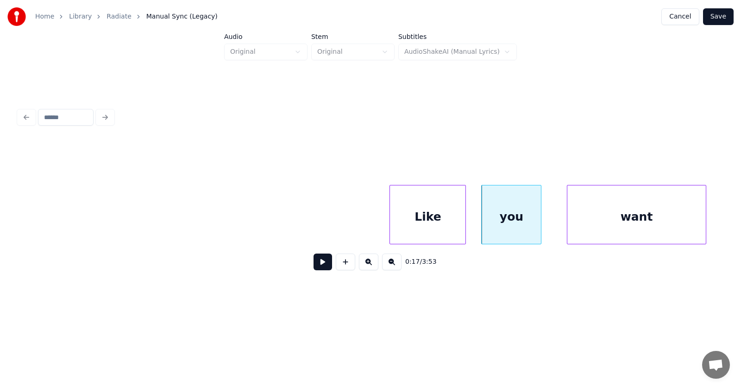
click at [664, 225] on div "want" at bounding box center [637, 216] width 138 height 63
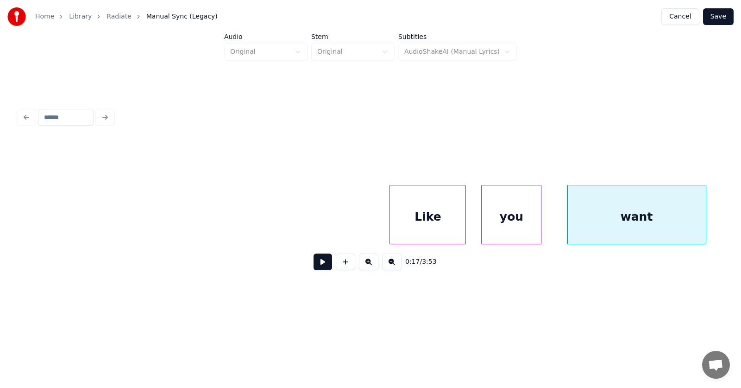
scroll to position [0, 5921]
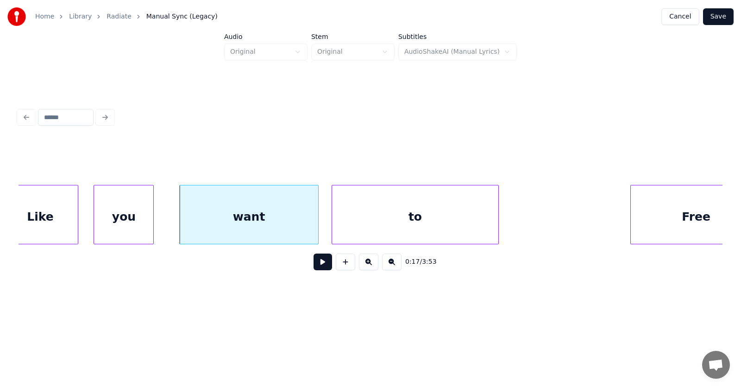
click at [407, 230] on div "to" at bounding box center [415, 216] width 166 height 63
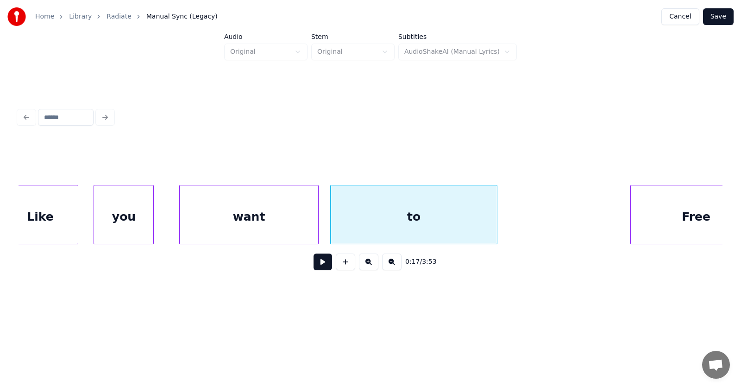
click at [234, 224] on div "want" at bounding box center [249, 216] width 138 height 63
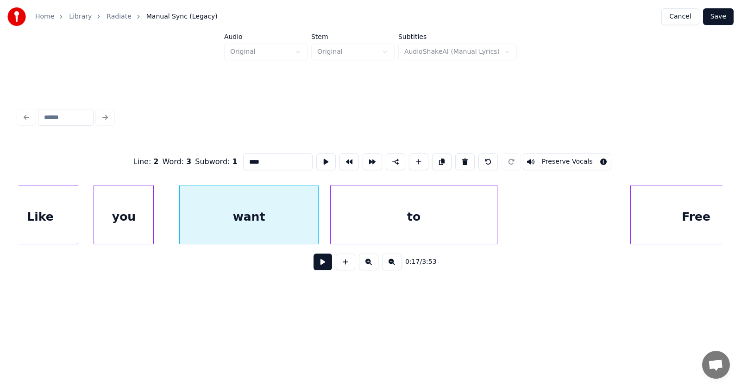
click at [314, 262] on button at bounding box center [323, 261] width 19 height 17
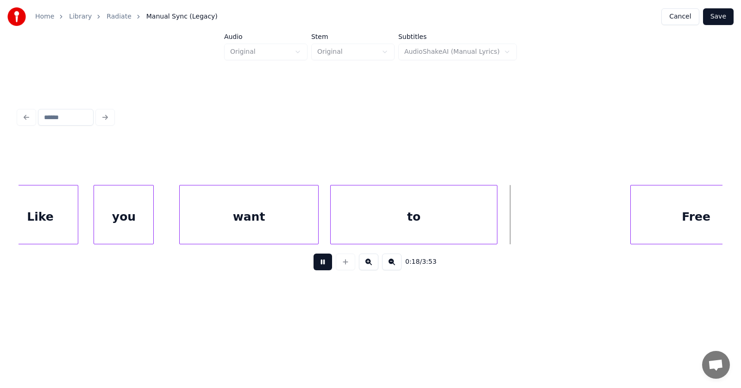
click at [314, 262] on button at bounding box center [323, 261] width 19 height 17
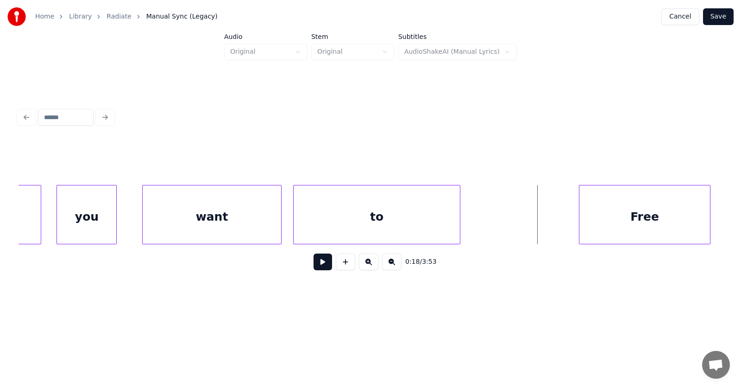
click at [674, 224] on div "Free" at bounding box center [645, 216] width 131 height 63
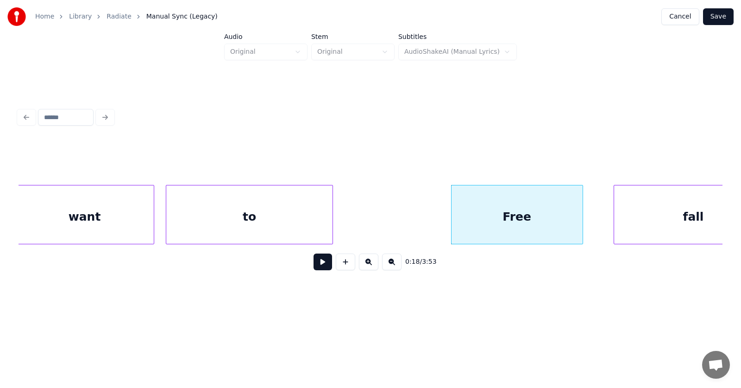
scroll to position [0, 6139]
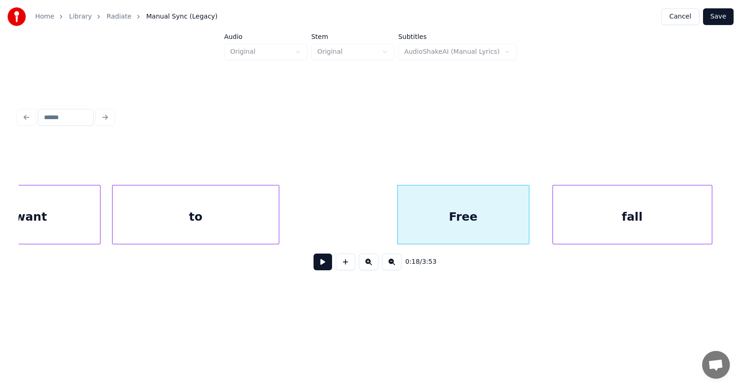
click at [649, 226] on div "fall" at bounding box center [632, 216] width 159 height 63
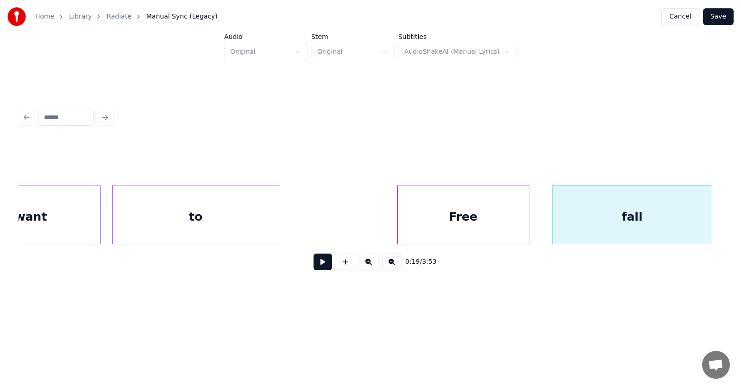
click at [316, 263] on button at bounding box center [323, 261] width 19 height 17
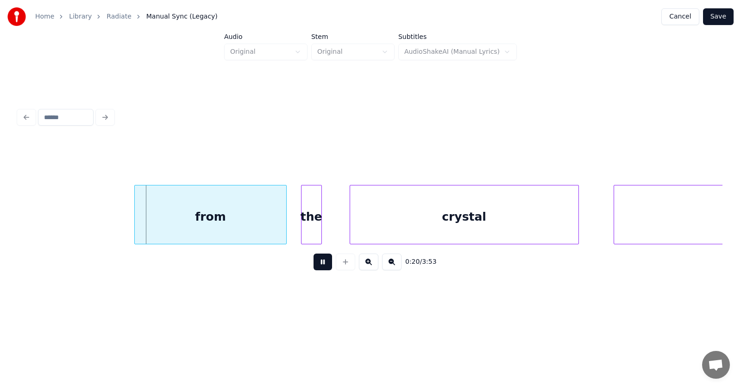
click at [316, 263] on button at bounding box center [323, 261] width 19 height 17
click at [200, 223] on div "from" at bounding box center [208, 216] width 152 height 63
click at [296, 227] on div at bounding box center [294, 214] width 3 height 58
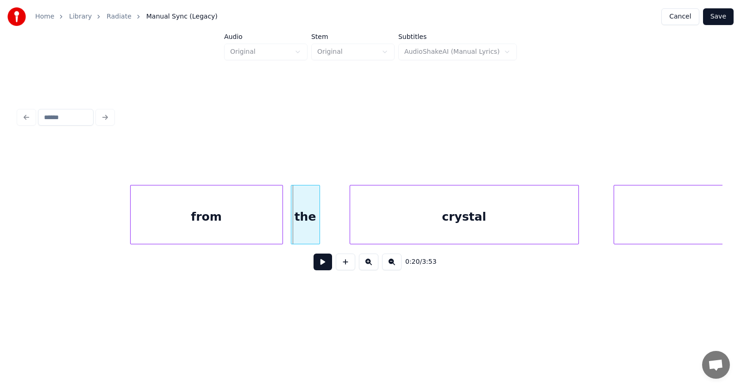
click at [310, 225] on div "the" at bounding box center [305, 216] width 28 height 63
click at [367, 223] on div "crystal" at bounding box center [453, 216] width 228 height 63
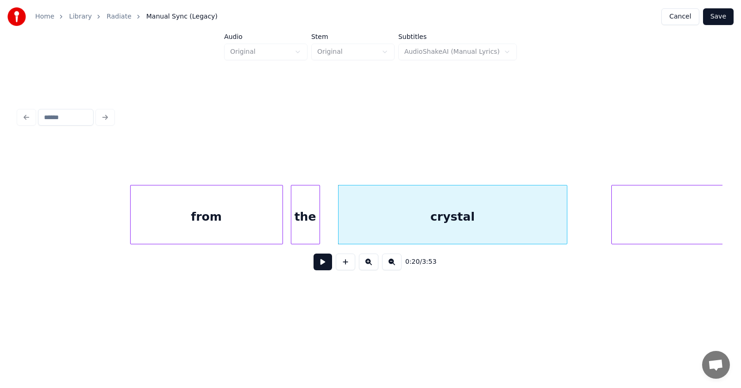
scroll to position [0, 7035]
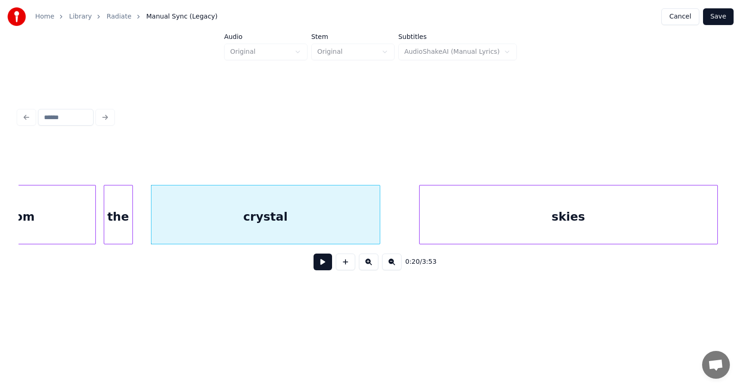
click at [648, 217] on div "skies" at bounding box center [569, 216] width 298 height 63
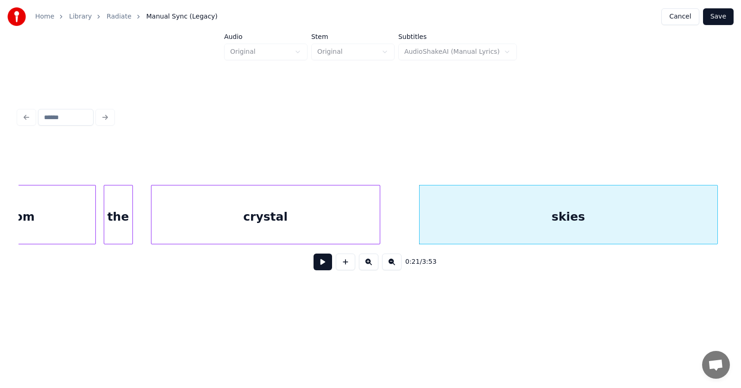
click at [323, 266] on button at bounding box center [323, 261] width 19 height 17
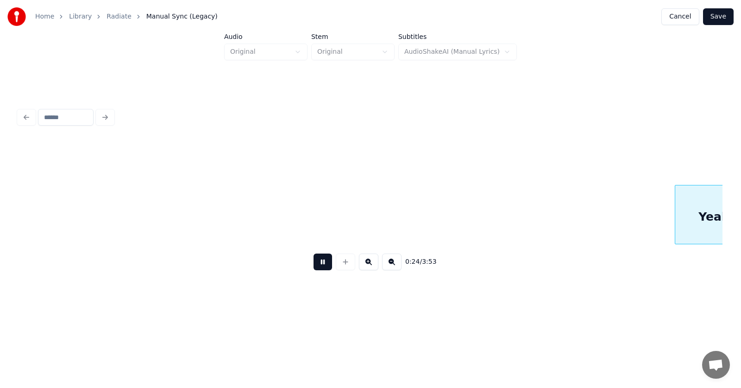
scroll to position [0, 8456]
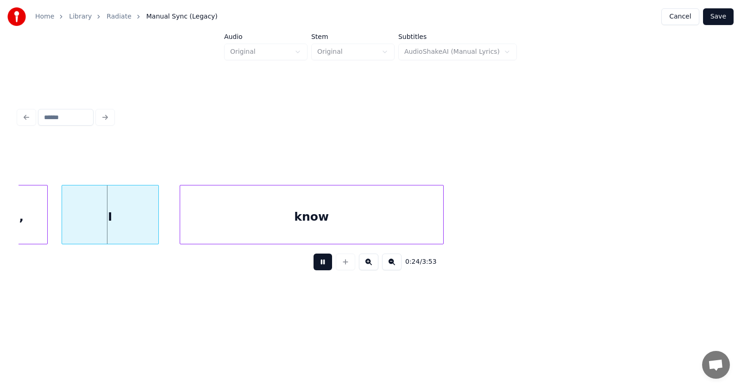
click at [323, 266] on button at bounding box center [323, 261] width 19 height 17
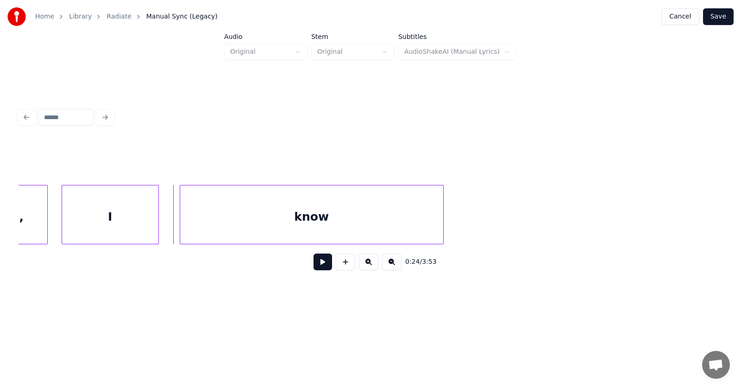
scroll to position [0, 8388]
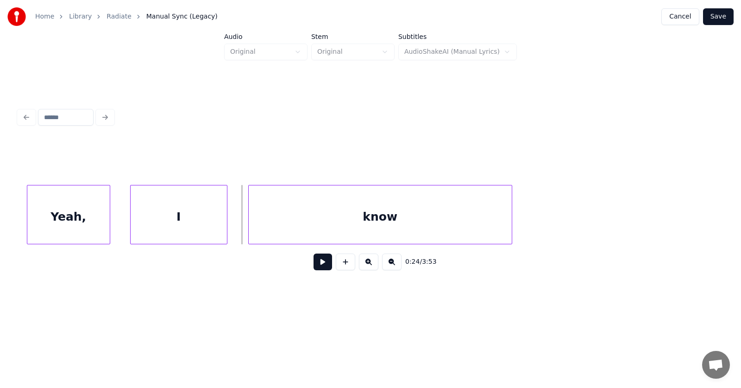
click at [92, 215] on div "Yeah," at bounding box center [68, 216] width 82 height 63
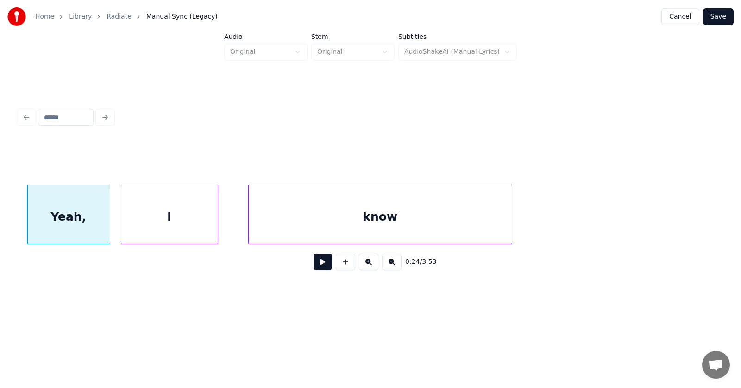
click at [155, 221] on div "I" at bounding box center [169, 216] width 96 height 63
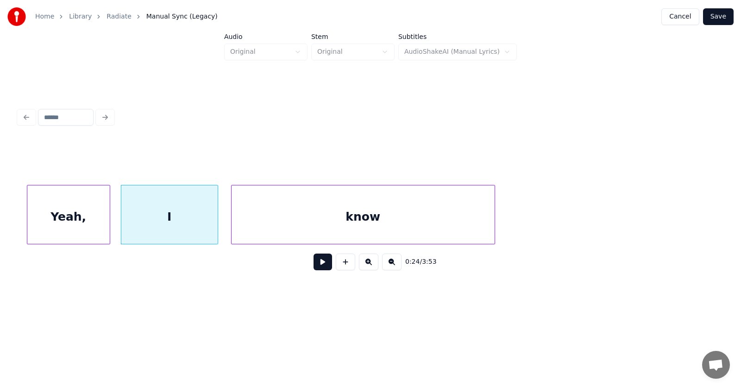
click at [266, 224] on div "know" at bounding box center [363, 216] width 263 height 63
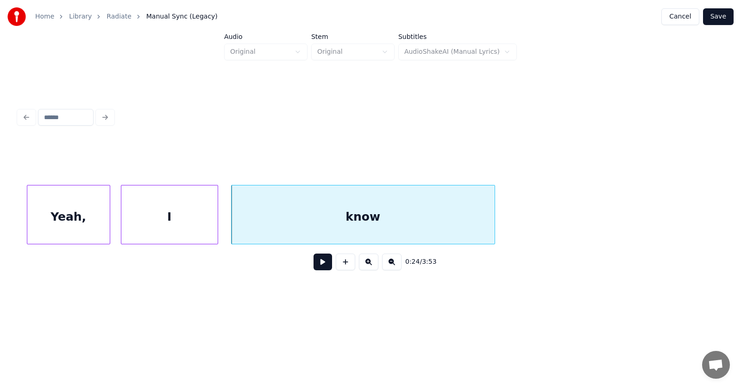
click at [314, 265] on button at bounding box center [323, 261] width 19 height 17
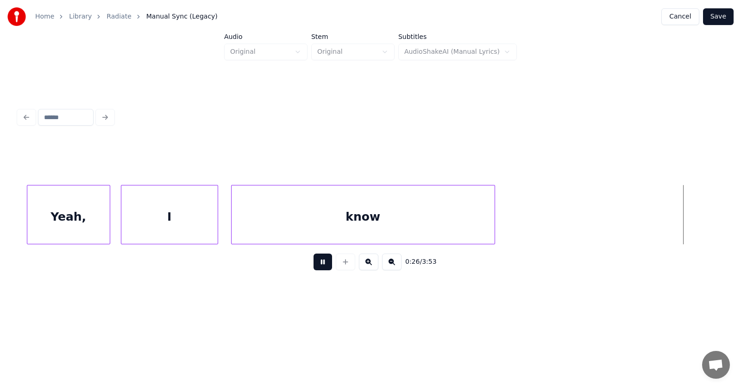
scroll to position [0, 9097]
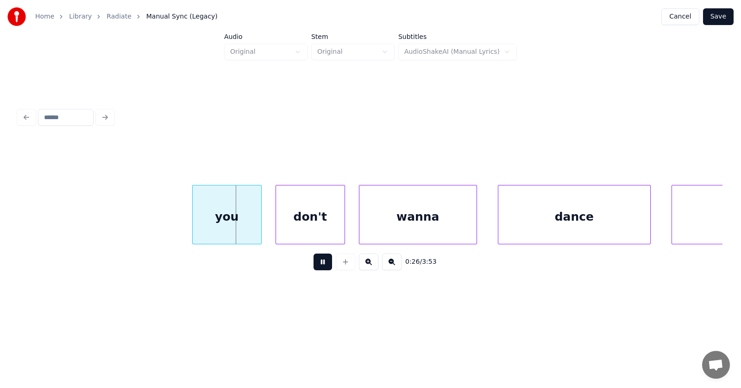
click at [314, 265] on button at bounding box center [323, 261] width 19 height 17
click at [173, 220] on div at bounding box center [174, 214] width 3 height 58
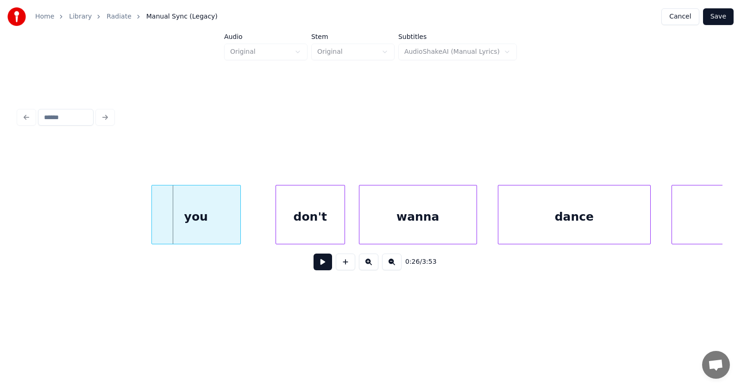
click at [206, 217] on div "you" at bounding box center [196, 216] width 88 height 63
click at [299, 226] on div "don't" at bounding box center [295, 216] width 69 height 63
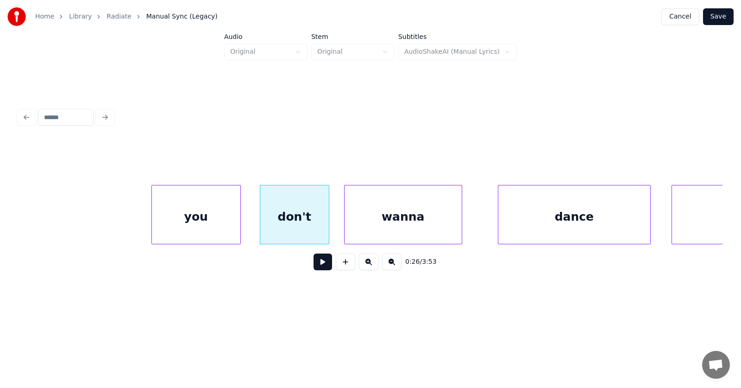
click at [386, 226] on div "wanna" at bounding box center [403, 216] width 117 height 63
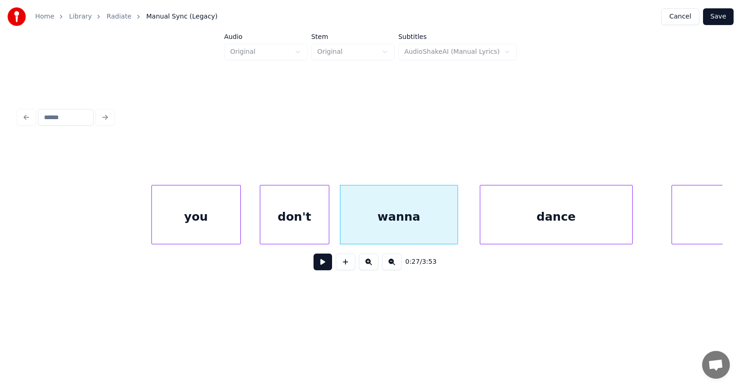
click at [541, 212] on div "dance" at bounding box center [556, 216] width 152 height 63
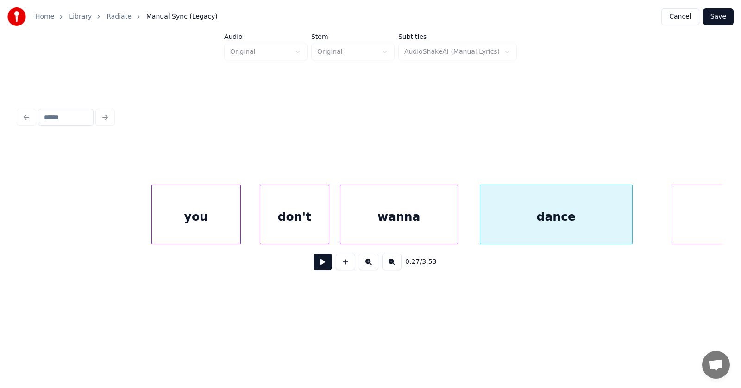
scroll to position [0, 9322]
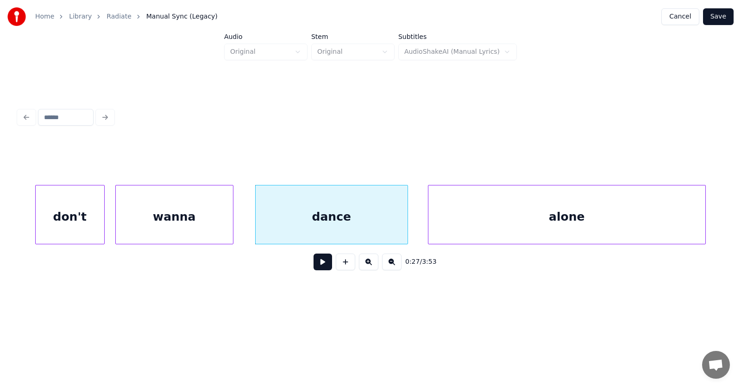
click at [676, 220] on div "alone" at bounding box center [567, 216] width 277 height 63
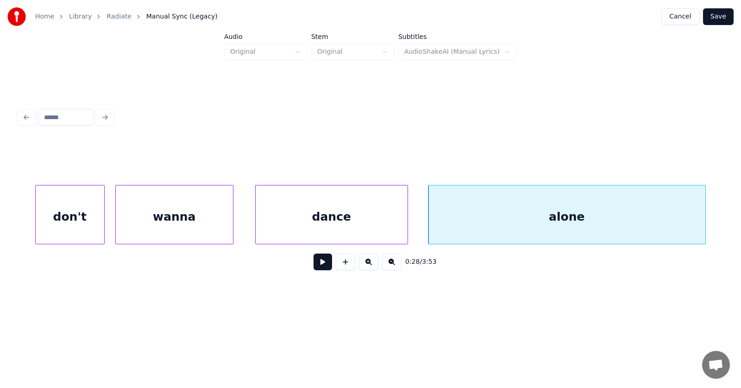
click at [314, 263] on button at bounding box center [323, 261] width 19 height 17
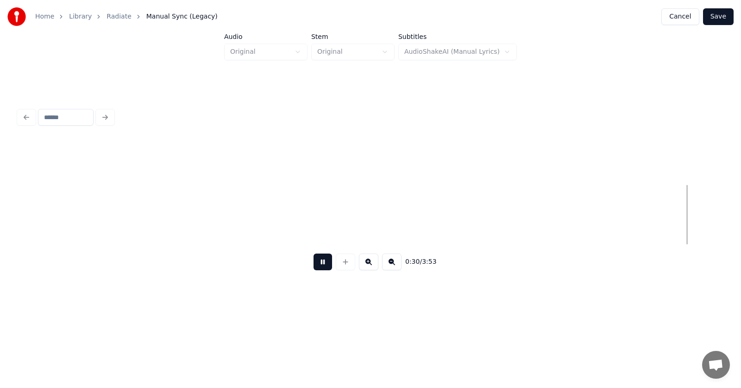
scroll to position [0, 10734]
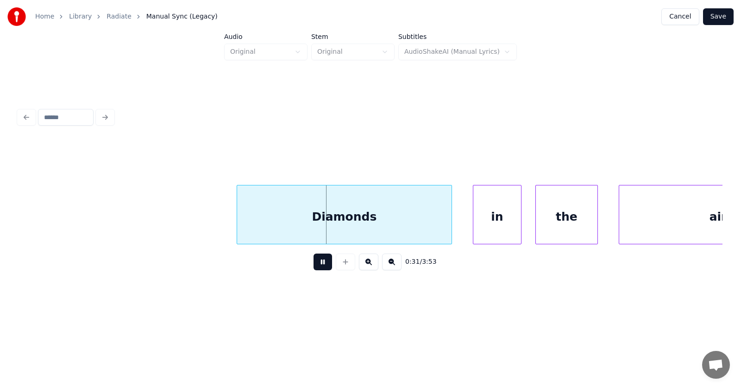
click at [314, 266] on button at bounding box center [323, 261] width 19 height 17
click at [296, 235] on div "Diamonds" at bounding box center [332, 216] width 214 height 63
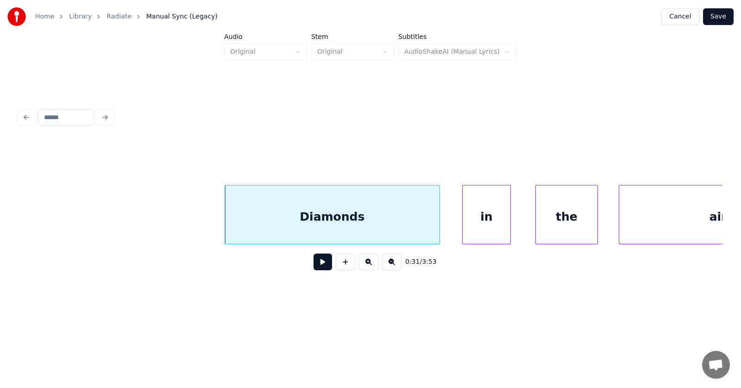
click at [490, 231] on div "in" at bounding box center [487, 216] width 48 height 63
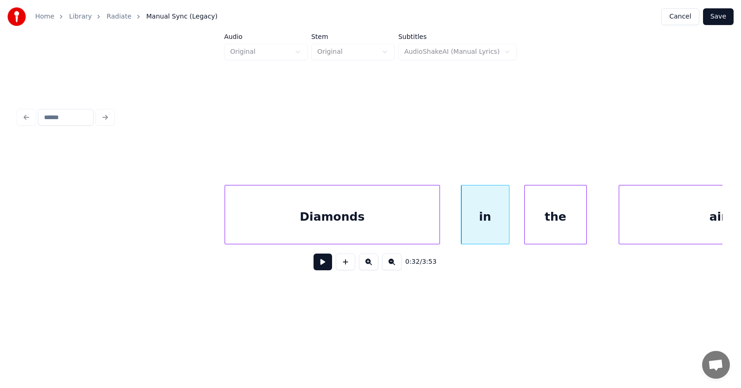
click at [543, 232] on div "the" at bounding box center [556, 216] width 62 height 63
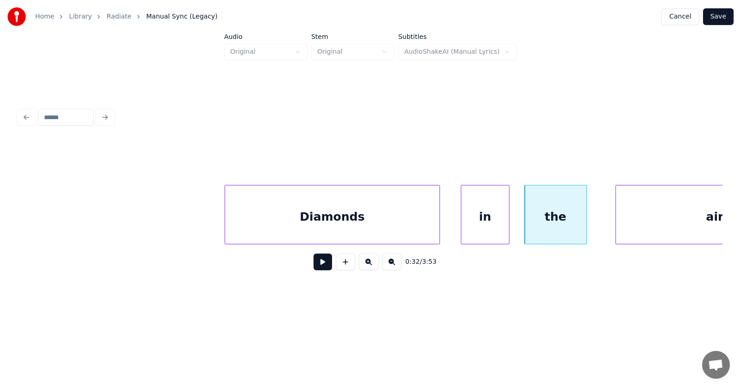
scroll to position [0, 10830]
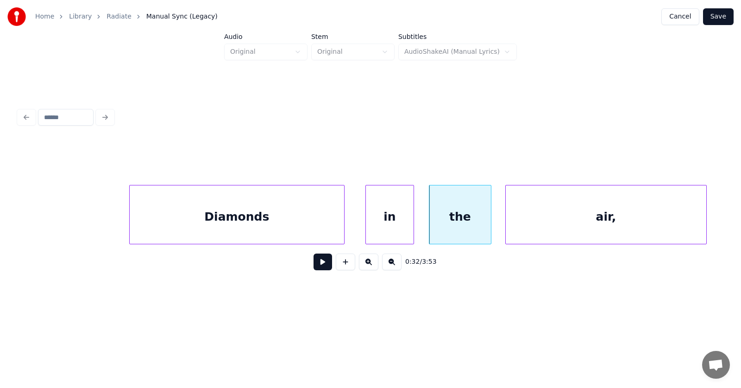
click at [606, 227] on div "air," at bounding box center [606, 216] width 201 height 63
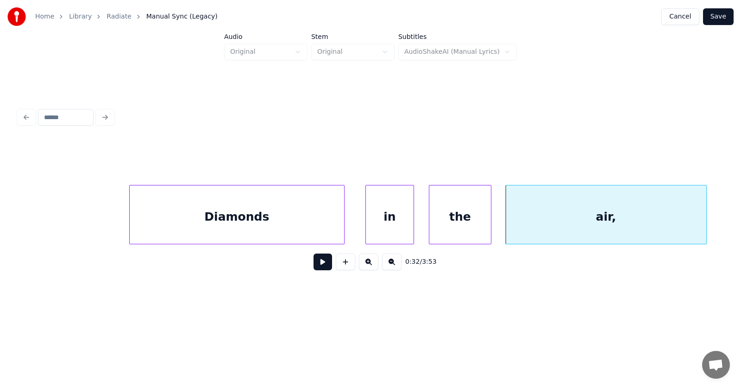
click at [315, 269] on button at bounding box center [323, 261] width 19 height 17
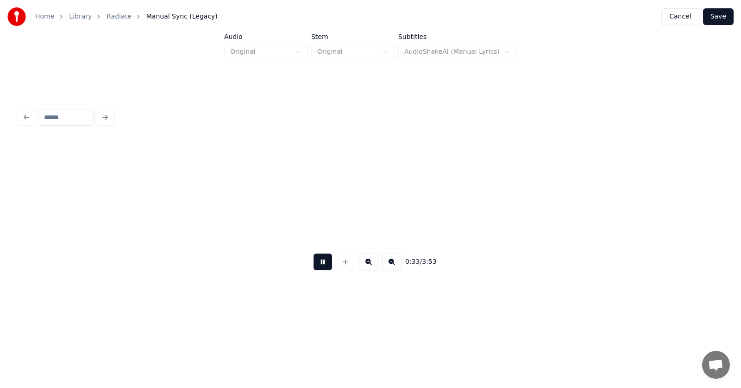
scroll to position [0, 11537]
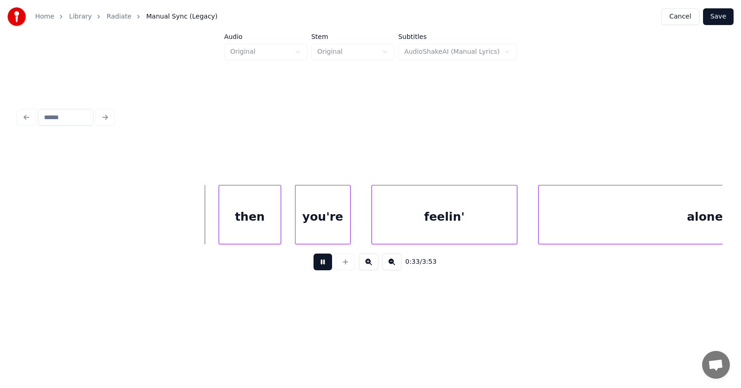
click at [315, 269] on button at bounding box center [323, 261] width 19 height 17
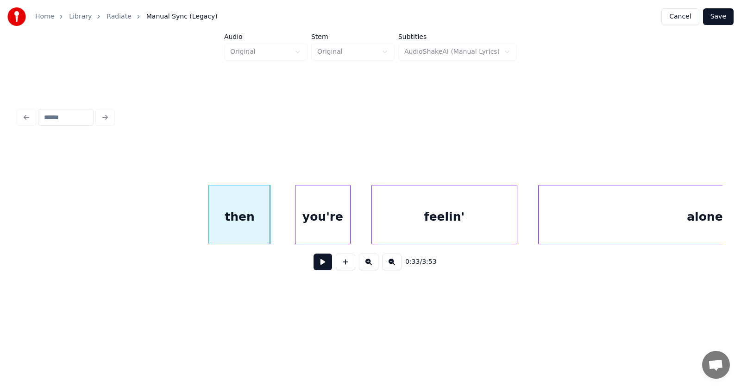
click at [238, 227] on div "then" at bounding box center [240, 216] width 62 height 63
click at [305, 229] on div "you're" at bounding box center [309, 216] width 55 height 63
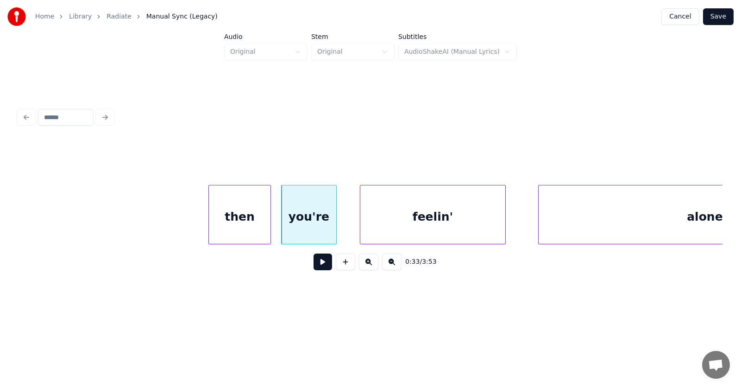
click at [409, 229] on div "feelin'" at bounding box center [432, 216] width 145 height 63
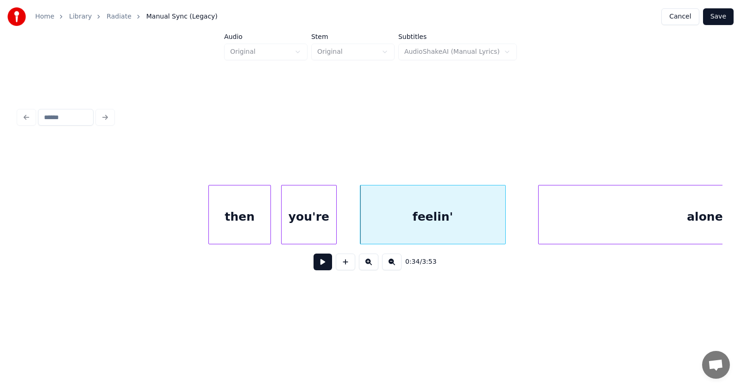
scroll to position [0, 11685]
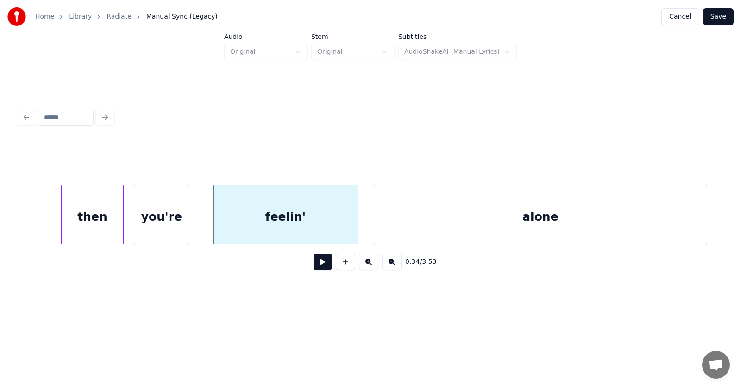
click at [571, 228] on div "alone" at bounding box center [540, 216] width 333 height 63
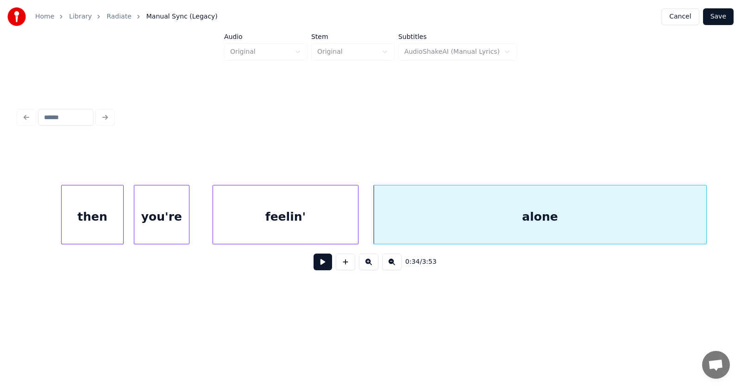
click at [321, 266] on button at bounding box center [323, 261] width 19 height 17
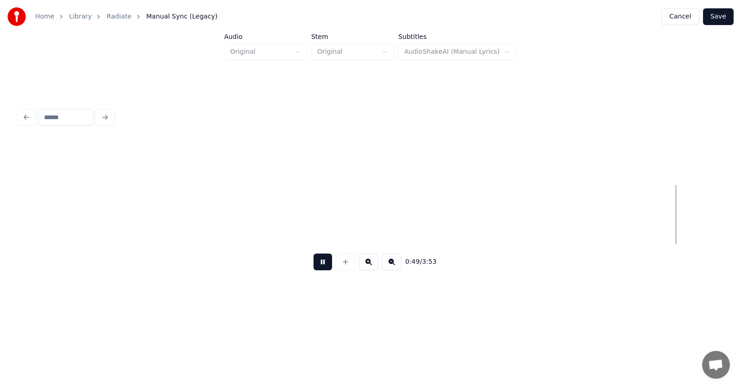
scroll to position [0, 17342]
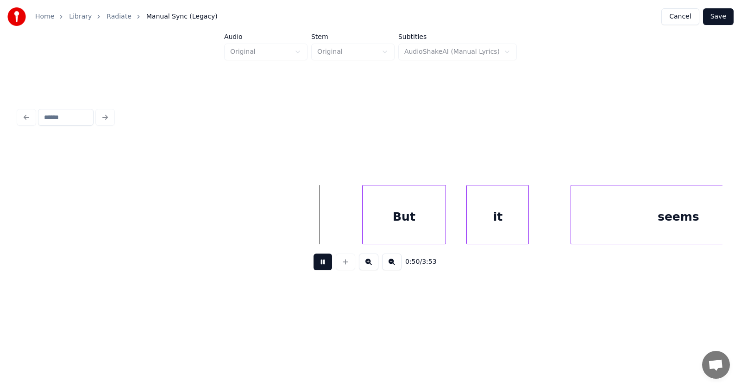
click at [314, 265] on button at bounding box center [323, 261] width 19 height 17
click at [408, 220] on div "But" at bounding box center [393, 216] width 82 height 63
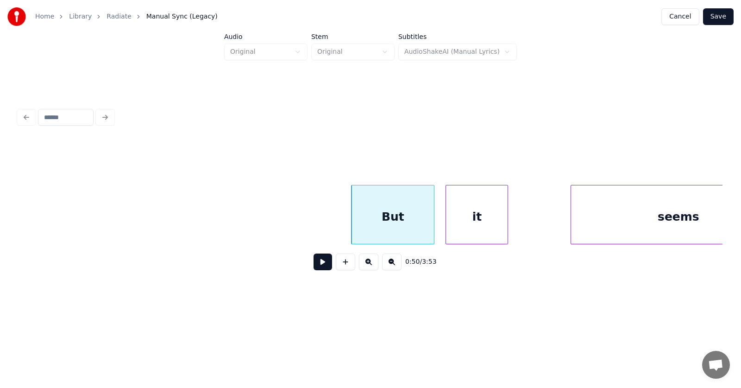
click at [459, 221] on div "it" at bounding box center [477, 216] width 62 height 63
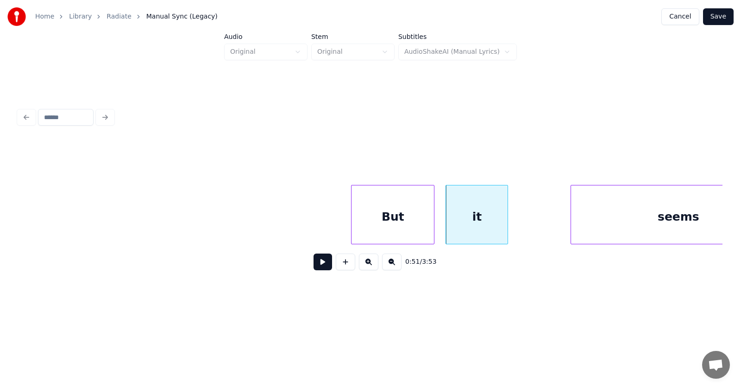
scroll to position [0, 17403]
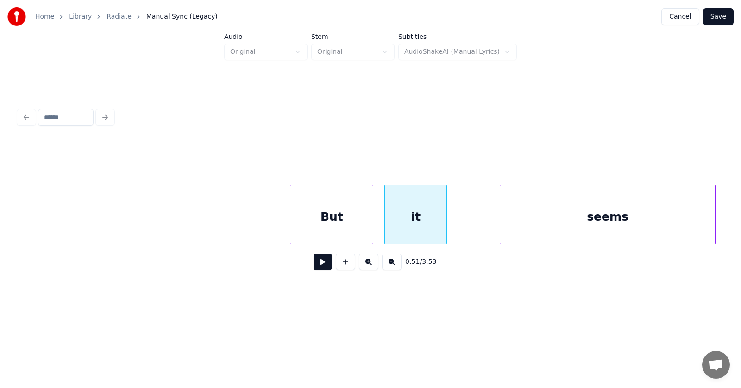
click at [583, 218] on div "seems" at bounding box center [607, 216] width 214 height 63
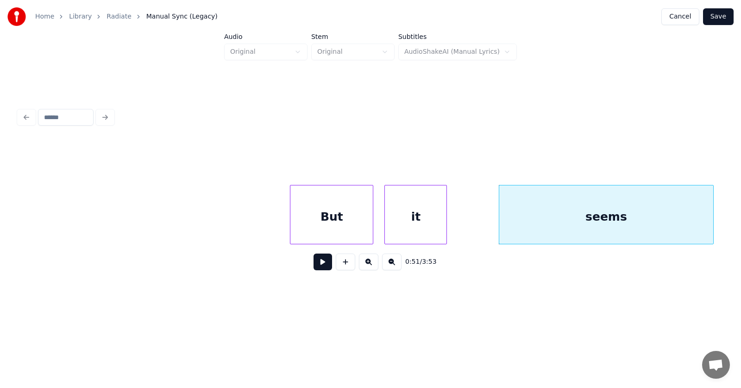
click at [314, 268] on button at bounding box center [323, 261] width 19 height 17
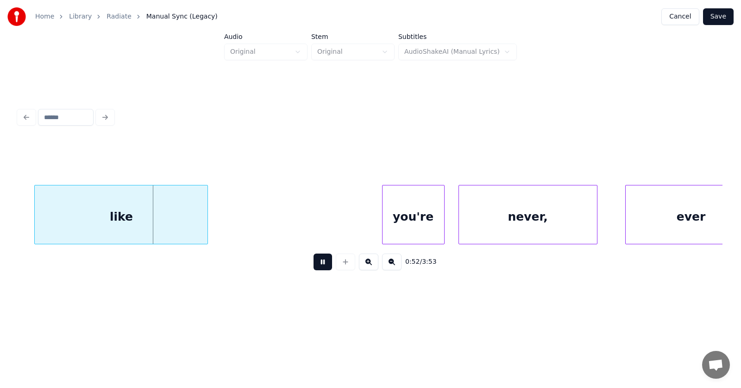
click at [314, 268] on button at bounding box center [323, 261] width 19 height 17
click at [152, 216] on div "like" at bounding box center [109, 216] width 173 height 63
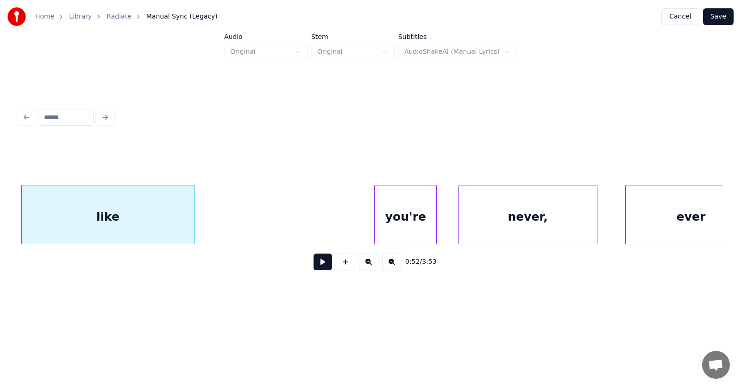
click at [392, 215] on div "you're" at bounding box center [406, 216] width 62 height 63
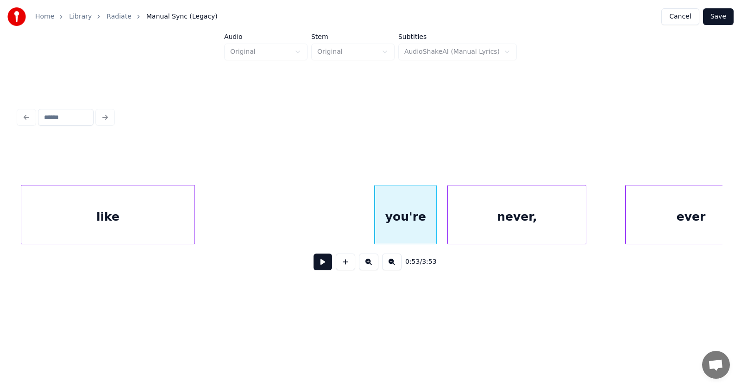
click at [465, 214] on div "never," at bounding box center [517, 216] width 138 height 63
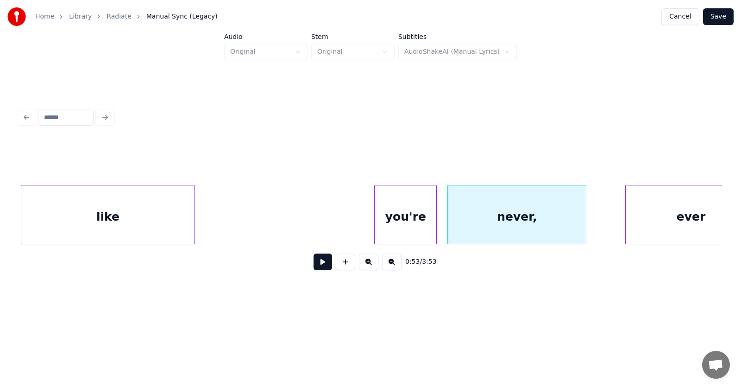
scroll to position [0, 18141]
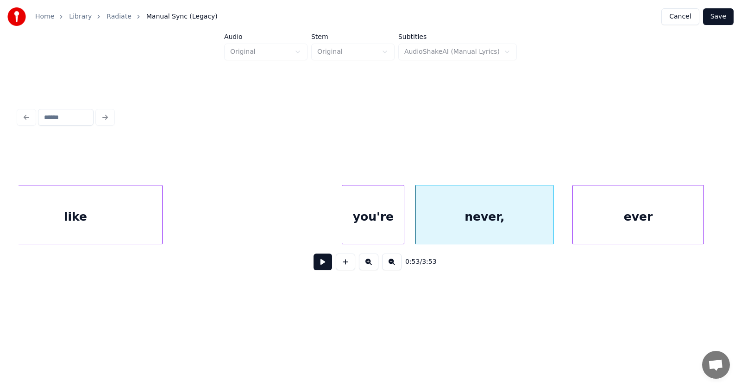
click at [613, 217] on div "ever" at bounding box center [638, 216] width 131 height 63
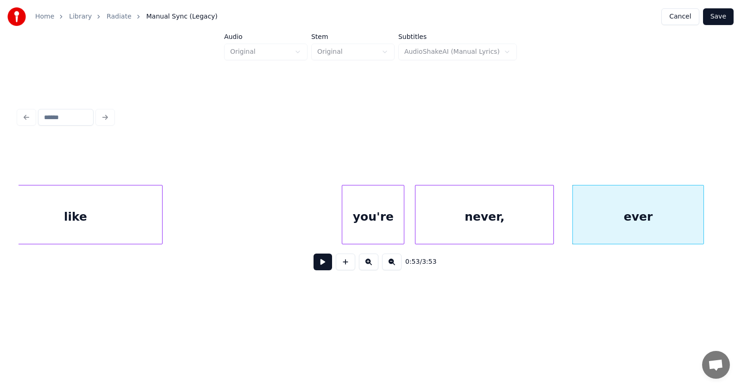
click at [321, 265] on button at bounding box center [323, 261] width 19 height 17
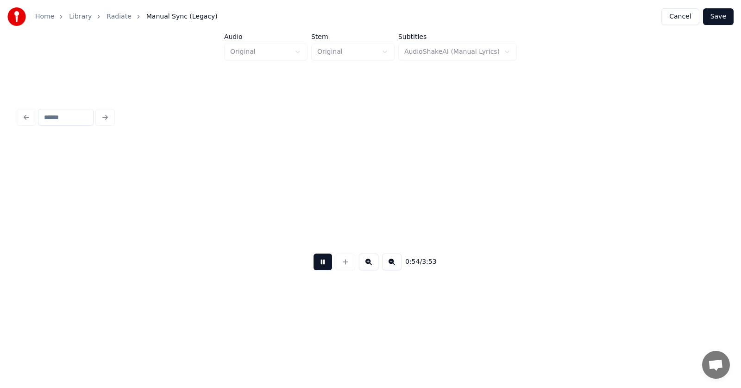
scroll to position [0, 18848]
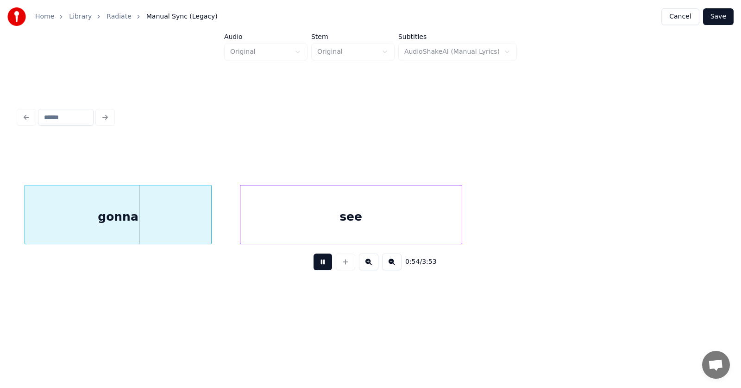
click at [321, 265] on button at bounding box center [323, 261] width 19 height 17
click at [155, 218] on div "gonna" at bounding box center [112, 216] width 187 height 63
click at [303, 217] on div "see" at bounding box center [346, 216] width 221 height 63
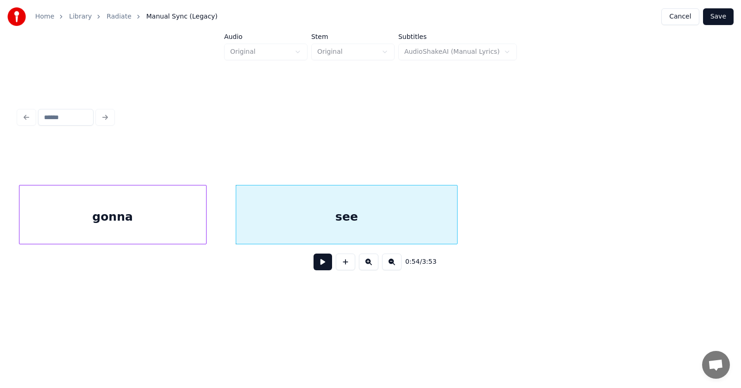
click at [316, 269] on button at bounding box center [323, 261] width 19 height 17
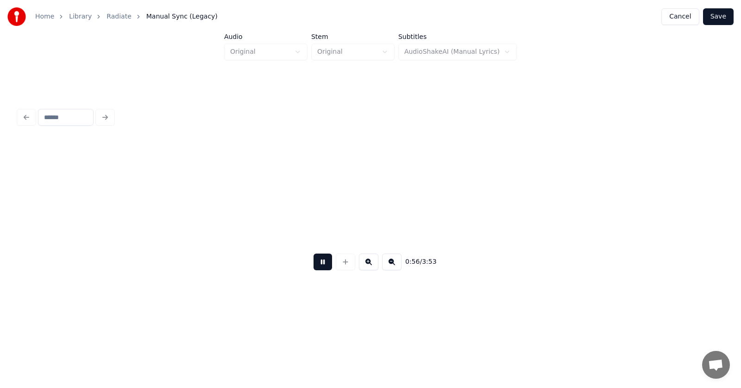
scroll to position [0, 19552]
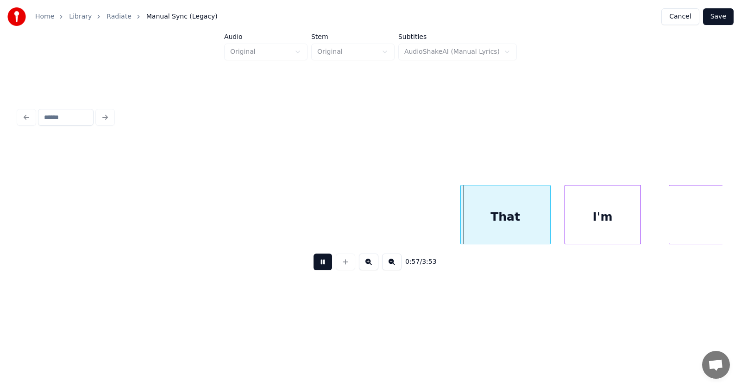
click at [316, 269] on button at bounding box center [323, 261] width 19 height 17
click at [467, 227] on div "That" at bounding box center [497, 216] width 89 height 63
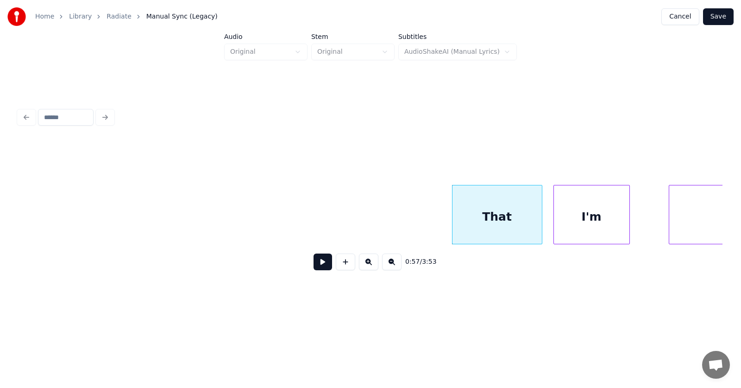
click at [578, 226] on div "I'm" at bounding box center [592, 216] width 76 height 63
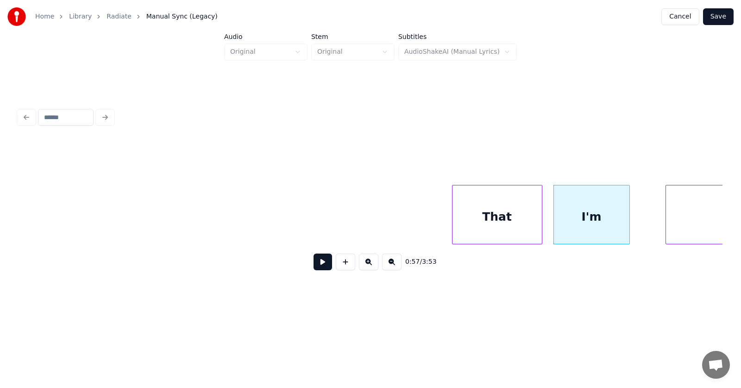
scroll to position [0, 19697]
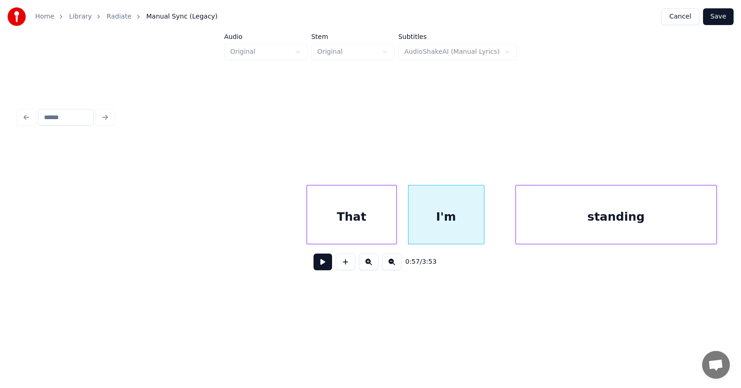
click at [681, 223] on div "standing" at bounding box center [616, 216] width 201 height 63
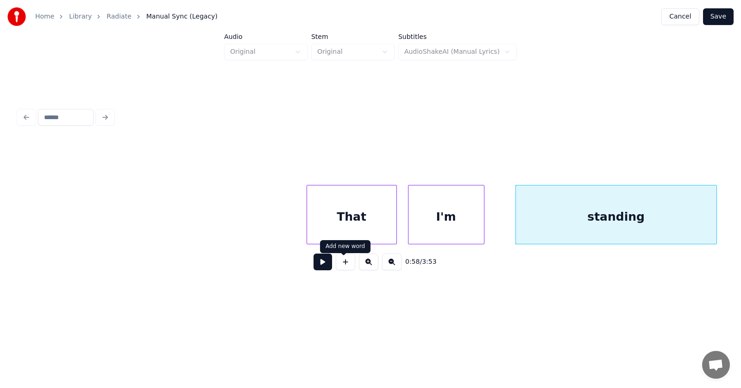
click at [314, 266] on button at bounding box center [323, 261] width 19 height 17
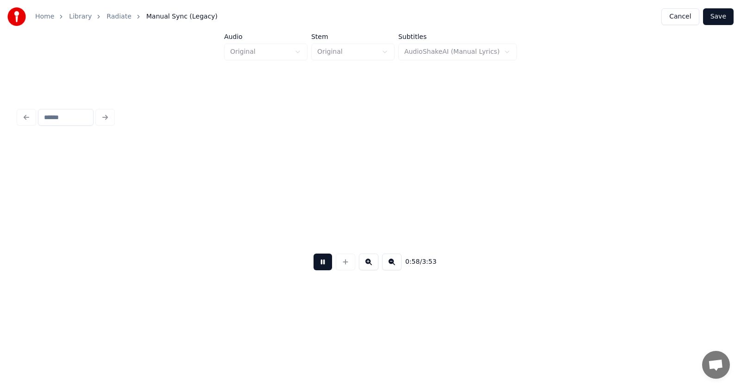
scroll to position [0, 20404]
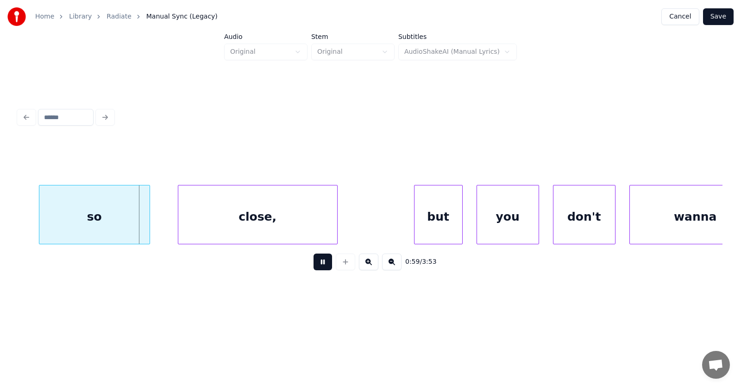
click at [314, 266] on button at bounding box center [323, 261] width 19 height 17
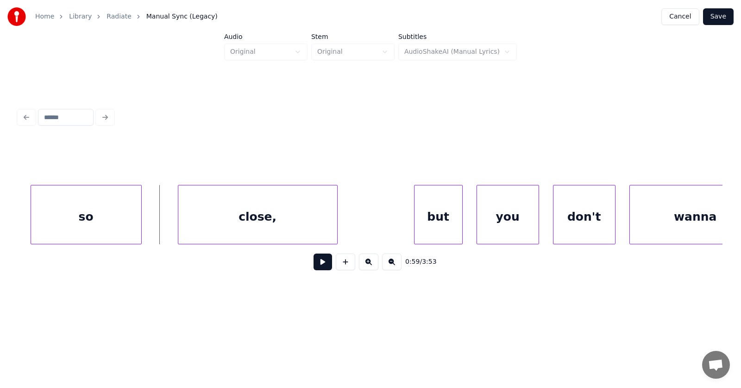
click at [77, 220] on div "so" at bounding box center [86, 216] width 110 height 63
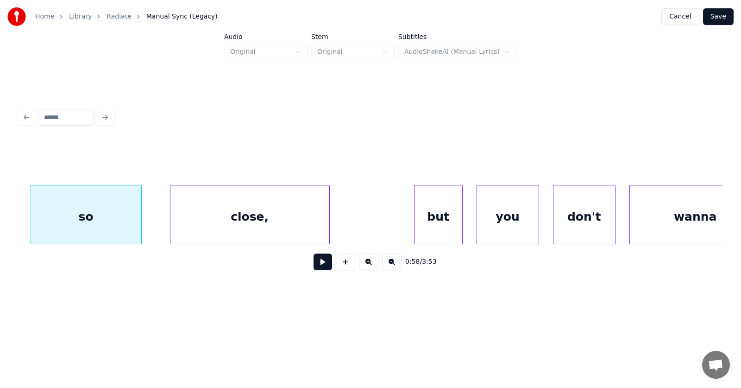
click at [191, 221] on div "close," at bounding box center [249, 216] width 159 height 63
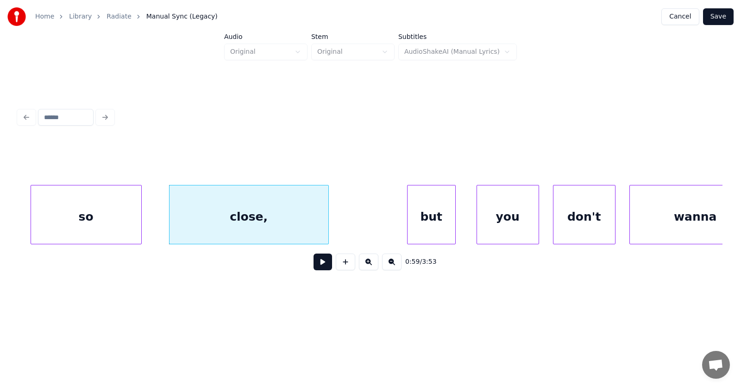
click at [441, 224] on div "but" at bounding box center [432, 216] width 48 height 63
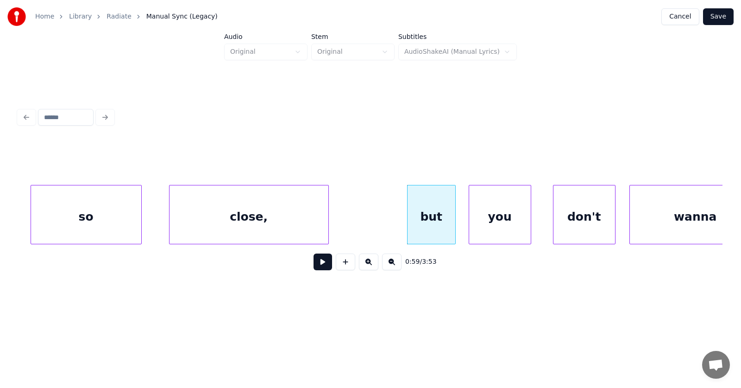
click at [505, 224] on div "you" at bounding box center [500, 216] width 62 height 63
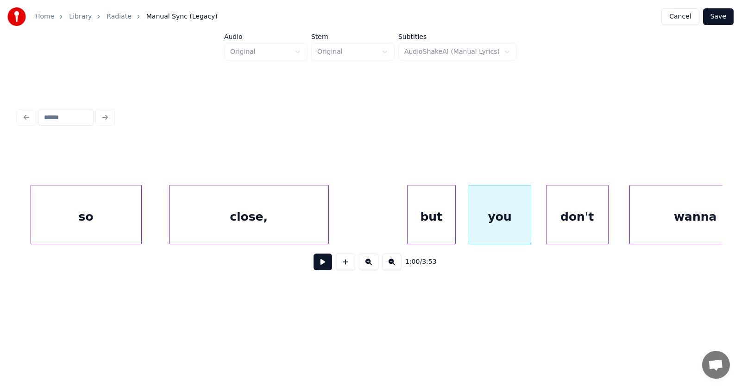
click at [562, 228] on div "don't" at bounding box center [578, 216] width 62 height 63
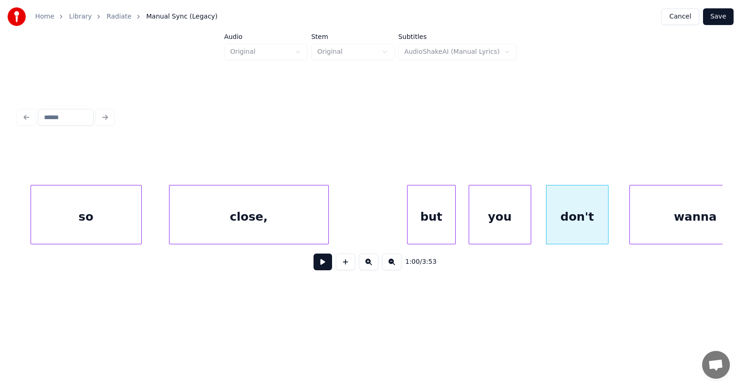
scroll to position [0, 20441]
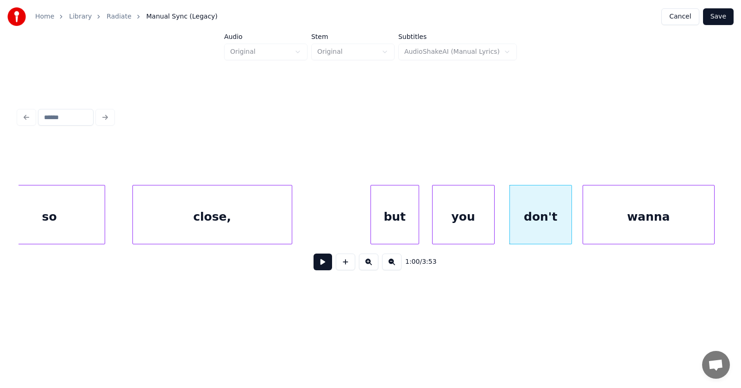
click at [644, 224] on div "wanna" at bounding box center [648, 216] width 131 height 63
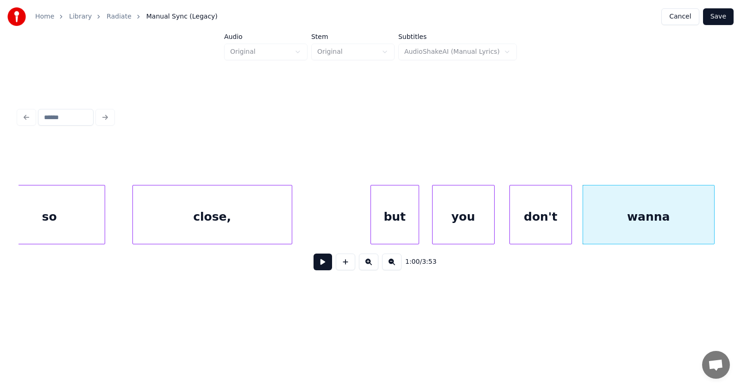
click at [326, 265] on button at bounding box center [323, 261] width 19 height 17
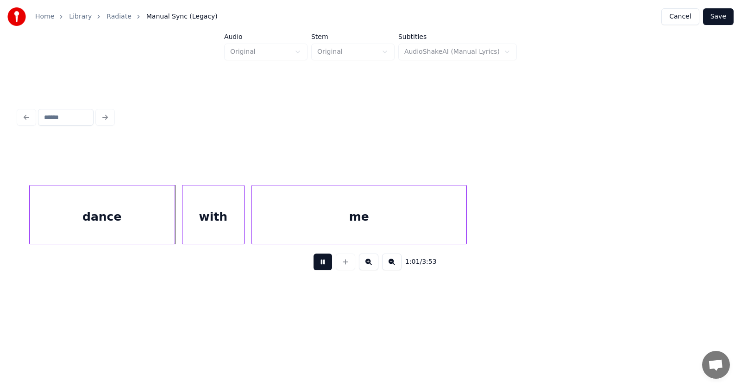
click at [326, 265] on button at bounding box center [323, 261] width 19 height 17
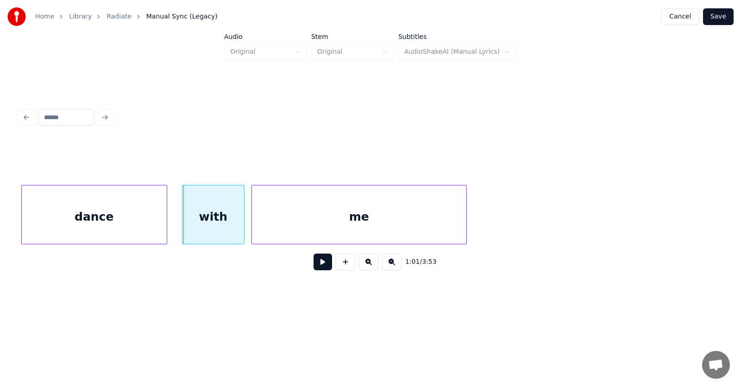
click at [101, 222] on div "dance" at bounding box center [94, 216] width 145 height 63
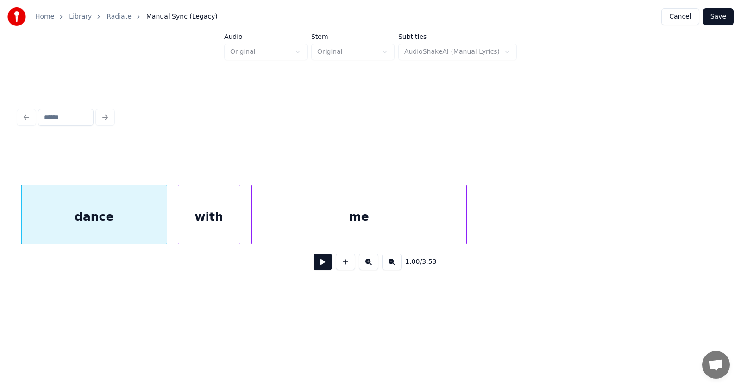
click at [197, 224] on div "with" at bounding box center [209, 216] width 62 height 63
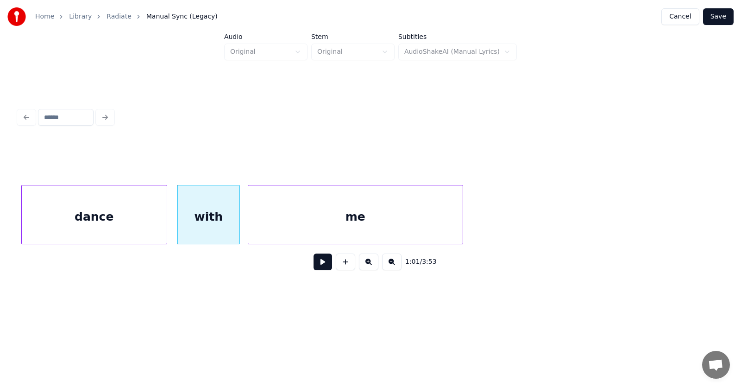
click at [276, 221] on div "me" at bounding box center [355, 216] width 214 height 63
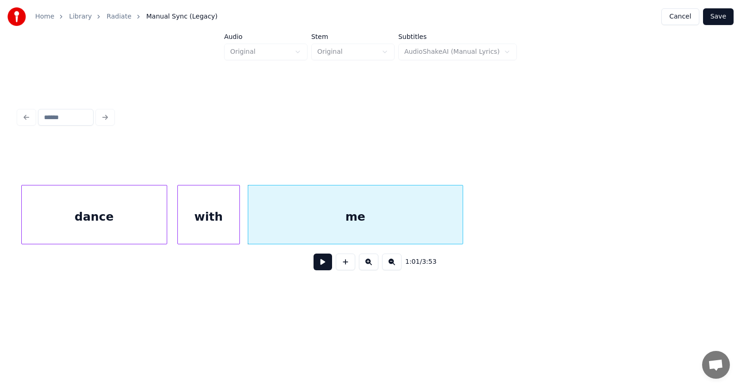
click at [314, 265] on button at bounding box center [323, 261] width 19 height 17
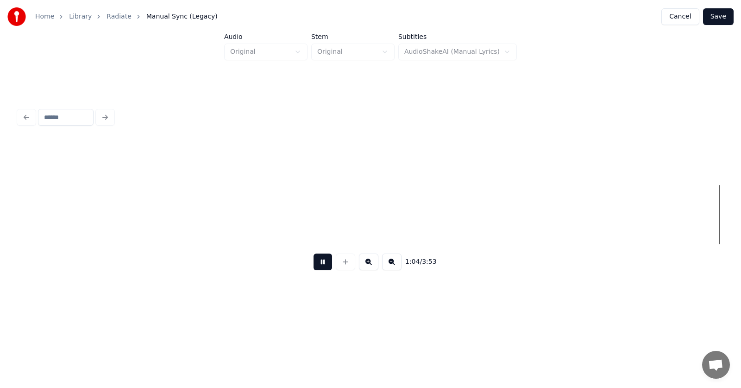
scroll to position [0, 22569]
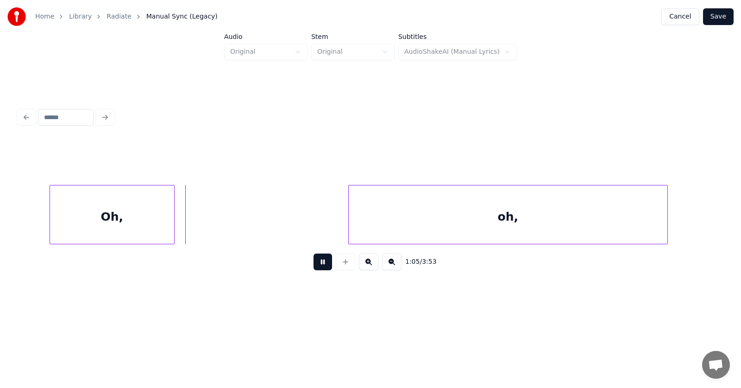
click at [314, 267] on button at bounding box center [323, 261] width 19 height 17
click at [145, 218] on div "Oh," at bounding box center [94, 216] width 124 height 63
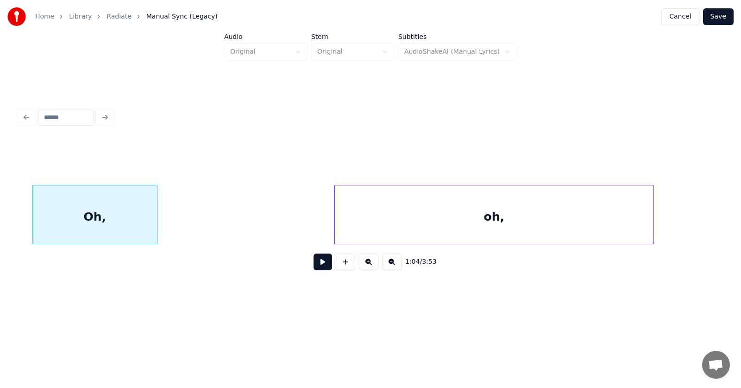
click at [341, 215] on div "oh," at bounding box center [494, 216] width 319 height 63
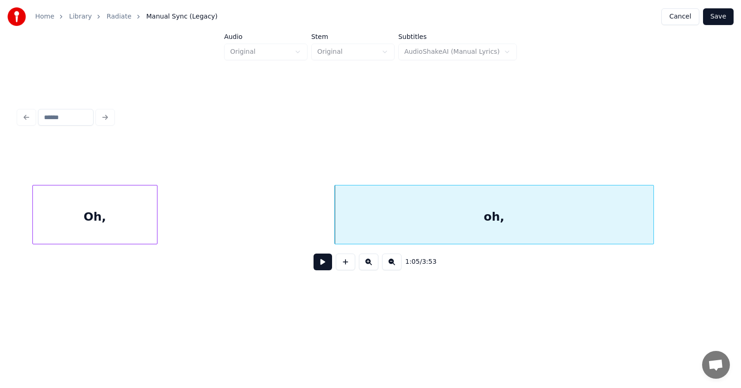
click at [400, 215] on div "oh," at bounding box center [494, 216] width 319 height 63
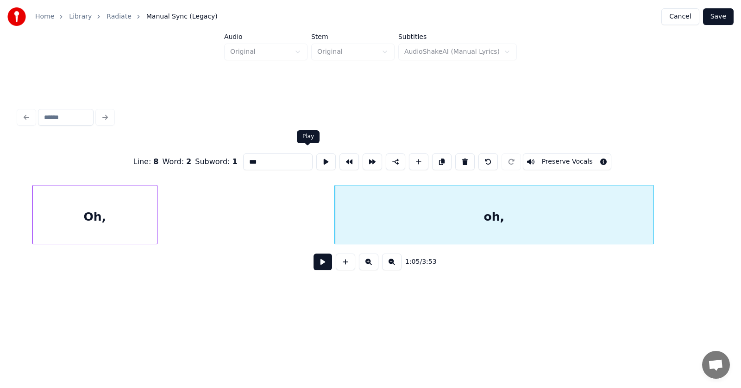
click at [316, 158] on button at bounding box center [325, 161] width 19 height 17
click at [248, 160] on input "***" at bounding box center [277, 161] width 69 height 17
type input "********"
click at [316, 159] on button at bounding box center [325, 161] width 19 height 17
click at [314, 263] on button at bounding box center [323, 261] width 19 height 17
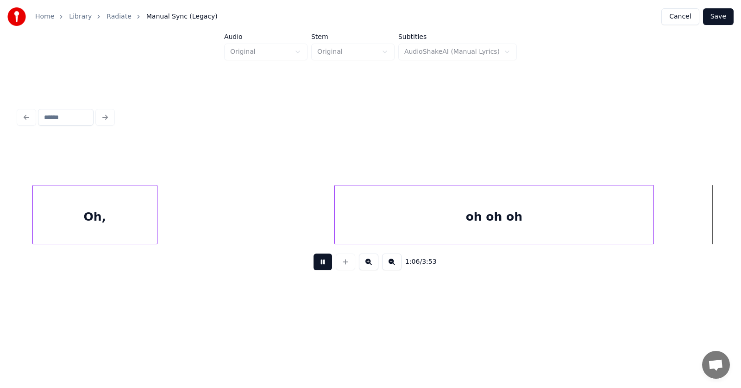
scroll to position [0, 23279]
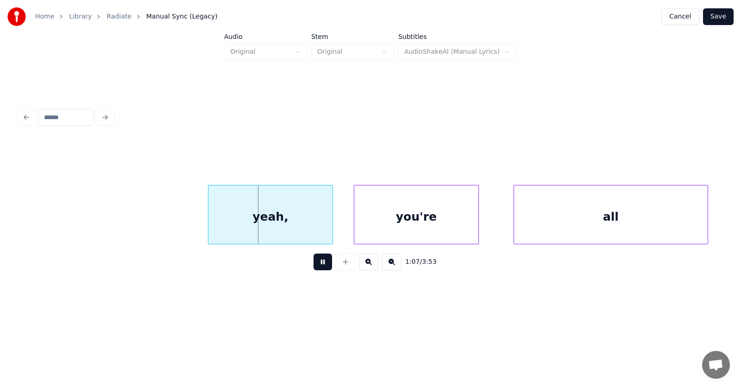
click at [314, 263] on button at bounding box center [323, 261] width 19 height 17
click at [270, 208] on div "yeah," at bounding box center [256, 216] width 124 height 63
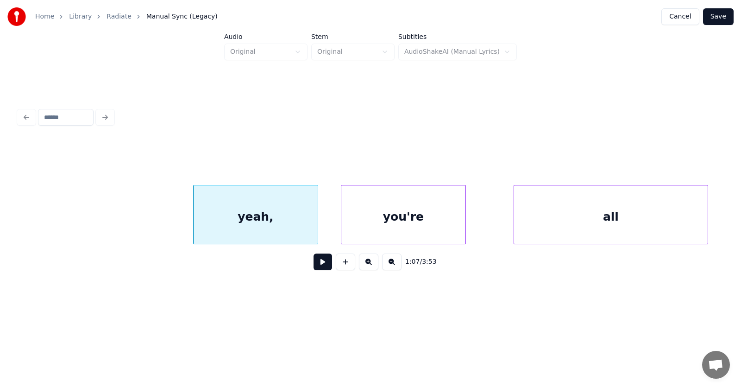
click at [391, 220] on div "you're" at bounding box center [403, 216] width 124 height 63
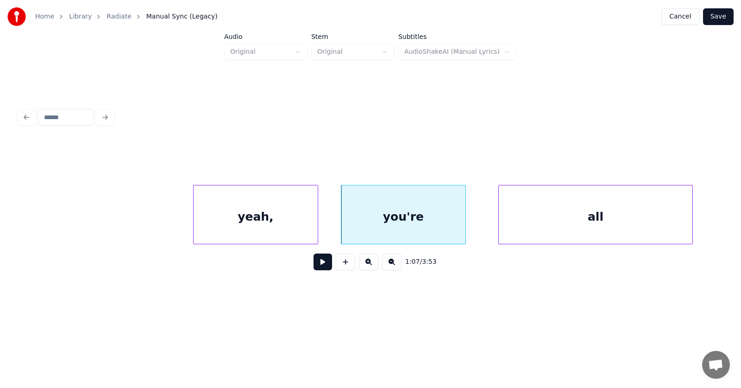
click at [510, 220] on div "all" at bounding box center [596, 216] width 194 height 63
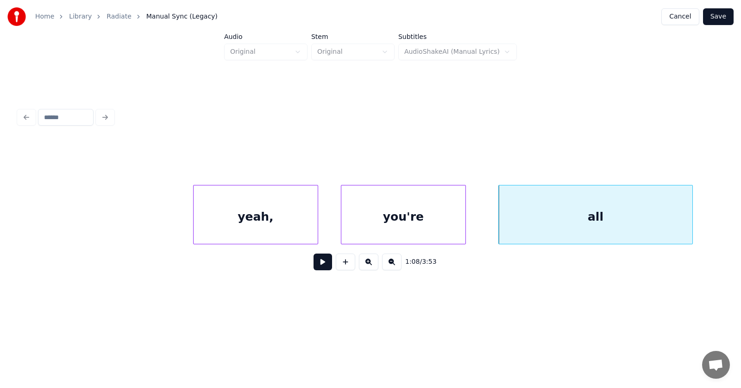
click at [320, 262] on button at bounding box center [323, 261] width 19 height 17
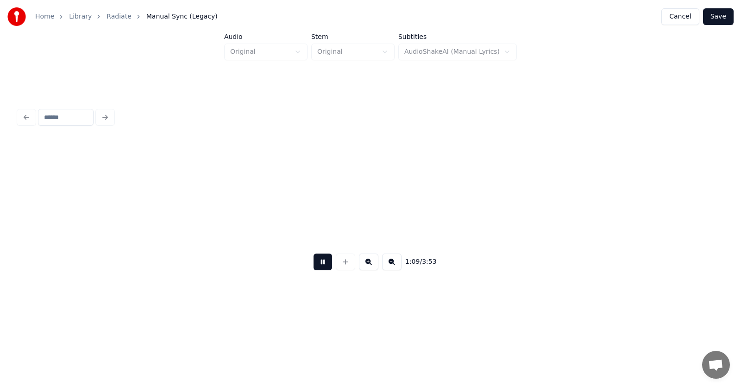
scroll to position [0, 23989]
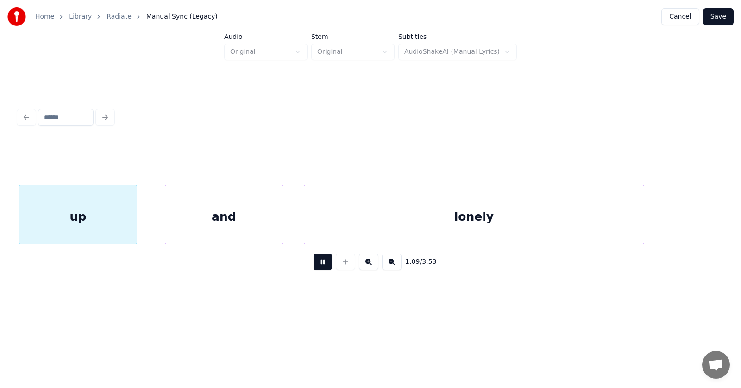
click at [320, 262] on button at bounding box center [323, 261] width 19 height 17
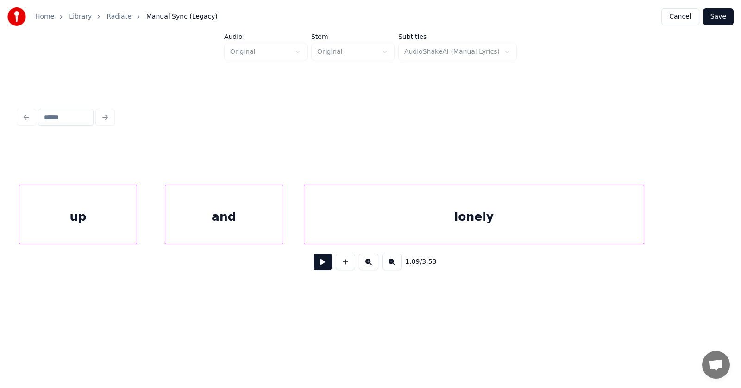
scroll to position [0, 23573]
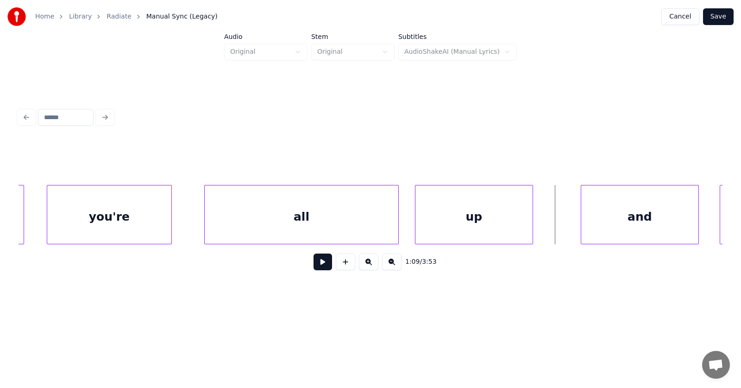
click at [455, 223] on div "up" at bounding box center [474, 216] width 117 height 63
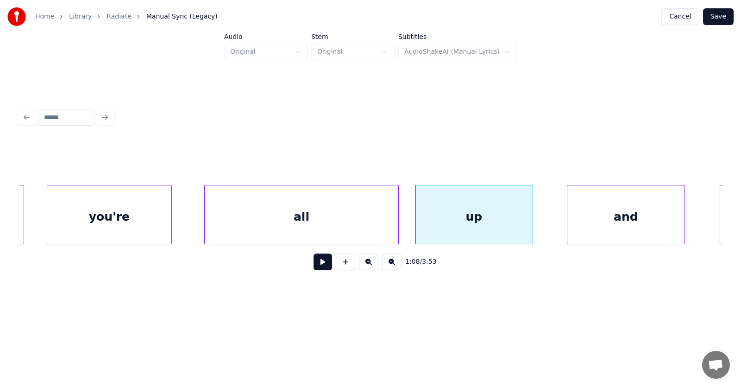
click at [587, 221] on div "and" at bounding box center [626, 216] width 117 height 63
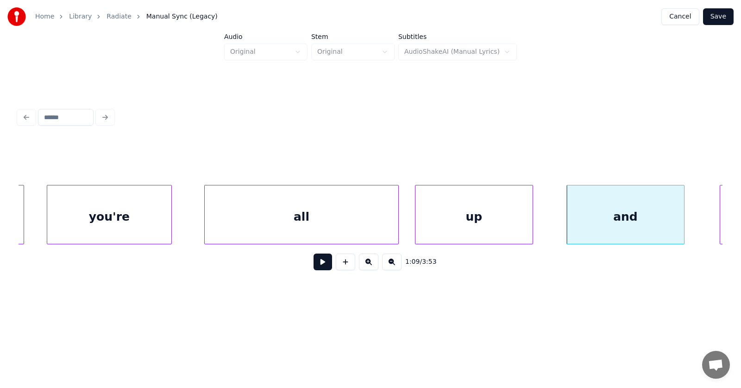
click at [258, 221] on div "all" at bounding box center [302, 216] width 194 height 63
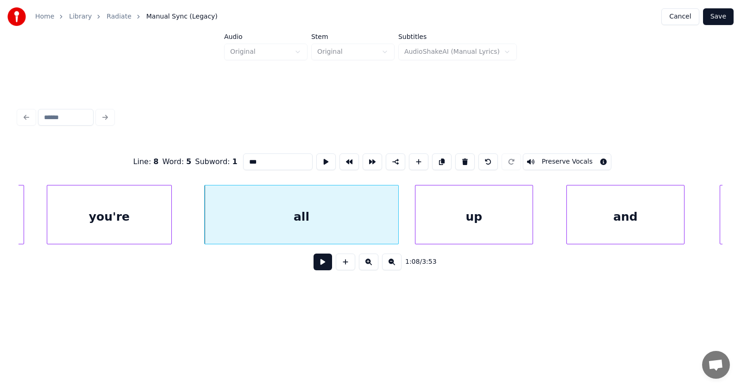
click at [314, 266] on button at bounding box center [323, 261] width 19 height 17
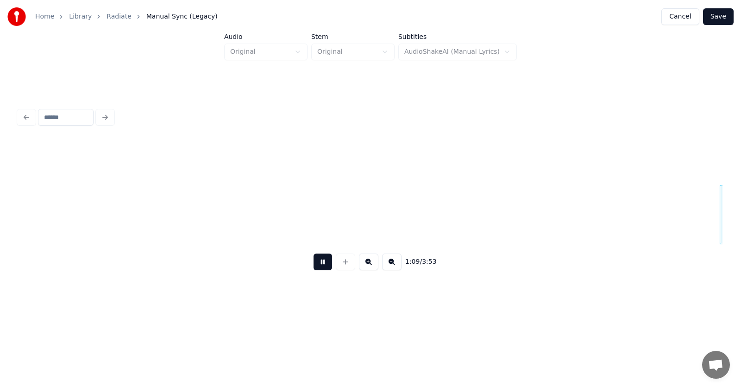
scroll to position [0, 24283]
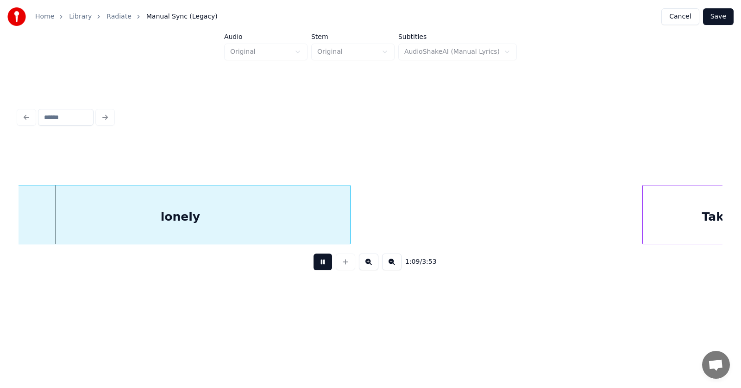
click at [314, 266] on button at bounding box center [323, 261] width 19 height 17
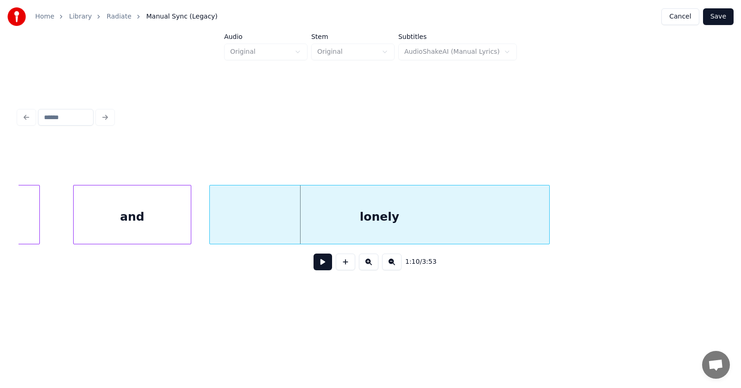
click at [270, 227] on div "lonely" at bounding box center [380, 216] width 340 height 63
click at [323, 263] on button at bounding box center [323, 261] width 19 height 17
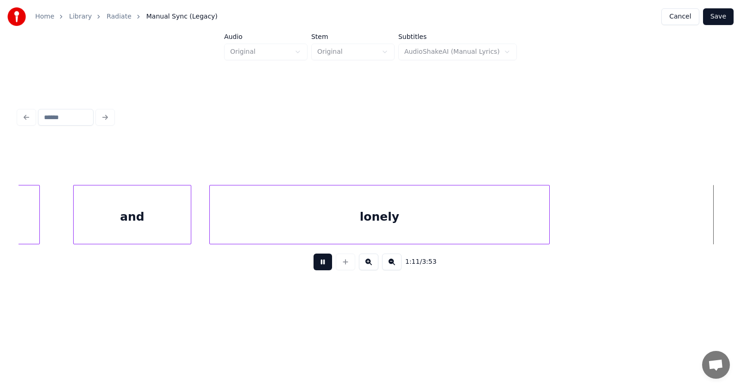
scroll to position [0, 24771]
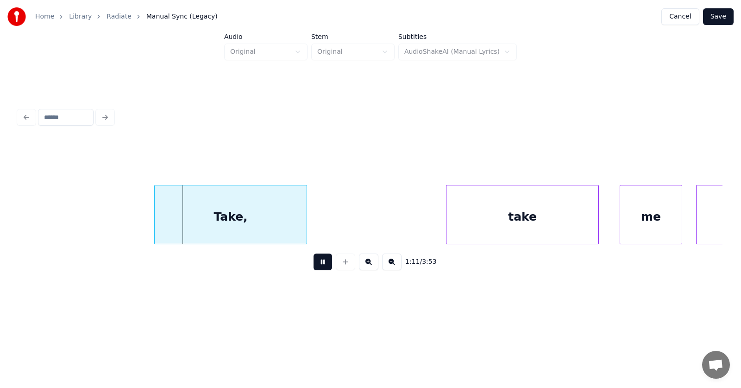
click at [321, 267] on button at bounding box center [323, 261] width 19 height 17
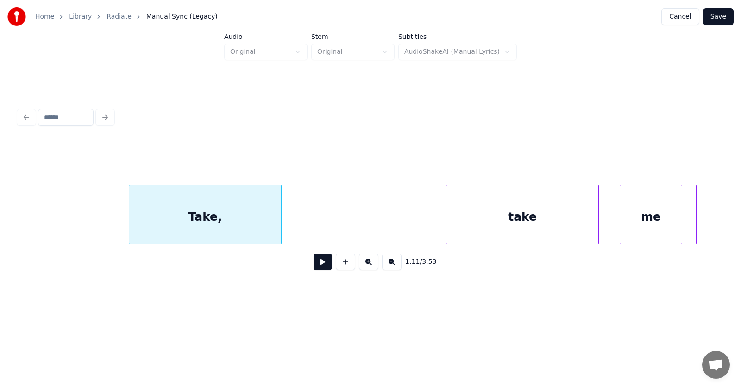
click at [241, 221] on div "Take," at bounding box center [205, 216] width 152 height 63
click at [132, 220] on div "Take," at bounding box center [205, 216] width 152 height 63
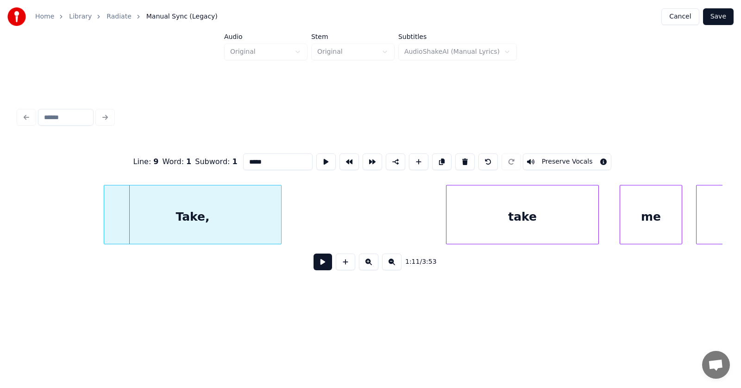
click at [104, 220] on div at bounding box center [105, 214] width 3 height 58
click at [178, 223] on div "Take," at bounding box center [189, 216] width 177 height 63
click at [471, 229] on div "take" at bounding box center [505, 216] width 152 height 63
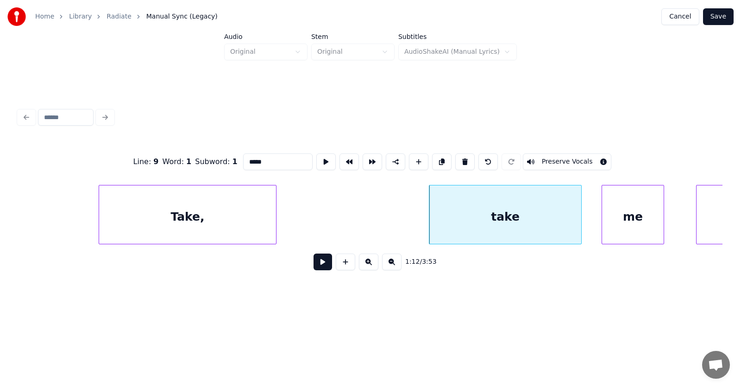
click at [631, 227] on div "me" at bounding box center [633, 216] width 62 height 63
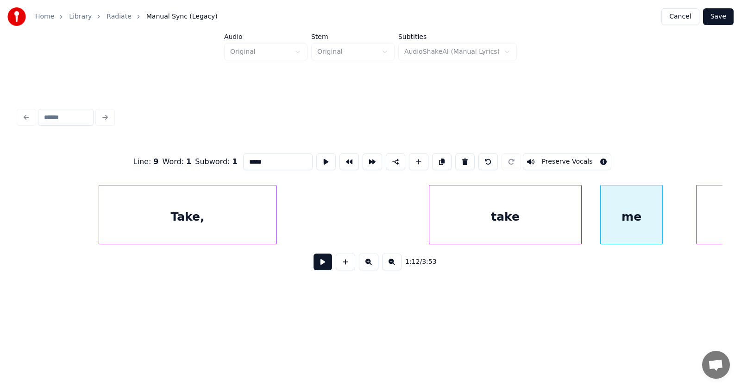
scroll to position [0, 24847]
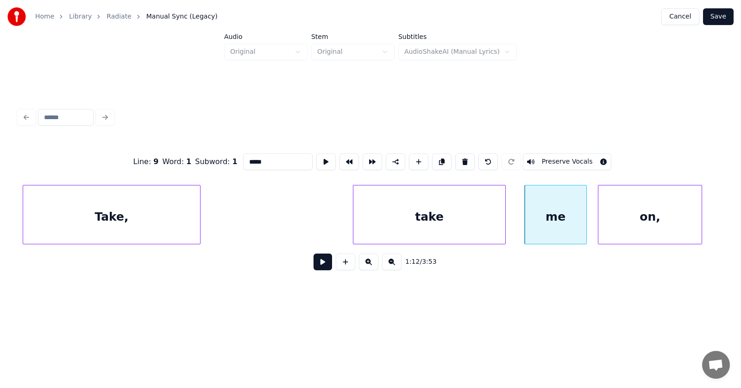
click at [685, 212] on div "on," at bounding box center [650, 216] width 103 height 63
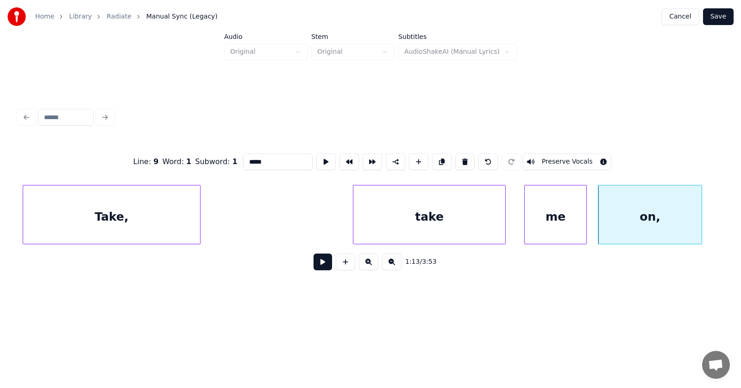
click at [322, 263] on button at bounding box center [323, 261] width 19 height 17
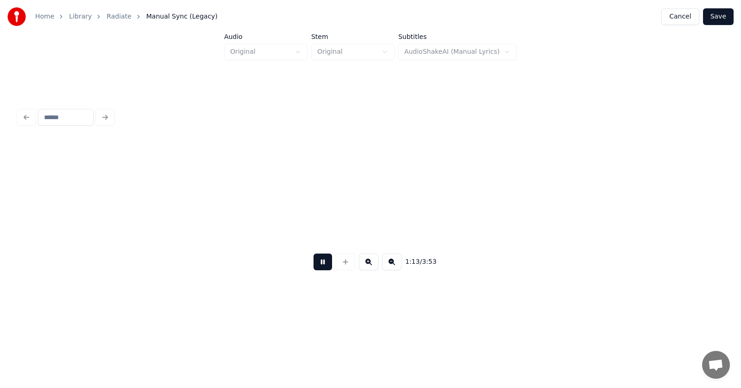
scroll to position [0, 25554]
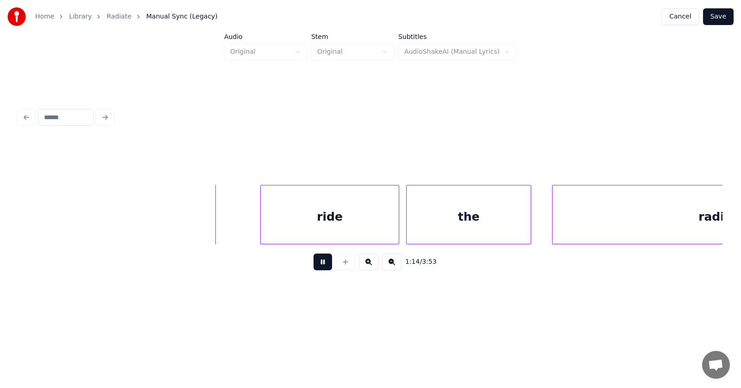
click at [318, 267] on button at bounding box center [323, 261] width 19 height 17
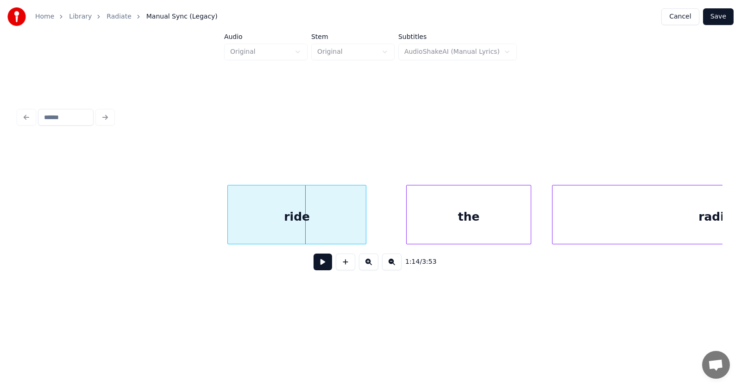
click at [283, 228] on div "ride" at bounding box center [297, 216] width 138 height 63
click at [448, 220] on div "the" at bounding box center [452, 216] width 124 height 63
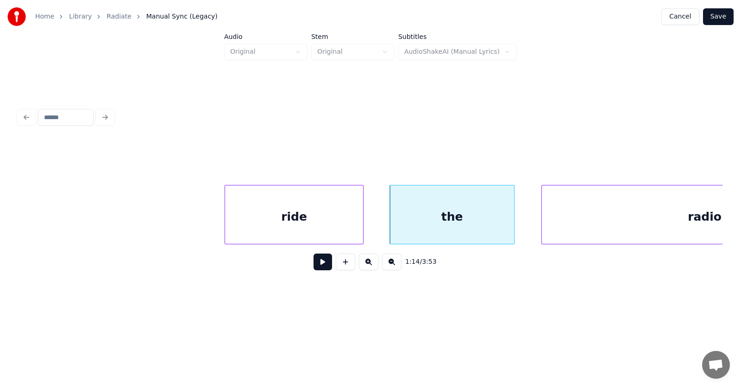
scroll to position [0, 25708]
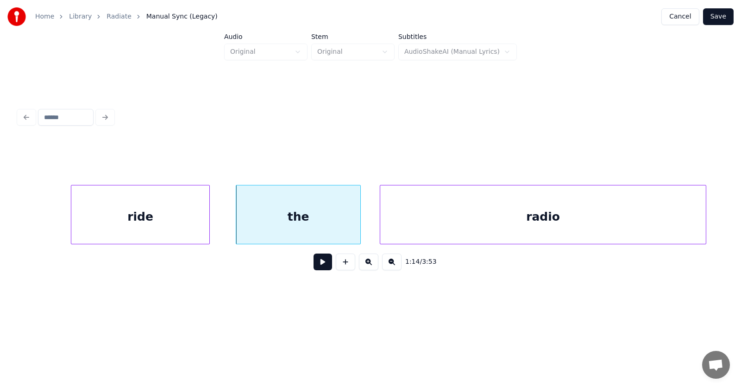
click at [598, 217] on div "radio" at bounding box center [543, 216] width 326 height 63
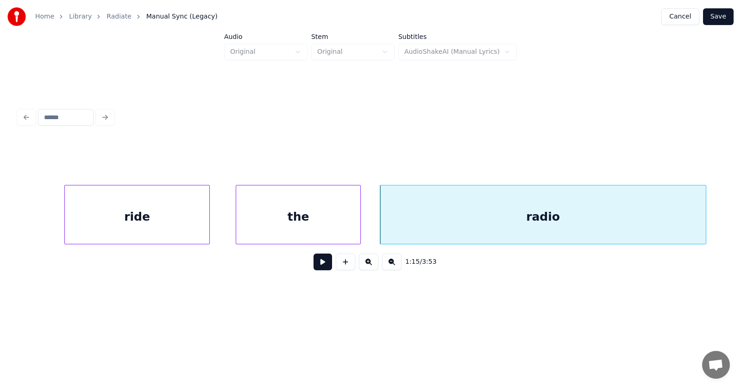
click at [68, 220] on div at bounding box center [66, 214] width 3 height 58
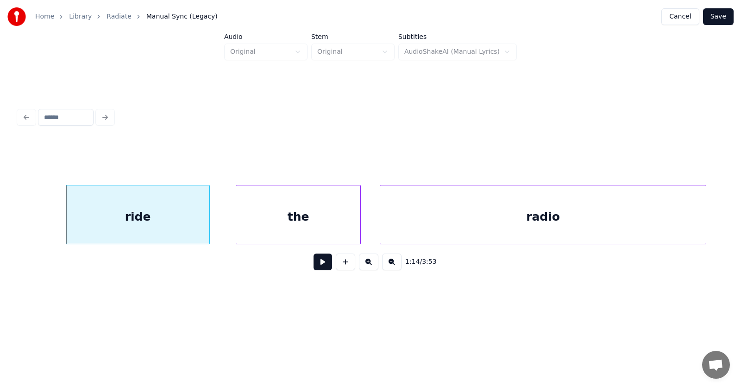
click at [314, 269] on button at bounding box center [323, 261] width 19 height 17
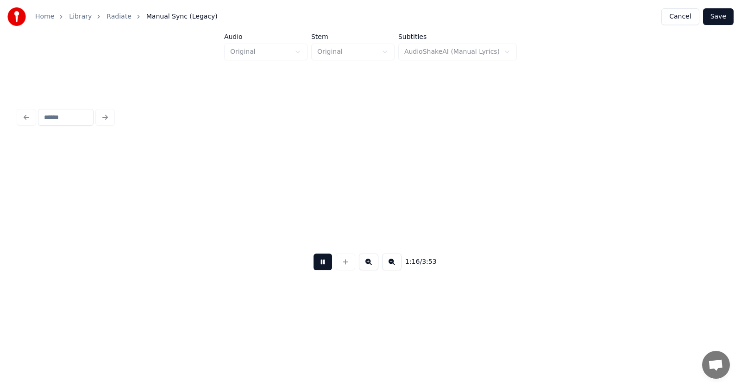
scroll to position [0, 26415]
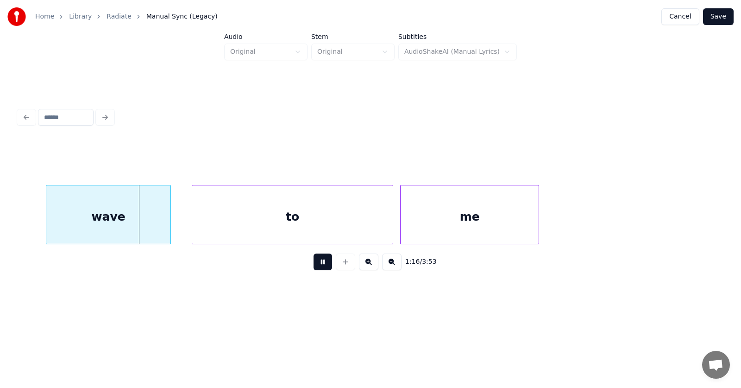
click at [314, 269] on button at bounding box center [323, 261] width 19 height 17
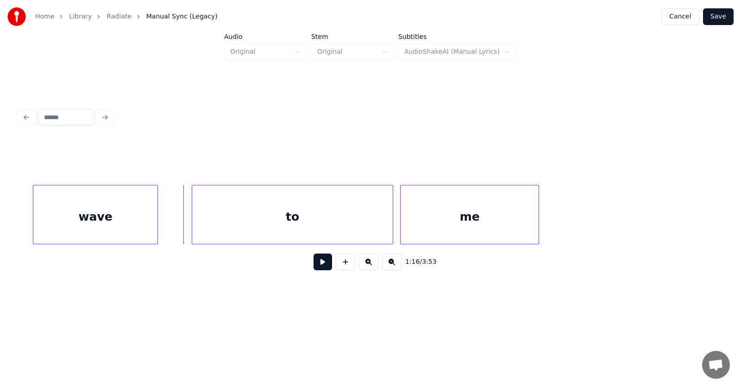
click at [127, 218] on div "wave" at bounding box center [95, 216] width 124 height 63
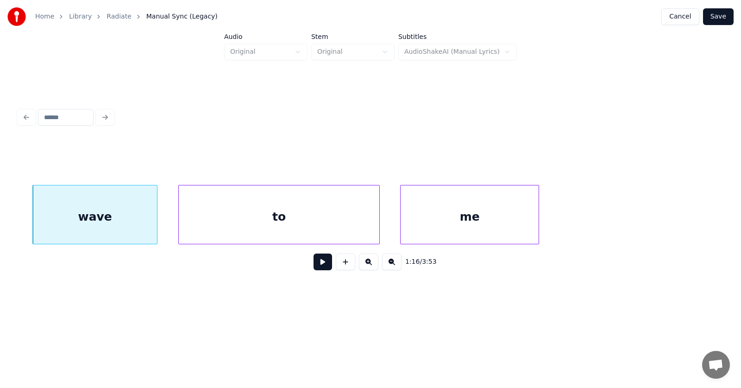
click at [221, 226] on div "to" at bounding box center [279, 216] width 201 height 63
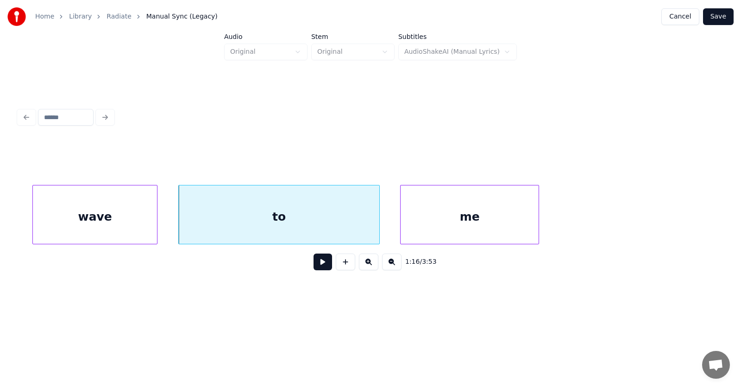
click at [310, 221] on div "to" at bounding box center [279, 216] width 201 height 63
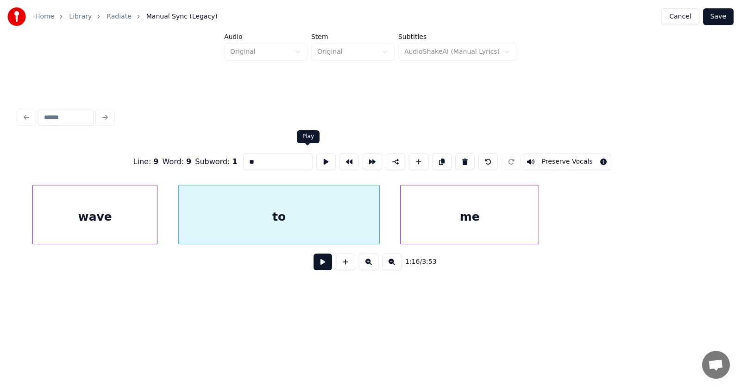
click at [316, 155] on button at bounding box center [325, 161] width 19 height 17
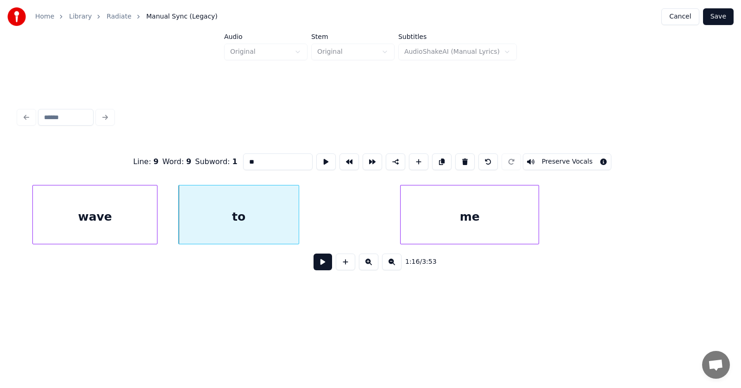
click at [298, 218] on div at bounding box center [297, 214] width 3 height 58
click at [379, 227] on div "me" at bounding box center [395, 216] width 138 height 63
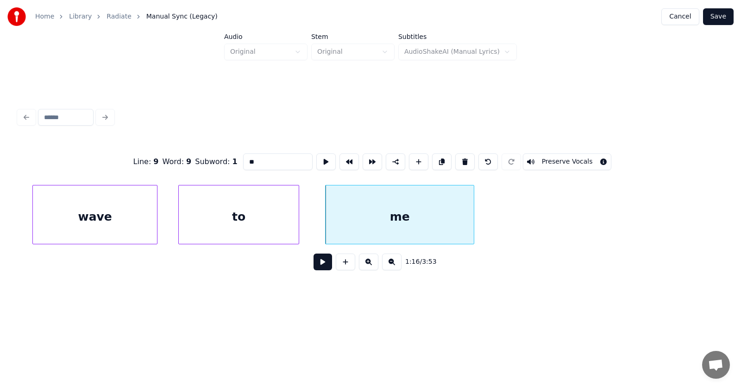
click at [474, 221] on div at bounding box center [472, 214] width 3 height 58
click at [314, 268] on button at bounding box center [323, 261] width 19 height 17
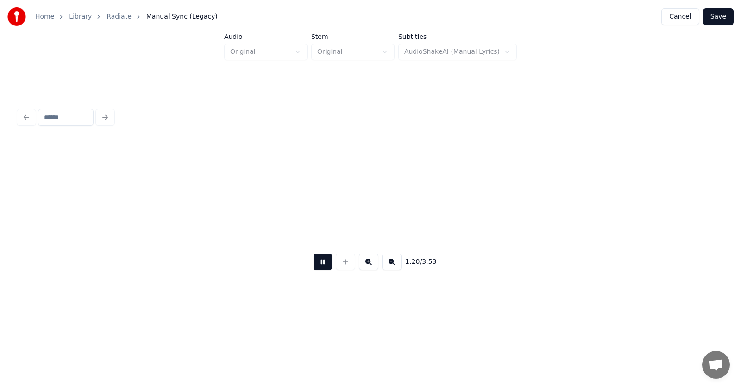
scroll to position [0, 27828]
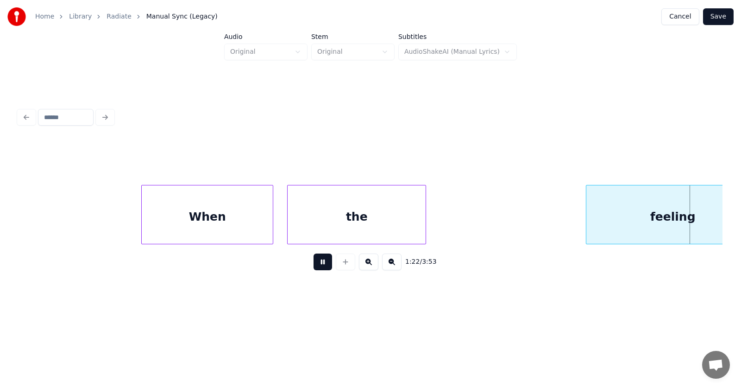
click at [314, 264] on button at bounding box center [323, 261] width 19 height 17
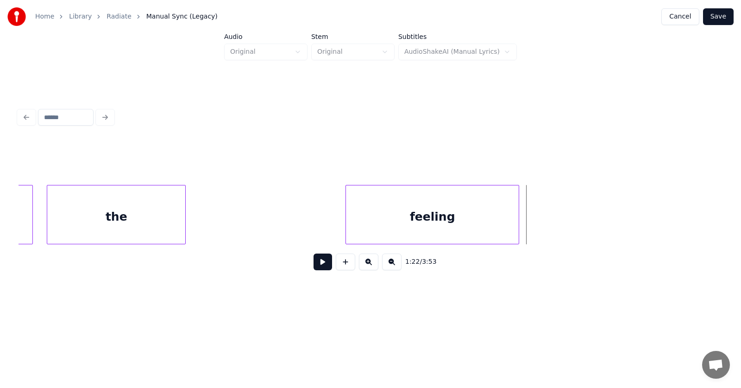
scroll to position [0, 27794]
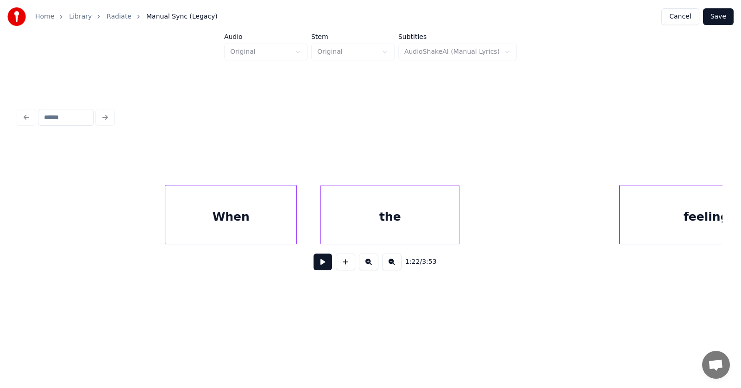
click at [239, 223] on div "When" at bounding box center [230, 216] width 131 height 63
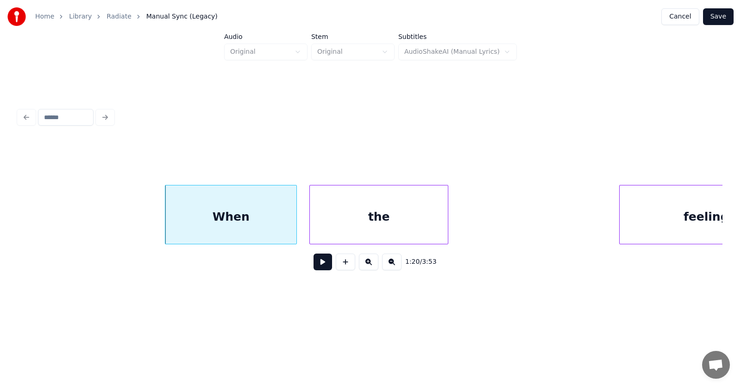
click at [327, 219] on div "the" at bounding box center [379, 216] width 138 height 63
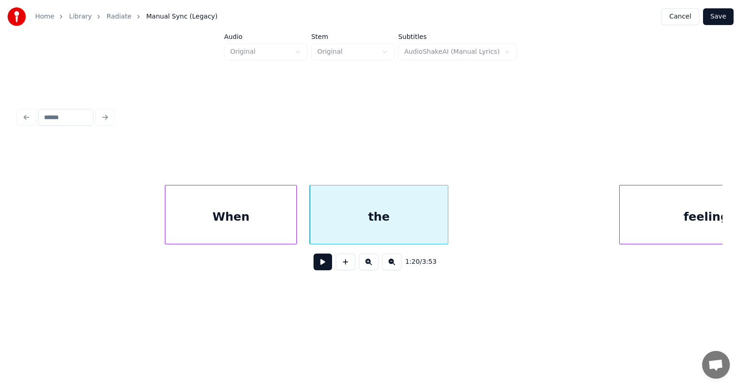
scroll to position [0, 27862]
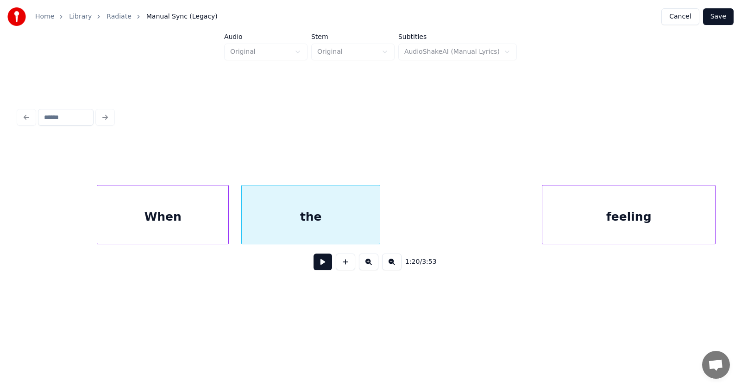
click at [637, 213] on div "feeling" at bounding box center [628, 216] width 173 height 63
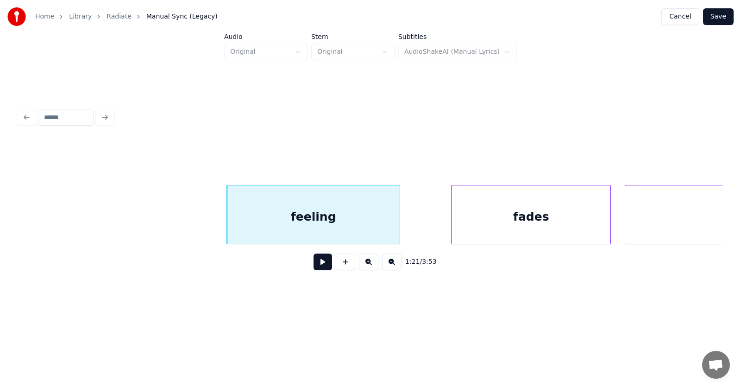
scroll to position [0, 28233]
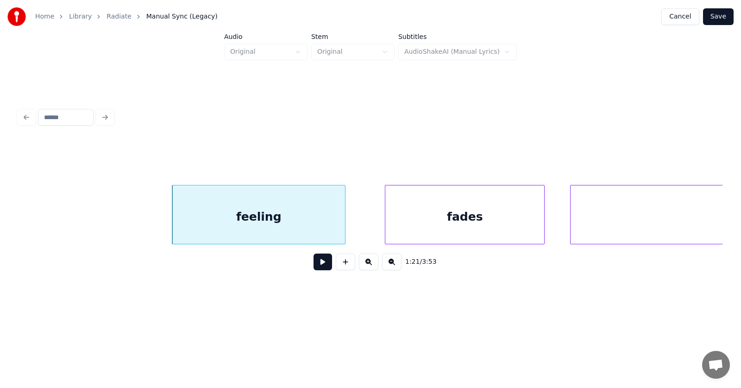
click at [434, 208] on div "fades" at bounding box center [464, 216] width 159 height 63
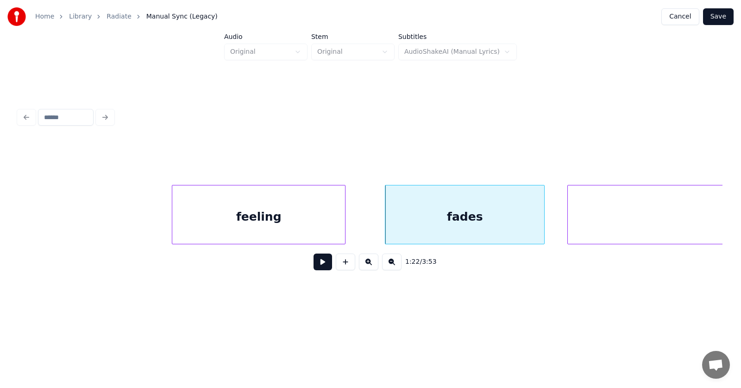
scroll to position [0, 28433]
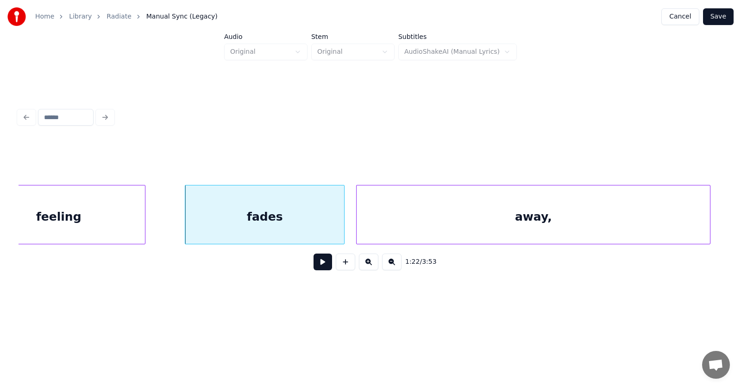
click at [583, 216] on div "away," at bounding box center [533, 216] width 353 height 63
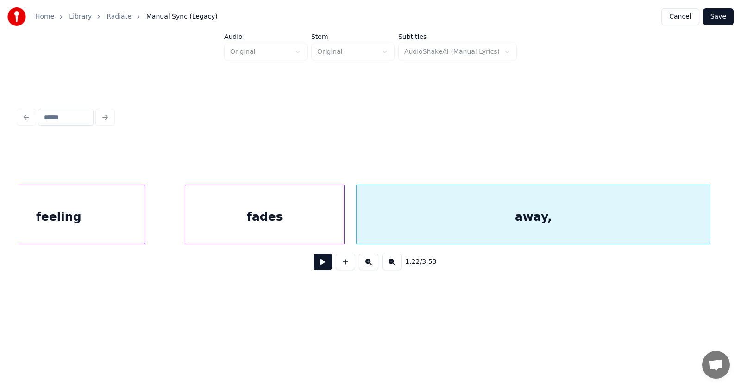
click at [316, 268] on button at bounding box center [323, 261] width 19 height 17
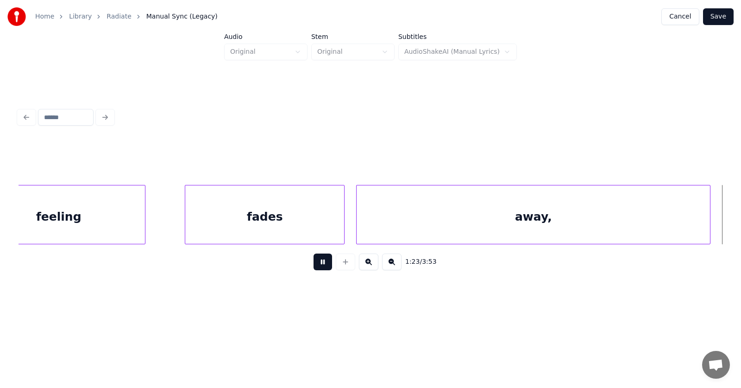
scroll to position [0, 29142]
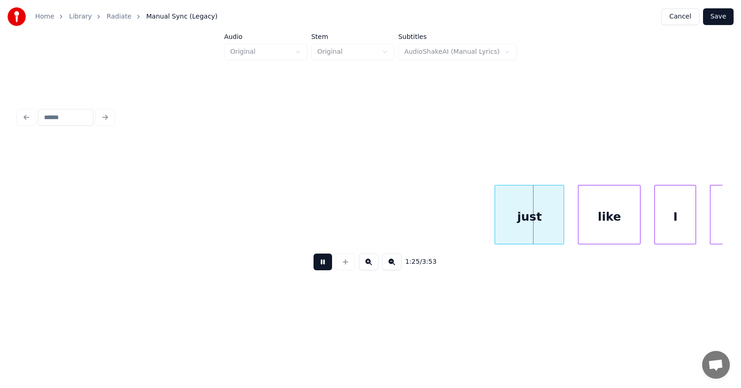
click at [316, 268] on button at bounding box center [323, 261] width 19 height 17
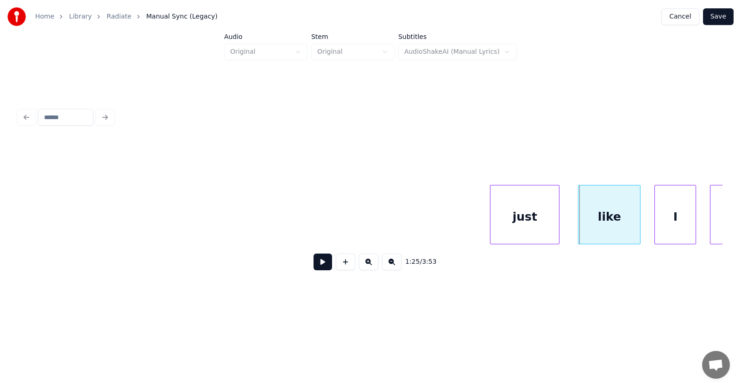
click at [523, 221] on div "just" at bounding box center [525, 216] width 69 height 63
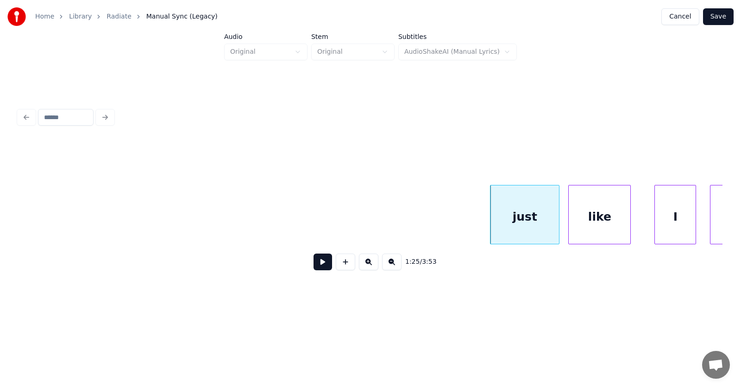
click at [586, 220] on div "like" at bounding box center [600, 216] width 62 height 63
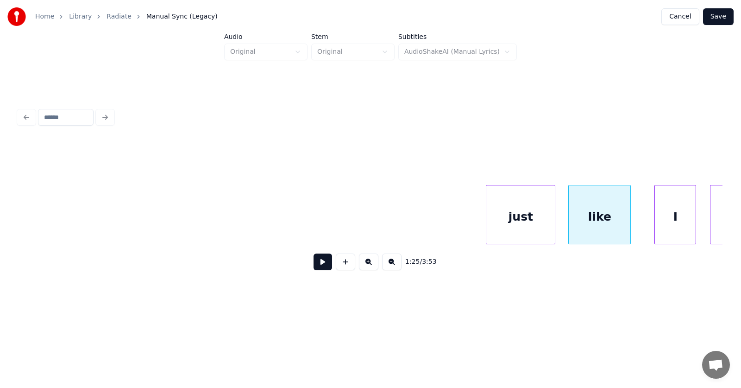
click at [529, 213] on div "just" at bounding box center [520, 216] width 69 height 63
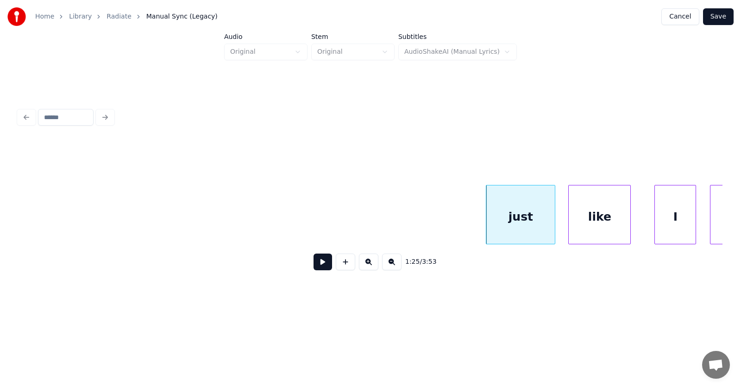
click at [521, 214] on div "just" at bounding box center [520, 216] width 69 height 63
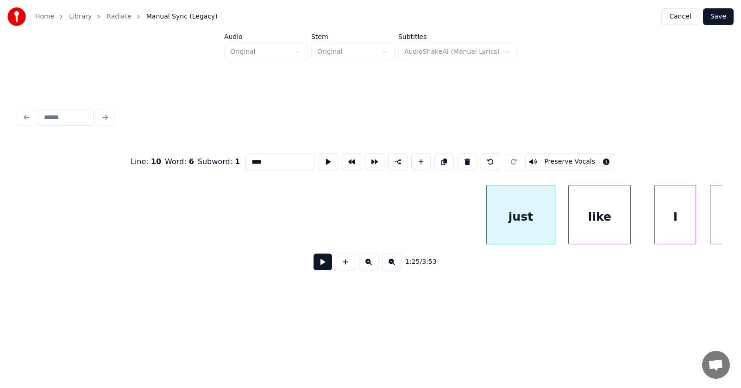
click at [323, 261] on button at bounding box center [323, 261] width 19 height 17
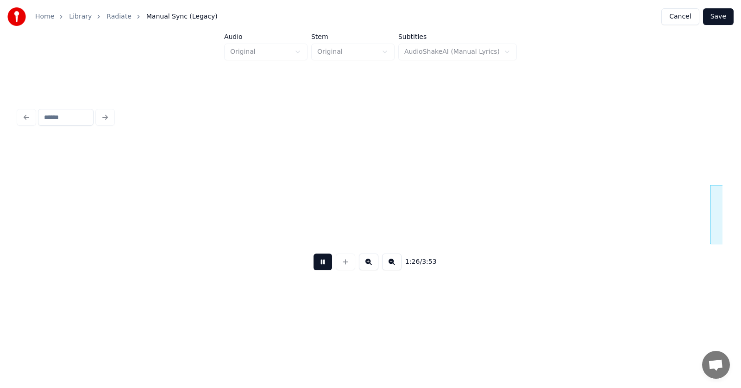
scroll to position [0, 29850]
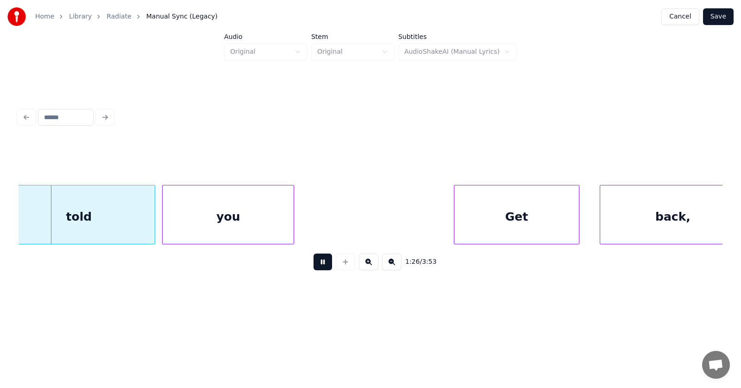
click at [323, 261] on button at bounding box center [323, 261] width 19 height 17
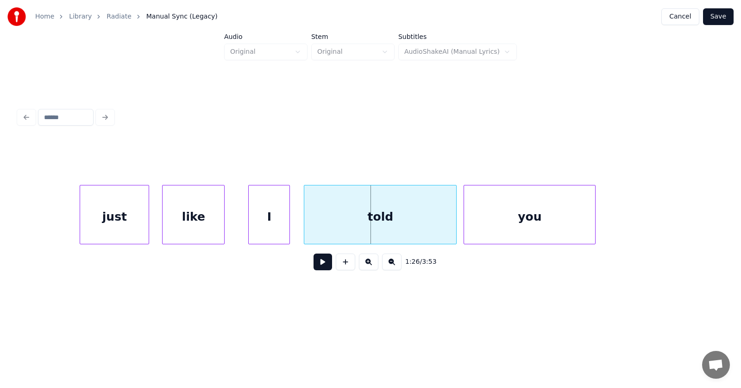
scroll to position [0, 29439]
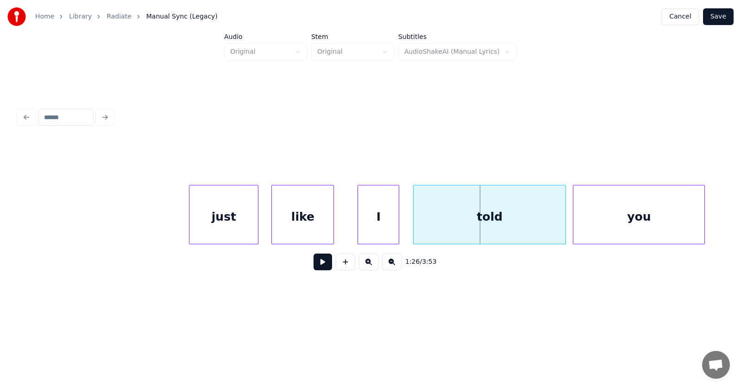
click at [228, 211] on div "just" at bounding box center [223, 216] width 69 height 63
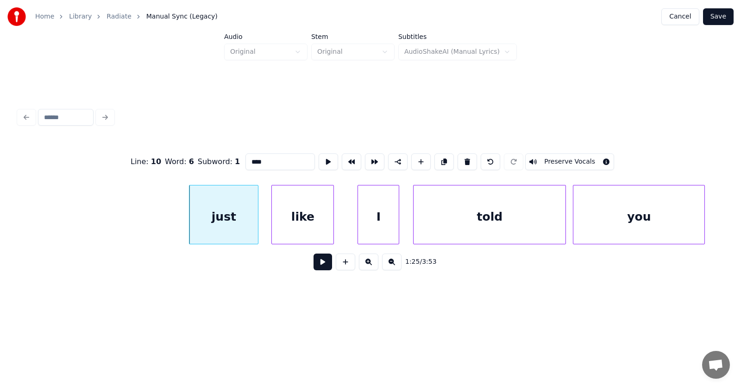
drag, startPoint x: 247, startPoint y: 157, endPoint x: 225, endPoint y: 157, distance: 22.7
click at [224, 158] on div "Line : 10 Word : 6 Subword : 1 **** Preserve Vocals" at bounding box center [371, 162] width 704 height 46
click at [293, 221] on div "like" at bounding box center [296, 216] width 62 height 63
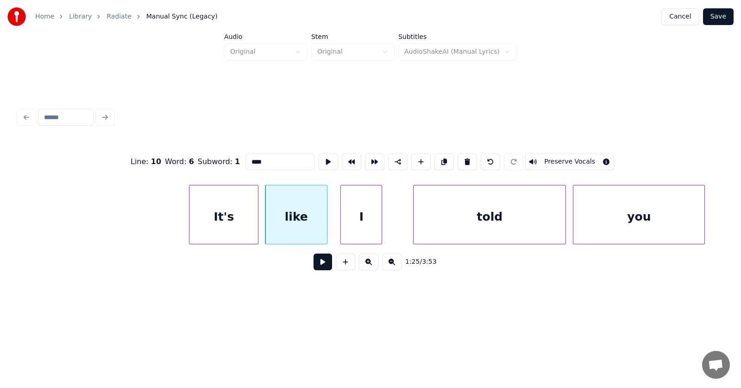
click at [351, 223] on div "I" at bounding box center [361, 216] width 41 height 63
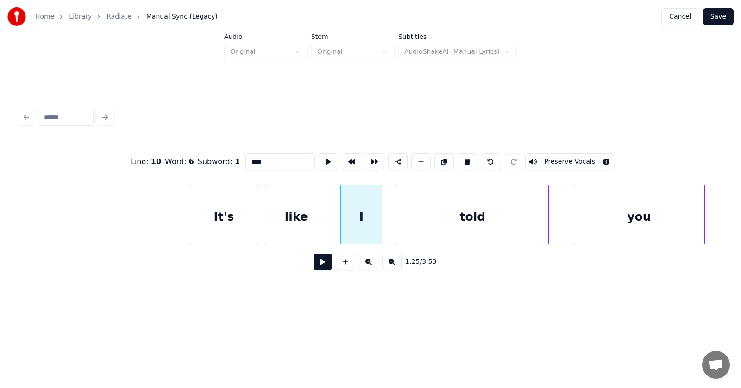
click at [447, 218] on div "told" at bounding box center [473, 216] width 152 height 63
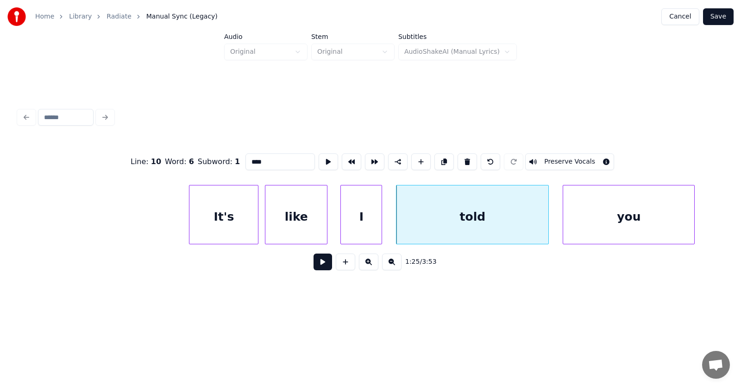
click at [598, 212] on div "you" at bounding box center [628, 216] width 131 height 63
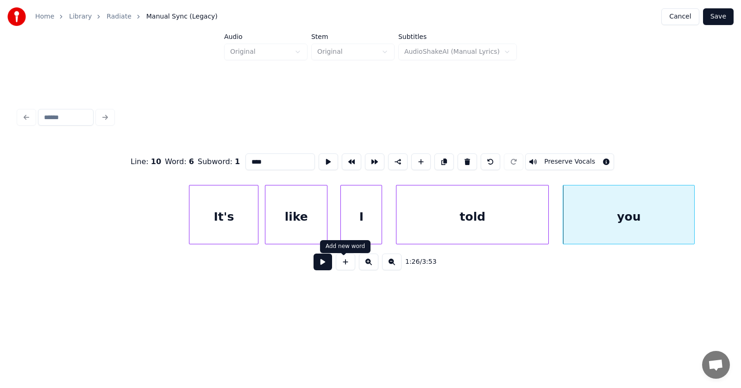
type input "****"
click at [316, 266] on button at bounding box center [323, 261] width 19 height 17
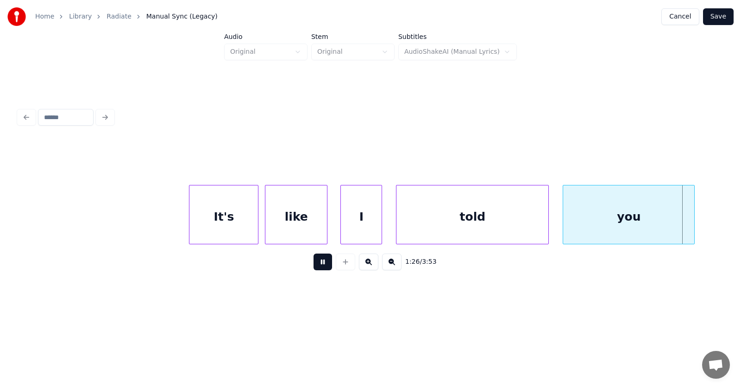
scroll to position [0, 30146]
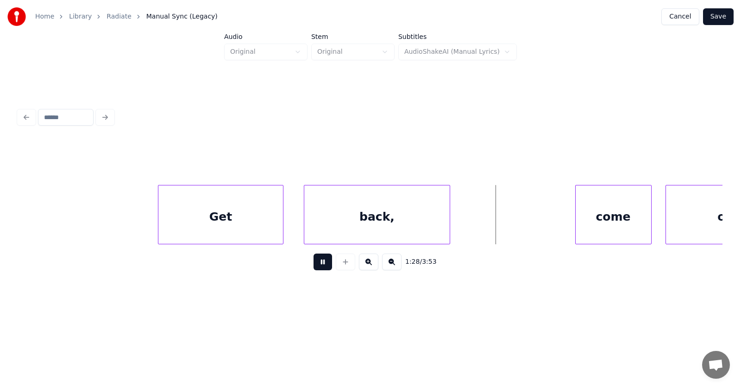
click at [314, 262] on button at bounding box center [323, 261] width 19 height 17
click at [221, 222] on div "Get" at bounding box center [205, 216] width 124 height 63
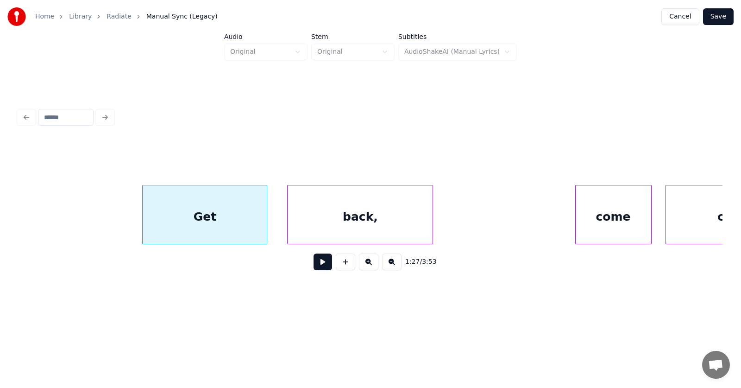
click at [341, 218] on div "back," at bounding box center [360, 216] width 145 height 63
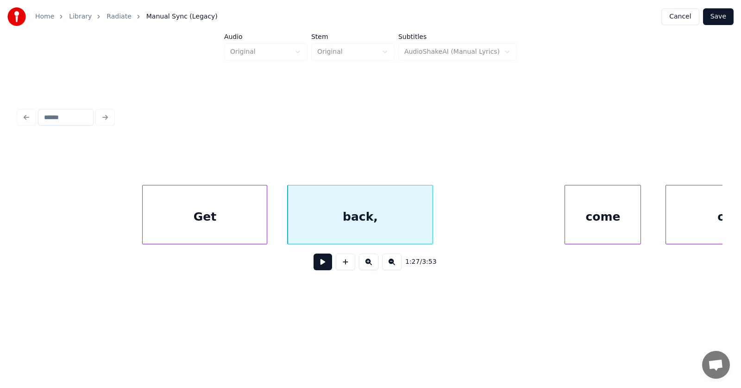
click at [589, 215] on div "come" at bounding box center [603, 216] width 76 height 63
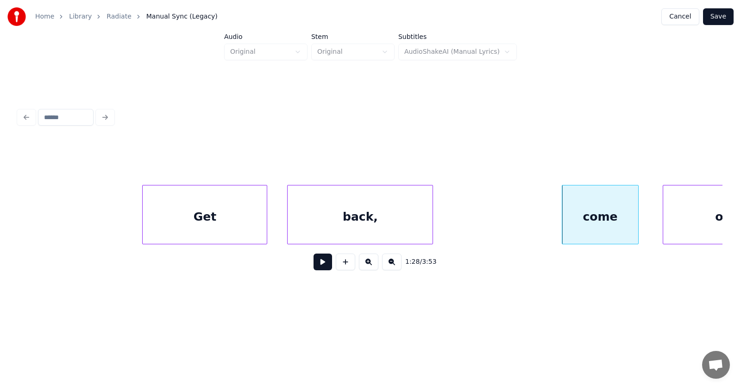
scroll to position [0, 30211]
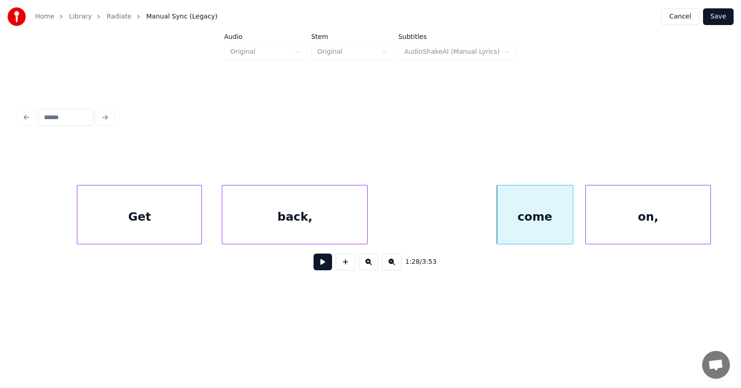
click at [669, 211] on div "on," at bounding box center [648, 216] width 124 height 63
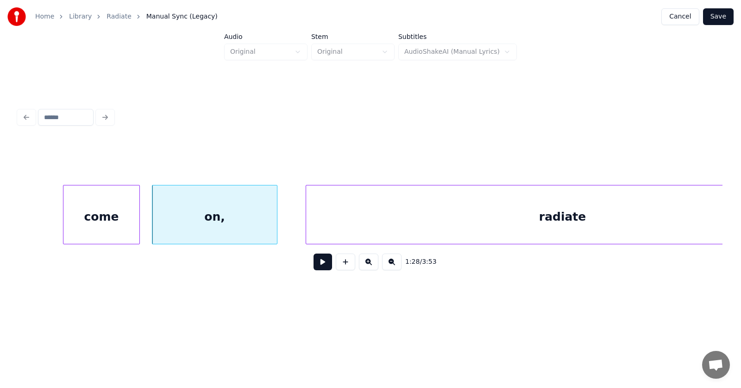
scroll to position [0, 30740]
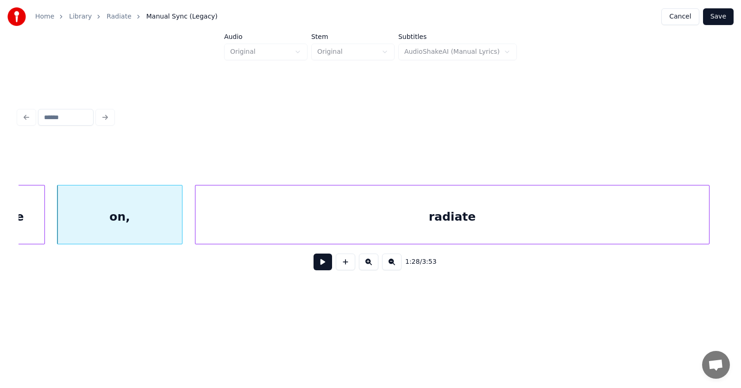
click at [435, 219] on div "radiate" at bounding box center [452, 216] width 513 height 63
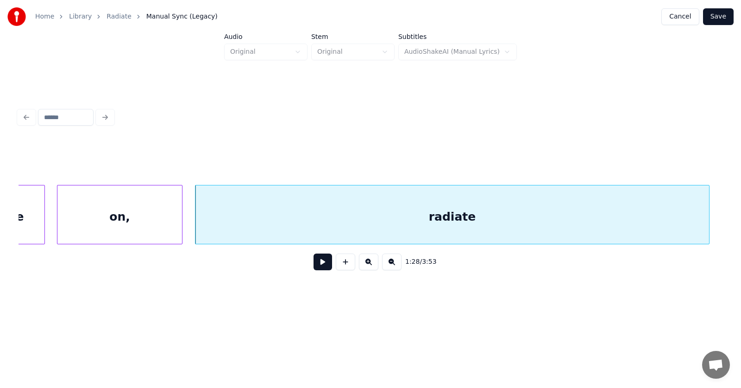
click at [317, 266] on button at bounding box center [323, 261] width 19 height 17
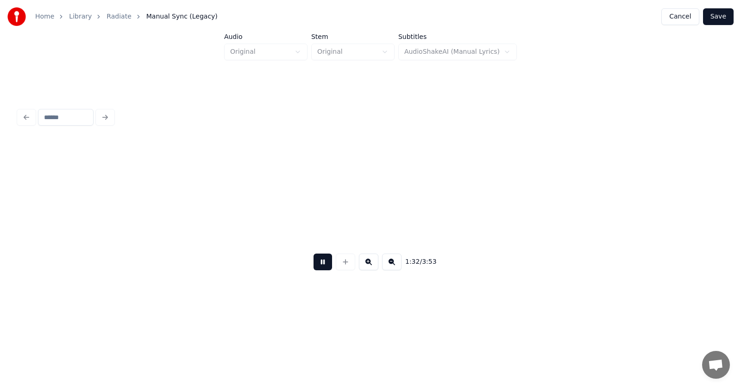
scroll to position [0, 32155]
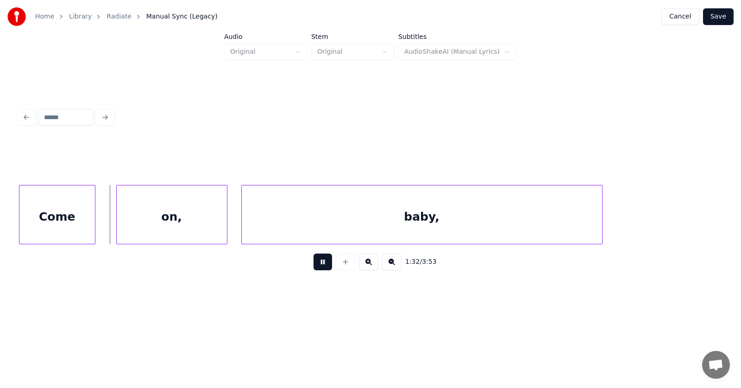
click at [317, 266] on button at bounding box center [323, 261] width 19 height 17
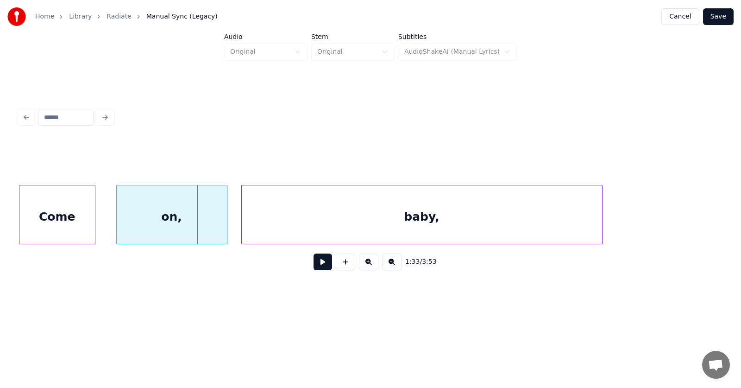
scroll to position [0, 31961]
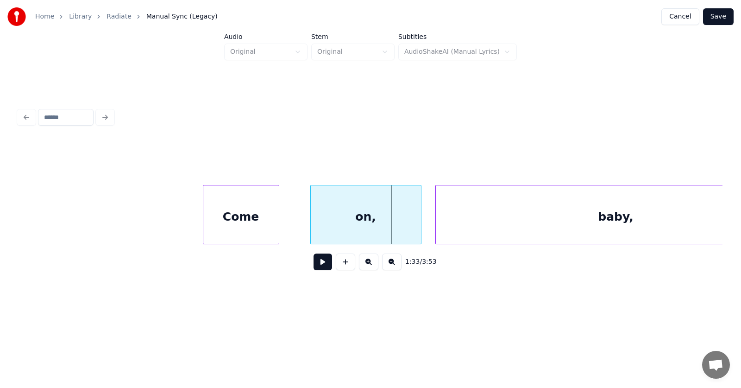
click at [235, 217] on div "Come" at bounding box center [241, 216] width 76 height 63
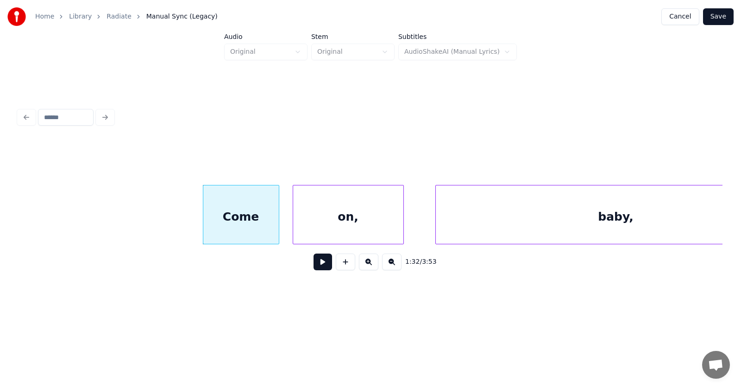
click at [306, 224] on div "on," at bounding box center [348, 216] width 110 height 63
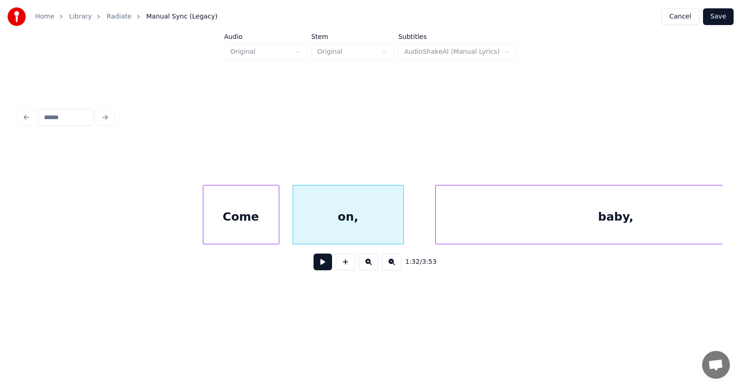
scroll to position [0, 32032]
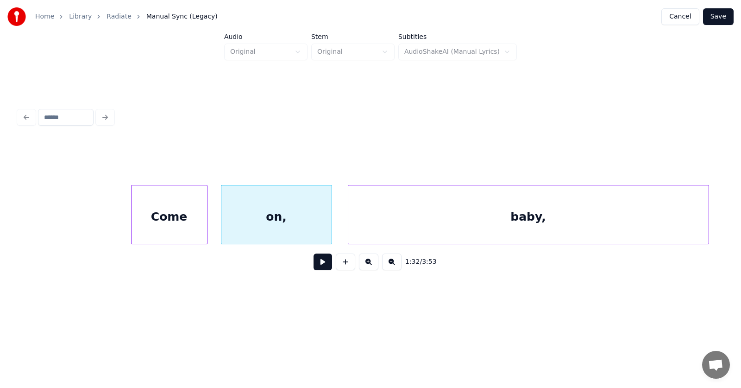
click at [457, 228] on div "baby," at bounding box center [528, 216] width 360 height 63
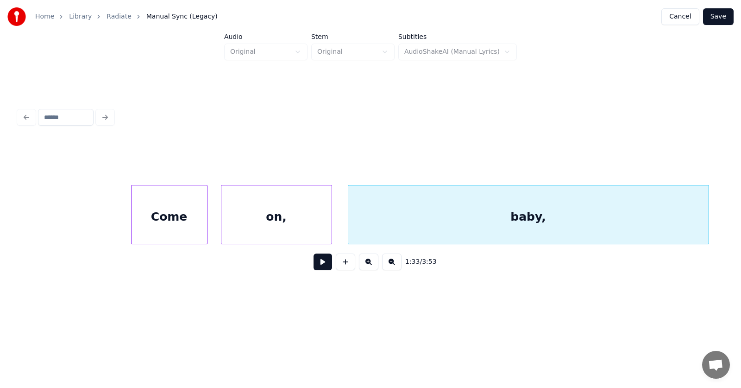
click at [316, 265] on button at bounding box center [323, 261] width 19 height 17
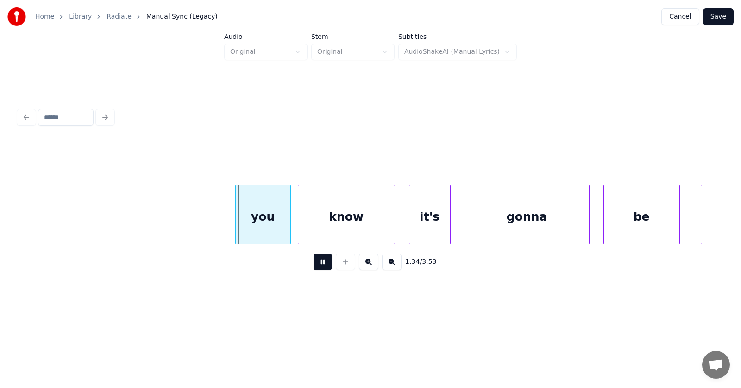
click at [316, 265] on button at bounding box center [323, 261] width 19 height 17
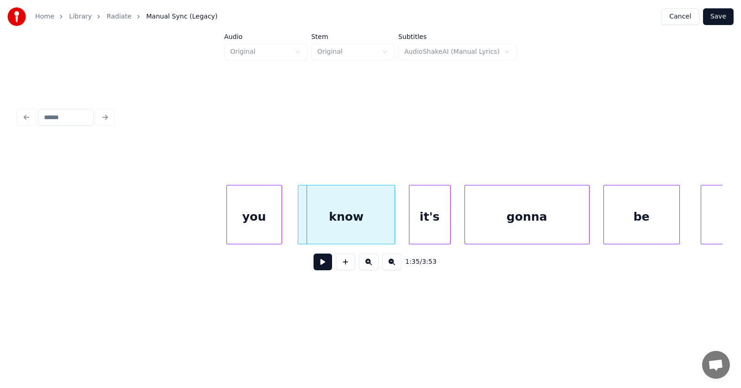
click at [257, 231] on div "you" at bounding box center [254, 216] width 55 height 63
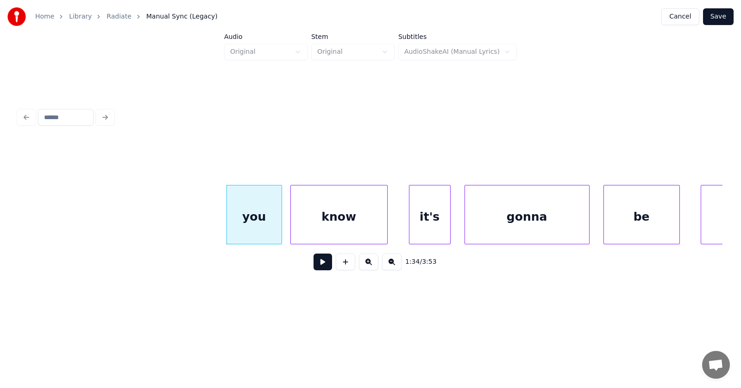
click at [323, 227] on div "know" at bounding box center [339, 216] width 96 height 63
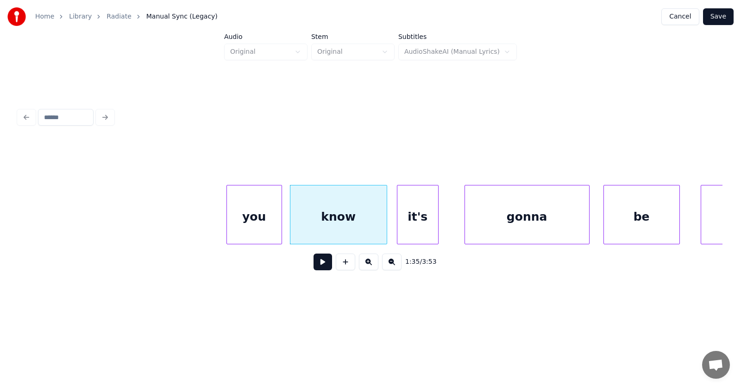
click at [406, 224] on div "it's" at bounding box center [417, 216] width 41 height 63
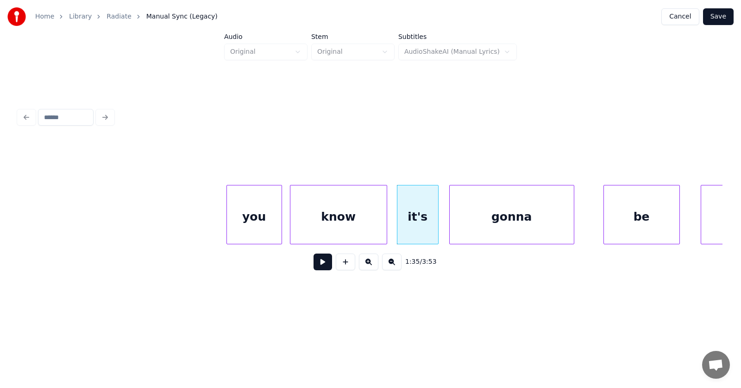
click at [474, 226] on div "gonna" at bounding box center [512, 216] width 124 height 63
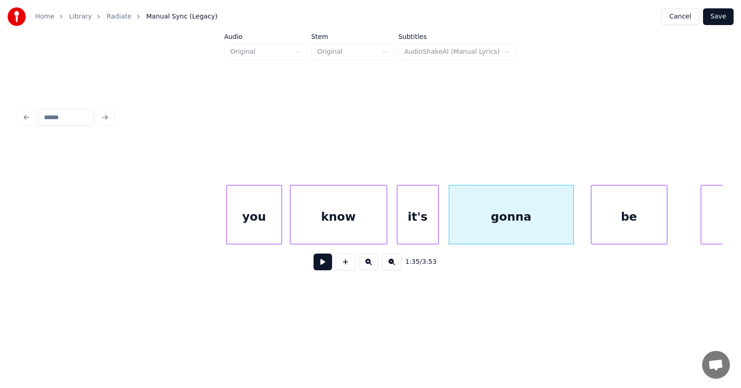
click at [605, 219] on div "be" at bounding box center [630, 216] width 76 height 63
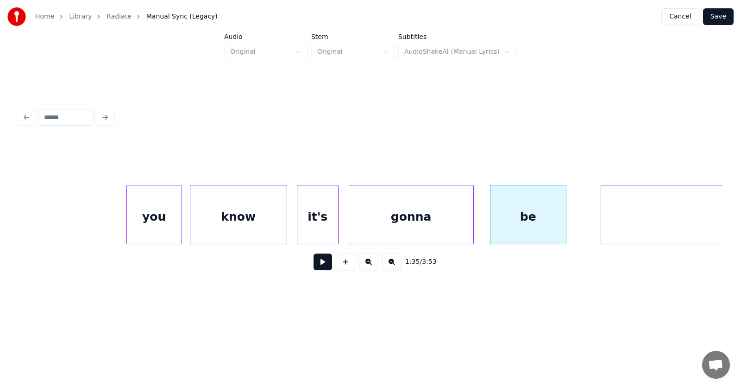
scroll to position [0, 32893]
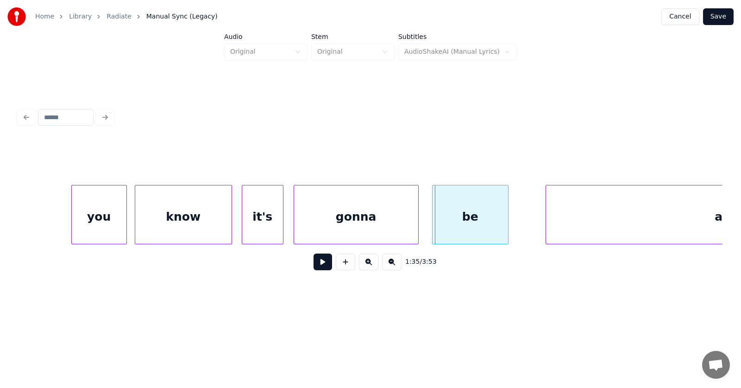
click at [460, 219] on div "be" at bounding box center [471, 216] width 76 height 63
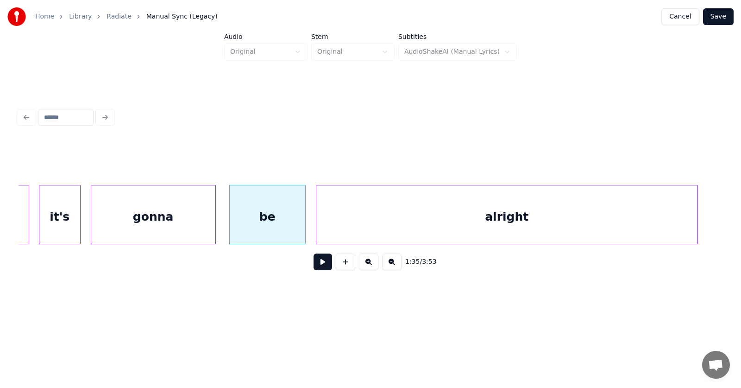
click at [549, 218] on div "alright" at bounding box center [506, 216] width 381 height 63
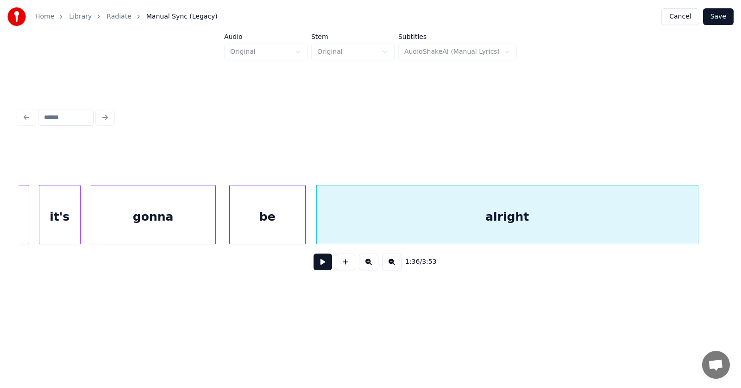
click at [315, 262] on button at bounding box center [323, 261] width 19 height 17
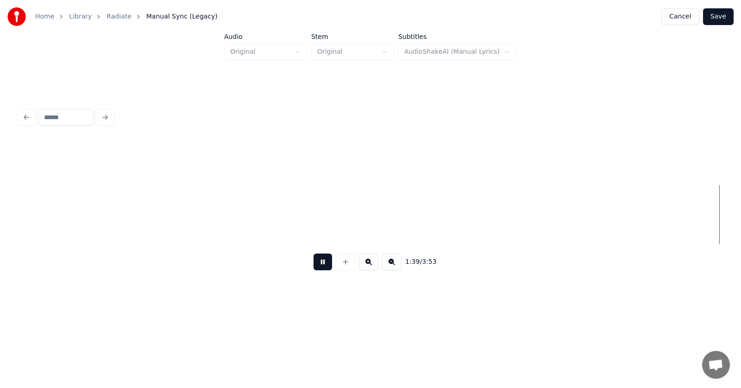
scroll to position [0, 34516]
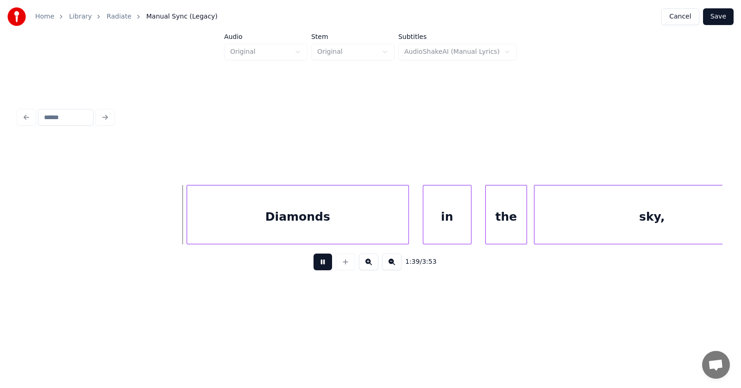
click at [318, 264] on button at bounding box center [323, 261] width 19 height 17
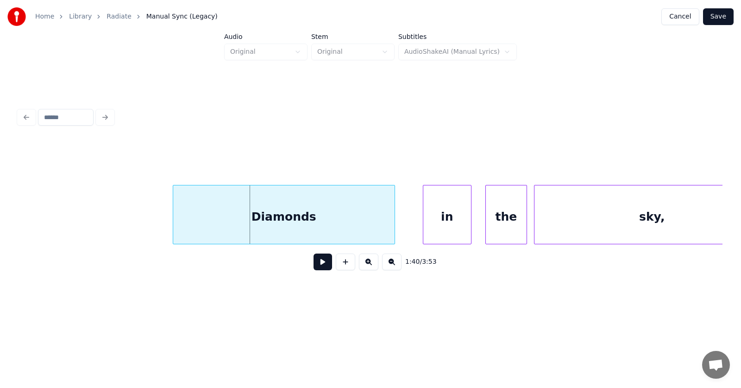
click at [282, 224] on div "Diamonds" at bounding box center [283, 216] width 221 height 63
click at [429, 229] on div "in" at bounding box center [431, 216] width 48 height 63
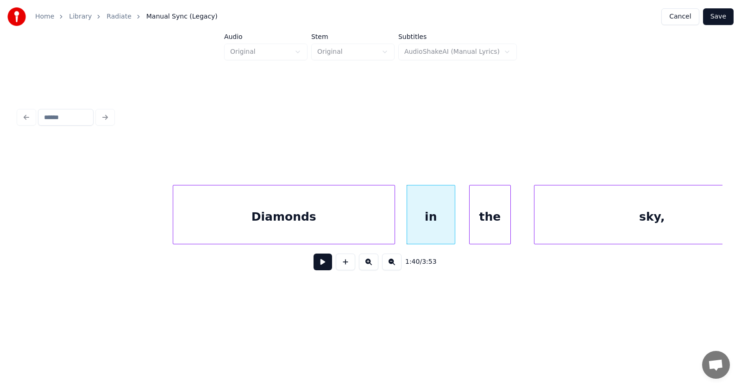
click at [492, 232] on div "the" at bounding box center [490, 216] width 41 height 63
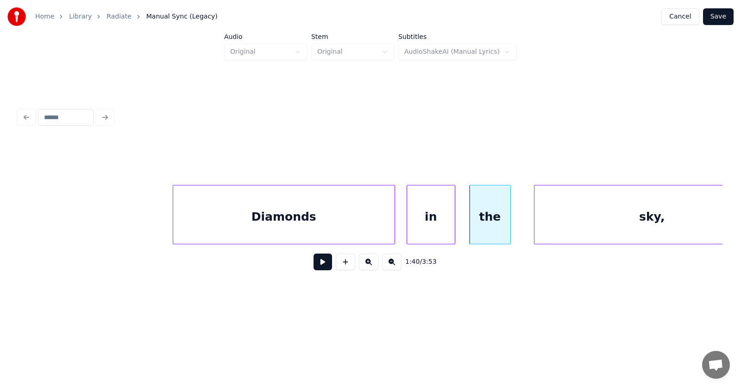
scroll to position [0, 34561]
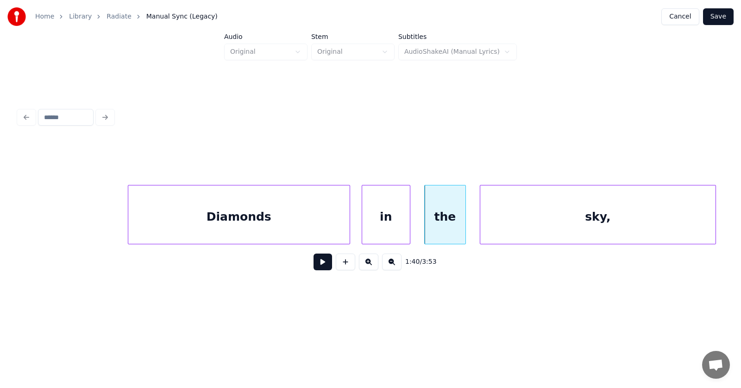
click at [572, 232] on div "sky," at bounding box center [597, 216] width 235 height 63
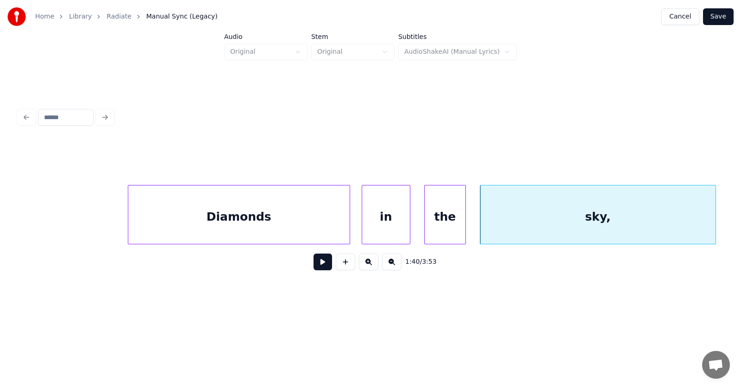
click at [319, 270] on button at bounding box center [323, 261] width 19 height 17
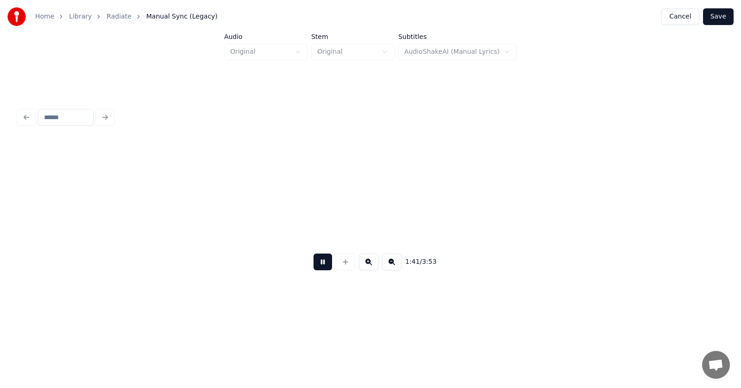
scroll to position [0, 35269]
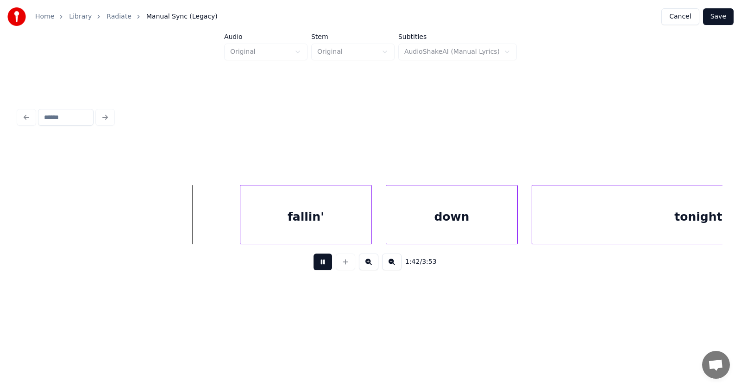
click at [319, 268] on button at bounding box center [323, 261] width 19 height 17
click at [288, 225] on div "fallin'" at bounding box center [298, 216] width 131 height 63
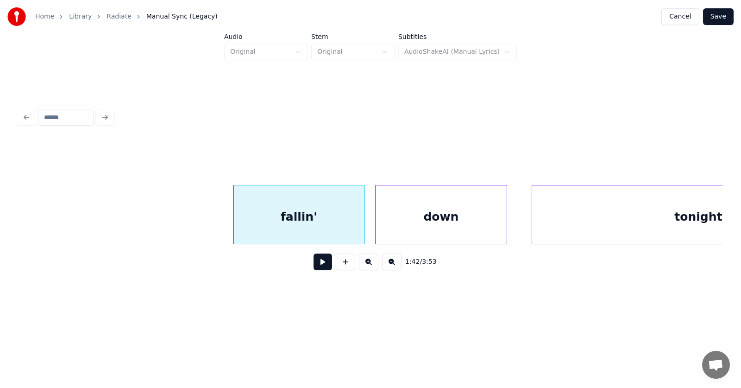
click at [399, 227] on div "down" at bounding box center [441, 216] width 131 height 63
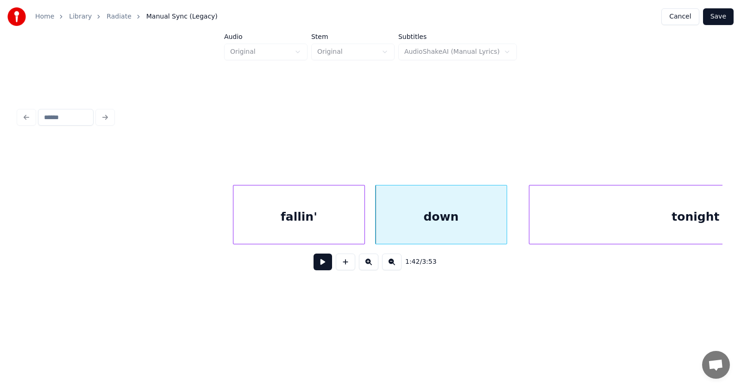
scroll to position [0, 35410]
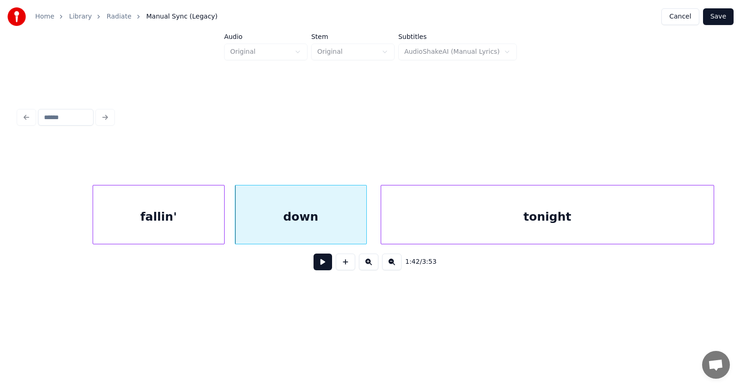
click at [555, 224] on div "tonight" at bounding box center [547, 216] width 333 height 63
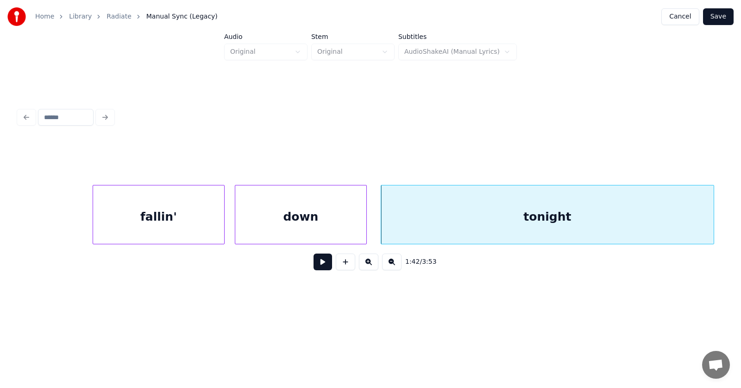
click at [326, 261] on button at bounding box center [323, 261] width 19 height 17
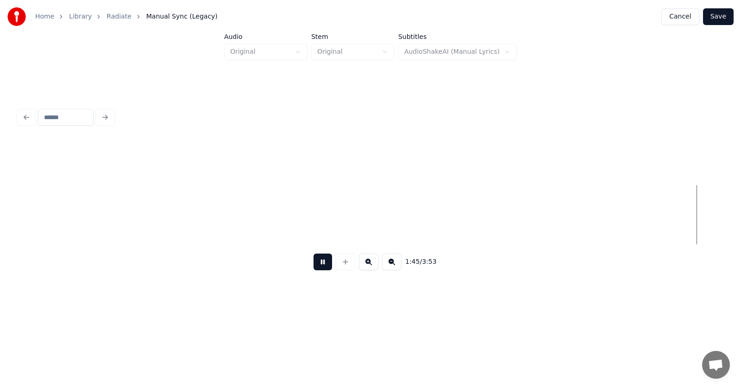
scroll to position [0, 36826]
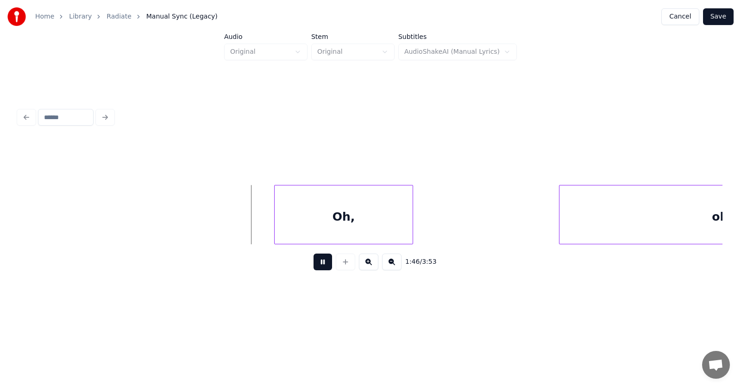
click at [321, 265] on button at bounding box center [323, 261] width 19 height 17
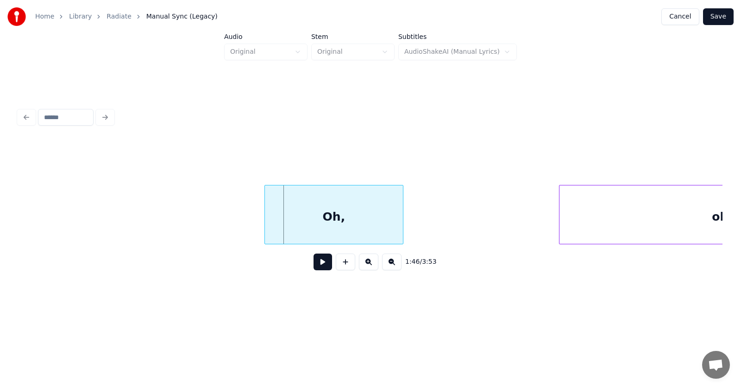
click at [321, 223] on div "Oh," at bounding box center [334, 216] width 138 height 63
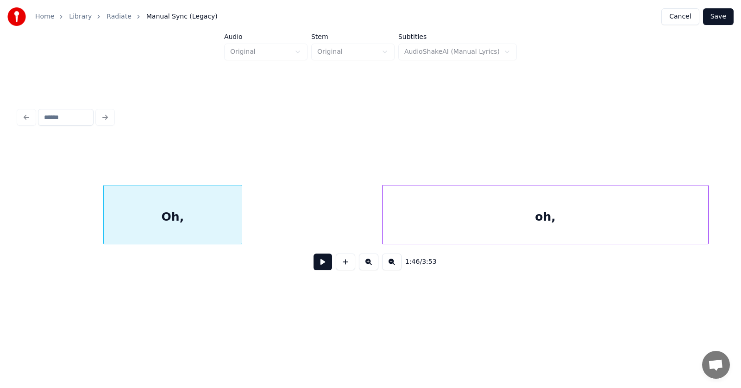
click at [597, 221] on div "oh," at bounding box center [546, 216] width 326 height 63
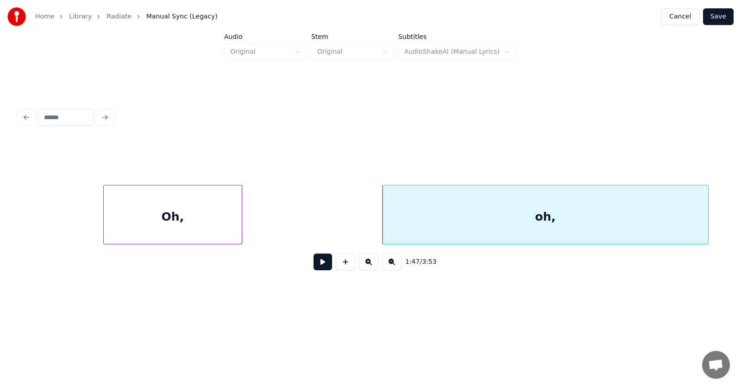
click at [571, 224] on div "oh," at bounding box center [546, 216] width 326 height 63
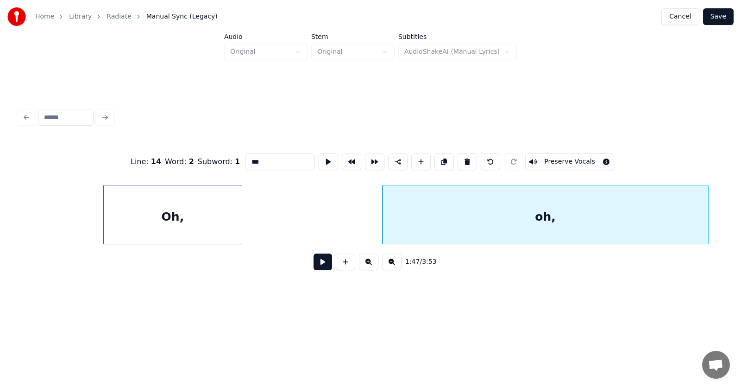
drag, startPoint x: 248, startPoint y: 154, endPoint x: 238, endPoint y: 155, distance: 10.3
click at [246, 155] on input "***" at bounding box center [280, 161] width 69 height 17
type input "********"
click at [319, 160] on button at bounding box center [328, 161] width 19 height 17
click at [319, 267] on button at bounding box center [323, 261] width 19 height 17
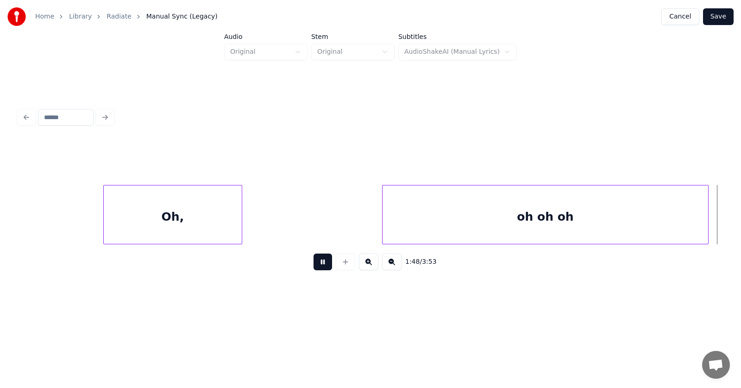
scroll to position [0, 37696]
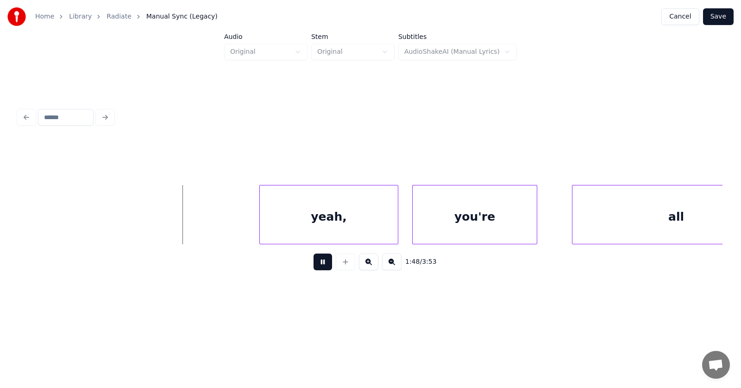
click at [319, 267] on button at bounding box center [323, 261] width 19 height 17
click at [293, 224] on div "yeah," at bounding box center [315, 216] width 138 height 63
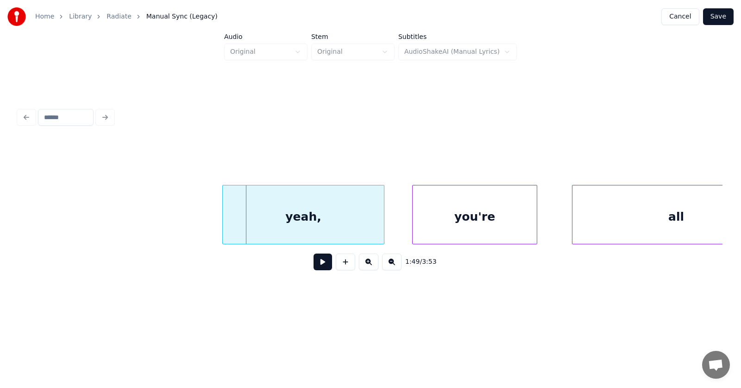
click at [223, 220] on div at bounding box center [224, 214] width 3 height 58
click at [307, 218] on div "yeah," at bounding box center [301, 216] width 162 height 63
click at [445, 214] on div "you're" at bounding box center [463, 216] width 124 height 63
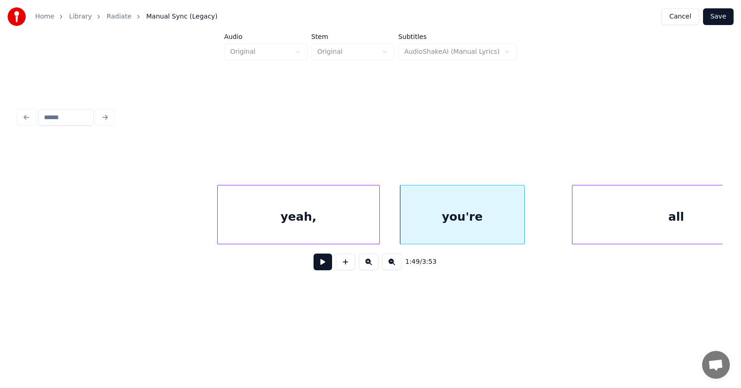
scroll to position [0, 37752]
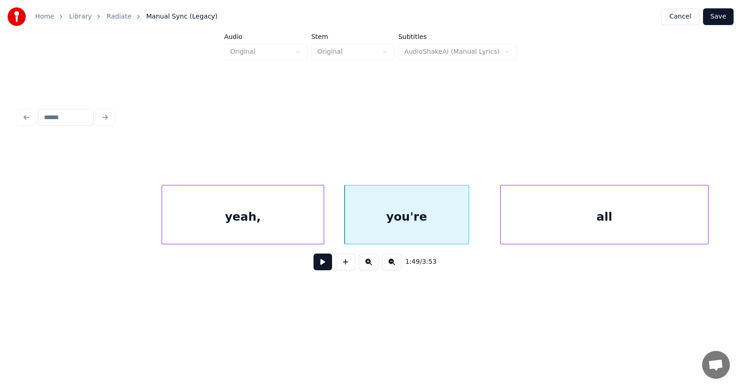
click at [591, 217] on div "all" at bounding box center [605, 216] width 208 height 63
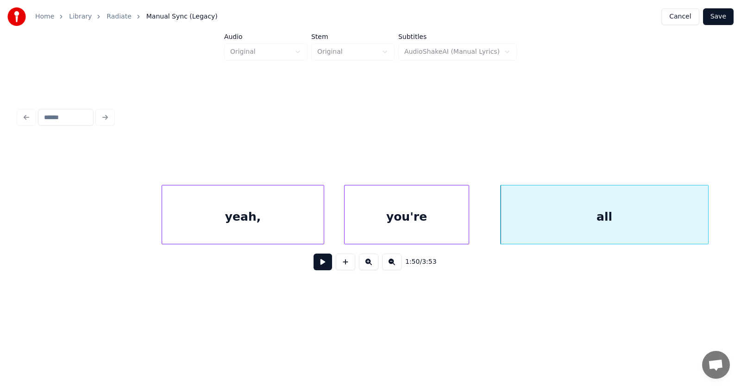
click at [321, 265] on button at bounding box center [323, 261] width 19 height 17
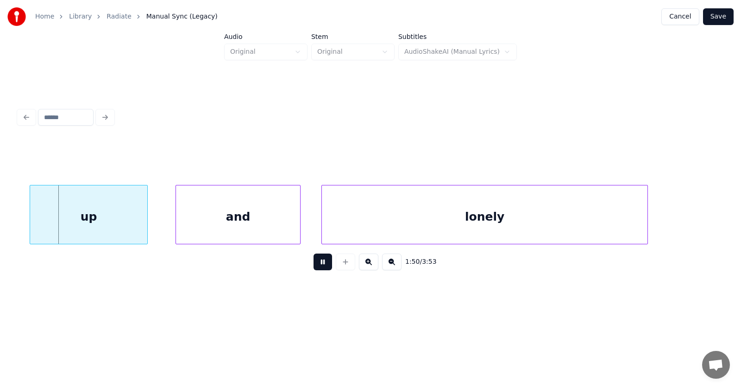
click at [321, 265] on button at bounding box center [323, 261] width 19 height 17
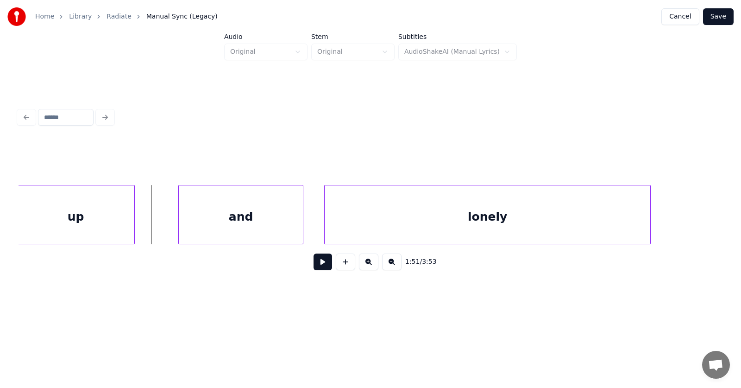
scroll to position [0, 38456]
click at [93, 220] on div "up" at bounding box center [77, 216] width 117 height 63
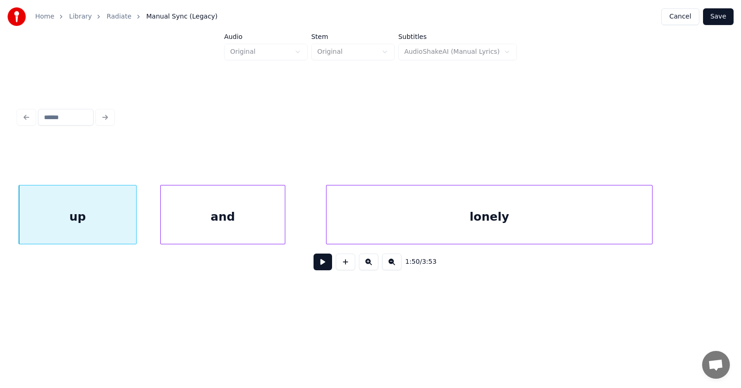
click at [188, 223] on div "and" at bounding box center [223, 216] width 124 height 63
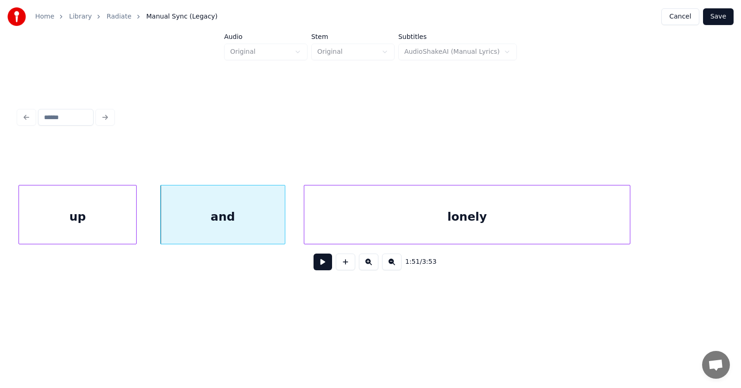
click at [323, 226] on div "lonely" at bounding box center [467, 216] width 326 height 63
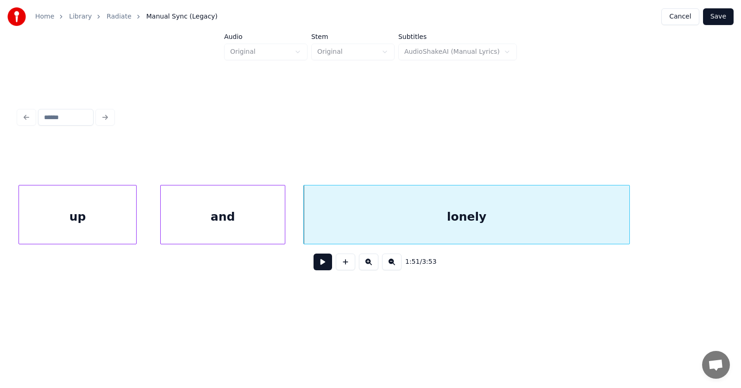
click at [317, 269] on button at bounding box center [323, 261] width 19 height 17
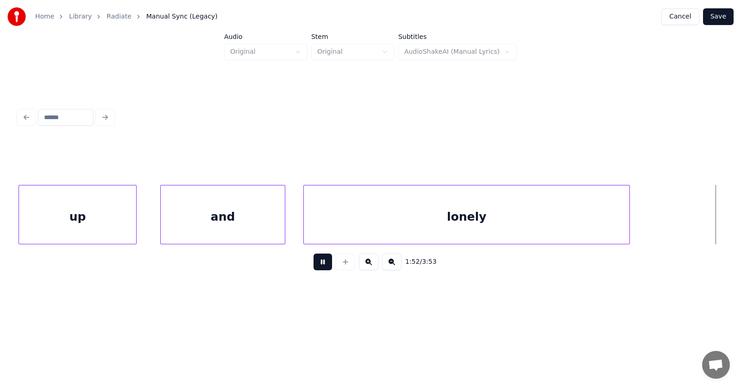
scroll to position [0, 39167]
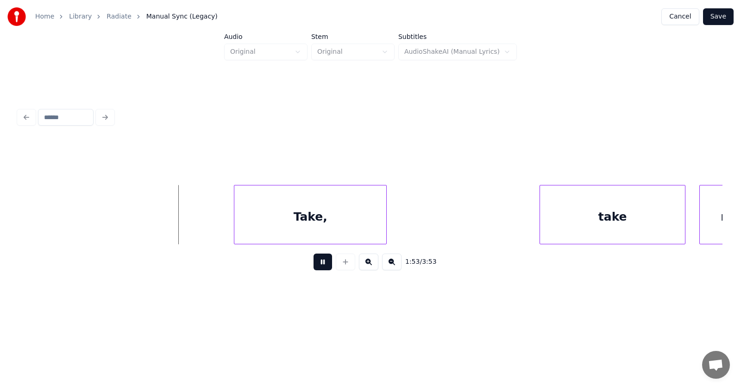
click at [317, 269] on button at bounding box center [323, 261] width 19 height 17
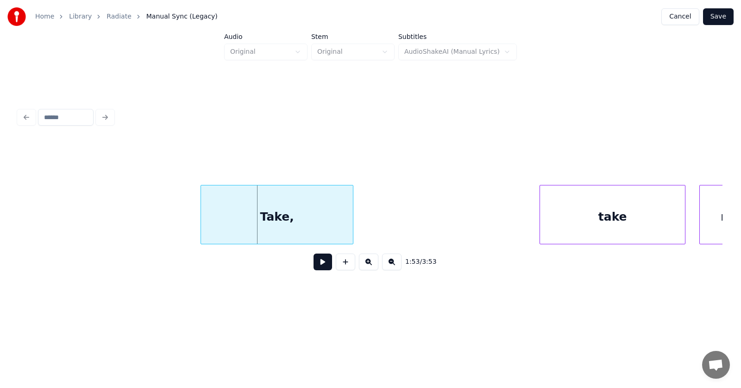
click at [271, 230] on div "Take," at bounding box center [277, 216] width 152 height 63
click at [183, 224] on div at bounding box center [182, 214] width 3 height 58
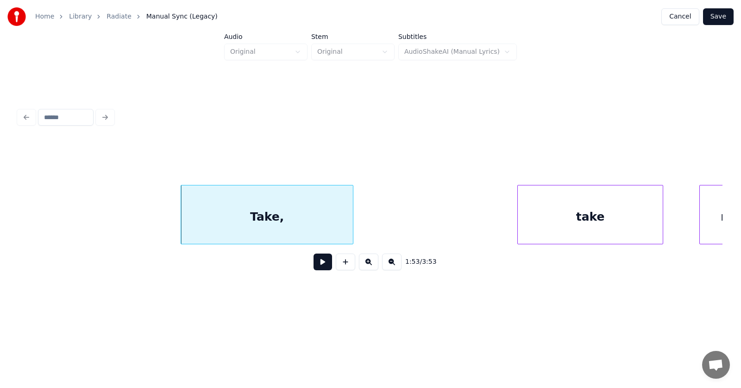
click at [620, 232] on div "take" at bounding box center [590, 216] width 145 height 63
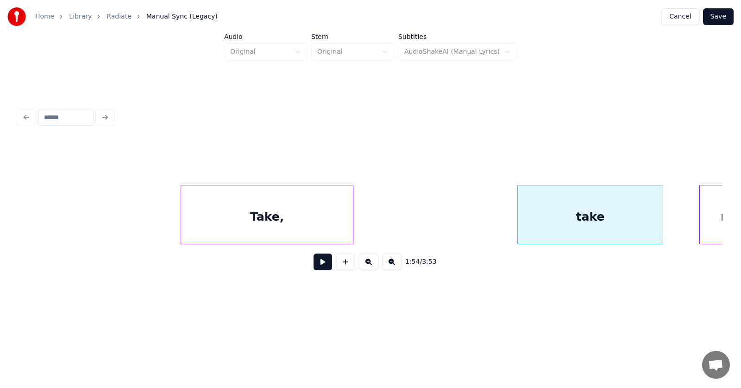
scroll to position [0, 39204]
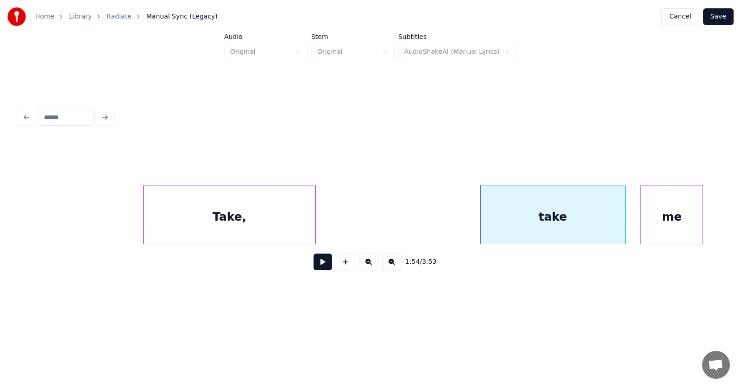
click at [684, 218] on div "me" at bounding box center [672, 216] width 62 height 63
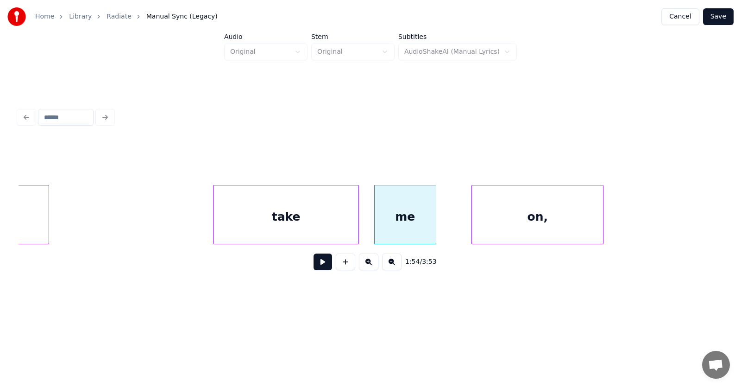
scroll to position [0, 39690]
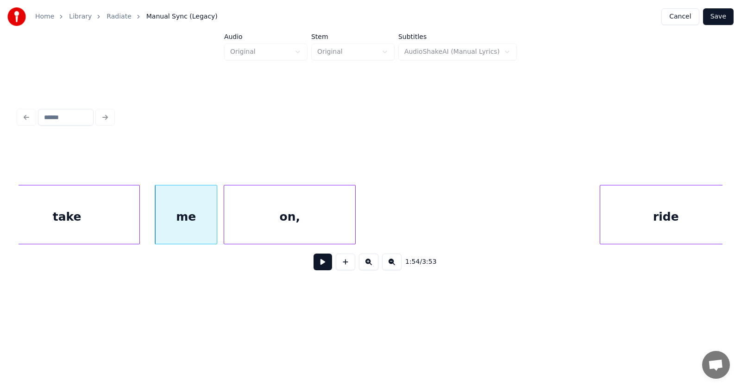
click at [315, 217] on div "on," at bounding box center [289, 216] width 131 height 63
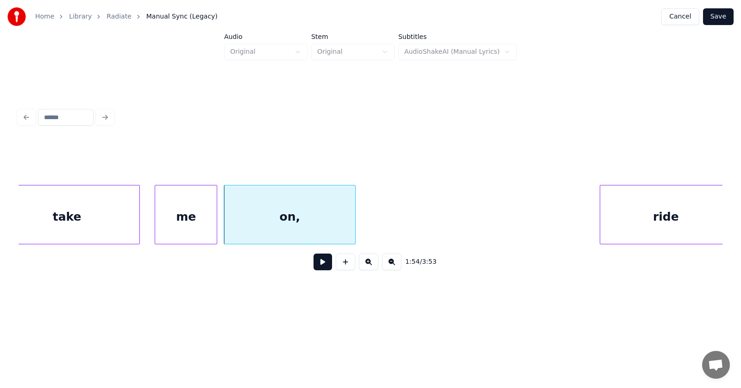
scroll to position [0, 39697]
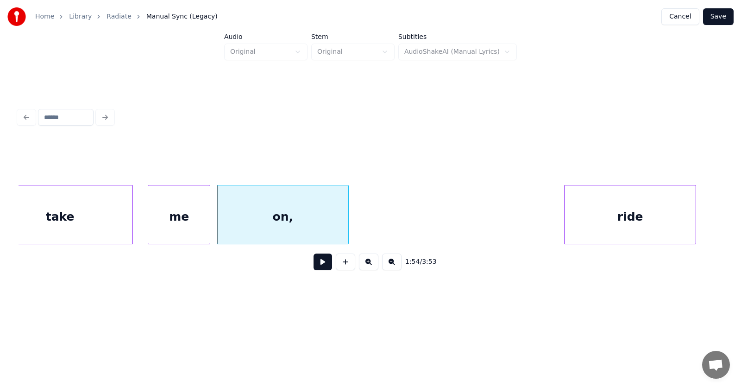
click at [590, 218] on div "ride" at bounding box center [630, 216] width 131 height 63
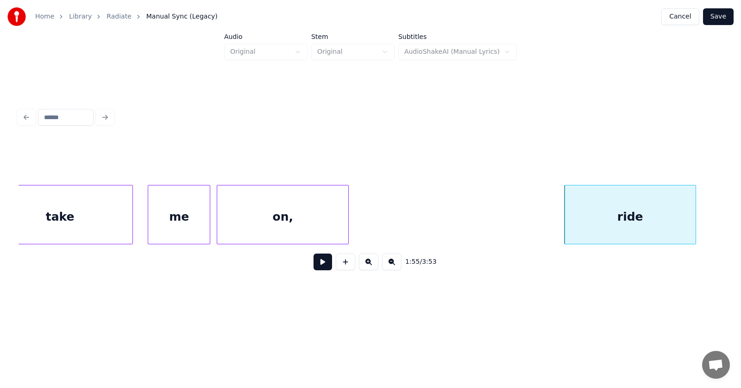
click at [320, 265] on button at bounding box center [323, 261] width 19 height 17
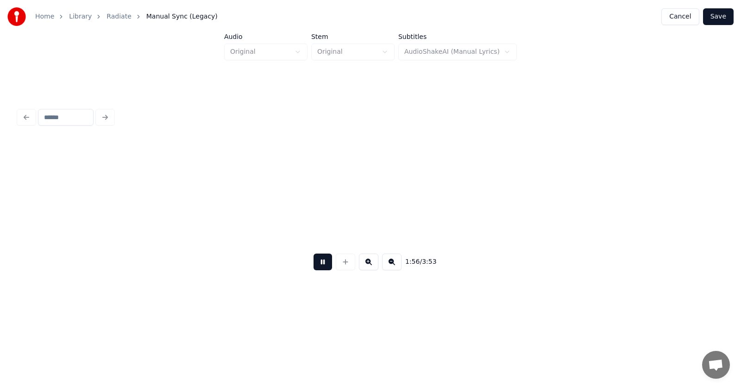
scroll to position [0, 40407]
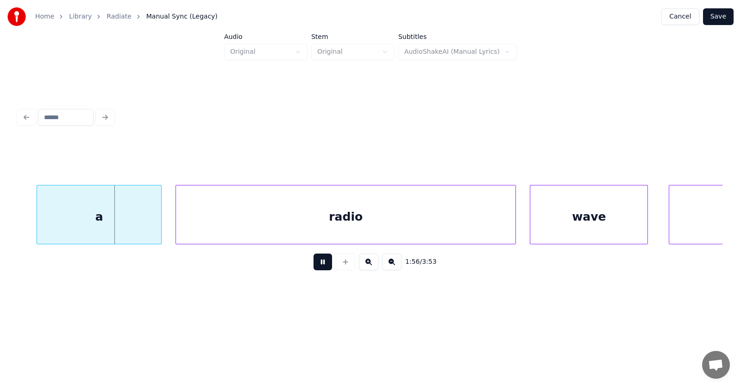
click at [320, 265] on button at bounding box center [323, 261] width 19 height 17
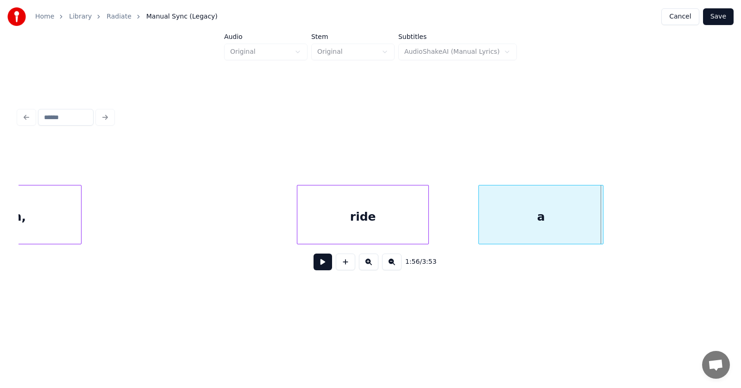
scroll to position [0, 39855]
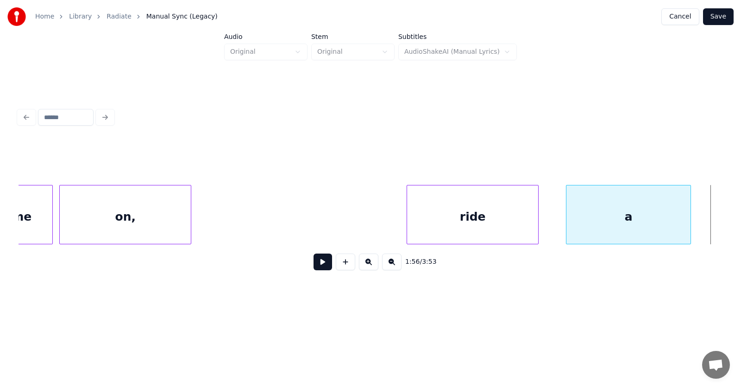
click at [593, 227] on div "a" at bounding box center [629, 216] width 124 height 63
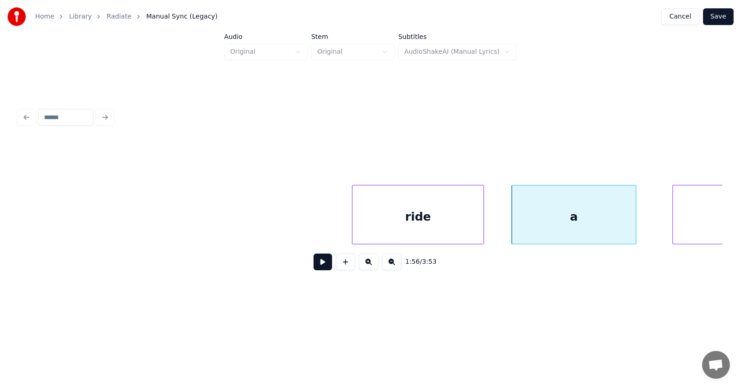
scroll to position [0, 40238]
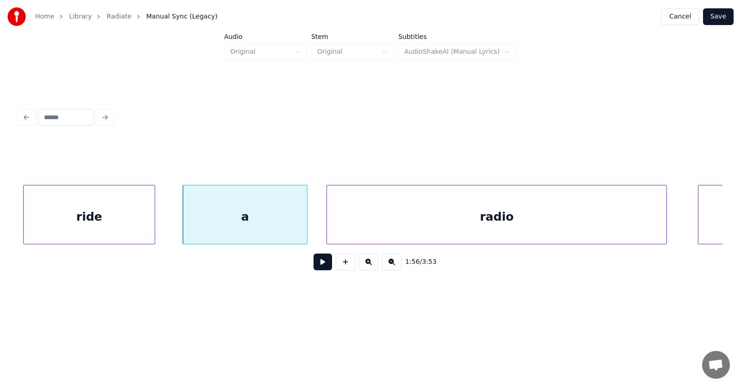
click at [373, 224] on div "radio" at bounding box center [497, 216] width 340 height 63
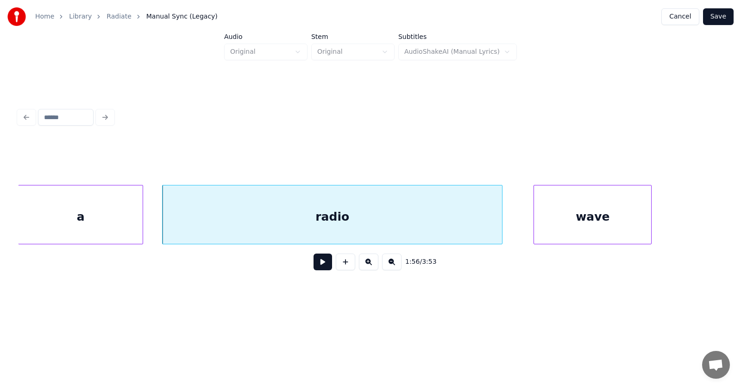
scroll to position [0, 40622]
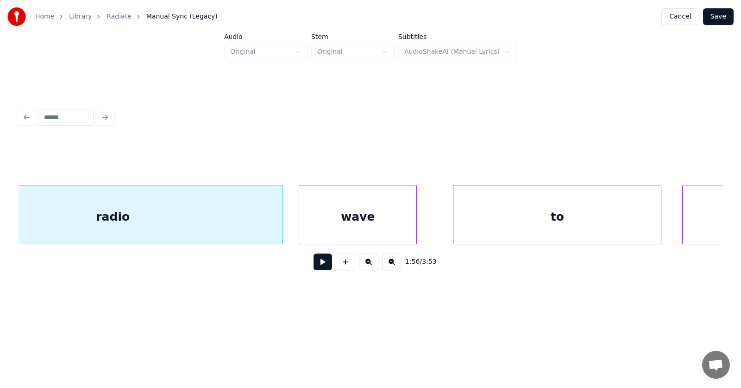
click at [360, 223] on div "wave" at bounding box center [357, 216] width 117 height 63
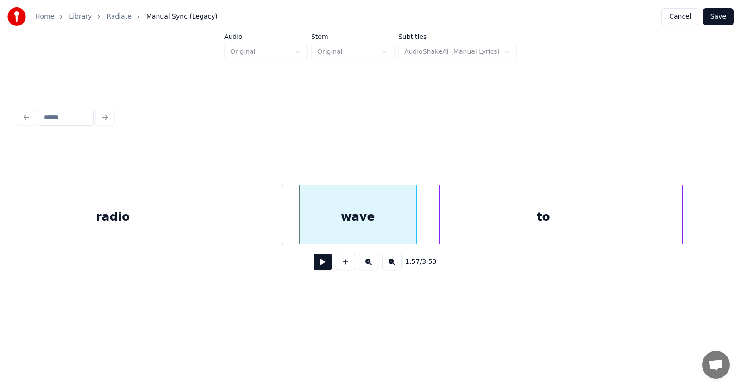
click at [484, 225] on div "to" at bounding box center [544, 216] width 208 height 63
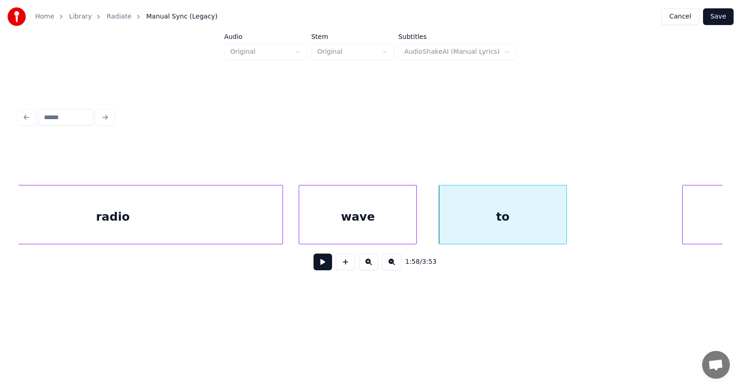
click at [566, 224] on div at bounding box center [565, 214] width 3 height 58
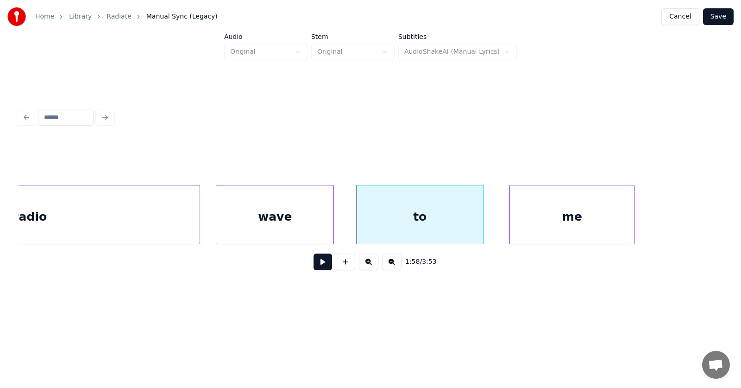
click at [602, 222] on div "me" at bounding box center [572, 216] width 124 height 63
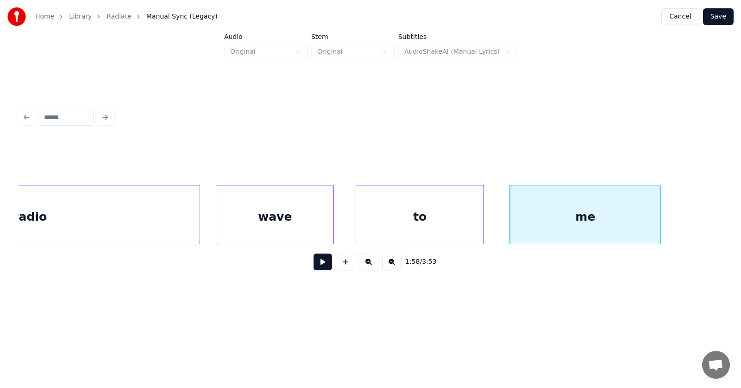
click at [661, 212] on div at bounding box center [659, 214] width 3 height 58
click at [289, 220] on div "wave" at bounding box center [274, 216] width 117 height 63
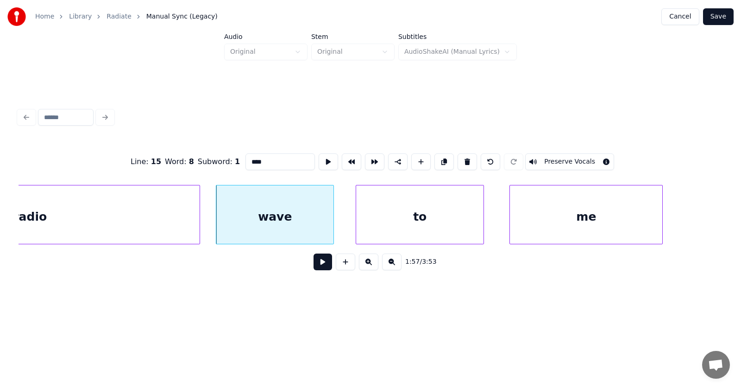
click at [314, 265] on button at bounding box center [323, 261] width 19 height 17
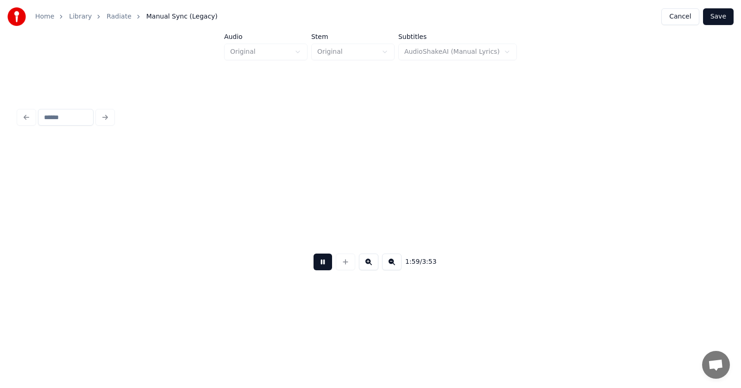
scroll to position [0, 41413]
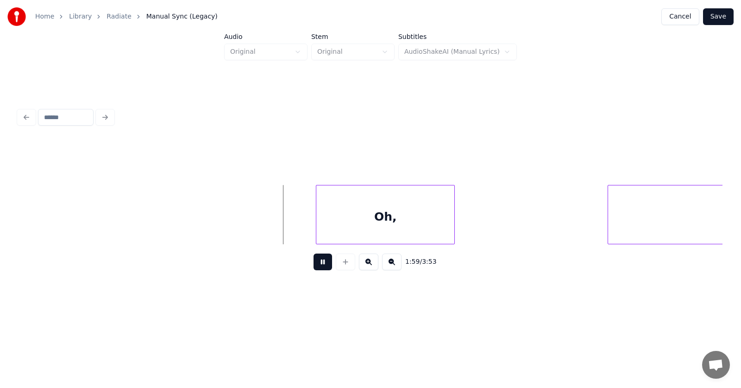
click at [314, 265] on button at bounding box center [323, 261] width 19 height 17
click at [360, 213] on div "Oh," at bounding box center [374, 216] width 138 height 63
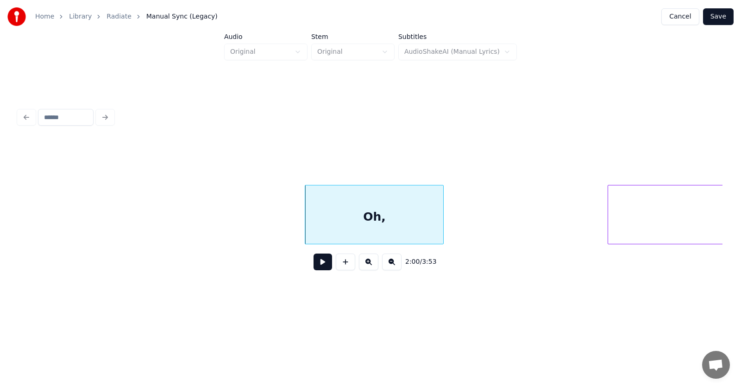
scroll to position [0, 41622]
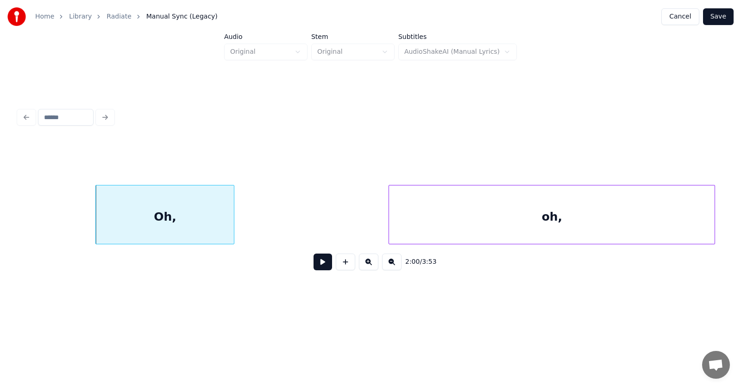
click at [640, 205] on div "oh," at bounding box center [552, 216] width 326 height 63
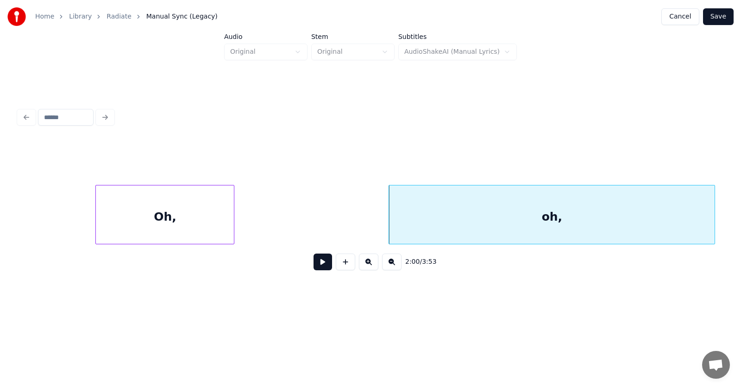
click at [612, 214] on div "oh," at bounding box center [552, 216] width 326 height 63
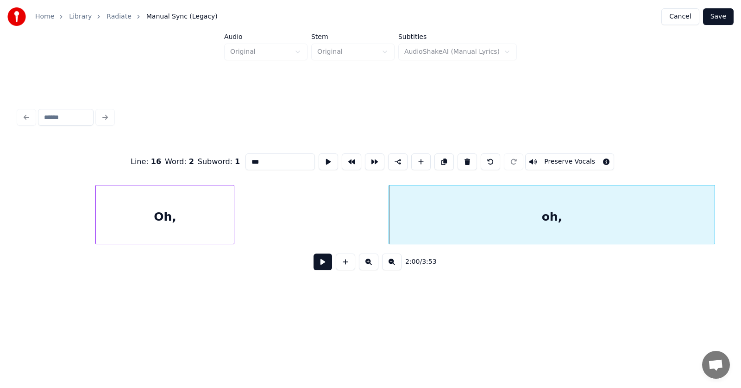
click at [246, 165] on input "***" at bounding box center [280, 161] width 69 height 17
type input "********"
click at [320, 267] on button at bounding box center [323, 261] width 19 height 17
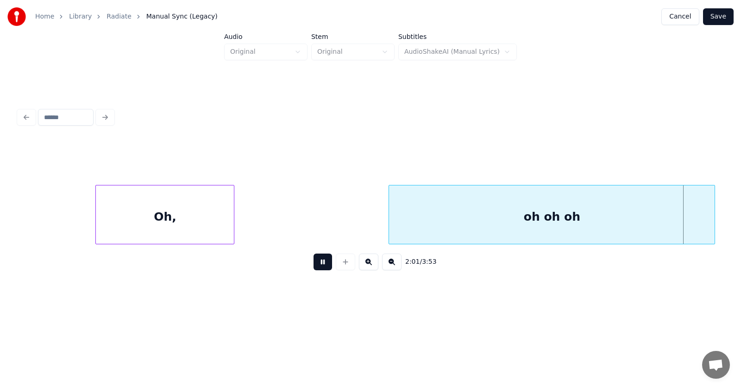
scroll to position [0, 42330]
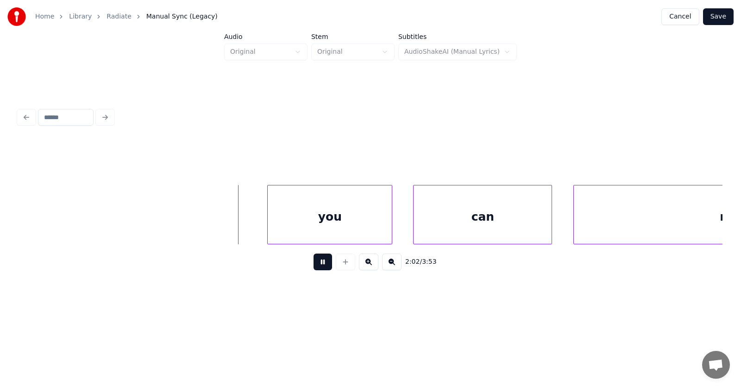
click at [320, 267] on button at bounding box center [323, 261] width 19 height 17
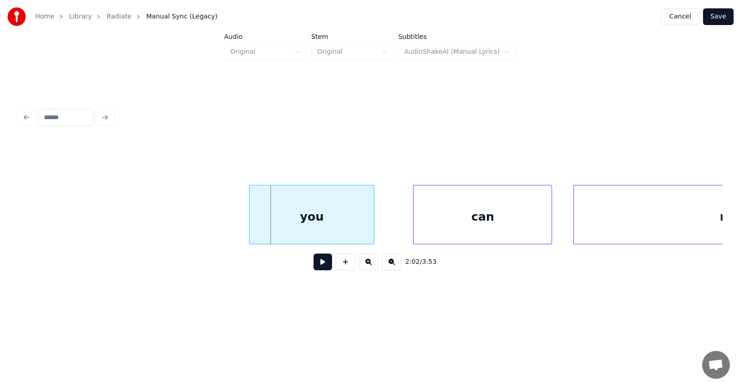
click at [315, 210] on div "you" at bounding box center [312, 216] width 124 height 63
click at [446, 223] on div "can" at bounding box center [473, 216] width 138 height 63
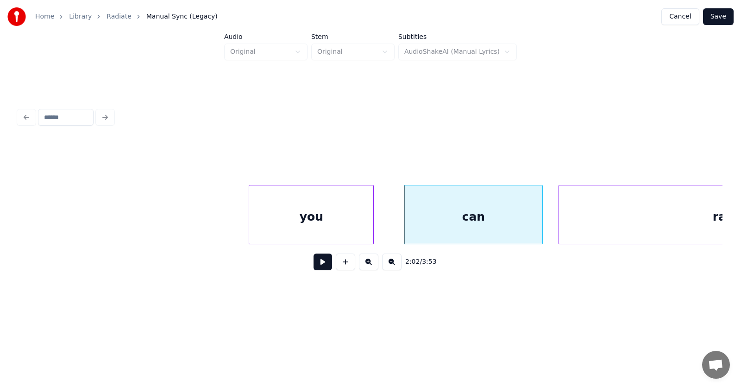
click at [562, 222] on div at bounding box center [560, 214] width 3 height 58
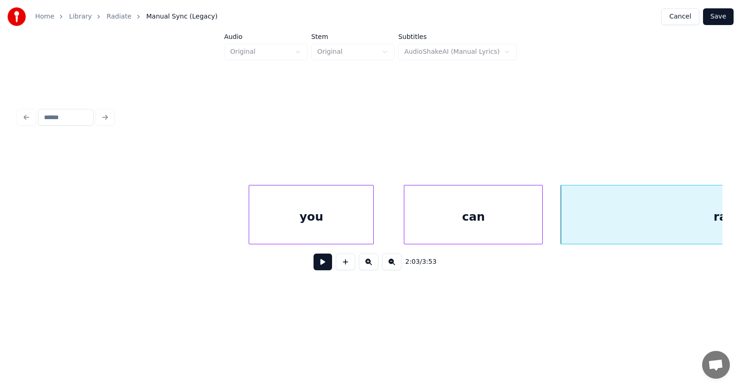
click at [318, 262] on button at bounding box center [323, 261] width 19 height 17
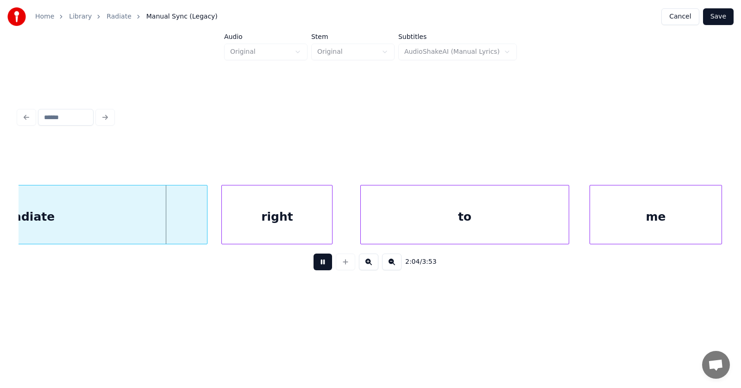
click at [318, 262] on button at bounding box center [323, 261] width 19 height 17
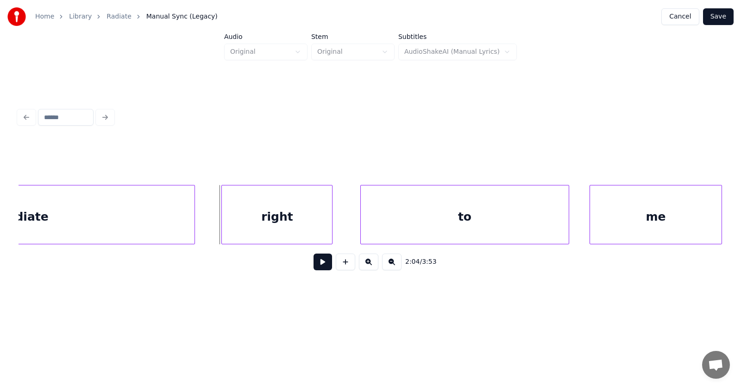
click at [193, 227] on div at bounding box center [193, 214] width 3 height 58
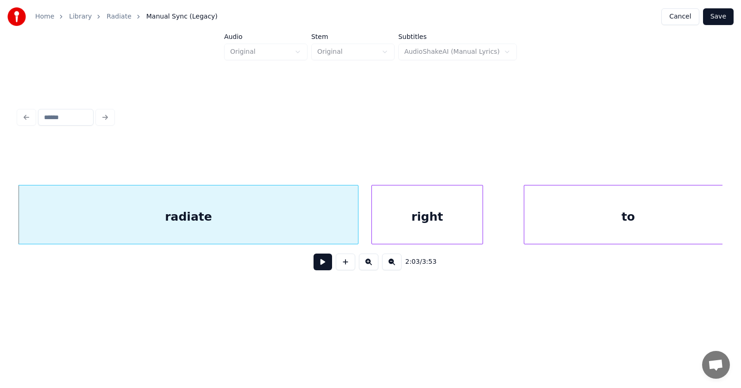
click at [443, 215] on div "right" at bounding box center [427, 216] width 110 height 63
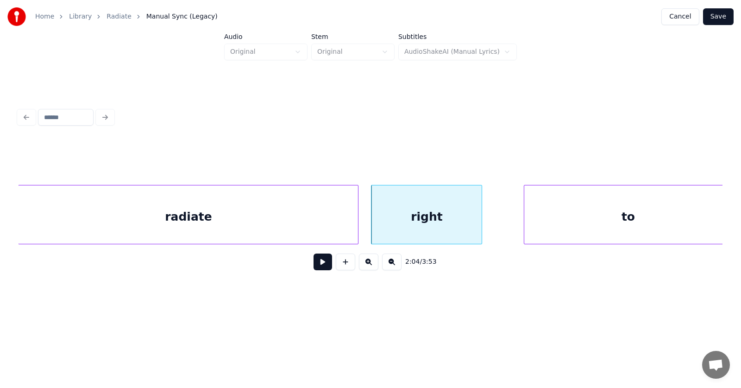
scroll to position [0, 42880]
click at [570, 220] on div "to" at bounding box center [599, 216] width 208 height 63
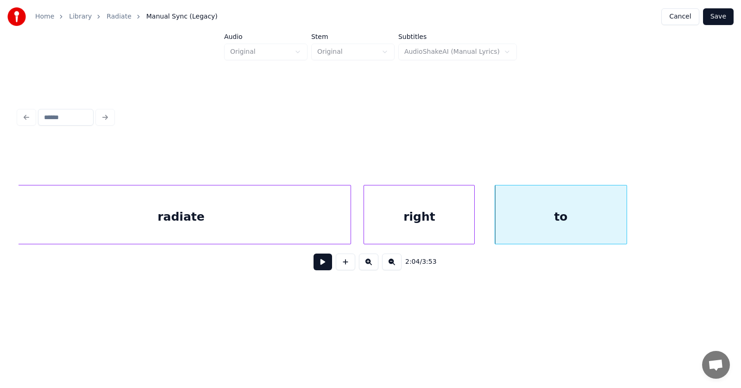
click at [626, 220] on div at bounding box center [625, 214] width 3 height 58
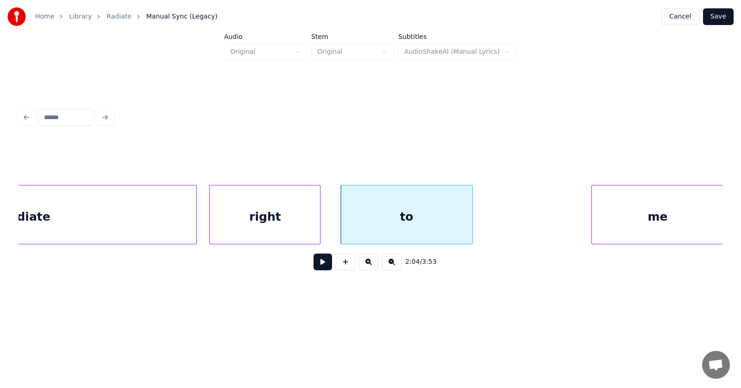
scroll to position [0, 43144]
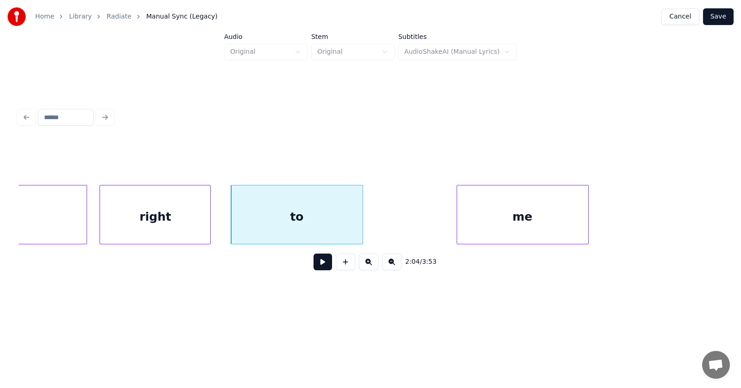
click at [499, 220] on div "me" at bounding box center [522, 216] width 131 height 63
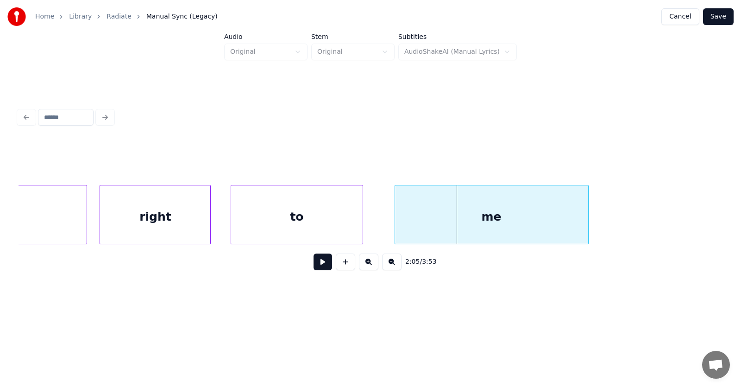
click at [396, 224] on div at bounding box center [396, 214] width 3 height 58
click at [317, 265] on button at bounding box center [323, 261] width 19 height 17
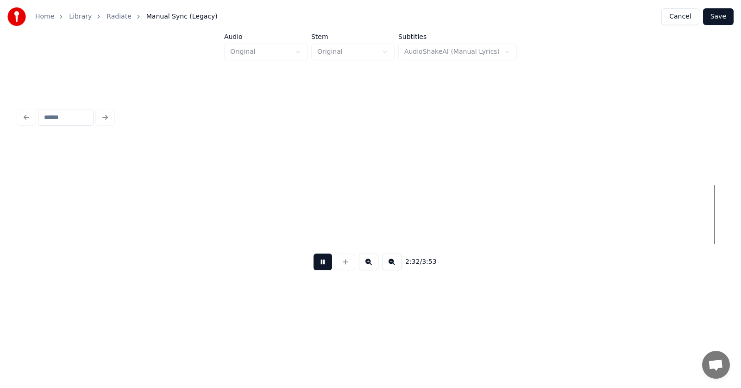
scroll to position [0, 53054]
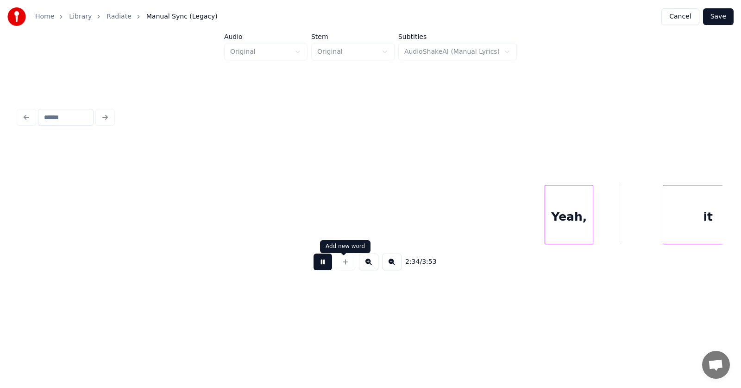
click at [317, 265] on button at bounding box center [323, 261] width 19 height 17
click at [519, 217] on div at bounding box center [520, 214] width 3 height 58
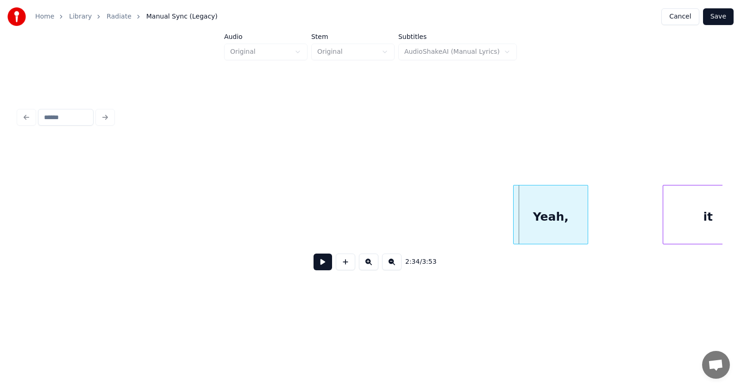
click at [562, 213] on div "Yeah," at bounding box center [551, 216] width 74 height 63
click at [539, 205] on div "Yeah," at bounding box center [551, 216] width 74 height 63
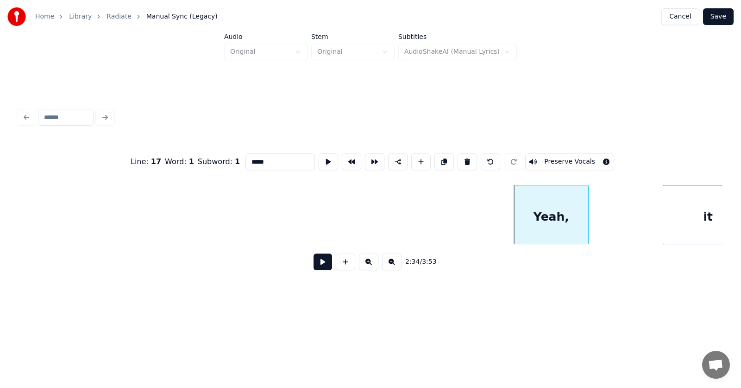
click at [314, 267] on button at bounding box center [323, 261] width 19 height 17
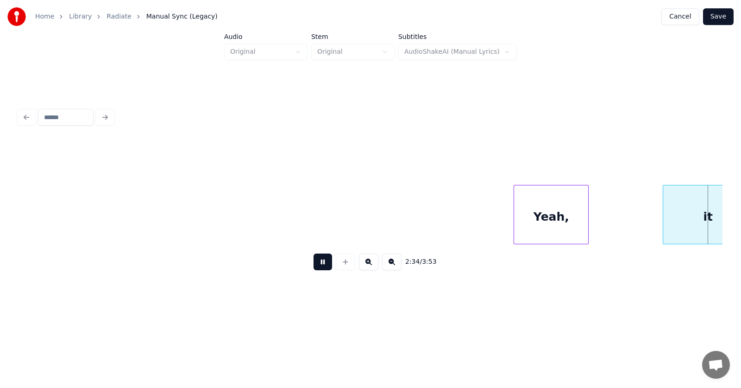
click at [314, 267] on button at bounding box center [323, 261] width 19 height 17
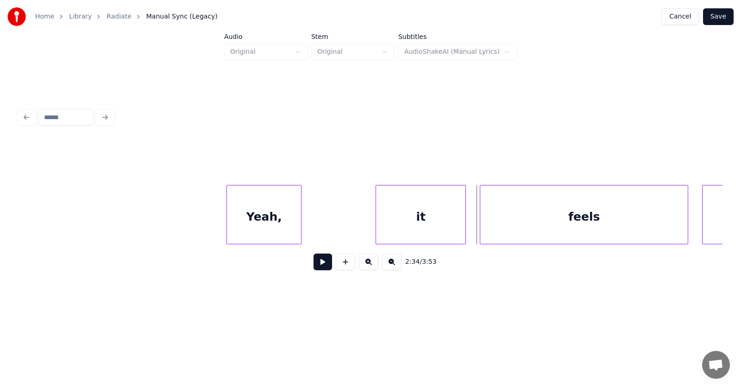
scroll to position [0, 53231]
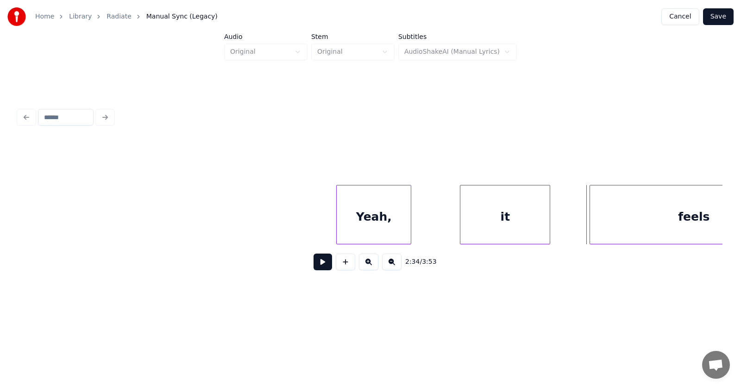
click at [481, 222] on div "it" at bounding box center [504, 216] width 89 height 63
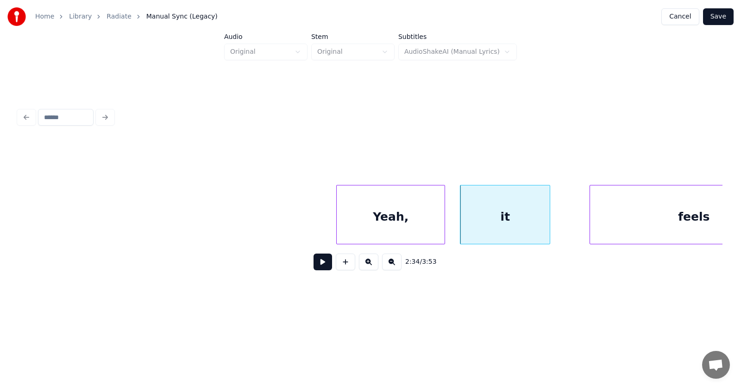
click at [444, 219] on div at bounding box center [443, 214] width 3 height 58
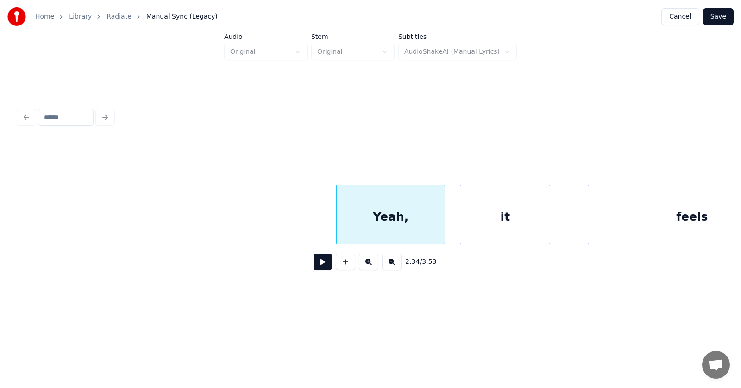
scroll to position [0, 53305]
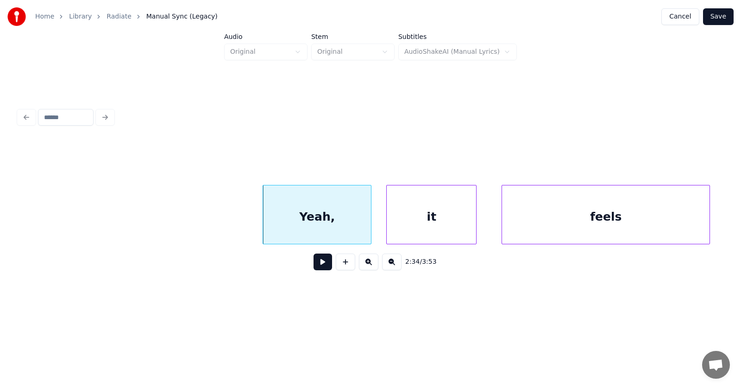
click at [632, 221] on div "feels" at bounding box center [606, 216] width 208 height 63
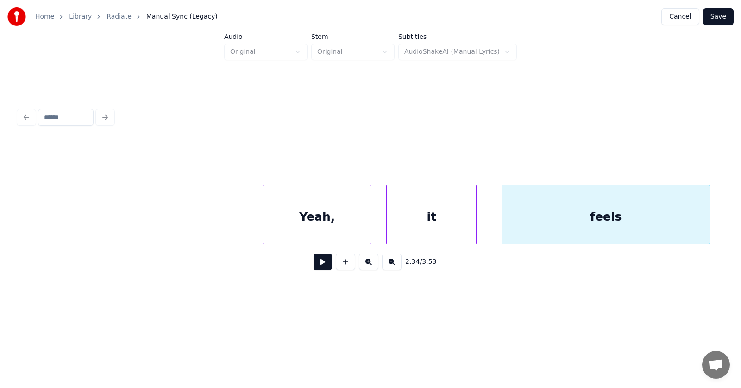
click at [318, 268] on button at bounding box center [323, 261] width 19 height 17
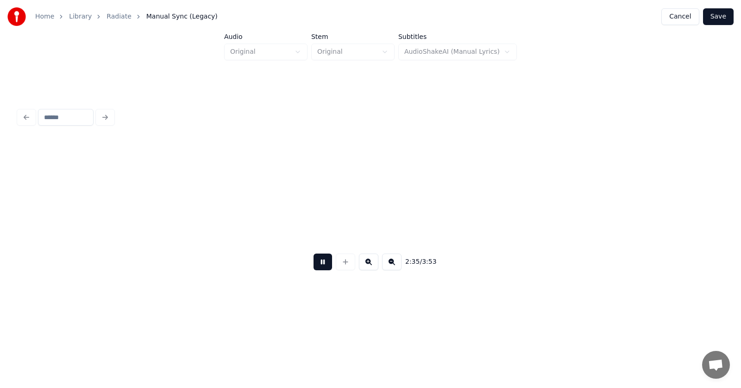
scroll to position [0, 54014]
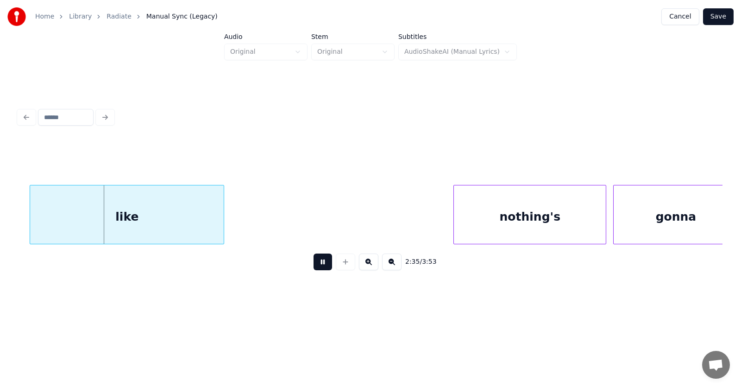
click at [318, 268] on button at bounding box center [323, 261] width 19 height 17
click at [138, 216] on div "like" at bounding box center [116, 216] width 194 height 63
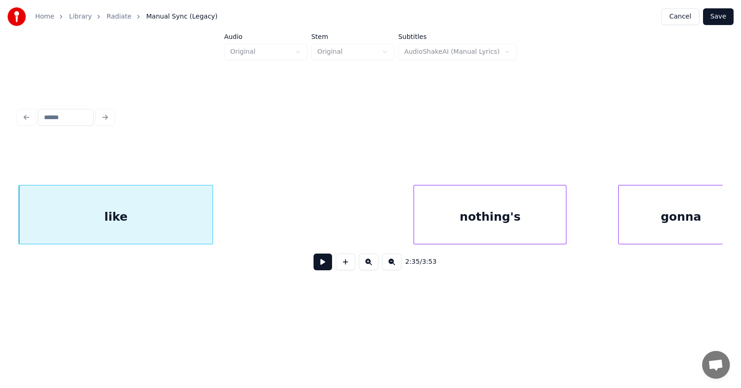
click at [452, 219] on div "nothing's" at bounding box center [490, 216] width 152 height 63
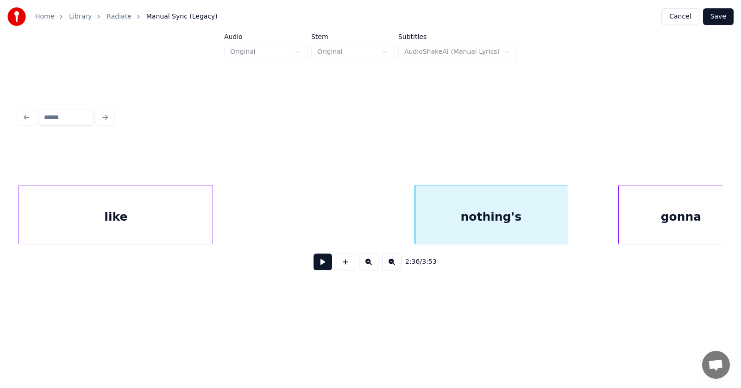
scroll to position [0, 54027]
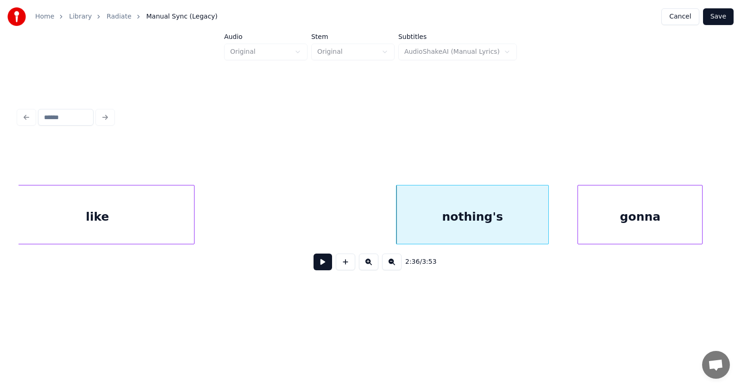
click at [629, 220] on div "gonna" at bounding box center [640, 216] width 124 height 63
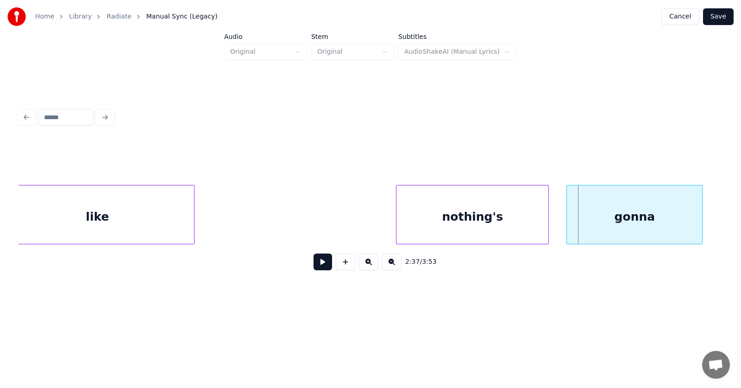
click at [569, 224] on div at bounding box center [568, 214] width 3 height 58
click at [451, 225] on div "nothing's" at bounding box center [473, 216] width 152 height 63
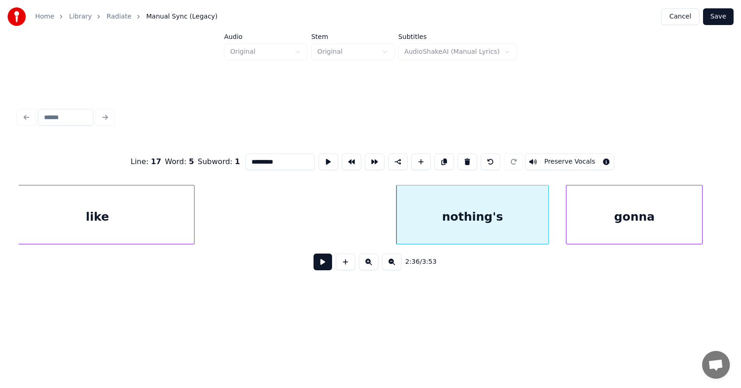
click at [317, 267] on button at bounding box center [323, 261] width 19 height 17
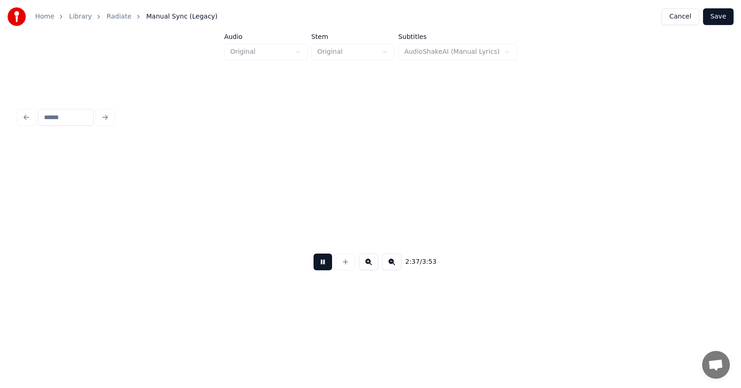
scroll to position [0, 54734]
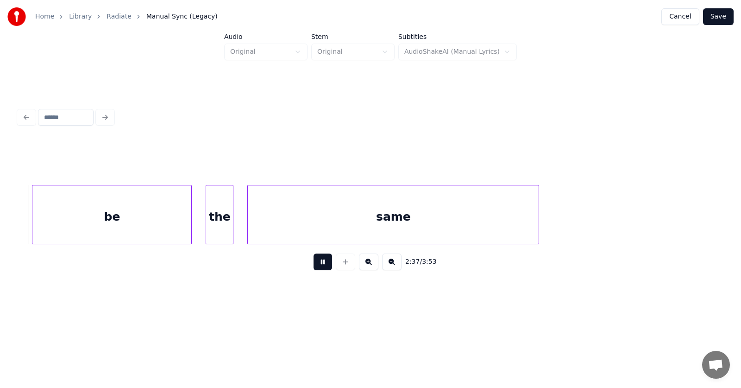
click at [317, 267] on button at bounding box center [323, 261] width 19 height 17
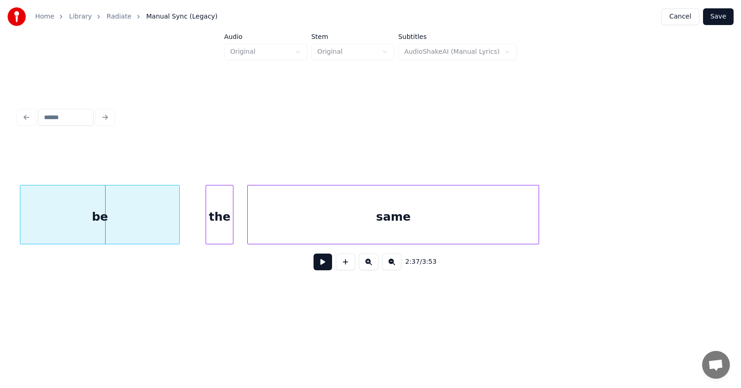
scroll to position [0, 54733]
click at [125, 226] on div "be" at bounding box center [98, 216] width 159 height 63
click at [206, 228] on div "the" at bounding box center [202, 216] width 27 height 63
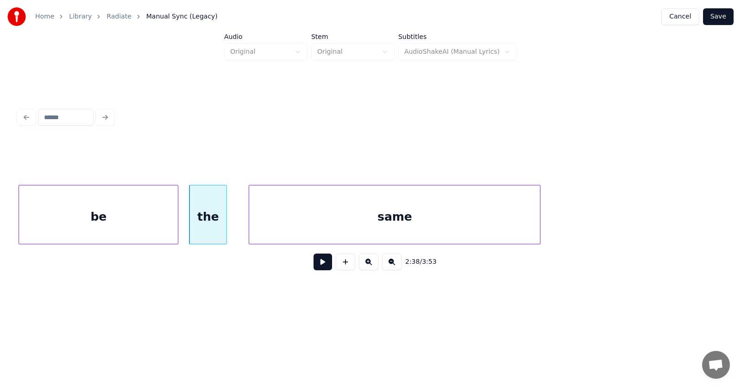
click at [226, 228] on div at bounding box center [225, 214] width 3 height 58
click at [284, 224] on div "same" at bounding box center [386, 216] width 291 height 63
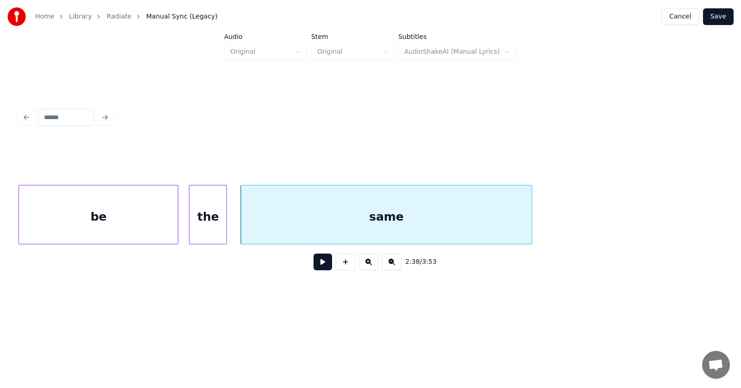
click at [315, 266] on button at bounding box center [323, 261] width 19 height 17
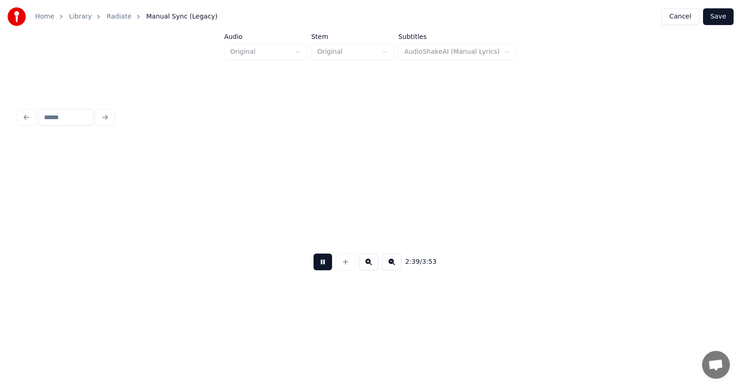
scroll to position [0, 55438]
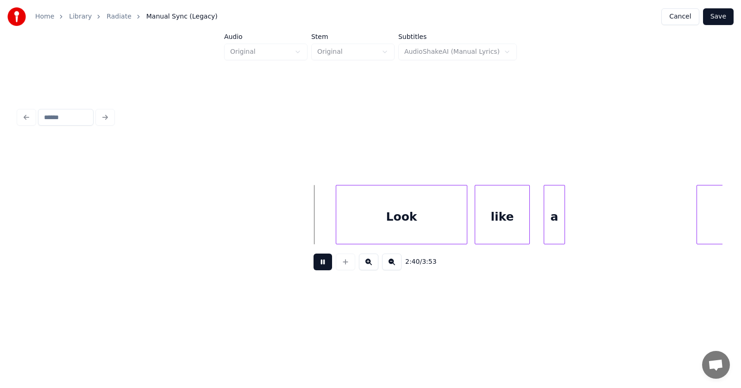
click at [315, 266] on button at bounding box center [323, 261] width 19 height 17
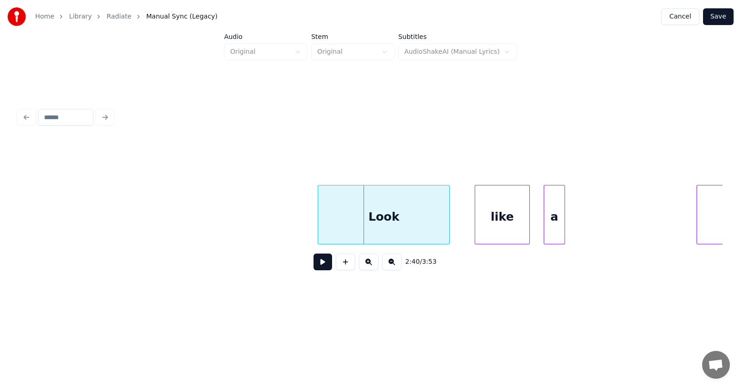
click at [372, 220] on div "Look" at bounding box center [383, 216] width 131 height 63
click at [302, 220] on div at bounding box center [300, 214] width 3 height 58
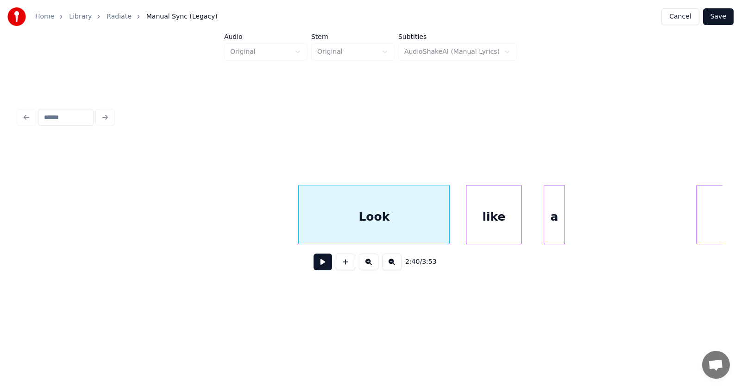
click at [503, 231] on div "like" at bounding box center [494, 216] width 55 height 63
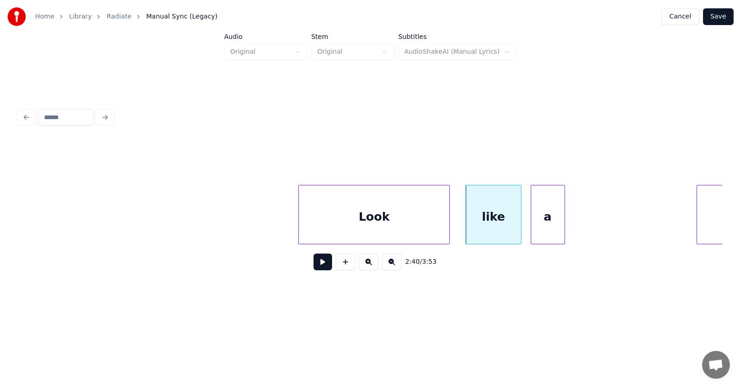
click at [532, 231] on div at bounding box center [532, 214] width 3 height 58
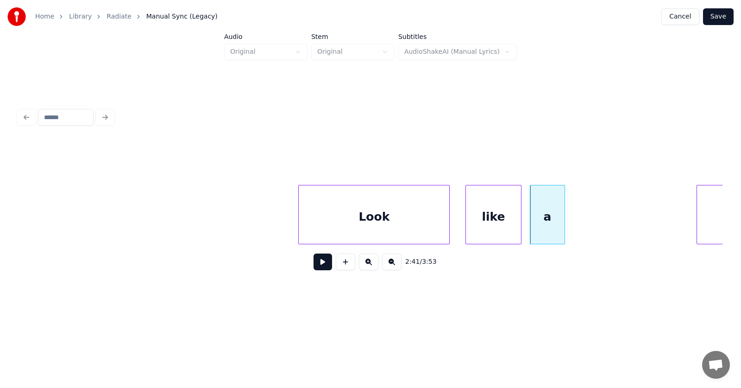
click at [484, 217] on div "like" at bounding box center [493, 216] width 55 height 63
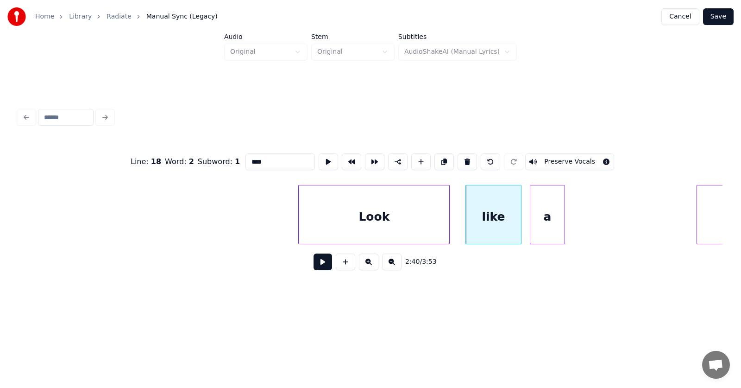
click at [315, 266] on button at bounding box center [323, 261] width 19 height 17
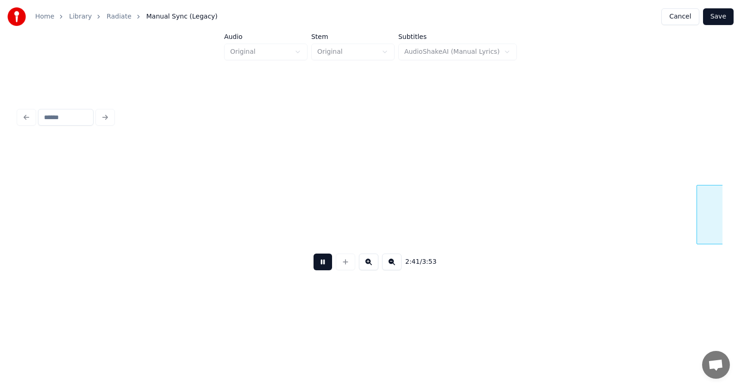
scroll to position [0, 56145]
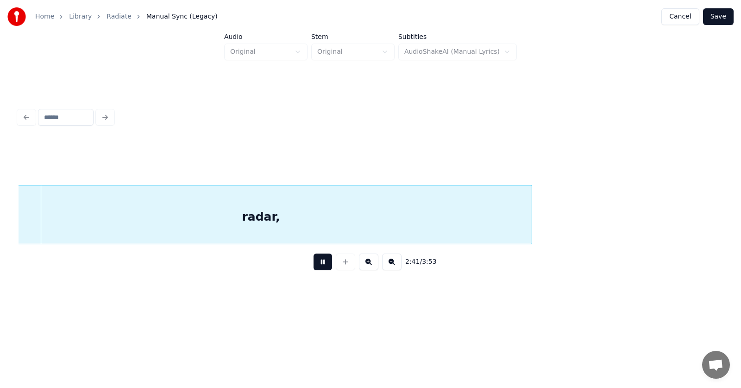
click at [315, 266] on button at bounding box center [323, 261] width 19 height 17
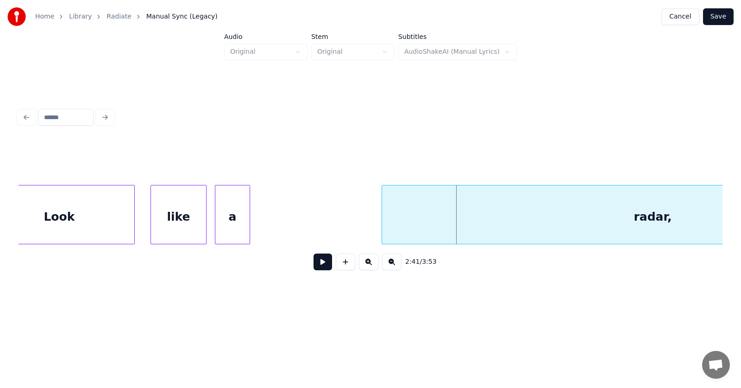
scroll to position [0, 55643]
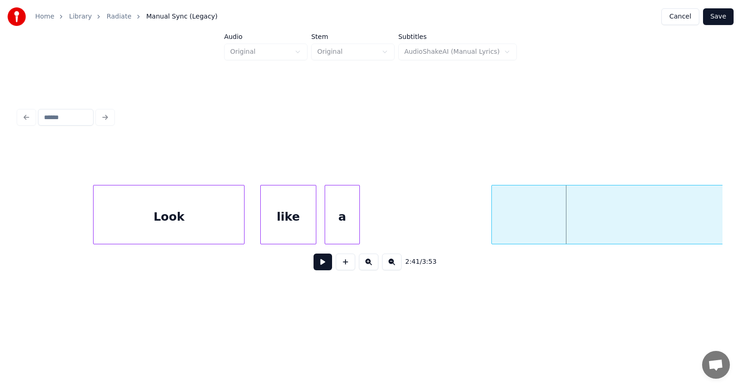
click at [348, 219] on div "a" at bounding box center [342, 216] width 34 height 63
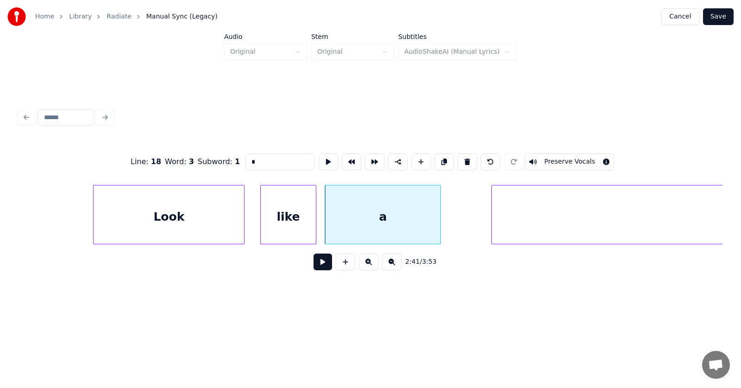
click at [440, 220] on div at bounding box center [439, 214] width 3 height 58
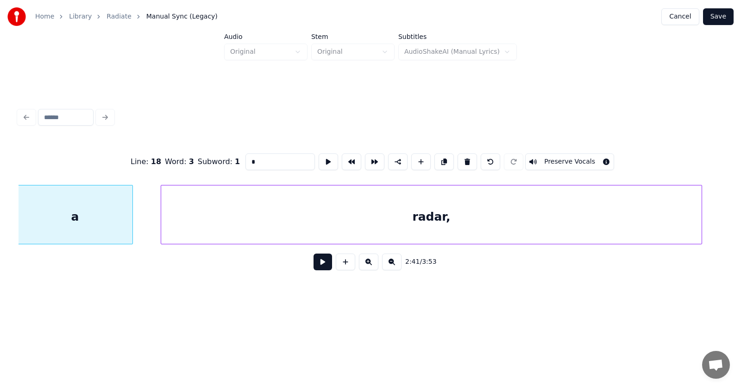
click at [485, 221] on div "radar," at bounding box center [431, 216] width 541 height 63
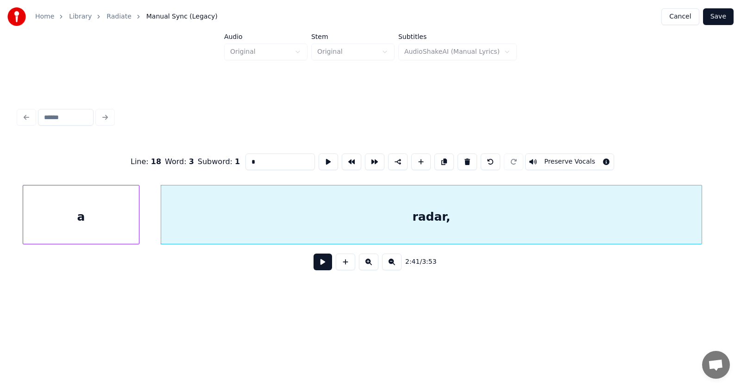
click at [107, 230] on div "a" at bounding box center [80, 216] width 115 height 63
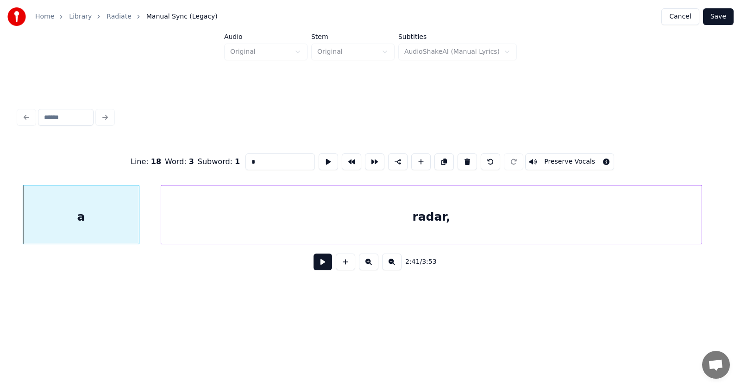
scroll to position [0, 55753]
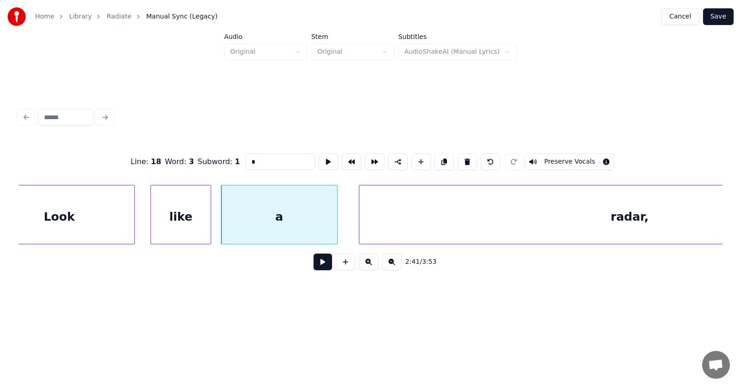
click at [210, 224] on div at bounding box center [209, 214] width 3 height 58
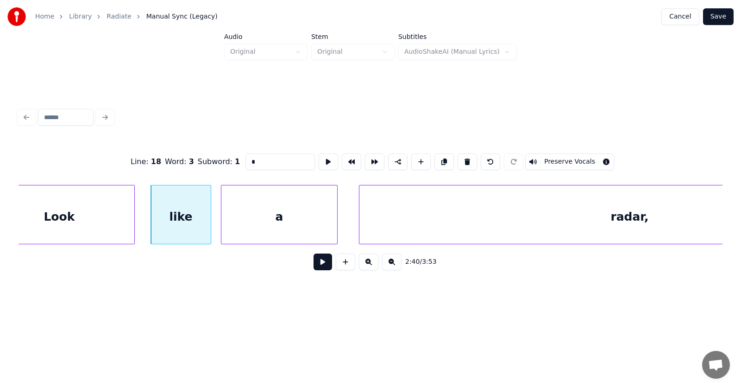
click at [264, 222] on div "a" at bounding box center [278, 216] width 115 height 63
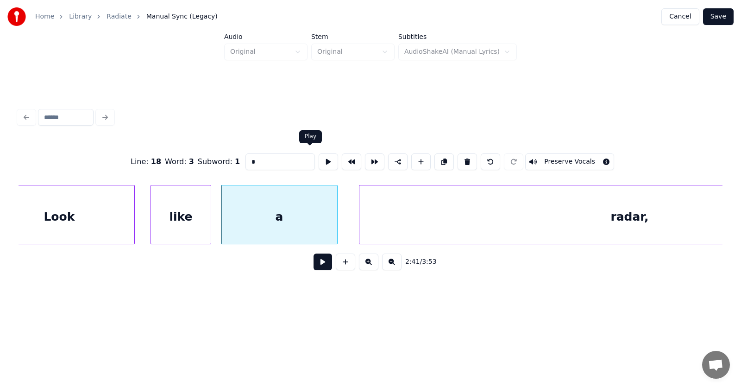
click at [319, 160] on button at bounding box center [328, 161] width 19 height 17
click at [314, 270] on button at bounding box center [323, 261] width 19 height 17
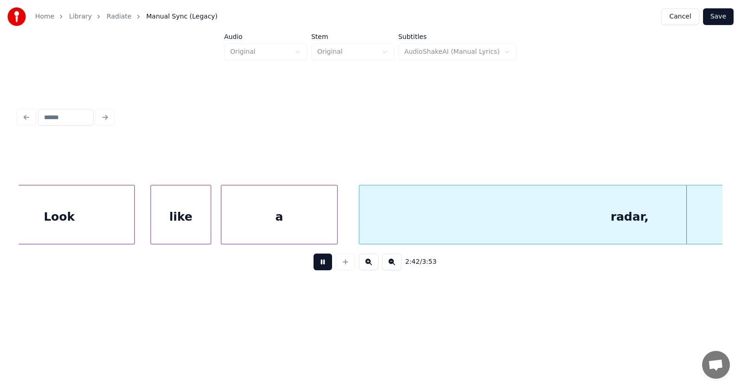
scroll to position [0, 56457]
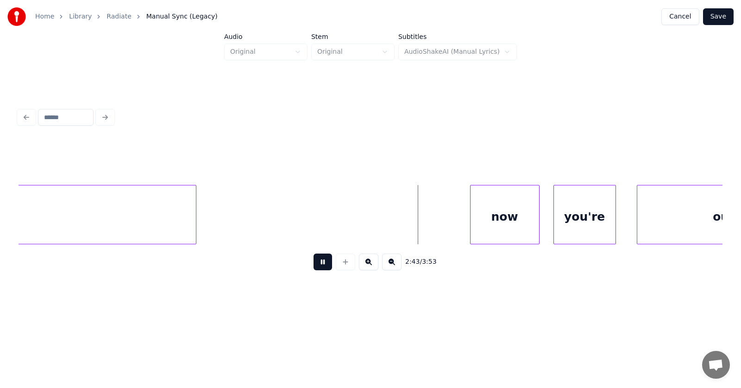
click at [316, 270] on button at bounding box center [323, 261] width 19 height 17
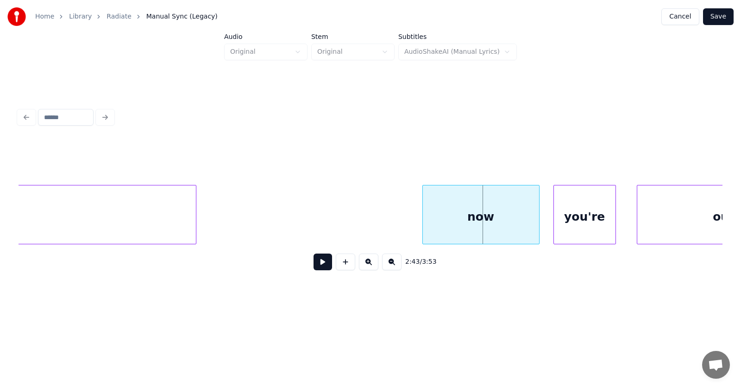
click at [423, 222] on div at bounding box center [424, 214] width 3 height 58
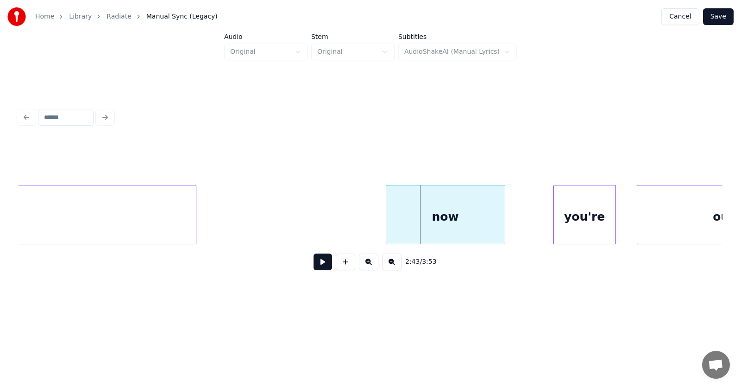
click at [448, 219] on div "now" at bounding box center [445, 216] width 119 height 63
click at [549, 224] on div "you're" at bounding box center [556, 216] width 62 height 63
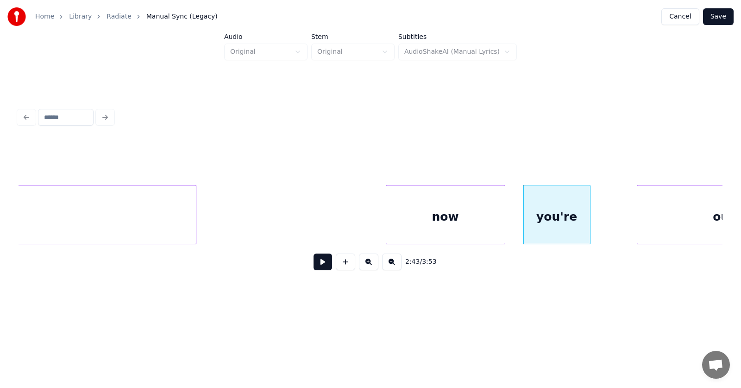
click at [590, 220] on div at bounding box center [588, 214] width 3 height 58
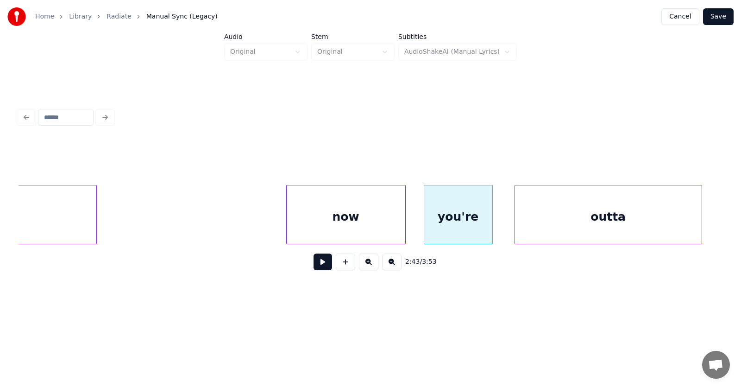
click at [634, 218] on div "outta" at bounding box center [608, 216] width 187 height 63
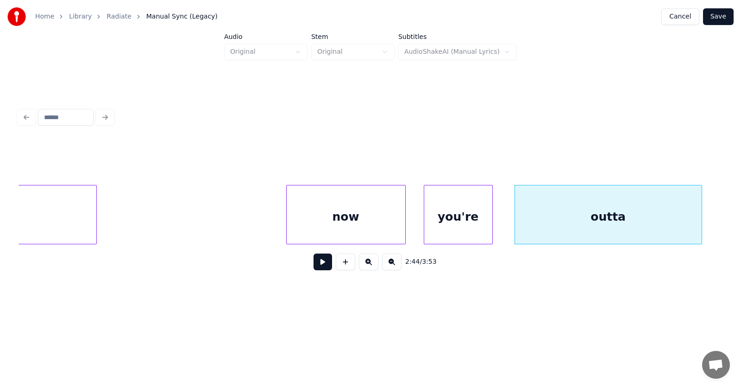
click at [316, 264] on button at bounding box center [323, 261] width 19 height 17
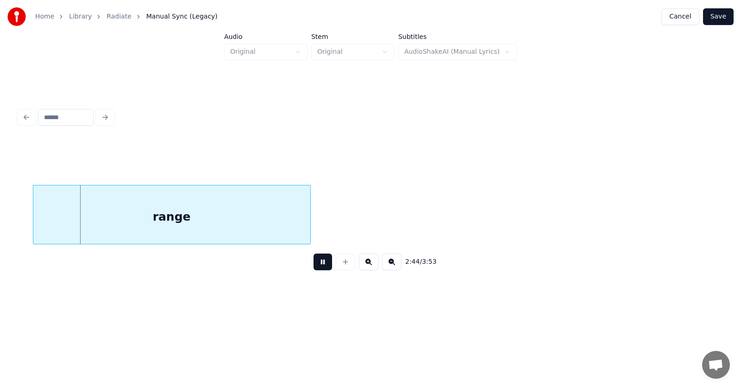
click at [316, 264] on button at bounding box center [323, 261] width 19 height 17
click at [195, 210] on div "range" at bounding box center [157, 216] width 277 height 63
click at [314, 268] on button at bounding box center [323, 261] width 19 height 17
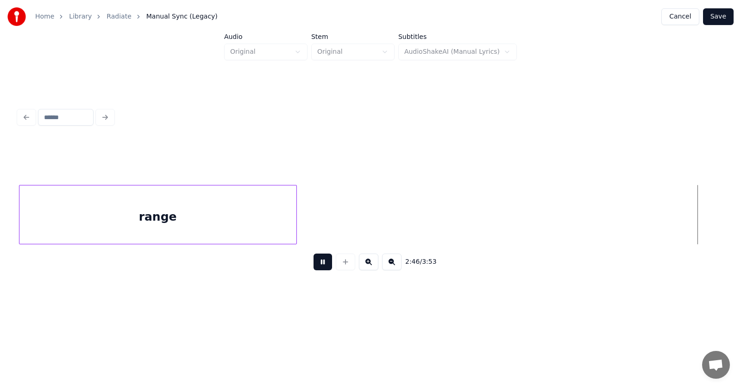
scroll to position [0, 57970]
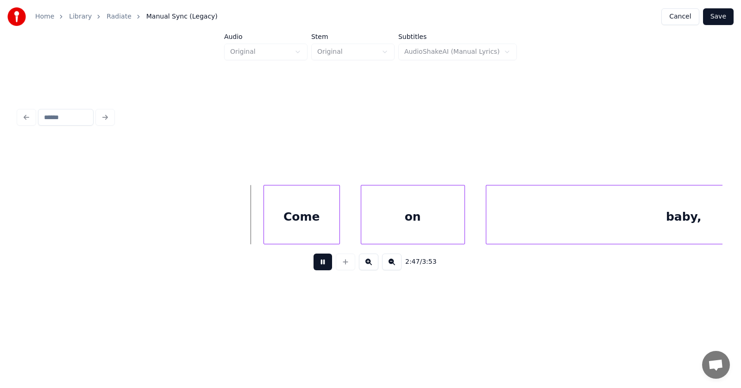
click at [317, 269] on button at bounding box center [323, 261] width 19 height 17
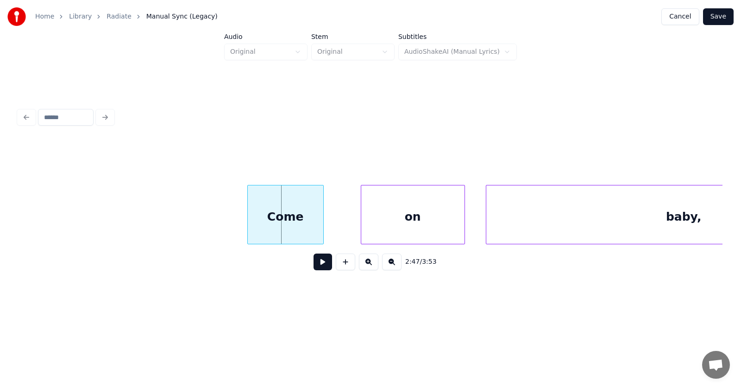
click at [293, 225] on div "Come" at bounding box center [286, 216] width 76 height 63
click at [362, 226] on div "on" at bounding box center [388, 216] width 103 height 63
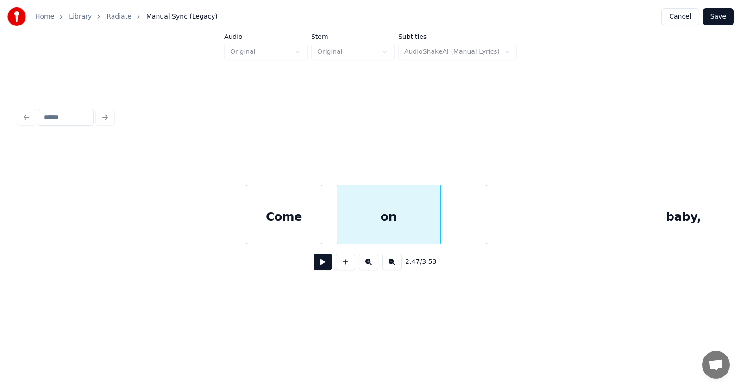
scroll to position [0, 58127]
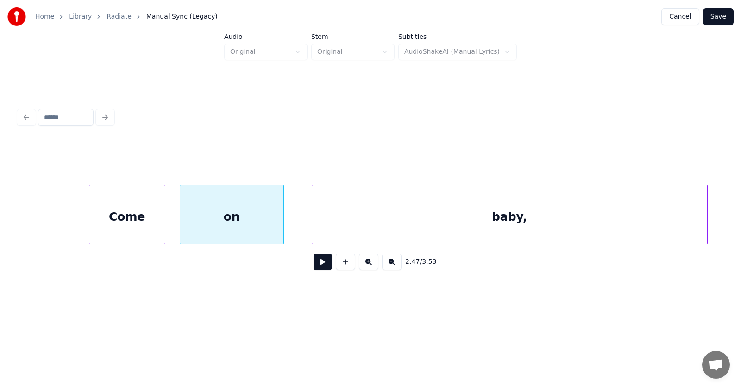
click at [511, 224] on div "baby," at bounding box center [509, 216] width 395 height 63
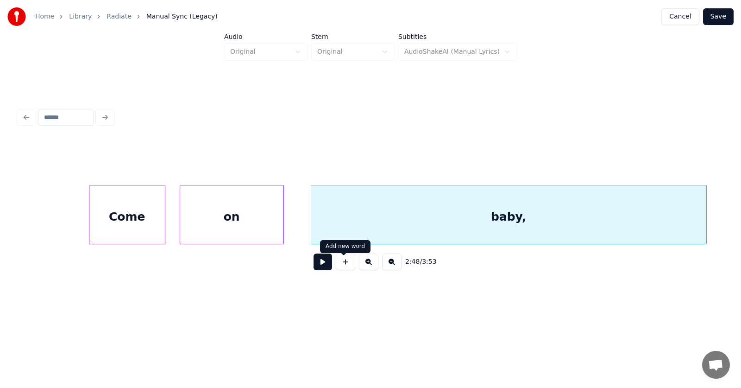
click at [321, 266] on button at bounding box center [323, 261] width 19 height 17
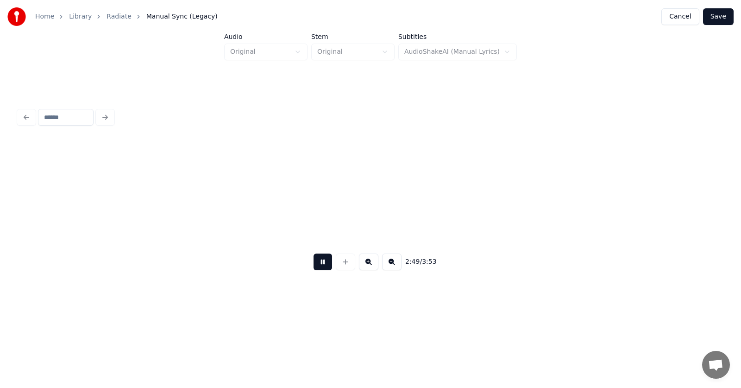
scroll to position [0, 58833]
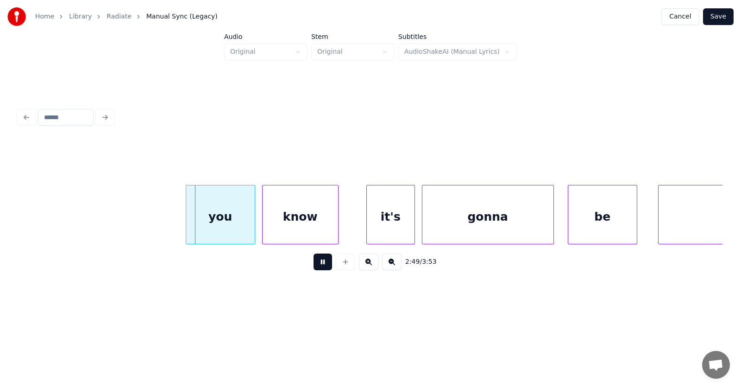
click at [321, 266] on button at bounding box center [323, 261] width 19 height 17
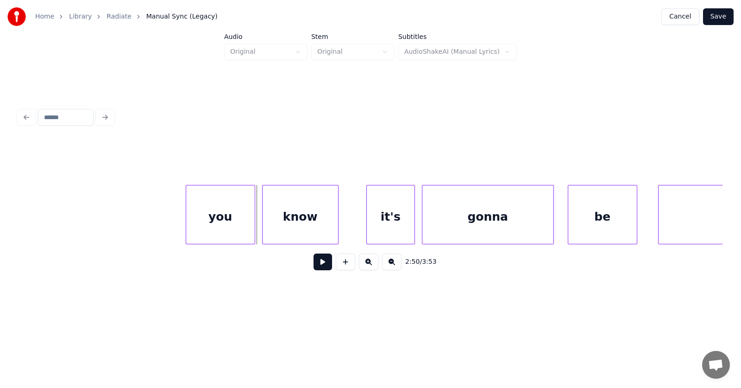
click at [245, 233] on div "you" at bounding box center [220, 216] width 69 height 63
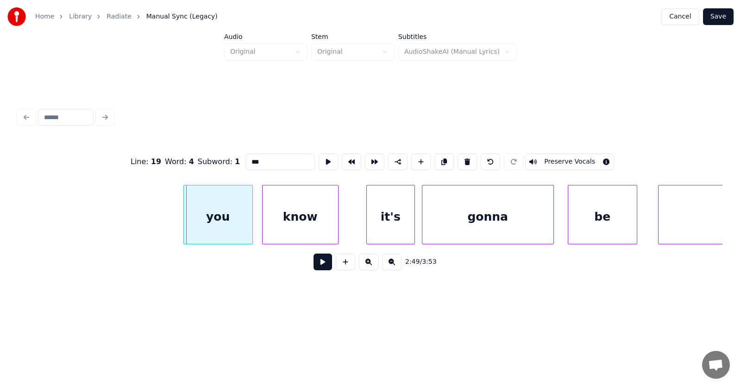
click at [234, 230] on div "you" at bounding box center [218, 216] width 69 height 63
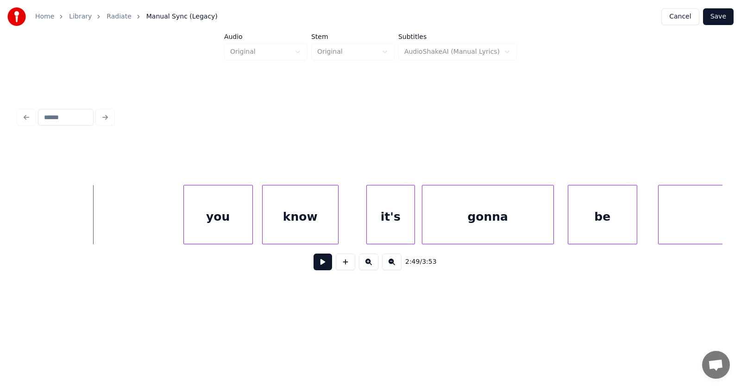
click at [314, 266] on button at bounding box center [323, 261] width 19 height 17
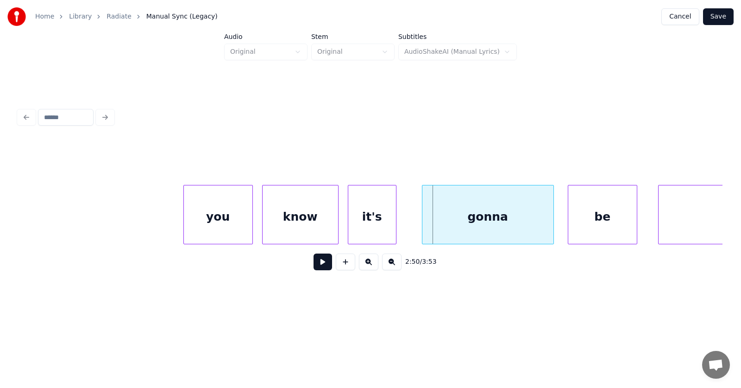
click at [365, 227] on div "it's" at bounding box center [372, 216] width 48 height 63
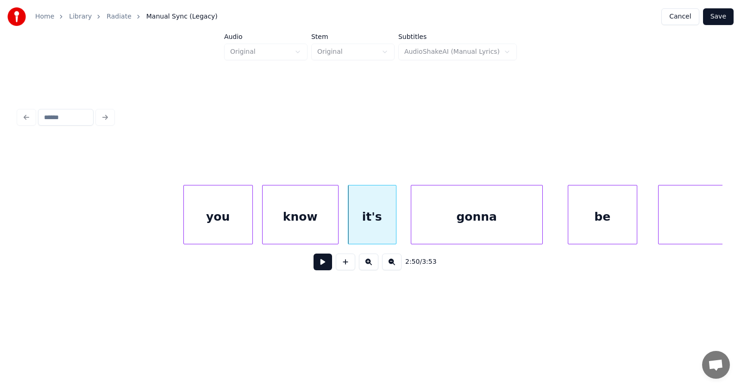
click at [452, 228] on div "gonna" at bounding box center [476, 216] width 131 height 63
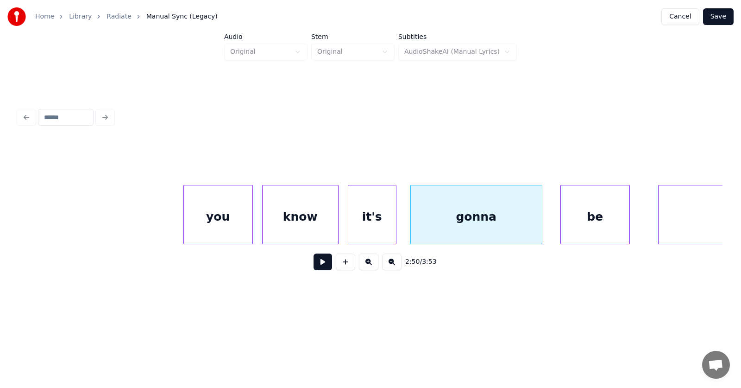
click at [603, 221] on div "be" at bounding box center [595, 216] width 69 height 63
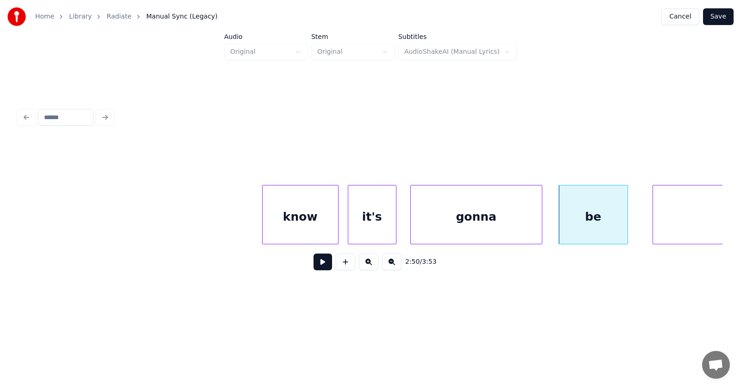
scroll to position [0, 59149]
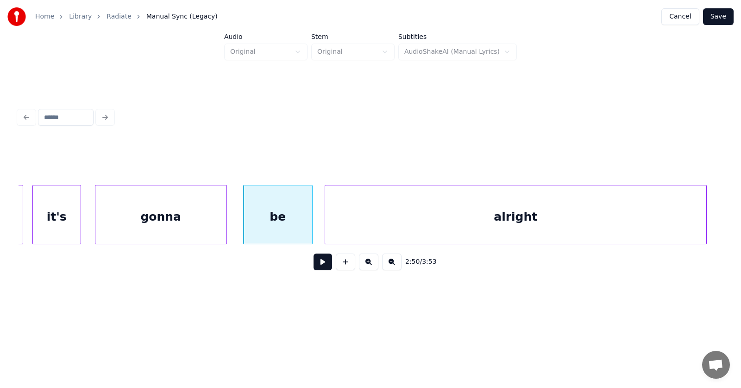
click at [687, 217] on div "alright" at bounding box center [515, 216] width 381 height 63
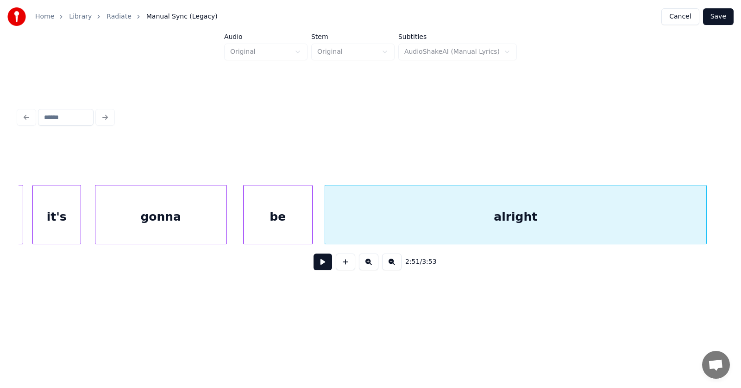
click at [324, 265] on button at bounding box center [323, 261] width 19 height 17
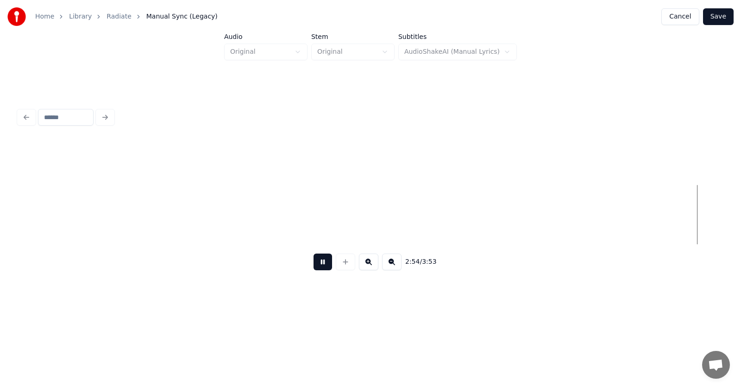
scroll to position [0, 60563]
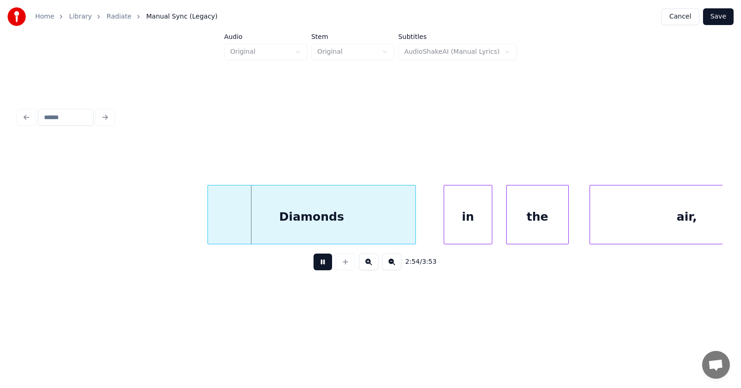
click at [315, 266] on button at bounding box center [323, 261] width 19 height 17
click at [315, 222] on div "Diamonds" at bounding box center [298, 216] width 208 height 63
click at [196, 223] on div "Diamonds" at bounding box center [297, 216] width 208 height 63
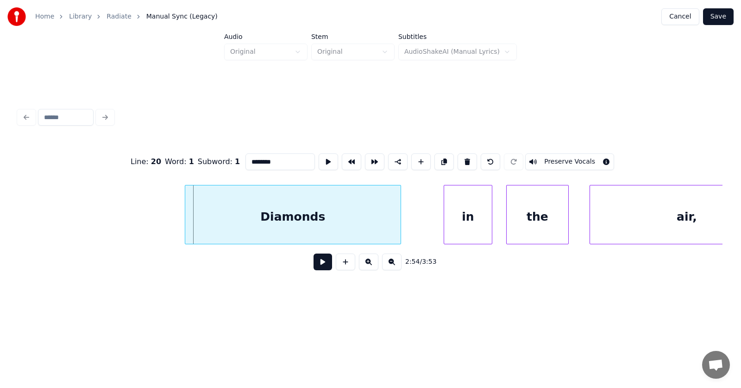
click at [185, 223] on div at bounding box center [186, 214] width 3 height 58
click at [436, 220] on div "in" at bounding box center [442, 216] width 48 height 63
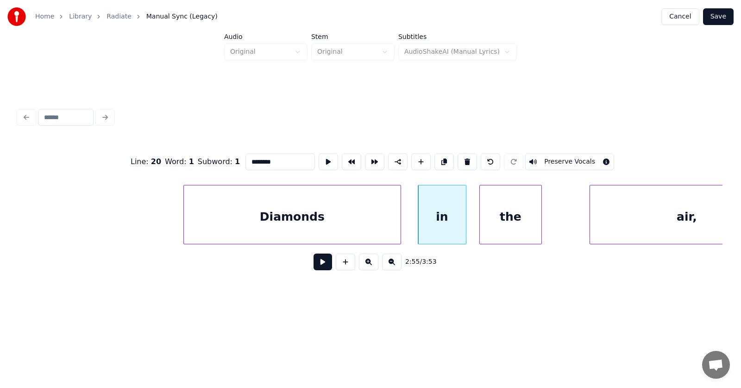
click at [497, 223] on div "the" at bounding box center [511, 216] width 62 height 63
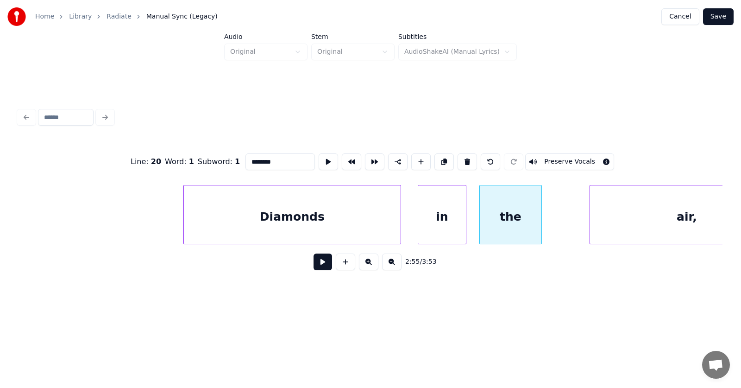
scroll to position [0, 60622]
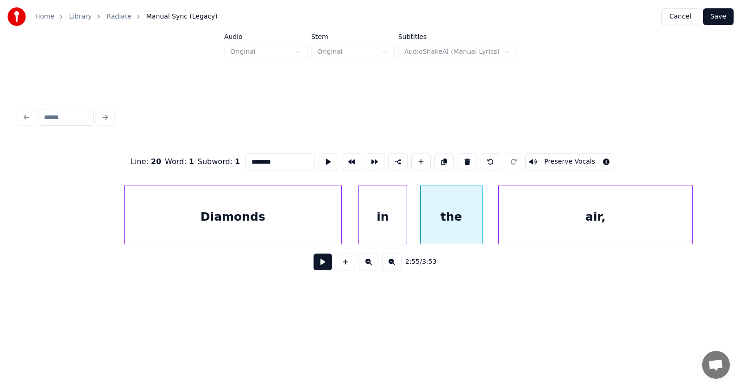
click at [633, 224] on div "air," at bounding box center [596, 216] width 194 height 63
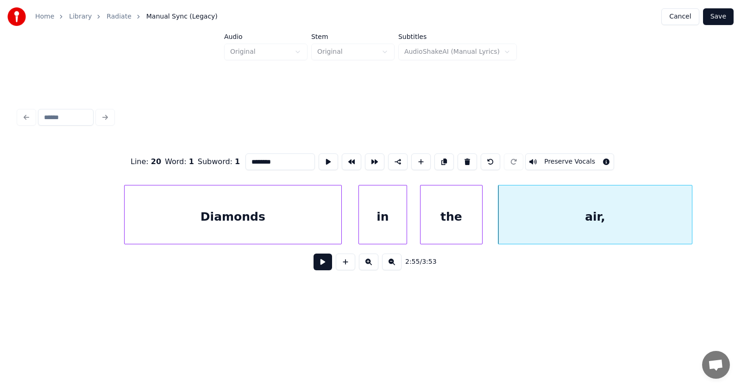
click at [316, 266] on button at bounding box center [323, 261] width 19 height 17
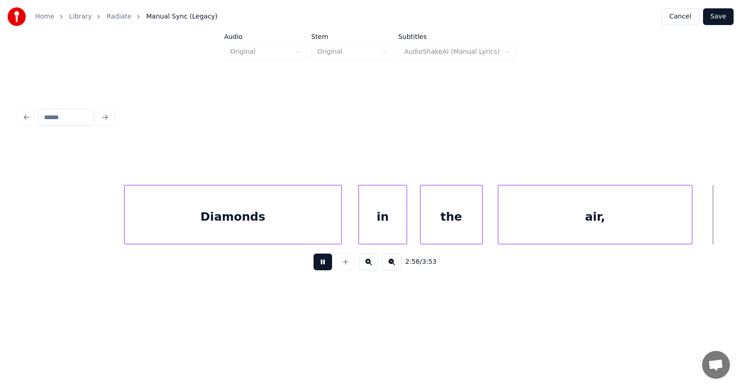
scroll to position [0, 61331]
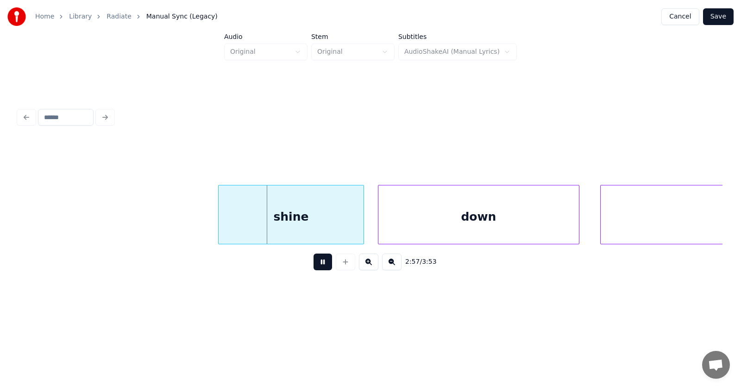
click at [317, 266] on button at bounding box center [323, 261] width 19 height 17
click at [279, 226] on div "shine" at bounding box center [279, 216] width 145 height 63
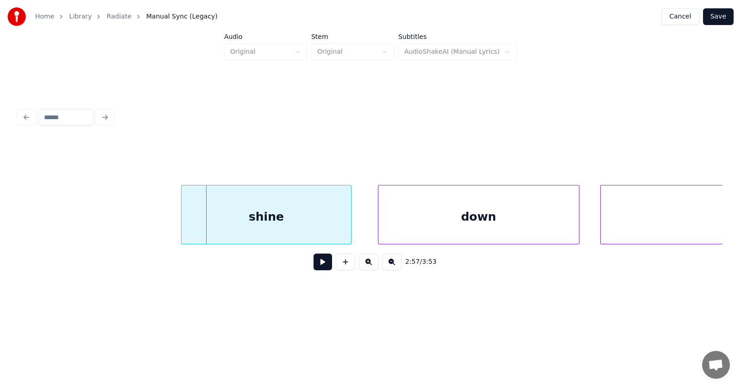
click at [182, 218] on div at bounding box center [183, 214] width 3 height 58
click at [425, 231] on div "down" at bounding box center [464, 216] width 201 height 63
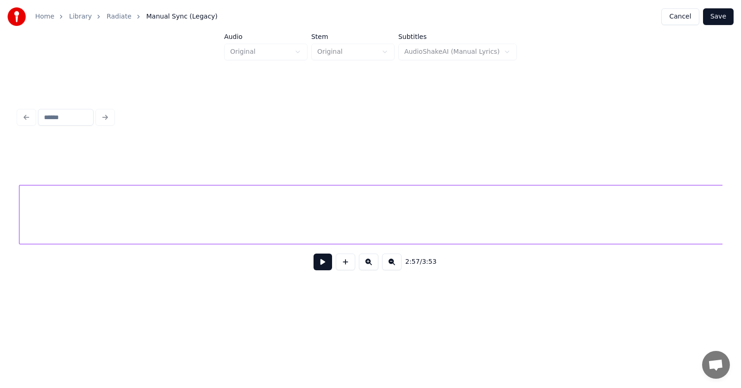
scroll to position [0, 61904]
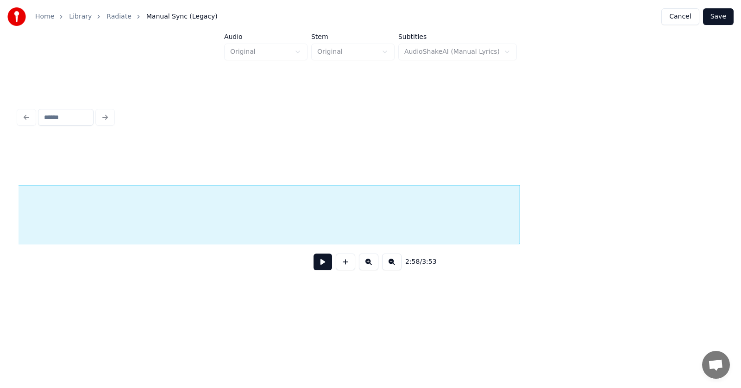
scroll to position [0, 72144]
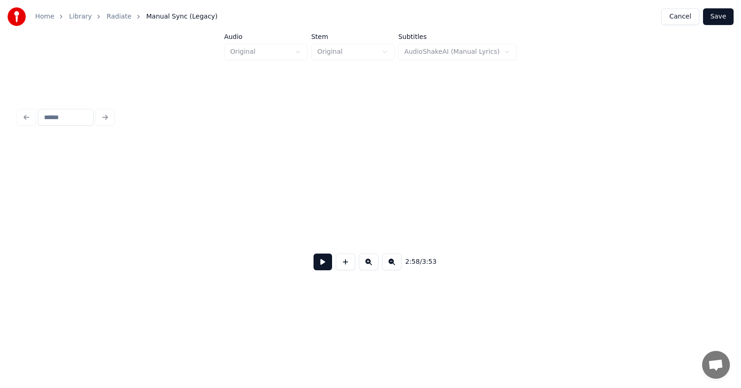
click at [0, 217] on div "Home Library Radiate Manual Sync (Legacy) Cancel Save Audio Original Stem Origi…" at bounding box center [370, 154] width 741 height 308
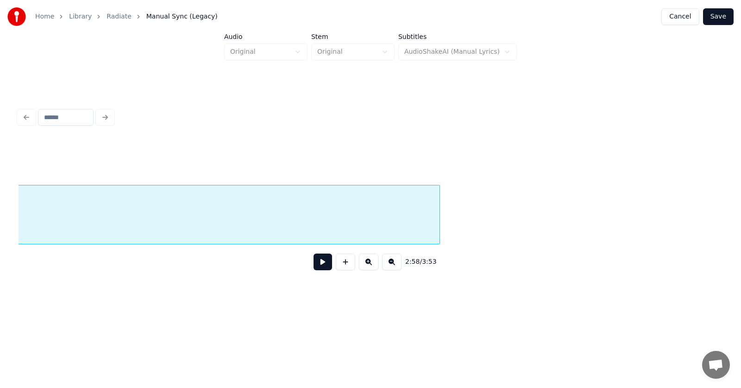
scroll to position [0, 71486]
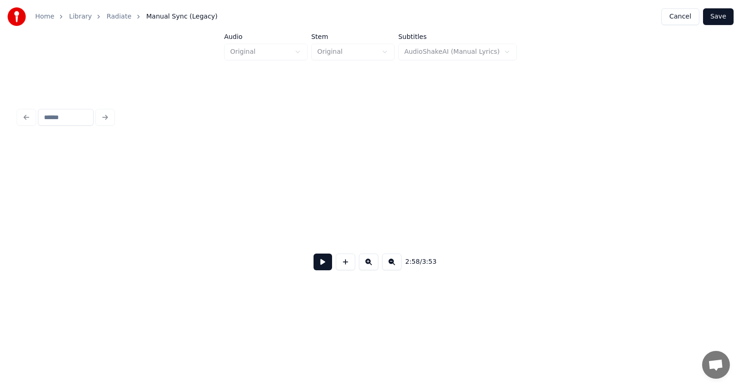
click at [0, 215] on div "Home Library Radiate Manual Sync (Legacy) Cancel Save Audio Original Stem Origi…" at bounding box center [370, 154] width 741 height 308
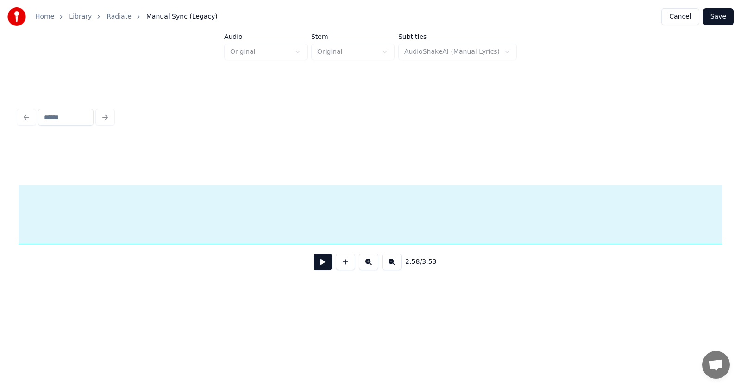
scroll to position [0, 70938]
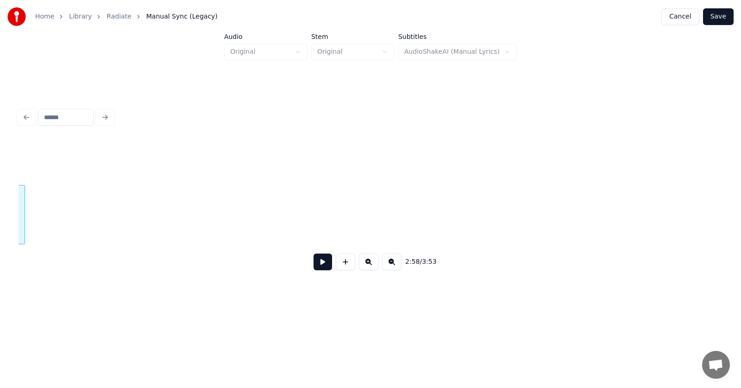
click at [0, 232] on div "Home Library Radiate Manual Sync (Legacy) Cancel Save Audio Original Stem Origi…" at bounding box center [370, 154] width 741 height 308
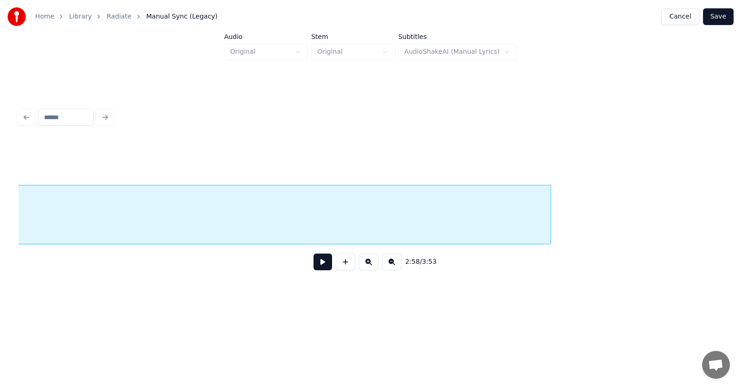
scroll to position [0, 70281]
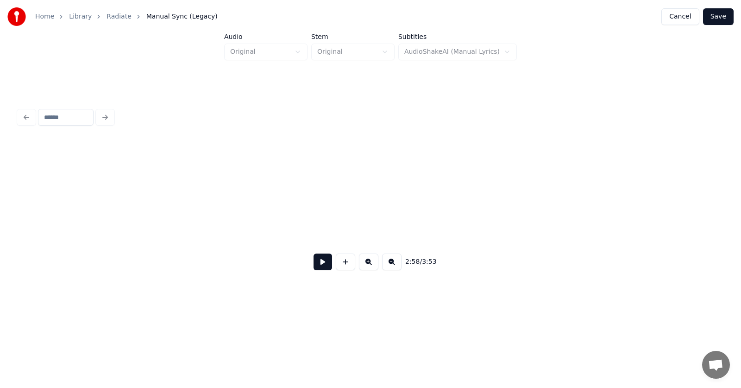
click at [0, 210] on div "Home Library Radiate Manual Sync (Legacy) Cancel Save Audio Original Stem Origi…" at bounding box center [370, 154] width 741 height 308
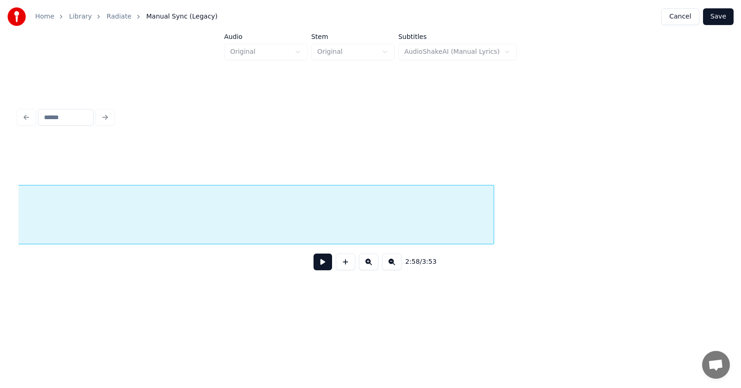
scroll to position [0, 69568]
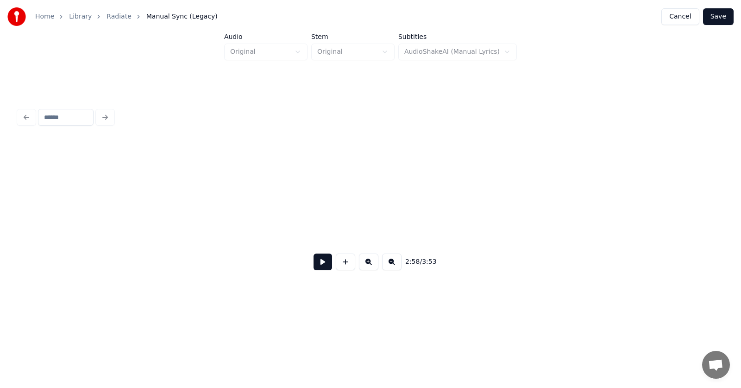
click at [0, 224] on div "Home Library Radiate Manual Sync (Legacy) Cancel Save Audio Original Stem Origi…" at bounding box center [370, 154] width 741 height 308
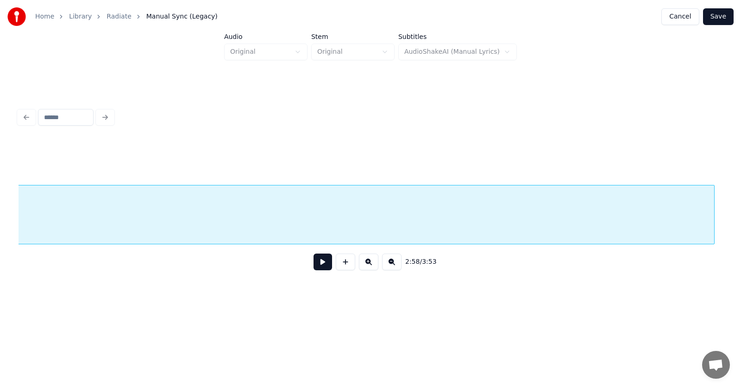
scroll to position [0, 68910]
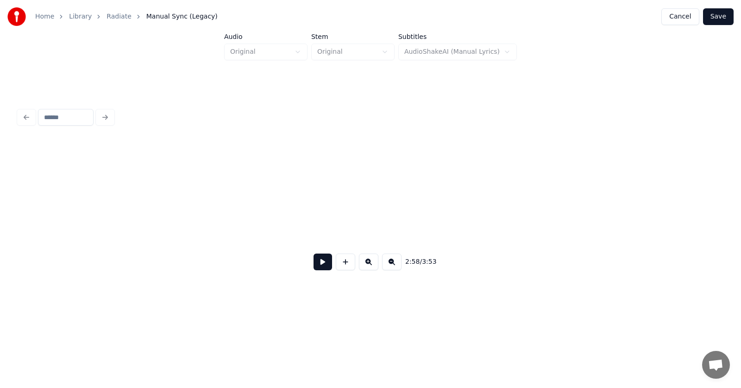
click at [0, 227] on div "Home Library Radiate Manual Sync (Legacy) Cancel Save Audio Original Stem Origi…" at bounding box center [370, 154] width 741 height 308
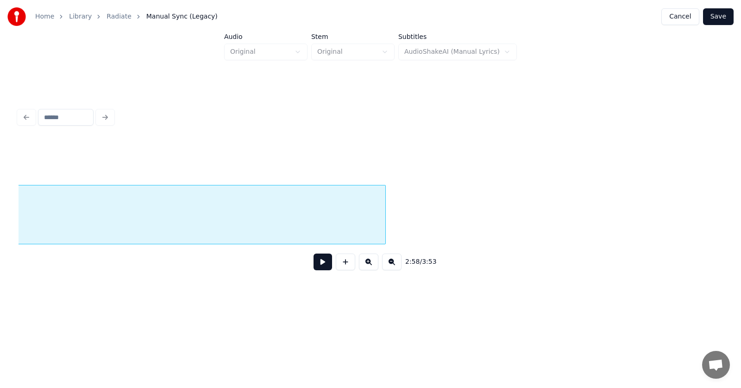
scroll to position [0, 68307]
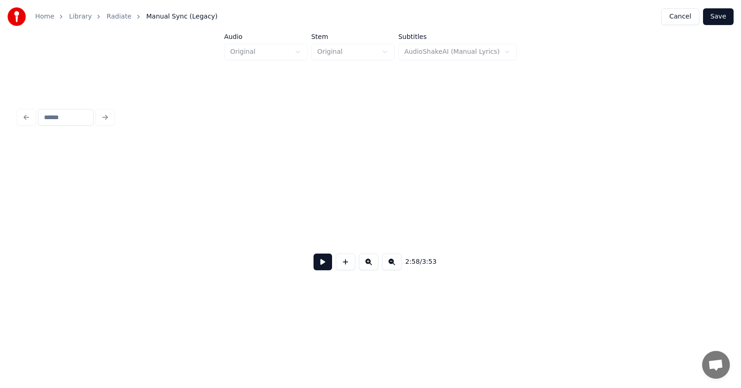
click at [0, 223] on div "Home Library Radiate Manual Sync (Legacy) Cancel Save Audio Original Stem Origi…" at bounding box center [370, 154] width 741 height 308
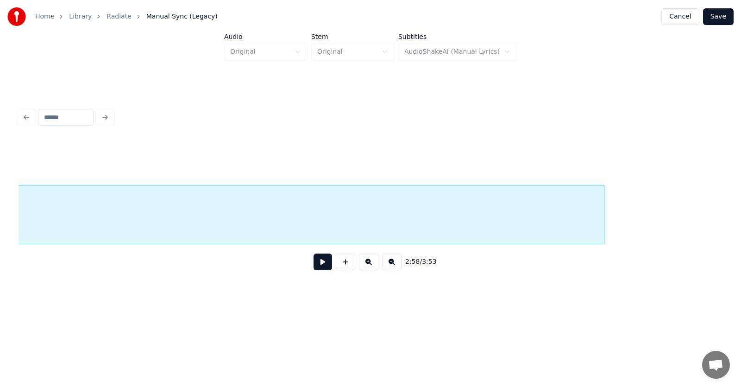
scroll to position [0, 67595]
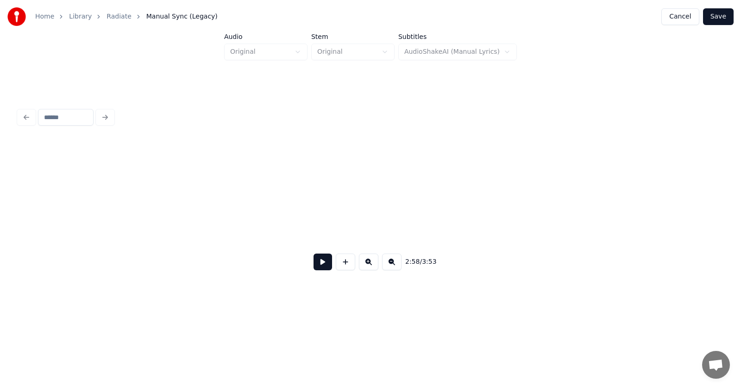
click at [0, 198] on div "Home Library Radiate Manual Sync (Legacy) Cancel Save Audio Original Stem Origi…" at bounding box center [370, 154] width 741 height 308
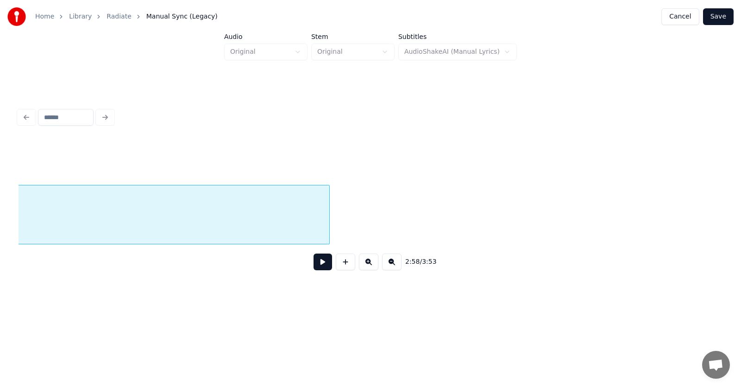
scroll to position [0, 67101]
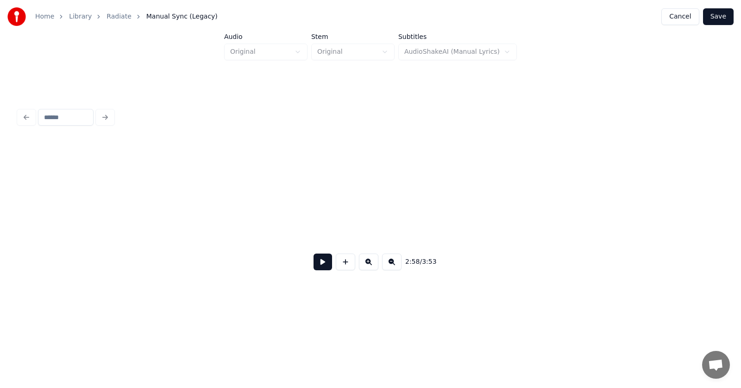
click at [0, 230] on div "Home Library Radiate Manual Sync (Legacy) Cancel Save Audio Original Stem Origi…" at bounding box center [370, 154] width 741 height 308
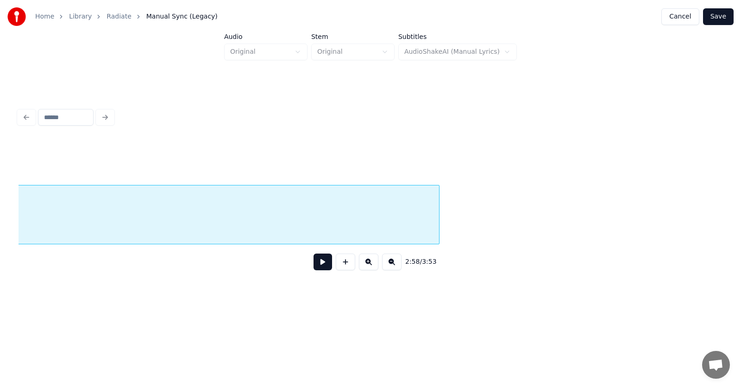
scroll to position [0, 66443]
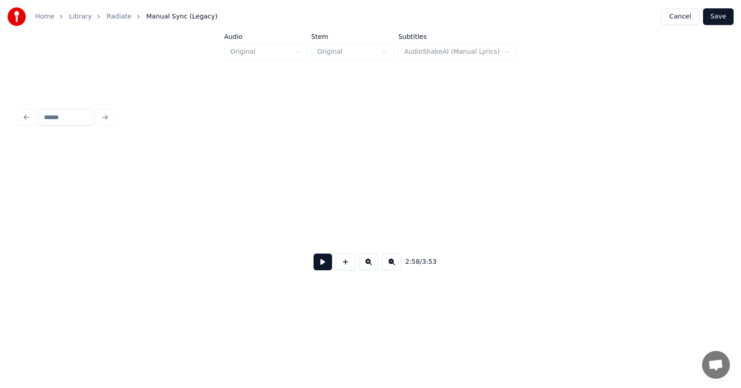
click at [3, 210] on div "Home Library Radiate Manual Sync (Legacy) Cancel Save Audio Original Stem Origi…" at bounding box center [370, 154] width 741 height 308
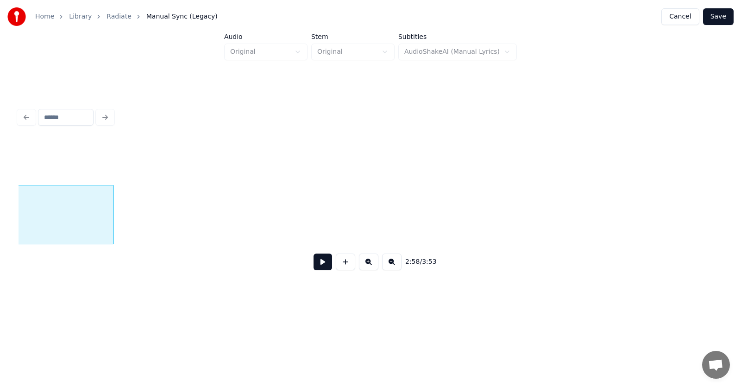
scroll to position [0, 66059]
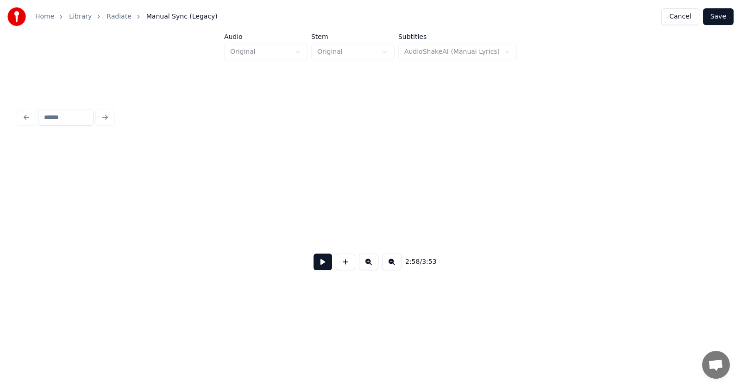
click at [0, 199] on div "Home Library Radiate Manual Sync (Legacy) Cancel Save Audio Original Stem Origi…" at bounding box center [370, 154] width 741 height 308
click at [51, 213] on div at bounding box center [52, 214] width 3 height 58
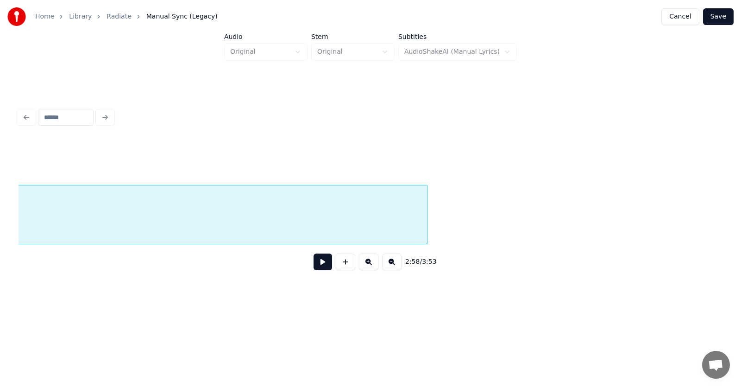
scroll to position [0, 64963]
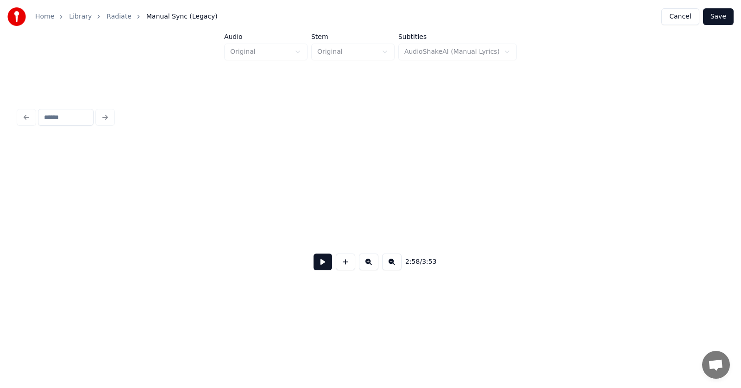
click at [0, 211] on div "Home Library Radiate Manual Sync (Legacy) Cancel Save Audio Original Stem Origi…" at bounding box center [370, 154] width 741 height 308
click at [0, 219] on div "Home Library Radiate Manual Sync (Legacy) Cancel Save Audio Original Stem Origi…" at bounding box center [370, 154] width 741 height 308
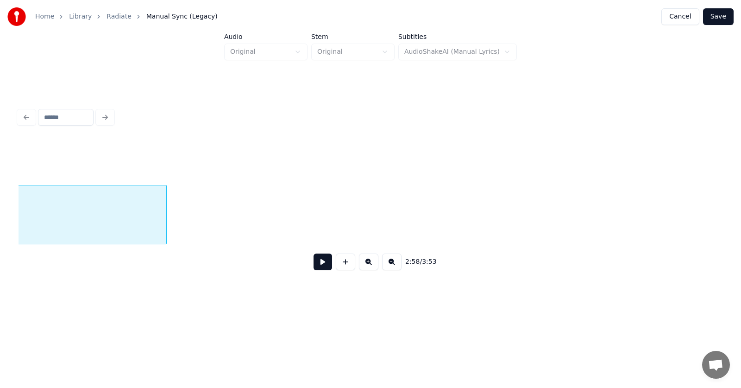
scroll to position [0, 63757]
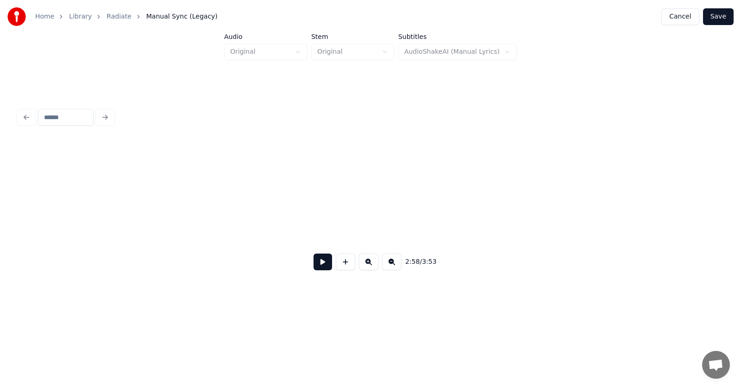
click at [0, 218] on div "Home Library Radiate Manual Sync (Legacy) Cancel Save Audio Original Stem Origi…" at bounding box center [370, 154] width 741 height 308
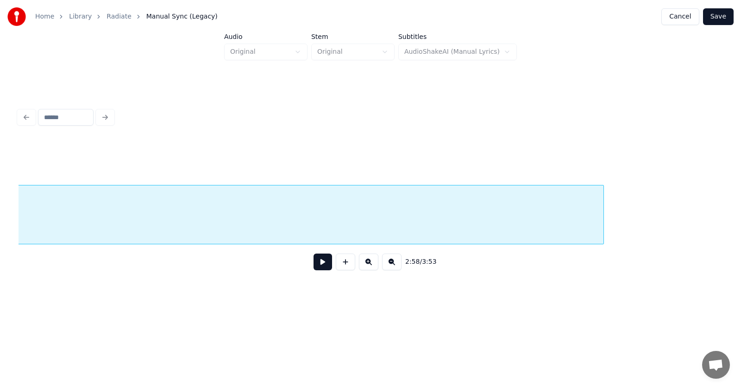
scroll to position [0, 63044]
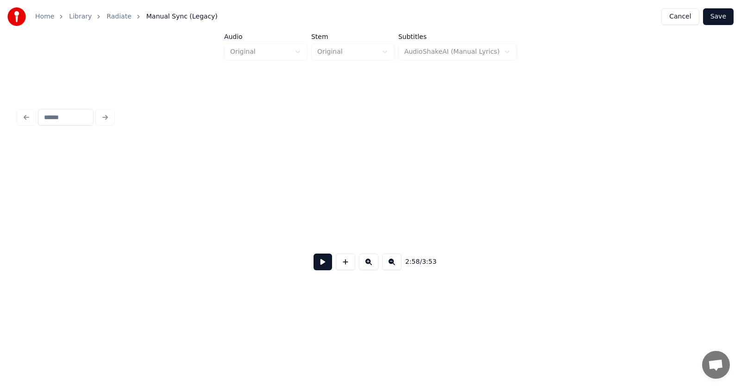
click at [0, 213] on div "Home Library Radiate Manual Sync (Legacy) Cancel Save Audio Original Stem Origi…" at bounding box center [370, 154] width 741 height 308
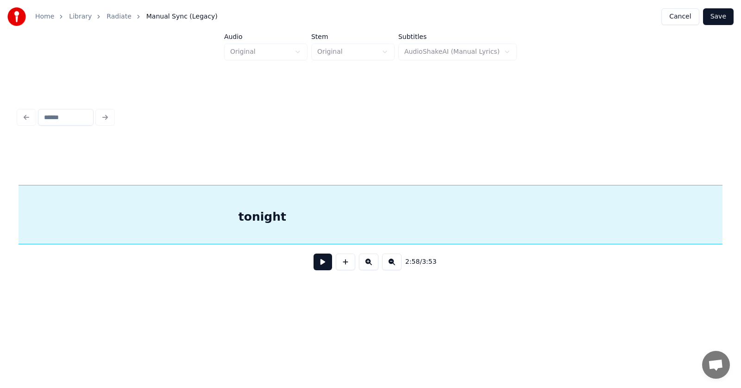
scroll to position [0, 62496]
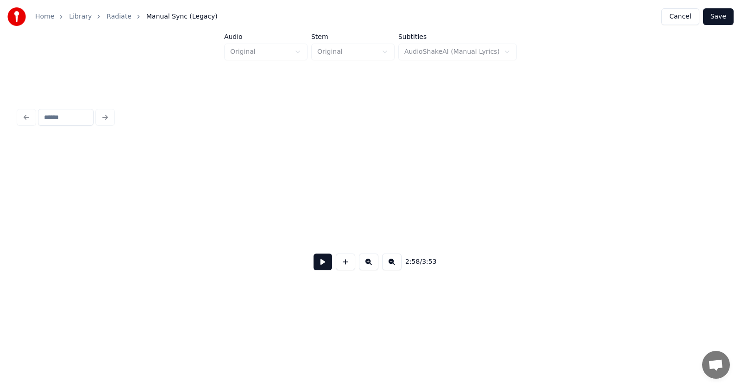
click at [0, 224] on div "Home Library Radiate Manual Sync (Legacy) Cancel Save Audio Original Stem Origi…" at bounding box center [370, 154] width 741 height 308
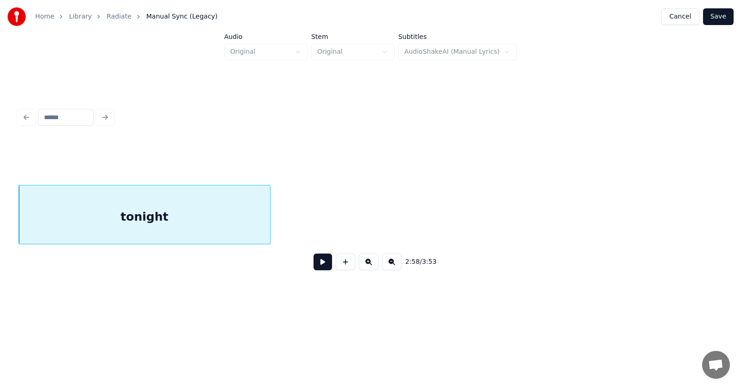
click at [269, 222] on div at bounding box center [268, 214] width 3 height 58
click at [316, 263] on button at bounding box center [323, 261] width 19 height 17
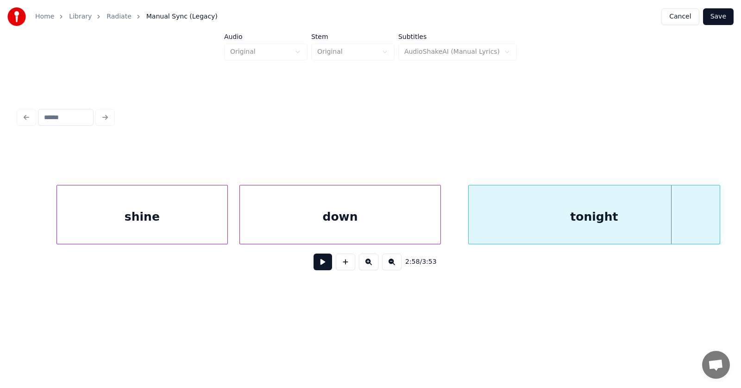
scroll to position [0, 61674]
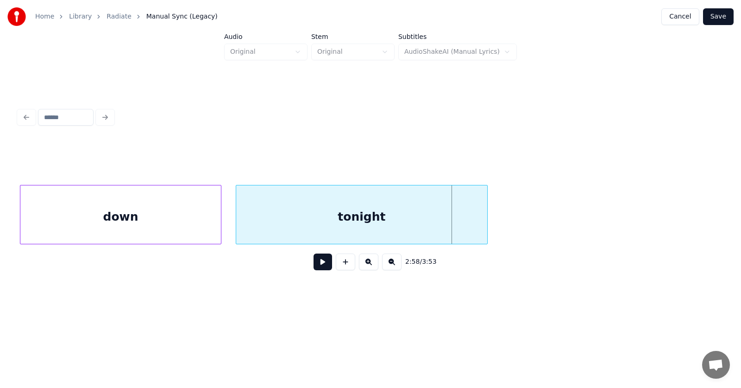
click at [397, 213] on div "tonight" at bounding box center [361, 216] width 251 height 63
click at [715, 14] on button "Save" at bounding box center [718, 16] width 31 height 17
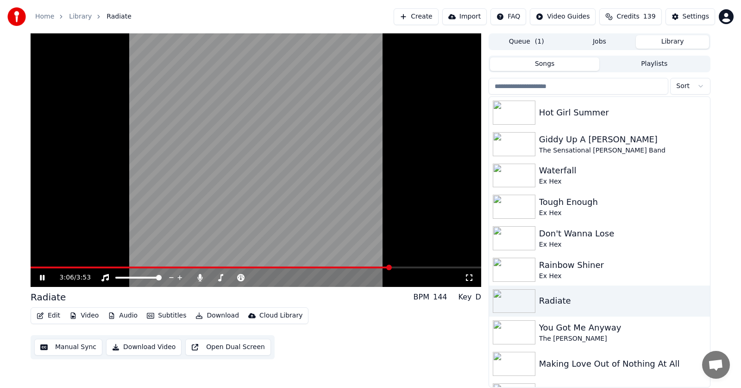
click at [126, 315] on button "Audio" at bounding box center [122, 315] width 37 height 13
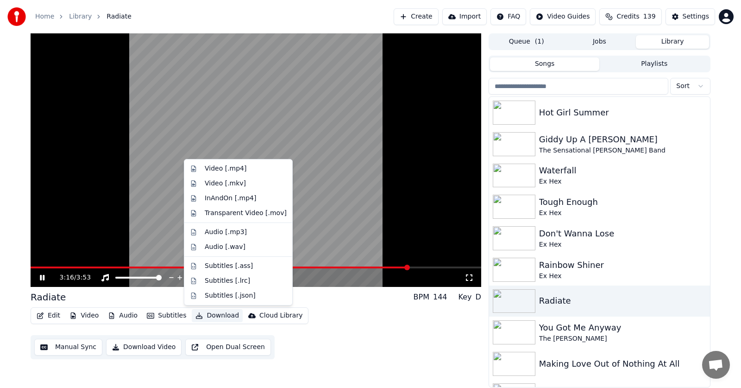
click at [415, 267] on span at bounding box center [256, 267] width 451 height 2
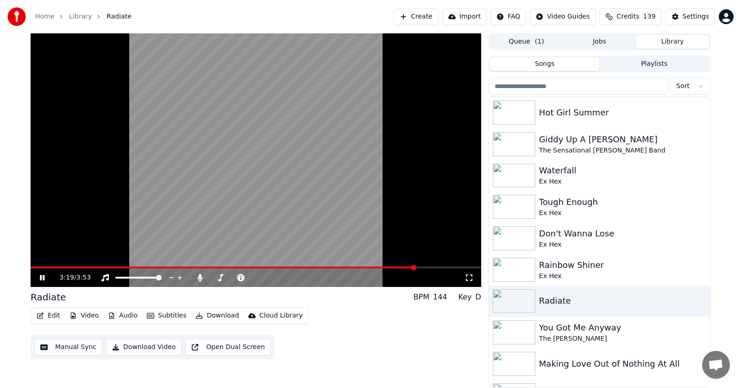
click at [435, 268] on span at bounding box center [256, 267] width 451 height 2
click at [457, 267] on span at bounding box center [256, 267] width 451 height 2
click at [468, 266] on span at bounding box center [256, 267] width 451 height 2
click at [42, 277] on icon at bounding box center [42, 278] width 5 height 6
click at [120, 317] on button "Audio" at bounding box center [122, 315] width 37 height 13
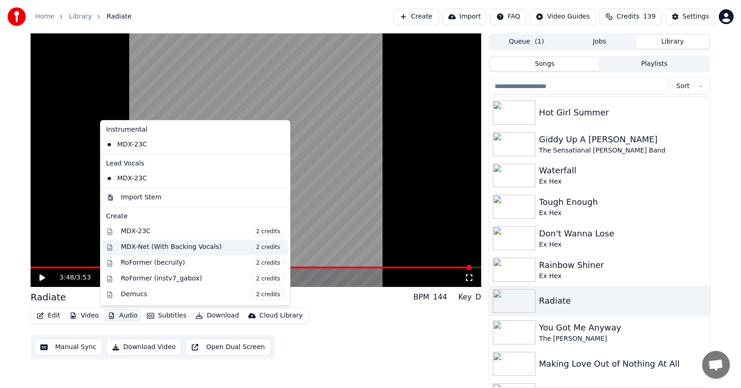
click at [139, 248] on div "MDX-Net (With Backing Vocals) 2 credits" at bounding box center [203, 247] width 164 height 10
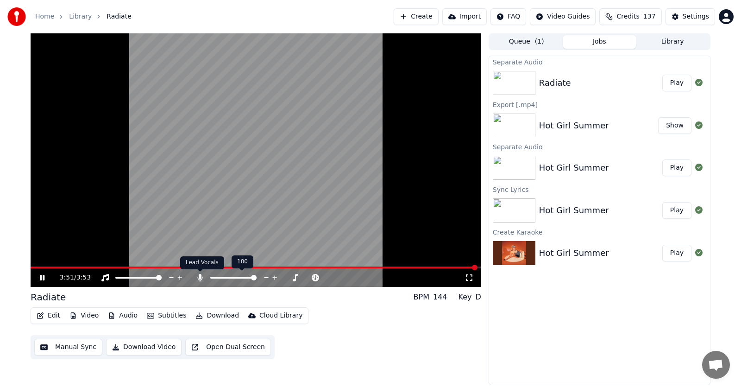
click at [201, 279] on icon at bounding box center [200, 277] width 9 height 7
click at [39, 278] on icon at bounding box center [49, 277] width 22 height 7
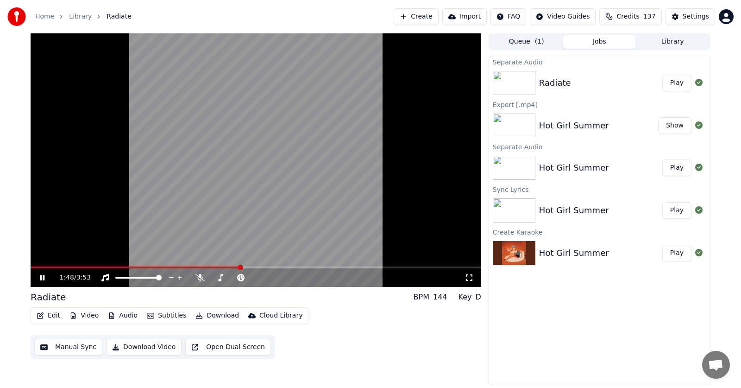
click at [45, 278] on icon at bounding box center [49, 277] width 22 height 7
click at [50, 314] on button "Edit" at bounding box center [48, 315] width 31 height 13
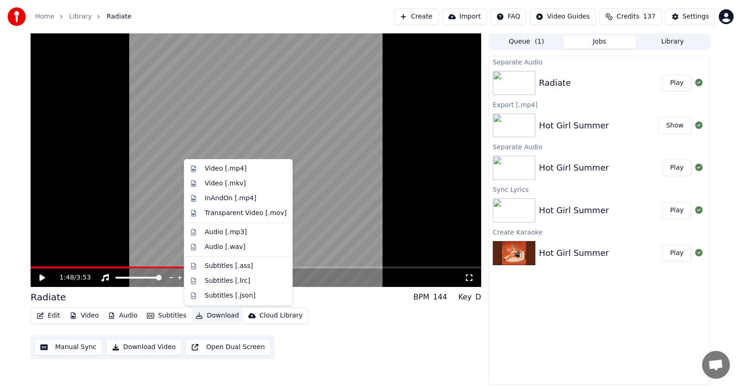
click at [220, 313] on button "Download" at bounding box center [217, 315] width 51 height 13
click at [214, 317] on button "Download" at bounding box center [217, 315] width 51 height 13
click at [214, 167] on div "Video [.mp4]" at bounding box center [226, 168] width 42 height 9
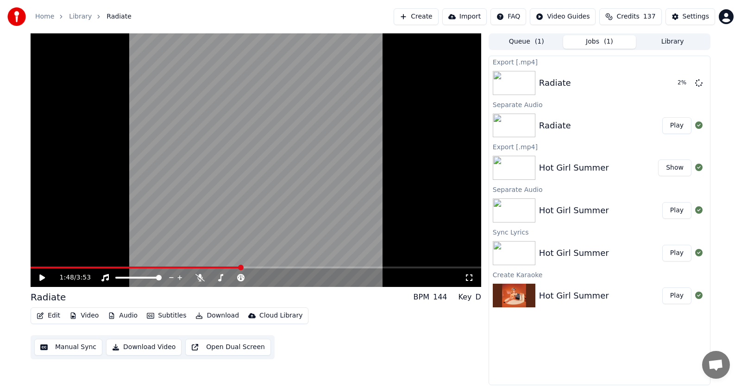
click at [675, 209] on button "Play" at bounding box center [676, 210] width 29 height 17
click at [41, 276] on icon at bounding box center [42, 278] width 5 height 6
click at [56, 315] on button "Edit" at bounding box center [48, 315] width 31 height 13
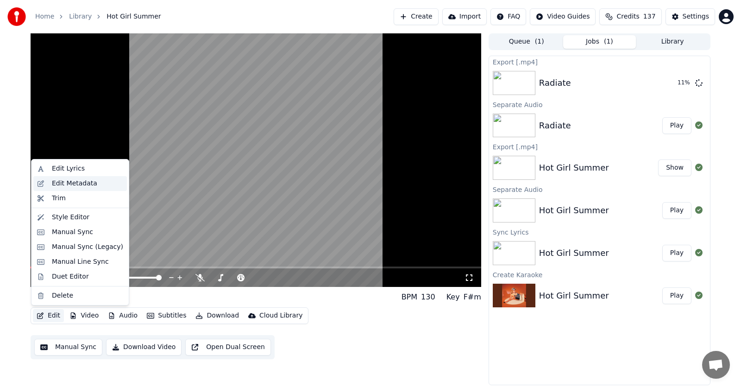
click at [61, 183] on div "Edit Metadata" at bounding box center [74, 183] width 45 height 9
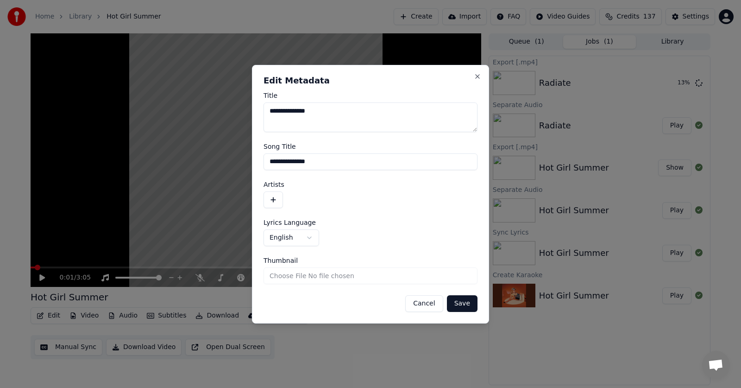
drag, startPoint x: 321, startPoint y: 112, endPoint x: 252, endPoint y: 121, distance: 69.6
click at [252, 121] on body "**********" at bounding box center [370, 194] width 741 height 388
drag, startPoint x: 328, startPoint y: 165, endPoint x: 257, endPoint y: 171, distance: 71.1
click at [257, 171] on div "**********" at bounding box center [370, 194] width 237 height 259
click at [460, 304] on button "Save" at bounding box center [462, 303] width 31 height 17
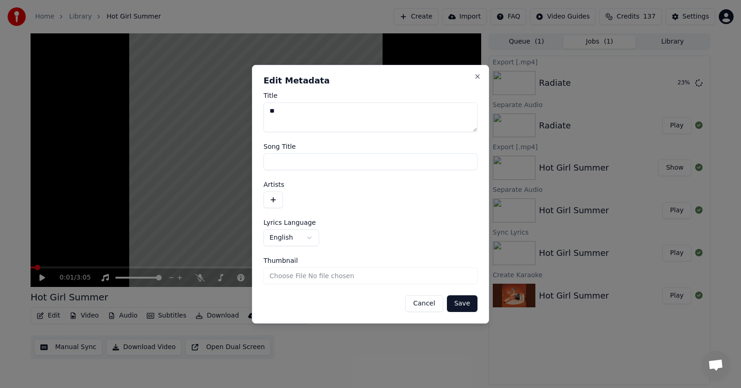
type textarea "**"
click at [465, 303] on button "Save" at bounding box center [462, 303] width 31 height 17
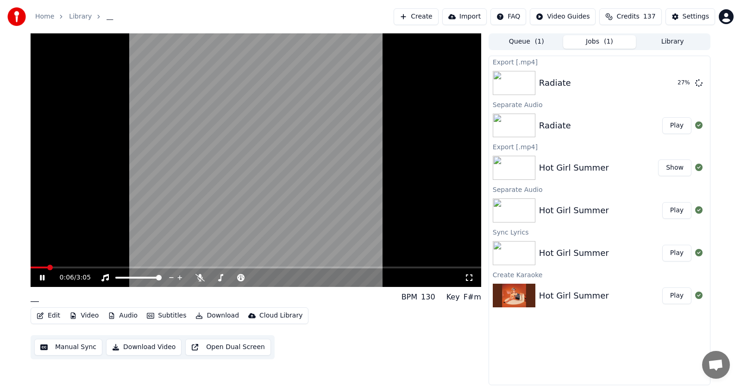
click at [40, 279] on icon at bounding box center [42, 278] width 5 height 6
click at [121, 318] on button "Audio" at bounding box center [122, 315] width 37 height 13
click at [53, 315] on button "Edit" at bounding box center [48, 315] width 31 height 13
click at [209, 316] on button "Download" at bounding box center [217, 315] width 51 height 13
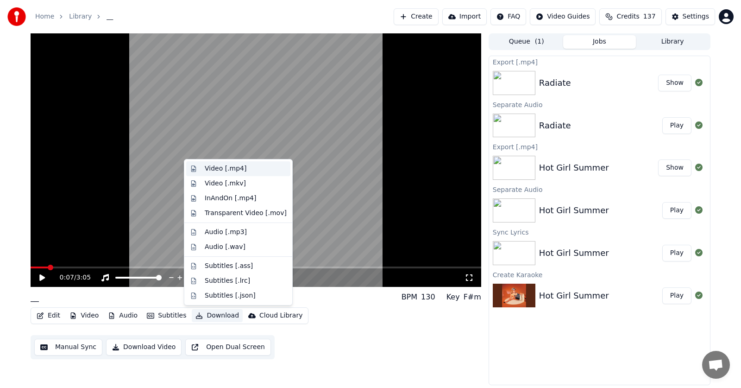
click at [217, 169] on div "Video [.mp4]" at bounding box center [226, 168] width 42 height 9
